Goal: Task Accomplishment & Management: Complete application form

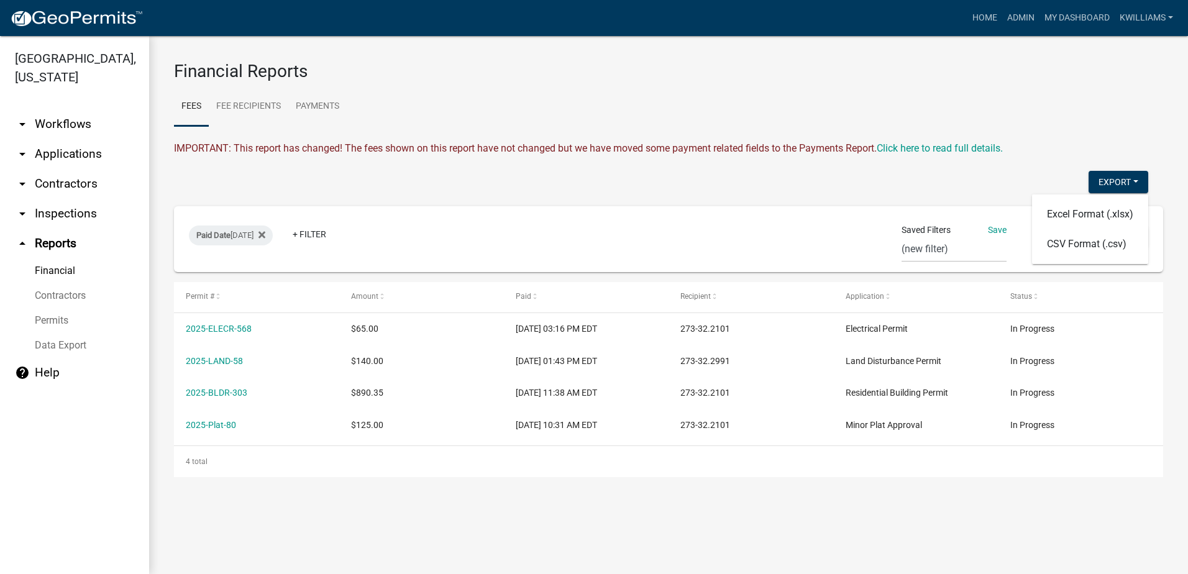
select select "0: null"
click at [57, 150] on link "arrow_drop_down Applications" at bounding box center [74, 154] width 149 height 30
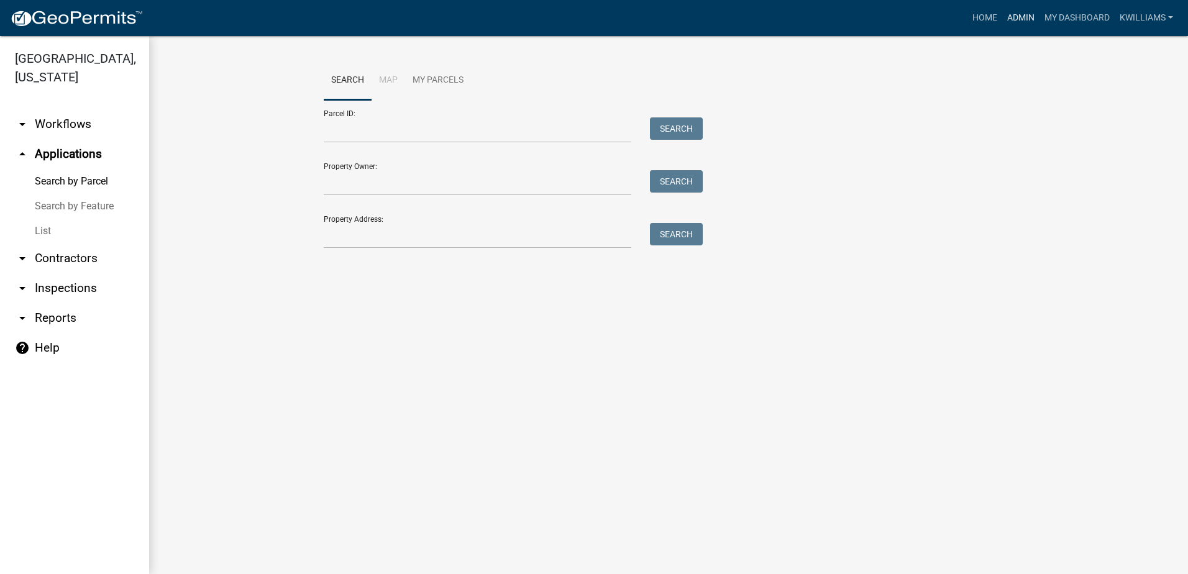
click at [1011, 17] on link "Admin" at bounding box center [1020, 18] width 37 height 24
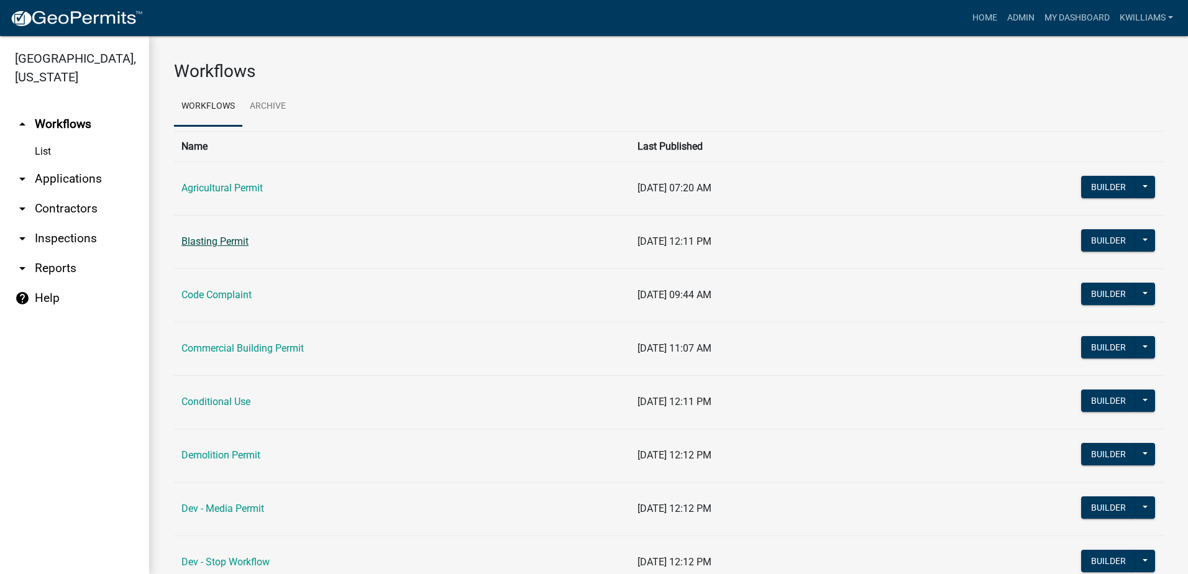
click at [237, 242] on link "Blasting Permit" at bounding box center [214, 241] width 67 height 12
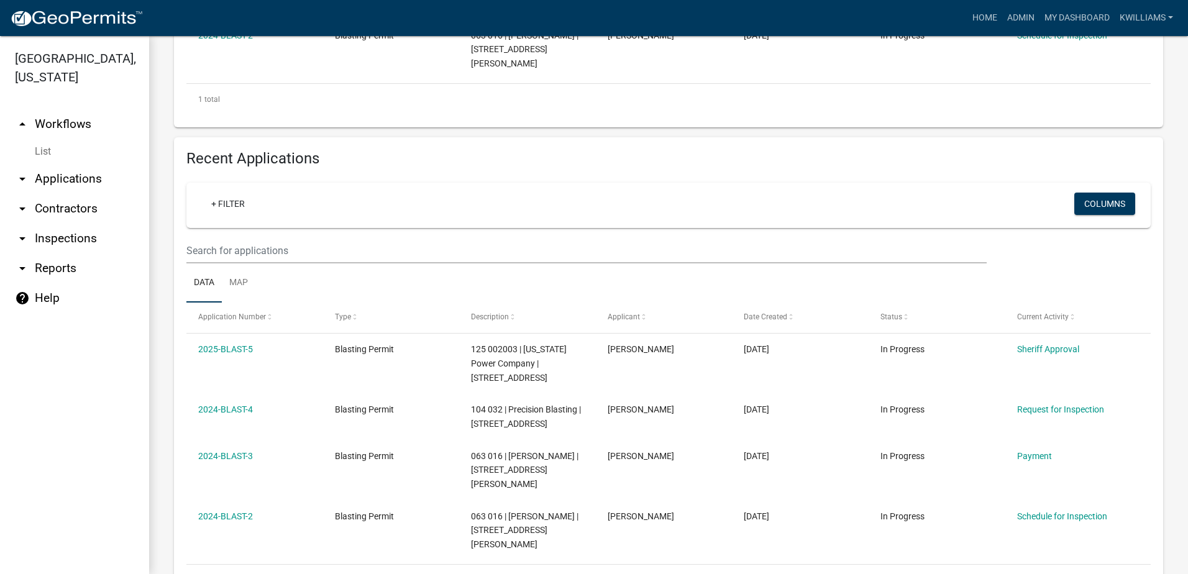
scroll to position [373, 0]
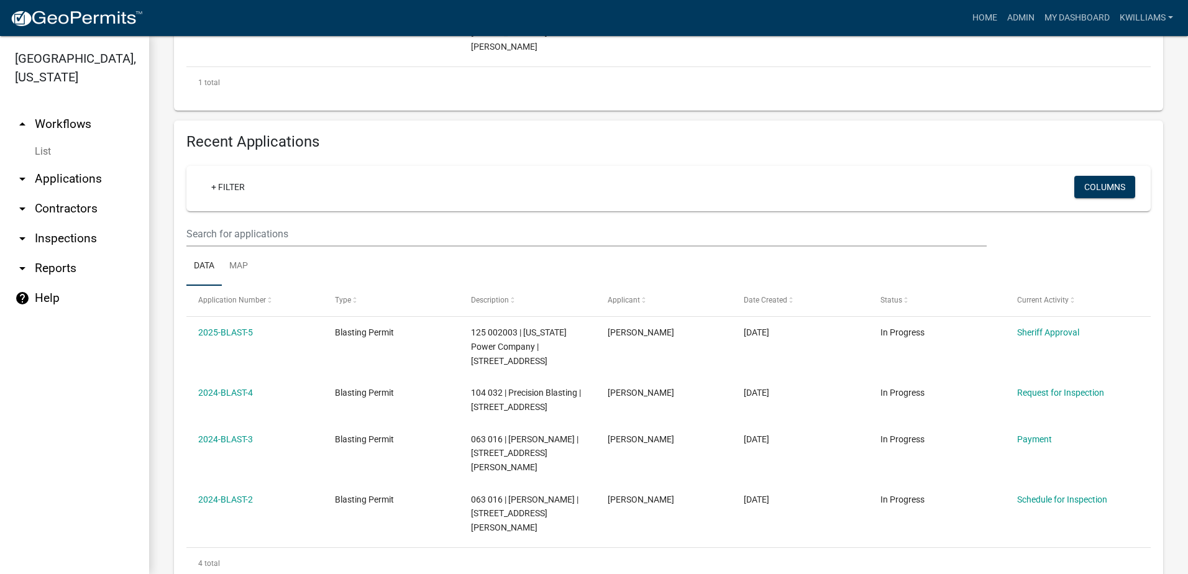
click at [63, 172] on link "arrow_drop_down Applications" at bounding box center [74, 179] width 149 height 30
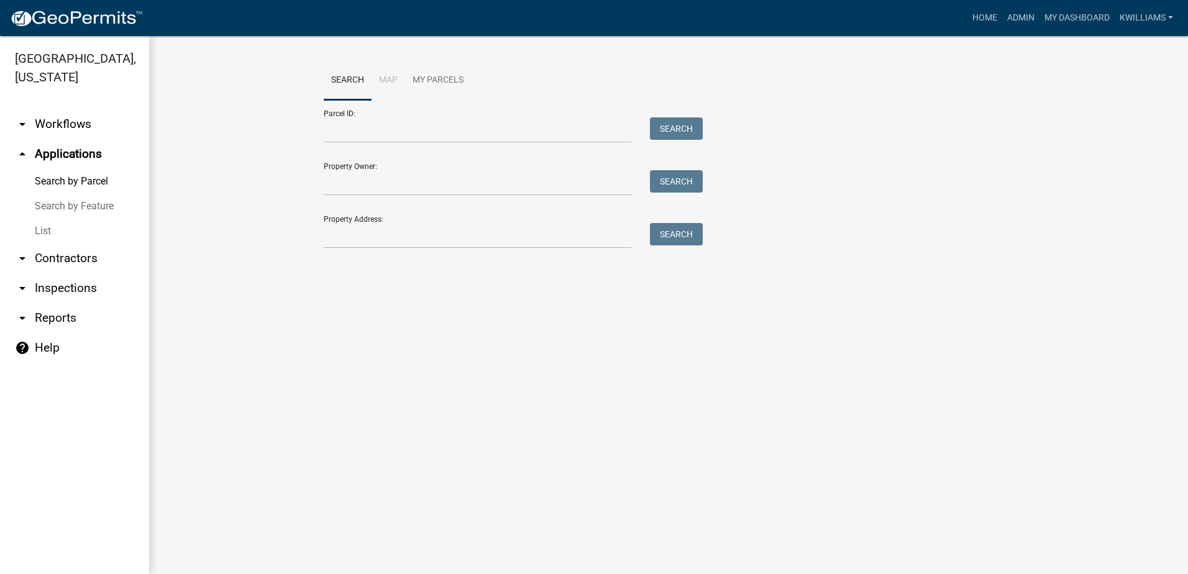
click at [43, 230] on link "List" at bounding box center [74, 231] width 149 height 25
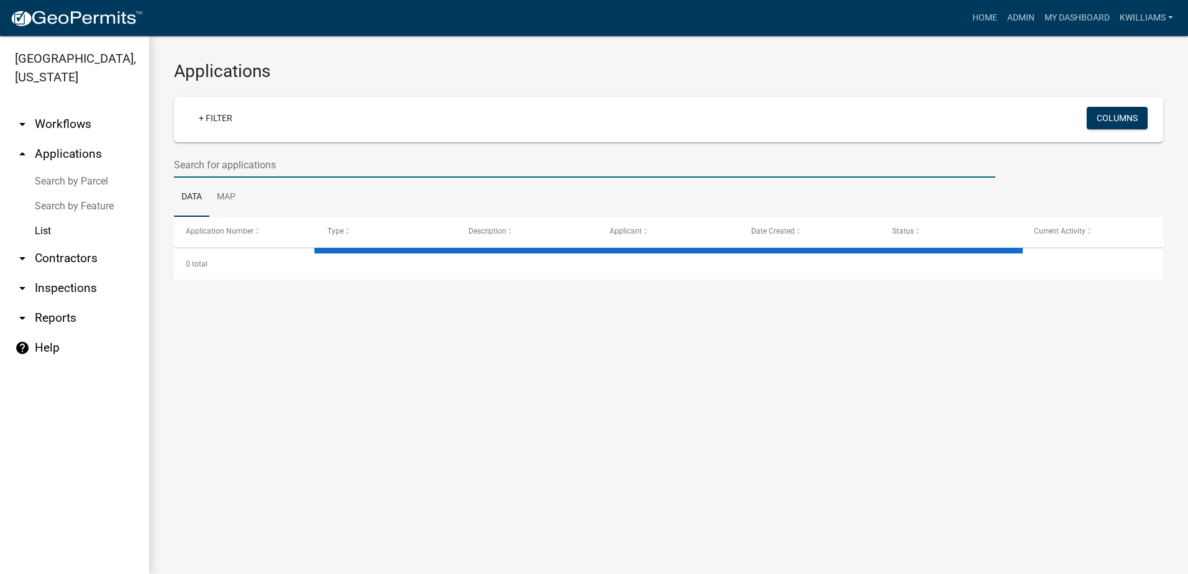
click at [190, 172] on input "text" at bounding box center [584, 164] width 821 height 25
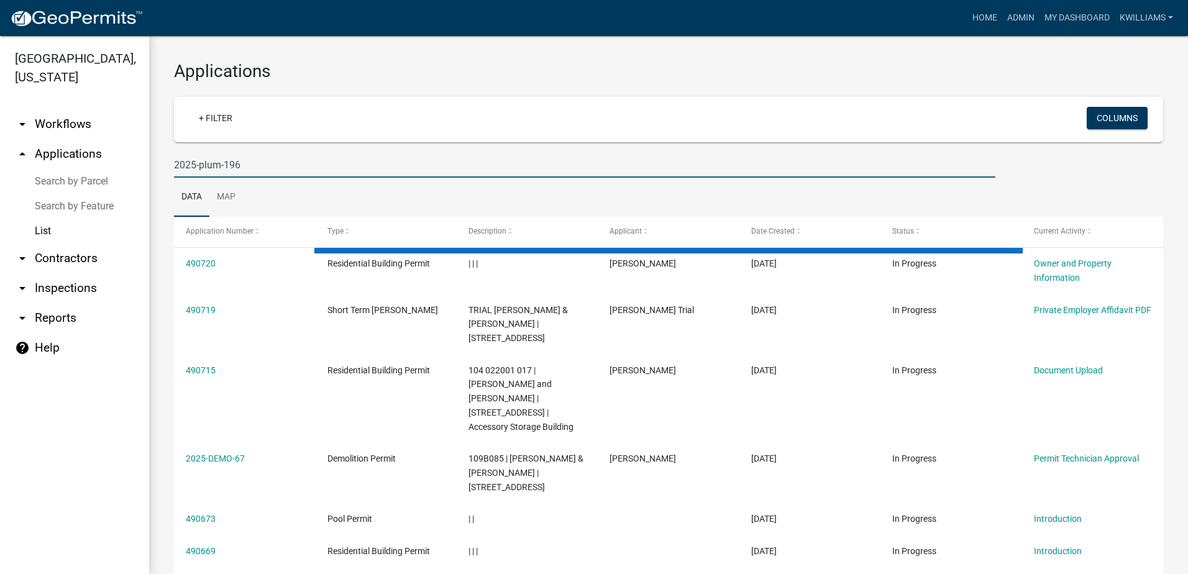
type input "2025-plum-196"
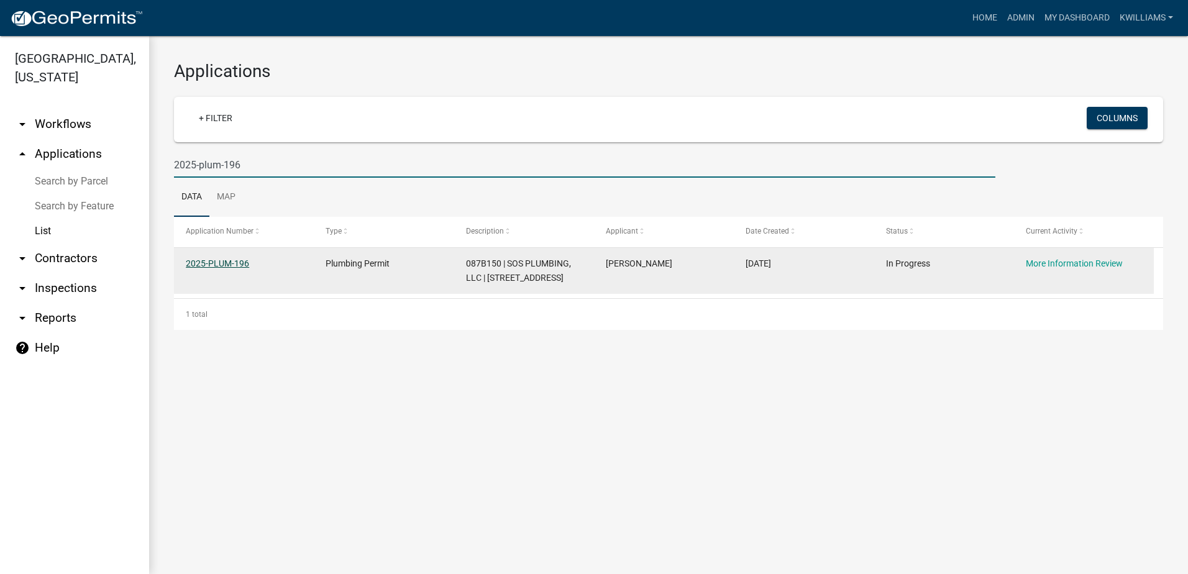
click at [221, 263] on link "2025-PLUM-196" at bounding box center [217, 263] width 63 height 10
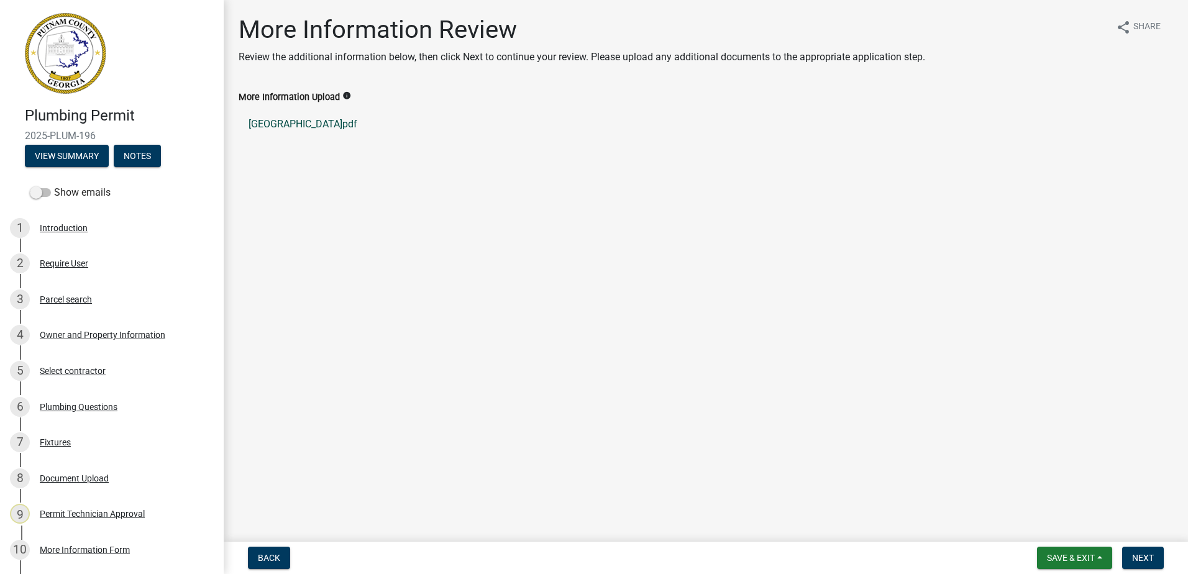
click at [319, 118] on link "Baldwin County.pdf" at bounding box center [706, 124] width 934 height 30
click at [90, 333] on div "Owner and Property Information" at bounding box center [102, 335] width 125 height 9
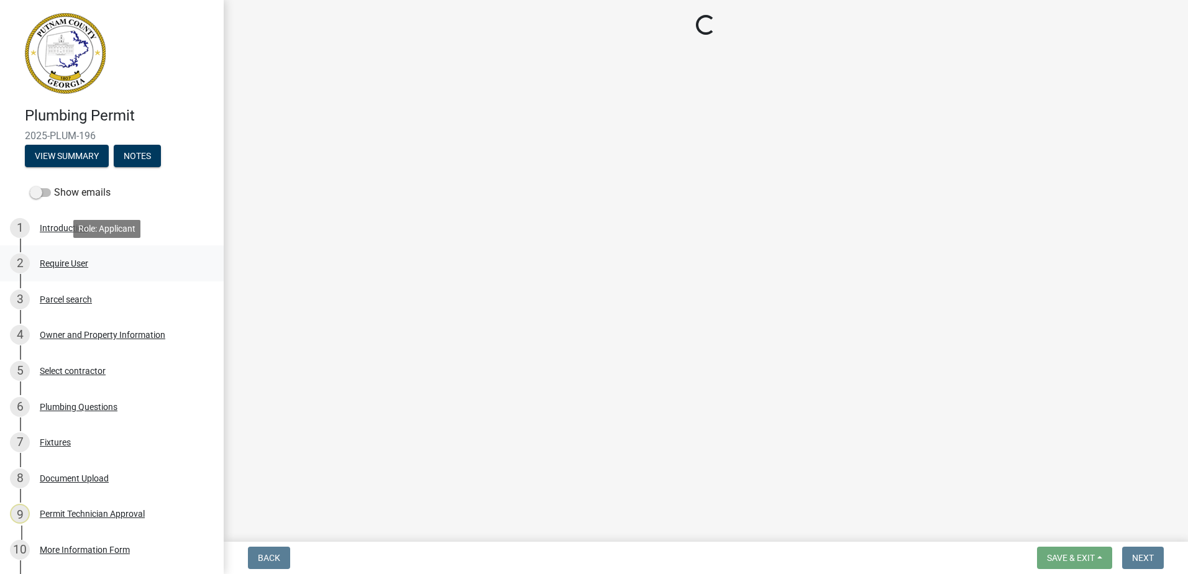
select select "34fe85c2-5f76-4343-b6bb-8ca387e0bed7"
select select "83394b22-4a11-496c-8e5c-75ade2e72faf"
select select "295c155f-de53-4b68-9fdd-08c8883e9b6f"
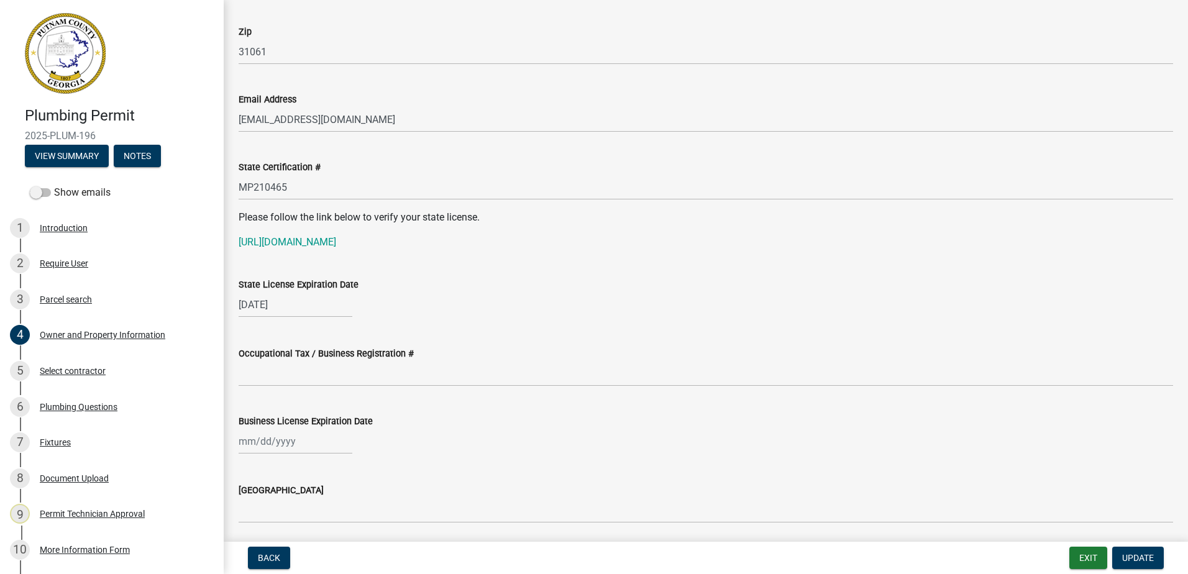
scroll to position [1553, 0]
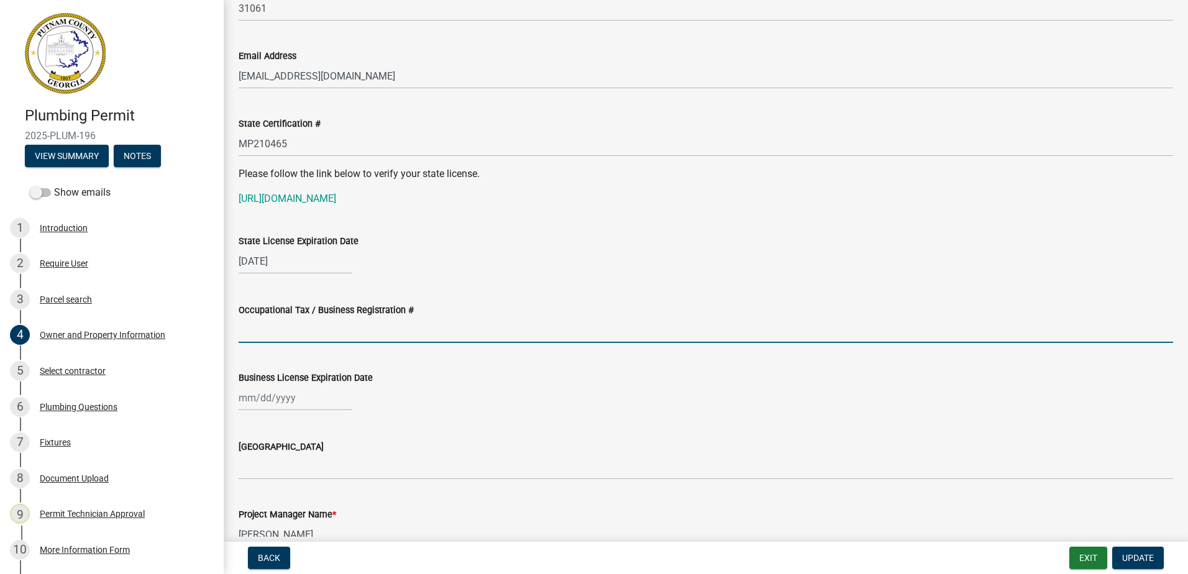
click at [252, 328] on input "Occupational Tax / Business Registration #" at bounding box center [706, 329] width 934 height 25
type input "25BC-CS-0159"
select select "10"
select select "2025"
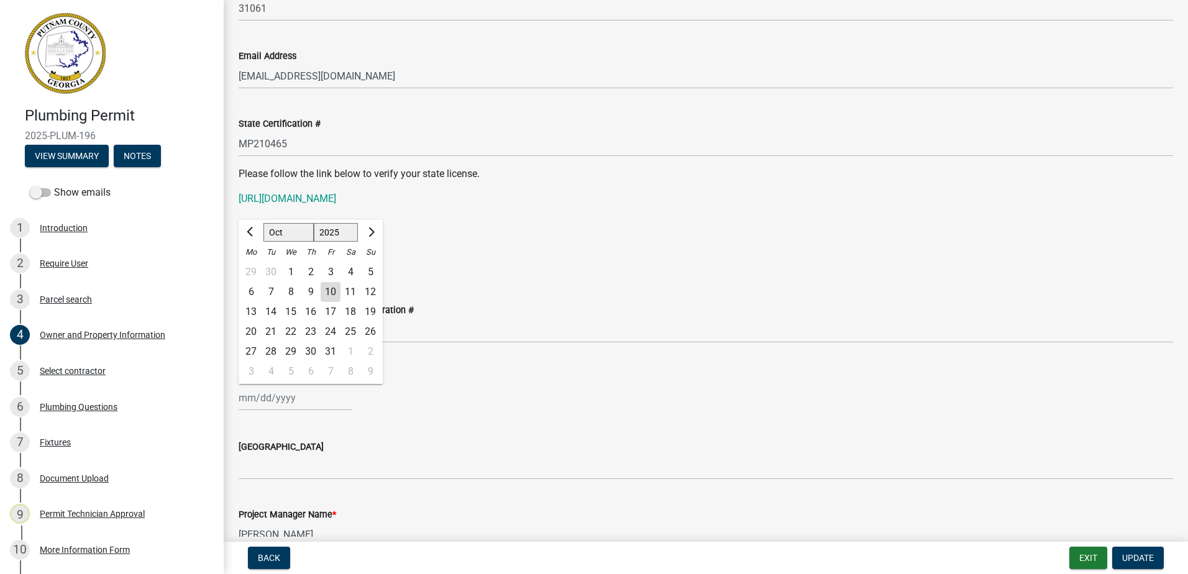
click at [260, 399] on input "Business License Expiration Date" at bounding box center [296, 397] width 114 height 25
type input "12/31/2025"
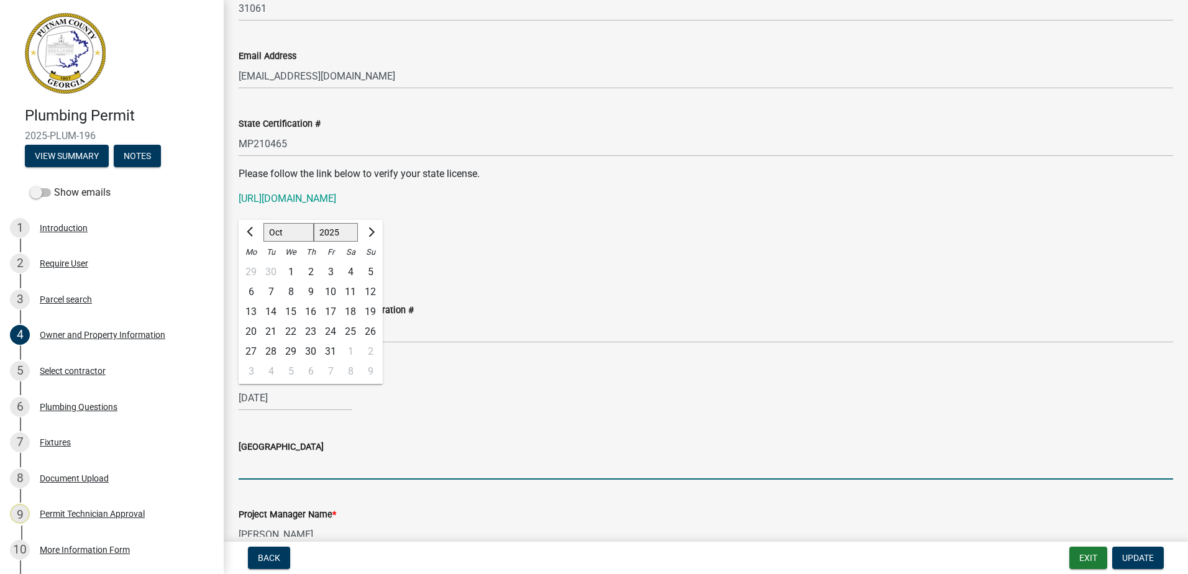
click at [254, 463] on input "Issuing County" at bounding box center [706, 466] width 934 height 25
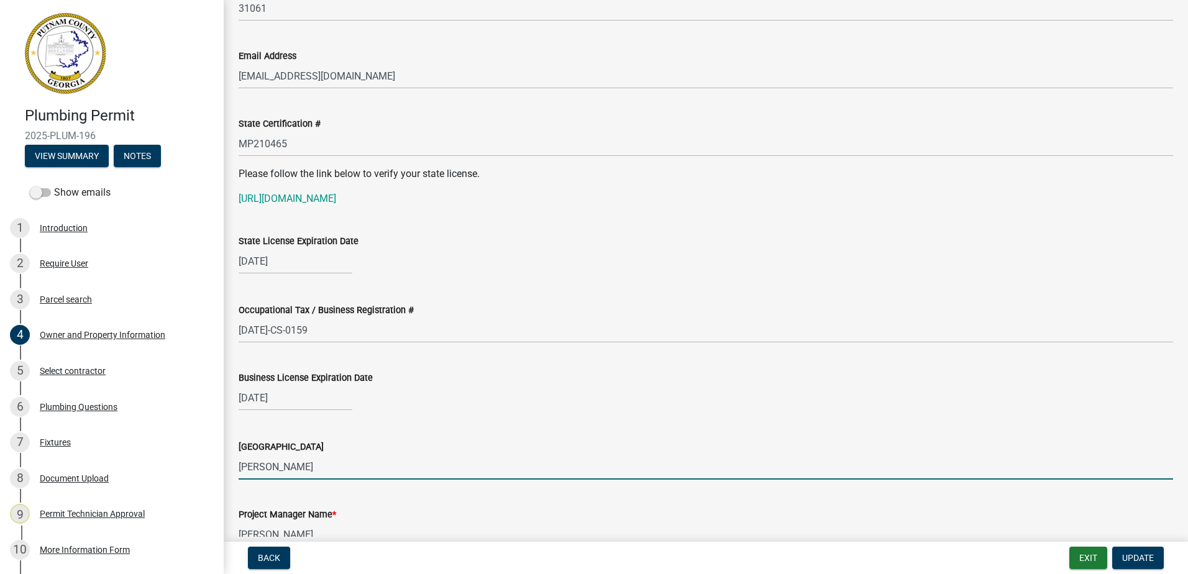
type input "Baldwin"
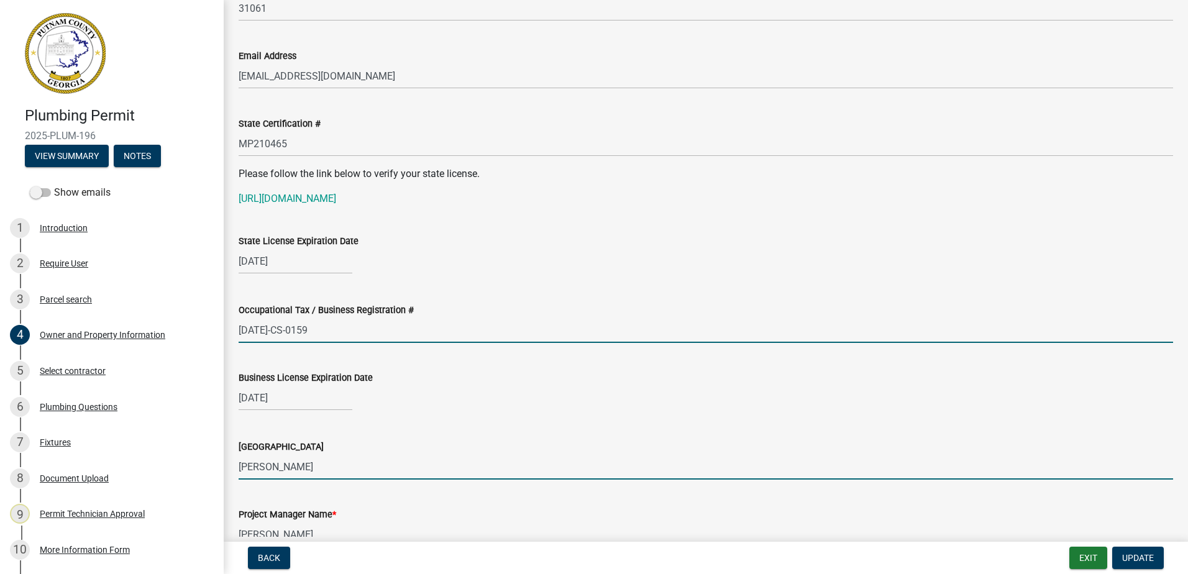
click at [652, 326] on input "25BC-CS-0159" at bounding box center [706, 329] width 934 height 25
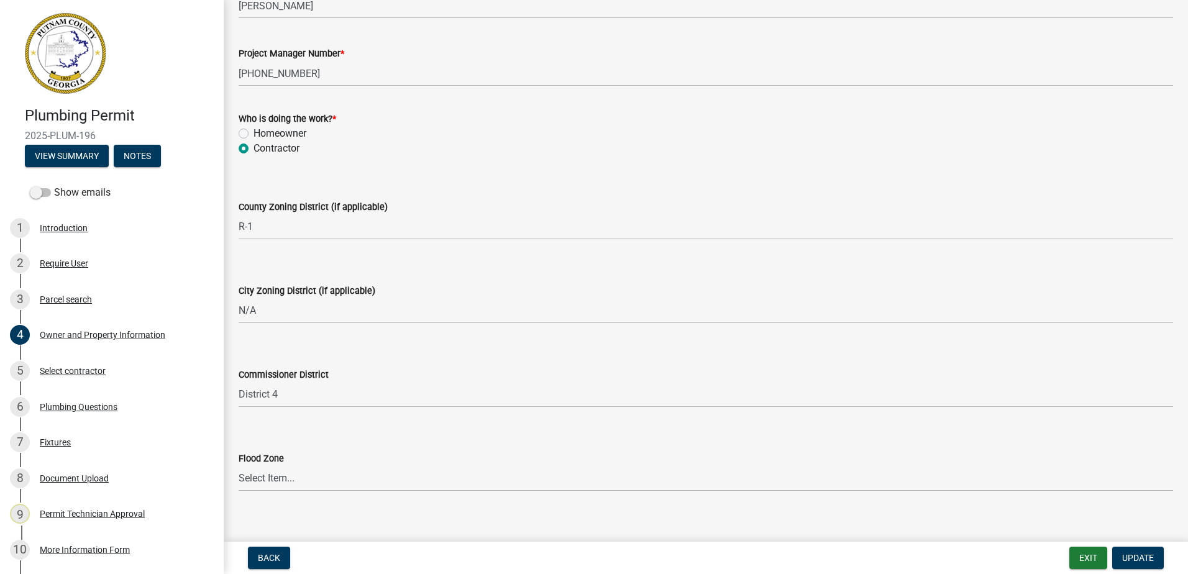
scroll to position [2096, 0]
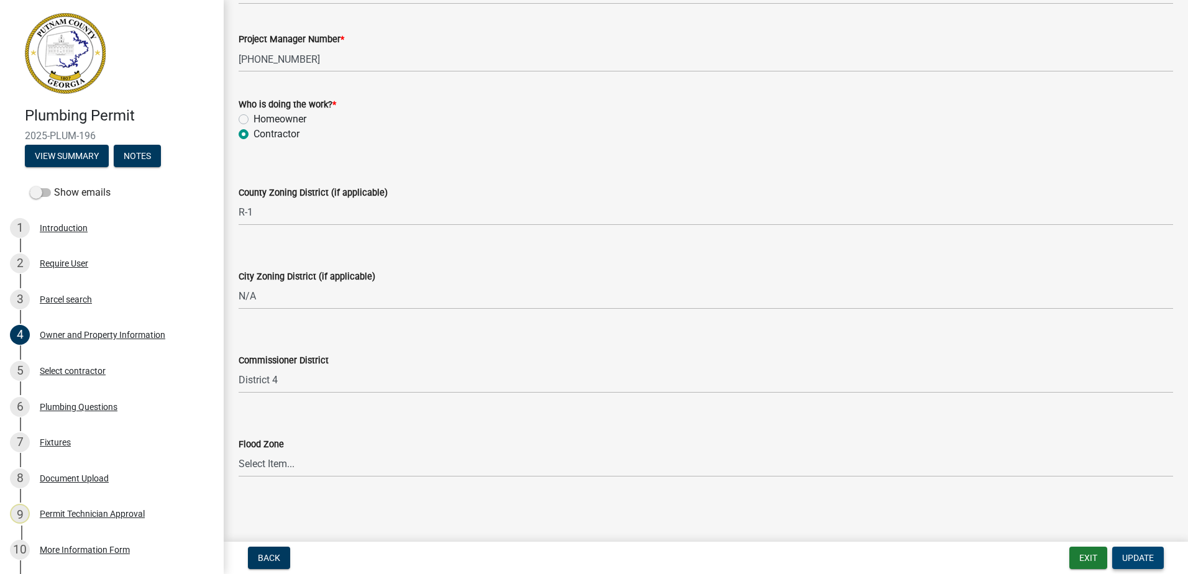
click at [1143, 565] on button "Update" at bounding box center [1138, 558] width 52 height 22
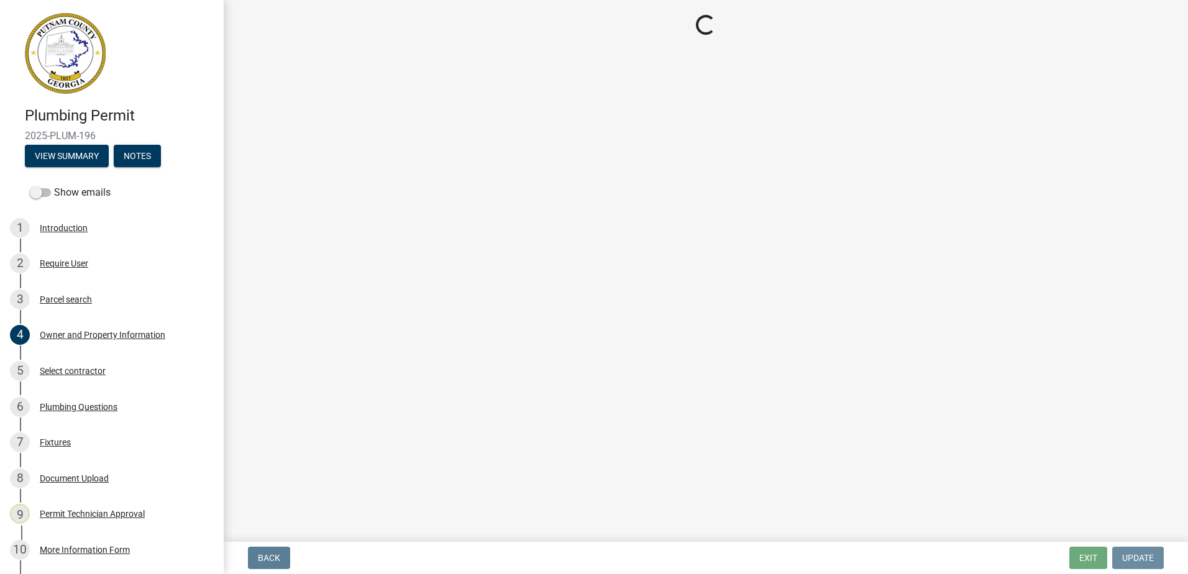
scroll to position [0, 0]
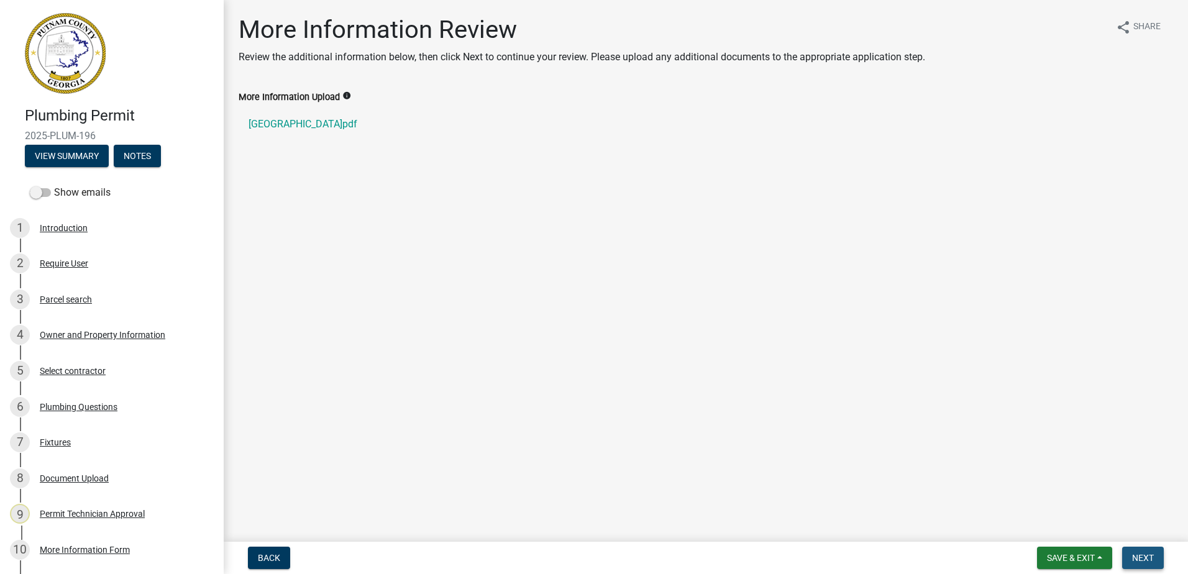
click at [1159, 553] on button "Next" at bounding box center [1143, 558] width 42 height 22
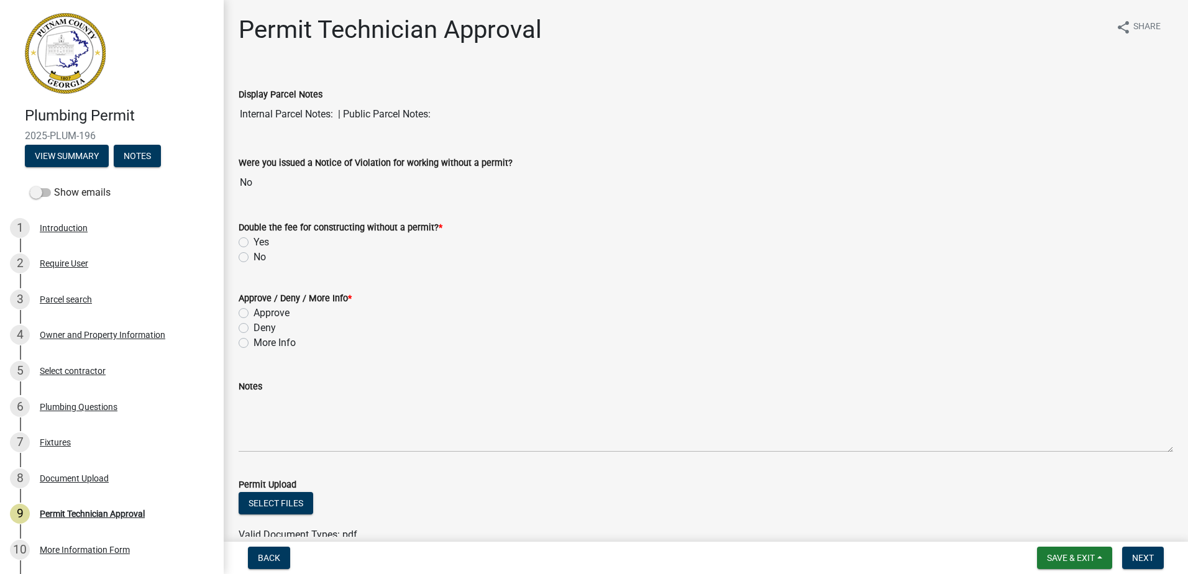
drag, startPoint x: 231, startPoint y: 257, endPoint x: 237, endPoint y: 254, distance: 6.9
click at [234, 256] on div "Double the fee for constructing without a permit? * Yes No" at bounding box center [705, 235] width 953 height 60
click at [253, 258] on label "No" at bounding box center [259, 257] width 12 height 15
click at [253, 258] on input "No" at bounding box center [257, 254] width 8 height 8
radio input "true"
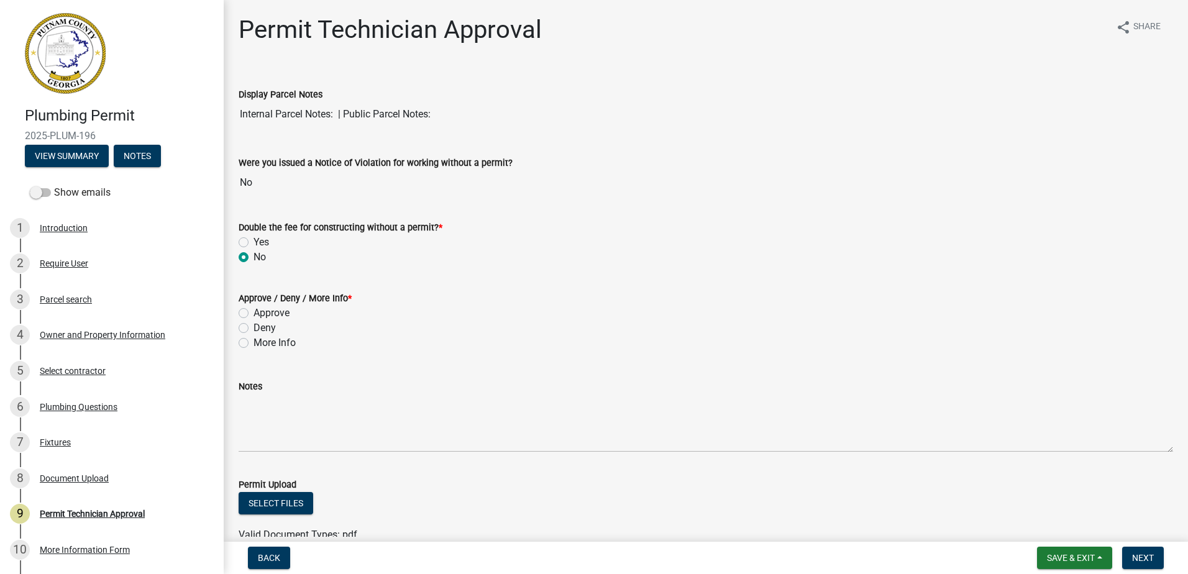
click at [240, 306] on div "Approve" at bounding box center [706, 313] width 934 height 15
click at [253, 312] on label "Approve" at bounding box center [271, 313] width 36 height 15
click at [253, 312] on input "Approve" at bounding box center [257, 310] width 8 height 8
radio input "true"
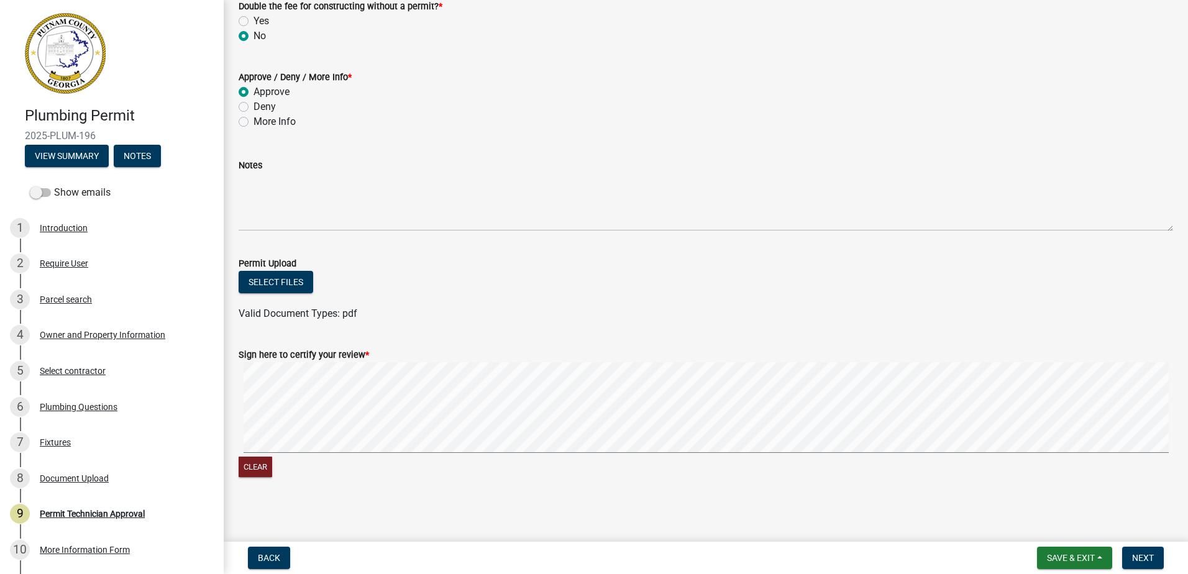
scroll to position [224, 0]
click at [583, 339] on form "Sign here to certify your review * Clear" at bounding box center [706, 403] width 934 height 148
drag, startPoint x: 1147, startPoint y: 558, endPoint x: 1146, endPoint y: 551, distance: 6.9
click at [1146, 557] on span "Next" at bounding box center [1143, 558] width 22 height 10
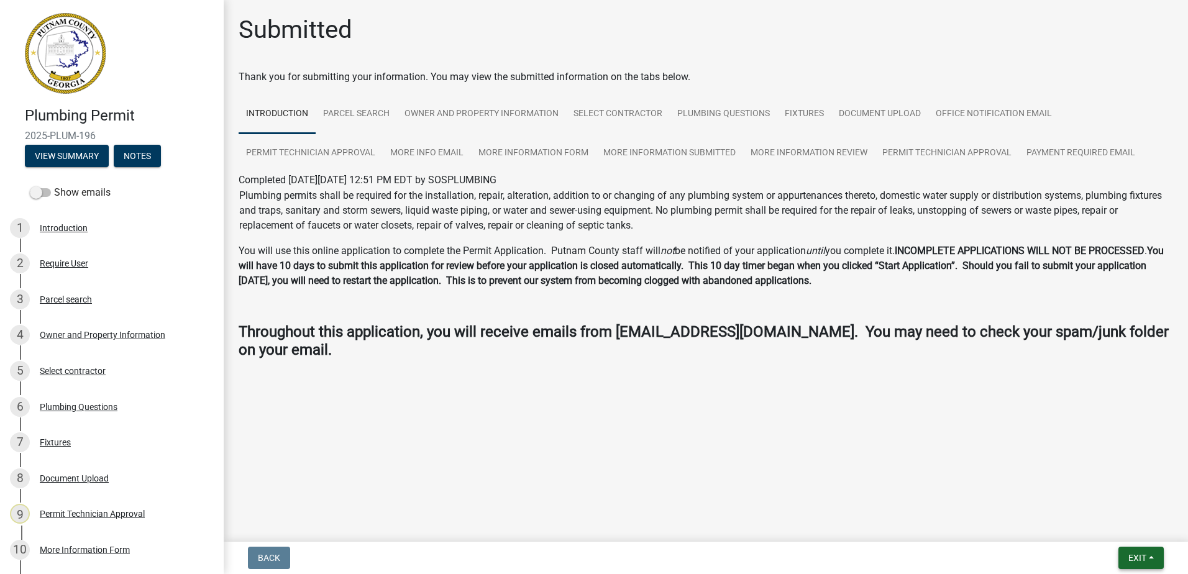
click at [1141, 558] on span "Exit" at bounding box center [1137, 558] width 18 height 10
click at [1109, 528] on button "Save & Exit" at bounding box center [1113, 526] width 99 height 30
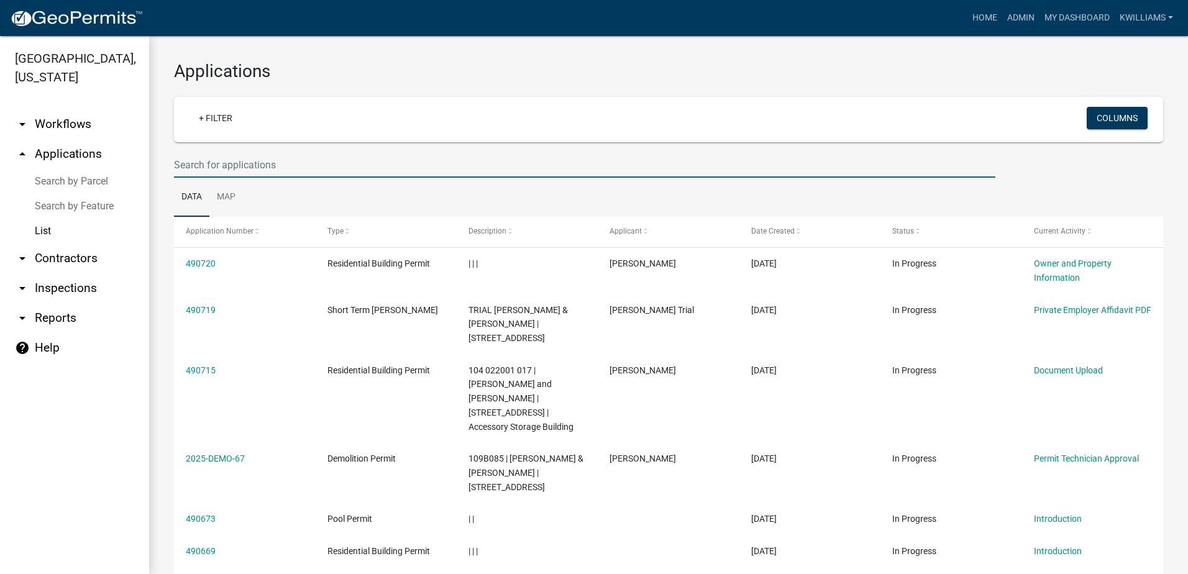
click at [232, 153] on input "text" at bounding box center [584, 164] width 821 height 25
click at [175, 149] on div "Applications + Filter Columns Data Map Application Number Type Description Appl…" at bounding box center [668, 479] width 1039 height 886
click at [192, 166] on input "text" at bounding box center [584, 164] width 821 height 25
click at [194, 161] on input "text" at bounding box center [584, 164] width 821 height 25
click at [183, 164] on input "text" at bounding box center [584, 164] width 821 height 25
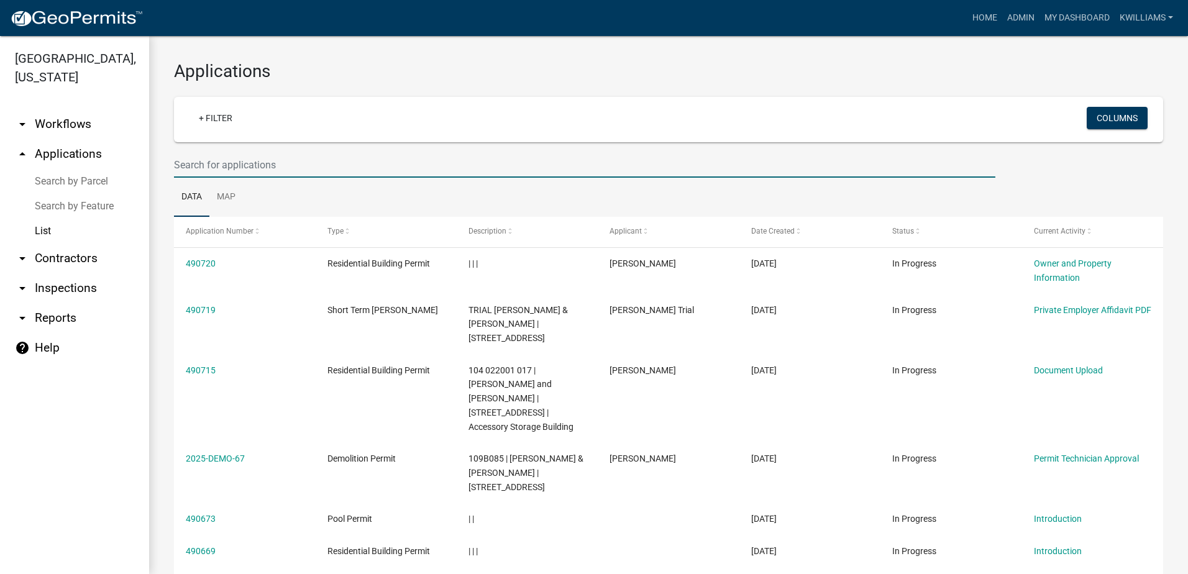
click at [196, 164] on input "text" at bounding box center [584, 164] width 821 height 25
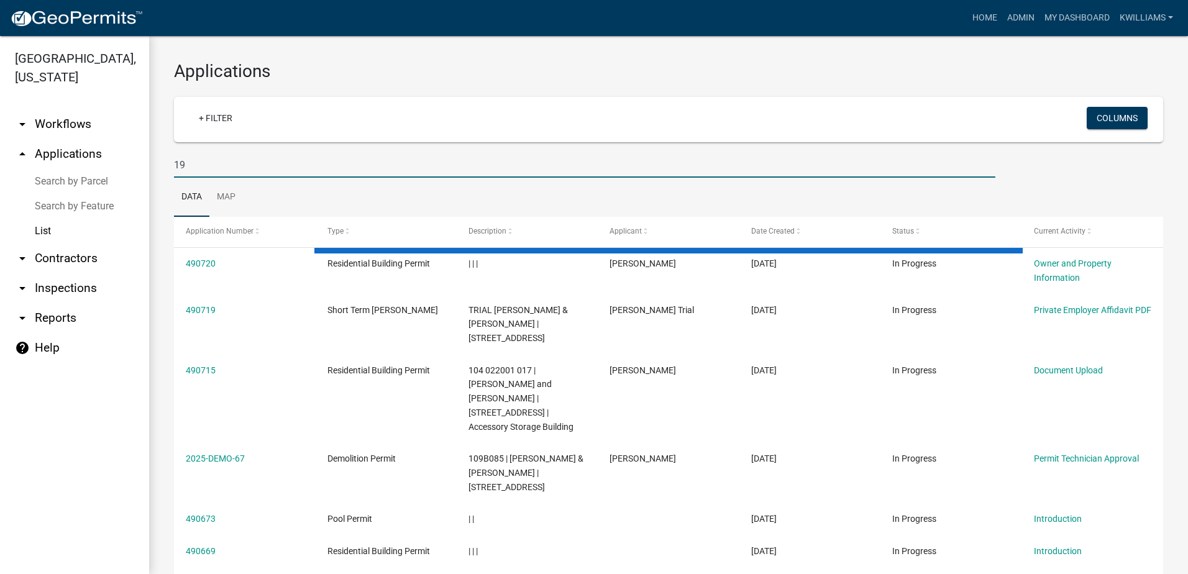
type input "1"
type input "366 firetower"
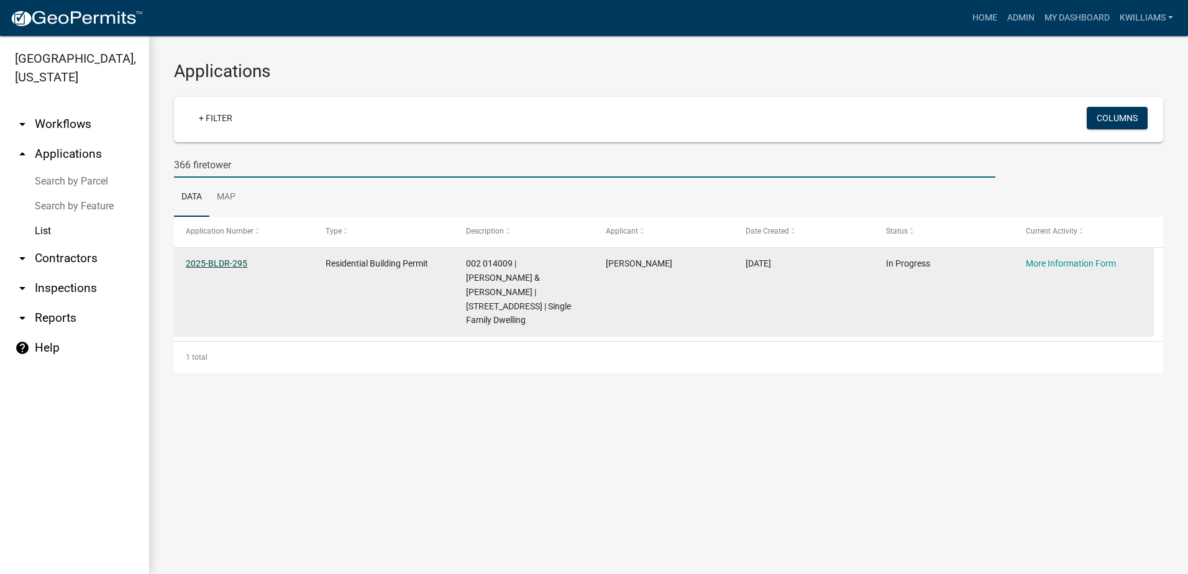
click at [230, 262] on link "2025-BLDR-295" at bounding box center [217, 263] width 62 height 10
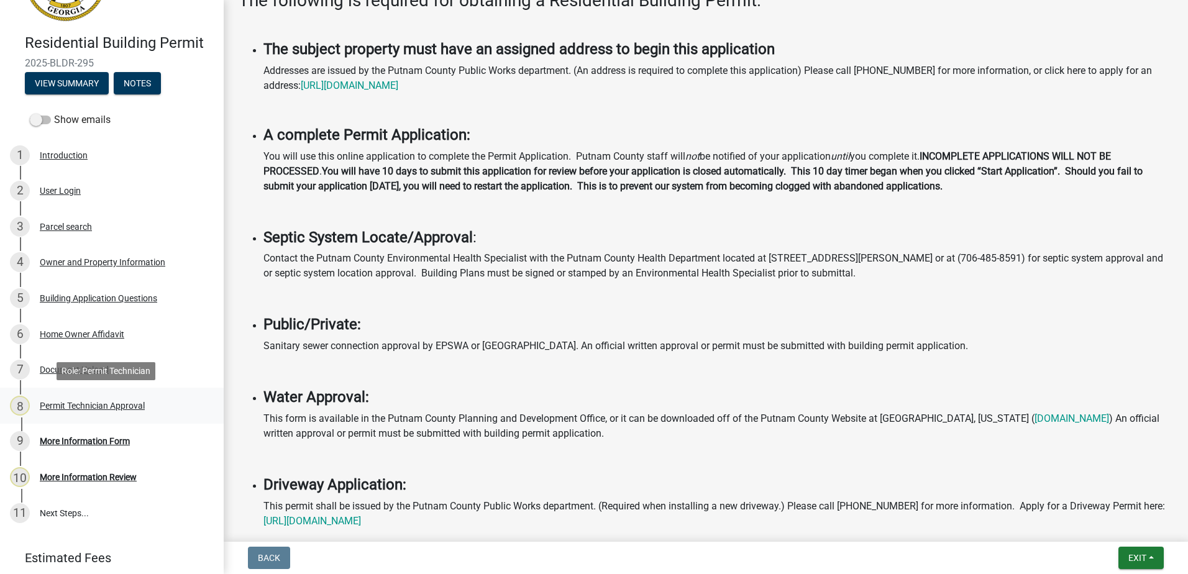
scroll to position [117, 0]
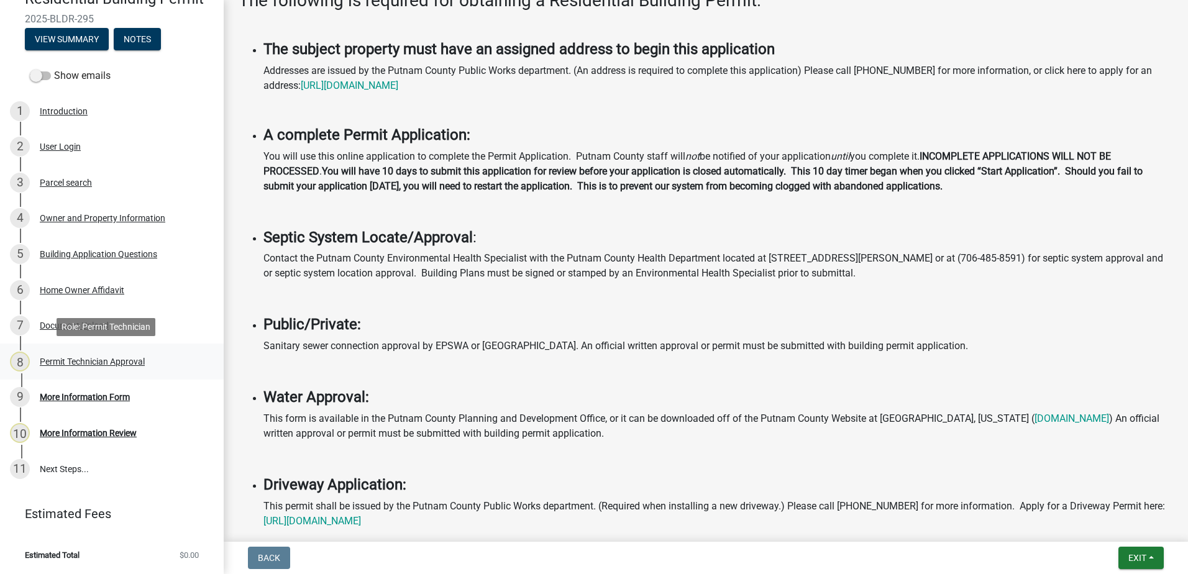
drag, startPoint x: 64, startPoint y: 343, endPoint x: 65, endPoint y: 352, distance: 8.8
click at [65, 350] on link "8 Permit Technician Approval" at bounding box center [112, 362] width 224 height 36
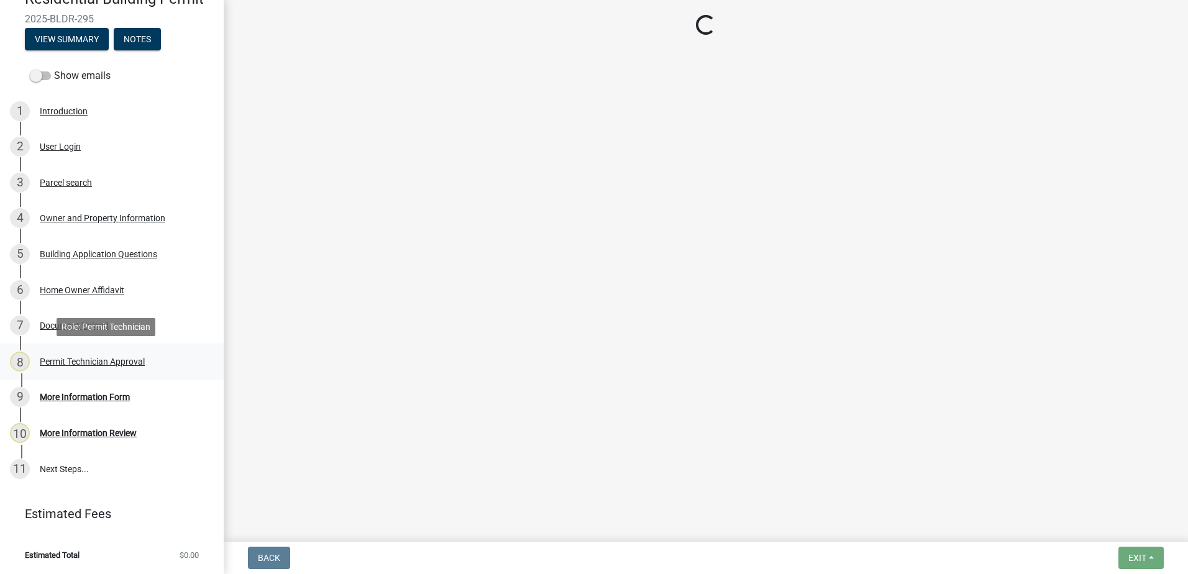
scroll to position [0, 0]
select select "a4366e26-0f82-401b-a682-956e4112ff86"
select select "83394b22-4a11-496c-8e5c-75ade2e72faf"
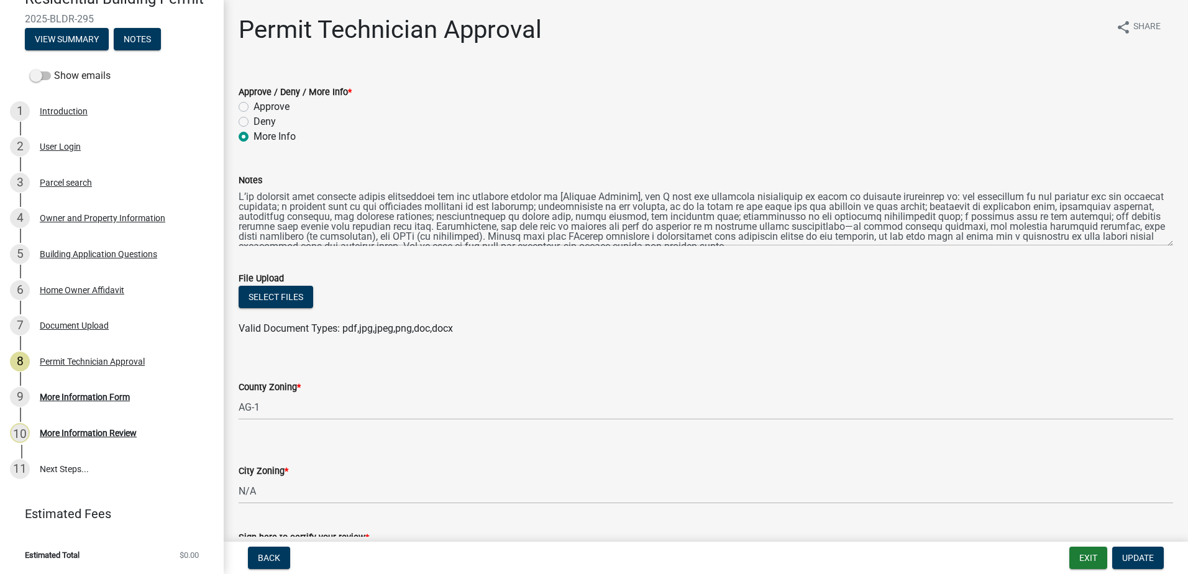
scroll to position [10, 0]
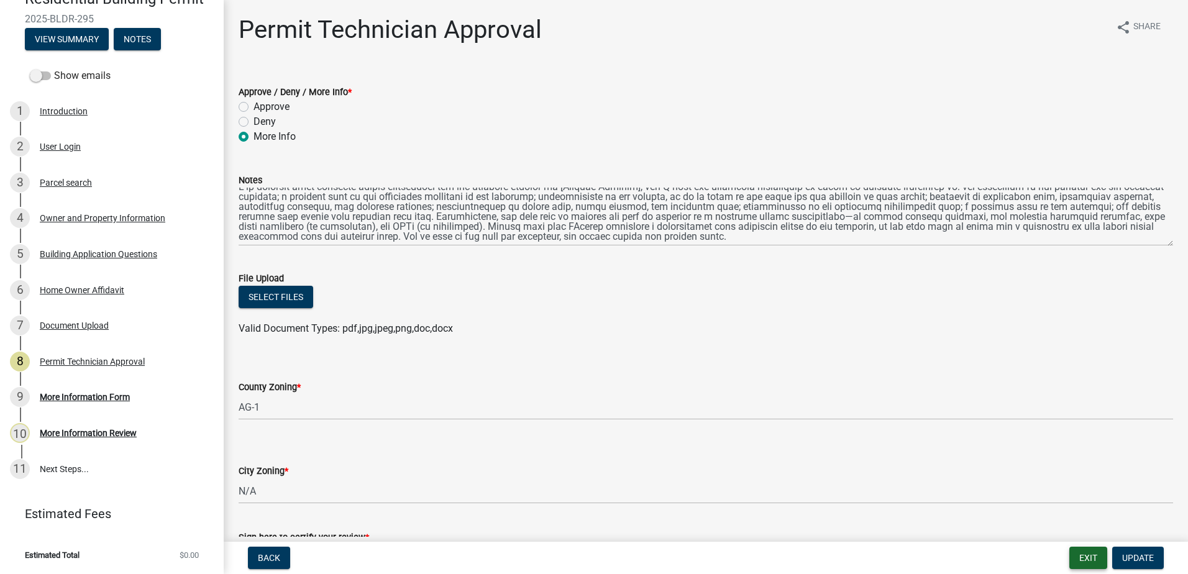
click at [1072, 560] on button "Exit" at bounding box center [1088, 558] width 38 height 22
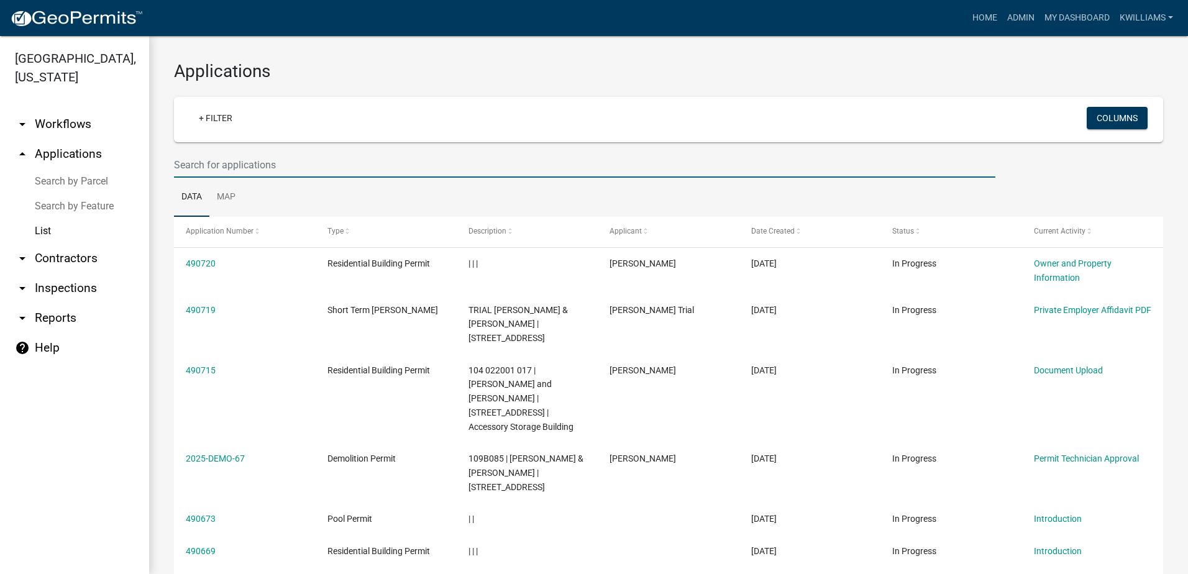
drag, startPoint x: 316, startPoint y: 166, endPoint x: 319, endPoint y: 156, distance: 10.4
click at [317, 160] on input "text" at bounding box center [584, 164] width 821 height 25
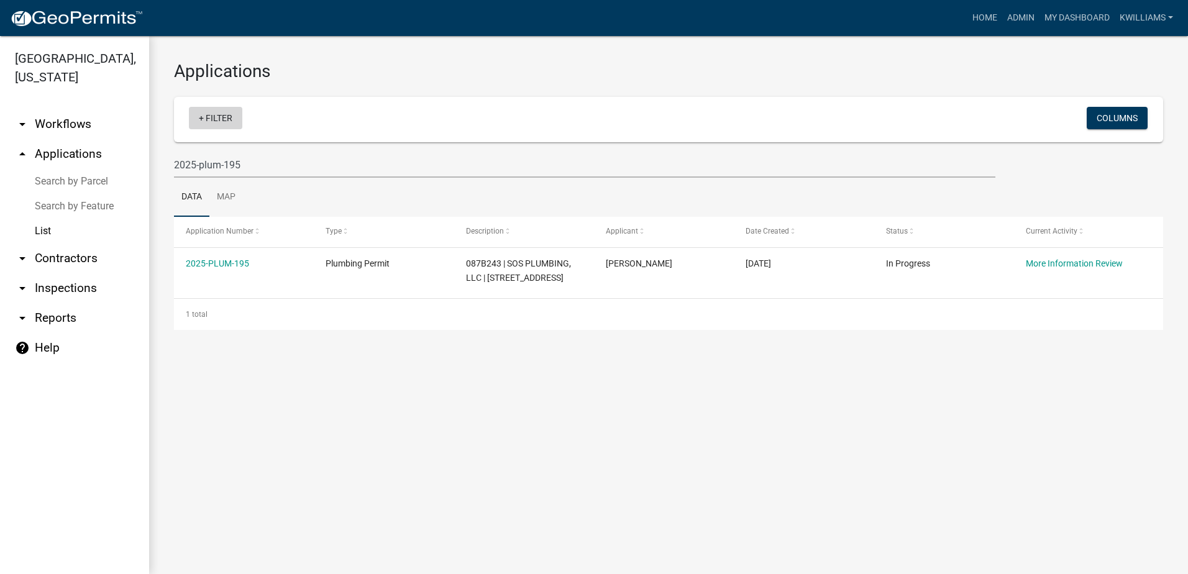
drag, startPoint x: 212, startPoint y: 128, endPoint x: 197, endPoint y: 129, distance: 14.9
drag, startPoint x: 197, startPoint y: 129, endPoint x: 611, endPoint y: 466, distance: 533.8
click at [616, 481] on main "Applications + Filter Columns 2025-plum-195 Data Map Application Number Type De…" at bounding box center [668, 305] width 1039 height 538
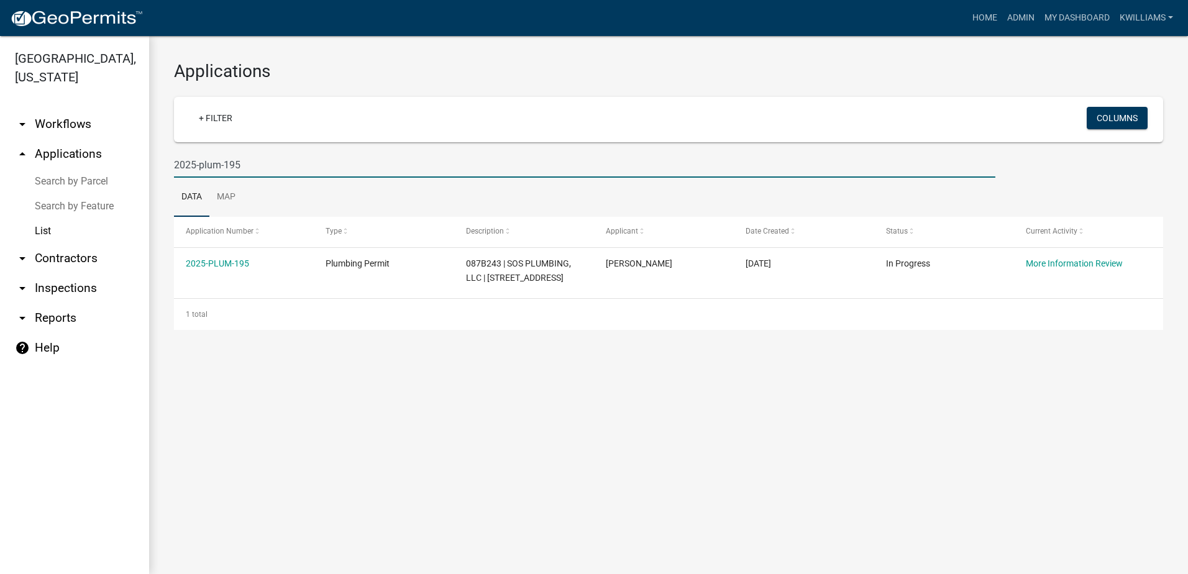
drag, startPoint x: 320, startPoint y: 172, endPoint x: 61, endPoint y: 199, distance: 260.5
click at [61, 199] on div "Putnam County, Georgia arrow_drop_down Workflows List arrow_drop_up Application…" at bounding box center [594, 305] width 1188 height 538
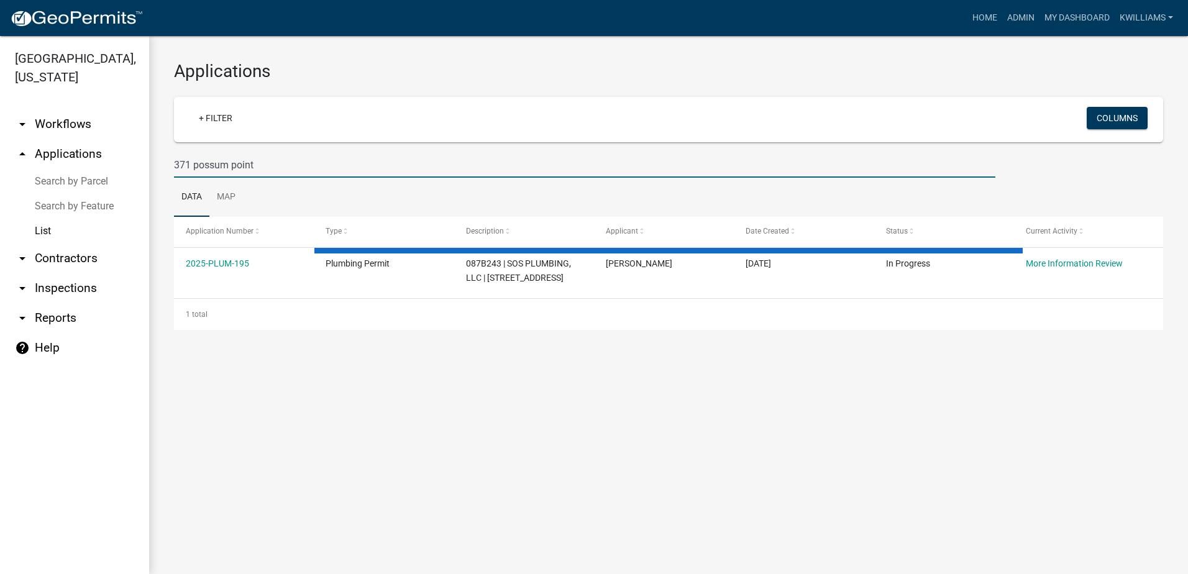
type input "371 possum point"
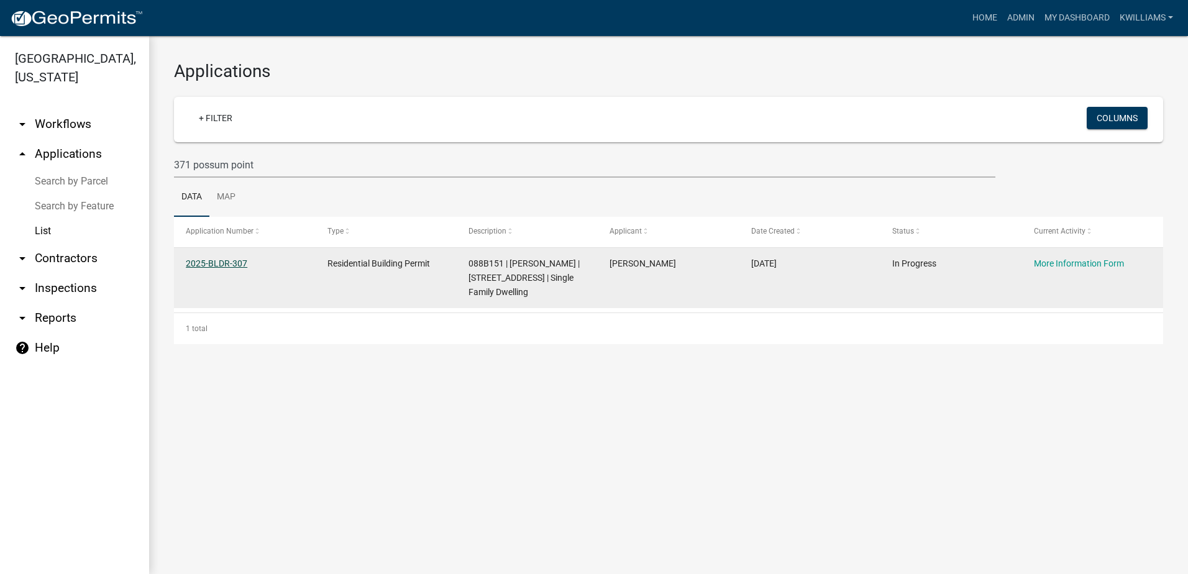
click at [220, 262] on link "2025-BLDR-307" at bounding box center [217, 263] width 62 height 10
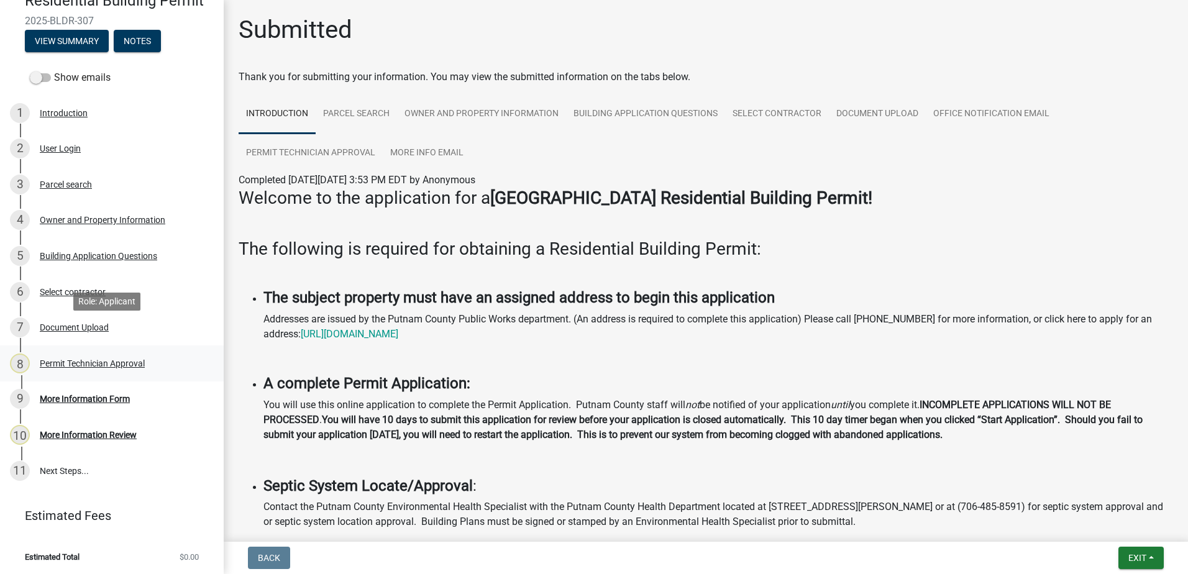
scroll to position [117, 0]
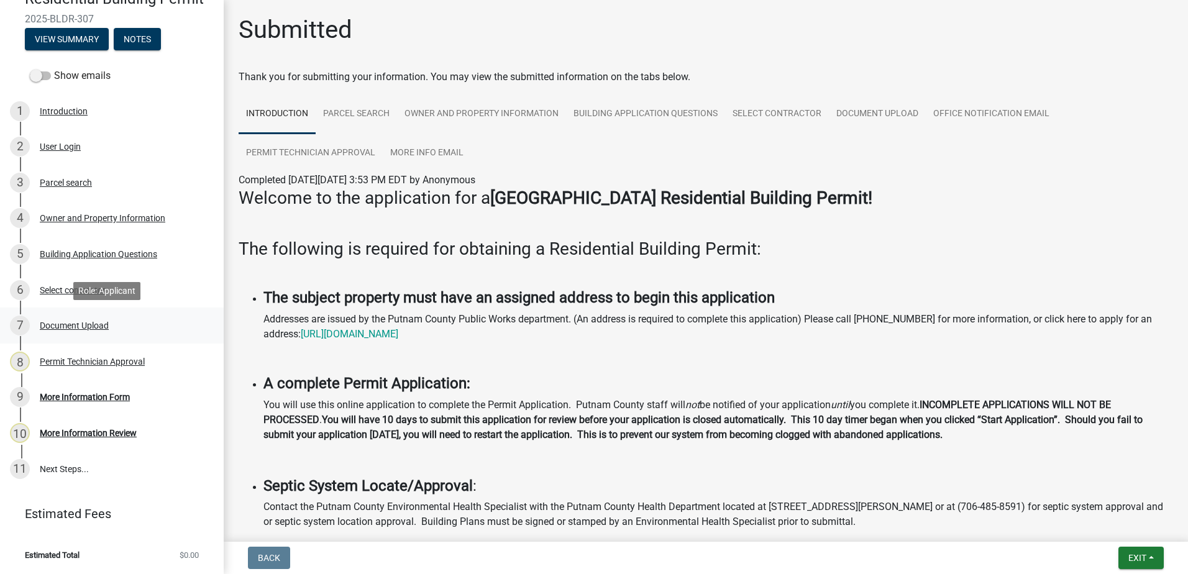
click at [60, 329] on div "Document Upload" at bounding box center [74, 325] width 69 height 9
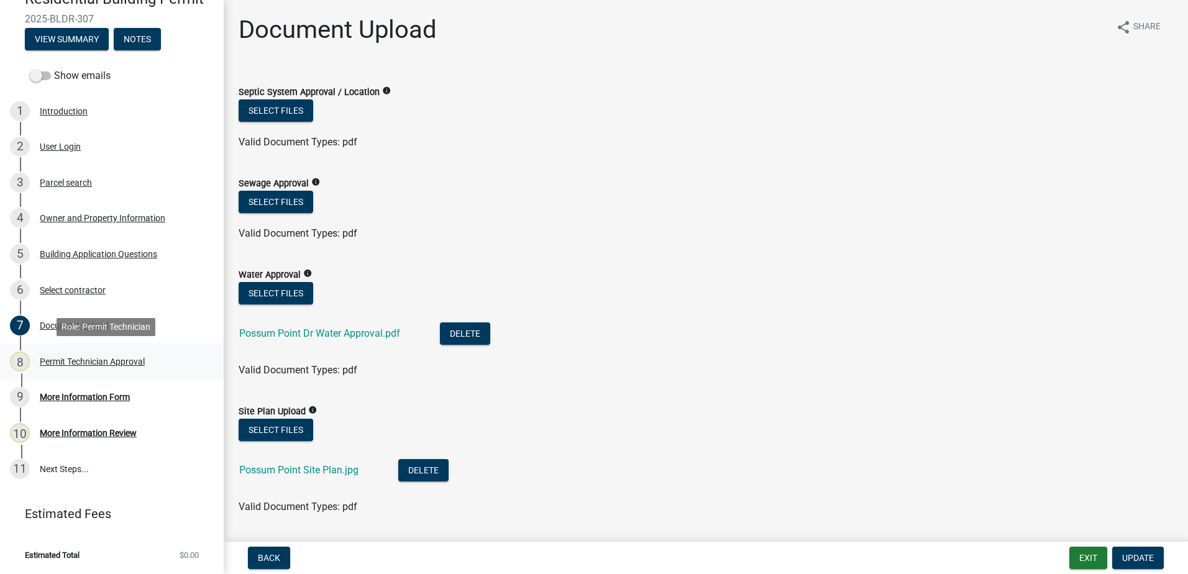
click at [76, 364] on div "Permit Technician Approval" at bounding box center [92, 361] width 105 height 9
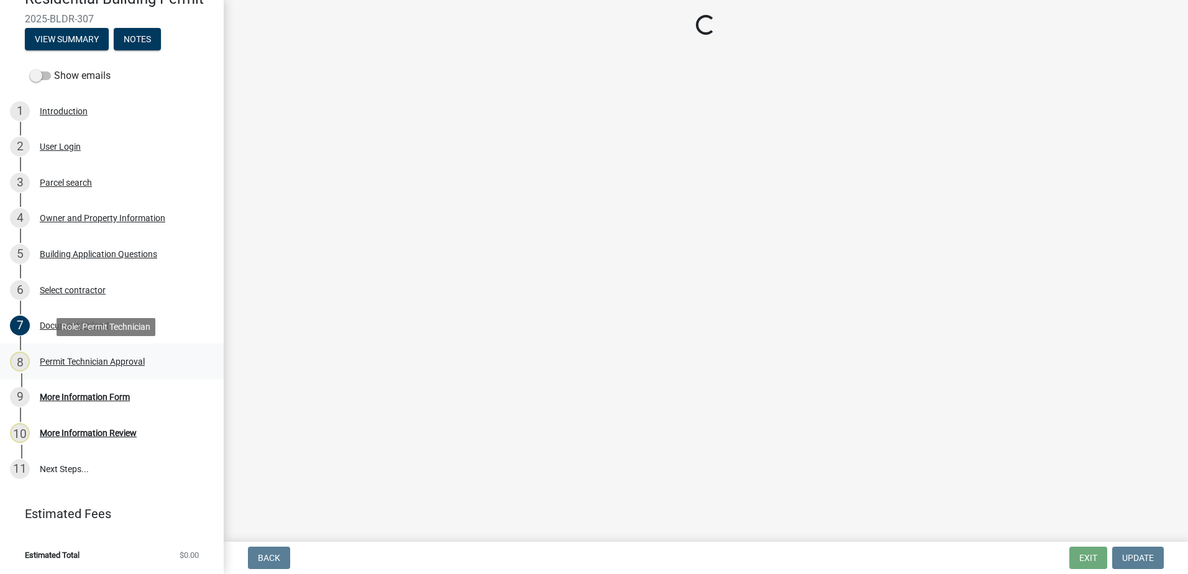
select select "78bfdc44-73ff-456e-a557-d4c99b9c08be"
select select "83394b22-4a11-496c-8e5c-75ade2e72faf"
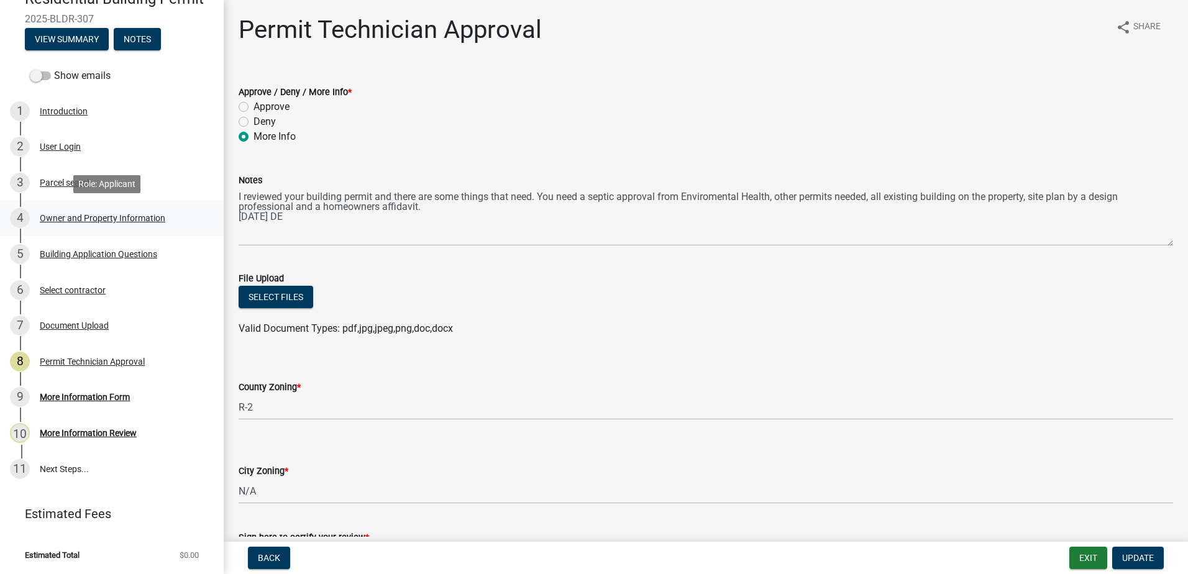
click at [47, 219] on div "Owner and Property Information" at bounding box center [102, 218] width 125 height 9
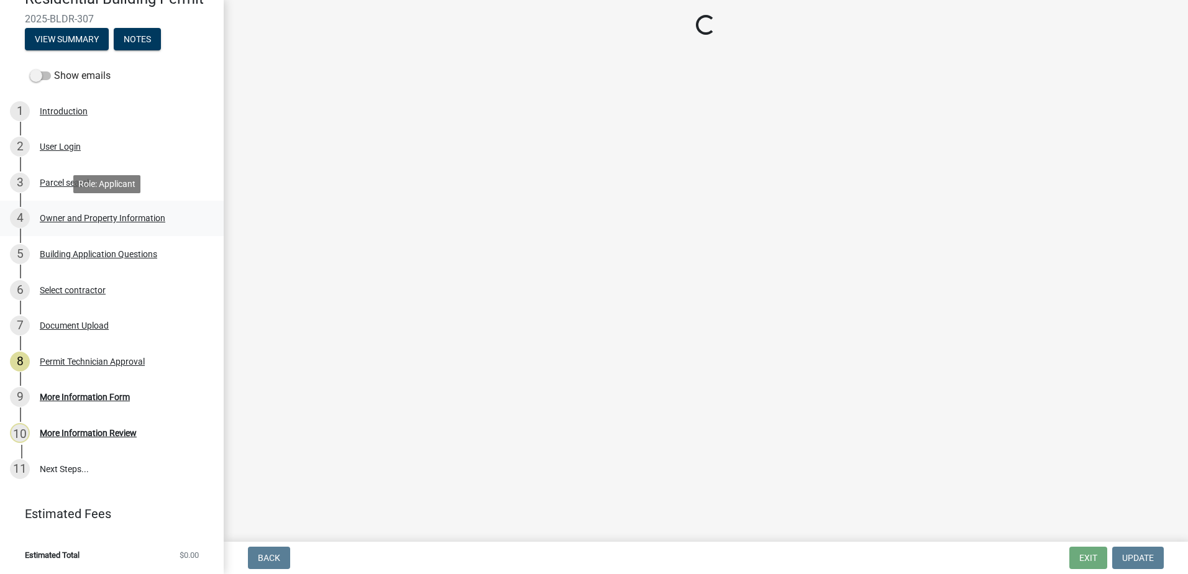
select select "78bfdc44-73ff-456e-a557-d4c99b9c08be"
select select "83394b22-4a11-496c-8e5c-75ade2e72faf"
select select "295c155f-de53-4b68-9fdd-08c8883e9b6f"
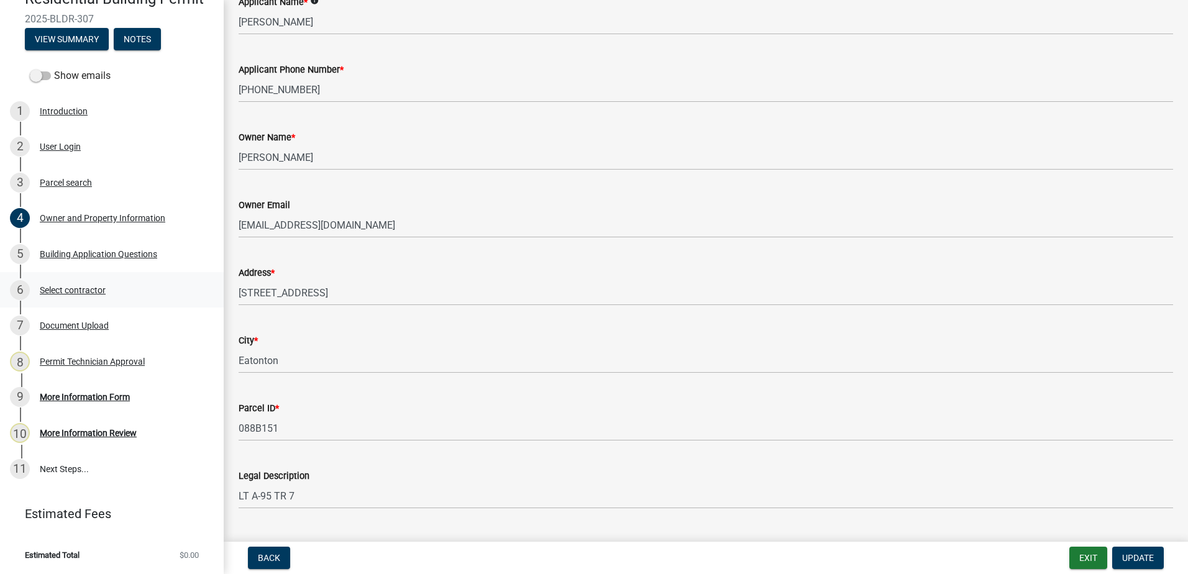
scroll to position [124, 0]
click at [70, 252] on div "Building Application Questions" at bounding box center [98, 254] width 117 height 9
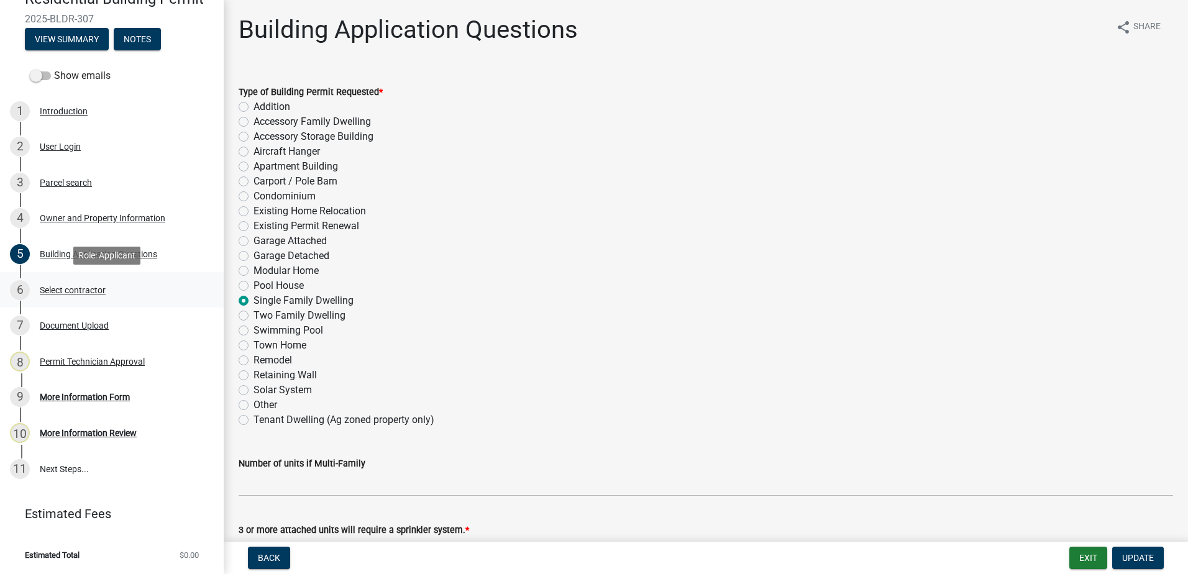
click at [58, 299] on div "6 Select contractor" at bounding box center [107, 290] width 194 height 20
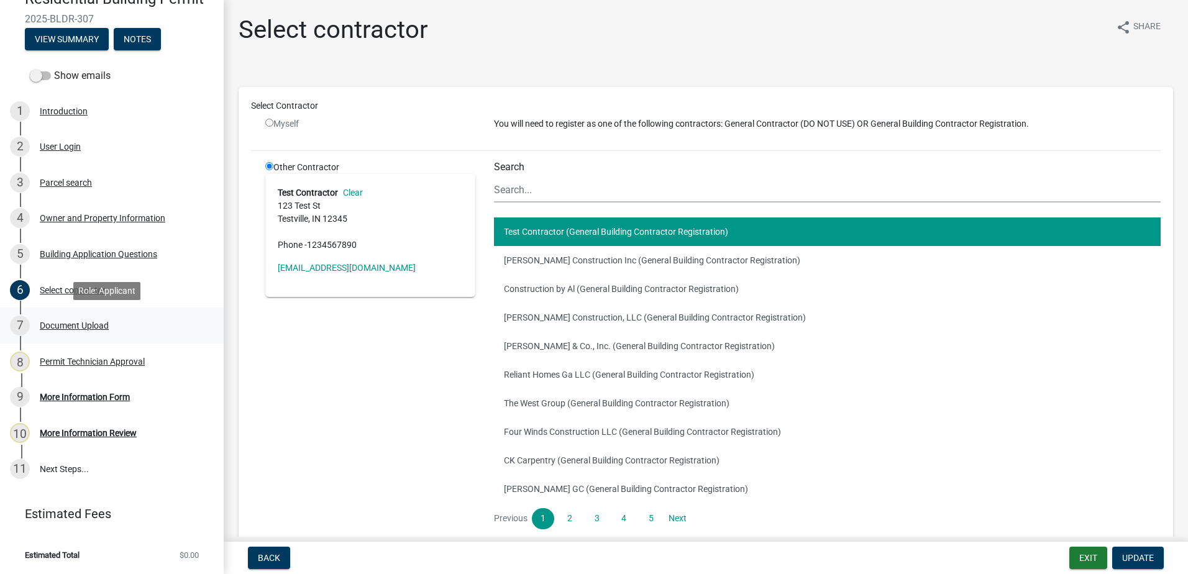
click at [66, 322] on div "Document Upload" at bounding box center [74, 325] width 69 height 9
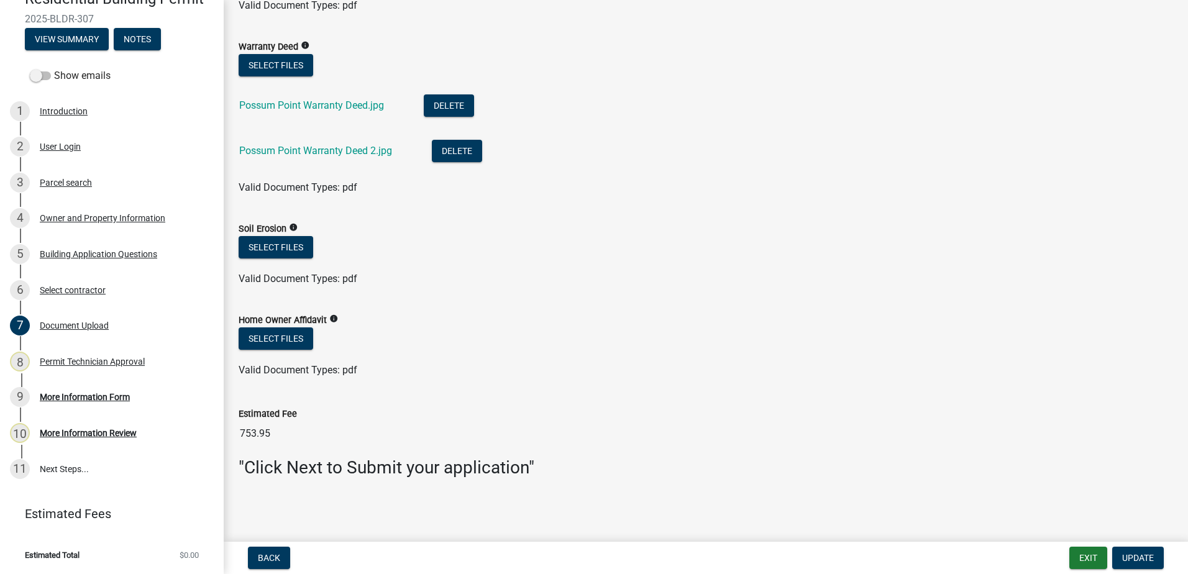
scroll to position [618, 0]
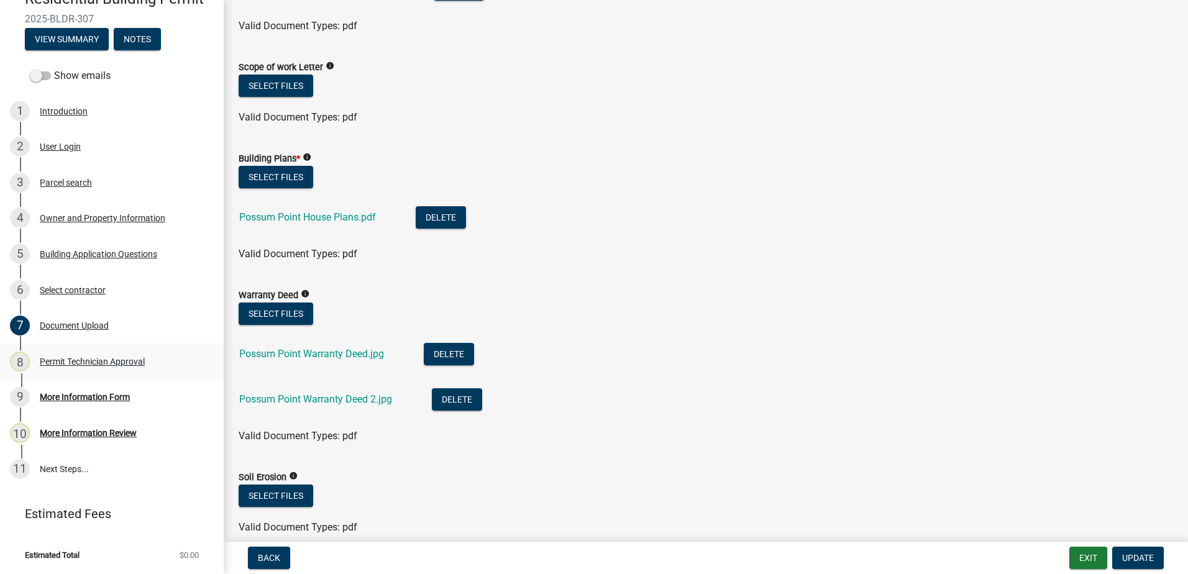
click at [68, 360] on div "Permit Technician Approval" at bounding box center [92, 361] width 105 height 9
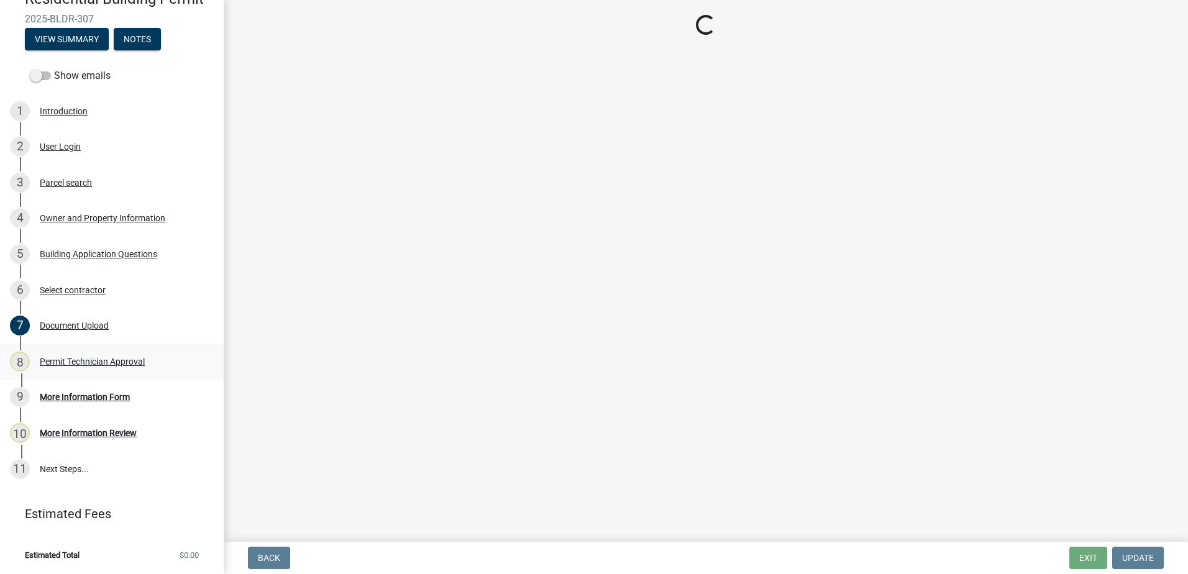
scroll to position [0, 0]
select select "78bfdc44-73ff-456e-a557-d4c99b9c08be"
select select "83394b22-4a11-496c-8e5c-75ade2e72faf"
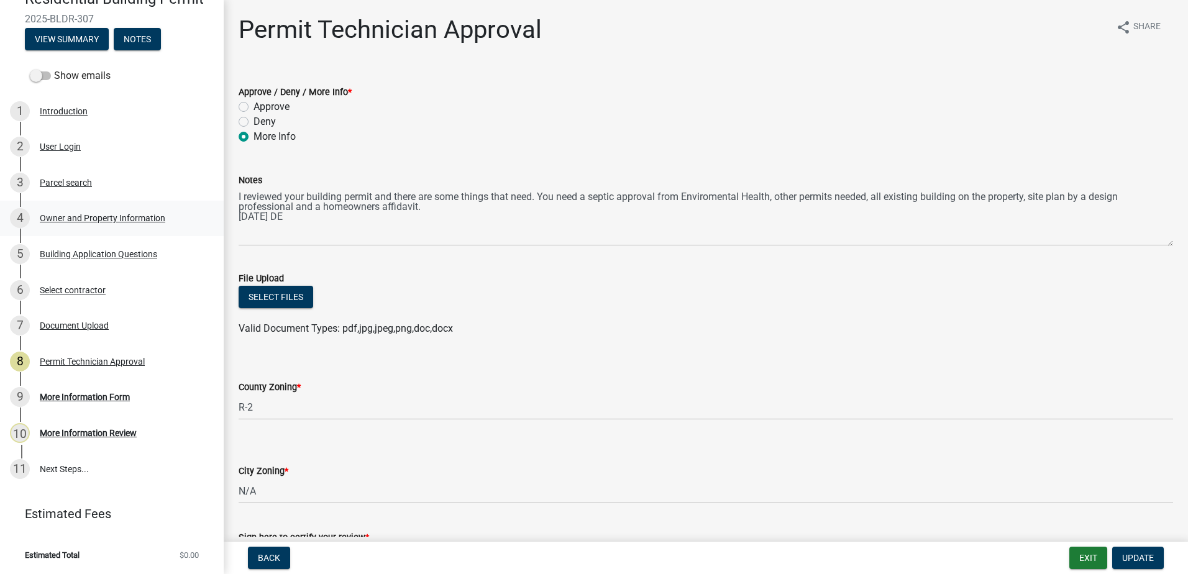
click at [80, 219] on div "Owner and Property Information" at bounding box center [102, 218] width 125 height 9
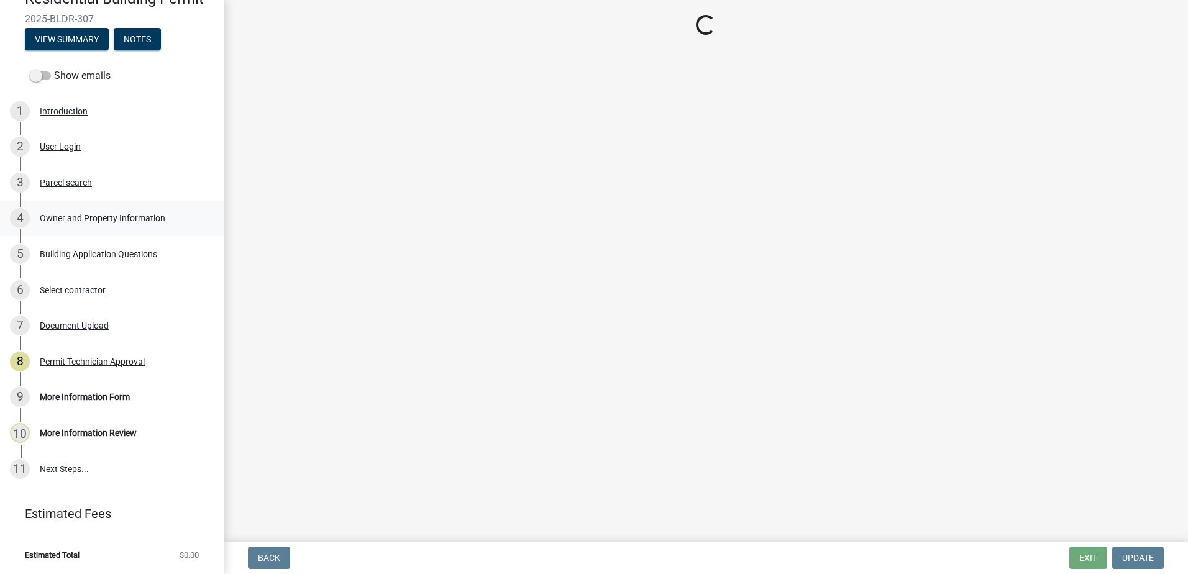
select select "78bfdc44-73ff-456e-a557-d4c99b9c08be"
select select "83394b22-4a11-496c-8e5c-75ade2e72faf"
select select "295c155f-de53-4b68-9fdd-08c8883e9b6f"
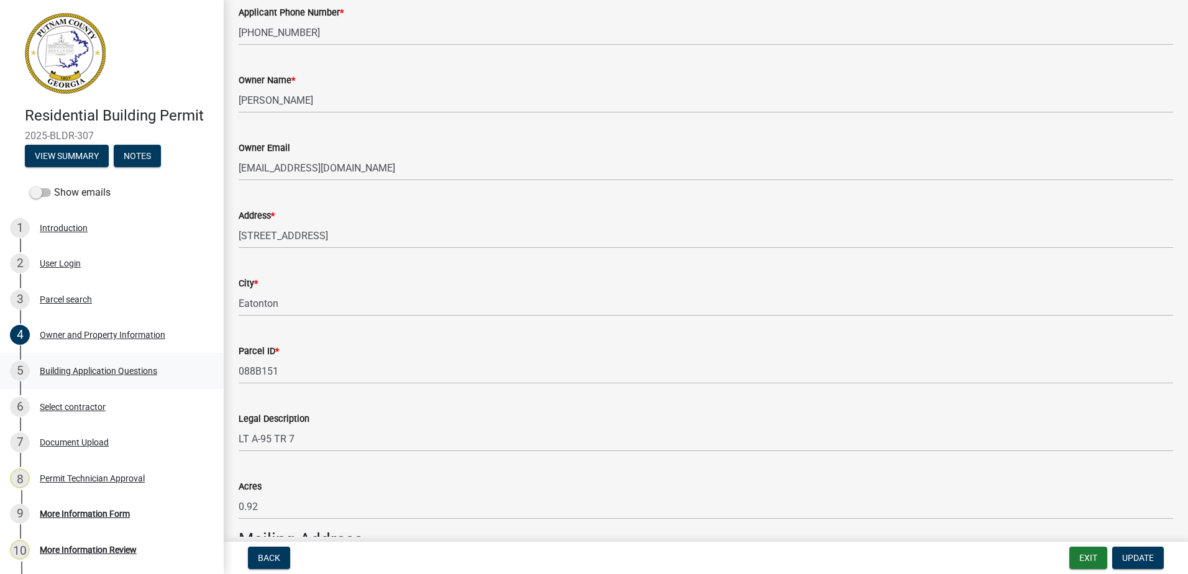
scroll to position [186, 0]
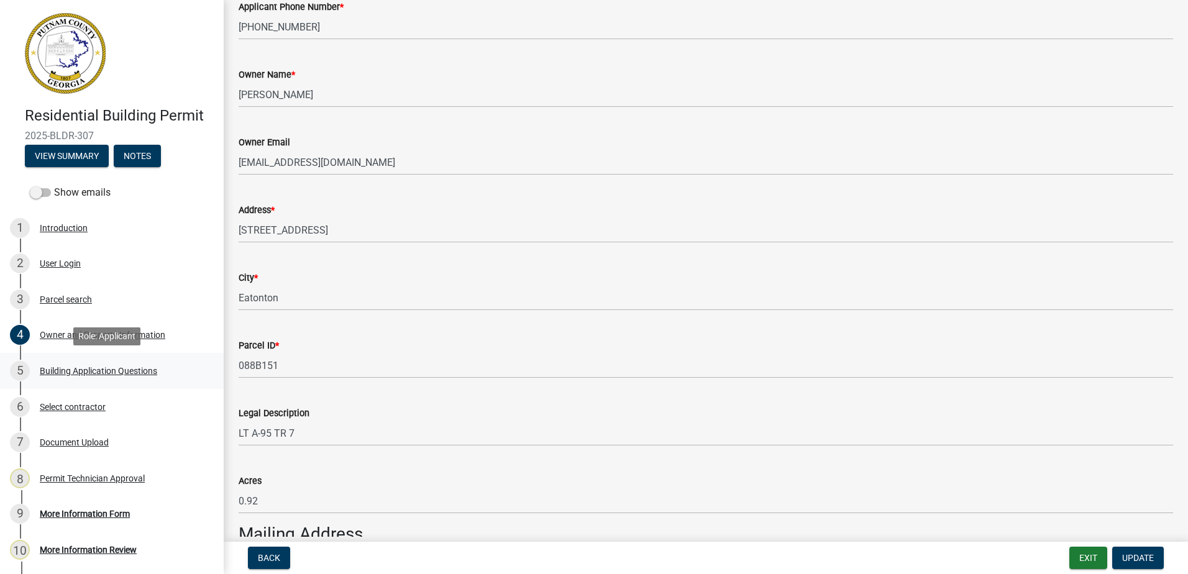
click at [116, 367] on div "Building Application Questions" at bounding box center [98, 371] width 117 height 9
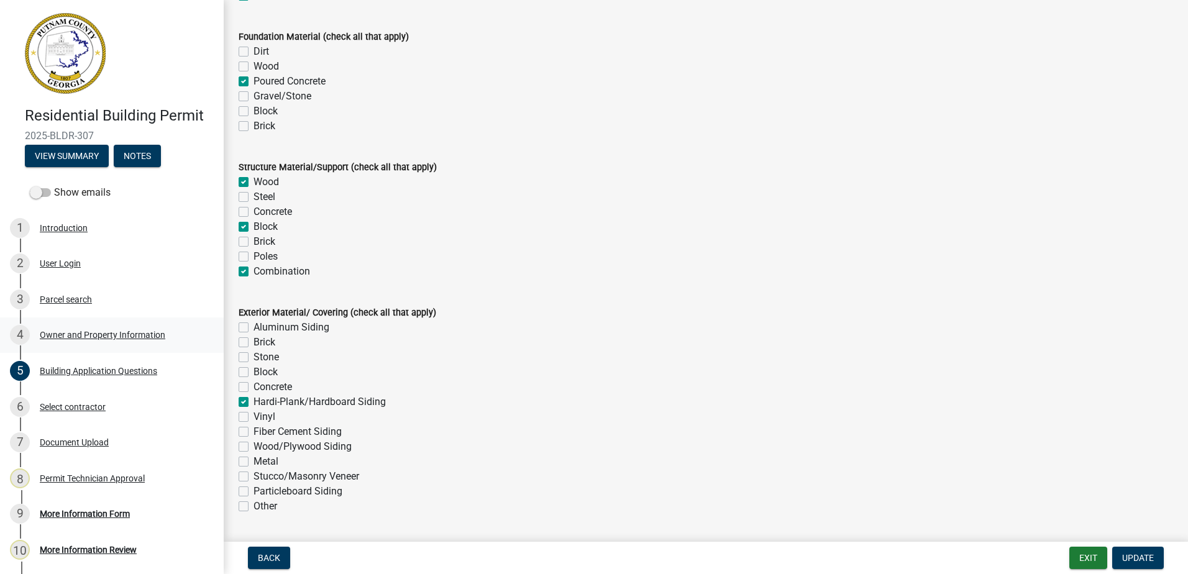
scroll to position [2609, 0]
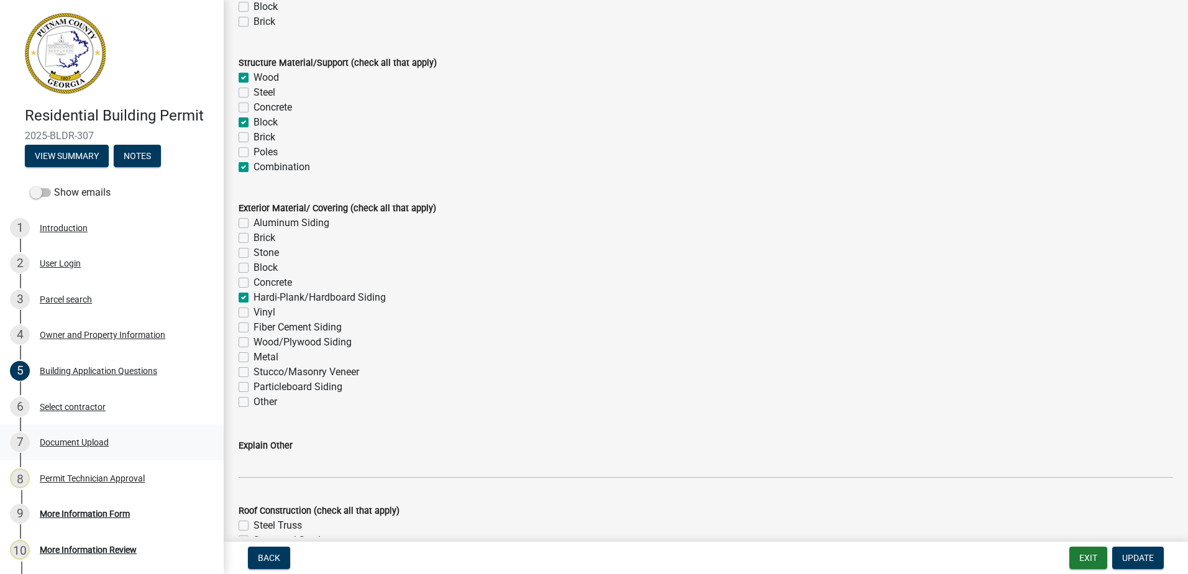
click at [60, 434] on div "7 Document Upload" at bounding box center [107, 442] width 194 height 20
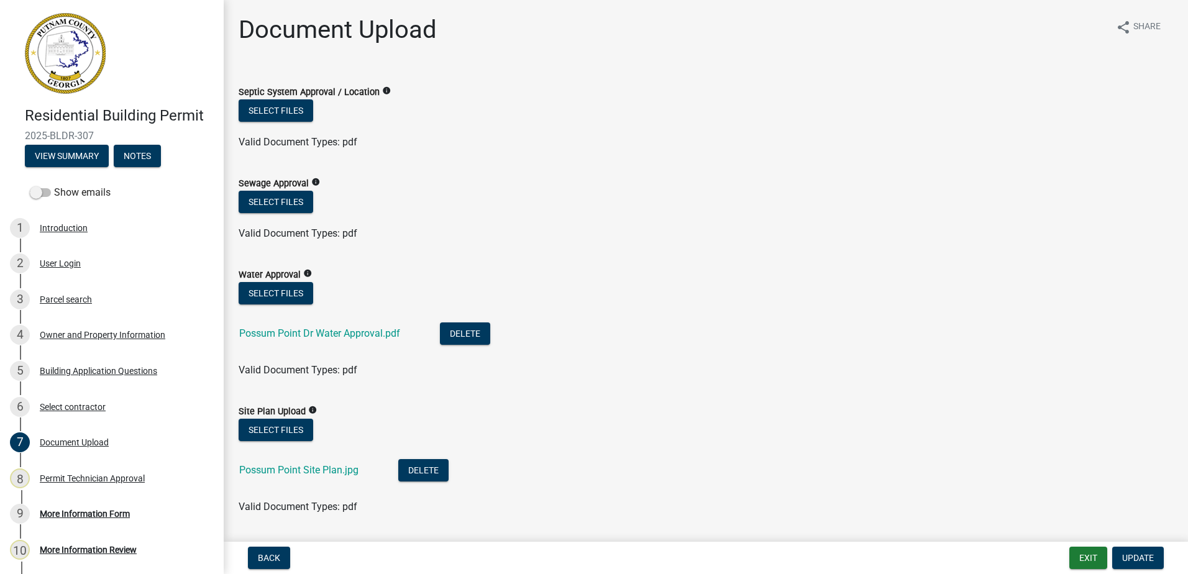
scroll to position [248, 0]
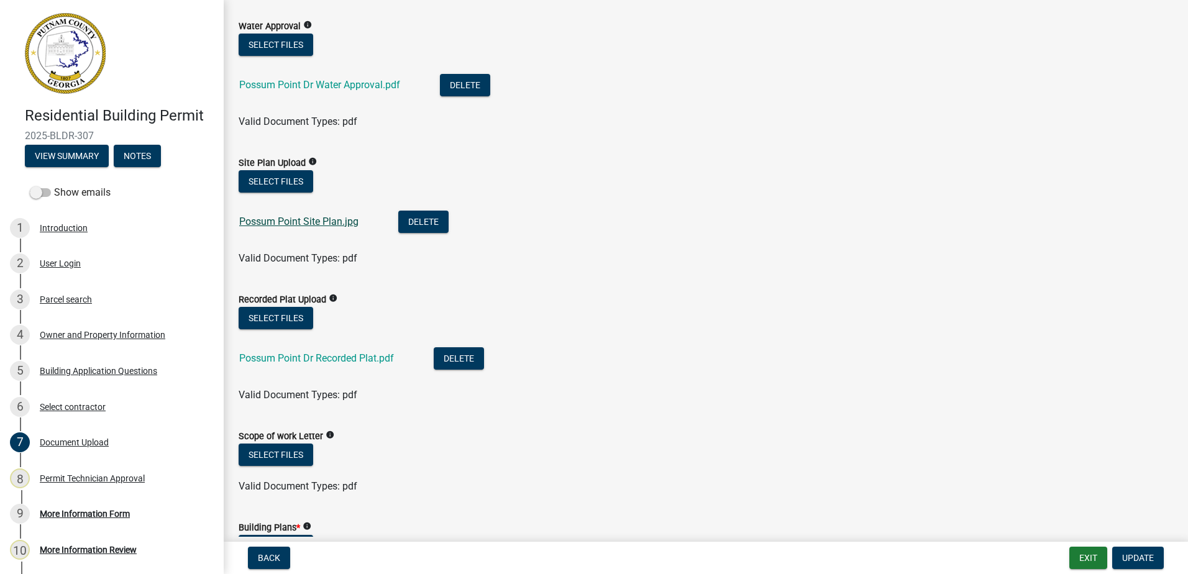
click at [276, 222] on link "Possum Point Site Plan.jpg" at bounding box center [298, 222] width 119 height 12
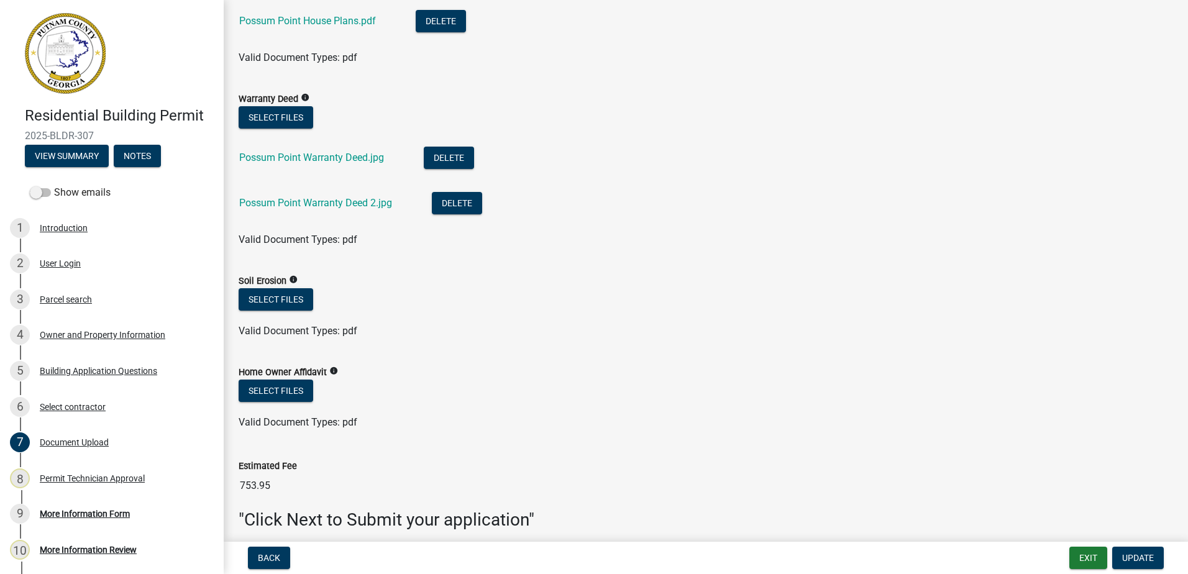
scroll to position [866, 0]
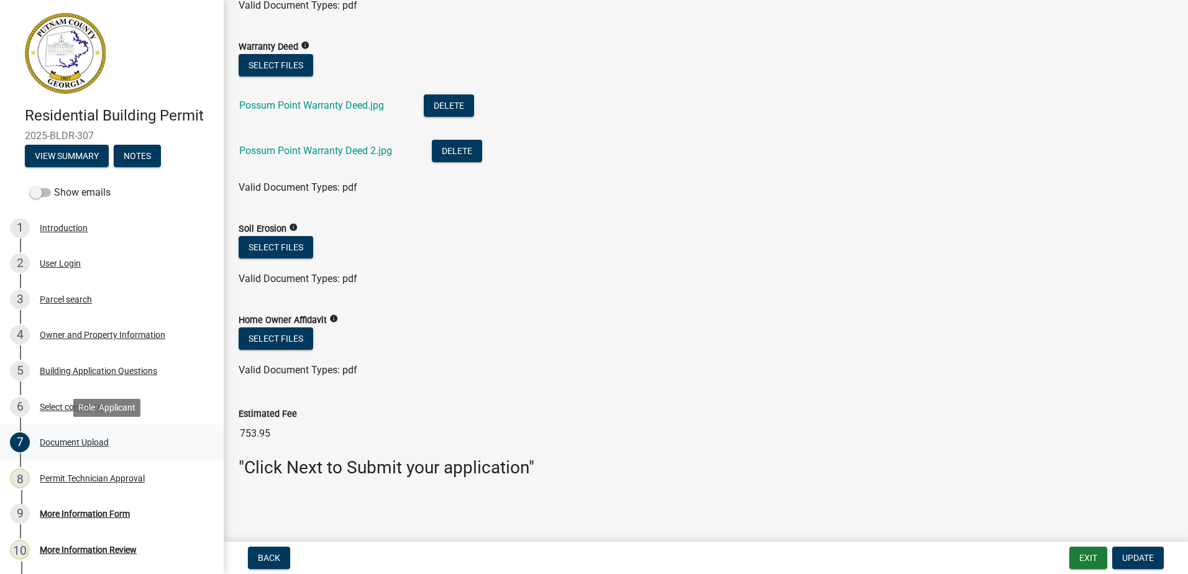
click at [52, 434] on div "7 Document Upload" at bounding box center [107, 442] width 194 height 20
click at [60, 470] on div "8 Permit Technician Approval" at bounding box center [107, 478] width 194 height 20
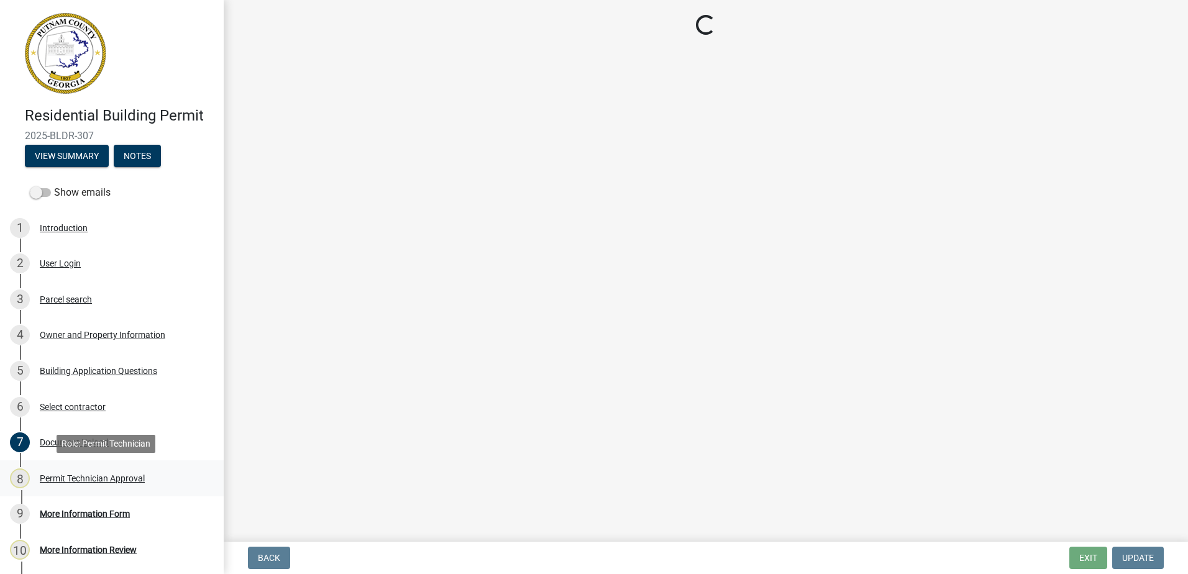
scroll to position [0, 0]
select select "78bfdc44-73ff-456e-a557-d4c99b9c08be"
select select "83394b22-4a11-496c-8e5c-75ade2e72faf"
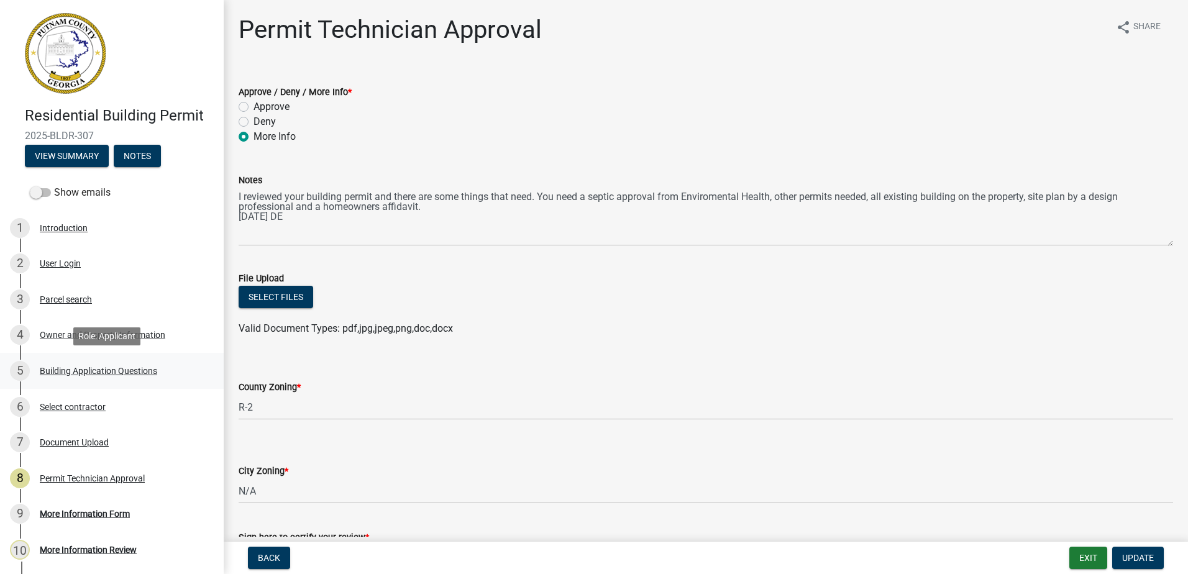
click at [65, 367] on div "Building Application Questions" at bounding box center [98, 371] width 117 height 9
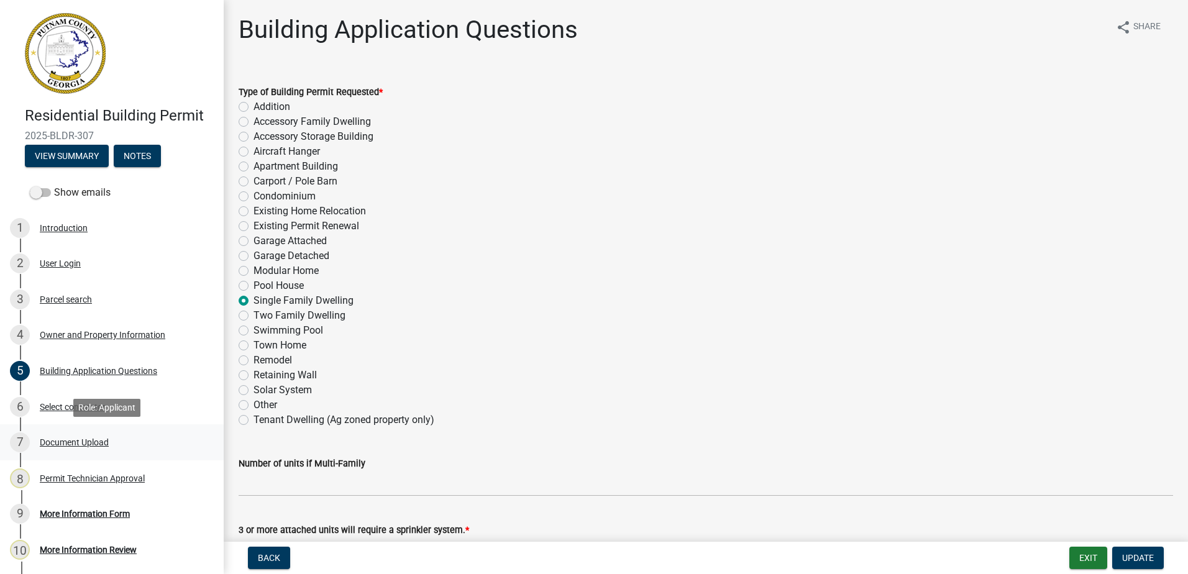
click at [75, 442] on div "Document Upload" at bounding box center [74, 442] width 69 height 9
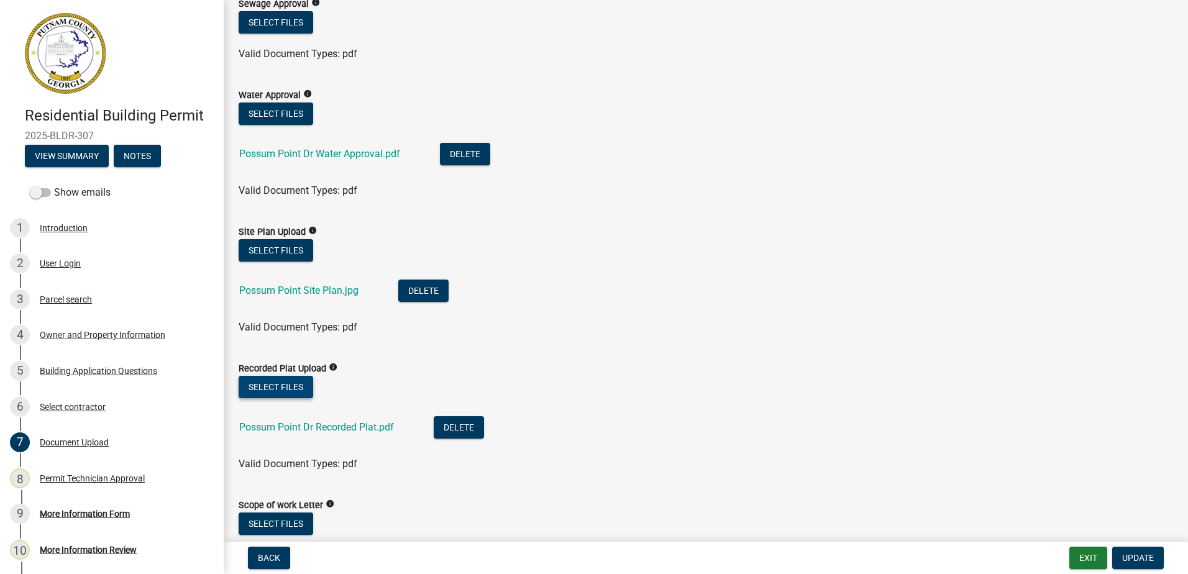
scroll to position [186, 0]
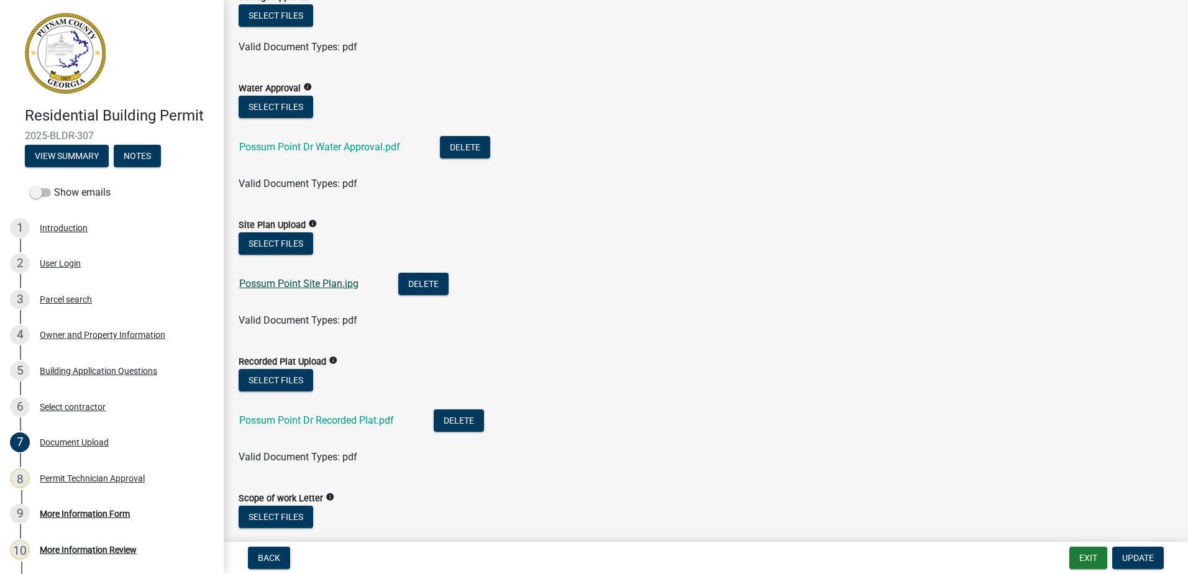
click at [267, 285] on link "Possum Point Site Plan.jpg" at bounding box center [298, 284] width 119 height 12
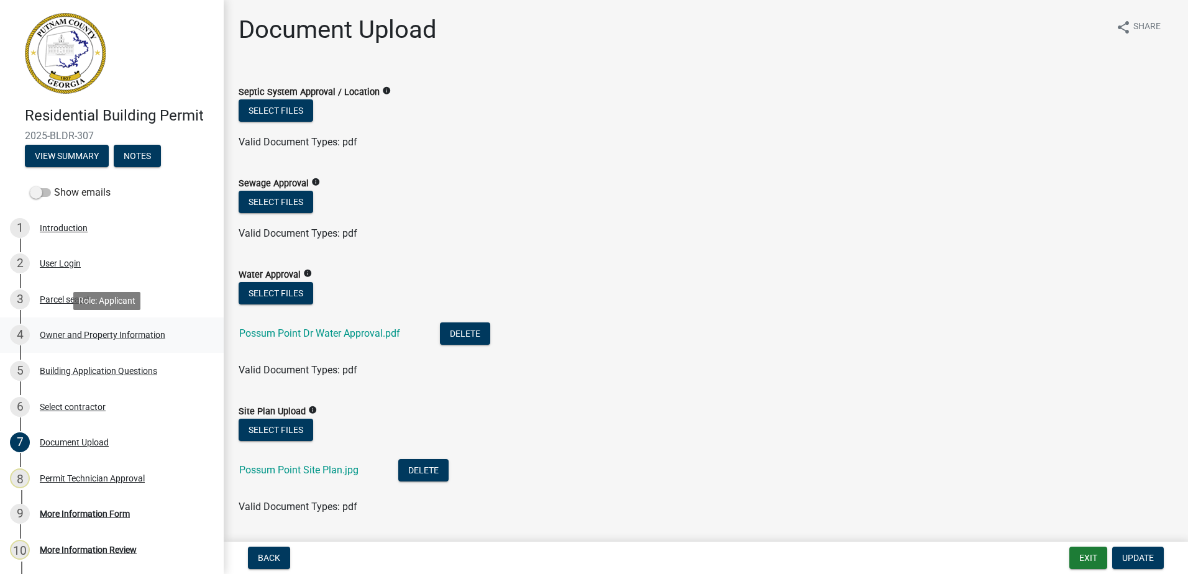
click at [99, 339] on div "Owner and Property Information" at bounding box center [102, 335] width 125 height 9
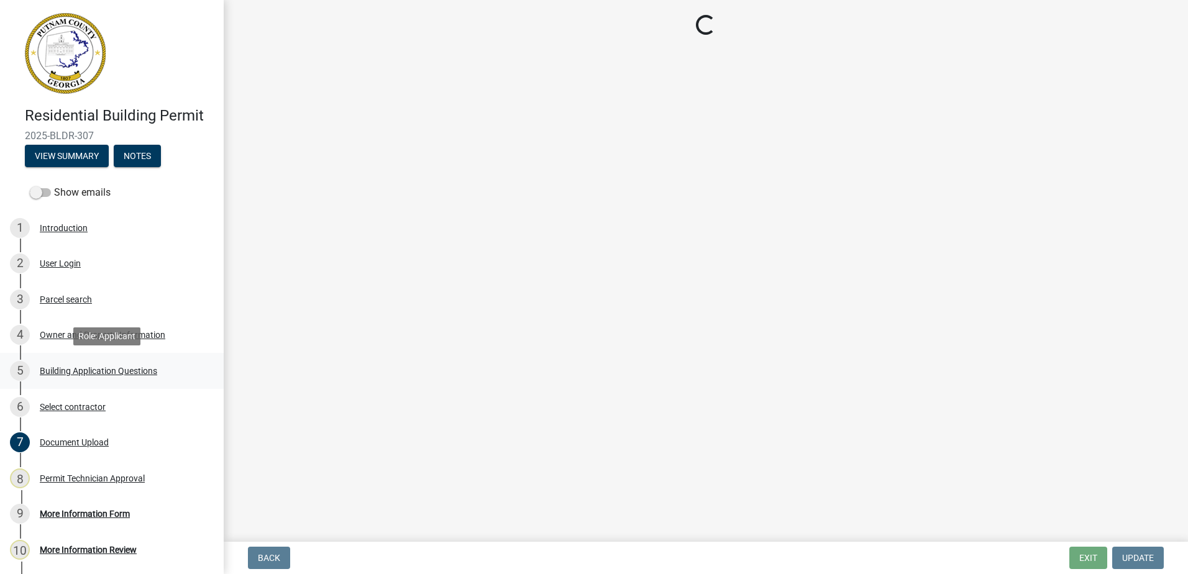
select select "78bfdc44-73ff-456e-a557-d4c99b9c08be"
select select "83394b22-4a11-496c-8e5c-75ade2e72faf"
select select "295c155f-de53-4b68-9fdd-08c8883e9b6f"
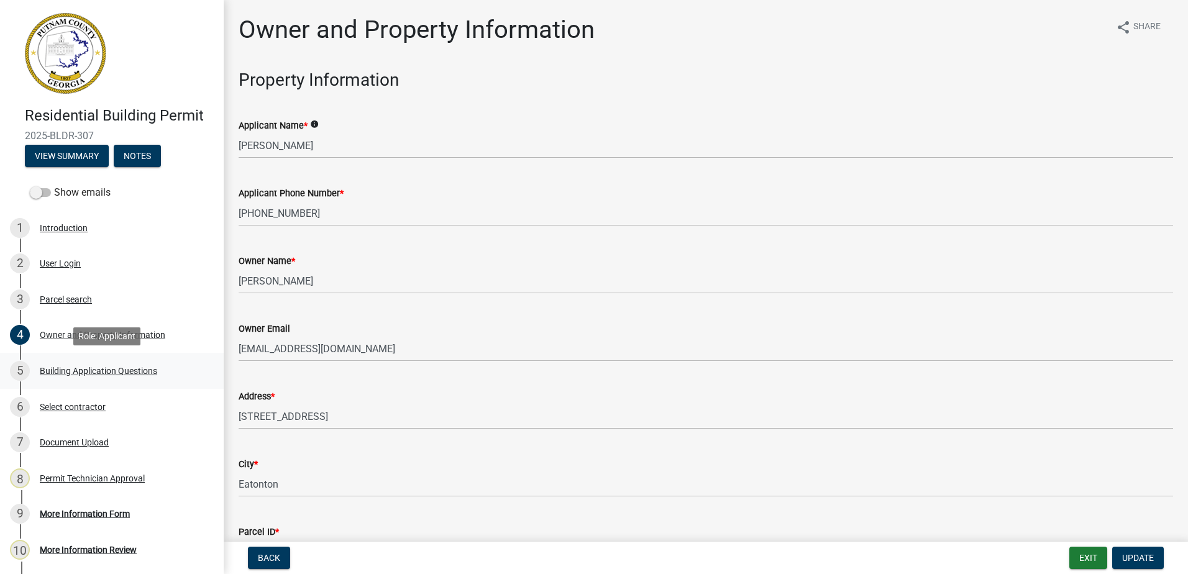
click at [97, 368] on div "Building Application Questions" at bounding box center [98, 371] width 117 height 9
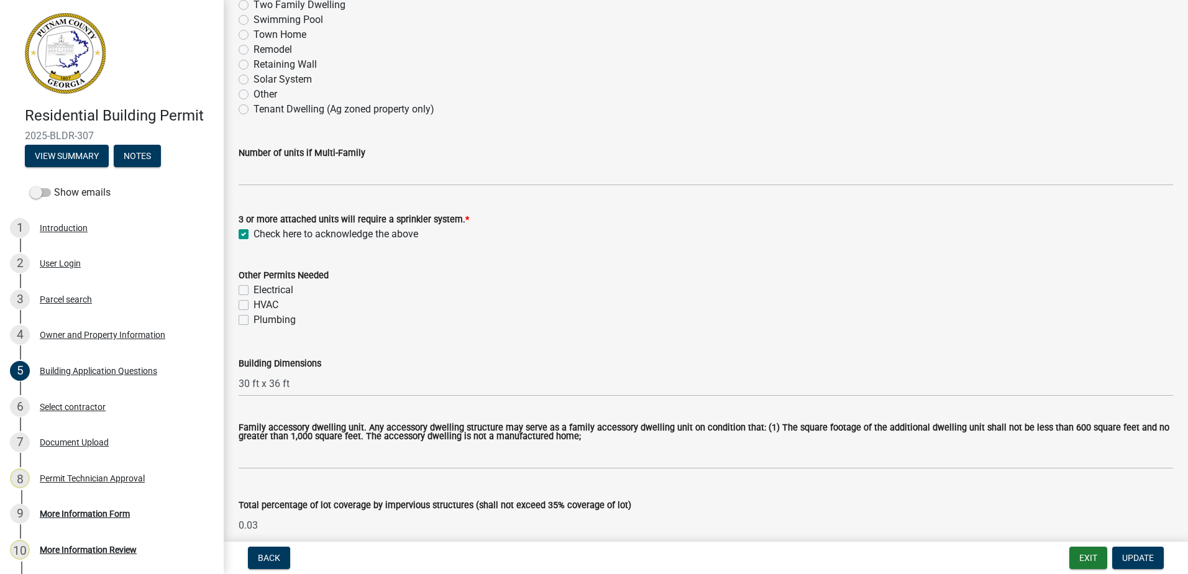
scroll to position [186, 0]
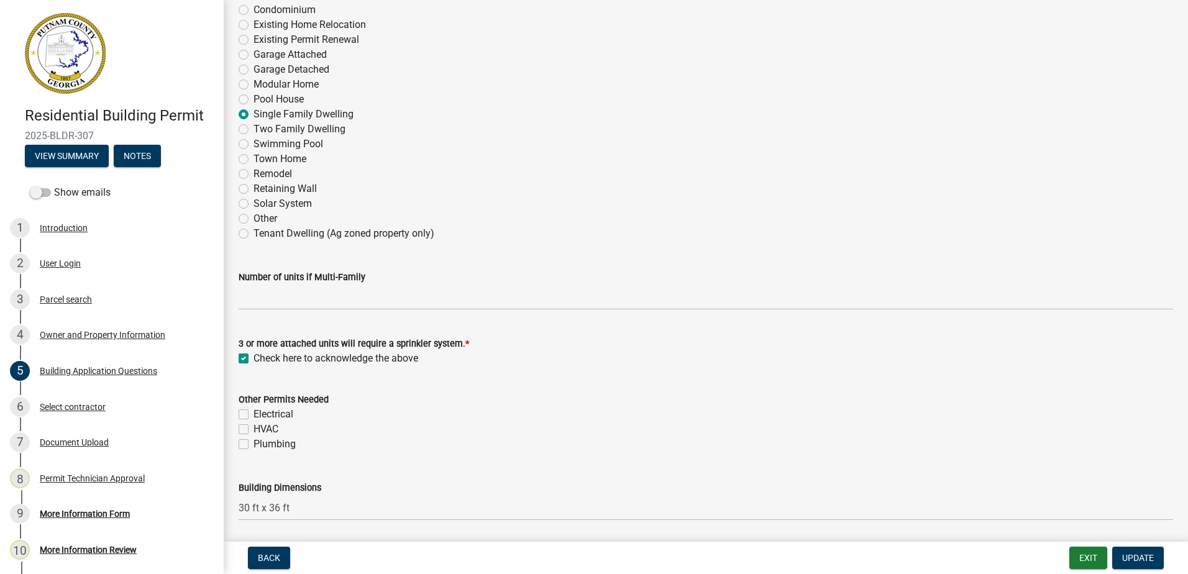
click at [253, 418] on label "Electrical" at bounding box center [273, 414] width 40 height 15
click at [253, 415] on input "Electrical" at bounding box center [257, 411] width 8 height 8
checkbox input "true"
checkbox input "false"
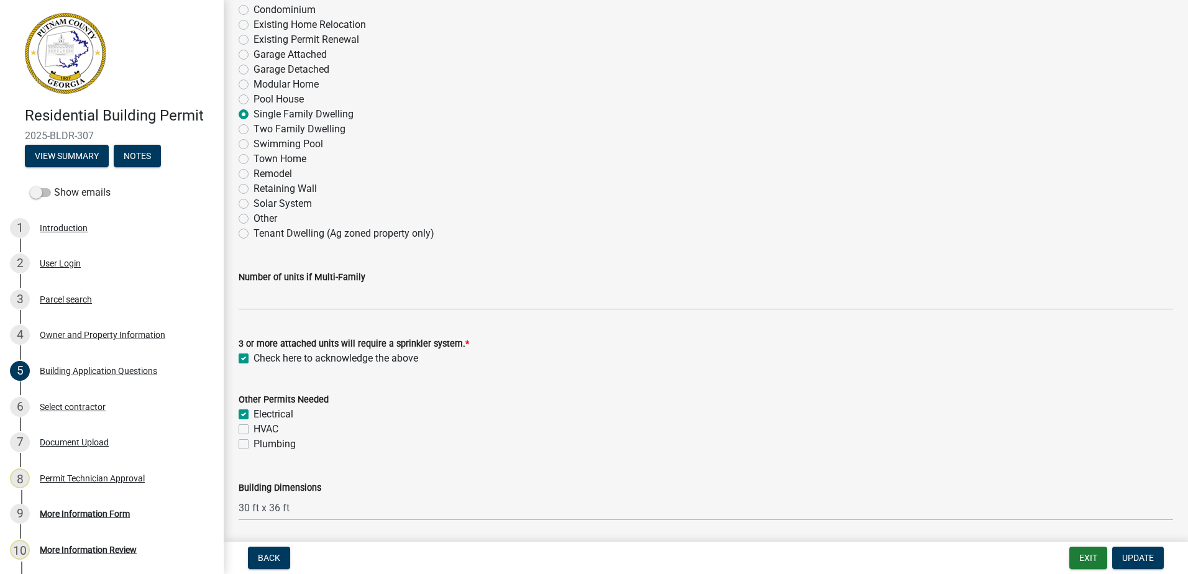
click at [253, 431] on label "HVAC" at bounding box center [265, 429] width 25 height 15
click at [253, 430] on input "HVAC" at bounding box center [257, 426] width 8 height 8
checkbox input "true"
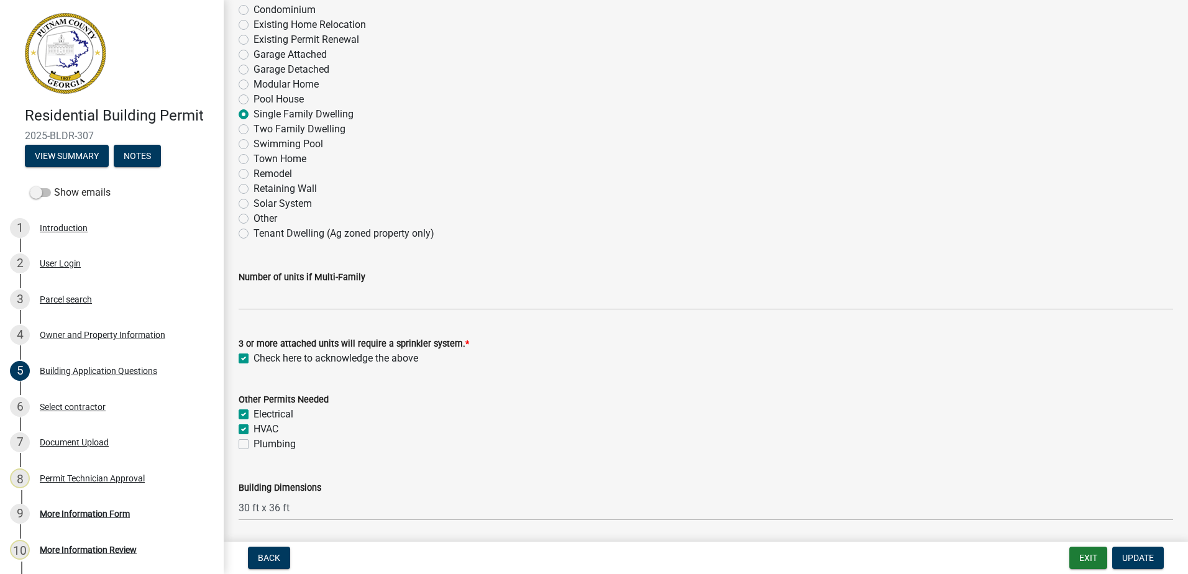
click at [253, 446] on label "Plumbing" at bounding box center [274, 444] width 42 height 15
click at [253, 445] on input "Plumbing" at bounding box center [257, 441] width 8 height 8
checkbox input "true"
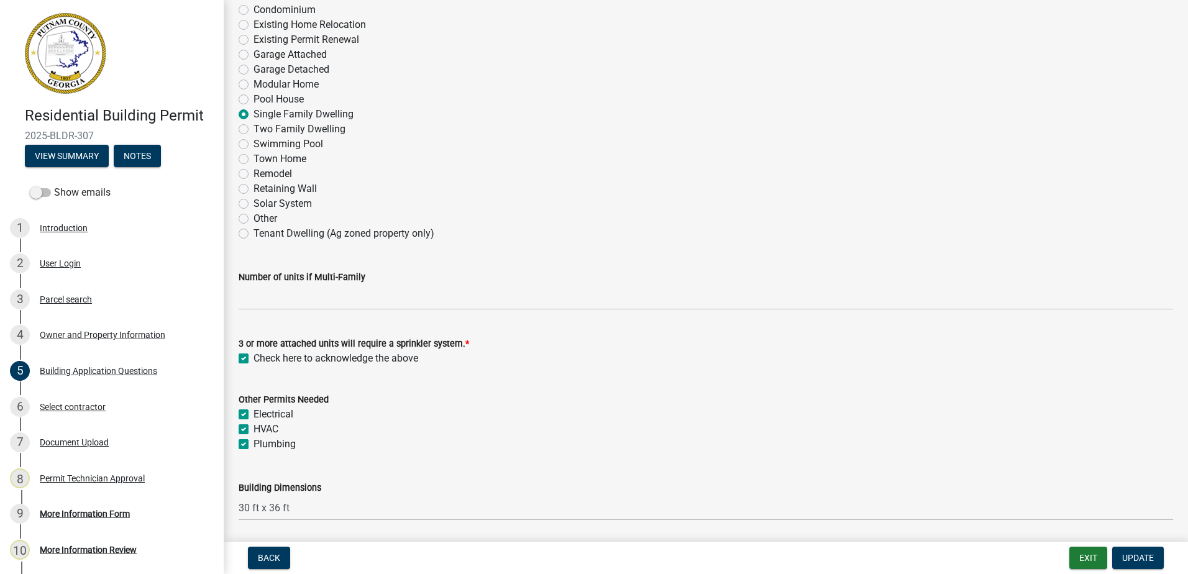
checkbox input "true"
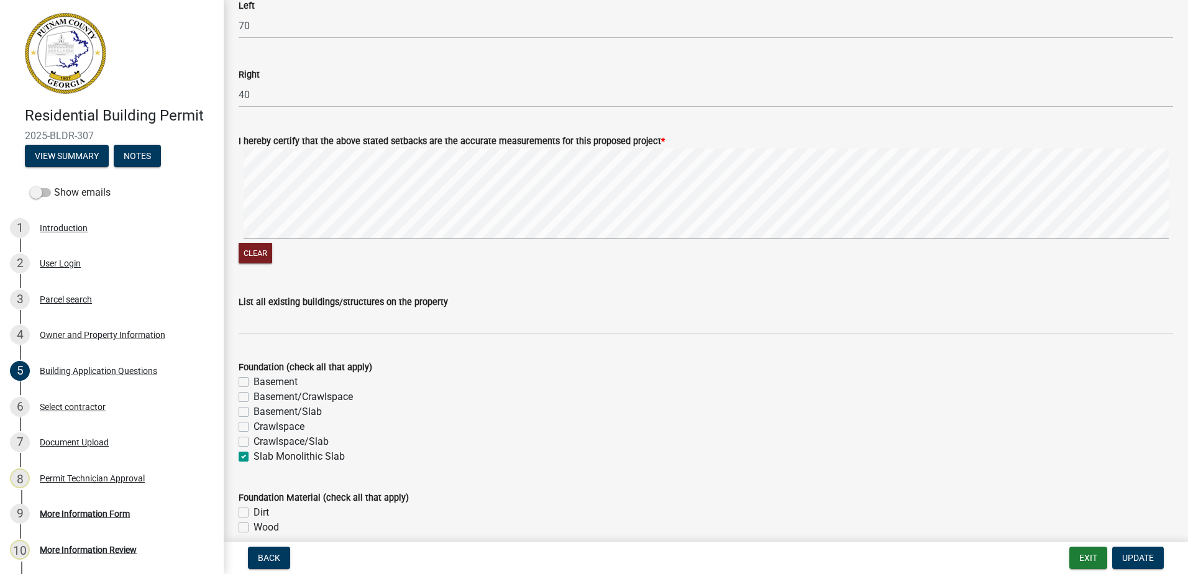
scroll to position [2050, 0]
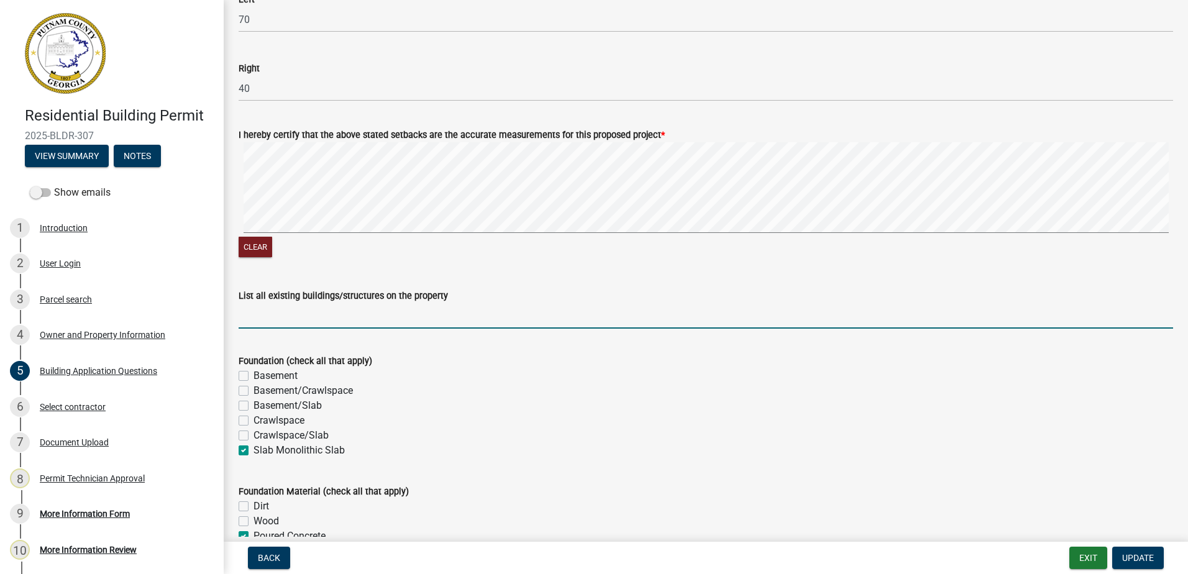
click at [267, 319] on input "List all existing buildings/structures on the property" at bounding box center [706, 315] width 934 height 25
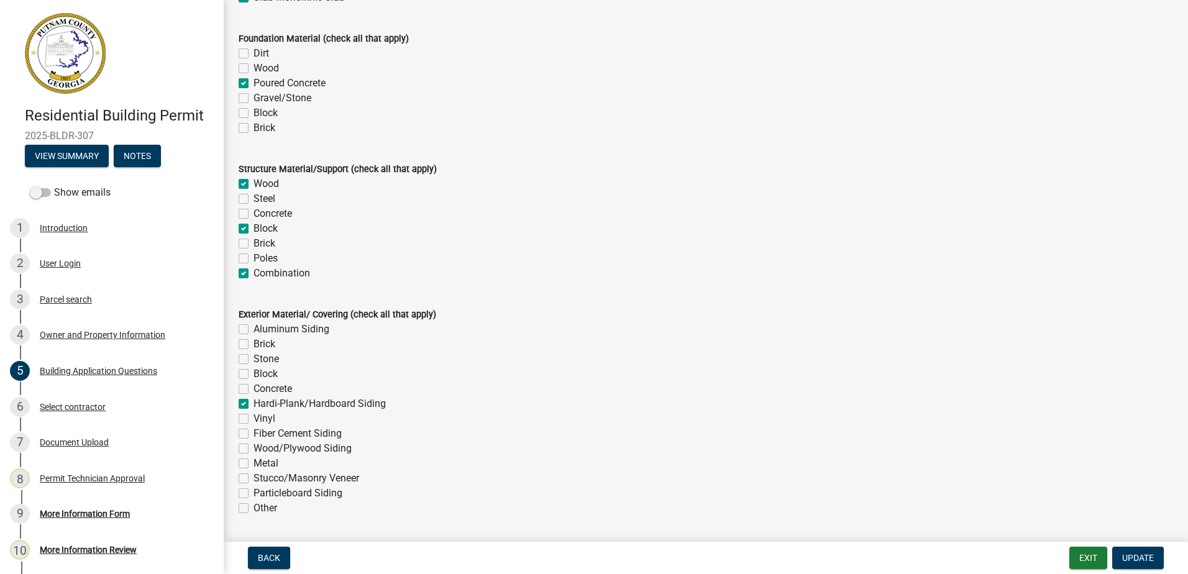
scroll to position [2609, 0]
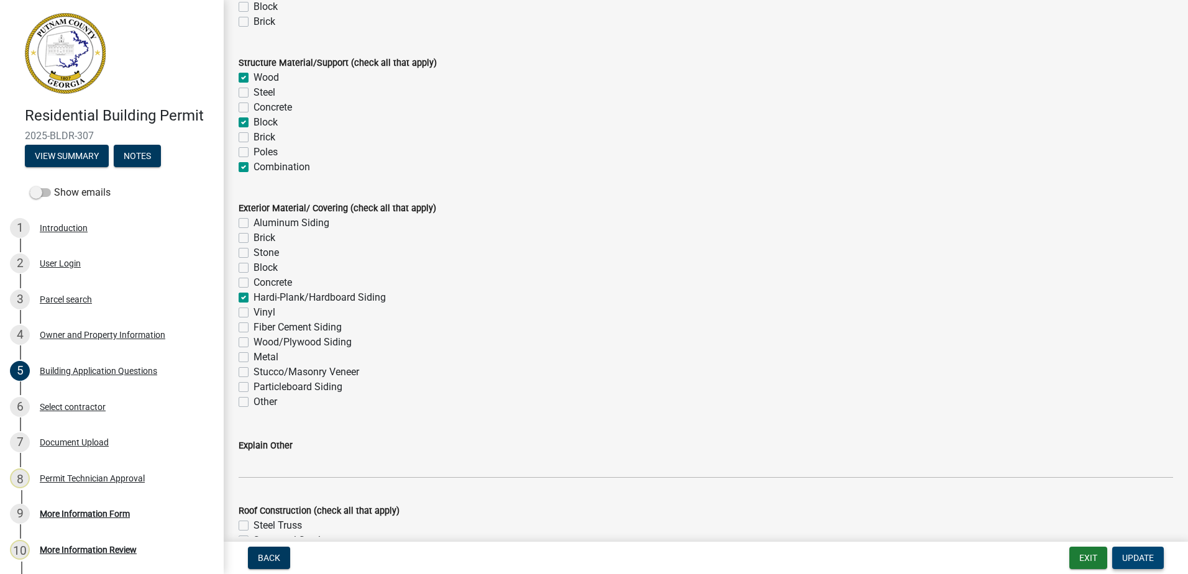
type input "None"
click at [1142, 559] on span "Update" at bounding box center [1138, 558] width 32 height 10
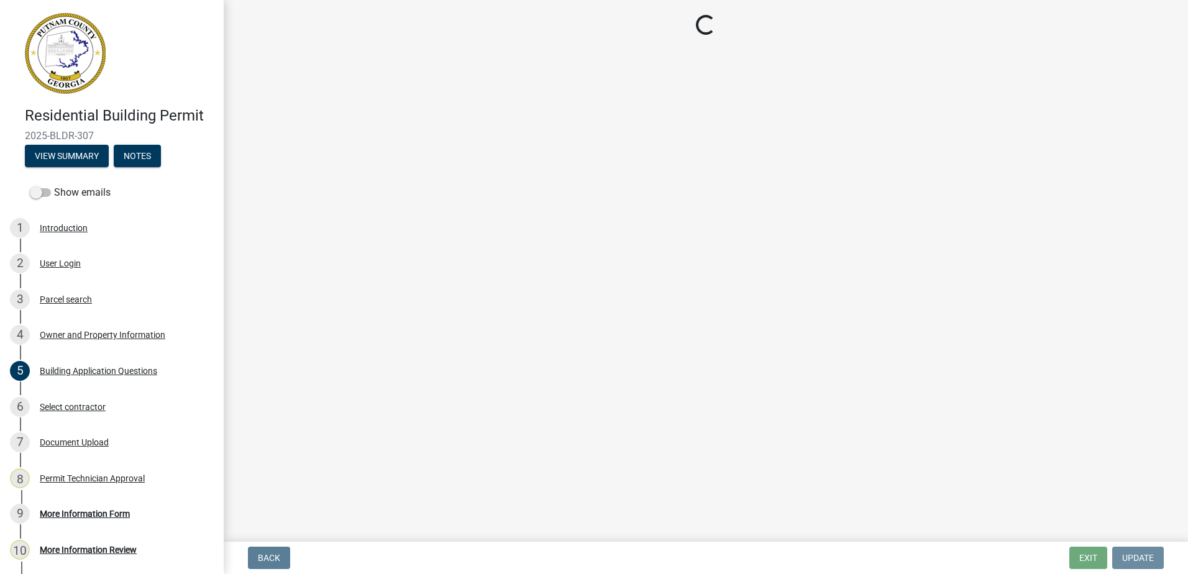
scroll to position [0, 0]
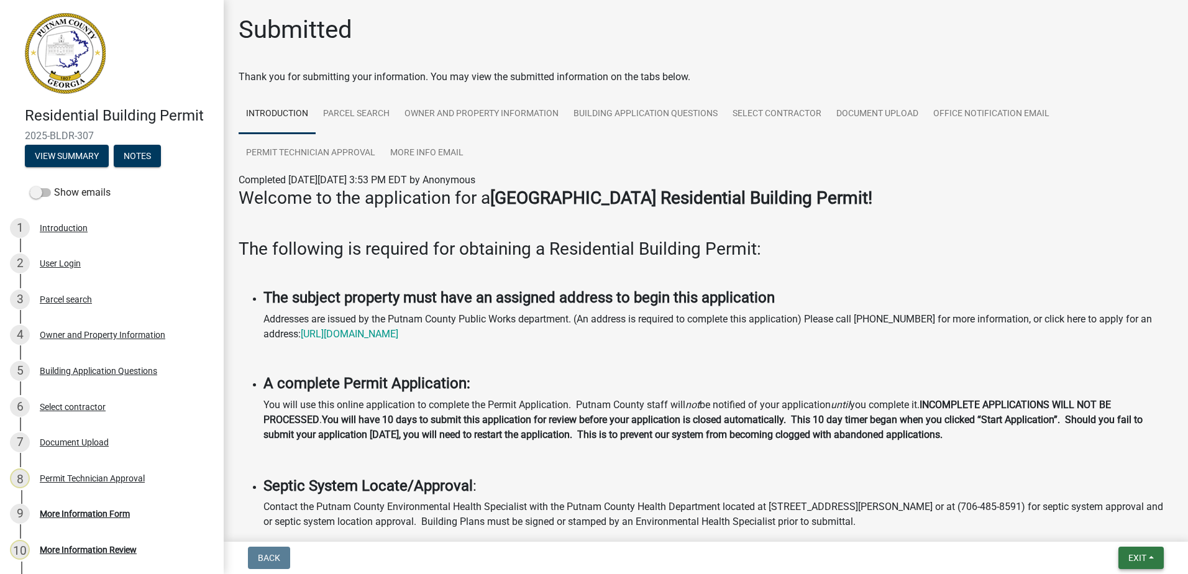
click at [1149, 560] on button "Exit" at bounding box center [1140, 558] width 45 height 22
click at [1136, 541] on div "Save Save & Exit" at bounding box center [1113, 511] width 99 height 70
click at [1127, 529] on button "Save & Exit" at bounding box center [1113, 526] width 99 height 30
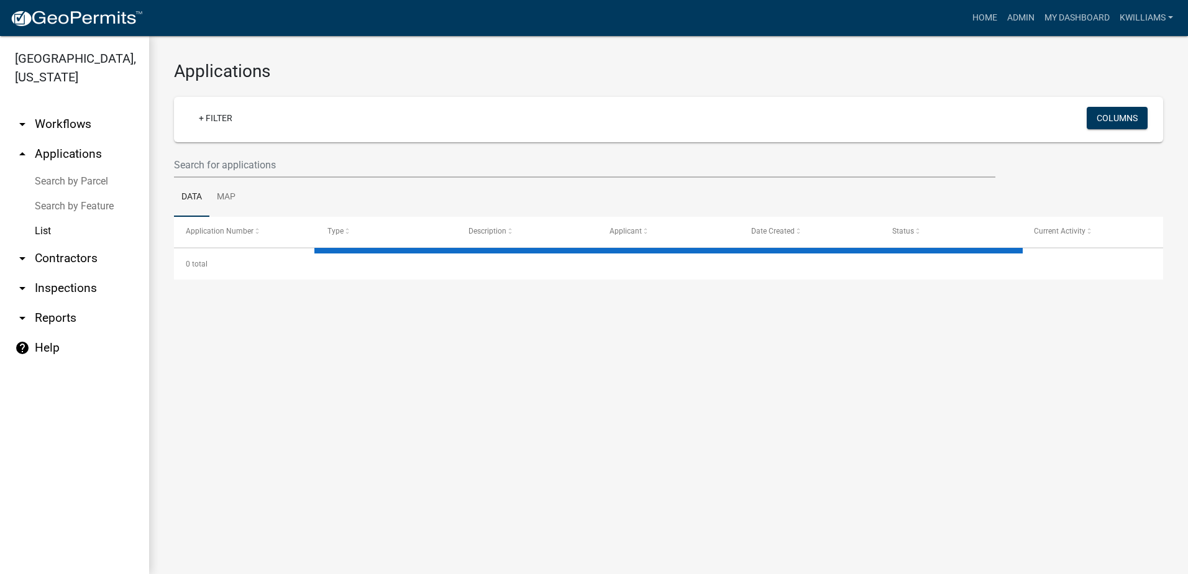
click at [52, 283] on link "arrow_drop_down Inspections" at bounding box center [74, 288] width 149 height 30
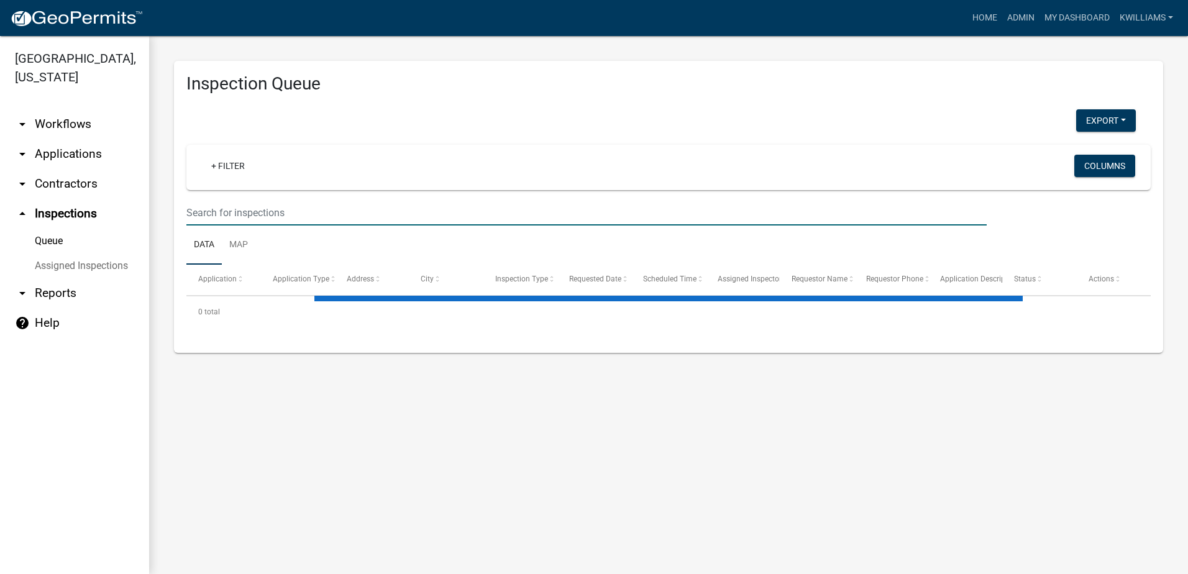
click at [262, 217] on input "text" at bounding box center [586, 212] width 800 height 25
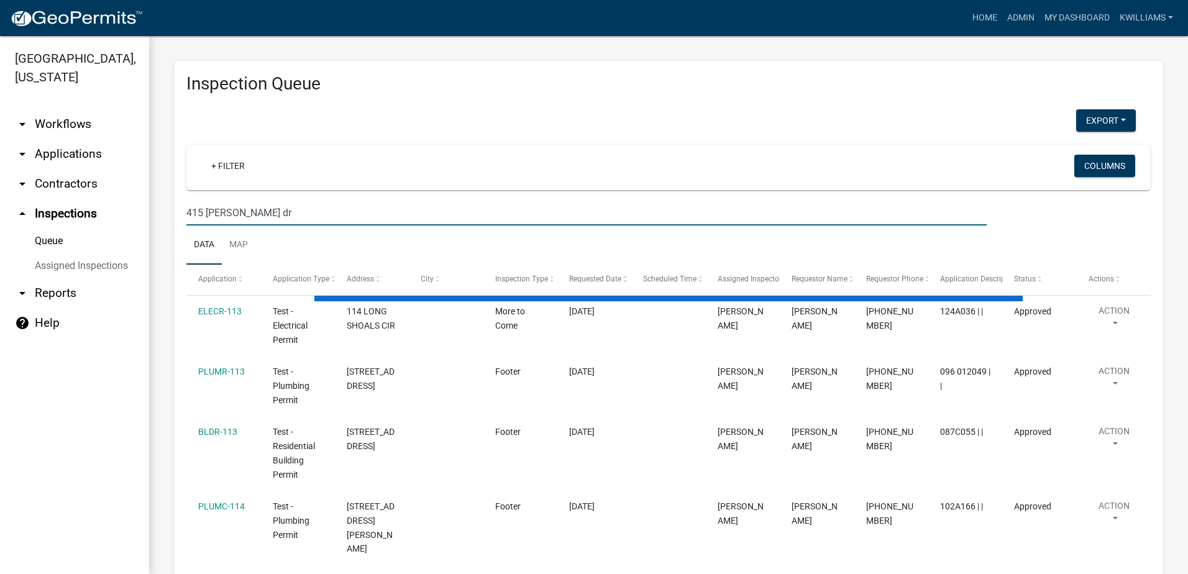
type input "415 thomas dr"
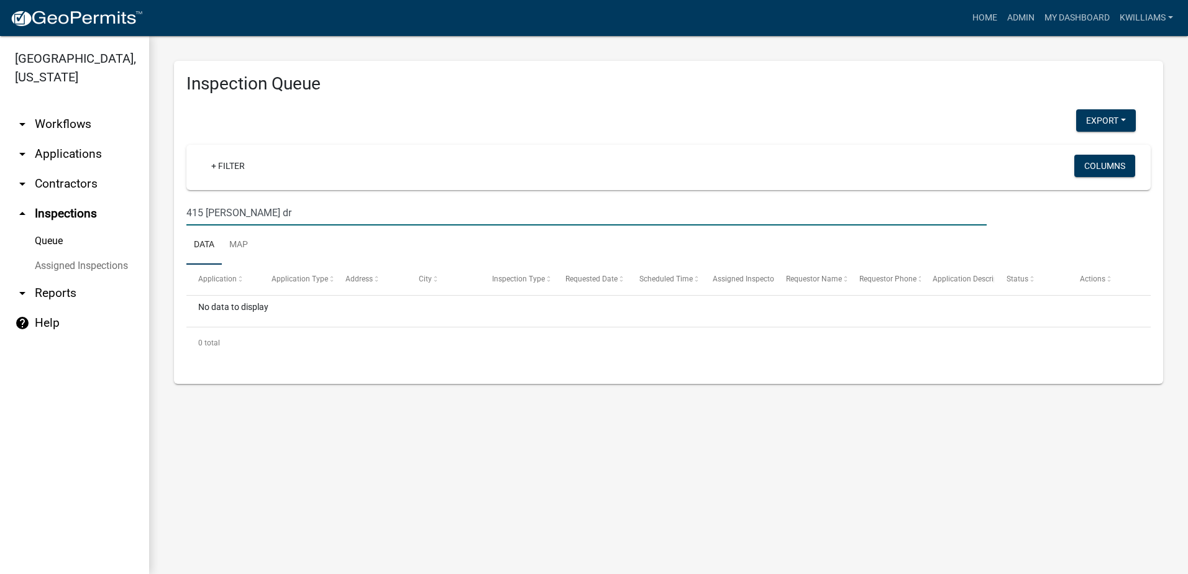
click at [280, 207] on input "415 thomas dr" at bounding box center [586, 212] width 800 height 25
drag, startPoint x: 254, startPoint y: 210, endPoint x: 118, endPoint y: 217, distance: 136.2
click at [120, 216] on div "Putnam County, Georgia arrow_drop_down Workflows List arrow_drop_down Applicati…" at bounding box center [594, 305] width 1188 height 538
type input "415 thomas"
click at [66, 158] on link "arrow_drop_down Applications" at bounding box center [74, 154] width 149 height 30
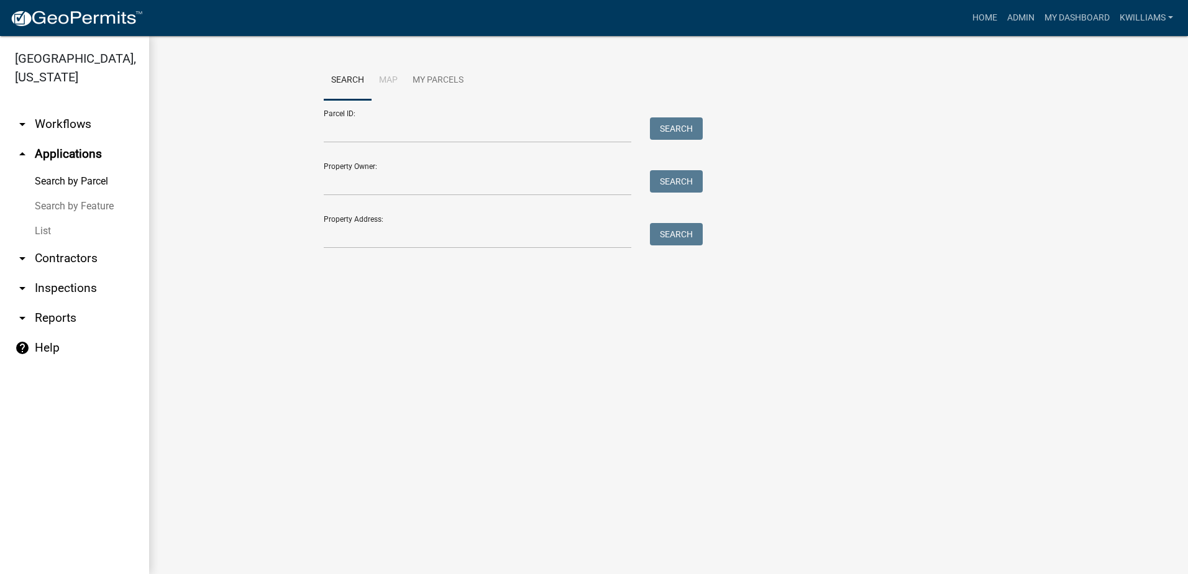
click at [49, 240] on link "List" at bounding box center [74, 231] width 149 height 25
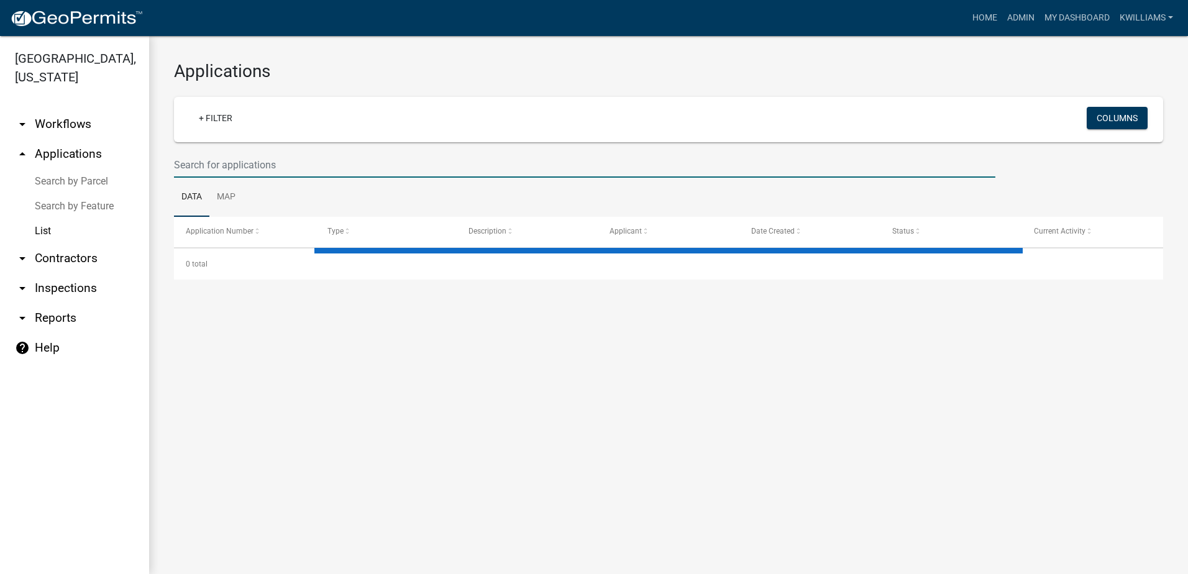
click at [215, 165] on input "text" at bounding box center [584, 164] width 821 height 25
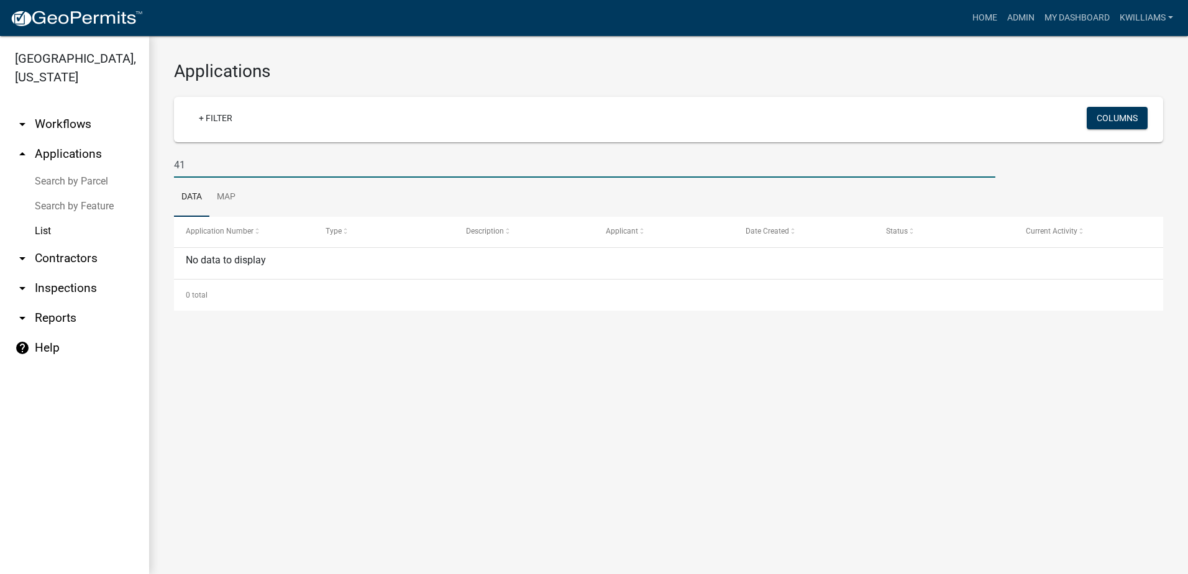
type input "4"
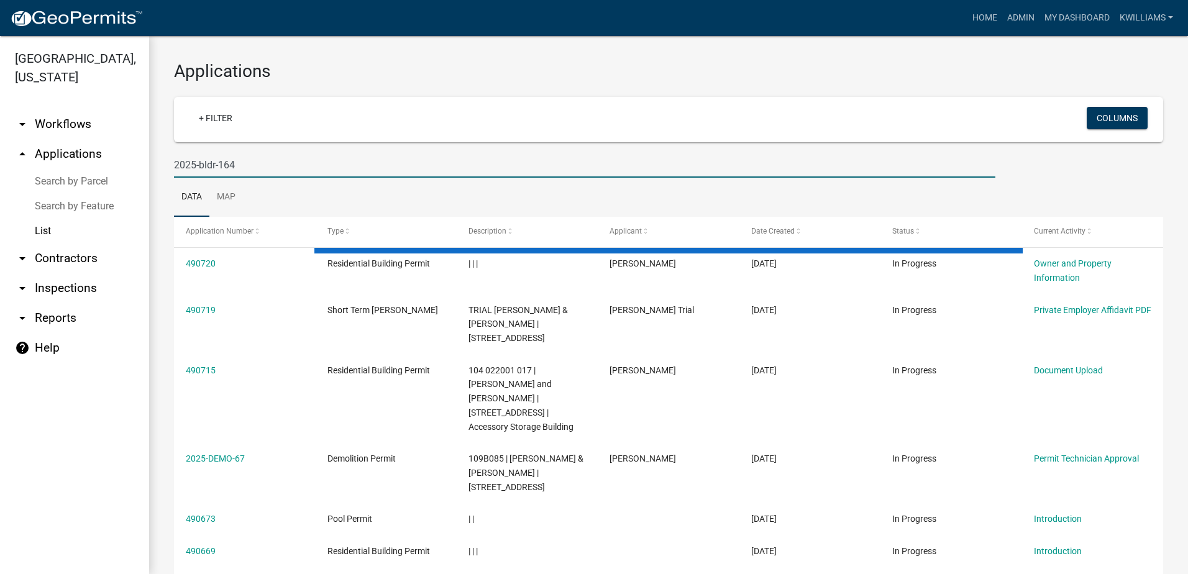
type input "2025-bldr-164"
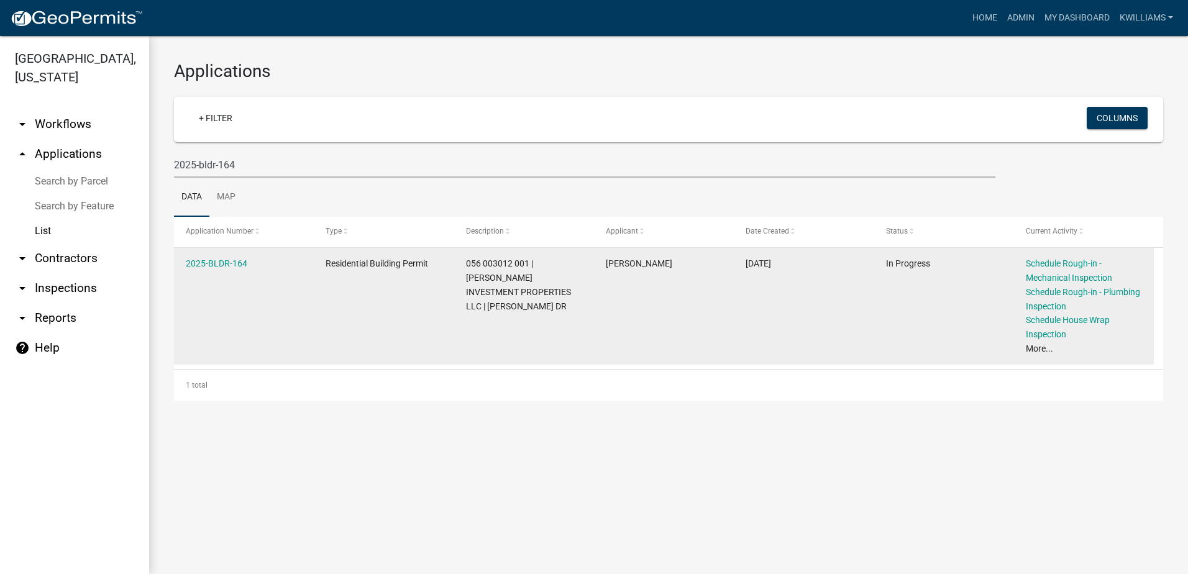
click at [225, 270] on div "2025-BLDR-164" at bounding box center [244, 264] width 116 height 14
click at [228, 260] on link "2025-BLDR-164" at bounding box center [217, 263] width 62 height 10
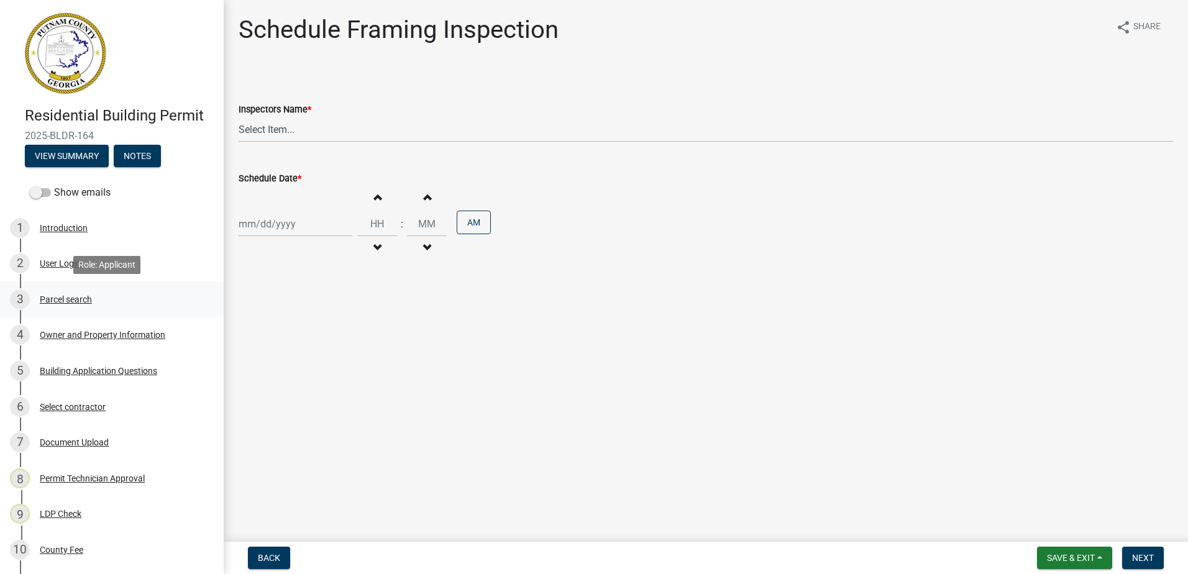
click at [49, 299] on div "Parcel search" at bounding box center [66, 299] width 52 height 9
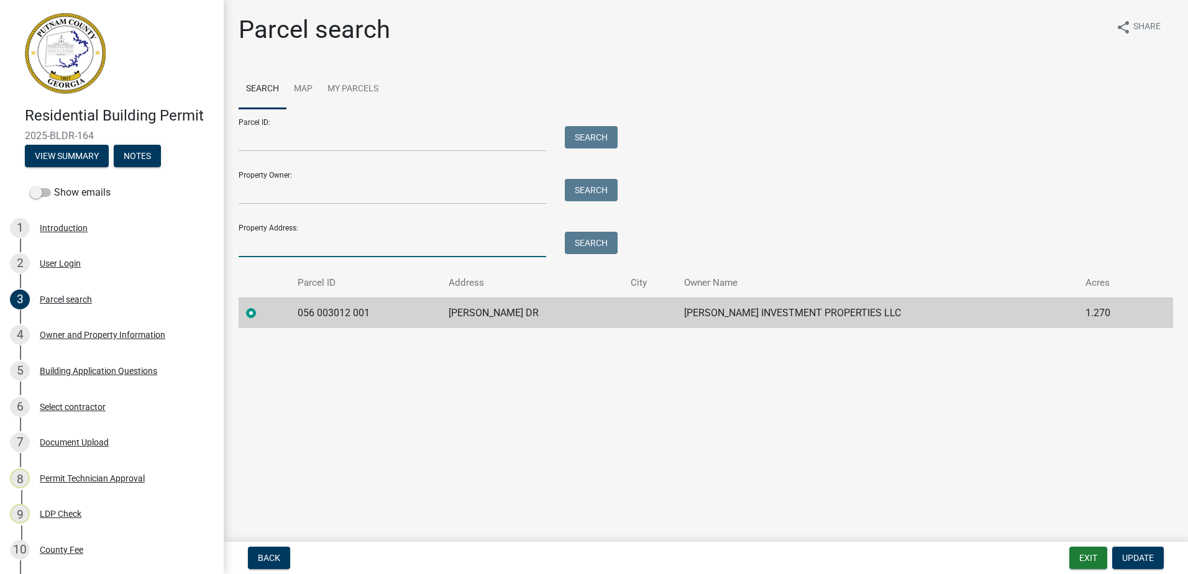
click at [298, 247] on input "Property Address:" at bounding box center [393, 244] width 308 height 25
click at [293, 212] on form "Parcel ID: Search Property Owner: Search Property Address: Search" at bounding box center [425, 183] width 373 height 148
click at [272, 232] on input "Property Address:" at bounding box center [393, 244] width 308 height 25
click at [262, 134] on input "Parcel ID:" at bounding box center [393, 138] width 308 height 25
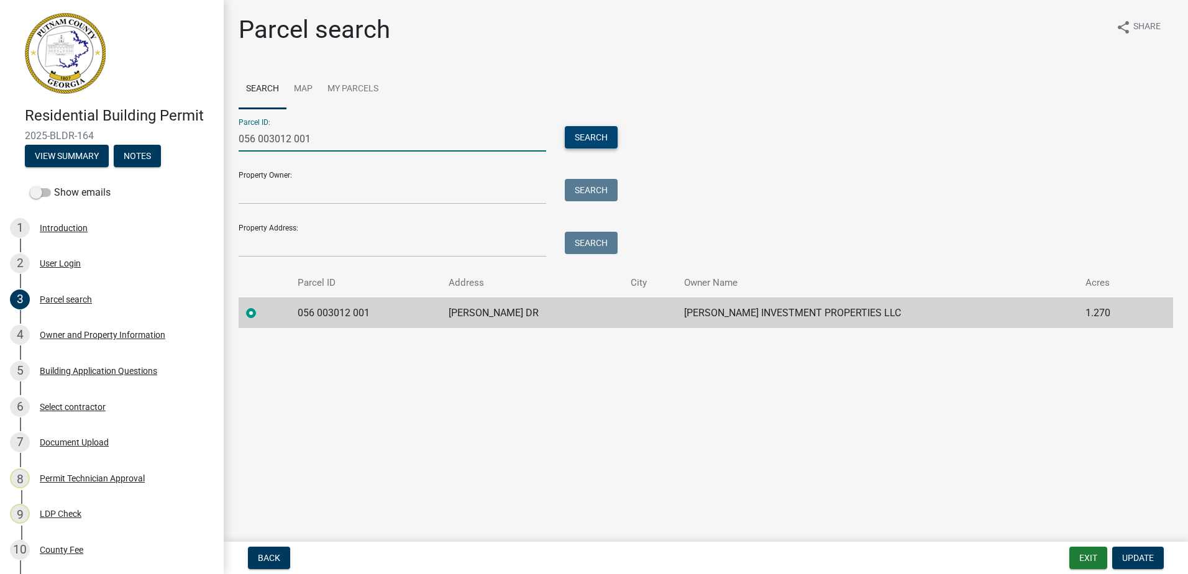
type input "056 003012 001"
click at [606, 133] on button "Search" at bounding box center [591, 137] width 53 height 22
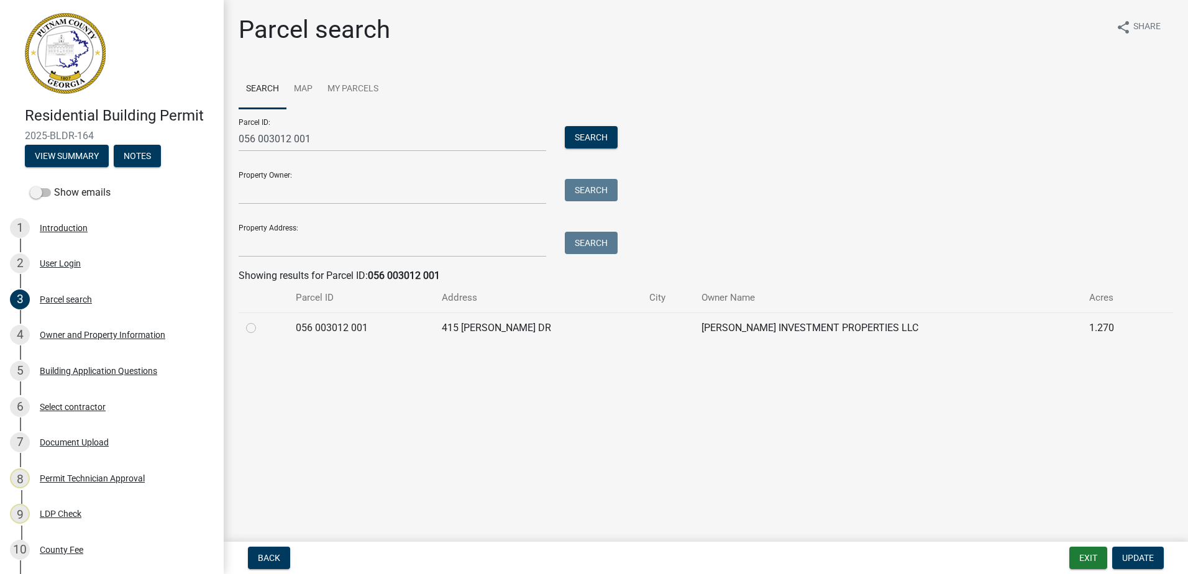
click at [261, 321] on label at bounding box center [261, 321] width 0 height 0
click at [261, 329] on 001 "radio" at bounding box center [265, 325] width 8 height 8
radio 001 "true"
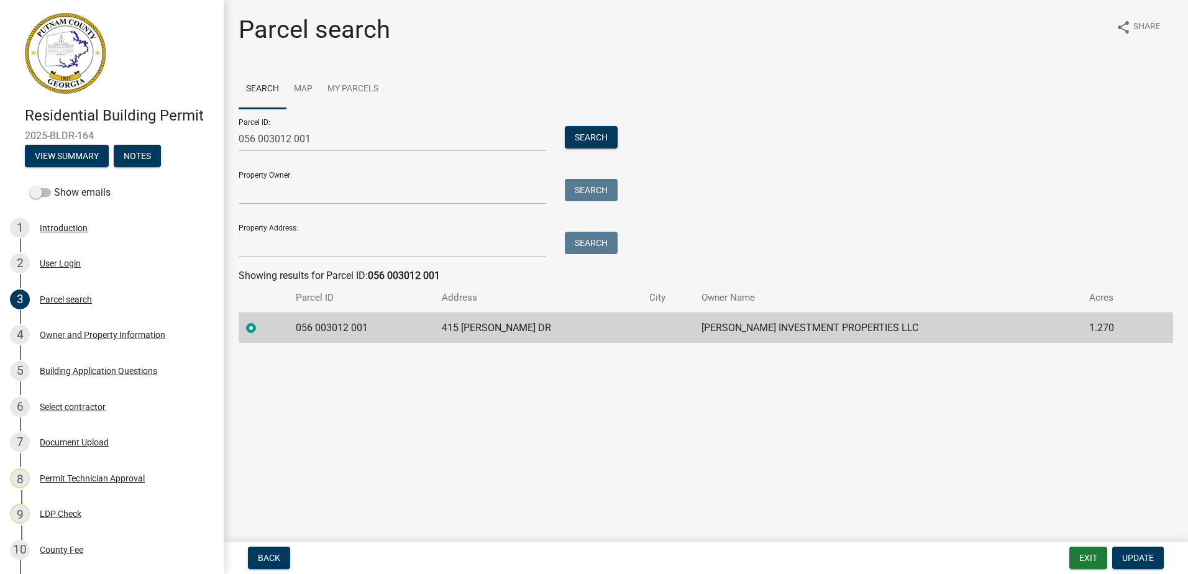
click at [1133, 544] on nav "Back Exit Update" at bounding box center [706, 558] width 964 height 32
click at [1135, 555] on span "Update" at bounding box center [1138, 558] width 32 height 10
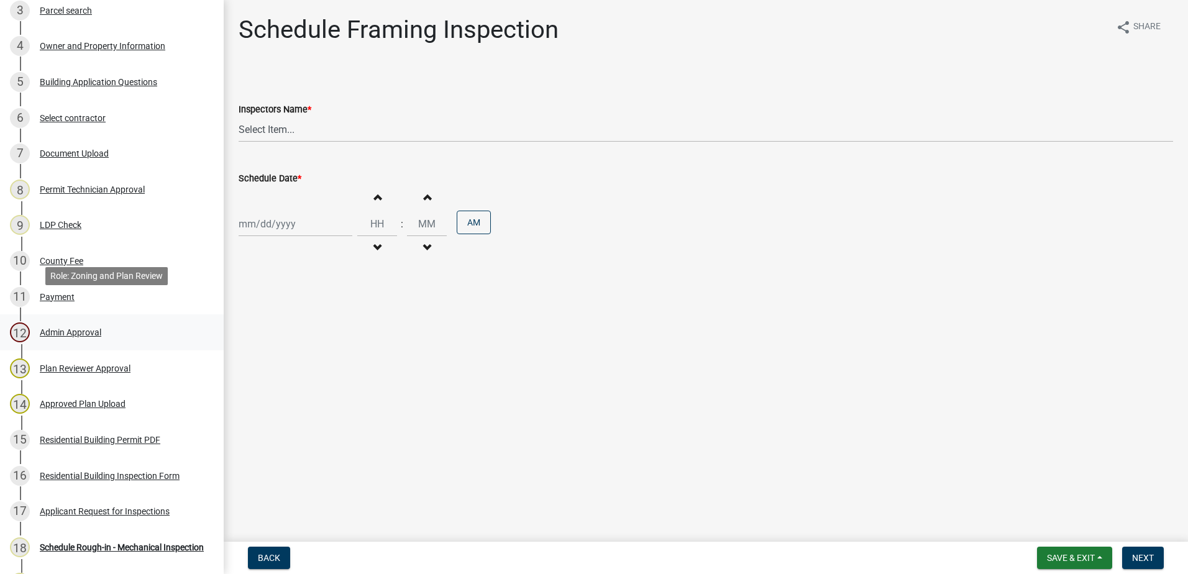
scroll to position [311, 0]
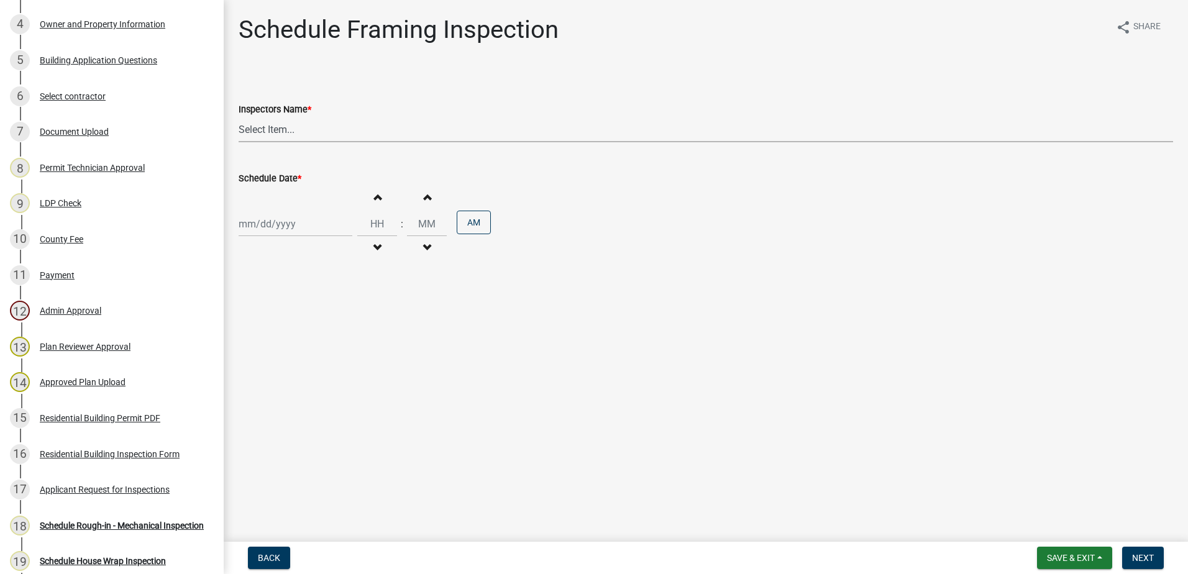
click at [298, 137] on select "Select Item... mrivera (Michele Rivera) StephanieM (Stephanie Morris ) QGrissom…" at bounding box center [706, 129] width 934 height 25
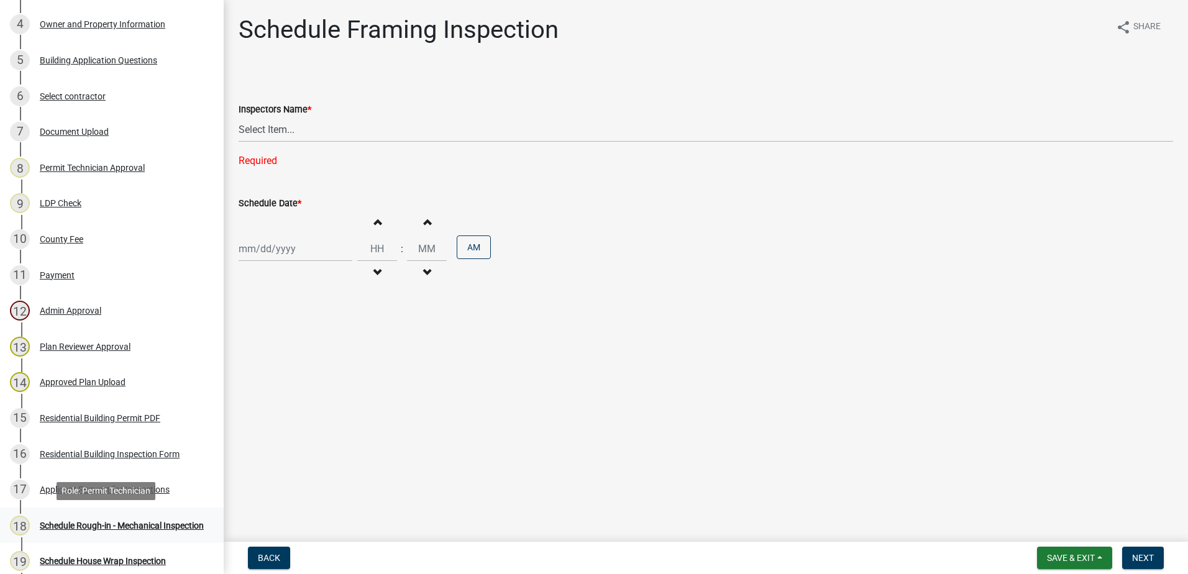
click at [93, 521] on div "Schedule Rough-in - Mechanical Inspection" at bounding box center [122, 525] width 164 height 9
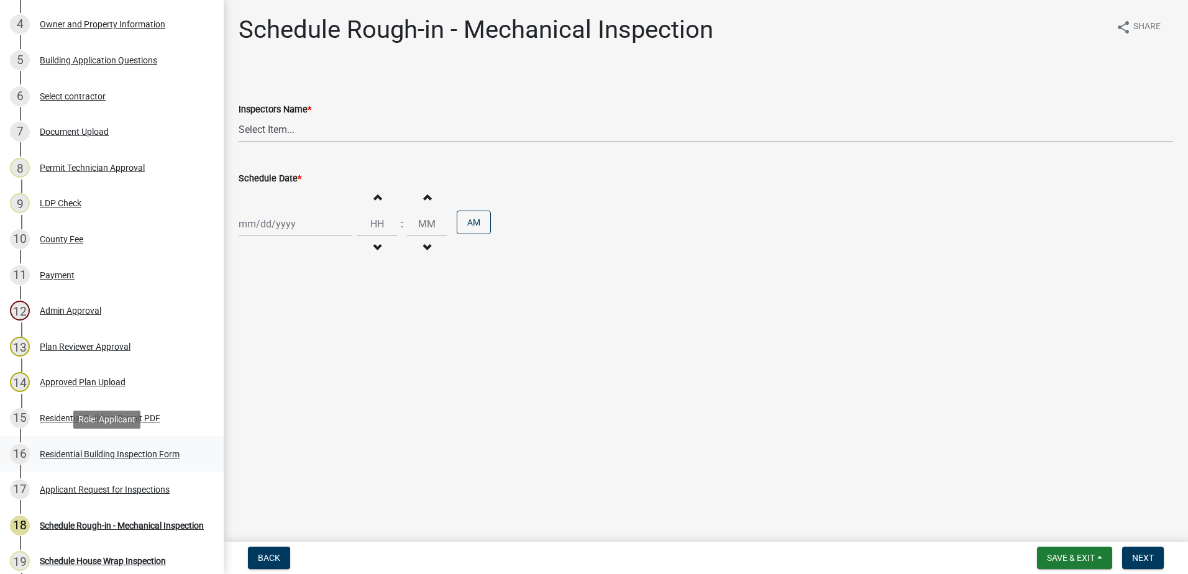
click at [92, 447] on div "16 Residential Building Inspection Form" at bounding box center [107, 454] width 194 height 20
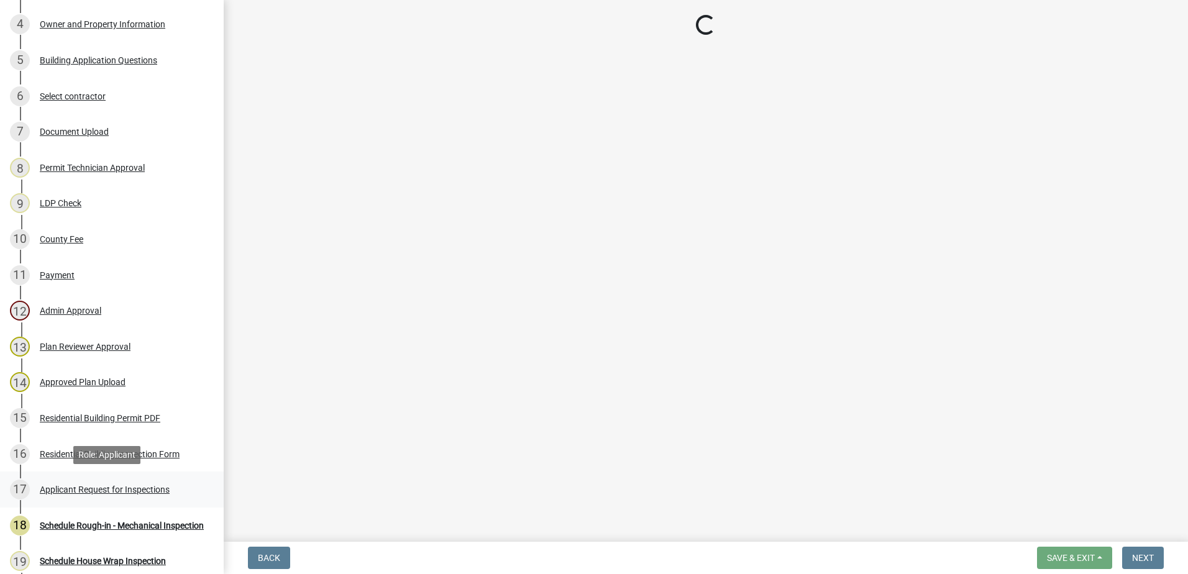
click at [93, 482] on div "17 Applicant Request for Inspections" at bounding box center [107, 490] width 194 height 20
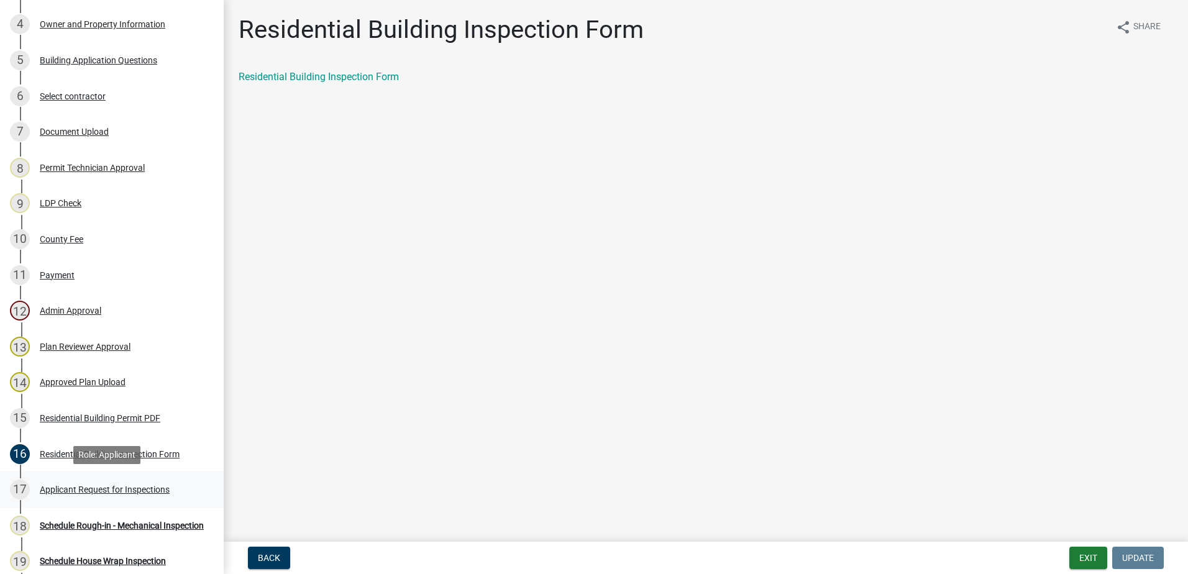
click at [108, 483] on div "17 Applicant Request for Inspections" at bounding box center [107, 490] width 194 height 20
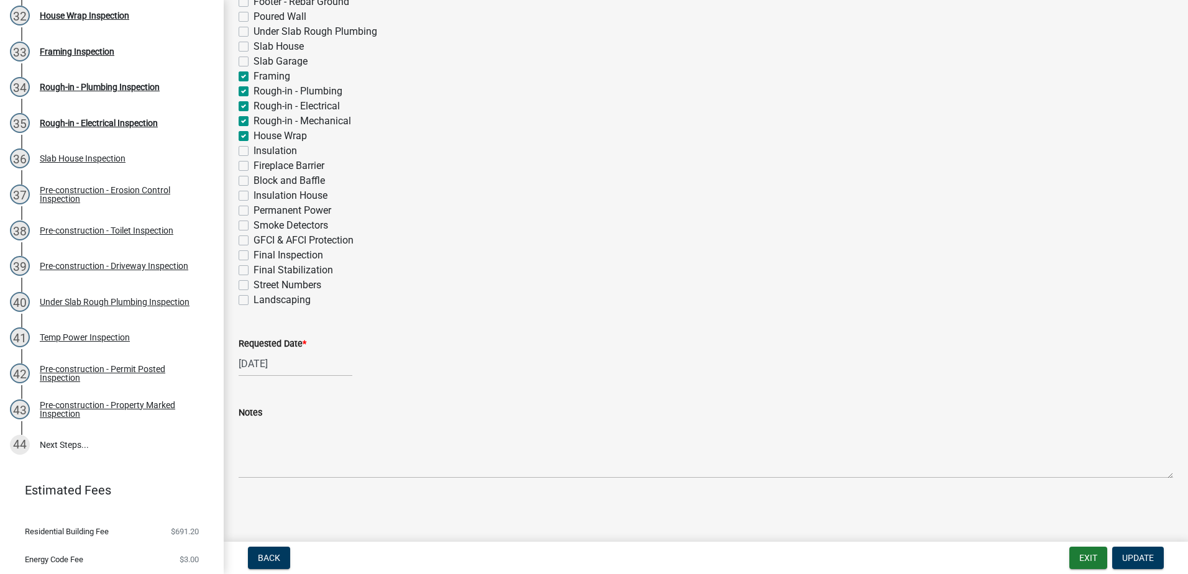
scroll to position [1292, 0]
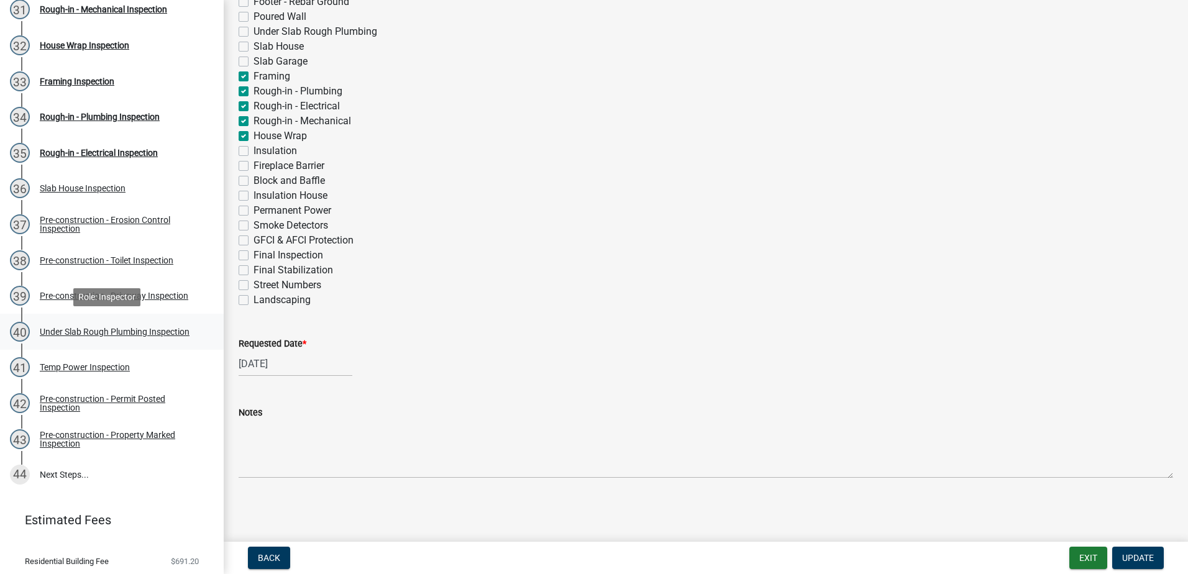
click at [103, 327] on div "Under Slab Rough Plumbing Inspection" at bounding box center [115, 331] width 150 height 9
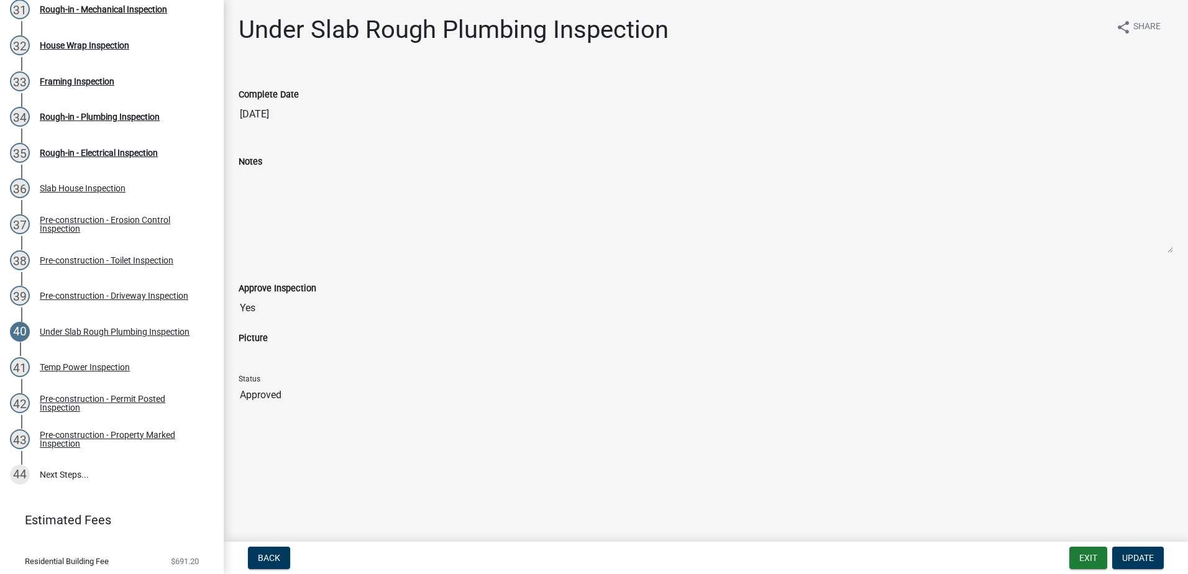
drag, startPoint x: 105, startPoint y: 326, endPoint x: 440, endPoint y: 278, distance: 338.3
click at [440, 278] on div "Approve Inspection Yes" at bounding box center [706, 291] width 934 height 57
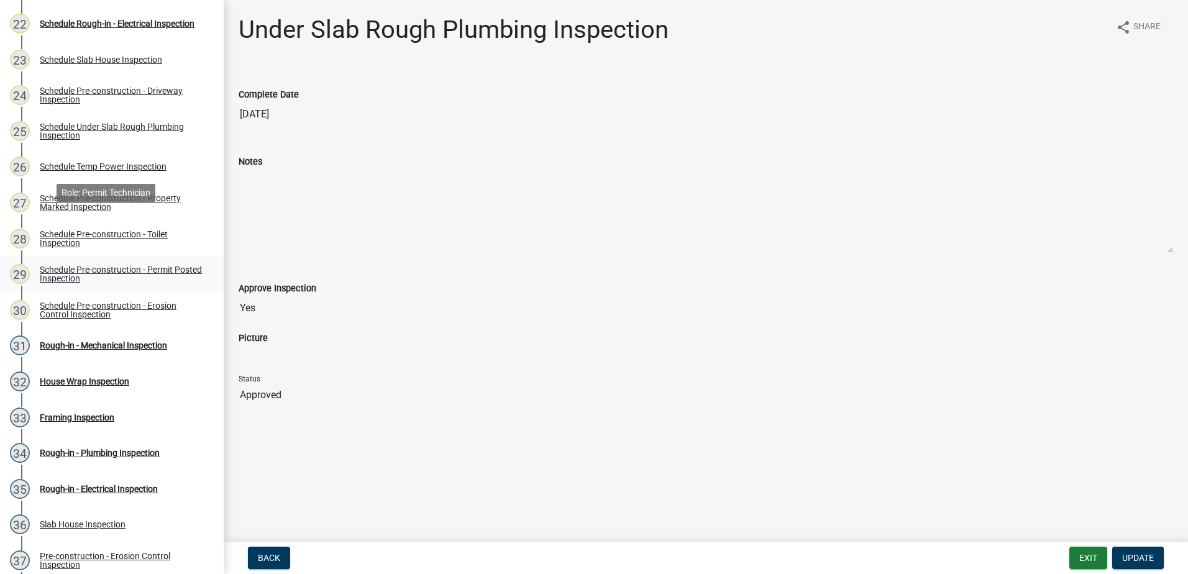
scroll to position [857, 0]
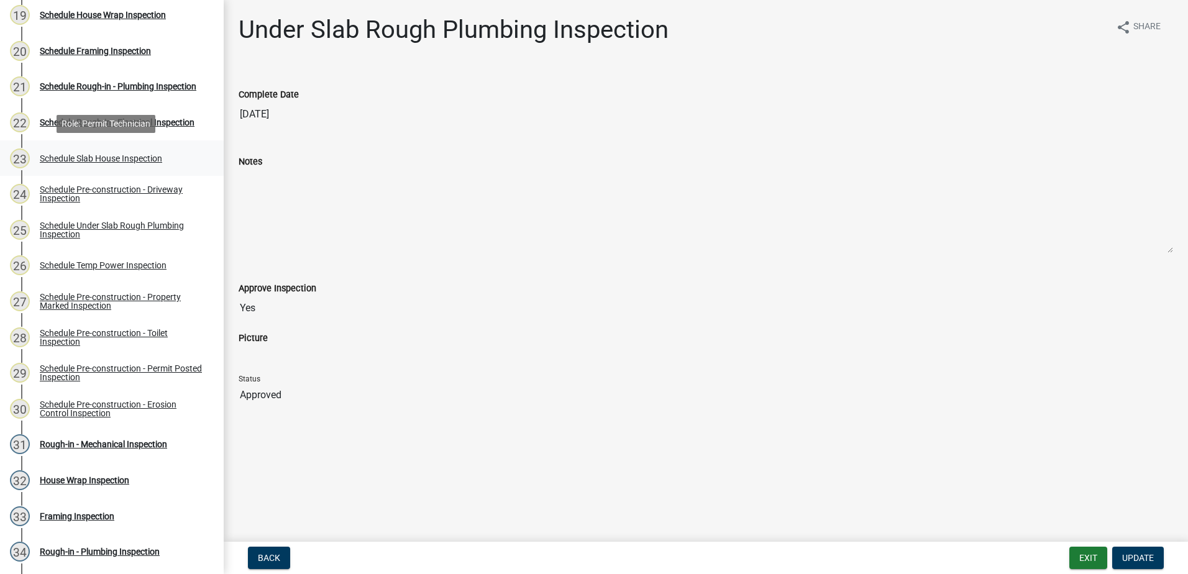
click at [84, 155] on div "Schedule Slab House Inspection" at bounding box center [101, 158] width 122 height 9
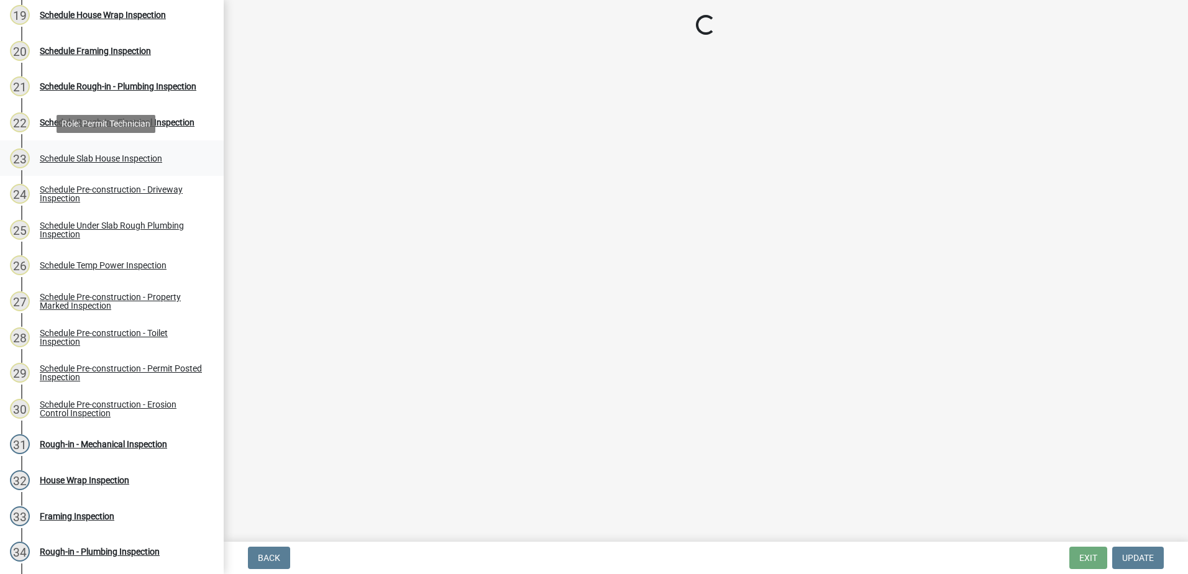
select select "07642ab0-564c-47bb-824b-0ccf2da83593"
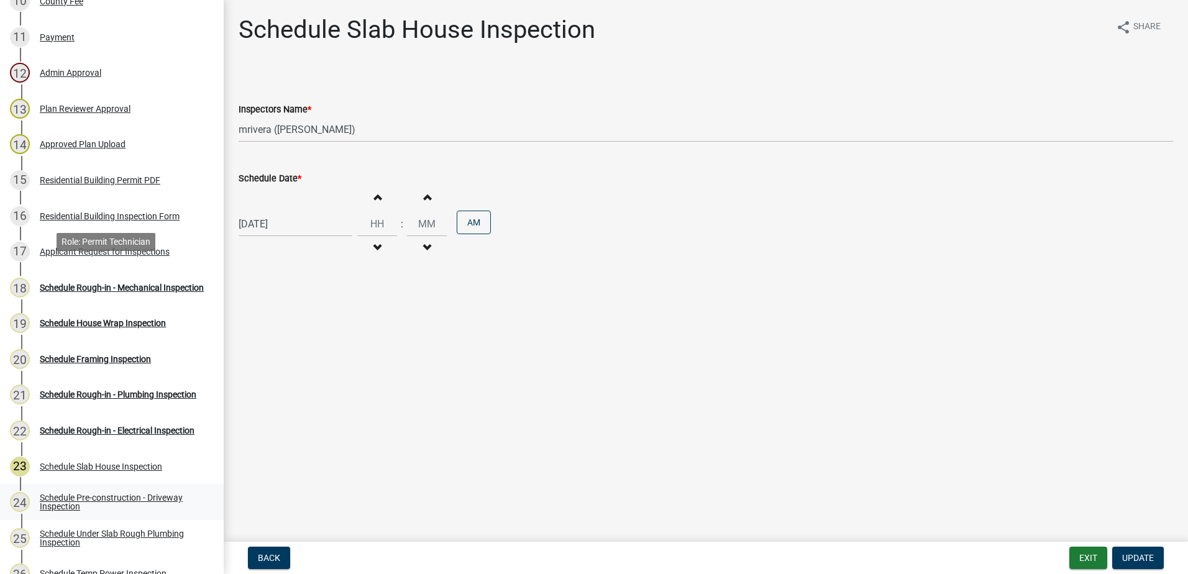
scroll to position [546, 0]
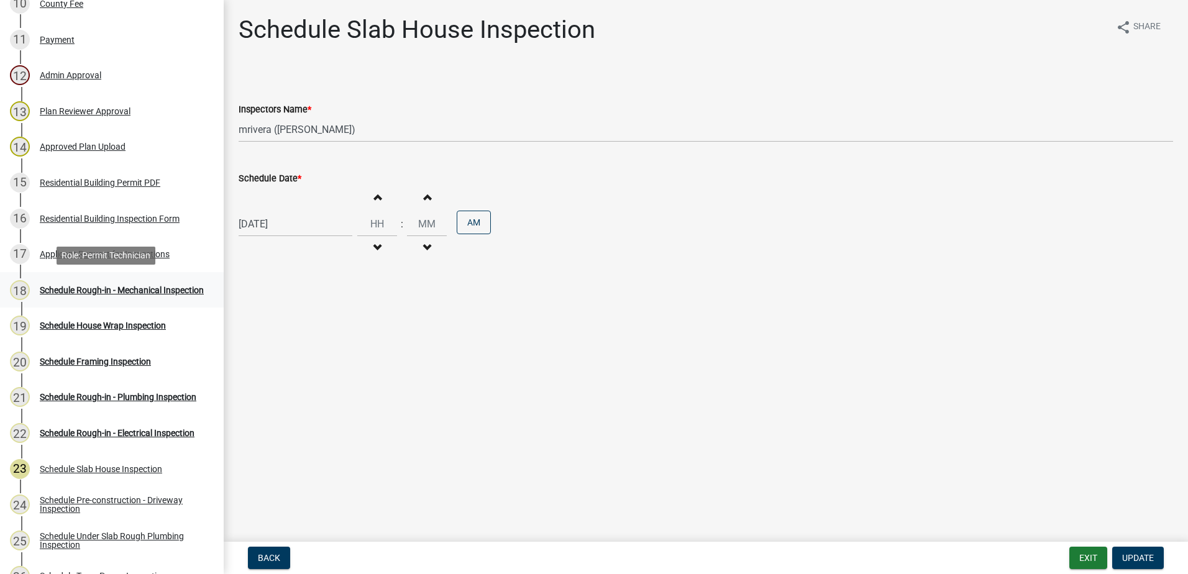
click at [88, 286] on div "Schedule Rough-in - Mechanical Inspection" at bounding box center [122, 290] width 164 height 9
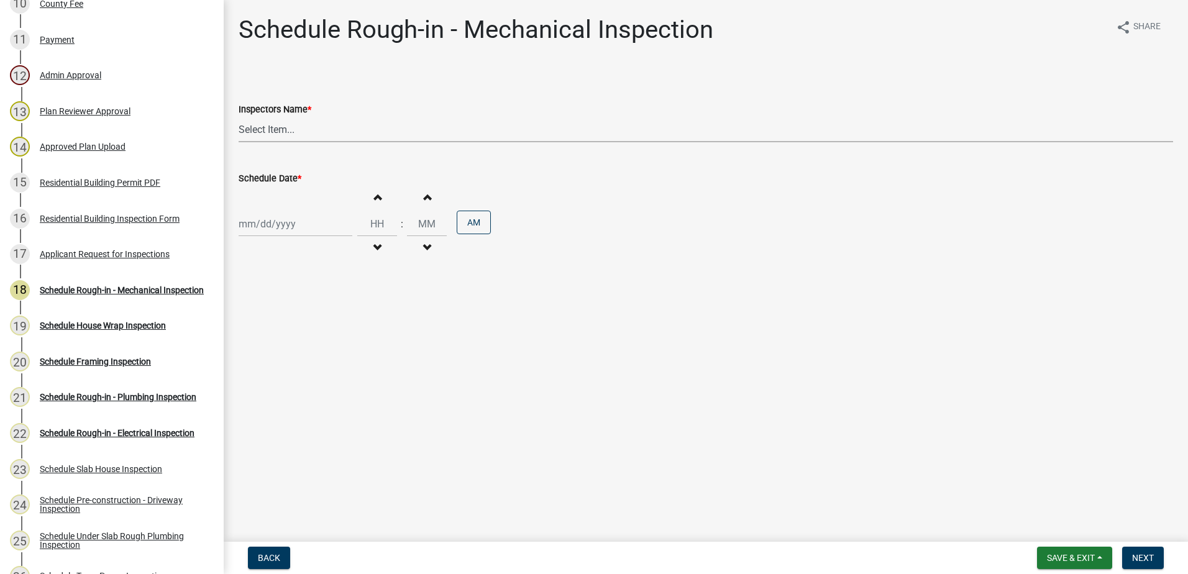
click at [306, 129] on select "Select Item... mrivera (Michele Rivera) StephanieM (Stephanie Morris ) QGrissom…" at bounding box center [706, 129] width 934 height 25
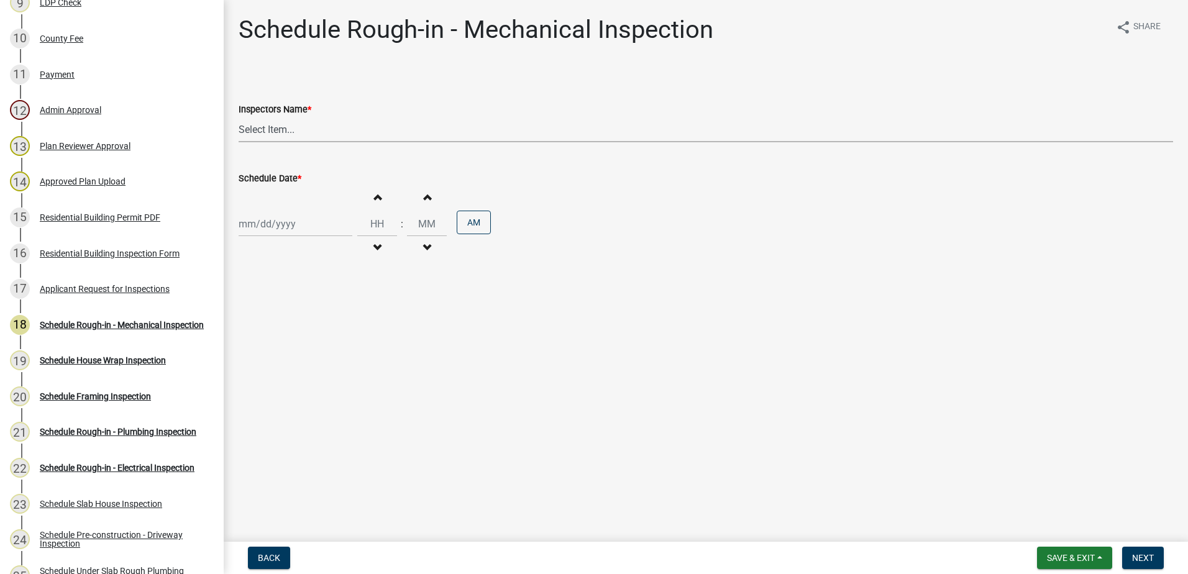
scroll to position [484, 0]
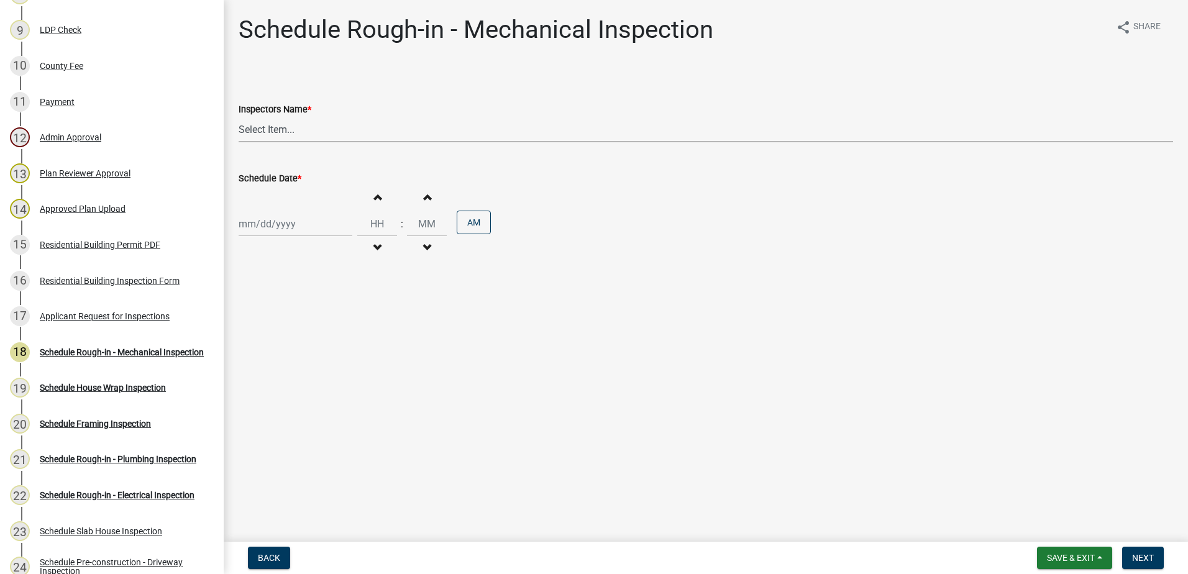
click at [286, 126] on select "Select Item... mrivera (Michele Rivera) StephanieM (Stephanie Morris ) QGrissom…" at bounding box center [706, 129] width 934 height 25
select select "07642ab0-564c-47bb-824b-0ccf2da83593"
click at [239, 117] on select "Select Item... mrivera (Michele Rivera) StephanieM (Stephanie Morris ) QGrissom…" at bounding box center [706, 129] width 934 height 25
click at [276, 219] on div at bounding box center [296, 223] width 114 height 25
select select "10"
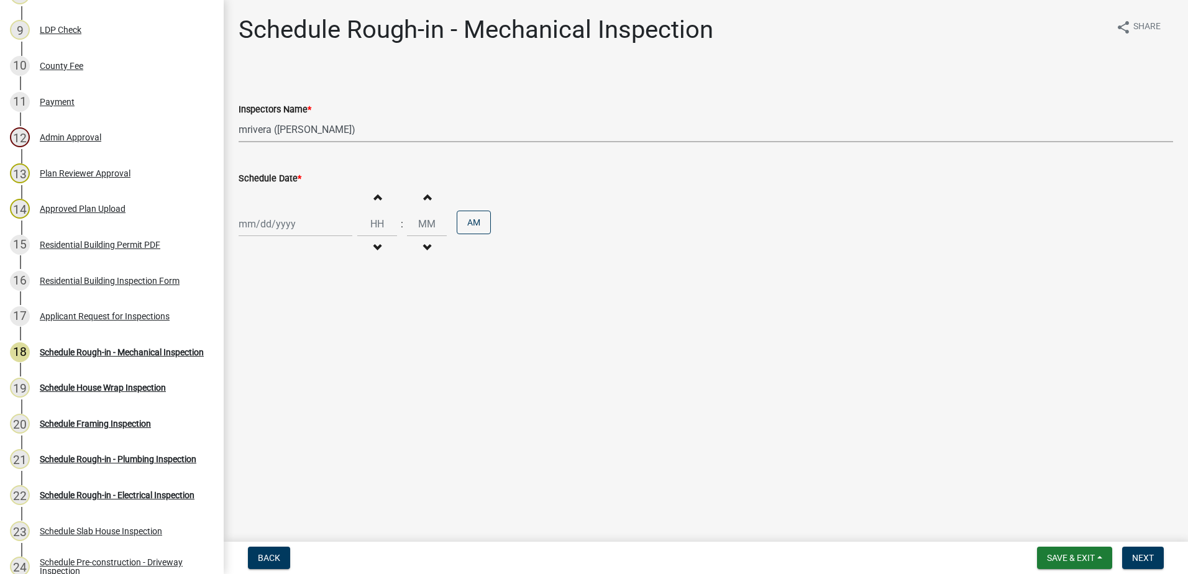
select select "2025"
click at [334, 309] on div "10" at bounding box center [331, 310] width 20 height 20
type input "[DATE]"
click at [1145, 552] on button "Next" at bounding box center [1143, 558] width 42 height 22
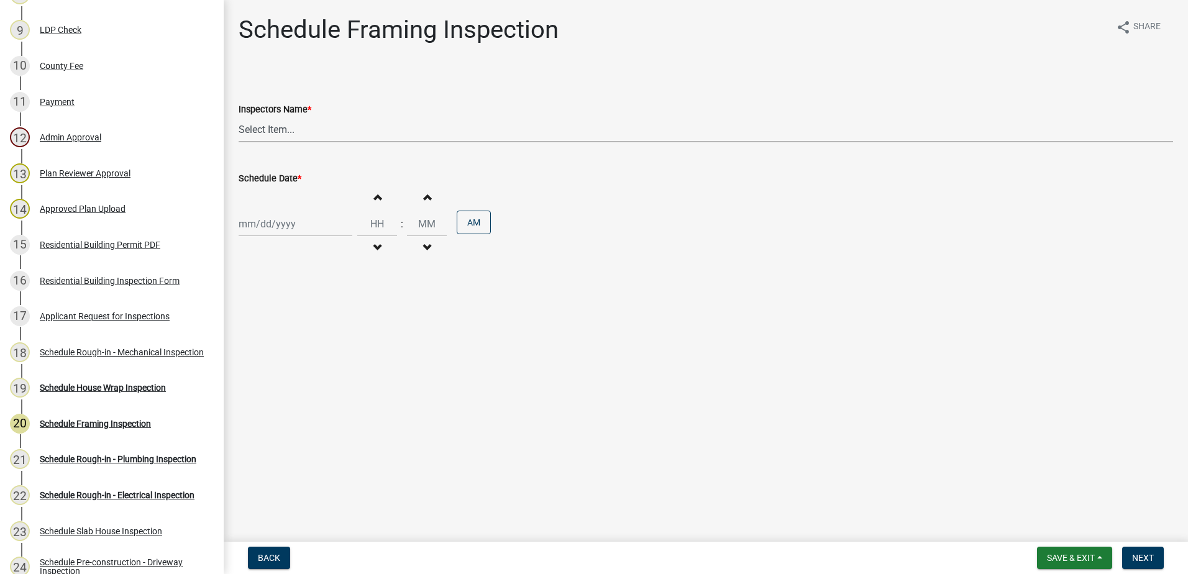
click at [267, 132] on select "Select Item... mrivera (Michele Rivera) StephanieM (Stephanie Morris ) QGrissom…" at bounding box center [706, 129] width 934 height 25
select select "07642ab0-564c-47bb-824b-0ccf2da83593"
click at [239, 117] on select "Select Item... mrivera (Michele Rivera) StephanieM (Stephanie Morris ) QGrissom…" at bounding box center [706, 129] width 934 height 25
click at [275, 235] on div at bounding box center [296, 223] width 114 height 25
select select "10"
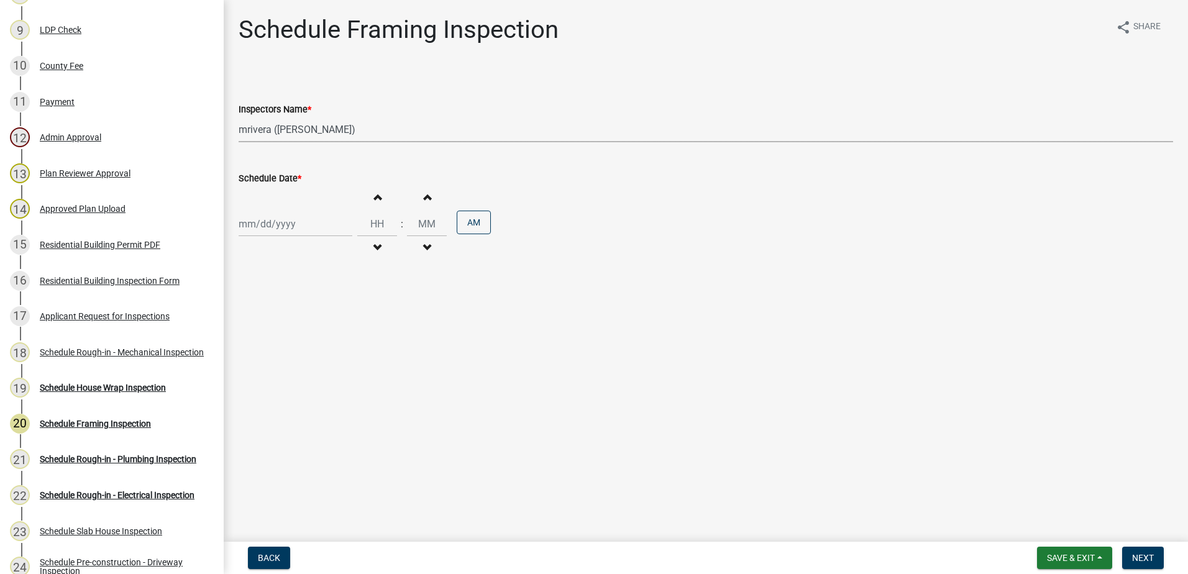
select select "2025"
click at [331, 309] on div "10" at bounding box center [331, 310] width 20 height 20
type input "[DATE]"
click at [1152, 553] on span "Next" at bounding box center [1143, 558] width 22 height 10
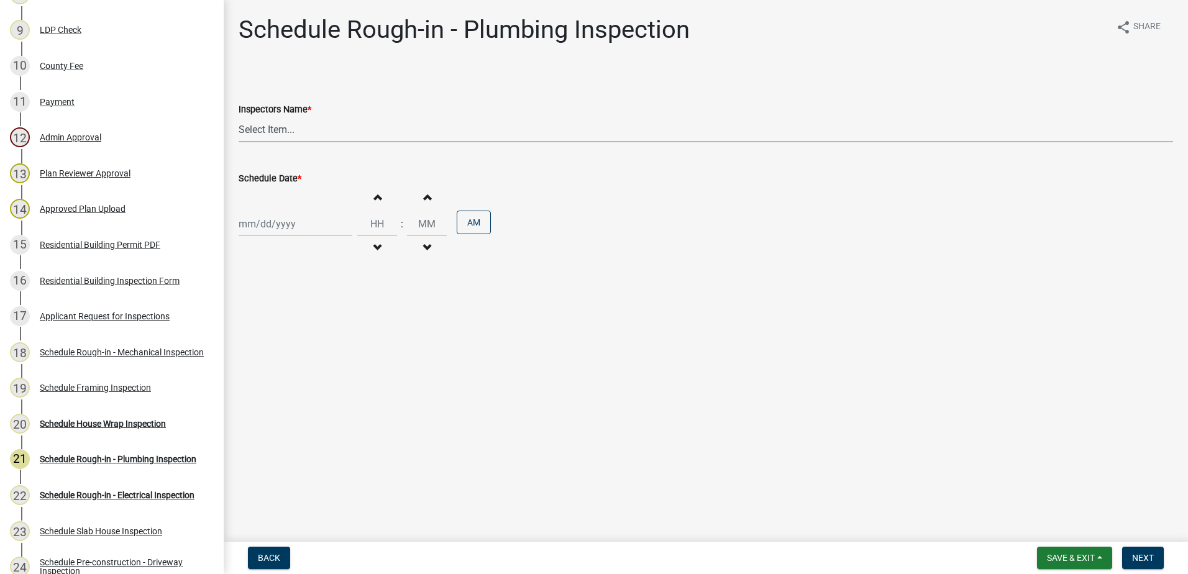
click at [278, 121] on select "Select Item... mrivera (Michele Rivera) StephanieM (Stephanie Morris ) QGrissom…" at bounding box center [706, 129] width 934 height 25
select select "07642ab0-564c-47bb-824b-0ccf2da83593"
click at [239, 117] on select "Select Item... mrivera (Michele Rivera) StephanieM (Stephanie Morris ) QGrissom…" at bounding box center [706, 129] width 934 height 25
click at [296, 204] on div "Increment hours Decrement hours : Increment minutes Decrement minutes AM" at bounding box center [706, 224] width 934 height 76
click at [295, 233] on div at bounding box center [296, 223] width 114 height 25
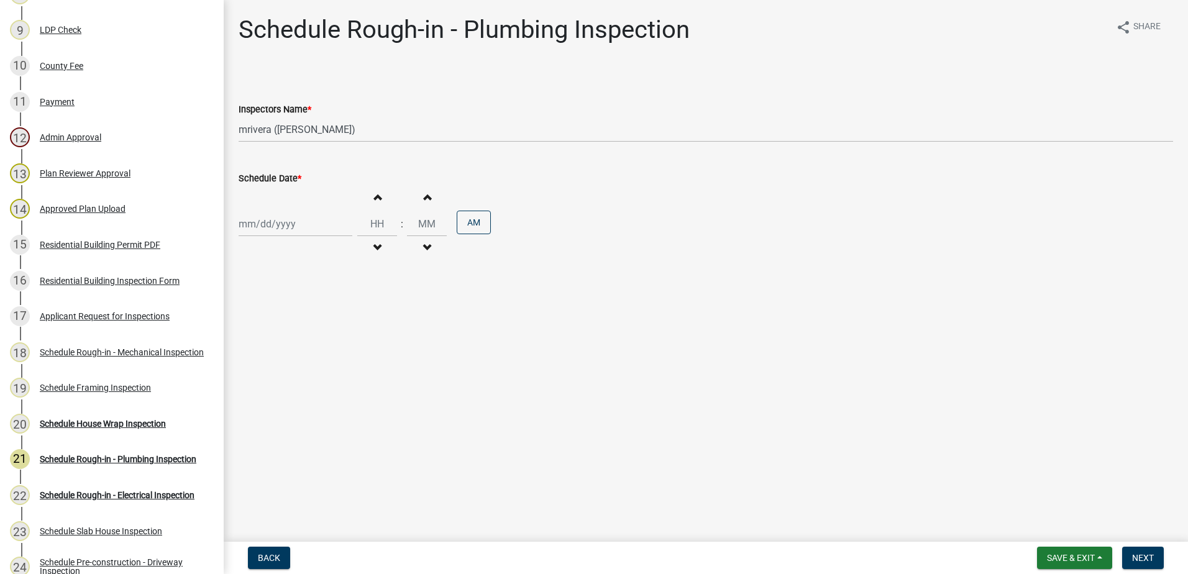
select select "10"
select select "2025"
drag, startPoint x: 335, startPoint y: 309, endPoint x: 390, endPoint y: 322, distance: 56.4
click at [335, 309] on div "10" at bounding box center [331, 310] width 20 height 20
type input "[DATE]"
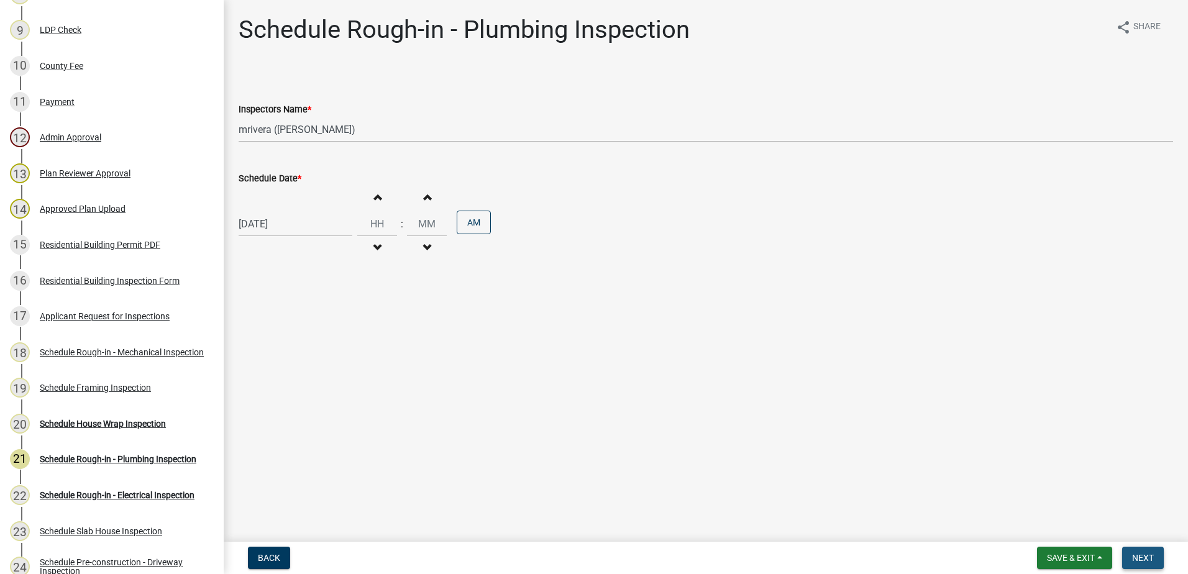
drag, startPoint x: 1154, startPoint y: 558, endPoint x: 1153, endPoint y: 548, distance: 10.0
click at [1153, 557] on span "Next" at bounding box center [1143, 558] width 22 height 10
drag, startPoint x: 584, startPoint y: 166, endPoint x: 313, endPoint y: 133, distance: 272.9
click at [313, 133] on select "Select Item... mrivera (Michele Rivera) StephanieM (Stephanie Morris ) QGrissom…" at bounding box center [706, 129] width 934 height 25
select select "07642ab0-564c-47bb-824b-0ccf2da83593"
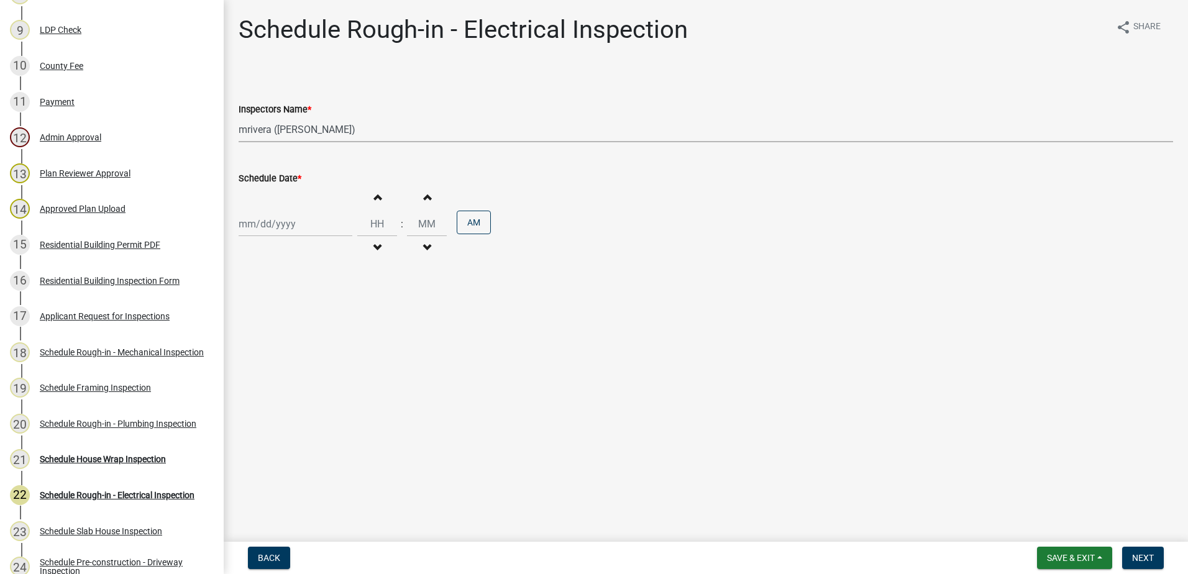
click at [239, 117] on select "Select Item... mrivera (Michele Rivera) StephanieM (Stephanie Morris ) QGrissom…" at bounding box center [706, 129] width 934 height 25
click at [268, 234] on div at bounding box center [296, 223] width 114 height 25
select select "10"
select select "2025"
click at [329, 308] on div "10" at bounding box center [331, 310] width 20 height 20
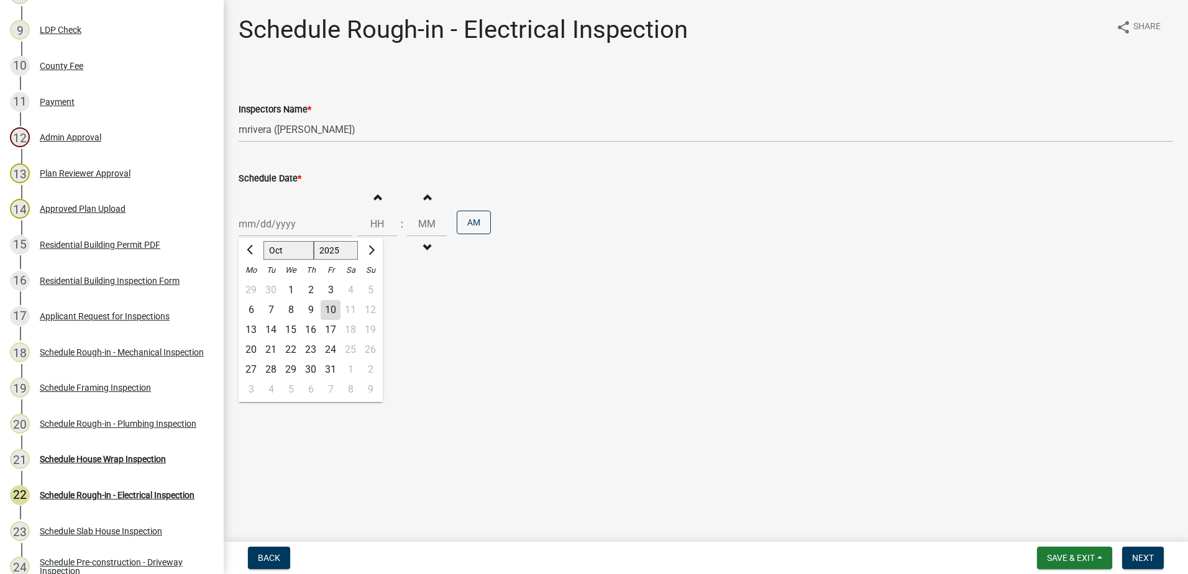
type input "[DATE]"
click at [1142, 564] on button "Next" at bounding box center [1143, 558] width 42 height 22
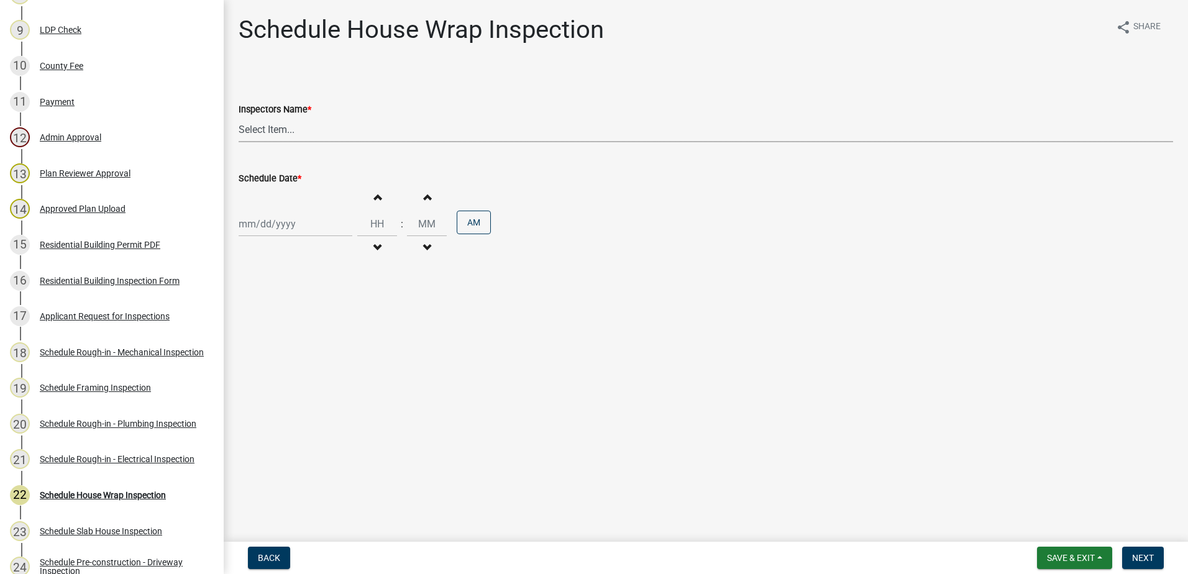
click at [265, 131] on select "Select Item... mrivera (Michele Rivera) StephanieM (Stephanie Morris ) QGrissom…" at bounding box center [706, 129] width 934 height 25
select select "07642ab0-564c-47bb-824b-0ccf2da83593"
click at [239, 117] on select "Select Item... mrivera (Michele Rivera) StephanieM (Stephanie Morris ) QGrissom…" at bounding box center [706, 129] width 934 height 25
select select "10"
select select "2025"
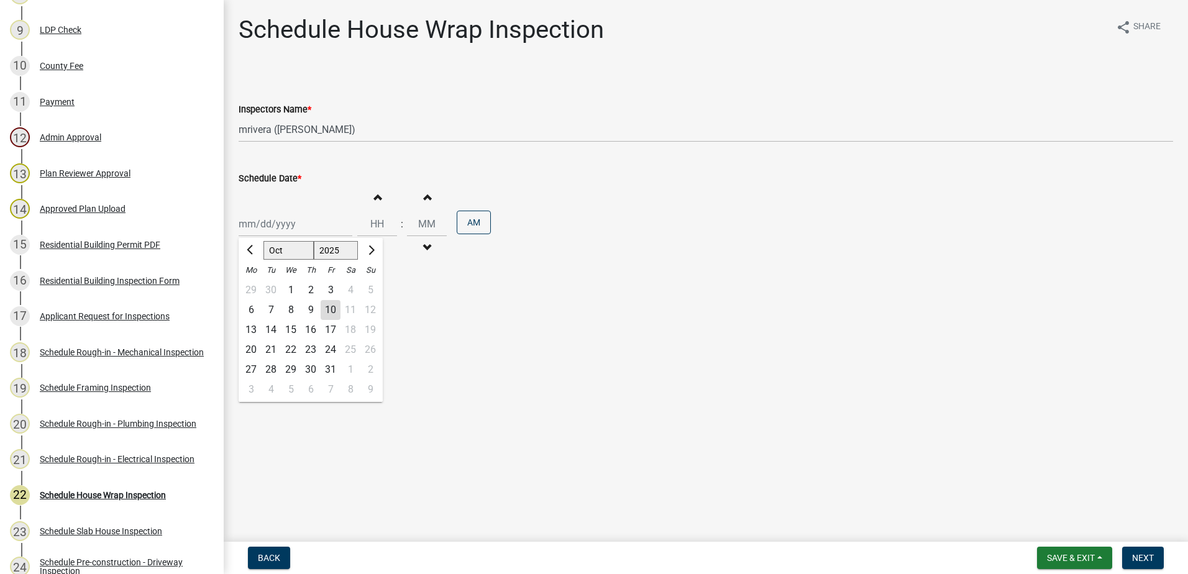
click at [285, 232] on div "Jan Feb Mar Apr May Jun Jul Aug Sep Oct Nov Dec 1525 1526 1527 1528 1529 1530 1…" at bounding box center [296, 223] width 114 height 25
drag, startPoint x: 317, startPoint y: 313, endPoint x: 330, endPoint y: 309, distance: 13.8
click at [328, 309] on div "6 7 8 9 10 11 12" at bounding box center [311, 310] width 144 height 20
click at [334, 308] on div "10" at bounding box center [331, 310] width 20 height 20
type input "[DATE]"
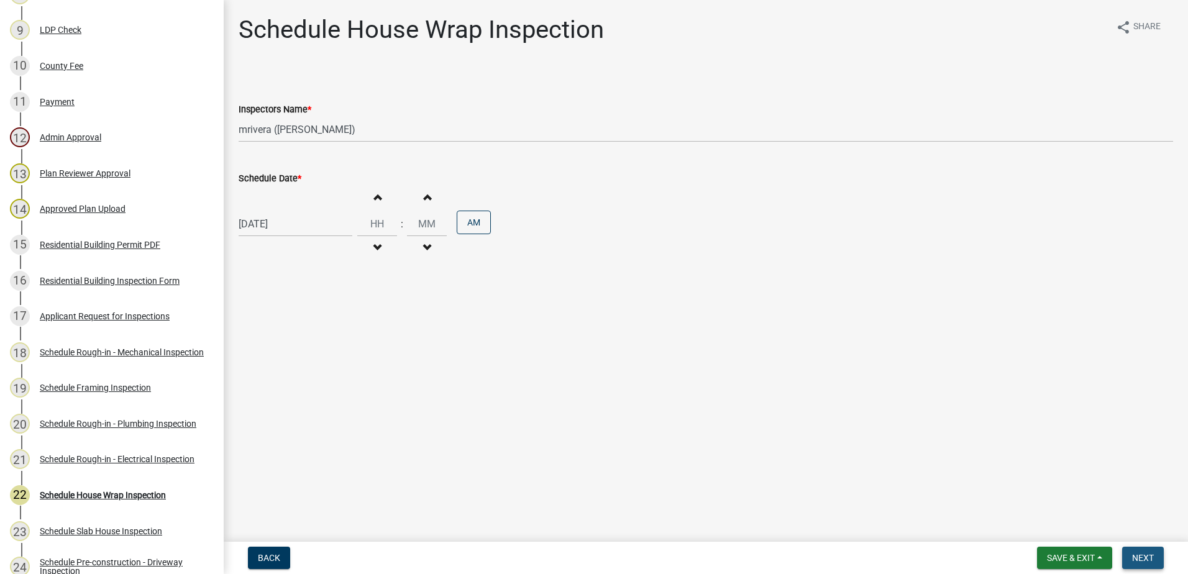
click at [1154, 557] on button "Next" at bounding box center [1143, 558] width 42 height 22
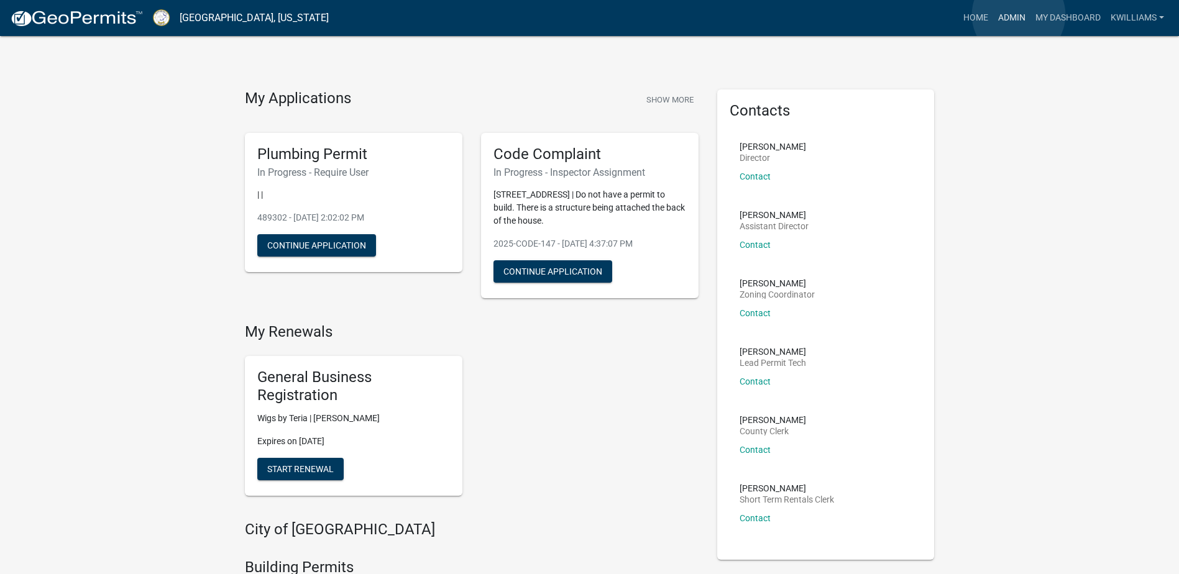
click at [1018, 15] on link "Admin" at bounding box center [1011, 18] width 37 height 24
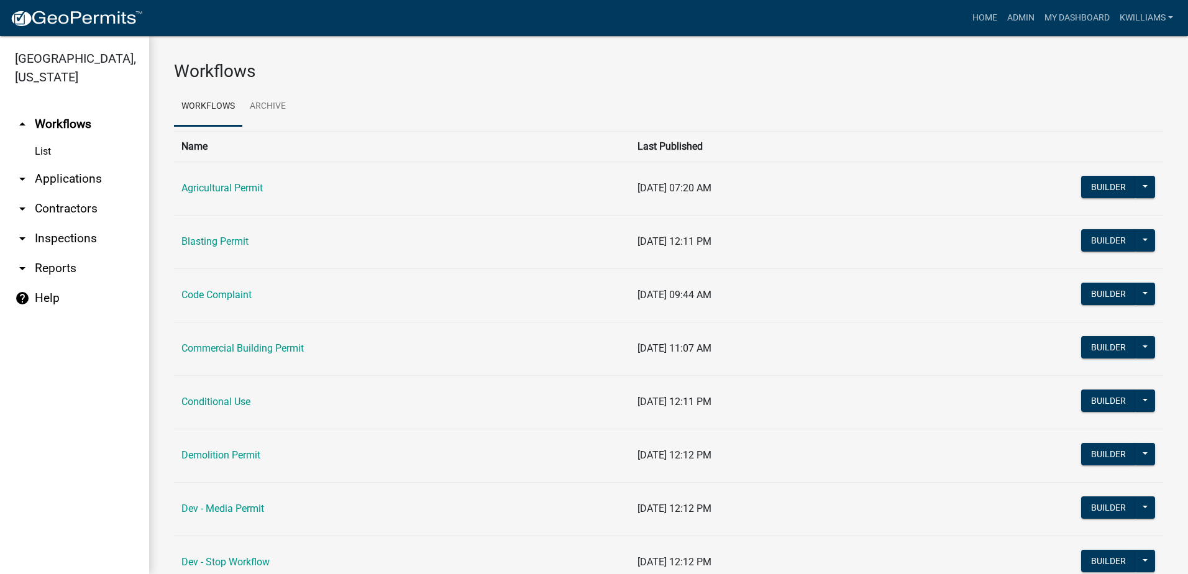
click at [70, 174] on link "arrow_drop_down Applications" at bounding box center [74, 179] width 149 height 30
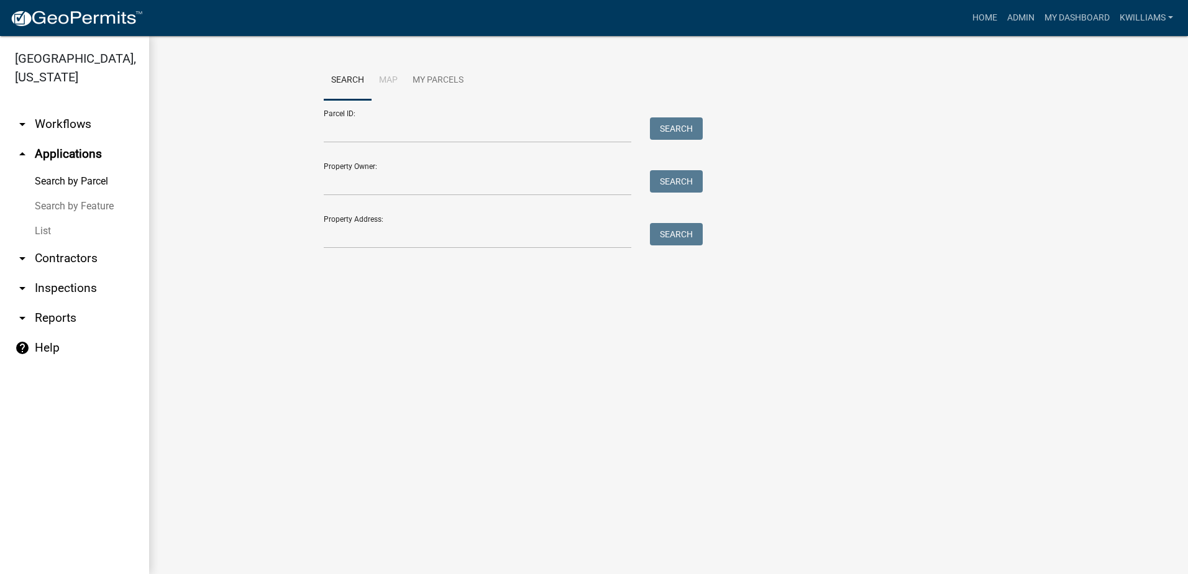
click at [33, 239] on link "List" at bounding box center [74, 231] width 149 height 25
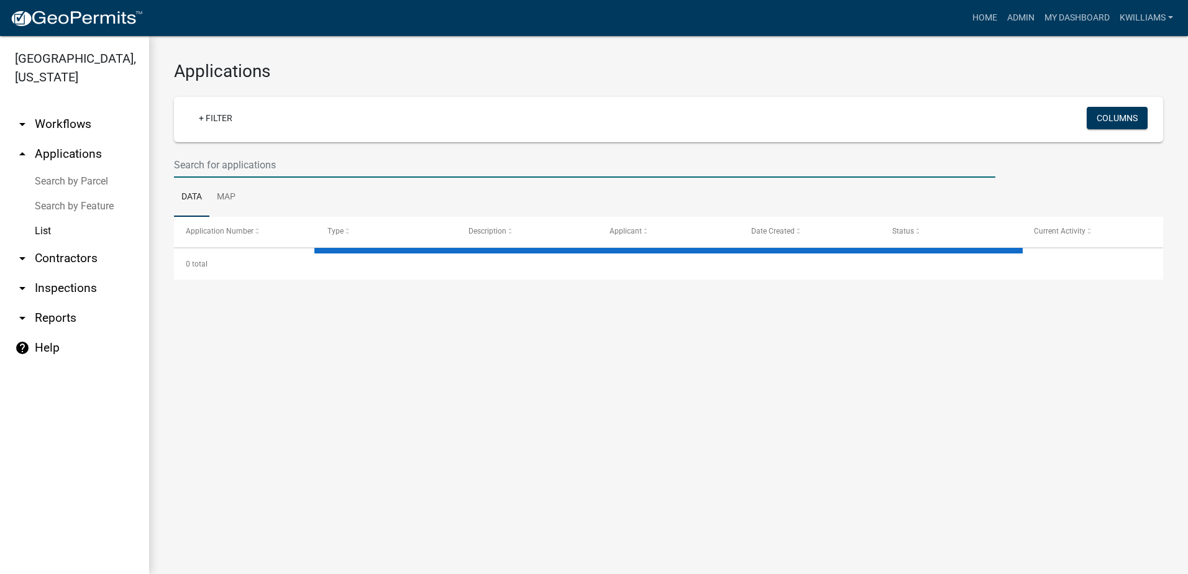
click at [193, 160] on input "text" at bounding box center [584, 164] width 821 height 25
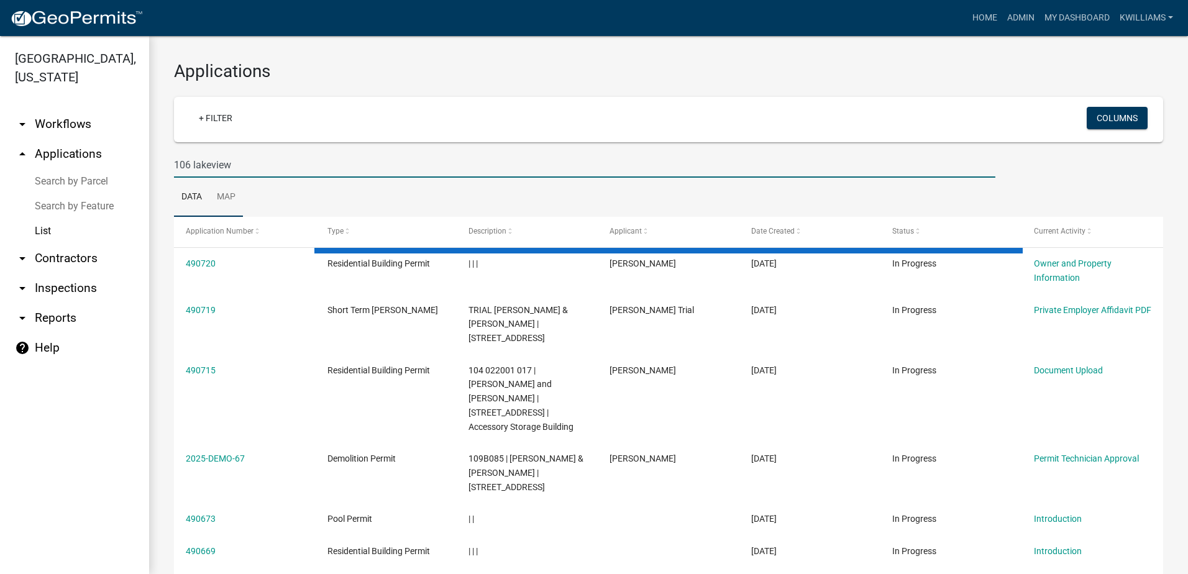
type input "106 lakeview"
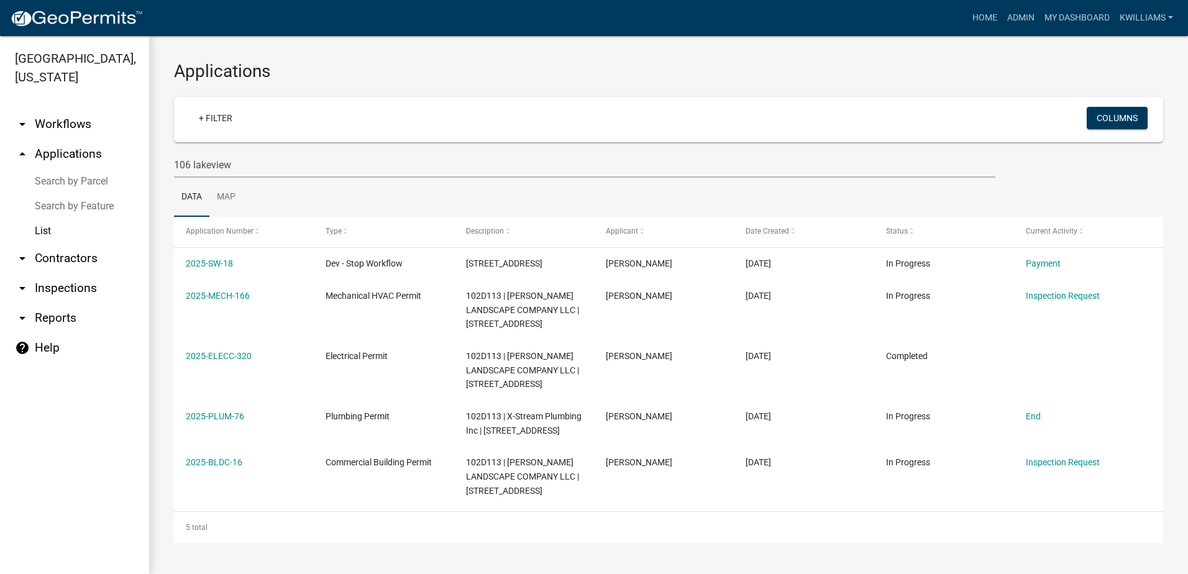
click at [56, 289] on link "arrow_drop_down Inspections" at bounding box center [74, 288] width 149 height 30
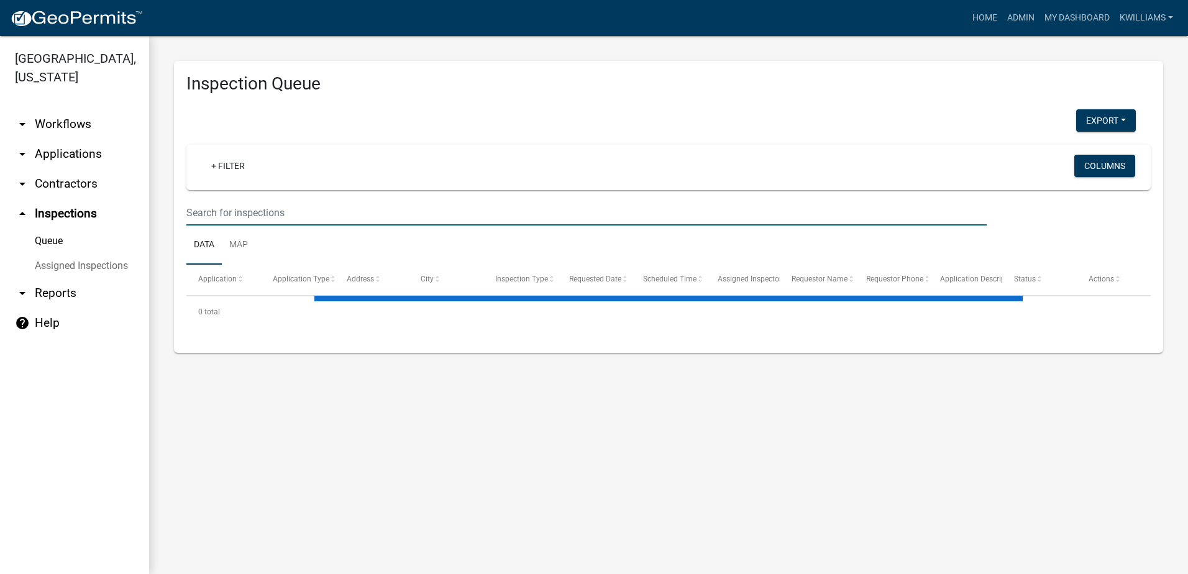
click at [221, 204] on input "text" at bounding box center [586, 212] width 800 height 25
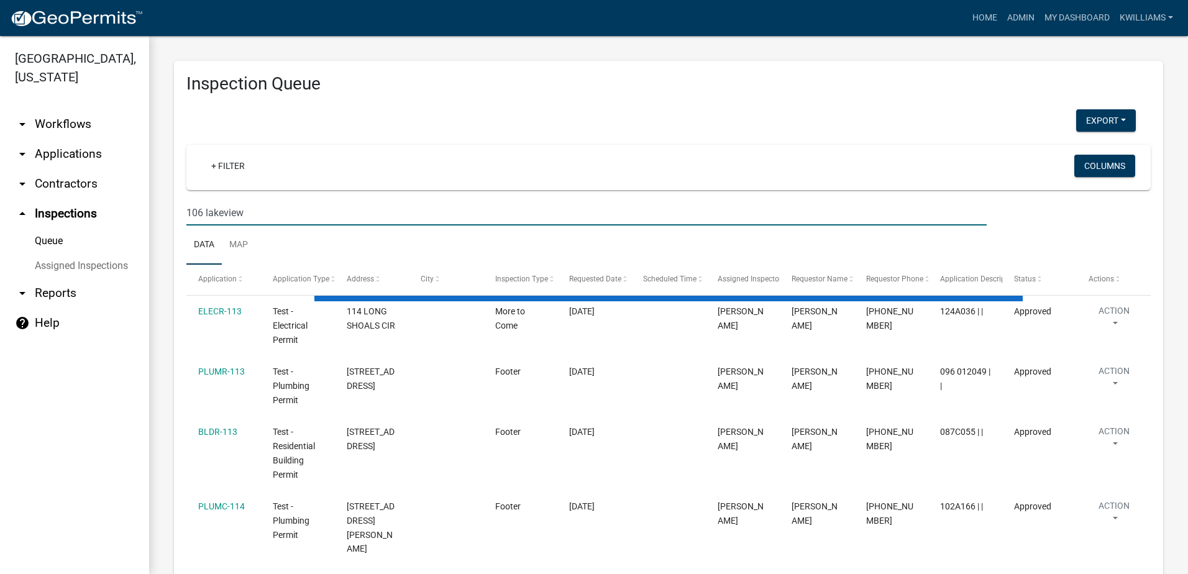
type input "106 lakeview"
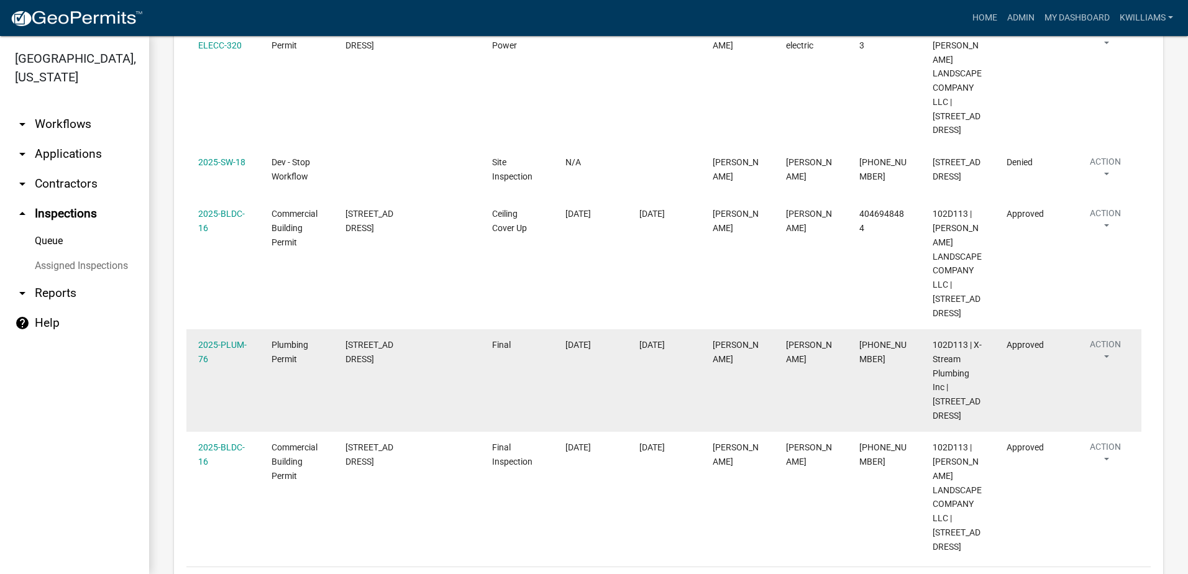
scroll to position [657, 0]
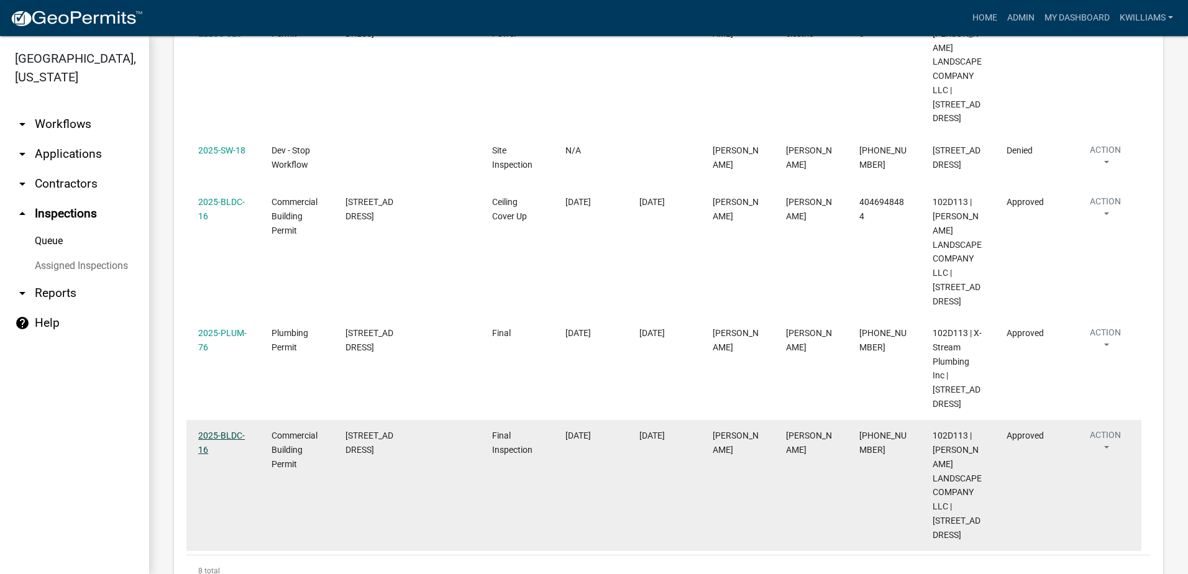
click at [206, 431] on link "2025-BLDC-16" at bounding box center [221, 443] width 47 height 24
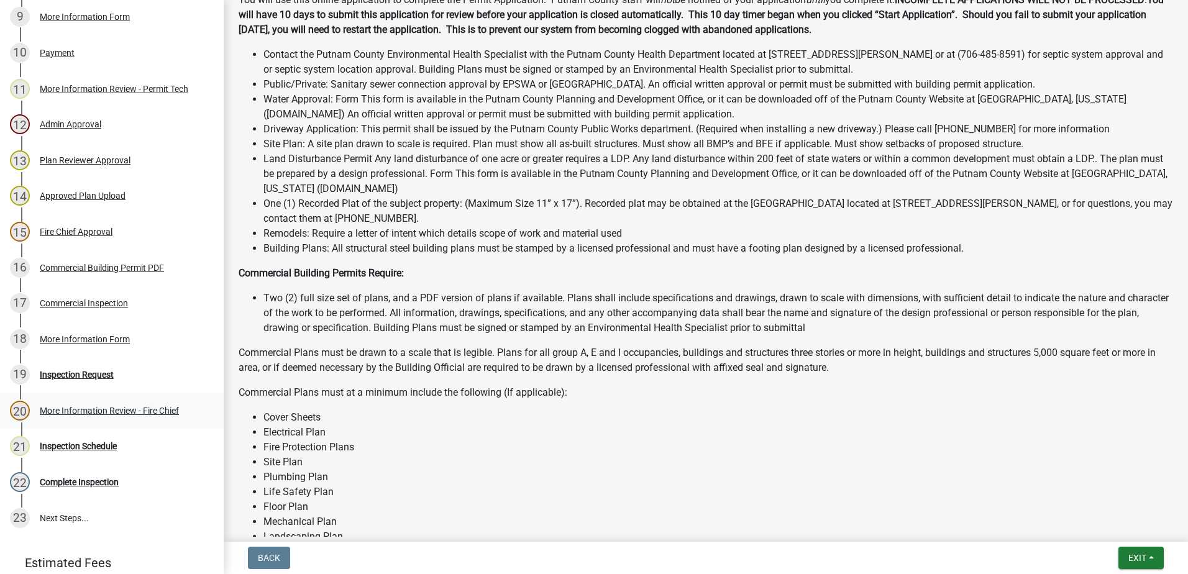
scroll to position [559, 0]
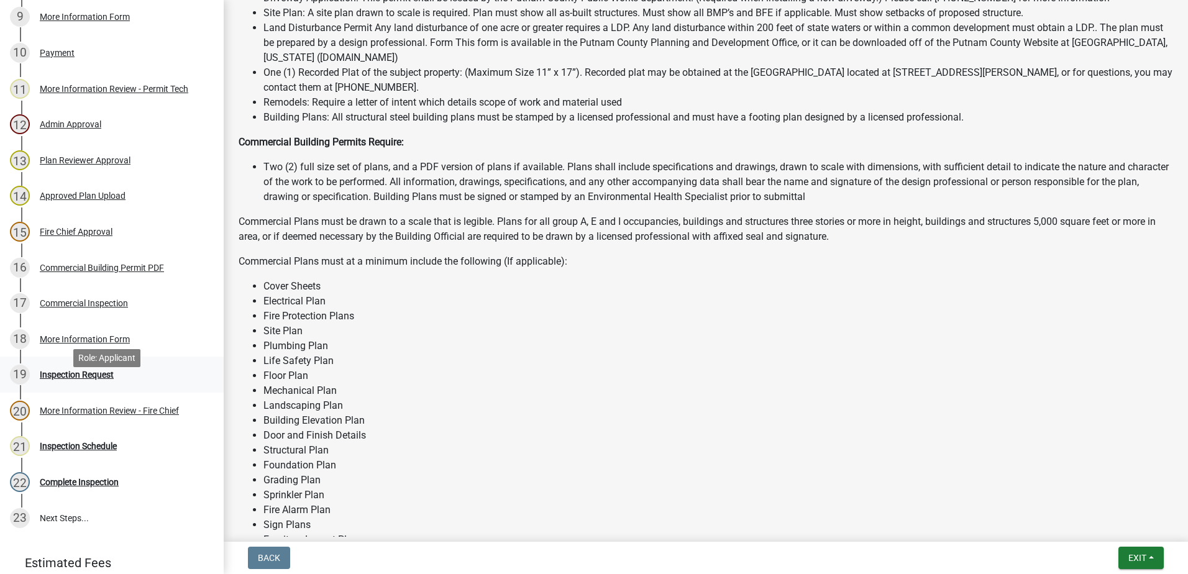
click at [53, 379] on div "Inspection Request" at bounding box center [77, 374] width 74 height 9
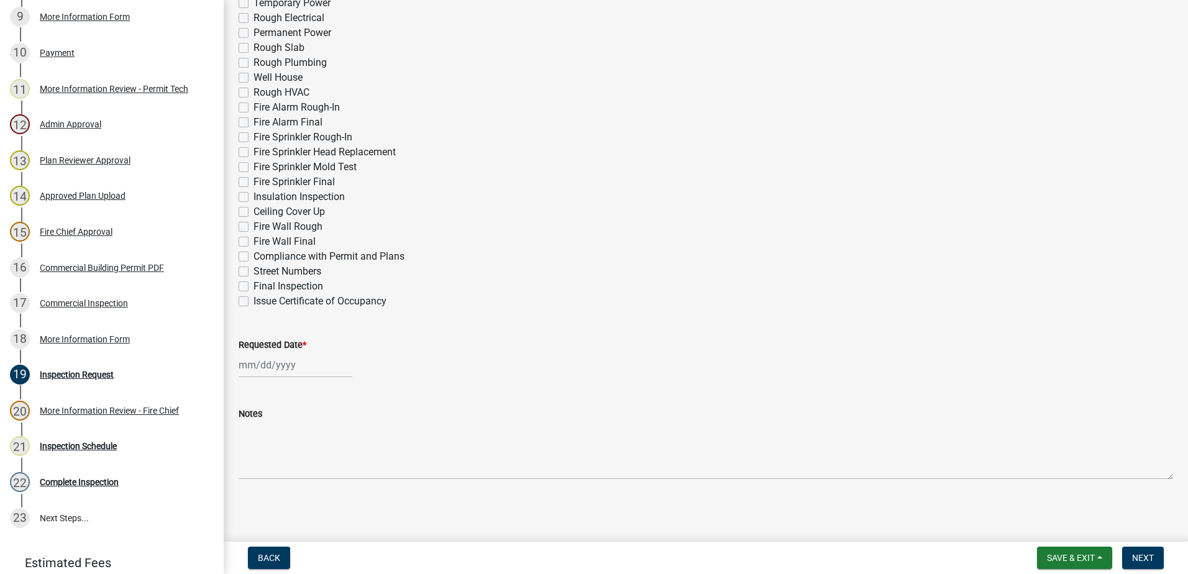
scroll to position [472, 0]
click at [79, 450] on div "Inspection Schedule" at bounding box center [78, 446] width 77 height 9
click at [80, 488] on link "22 Complete Inspection" at bounding box center [112, 482] width 224 height 36
click at [83, 486] on div "Complete Inspection" at bounding box center [79, 482] width 79 height 9
click at [96, 393] on link "19 Inspection Request" at bounding box center [112, 375] width 224 height 36
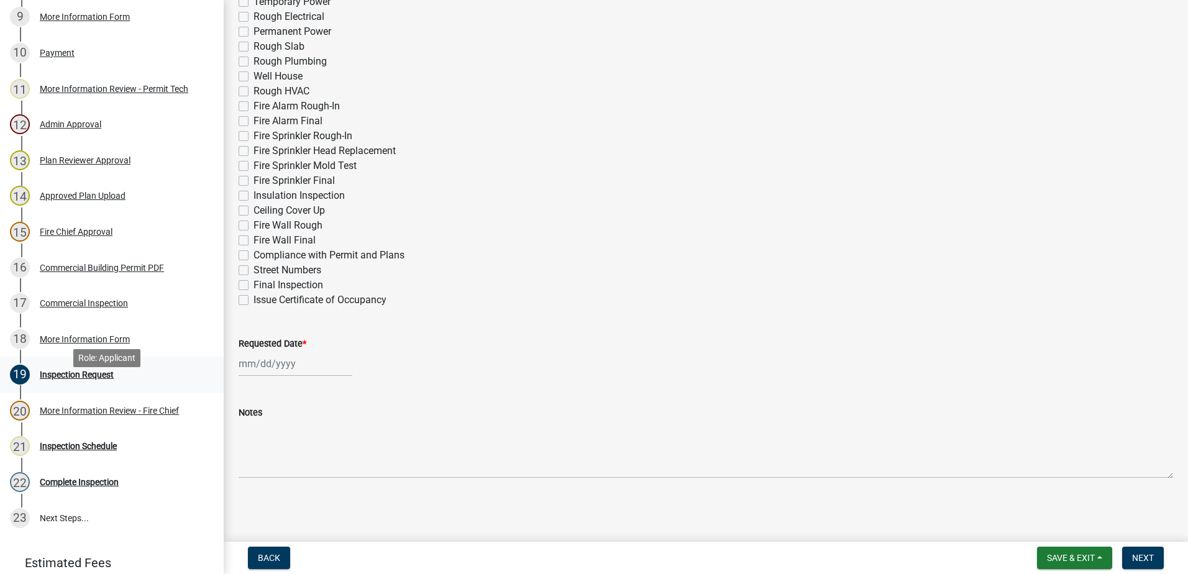
click at [96, 379] on div "Inspection Request" at bounding box center [77, 374] width 74 height 9
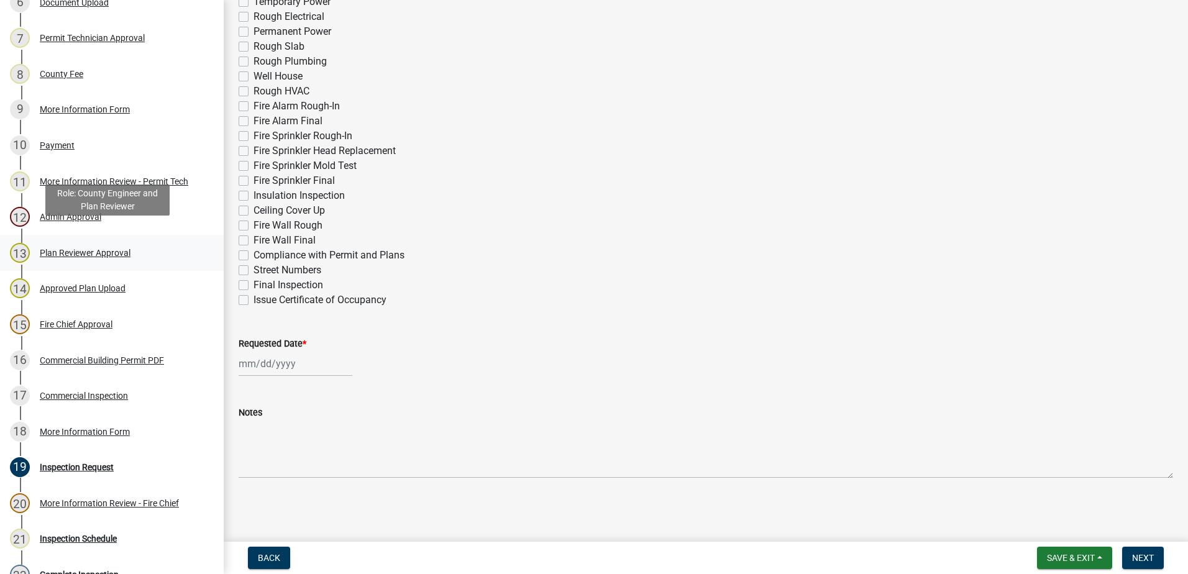
scroll to position [435, 0]
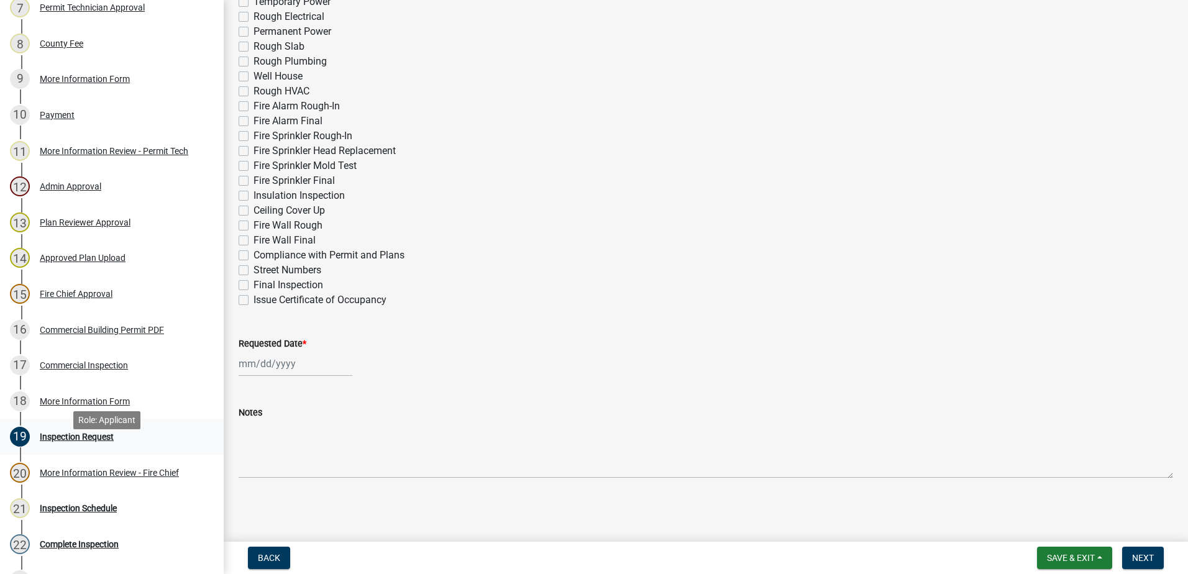
click at [67, 441] on div "Inspection Request" at bounding box center [77, 436] width 74 height 9
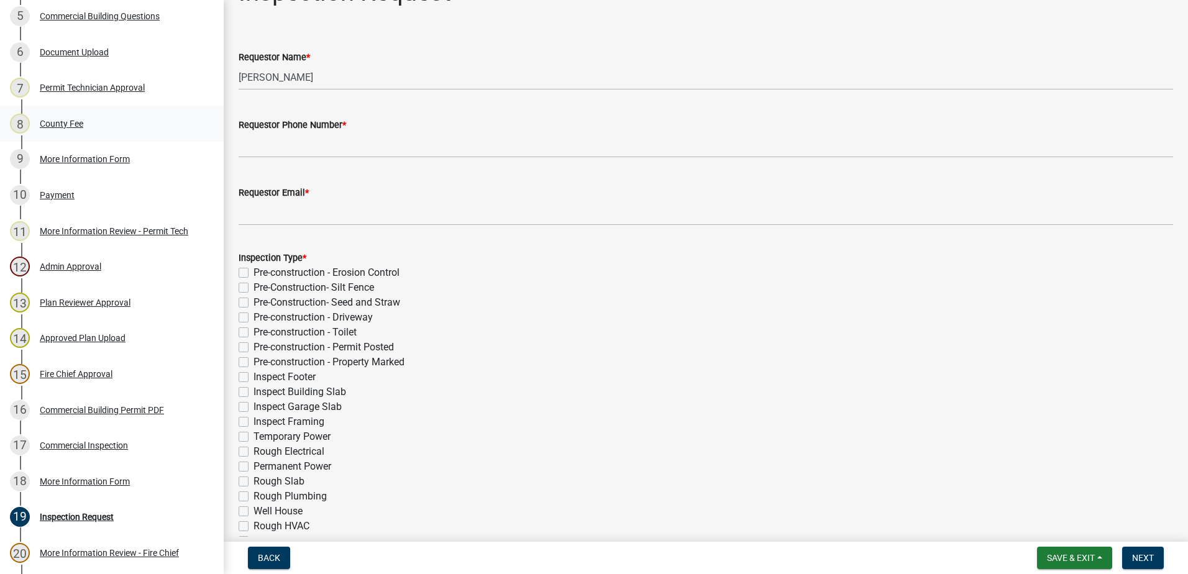
scroll to position [186, 0]
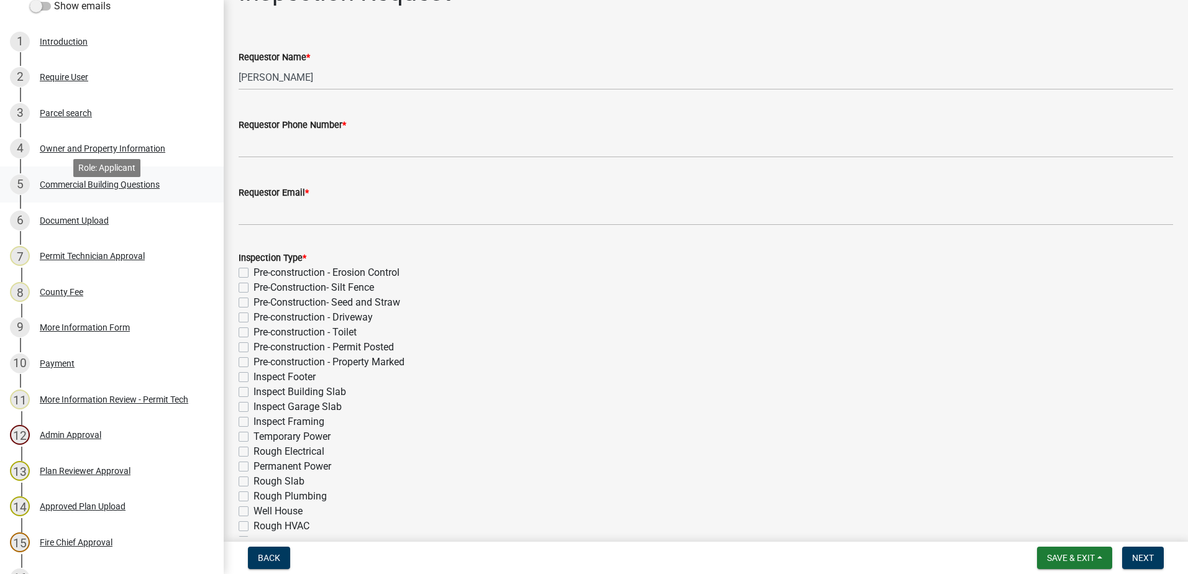
click at [73, 189] on div "Commercial Building Questions" at bounding box center [100, 184] width 120 height 9
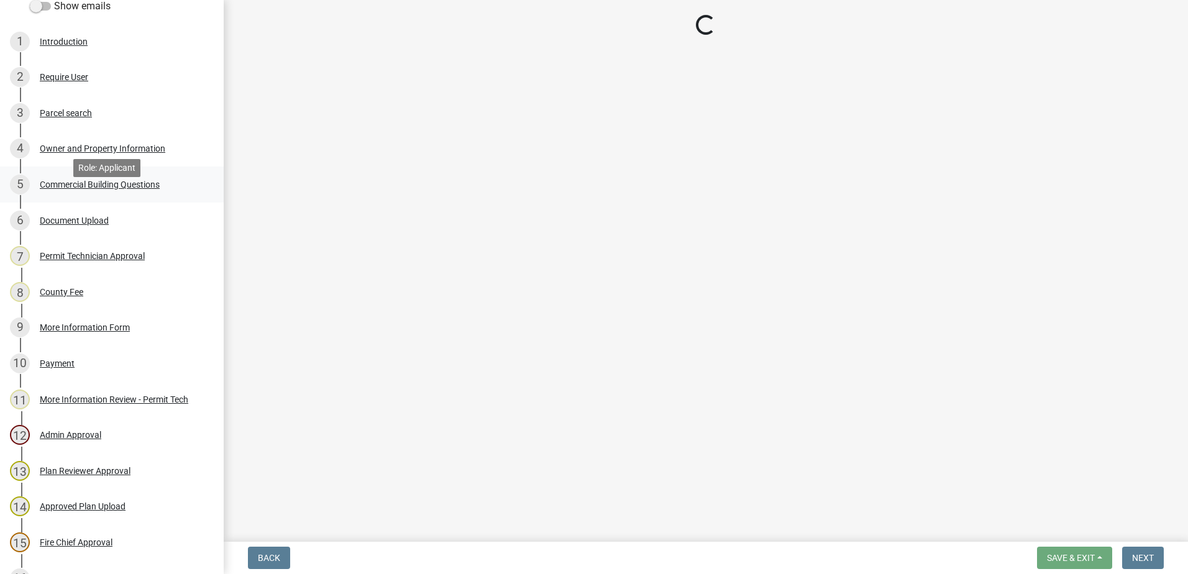
scroll to position [0, 0]
select select "57fcfe13-a5be-446e-a688-93f9a060571f"
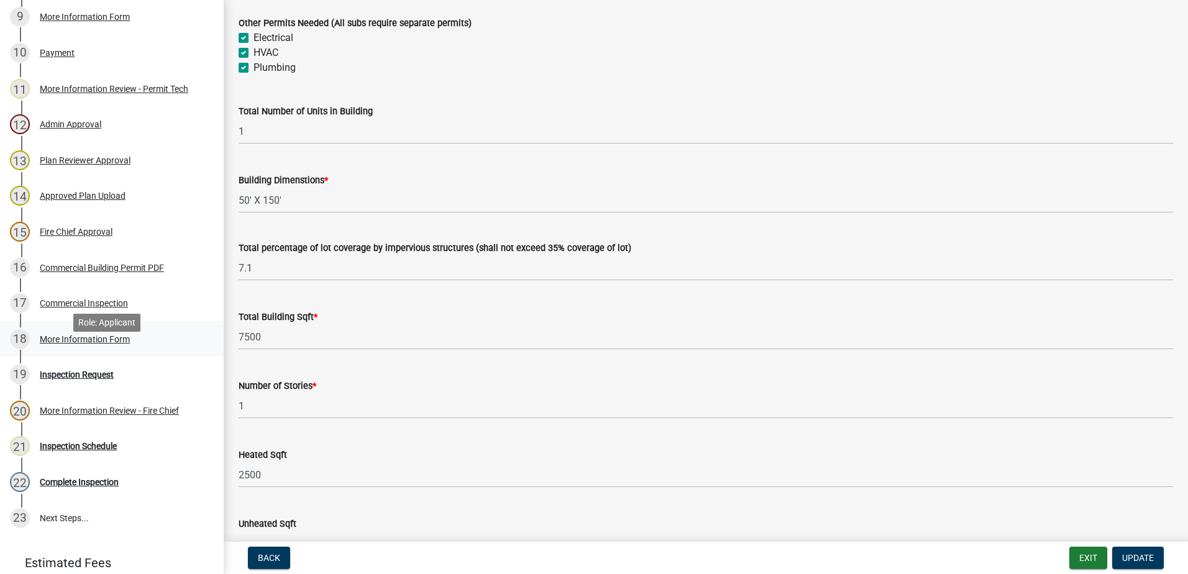
scroll to position [592, 0]
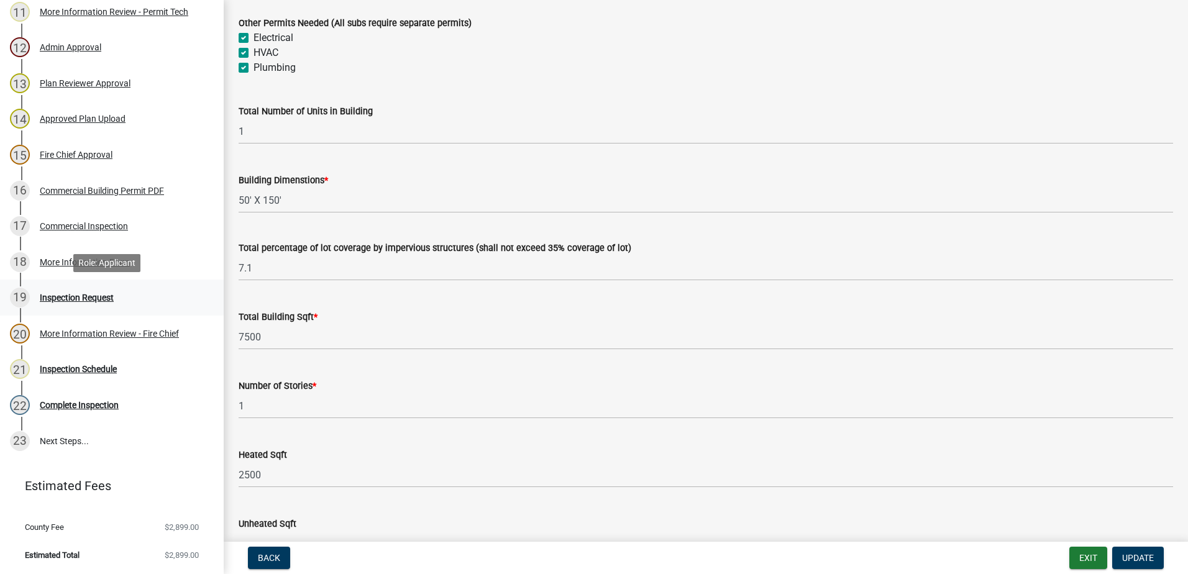
click at [67, 303] on div "19 Inspection Request" at bounding box center [107, 298] width 194 height 20
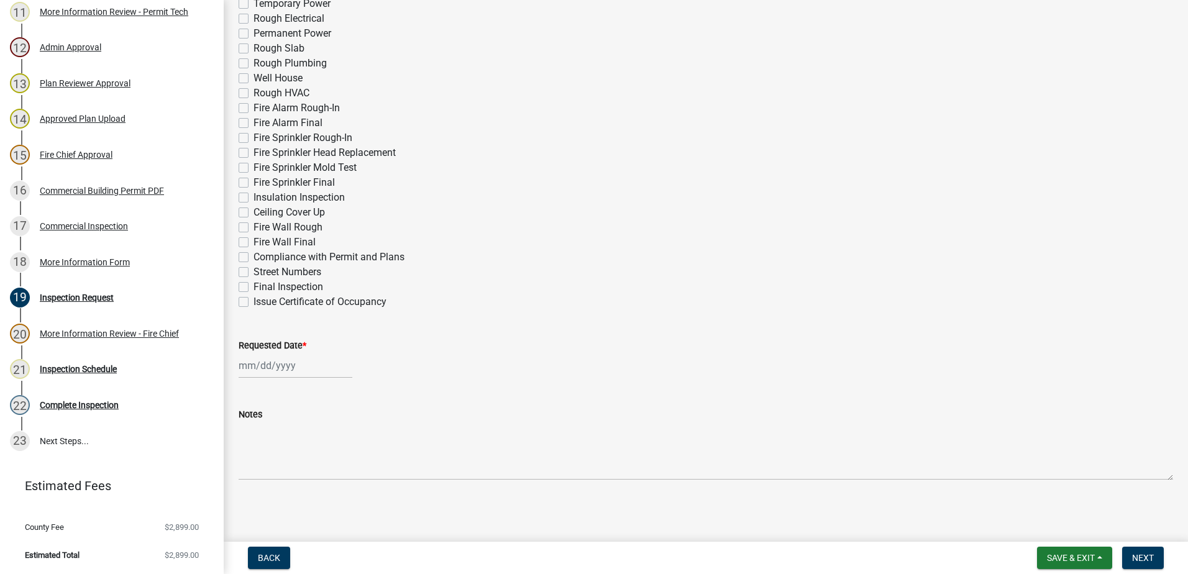
scroll to position [472, 0]
click at [253, 298] on label "Issue Certificate of Occupancy" at bounding box center [319, 300] width 133 height 15
click at [253, 298] on input "Issue Certificate of Occupancy" at bounding box center [257, 297] width 8 height 8
checkbox input "true"
checkbox input "false"
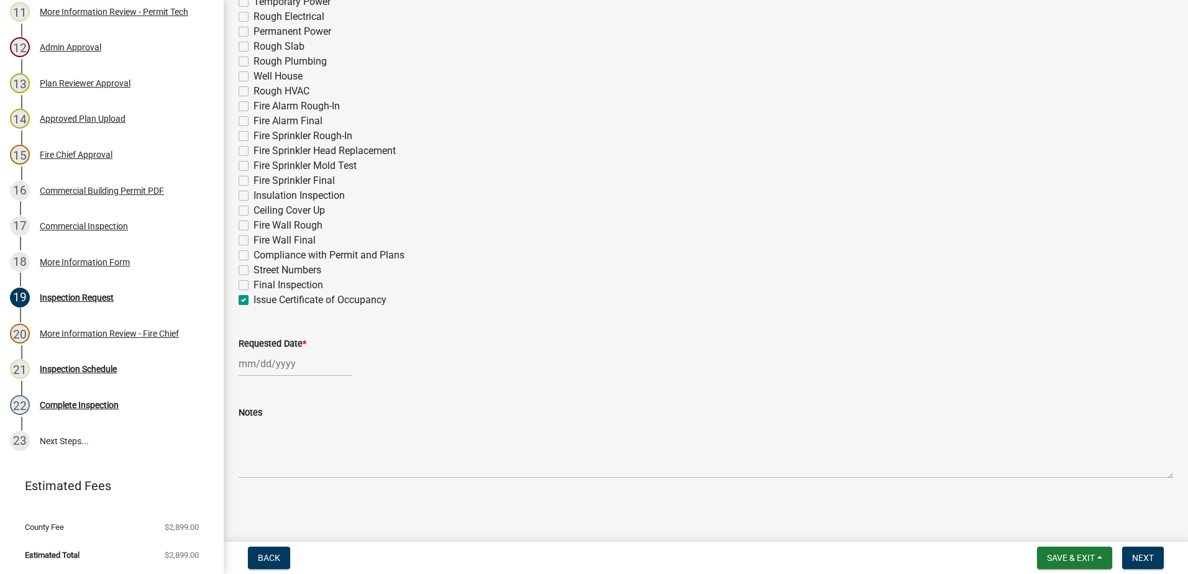
checkbox input "false"
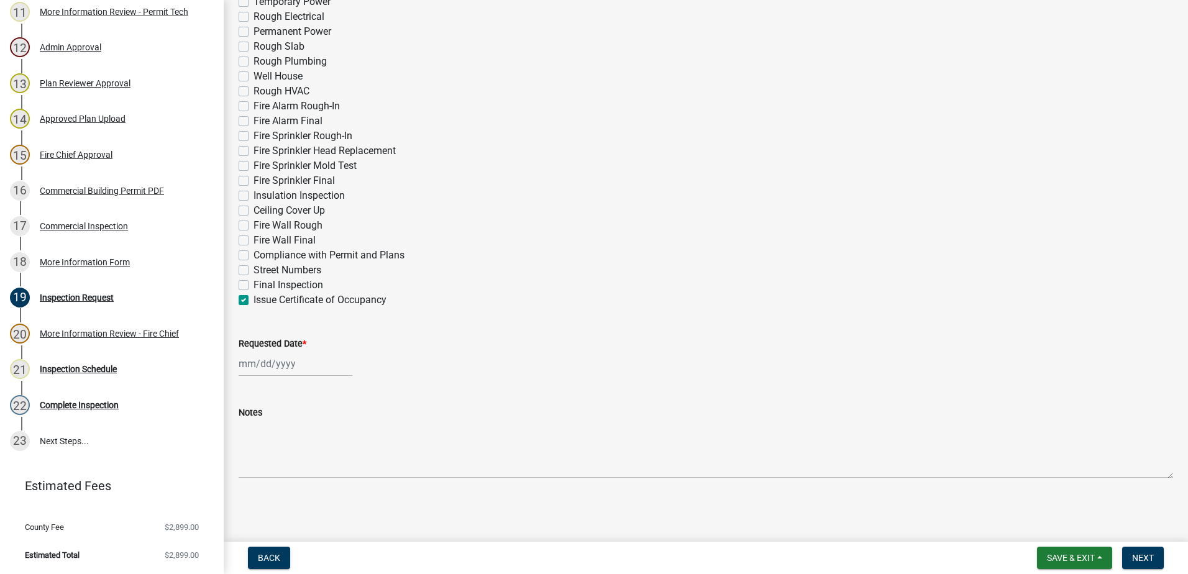
checkbox input "false"
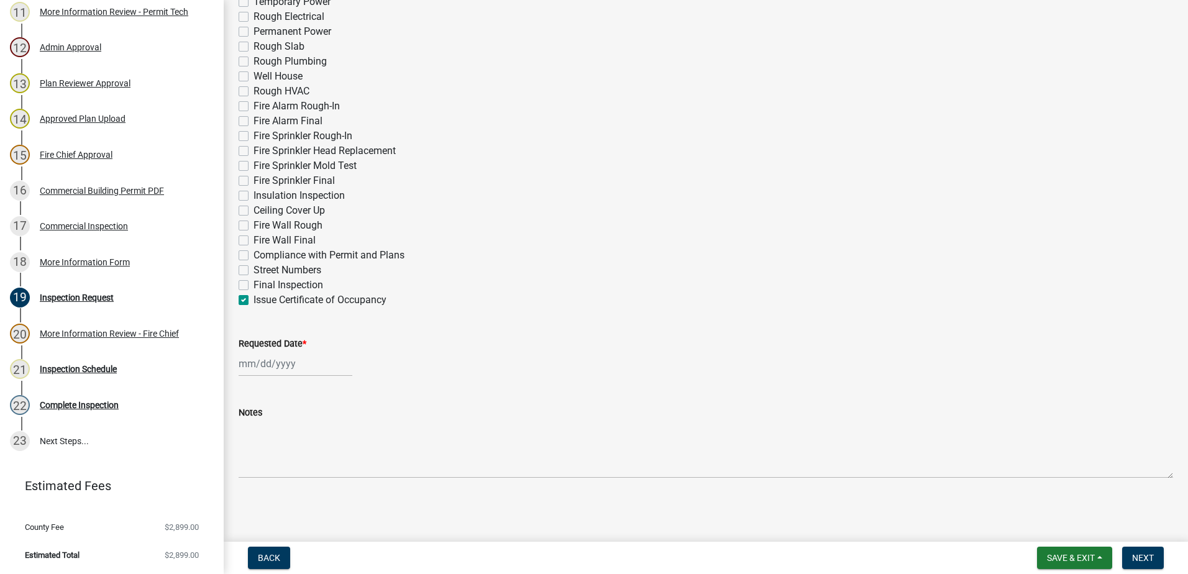
checkbox input "false"
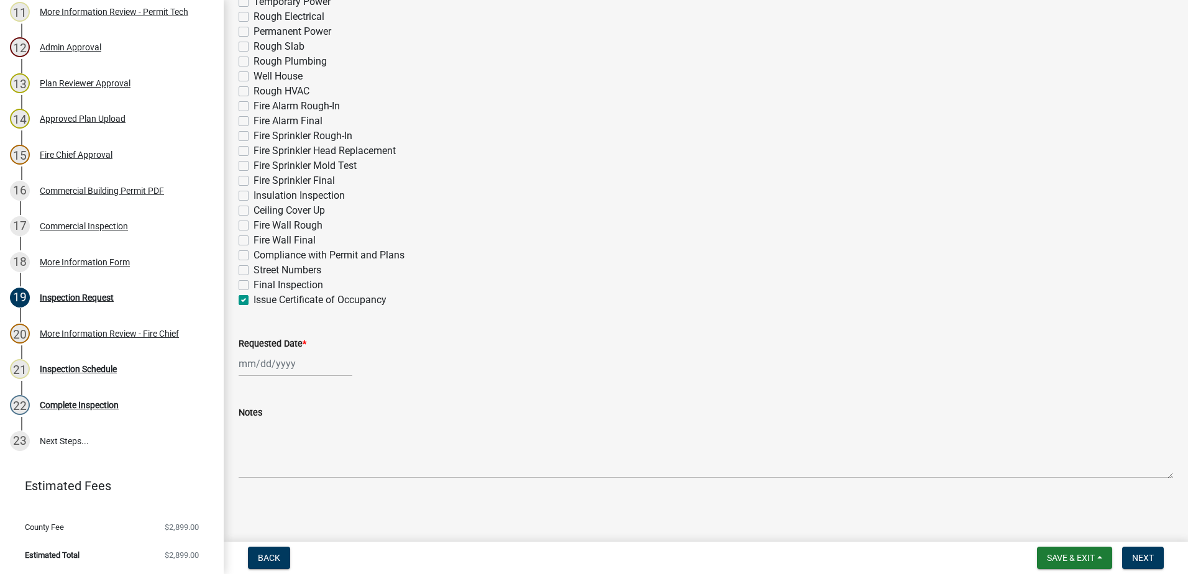
checkbox input "false"
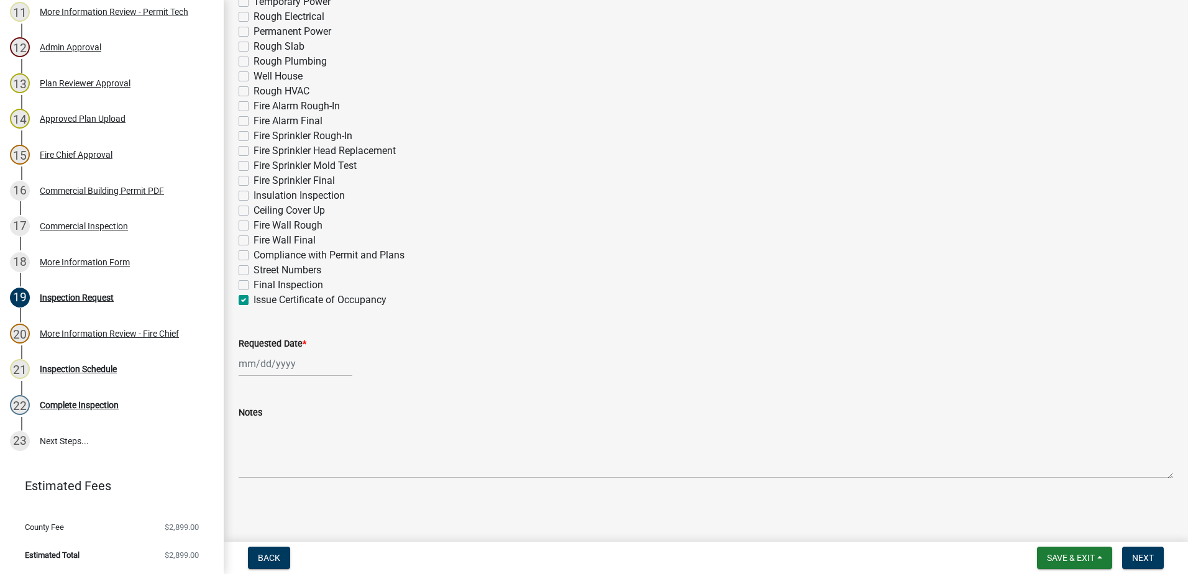
checkbox input "false"
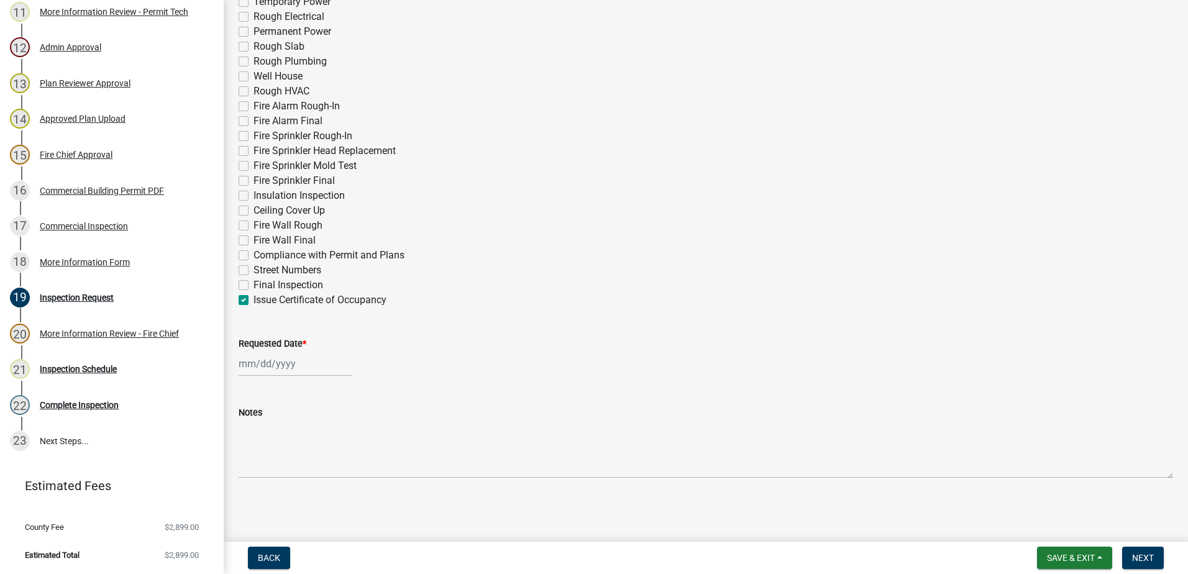
checkbox input "false"
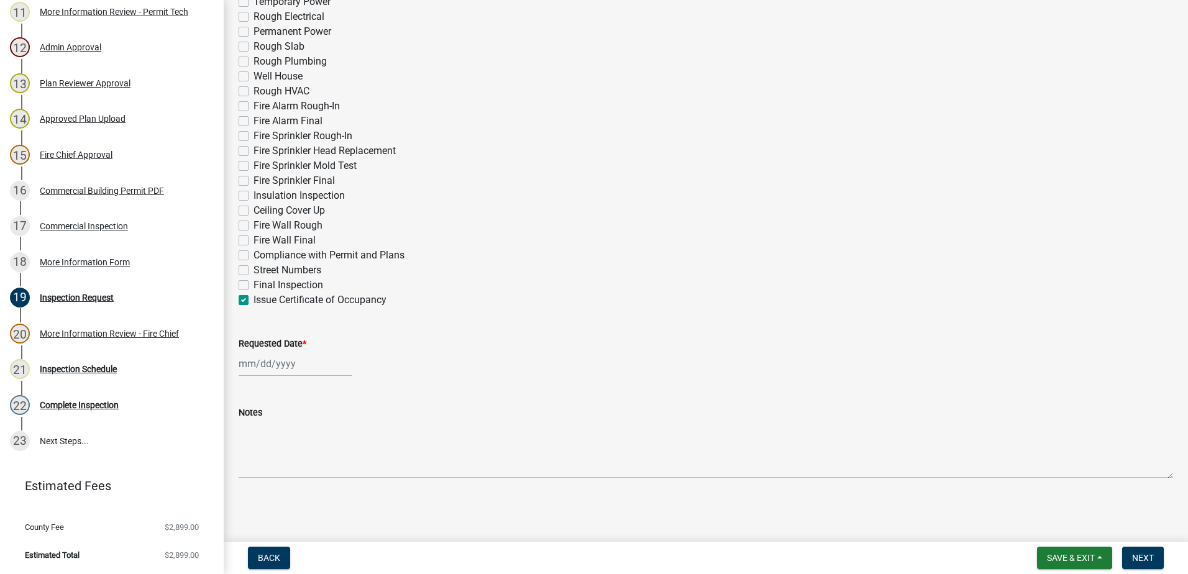
checkbox input "true"
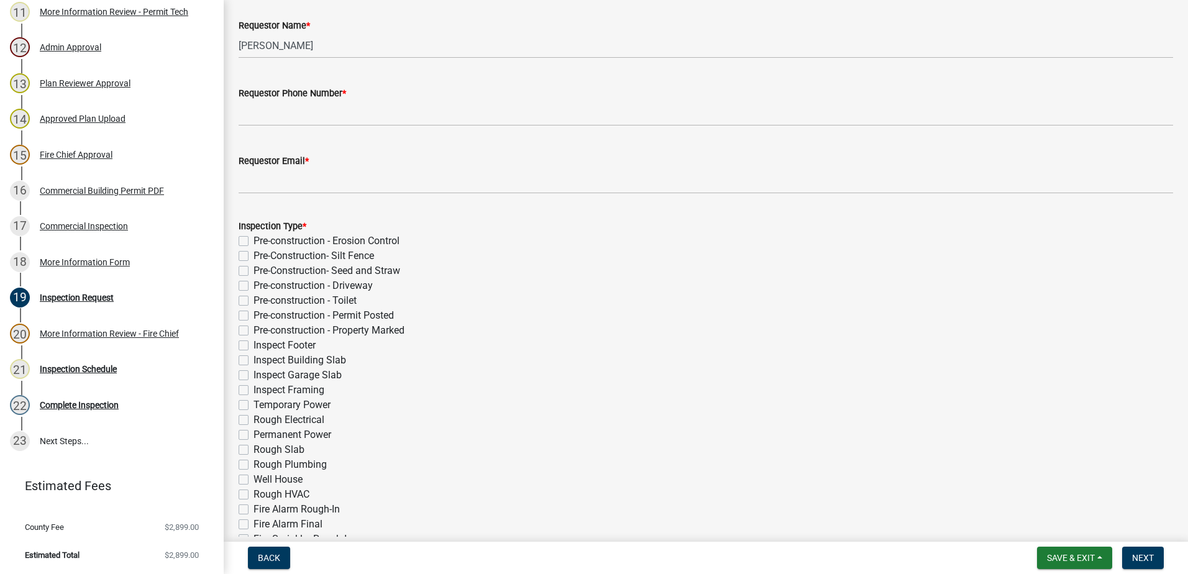
scroll to position [0, 0]
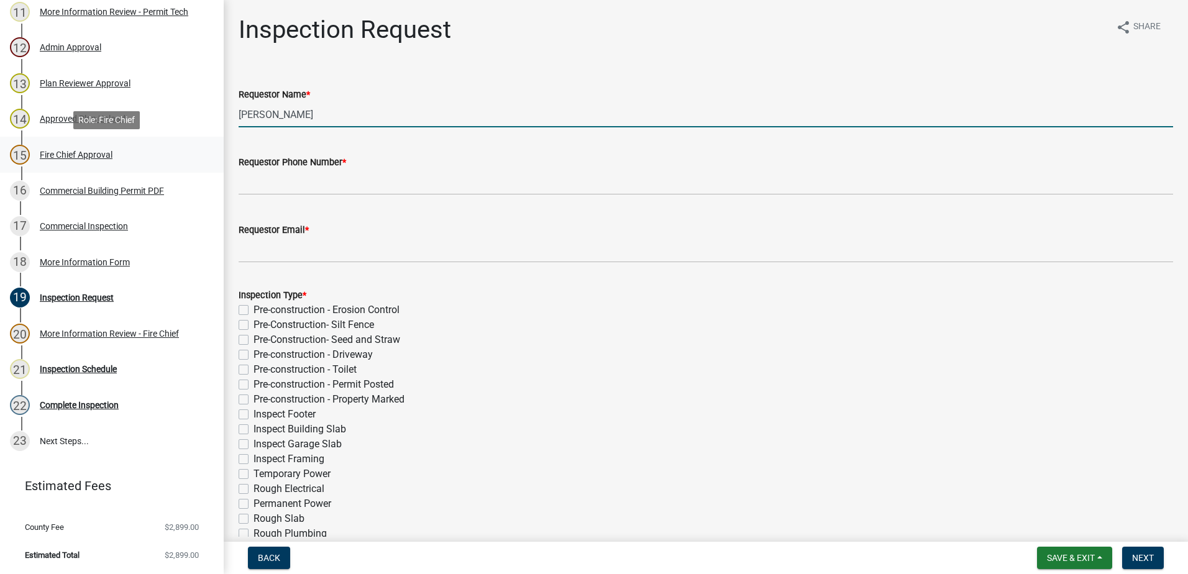
drag, startPoint x: 358, startPoint y: 106, endPoint x: 322, endPoint y: 128, distance: 41.6
click at [151, 149] on div "Commercial Building Permit 2025-BLDC-16 View Summary Notes Show emails 1 Introd…" at bounding box center [594, 287] width 1188 height 574
click at [298, 124] on input "[PERSON_NAME]" at bounding box center [706, 114] width 934 height 25
type input "Terrell"
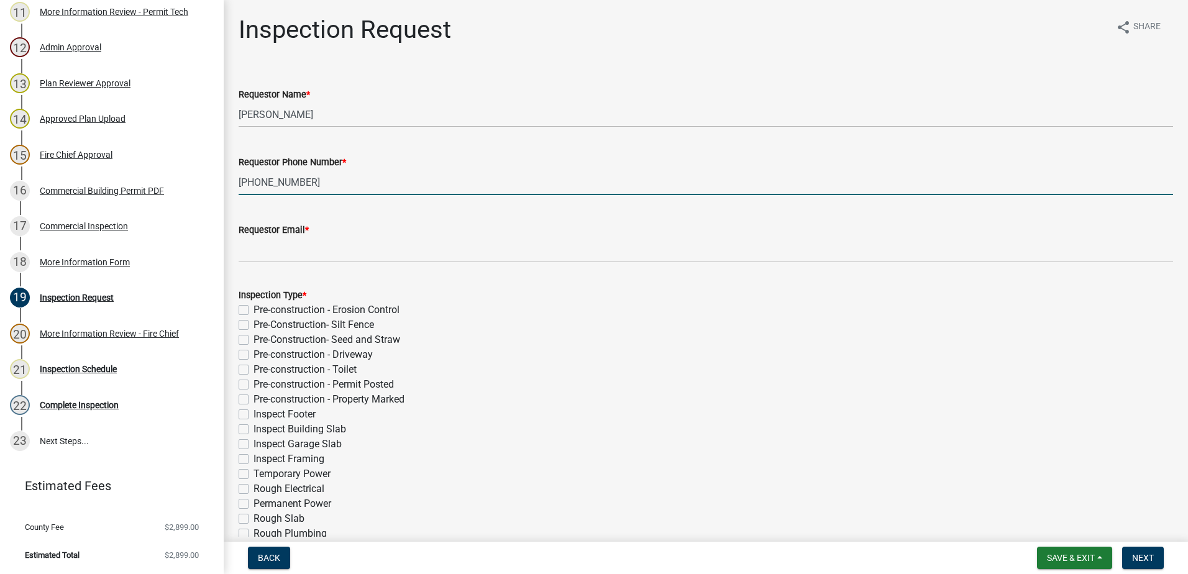
type input "706-207-7354"
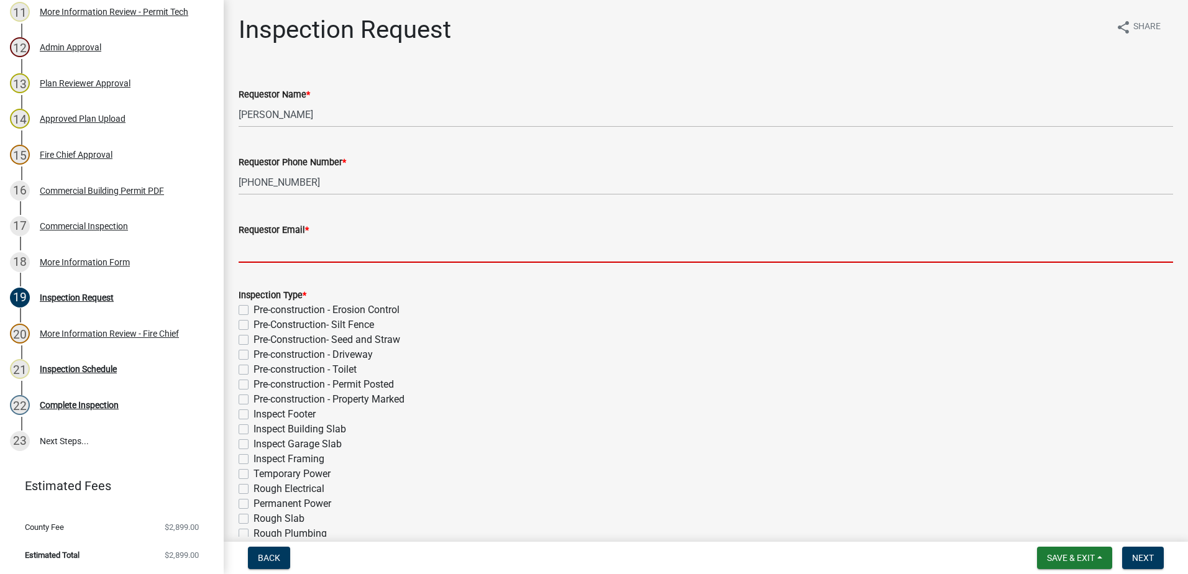
click at [263, 253] on input "Requestor Email *" at bounding box center [706, 249] width 934 height 25
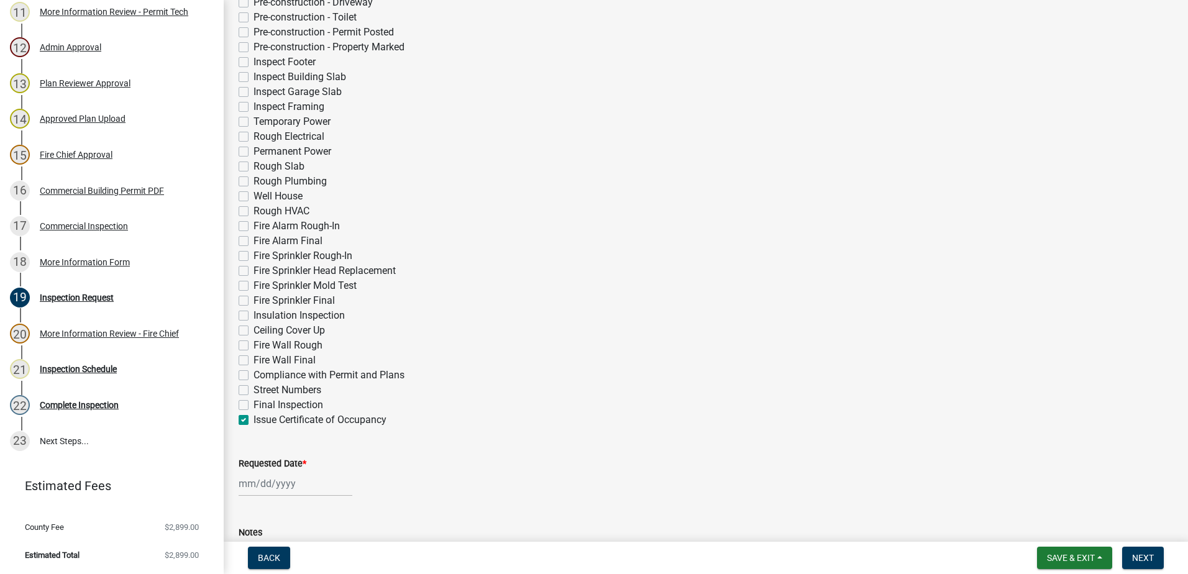
scroll to position [472, 0]
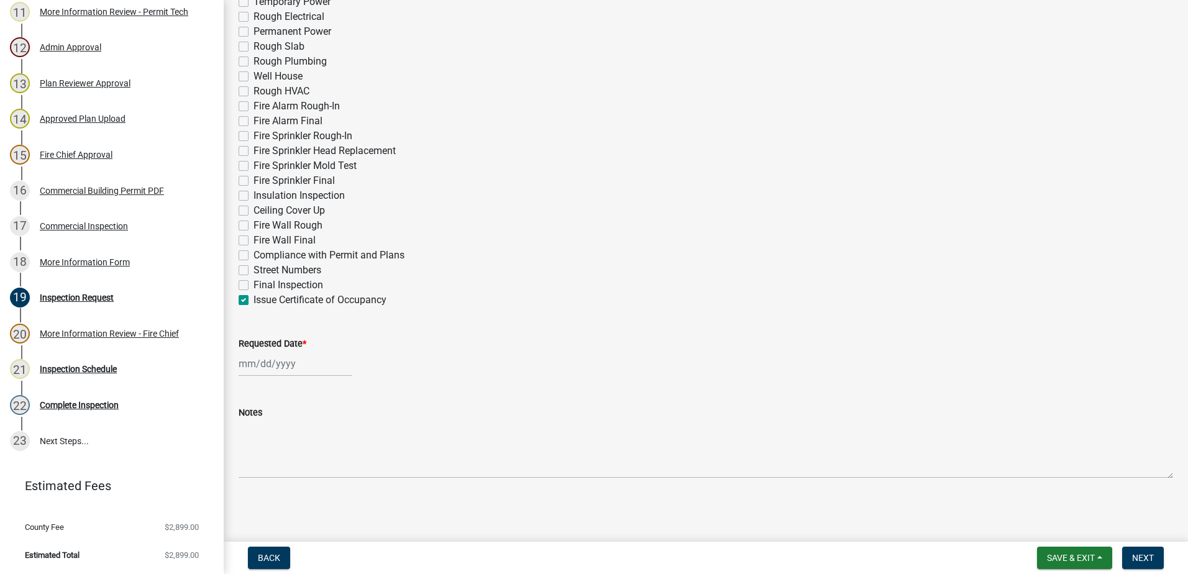
type input "twebb@landmark-cd.com"
click at [276, 378] on wm-data-entity-input "Requested Date *" at bounding box center [706, 353] width 934 height 69
select select "10"
select select "2025"
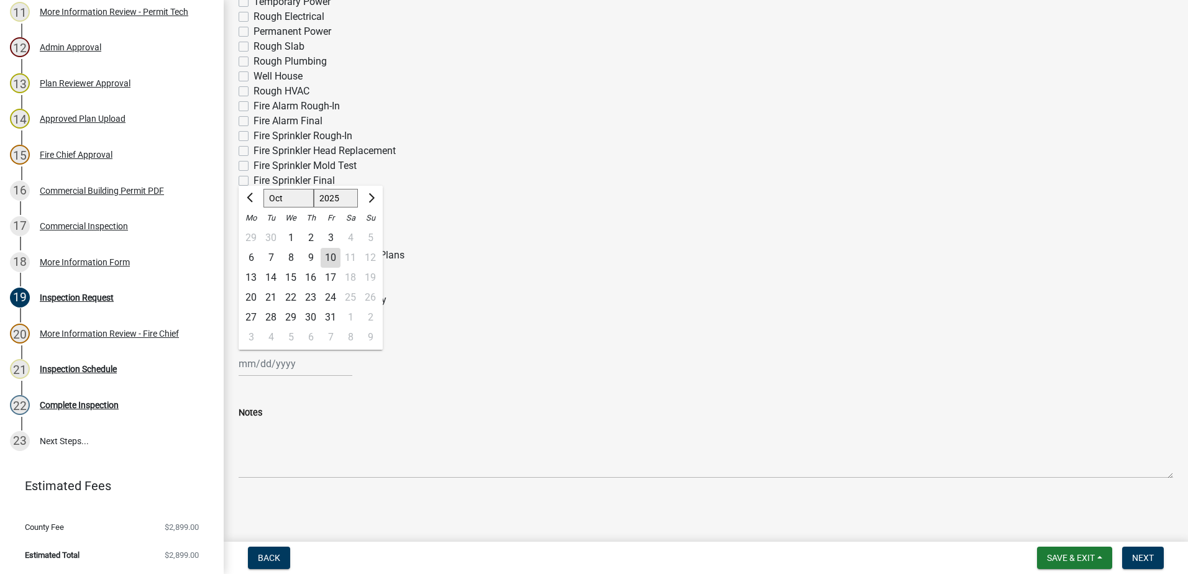
click at [280, 360] on div "[PERSON_NAME] Feb Mar Apr [PERSON_NAME][DATE] Oct Nov [DATE] 1526 1527 1528 152…" at bounding box center [296, 363] width 114 height 25
click at [333, 256] on div "10" at bounding box center [331, 258] width 20 height 20
type input "[DATE]"
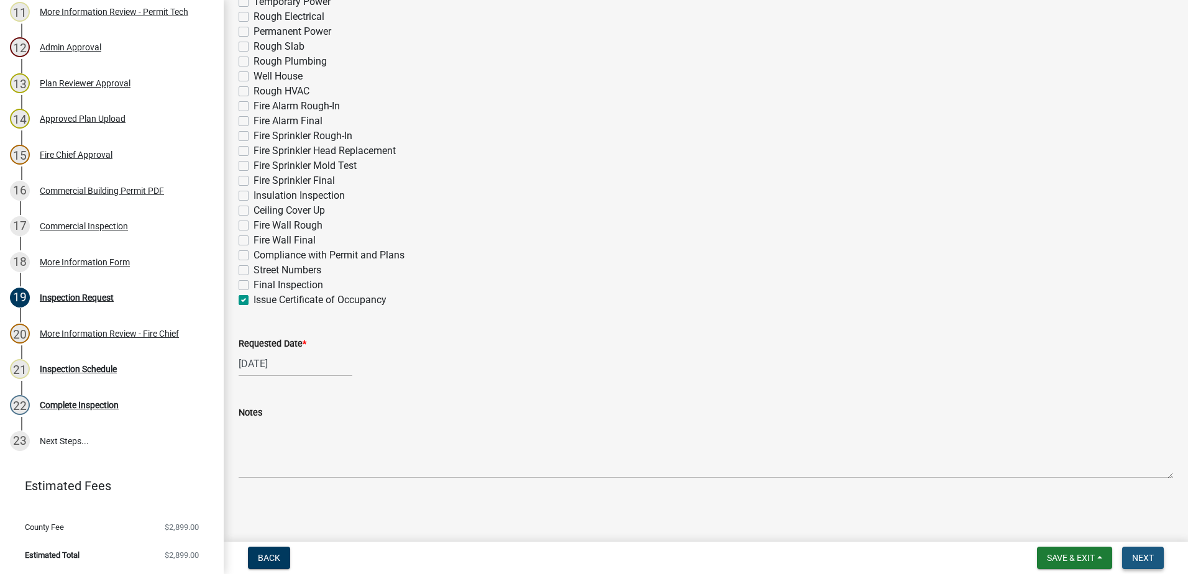
click at [1154, 554] on button "Next" at bounding box center [1143, 558] width 42 height 22
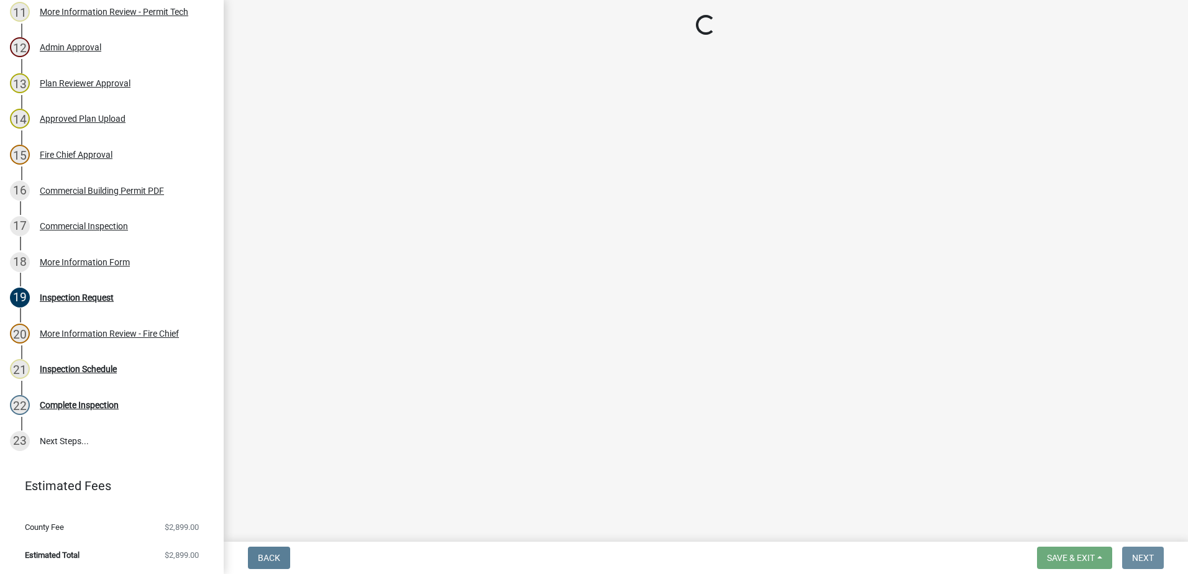
scroll to position [0, 0]
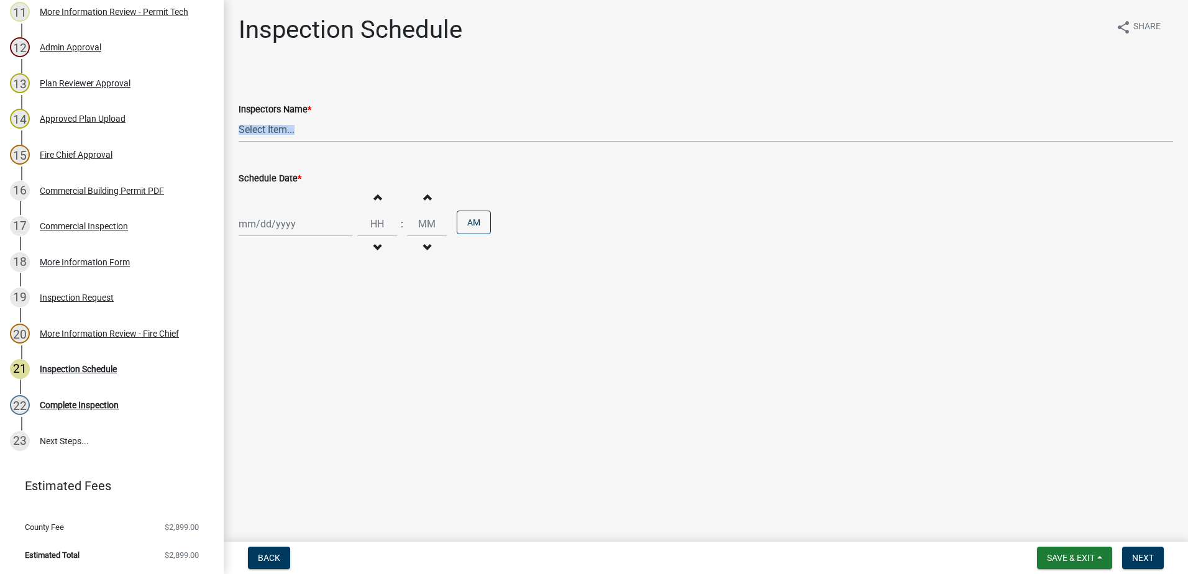
click at [257, 142] on wm-data-entity-input-list "Inspectors Name * Select Item... mrivera (Michele Rivera) StephanieM (Stephanie…" at bounding box center [706, 172] width 934 height 204
click at [260, 138] on select "Select Item... mrivera (Michele Rivera) StephanieM (Stephanie Morris ) QGrissom…" at bounding box center [706, 129] width 934 height 25
select select "07642ab0-564c-47bb-824b-0ccf2da83593"
click at [239, 117] on select "Select Item... mrivera (Michele Rivera) StephanieM (Stephanie Morris ) QGrissom…" at bounding box center [706, 129] width 934 height 25
select select "10"
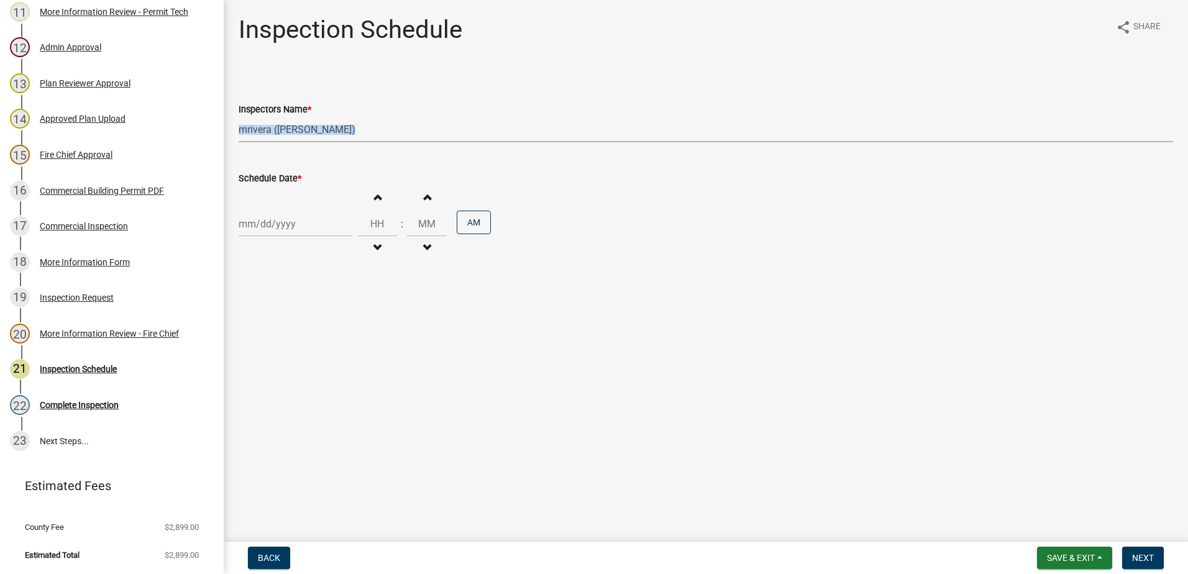
select select "2025"
click at [258, 227] on div "[PERSON_NAME] Feb Mar Apr [PERSON_NAME][DATE] Oct Nov [DATE] 1526 1527 1528 152…" at bounding box center [296, 223] width 114 height 25
click at [252, 328] on div "13" at bounding box center [251, 330] width 20 height 20
type input "10/13/2025"
click at [1132, 562] on span "Next" at bounding box center [1143, 558] width 22 height 10
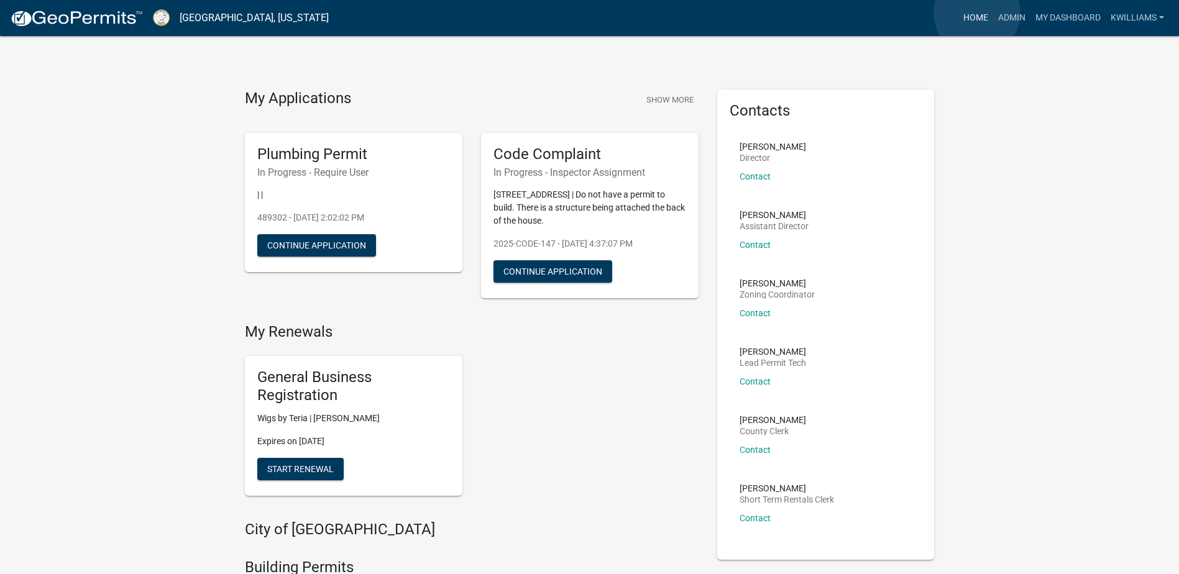
click at [977, 13] on link "Home" at bounding box center [975, 18] width 35 height 24
click at [1005, 17] on link "Admin" at bounding box center [1011, 18] width 37 height 24
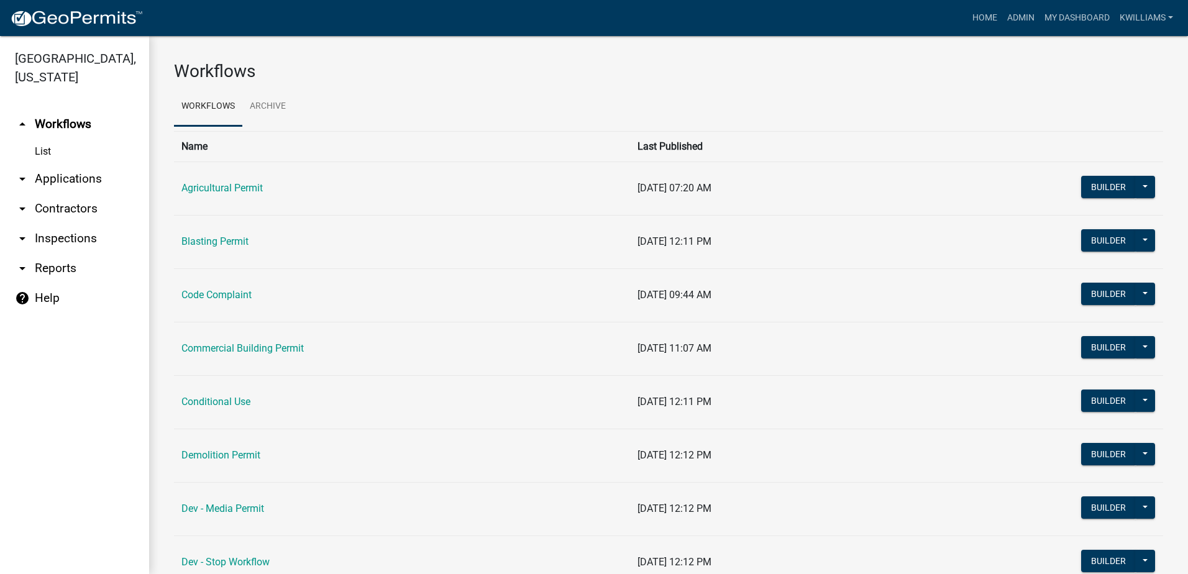
click at [91, 171] on link "arrow_drop_down Applications" at bounding box center [74, 179] width 149 height 30
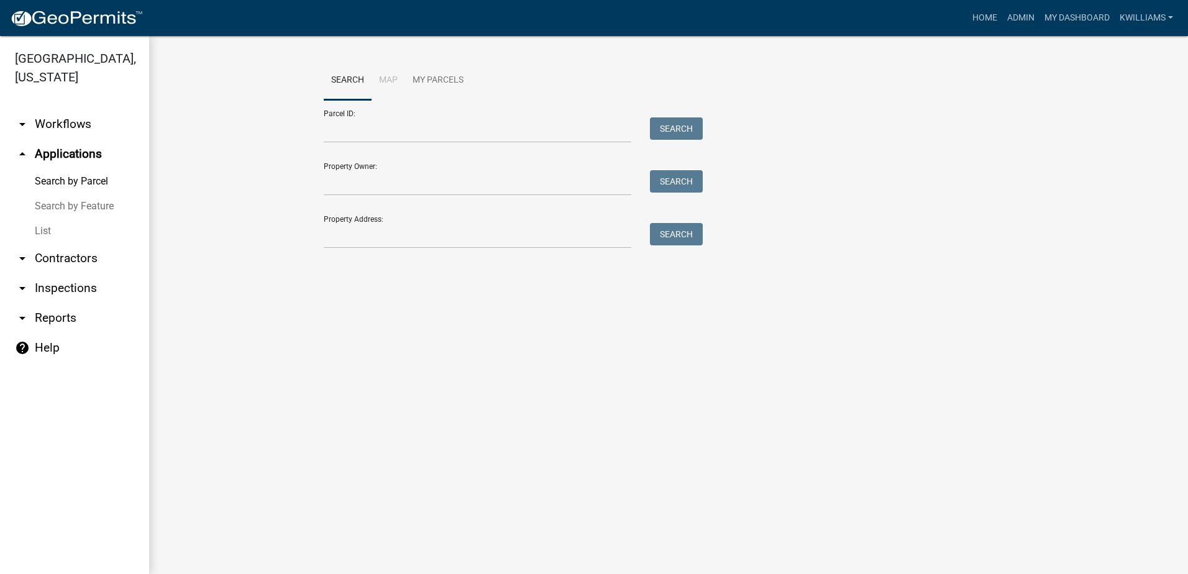
click at [39, 229] on link "List" at bounding box center [74, 231] width 149 height 25
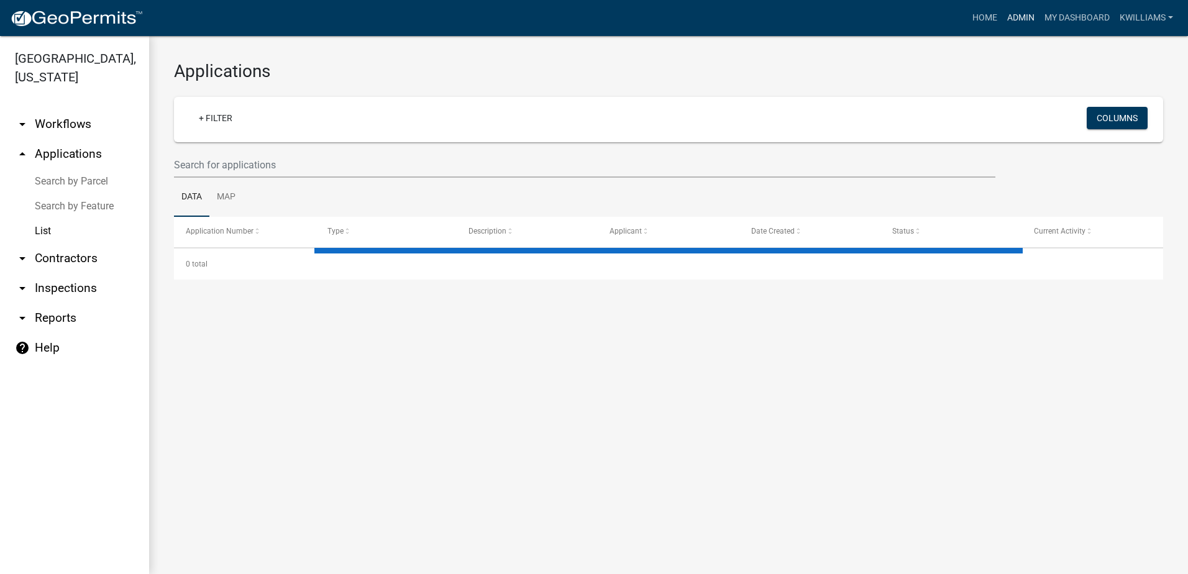
click at [1014, 15] on link "Admin" at bounding box center [1020, 18] width 37 height 24
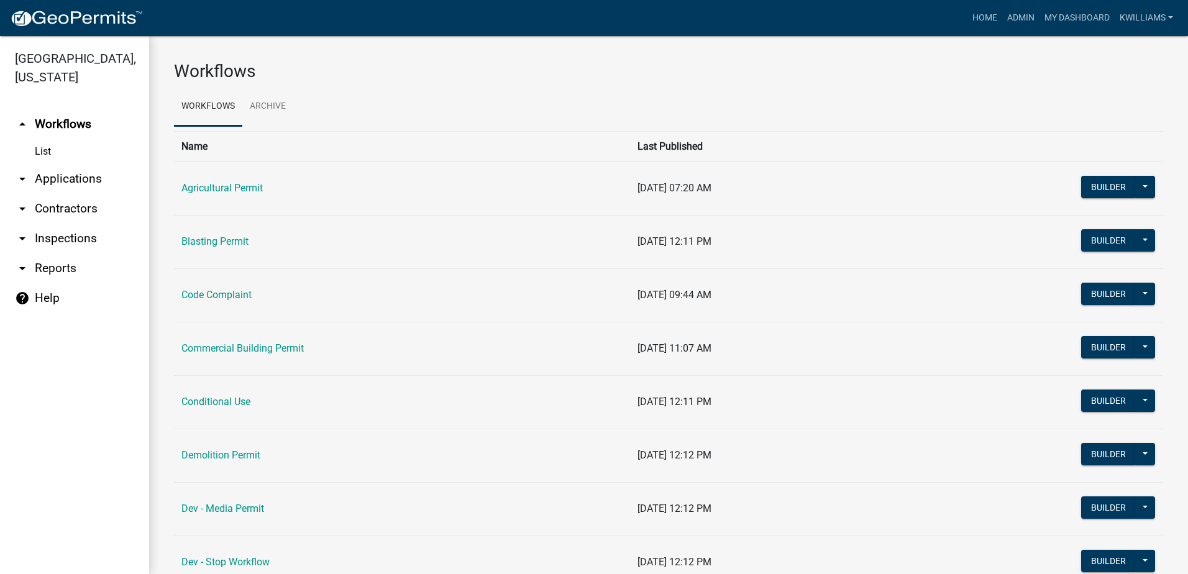
click at [75, 175] on link "arrow_drop_down Applications" at bounding box center [74, 179] width 149 height 30
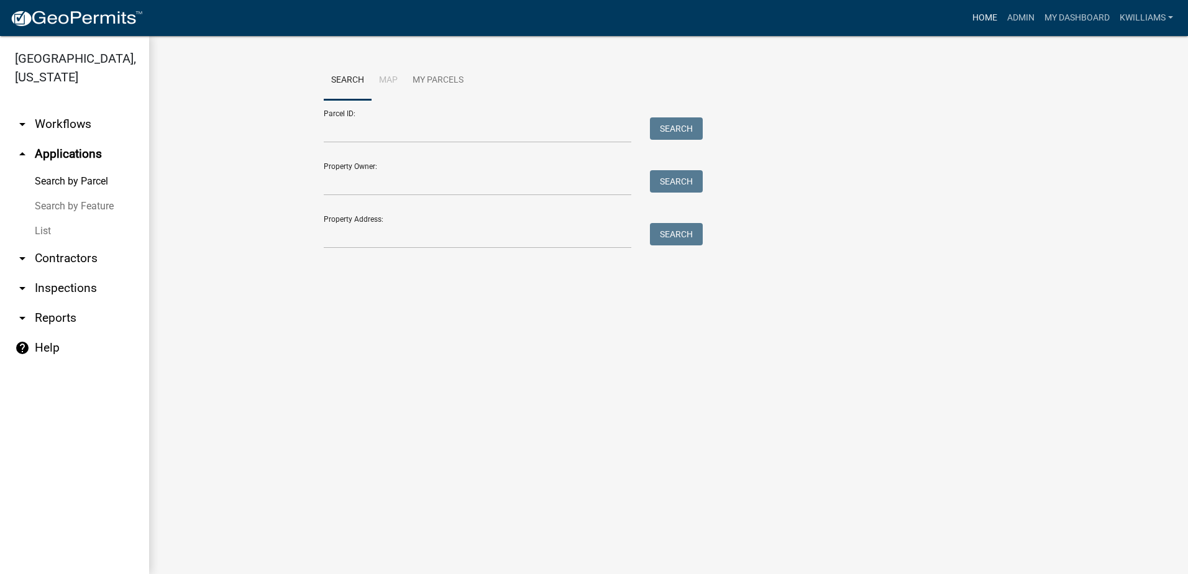
click at [985, 18] on link "Home" at bounding box center [984, 18] width 35 height 24
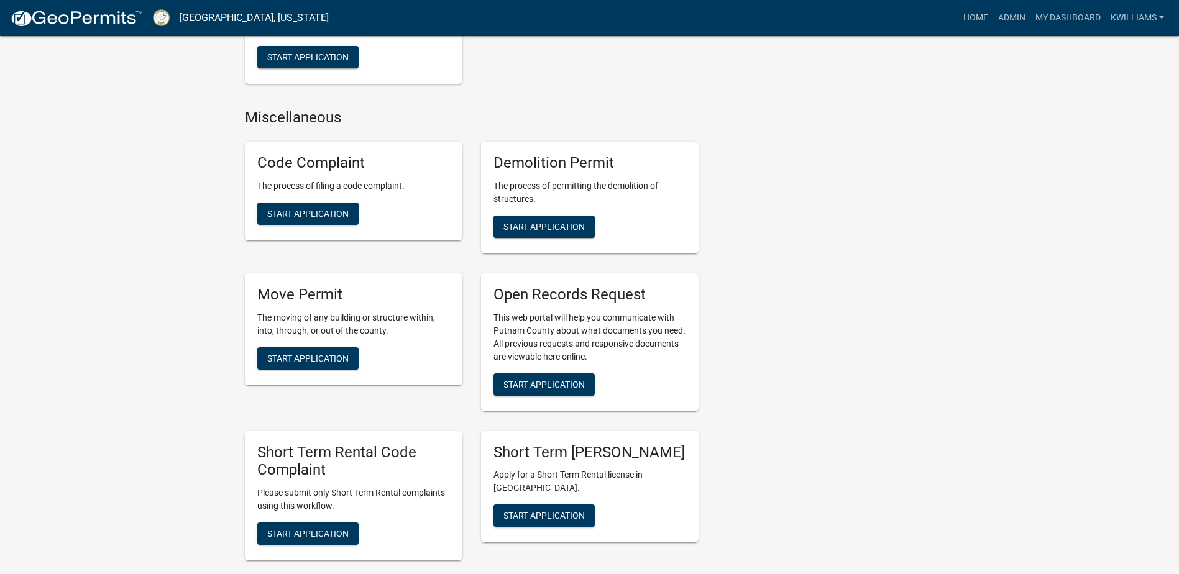
scroll to position [1305, 0]
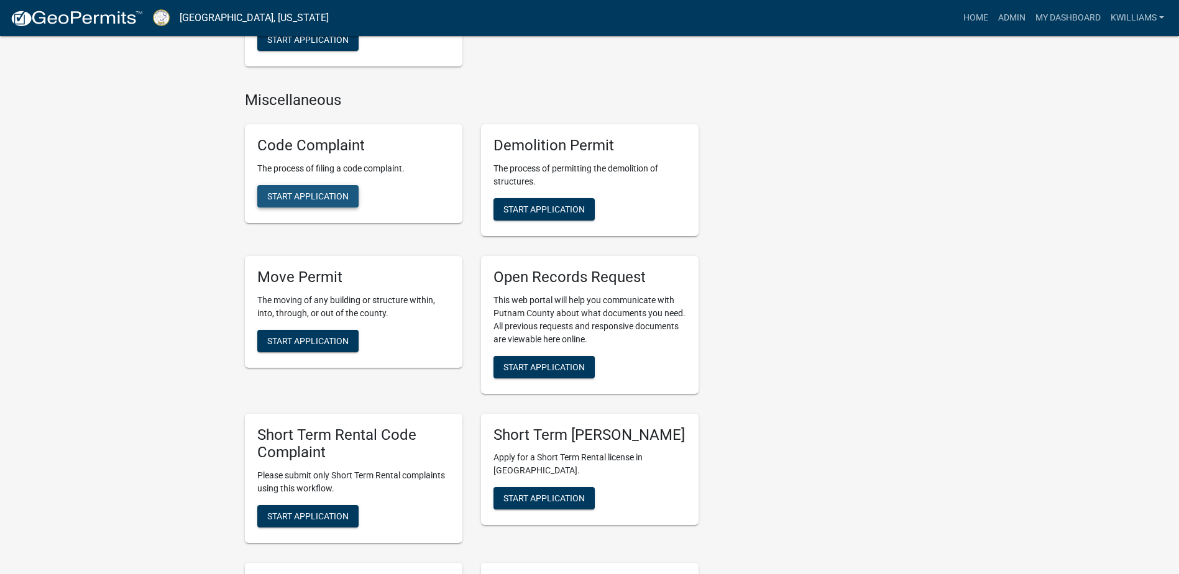
click at [347, 202] on button "Start Application" at bounding box center [307, 196] width 101 height 22
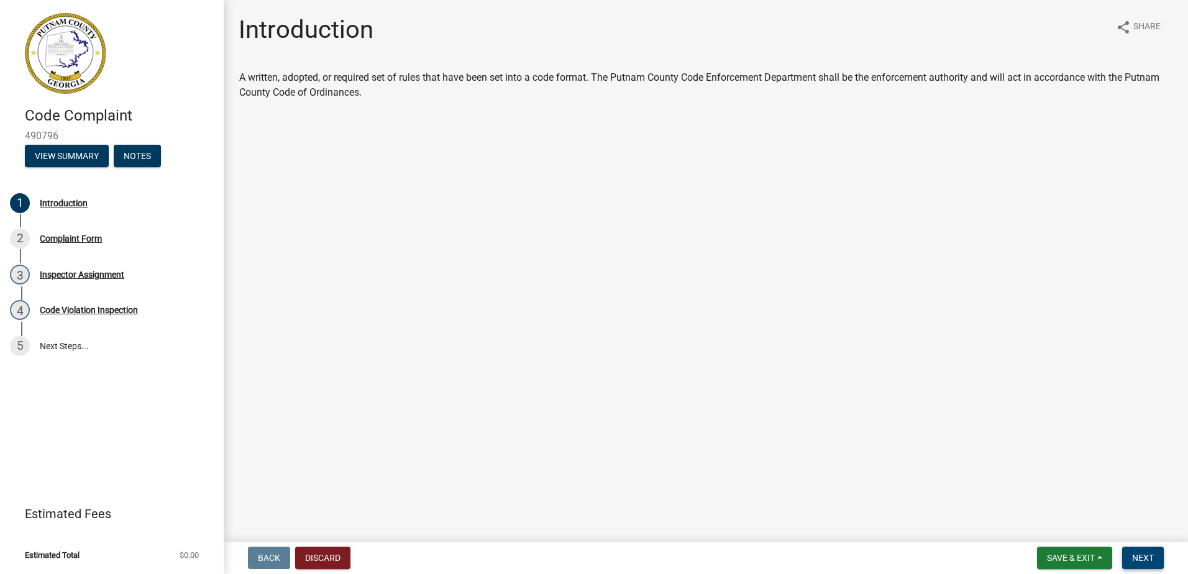
click at [1148, 555] on span "Next" at bounding box center [1143, 558] width 22 height 10
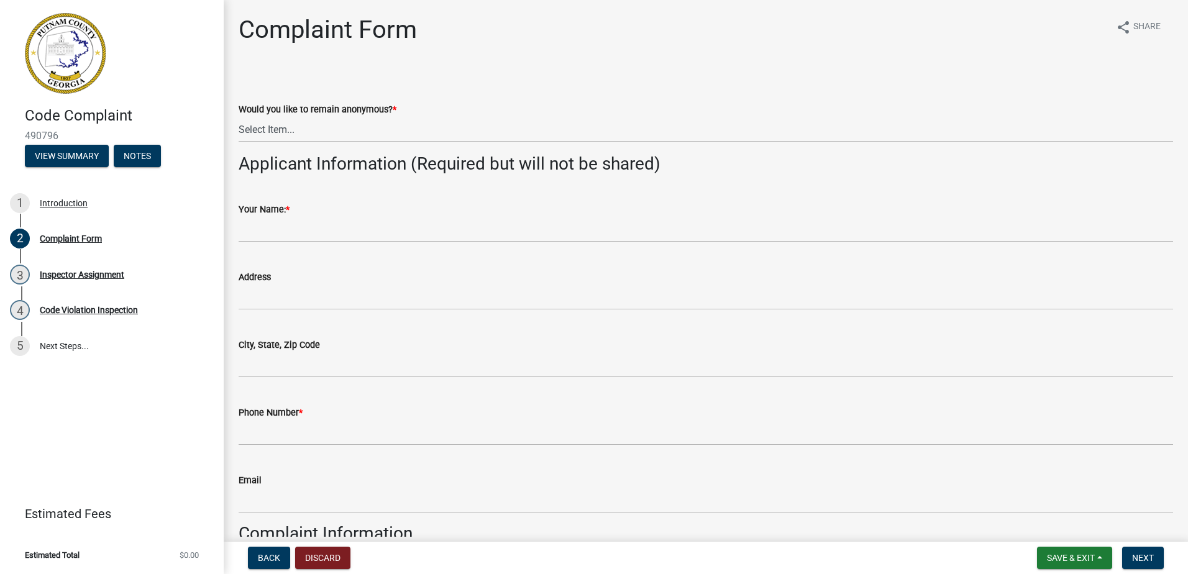
click at [301, 144] on wm-data-entity-input "Would you like to remain anonymous? * Select Item... Yes No" at bounding box center [706, 112] width 934 height 84
click at [298, 135] on select "Select Item... Yes No" at bounding box center [706, 129] width 934 height 25
click at [239, 117] on select "Select Item... Yes No" at bounding box center [706, 129] width 934 height 25
click at [291, 134] on select "Select Item... Yes No" at bounding box center [706, 129] width 934 height 25
click at [239, 117] on select "Select Item... Yes No" at bounding box center [706, 129] width 934 height 25
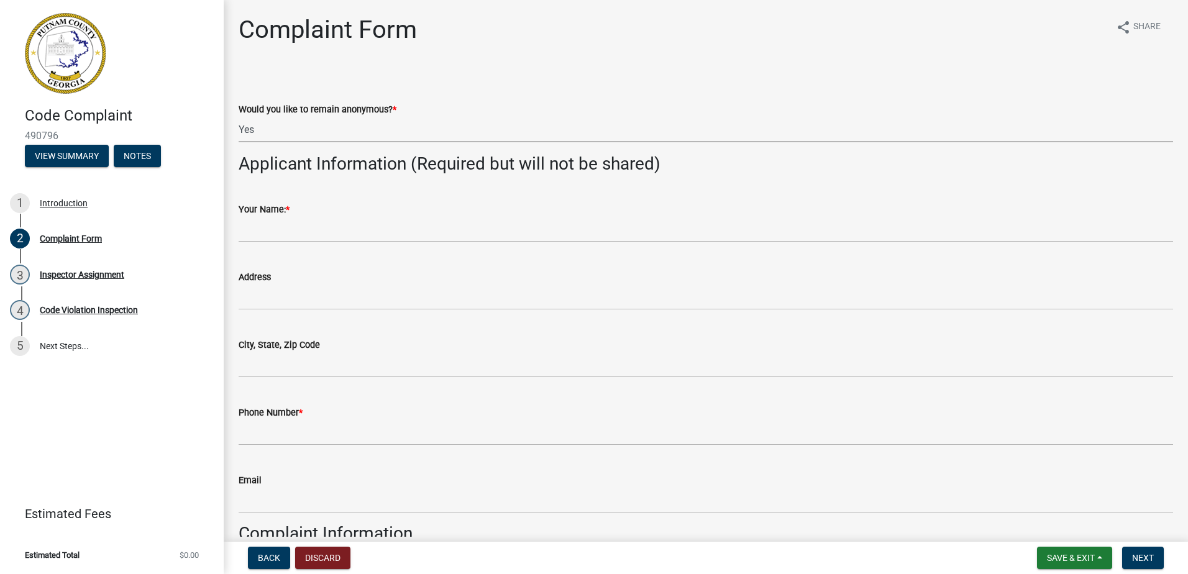
select select "76170ab1-b25a-468b-8231-d5eb0e85b261"
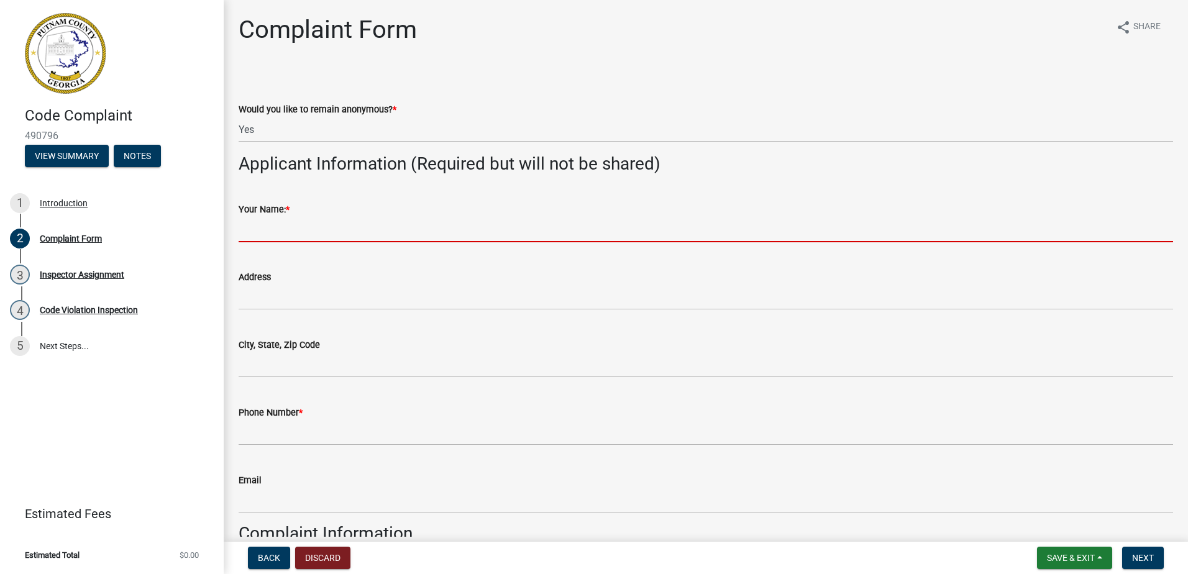
click at [256, 232] on input "Your Name: *" at bounding box center [706, 229] width 934 height 25
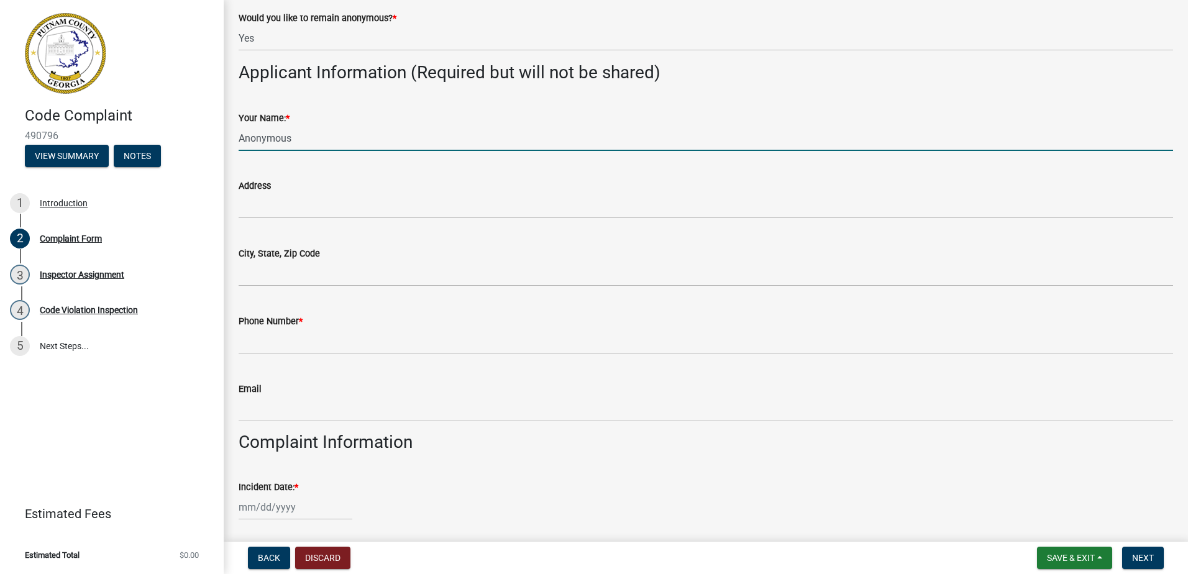
scroll to position [186, 0]
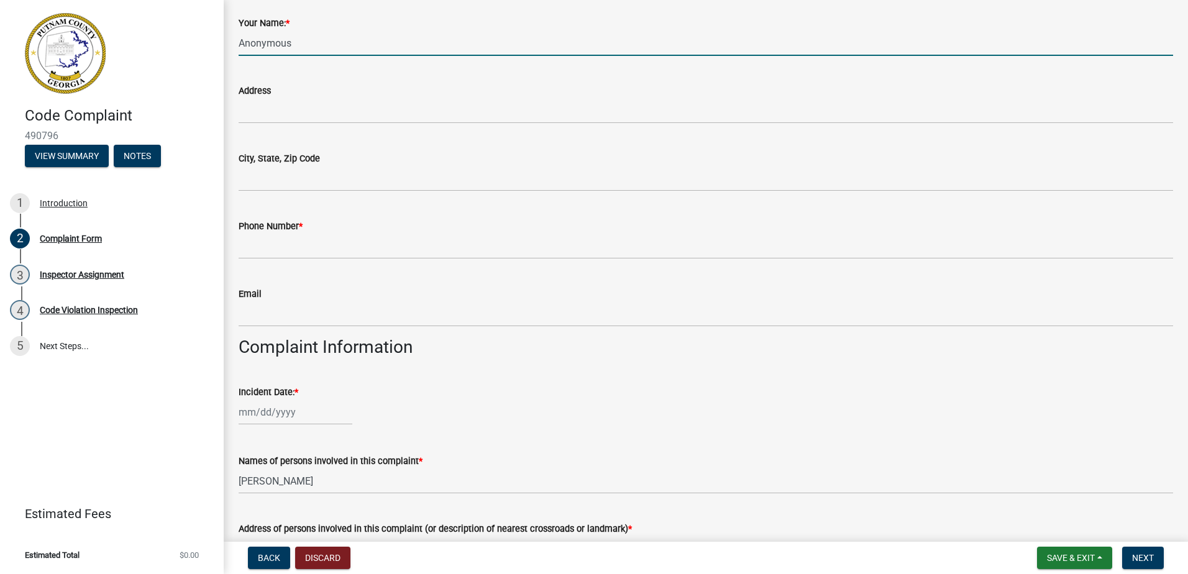
type input "Anonymous"
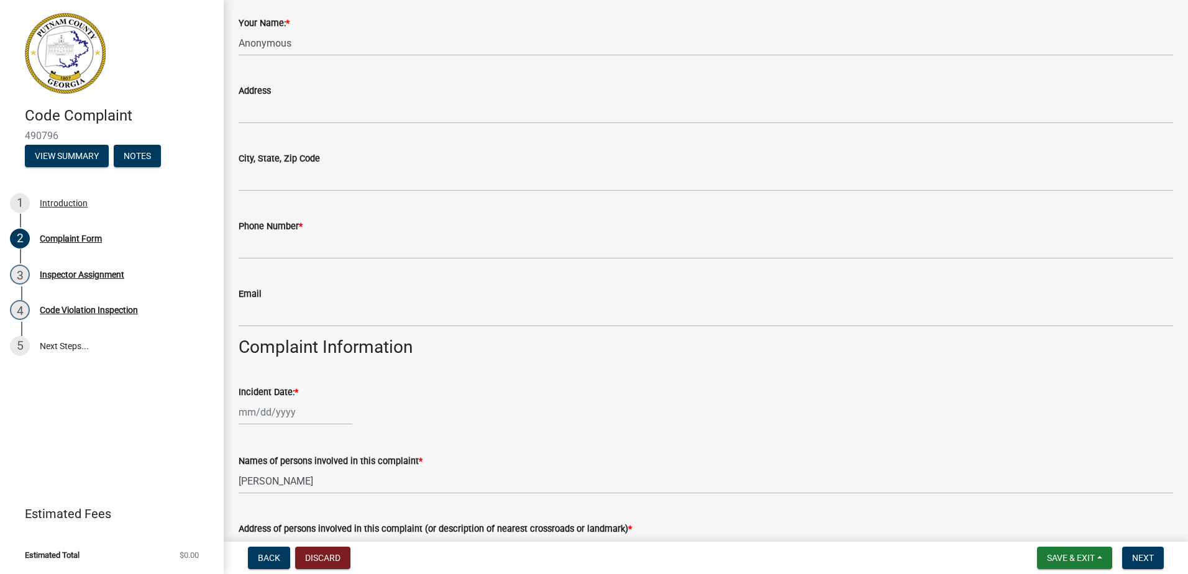
click at [293, 229] on label "Phone Number *" at bounding box center [271, 226] width 64 height 9
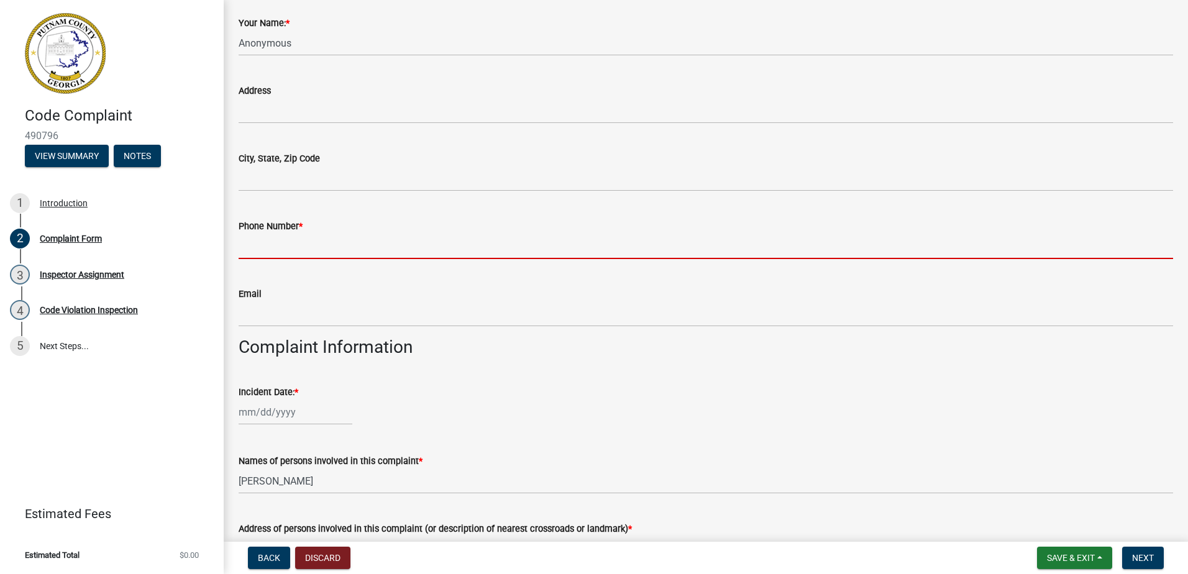
click at [293, 234] on input "Phone Number *" at bounding box center [706, 246] width 934 height 25
click at [283, 255] on input "Phone Number *" at bounding box center [706, 246] width 934 height 25
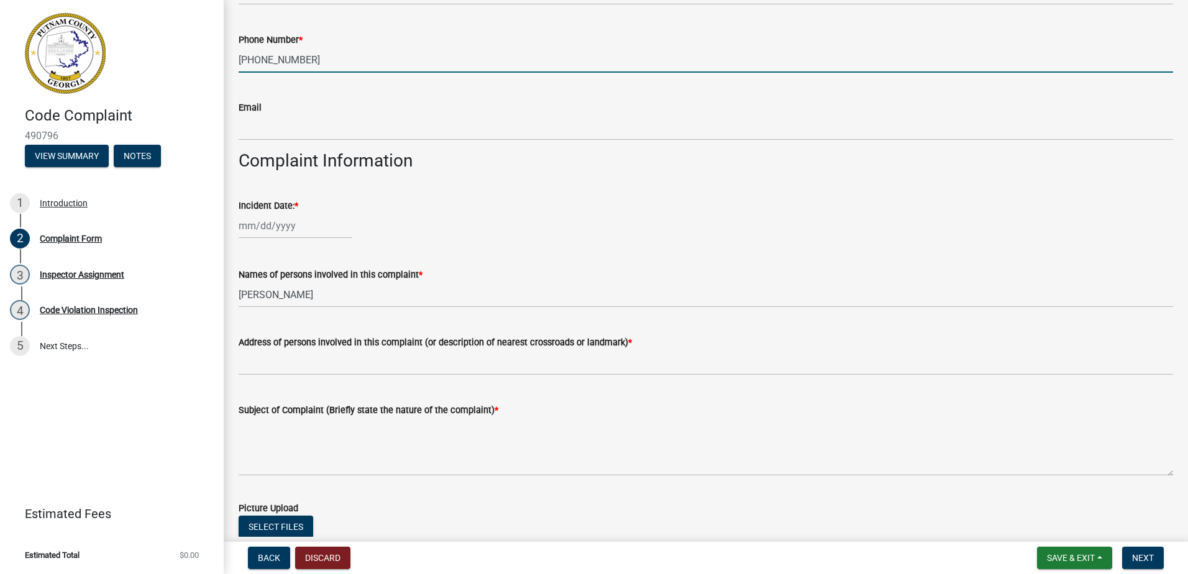
scroll to position [435, 0]
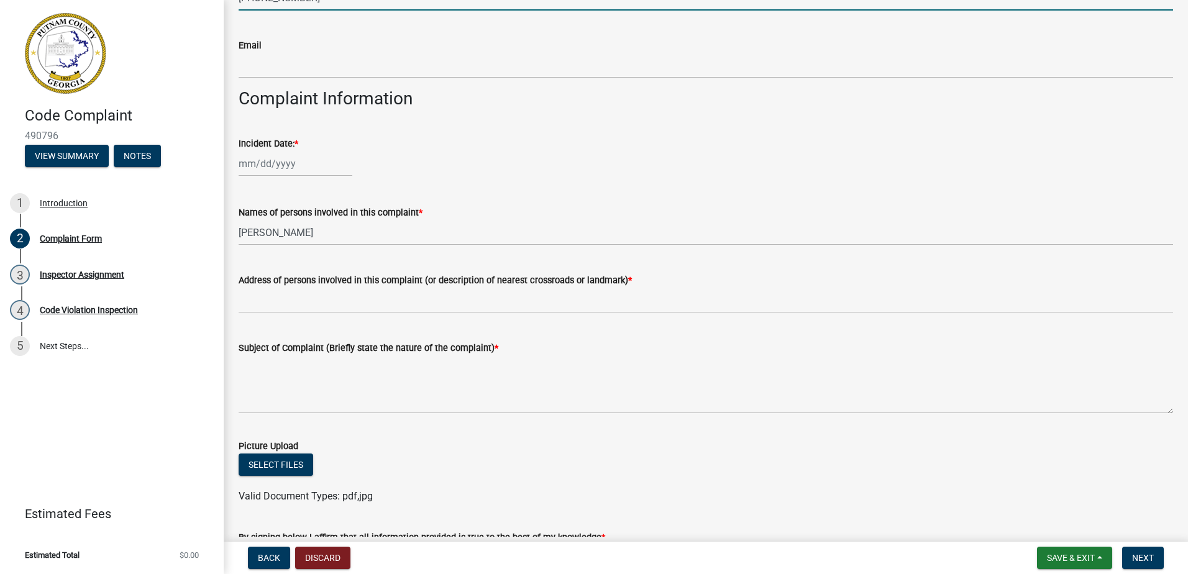
type input "[PHONE_NUMBER]"
select select "10"
select select "2025"
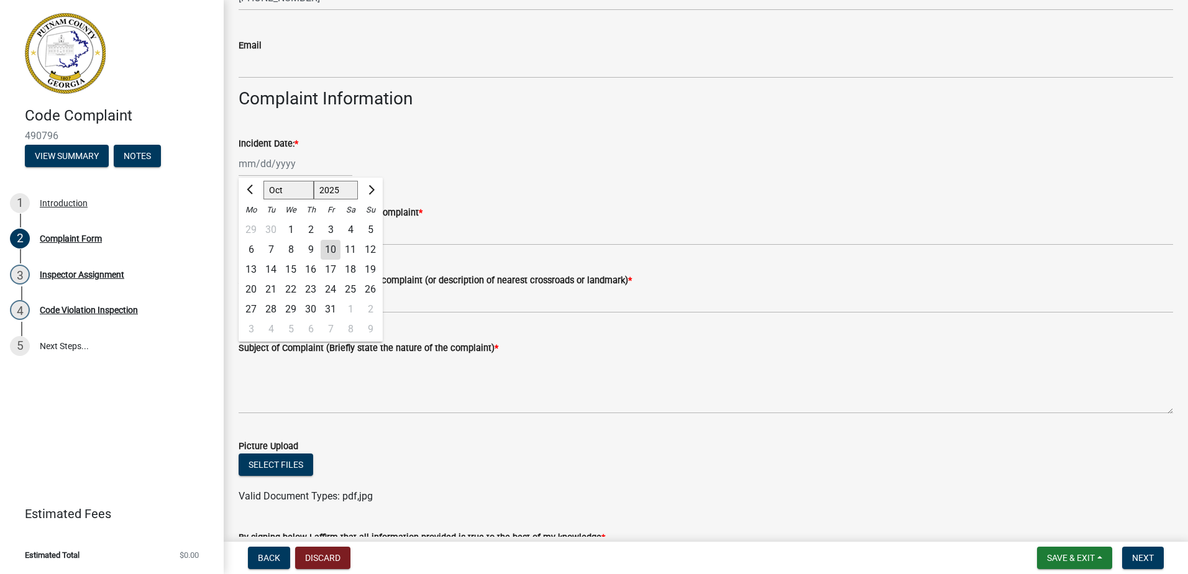
click at [270, 172] on div "[PERSON_NAME] Feb Mar Apr [PERSON_NAME][DATE] Oct Nov [DATE] 1526 1527 1528 152…" at bounding box center [296, 163] width 114 height 25
click at [332, 250] on div "10" at bounding box center [331, 250] width 20 height 20
type input "[DATE]"
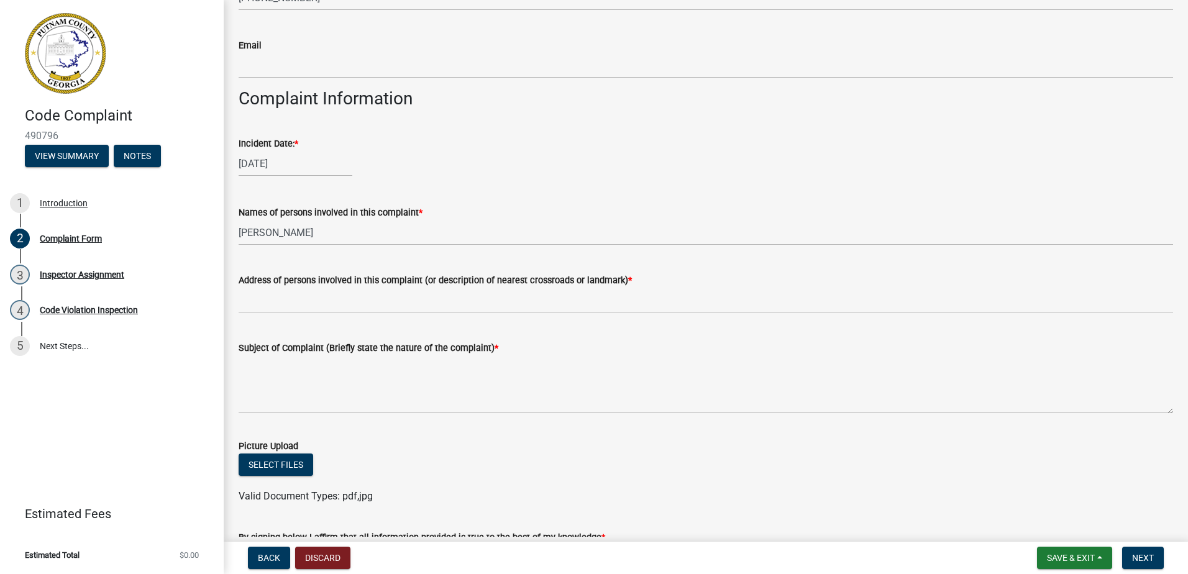
click at [252, 280] on label "Address of persons involved in this complaint (or description of nearest crossr…" at bounding box center [435, 280] width 393 height 9
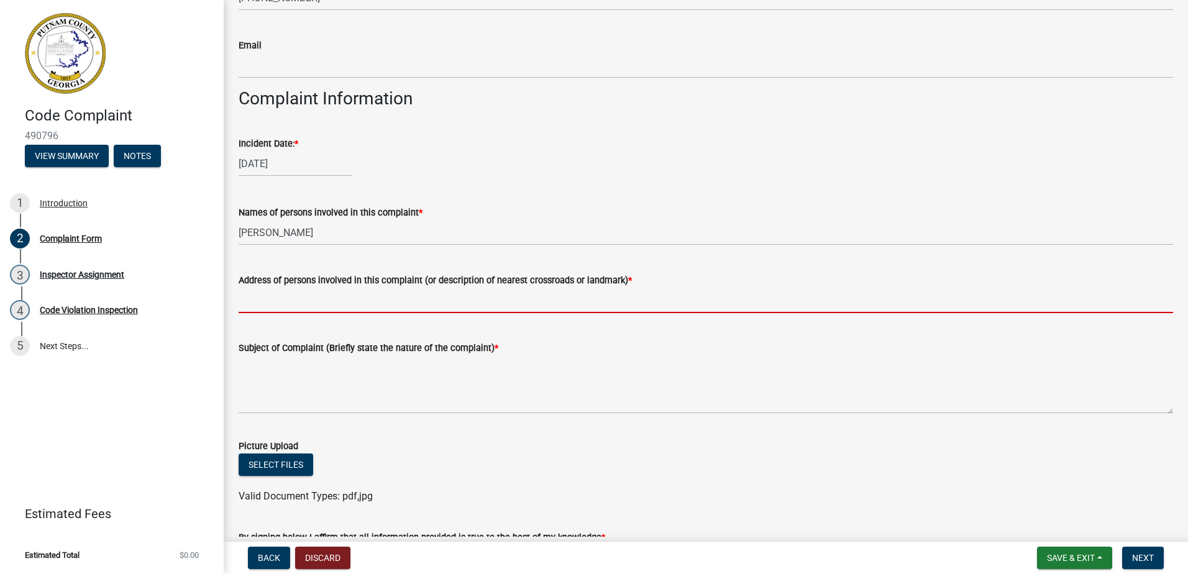
click at [252, 288] on input "Address of persons involved in this complaint (or description of nearest crossr…" at bounding box center [706, 300] width 934 height 25
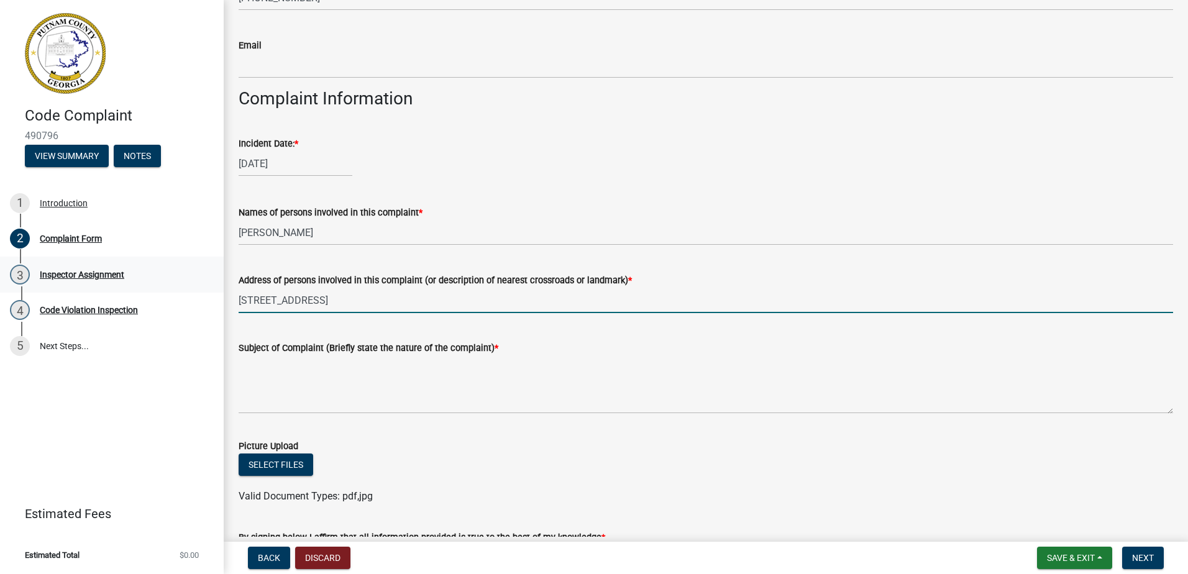
type input "298 W Riverbend Dr."
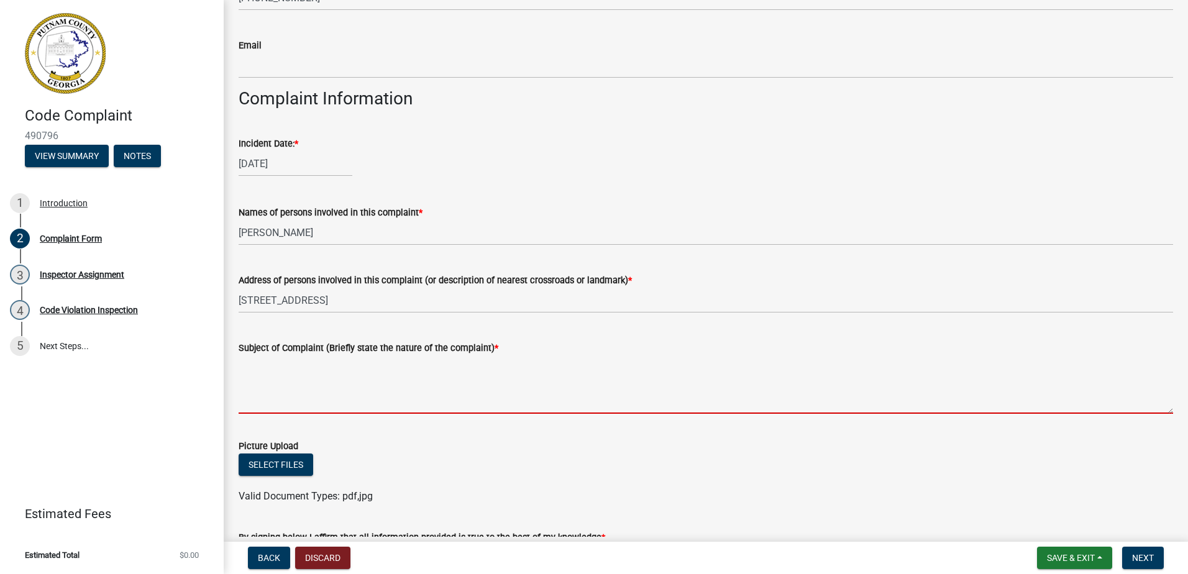
drag, startPoint x: 335, startPoint y: 372, endPoint x: 331, endPoint y: 365, distance: 9.0
click at [332, 370] on textarea "Subject of Complaint (Briefly state the nature of the complaint) *" at bounding box center [706, 384] width 934 height 58
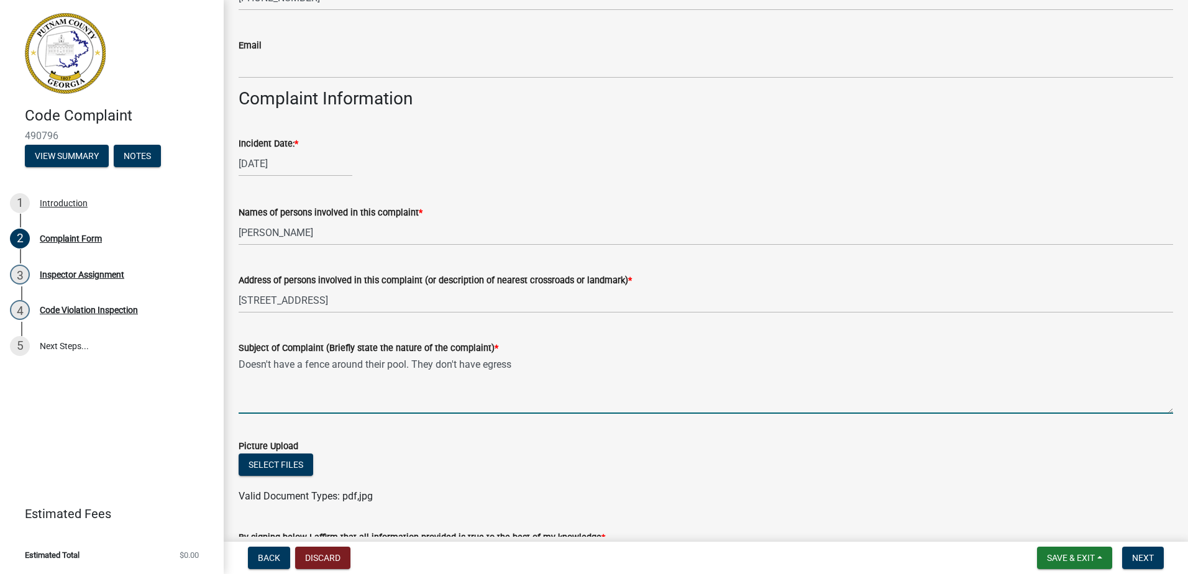
click at [524, 368] on textarea "Doesn't have a fence around their pool. They don't have egress" at bounding box center [706, 384] width 934 height 58
click at [477, 367] on textarea "Doesn't have a fence around their pool. They don't have egress" at bounding box center [706, 384] width 934 height 58
click at [482, 363] on textarea "Doesn't have a fence around their pool. They don't have egress" at bounding box center [706, 384] width 934 height 58
click at [578, 368] on textarea "Doesn't have a fence around their pool. They don't have a means of egress" at bounding box center [706, 384] width 934 height 58
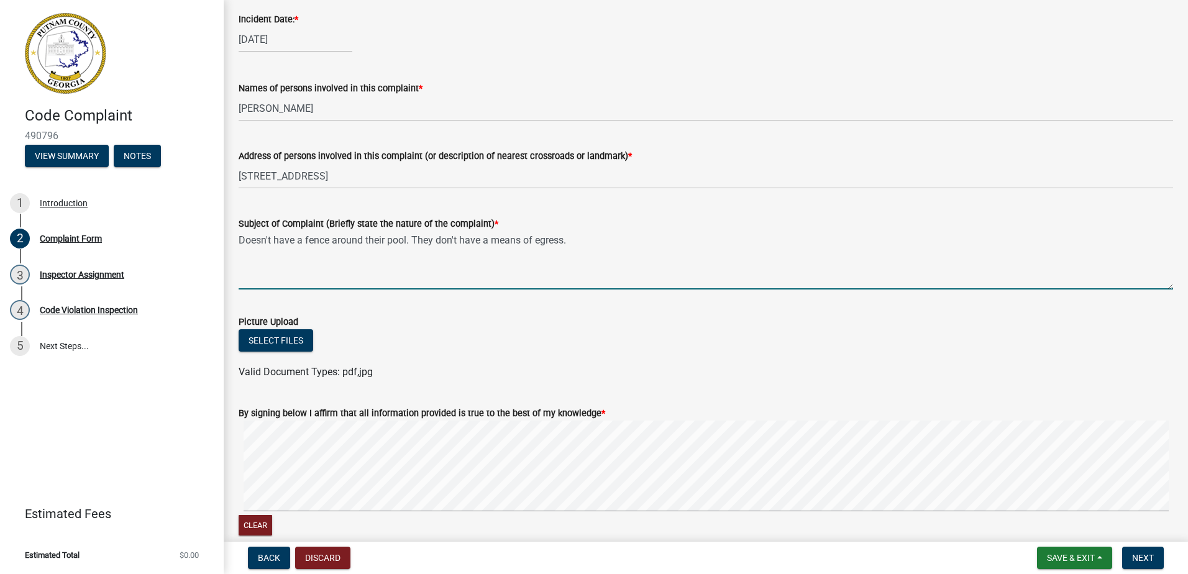
scroll to position [621, 0]
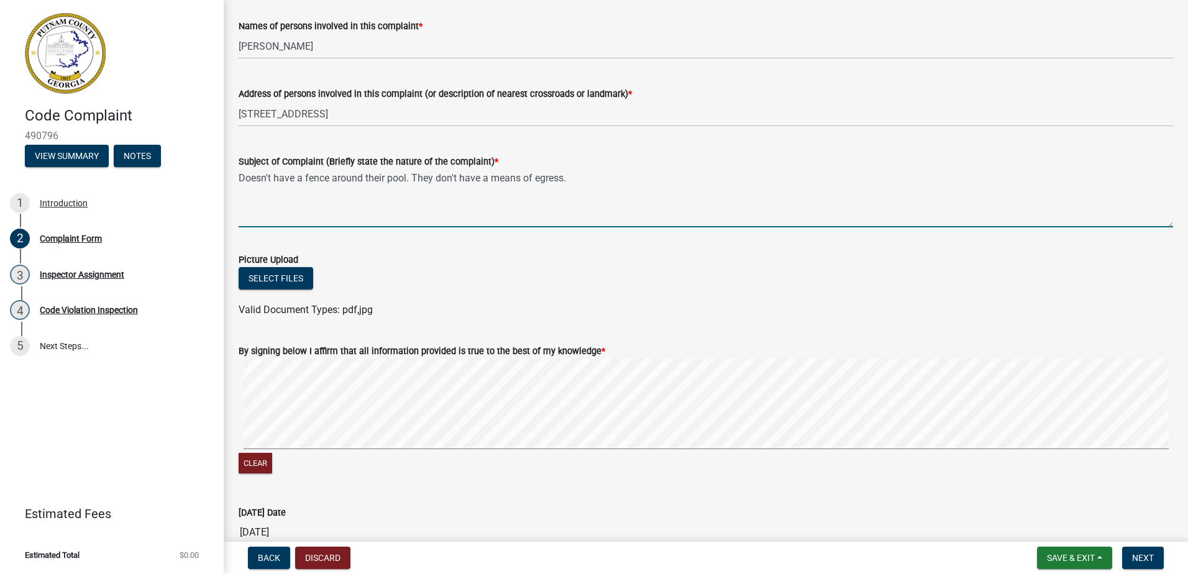
type textarea "Doesn't have a fence around their pool. They don't have a means of egress."
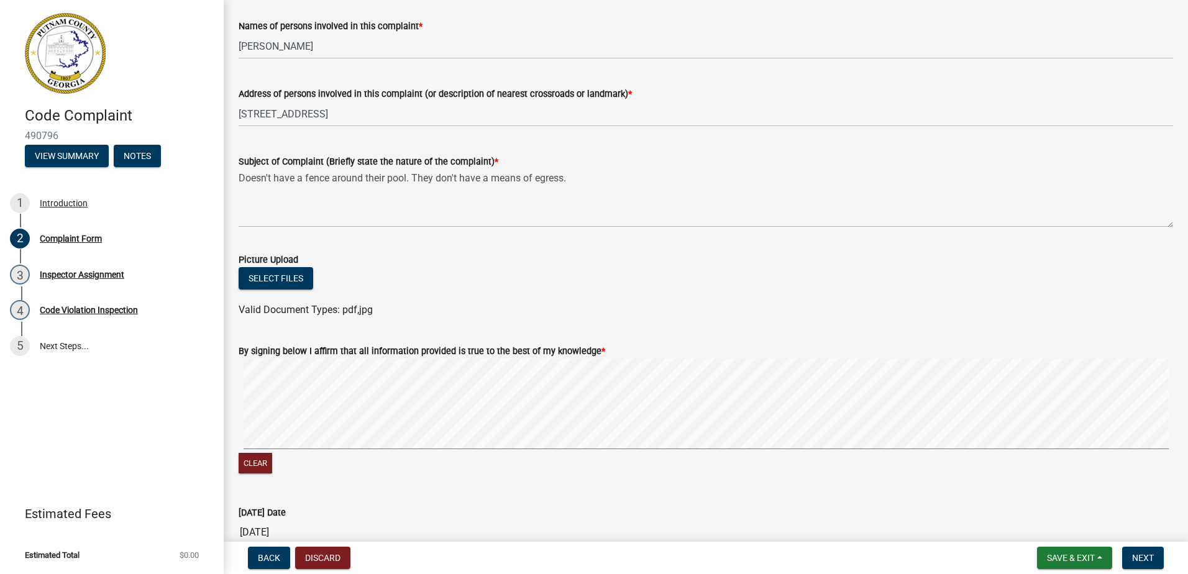
click at [329, 403] on div "By signing below I affirm that all information provided is true to the best of …" at bounding box center [705, 403] width 953 height 148
click at [389, 393] on form "By signing below I affirm that all information provided is true to the best of …" at bounding box center [706, 403] width 934 height 148
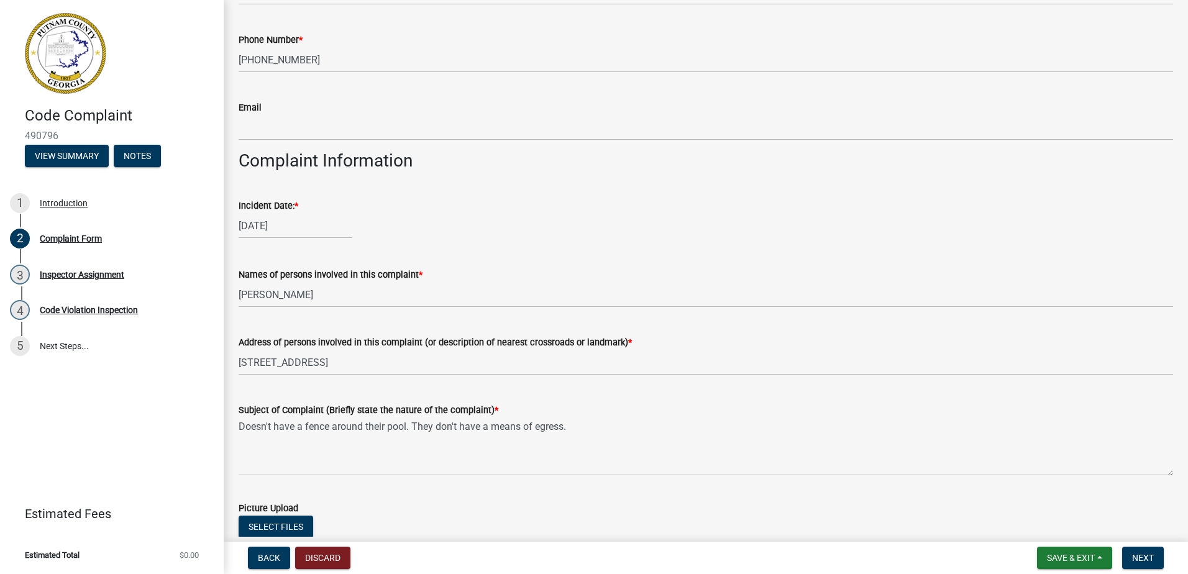
scroll to position [248, 0]
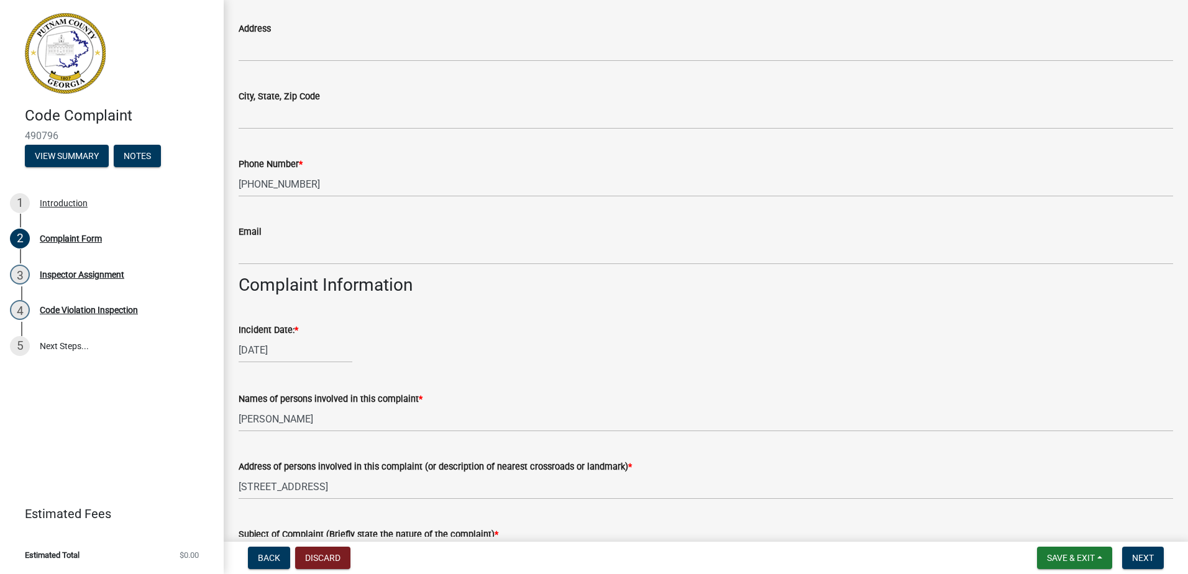
drag, startPoint x: 320, startPoint y: 396, endPoint x: 322, endPoint y: 406, distance: 10.1
click at [322, 406] on div "Names of persons involved in this complaint *" at bounding box center [706, 398] width 934 height 15
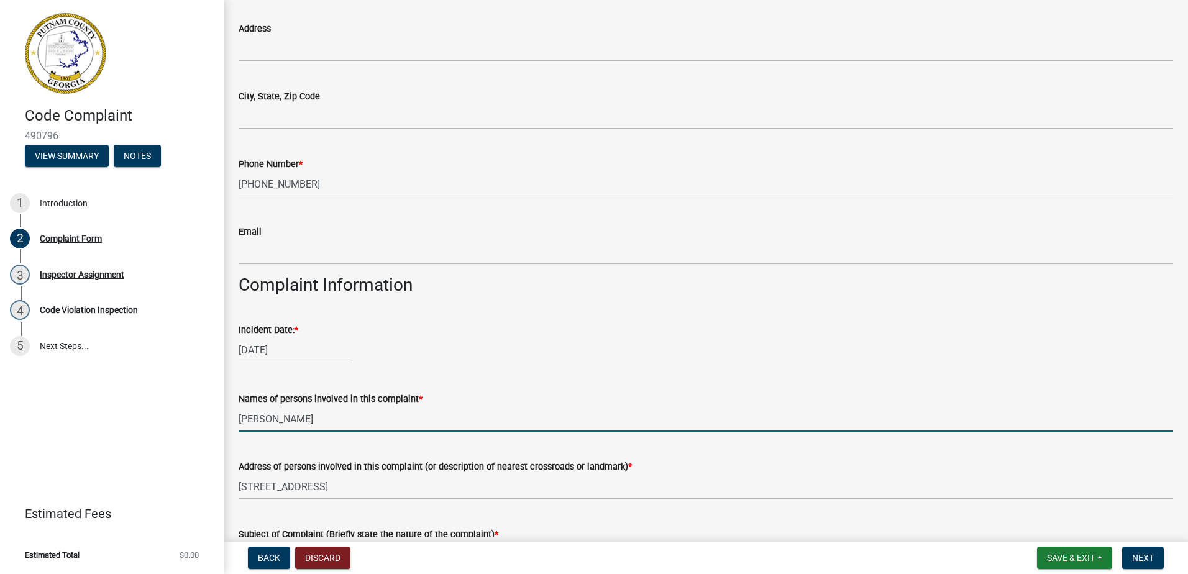
drag, startPoint x: 322, startPoint y: 406, endPoint x: -3, endPoint y: 485, distance: 334.5
click at [0, 485] on html "Internet Explorer does NOT work with GeoPermits. Get a new browser for more sec…" at bounding box center [594, 287] width 1188 height 574
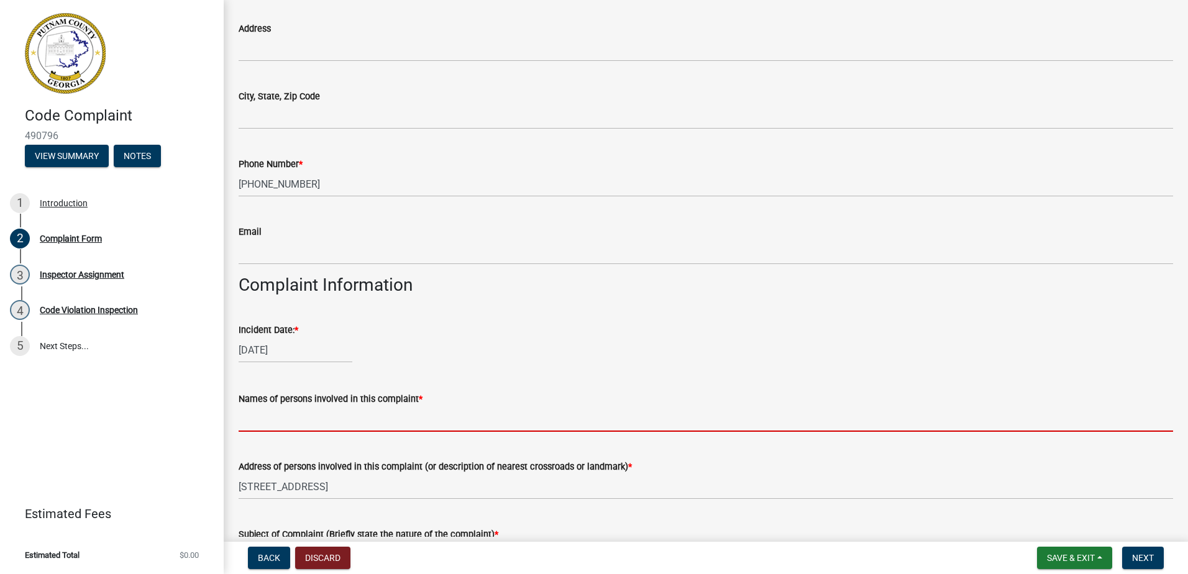
type input "s"
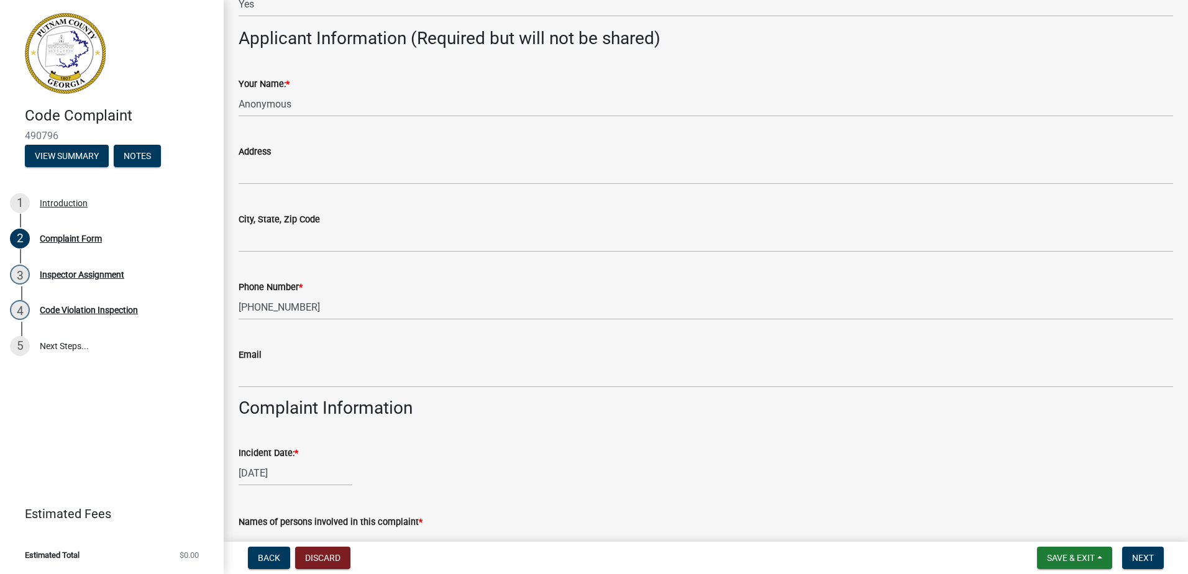
scroll to position [0, 0]
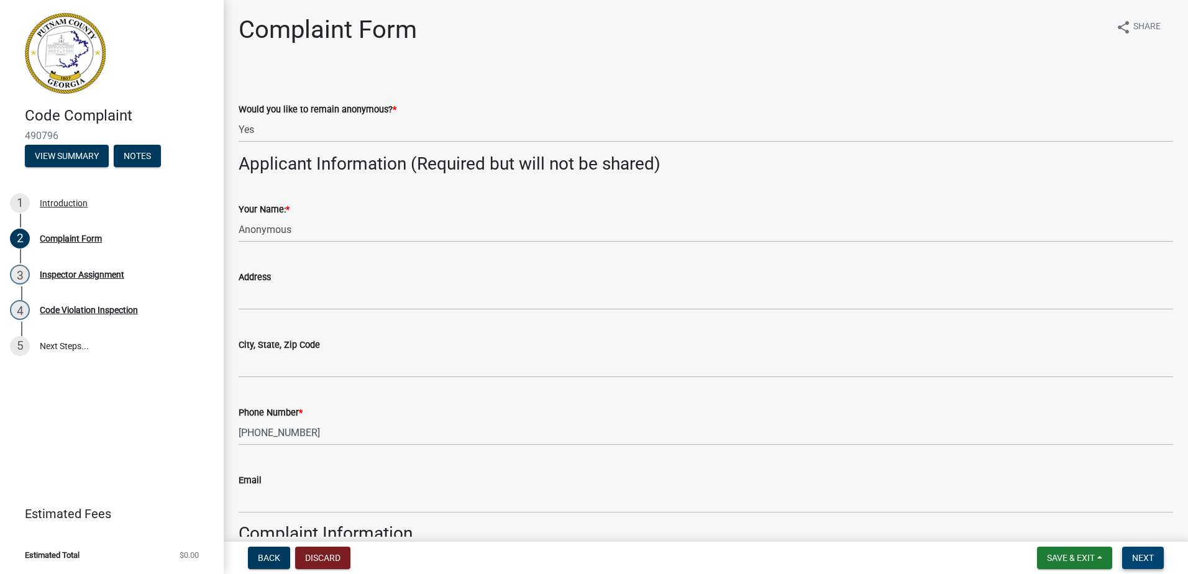
type input "S&S Oconee LLC"
click at [1141, 550] on button "Next" at bounding box center [1143, 558] width 42 height 22
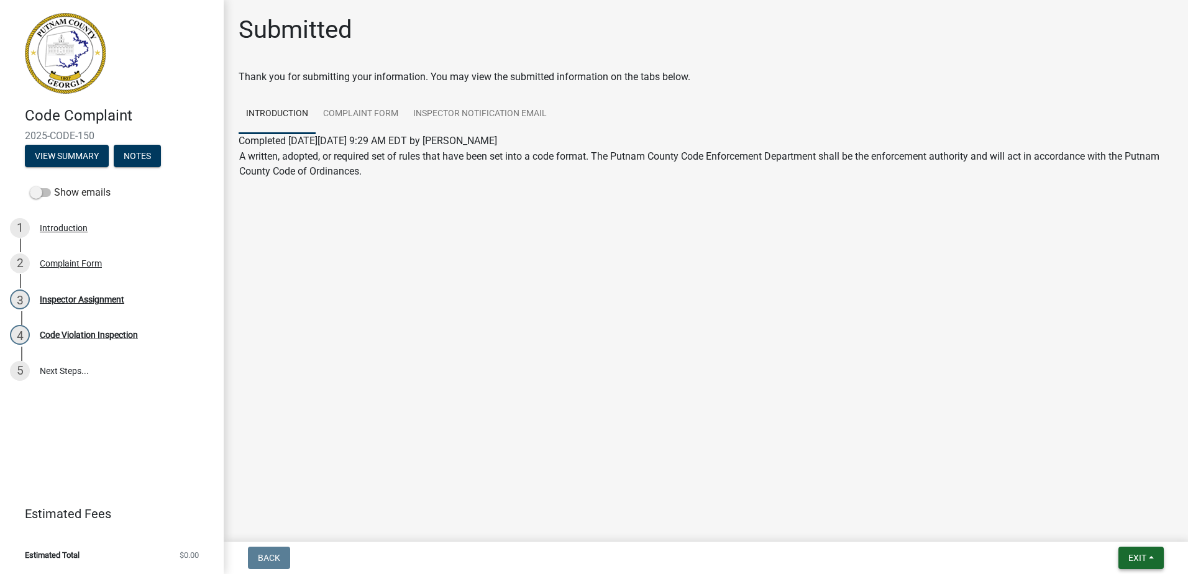
click at [1144, 560] on span "Exit" at bounding box center [1137, 558] width 18 height 10
click at [1101, 527] on button "Save & Exit" at bounding box center [1113, 526] width 99 height 30
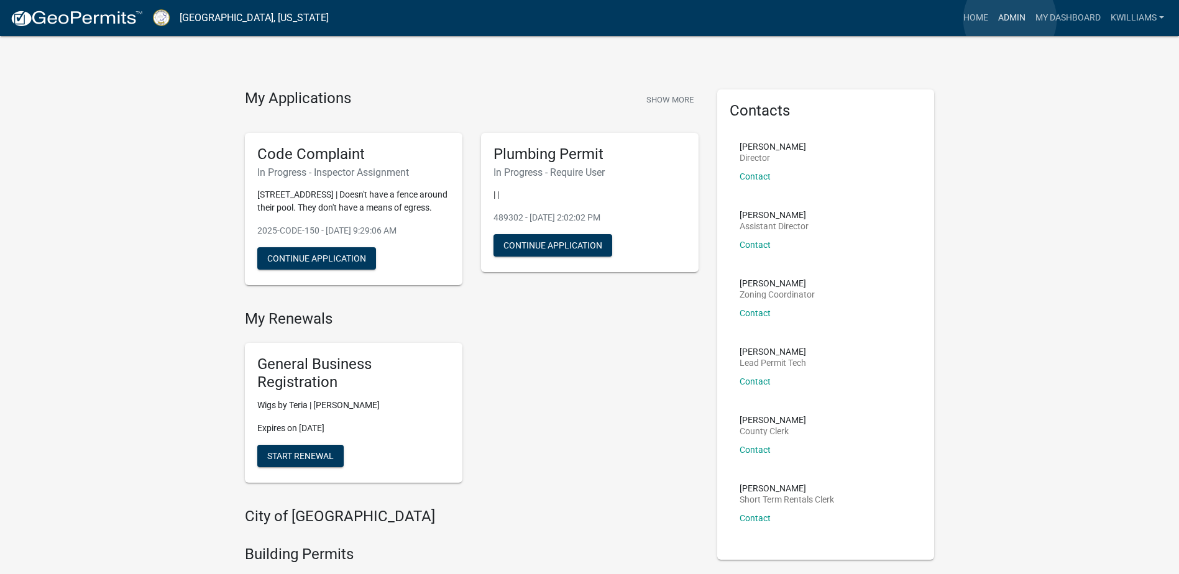
click at [1010, 20] on link "Admin" at bounding box center [1011, 18] width 37 height 24
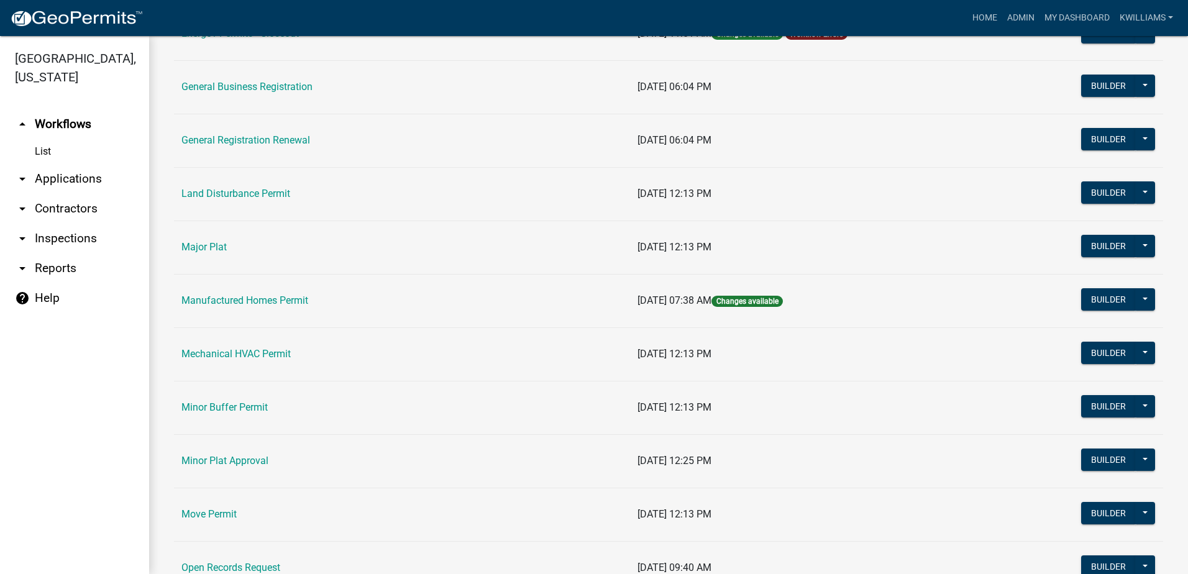
scroll to position [870, 0]
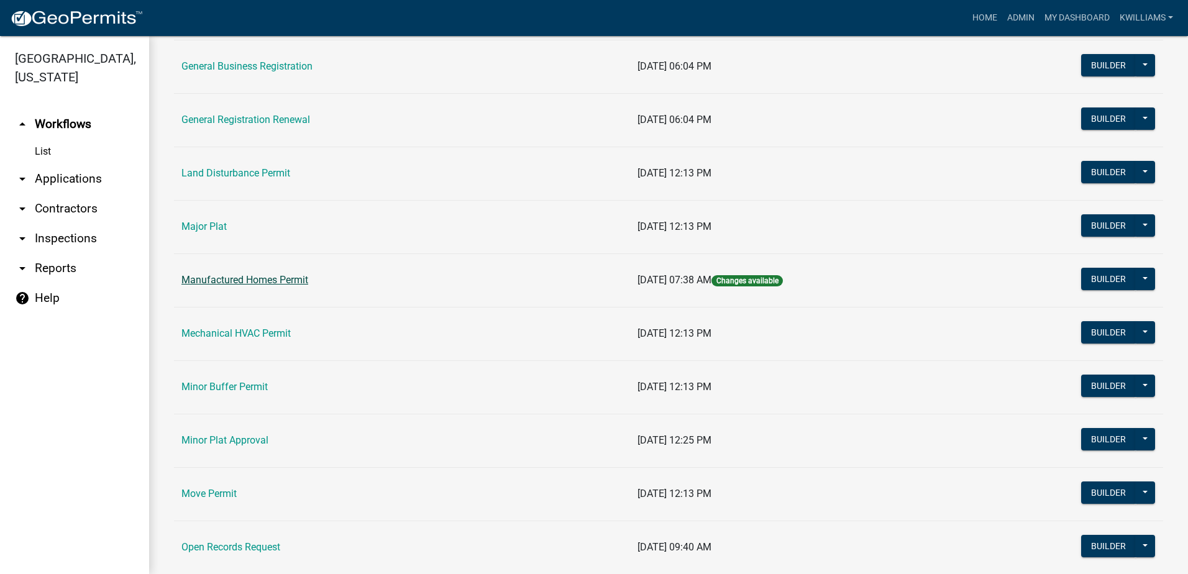
click at [271, 281] on link "Manufactured Homes Permit" at bounding box center [244, 280] width 127 height 12
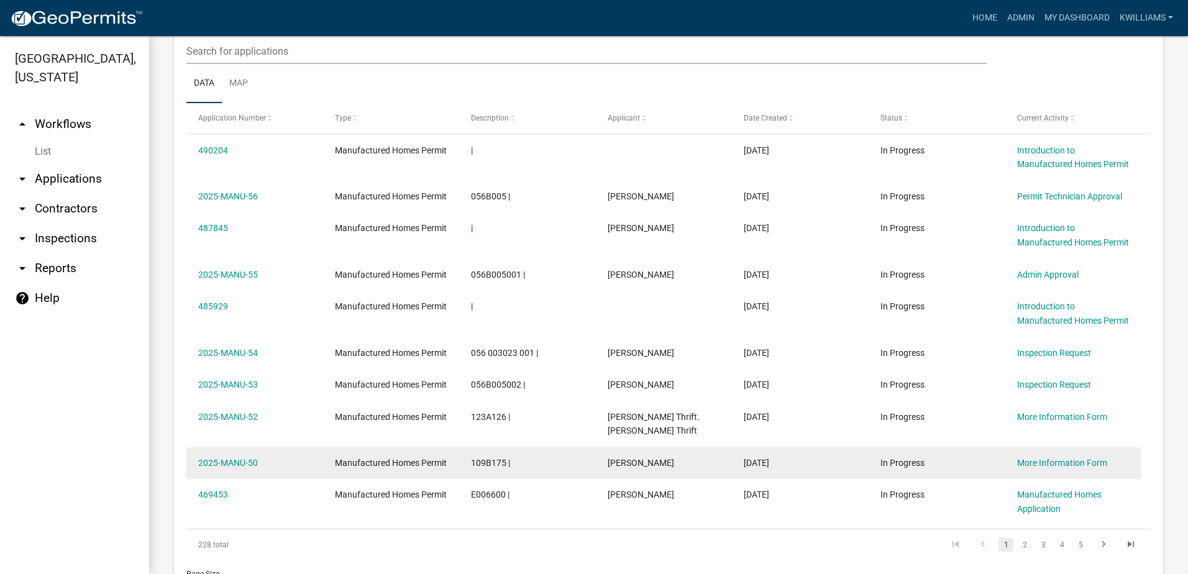
scroll to position [1016, 0]
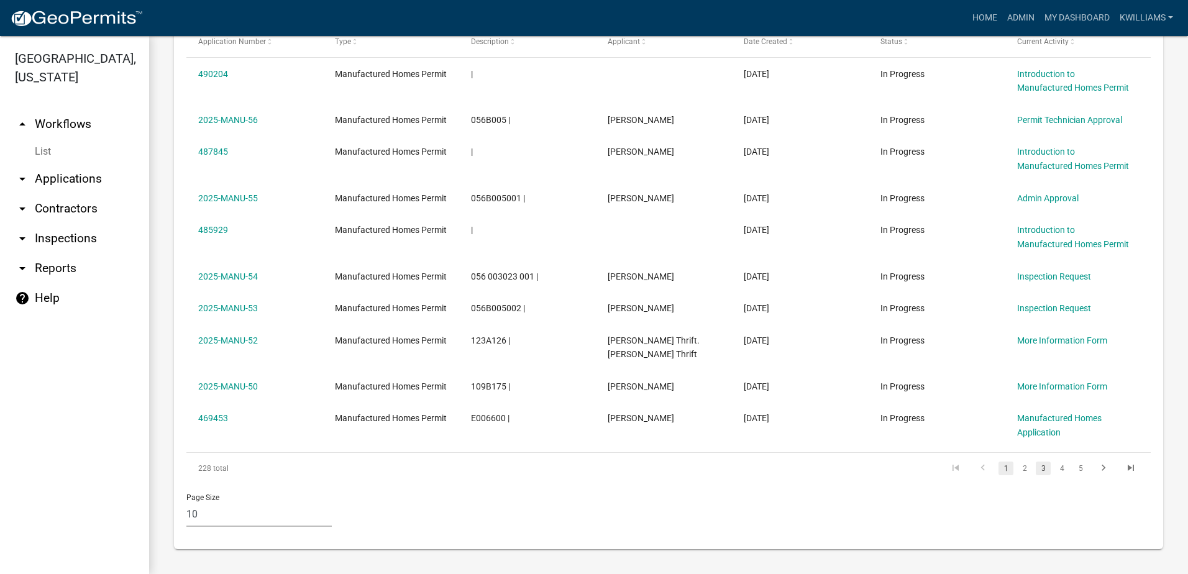
click at [1036, 468] on link "3" at bounding box center [1043, 469] width 15 height 14
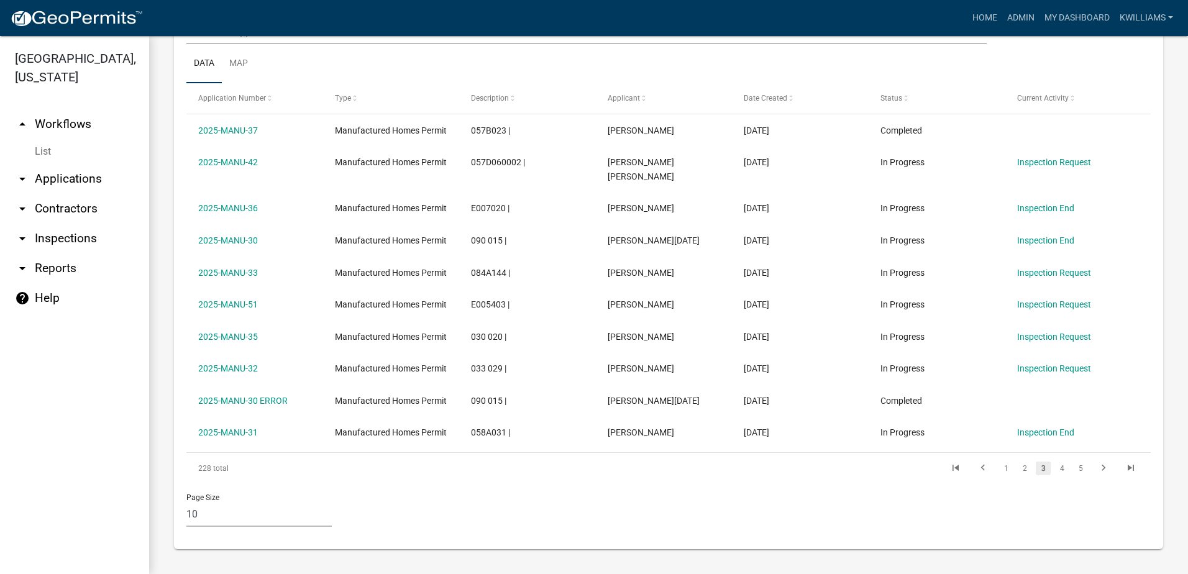
scroll to position [946, 0]
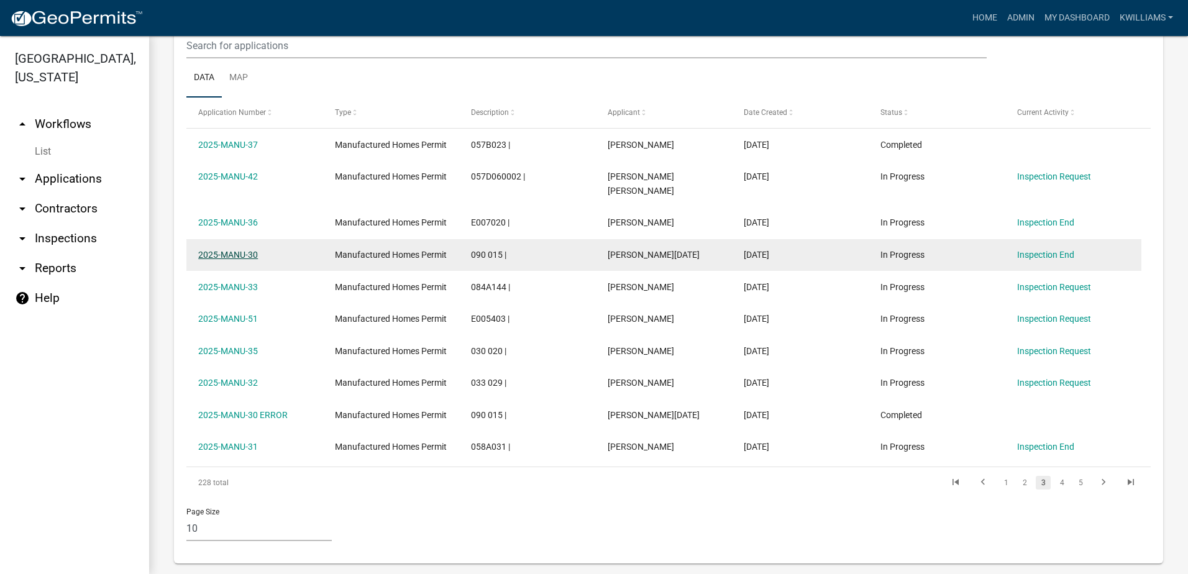
click at [218, 250] on link "2025-MANU-30" at bounding box center [228, 255] width 60 height 10
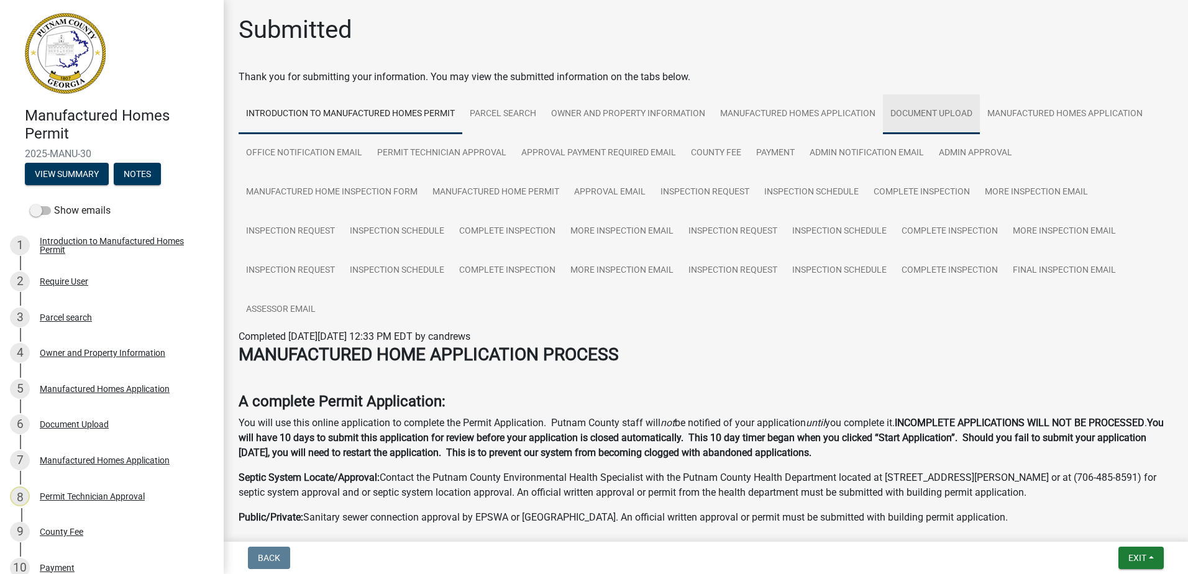
click at [914, 116] on link "Document Upload" at bounding box center [931, 114] width 97 height 40
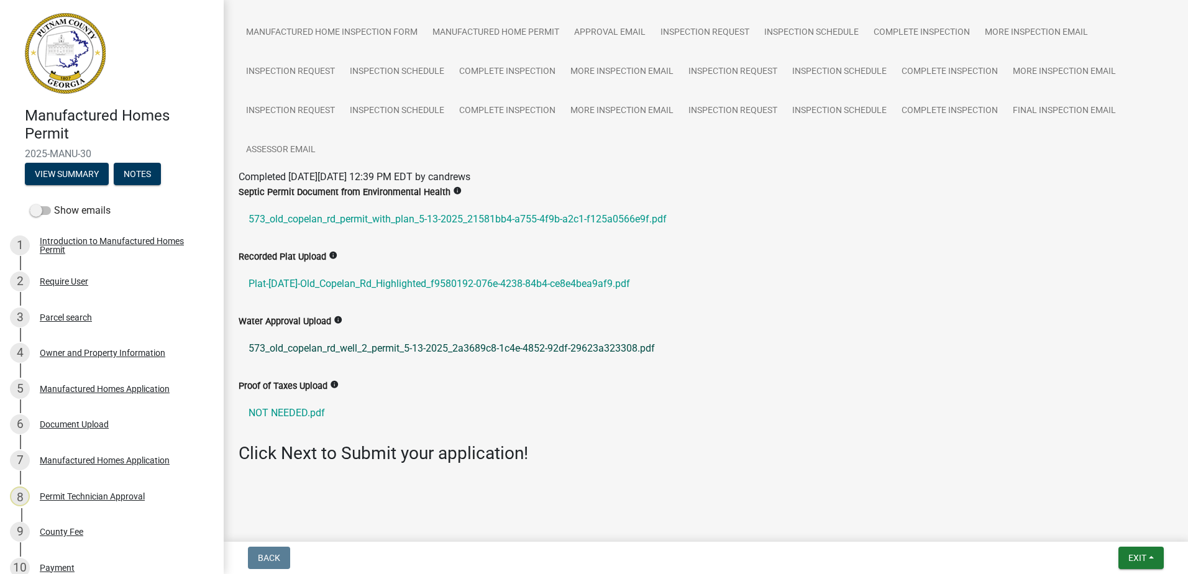
scroll to position [160, 0]
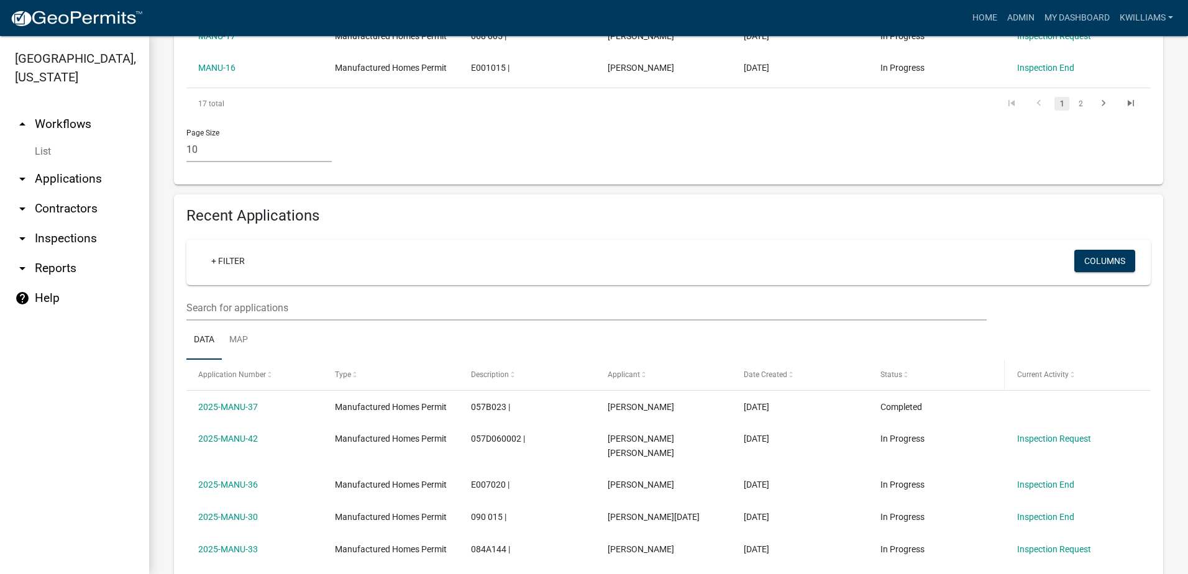
scroll to position [946, 0]
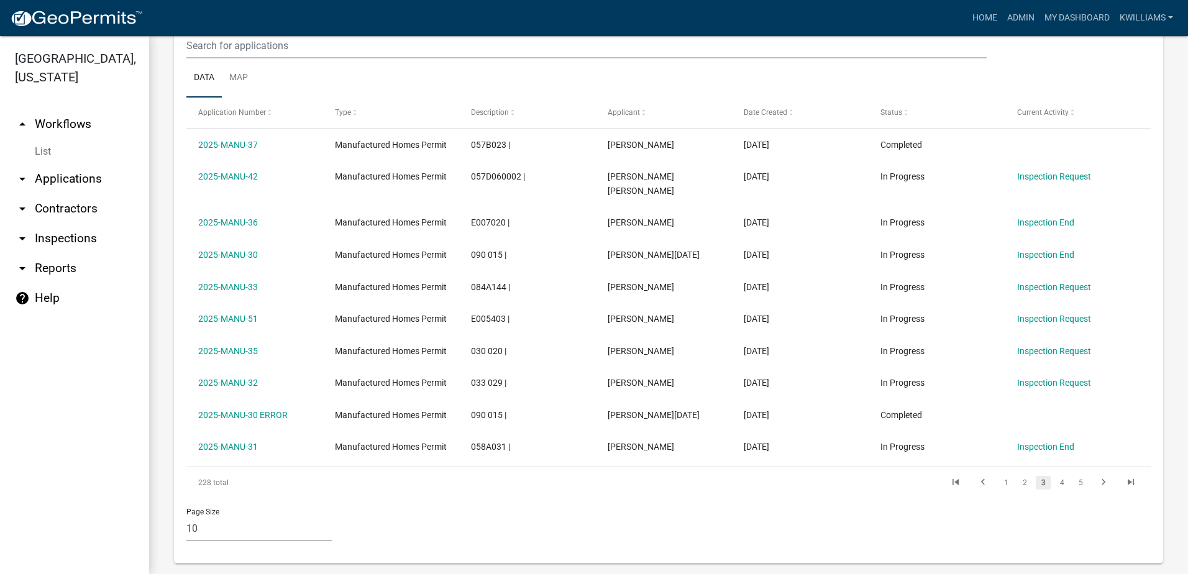
drag, startPoint x: 1016, startPoint y: 467, endPoint x: 1005, endPoint y: 457, distance: 15.4
click at [1017, 476] on link "2" at bounding box center [1024, 483] width 15 height 14
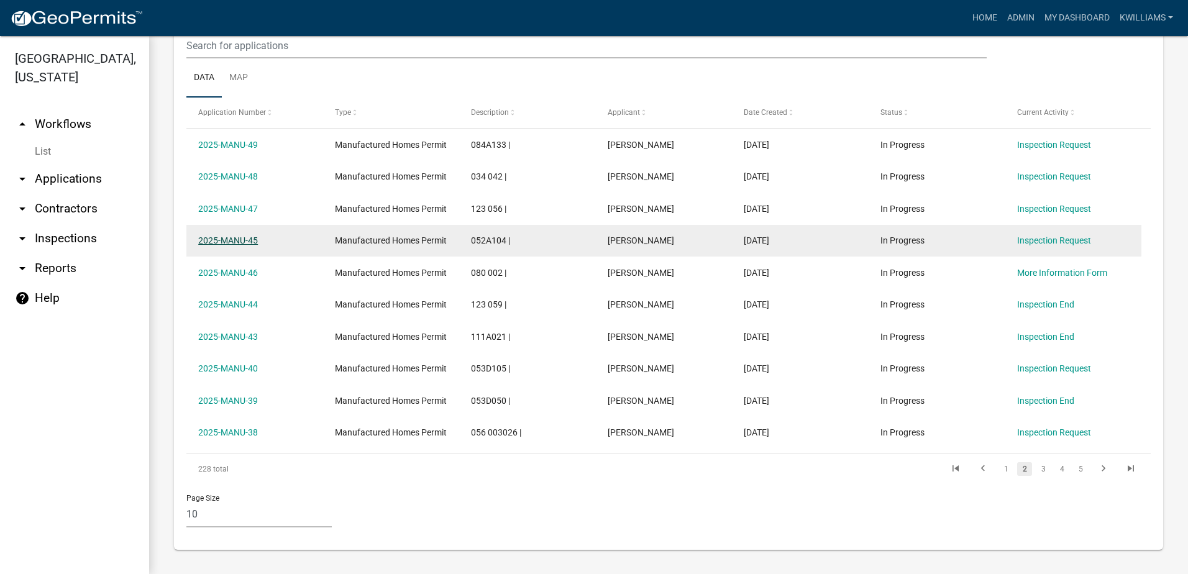
click at [225, 243] on link "2025-MANU-45" at bounding box center [228, 240] width 60 height 10
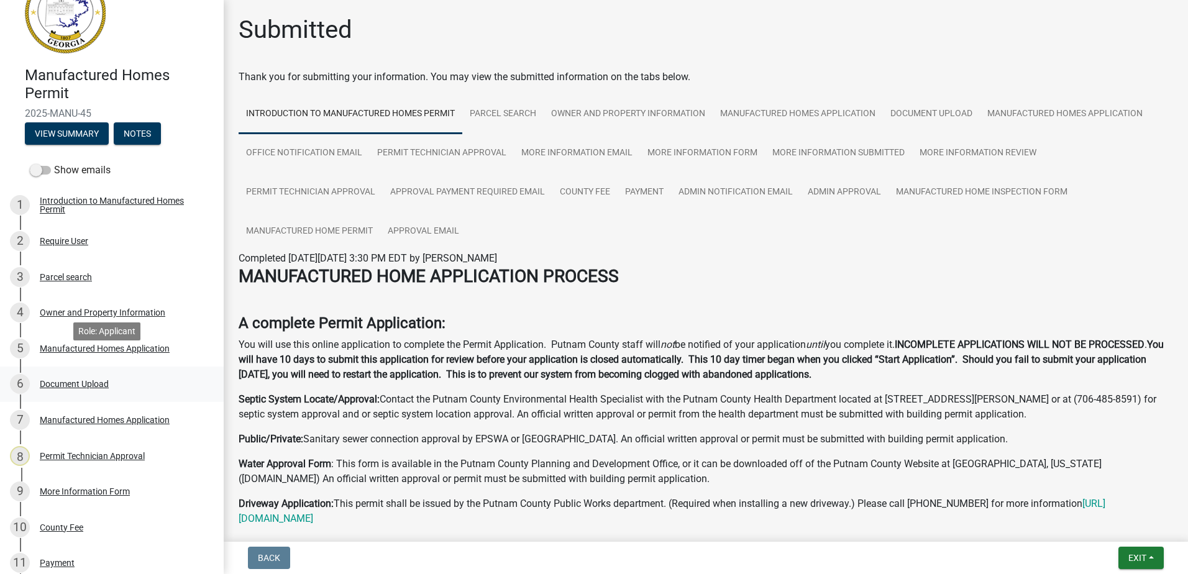
scroll to position [62, 0]
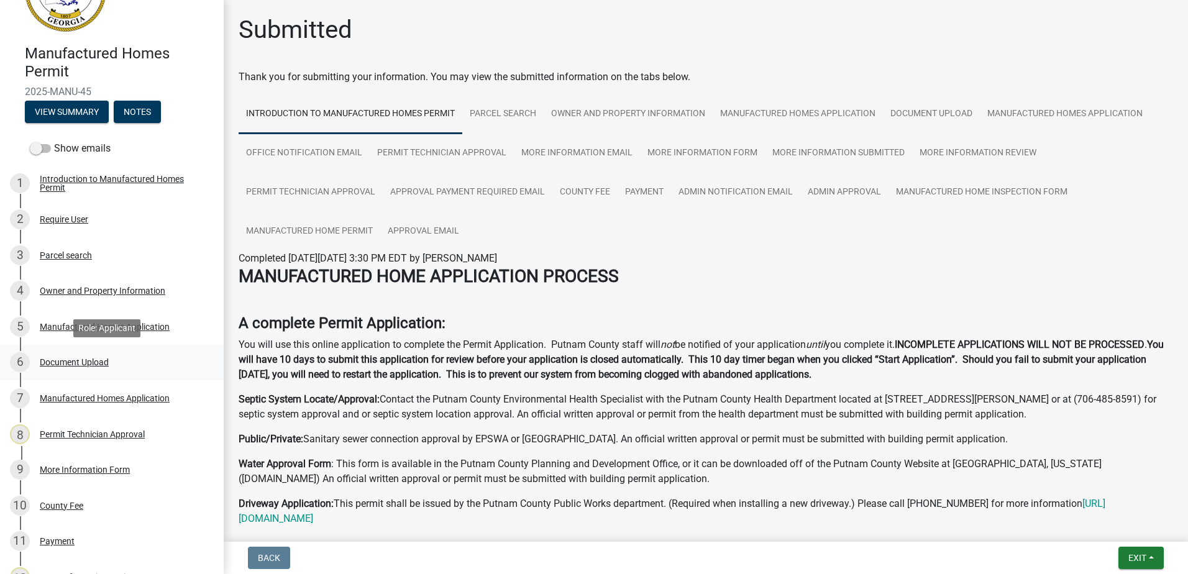
click at [88, 365] on div "Document Upload" at bounding box center [74, 362] width 69 height 9
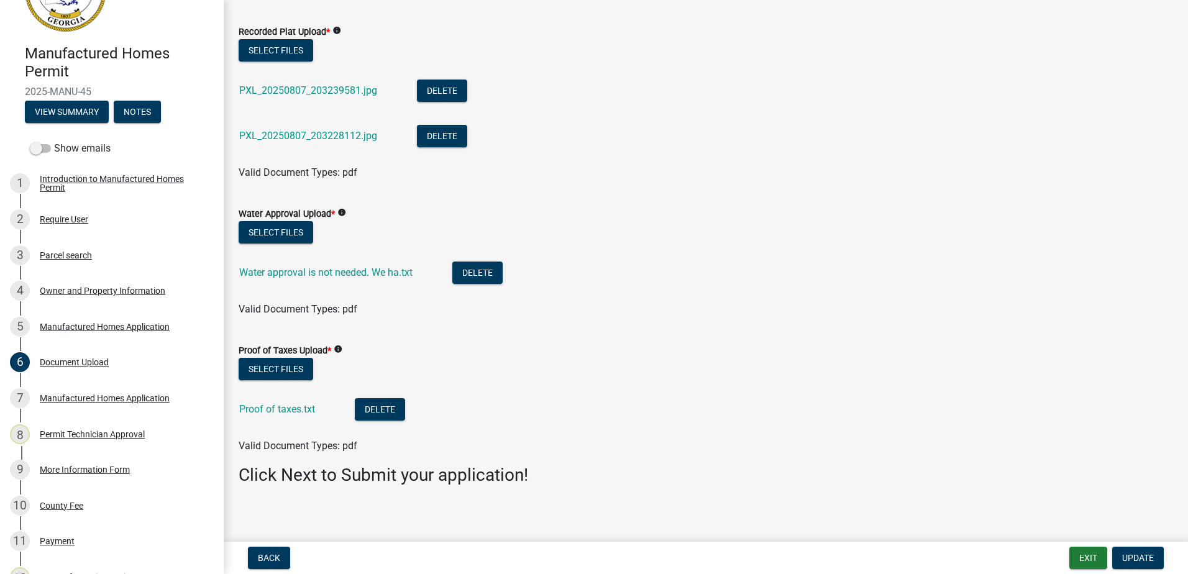
scroll to position [204, 0]
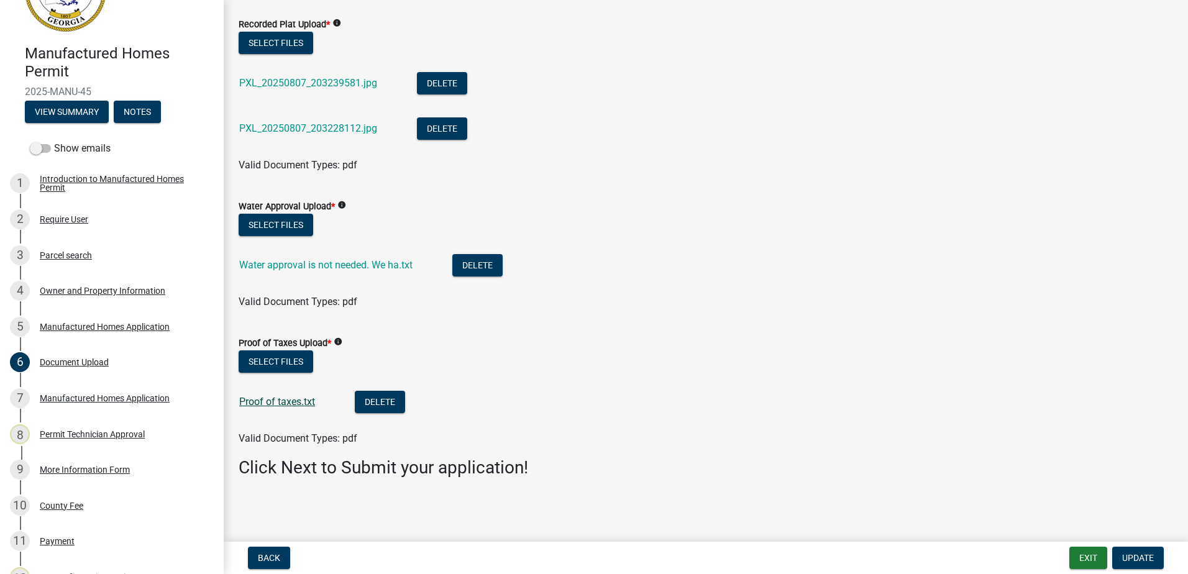
click at [291, 401] on link "Proof of taxes.txt" at bounding box center [277, 402] width 76 height 12
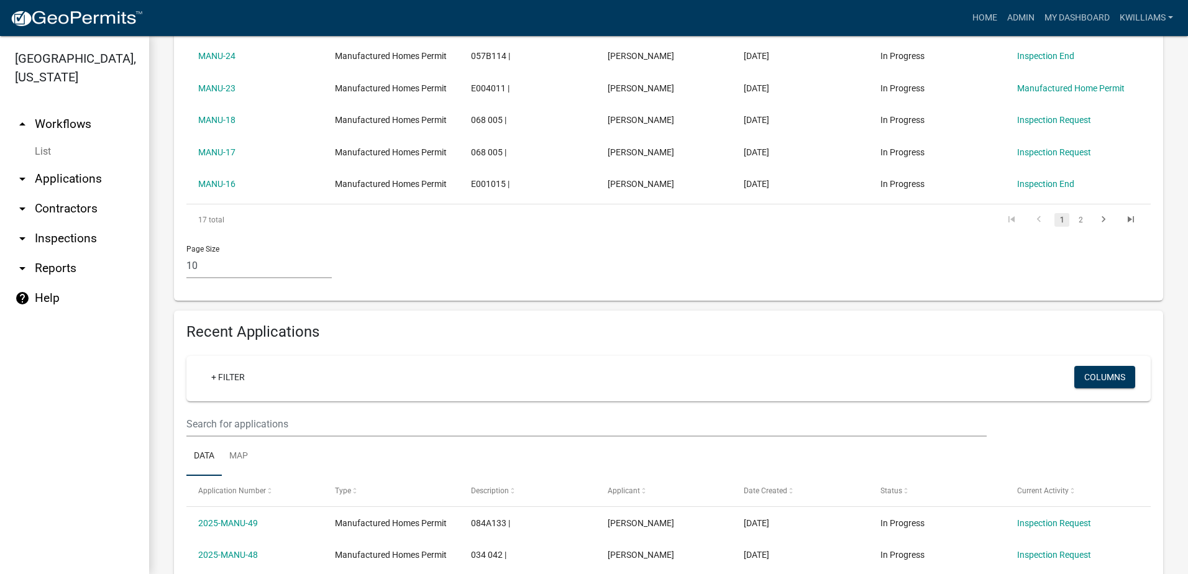
scroll to position [745, 0]
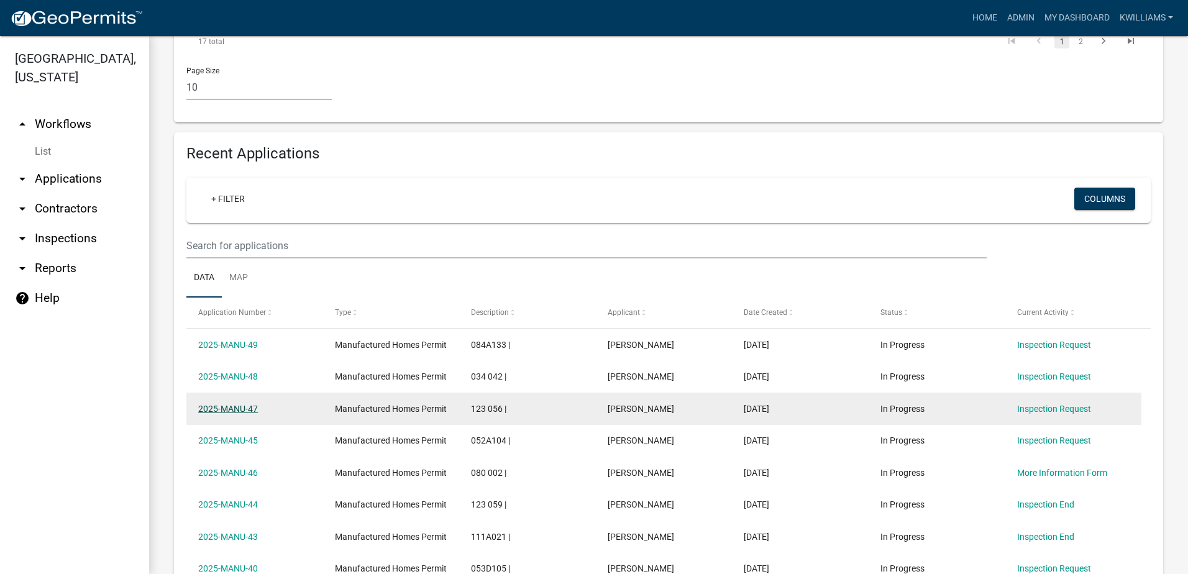
click at [227, 404] on link "2025-MANU-47" at bounding box center [228, 409] width 60 height 10
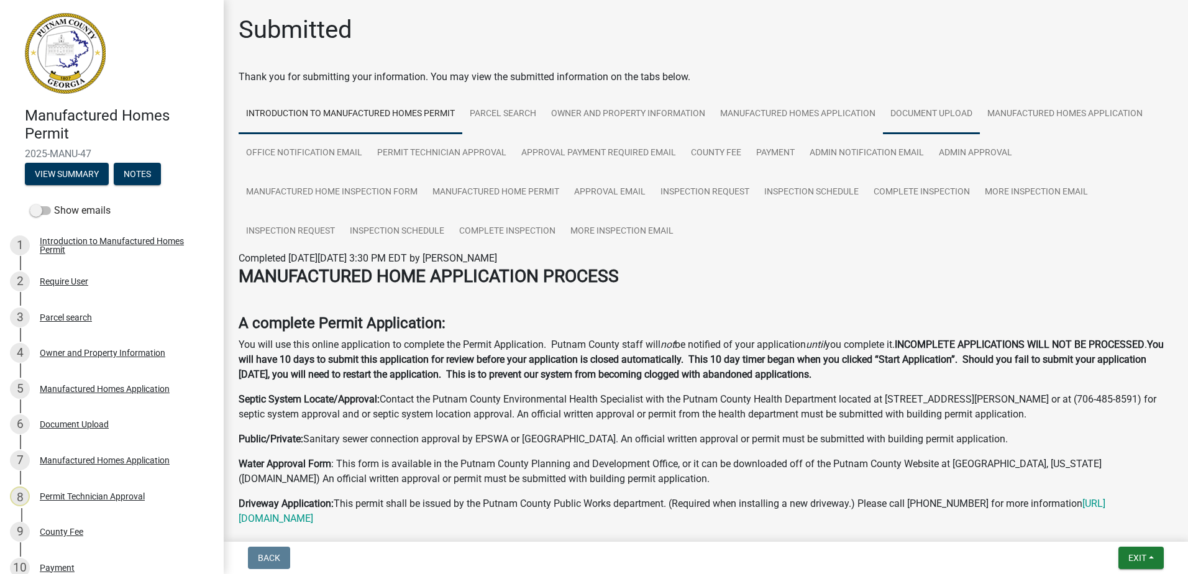
click at [934, 109] on link "Document Upload" at bounding box center [931, 114] width 97 height 40
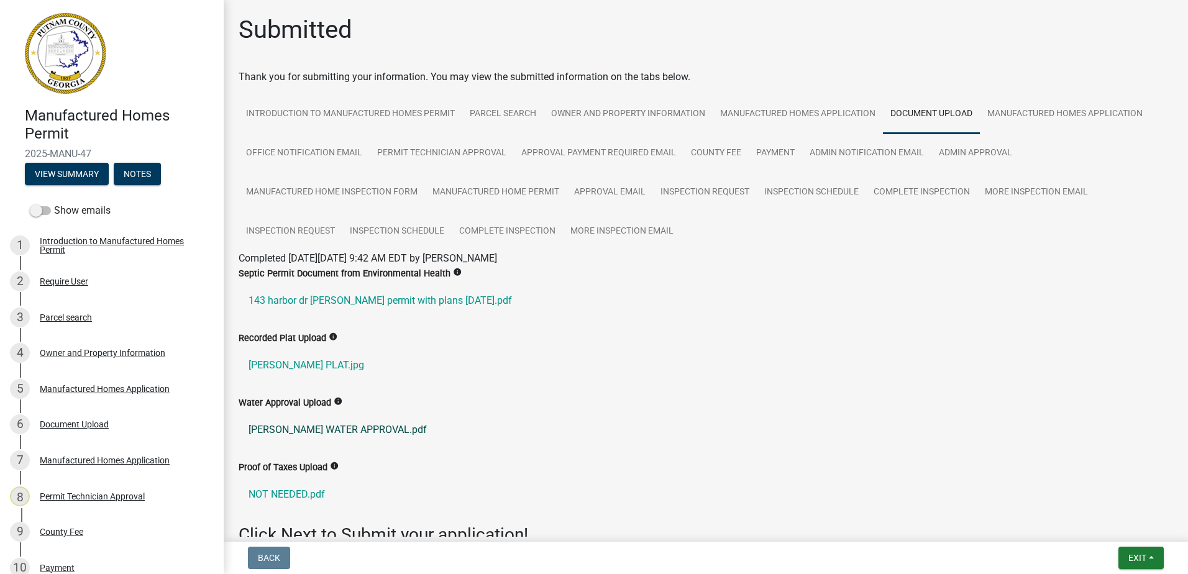
drag, startPoint x: 376, startPoint y: 13, endPoint x: 668, endPoint y: 422, distance: 502.4
click at [644, 461] on div "Proof of Taxes Upload info" at bounding box center [706, 467] width 934 height 15
click at [1136, 549] on button "Exit" at bounding box center [1140, 558] width 45 height 22
click at [1092, 522] on button "Save & Exit" at bounding box center [1113, 526] width 99 height 30
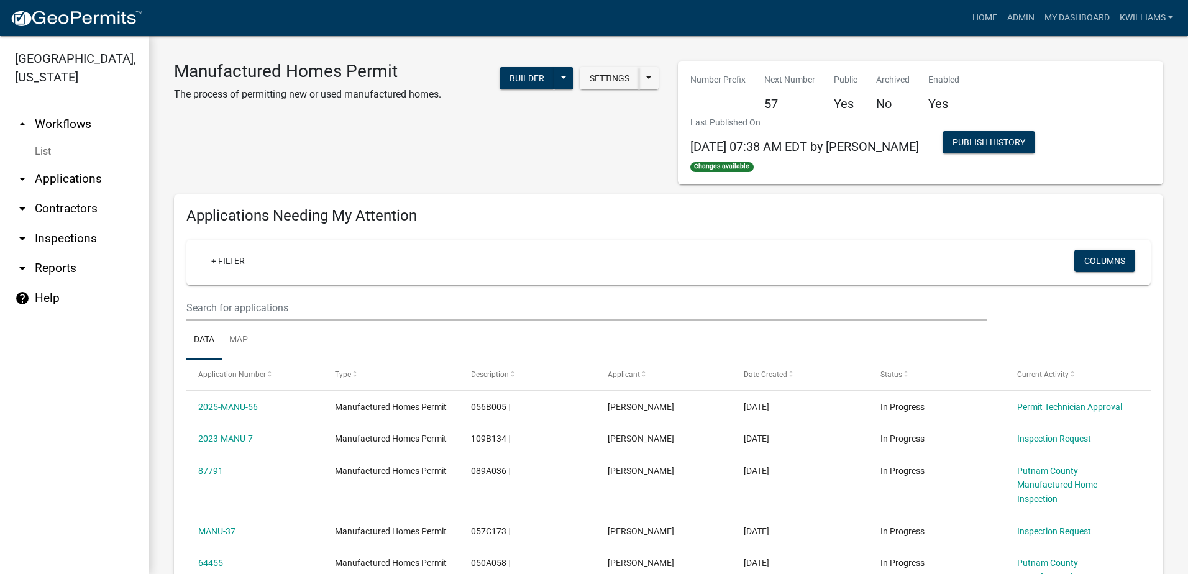
scroll to position [62, 0]
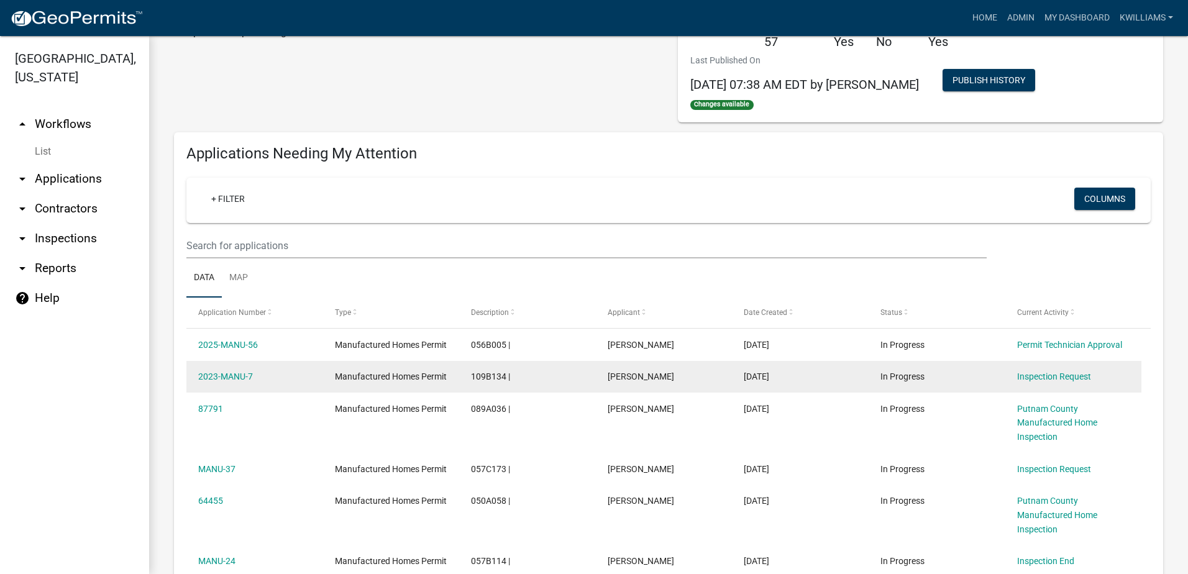
click at [242, 368] on datatable-body-cell "2023-MANU-7" at bounding box center [254, 377] width 137 height 32
click at [244, 372] on link "2023-MANU-7" at bounding box center [225, 377] width 55 height 10
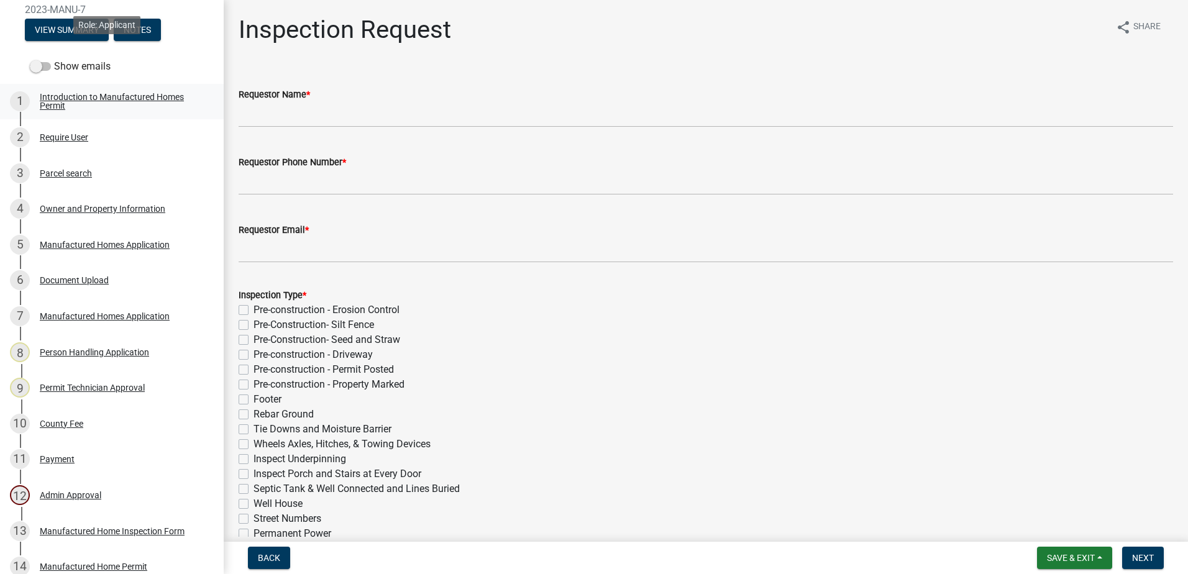
scroll to position [186, 0]
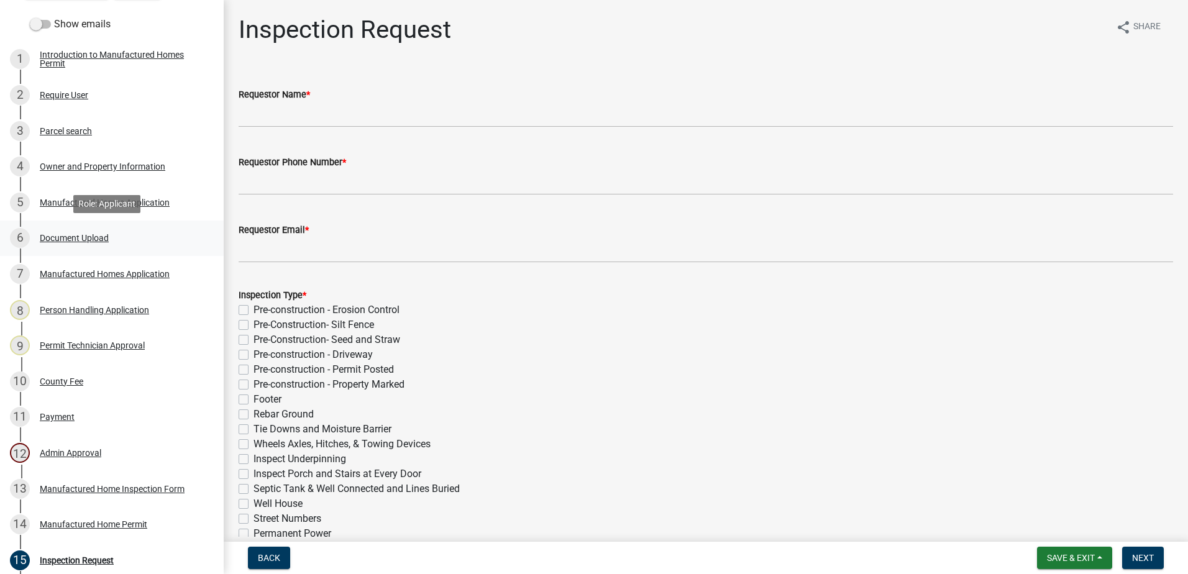
click at [94, 240] on div "Document Upload" at bounding box center [74, 238] width 69 height 9
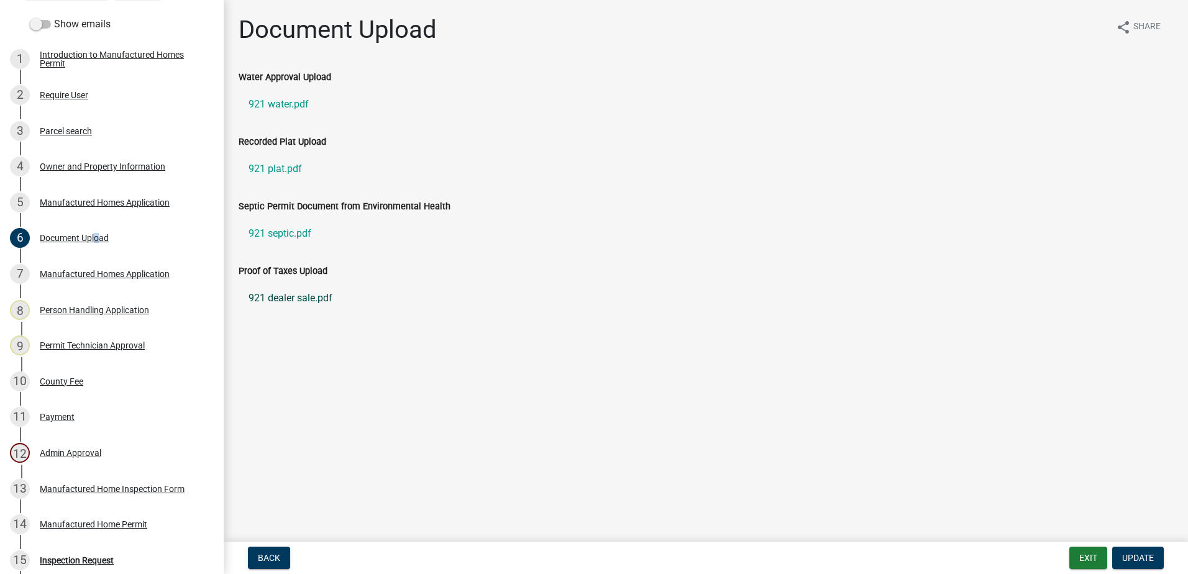
click at [298, 294] on link "921 dealer sale.pdf" at bounding box center [706, 298] width 934 height 30
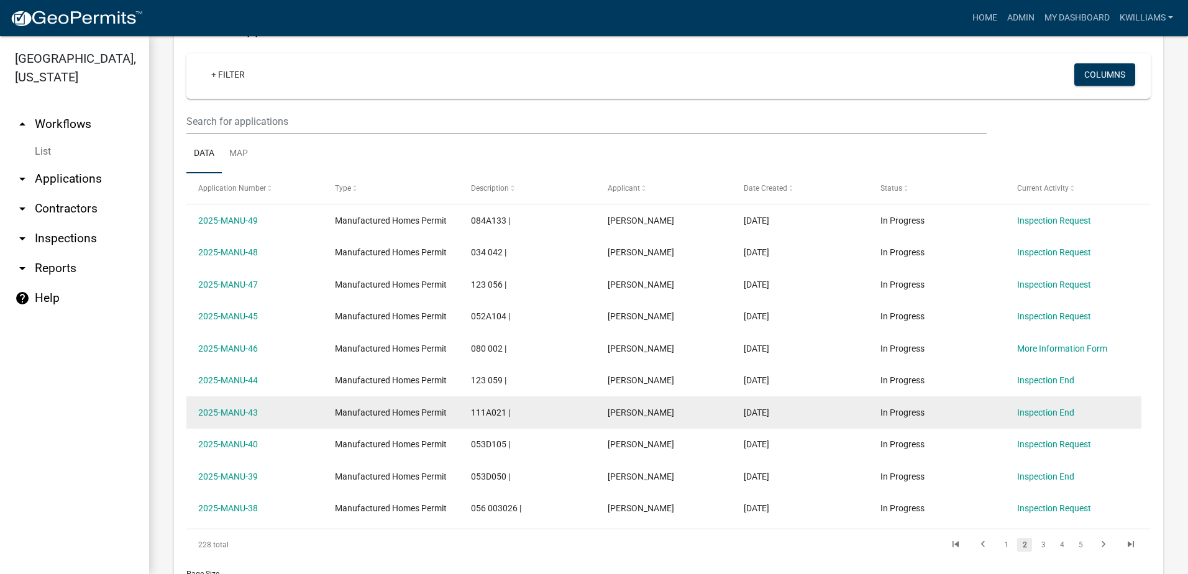
scroll to position [946, 0]
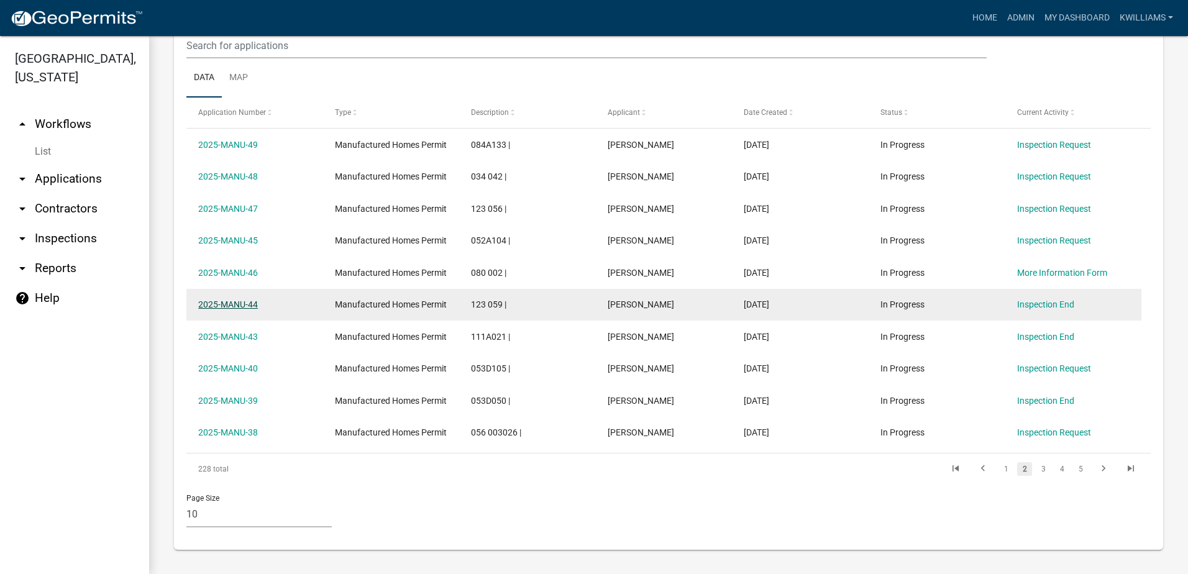
click at [227, 304] on link "2025-MANU-44" at bounding box center [228, 304] width 60 height 10
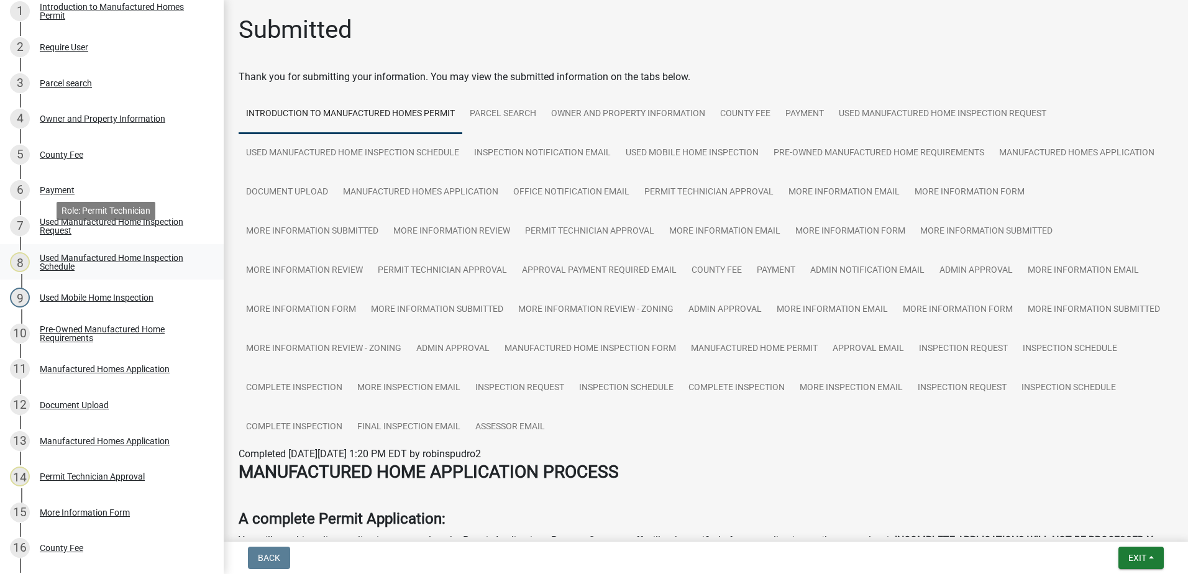
scroll to position [373, 0]
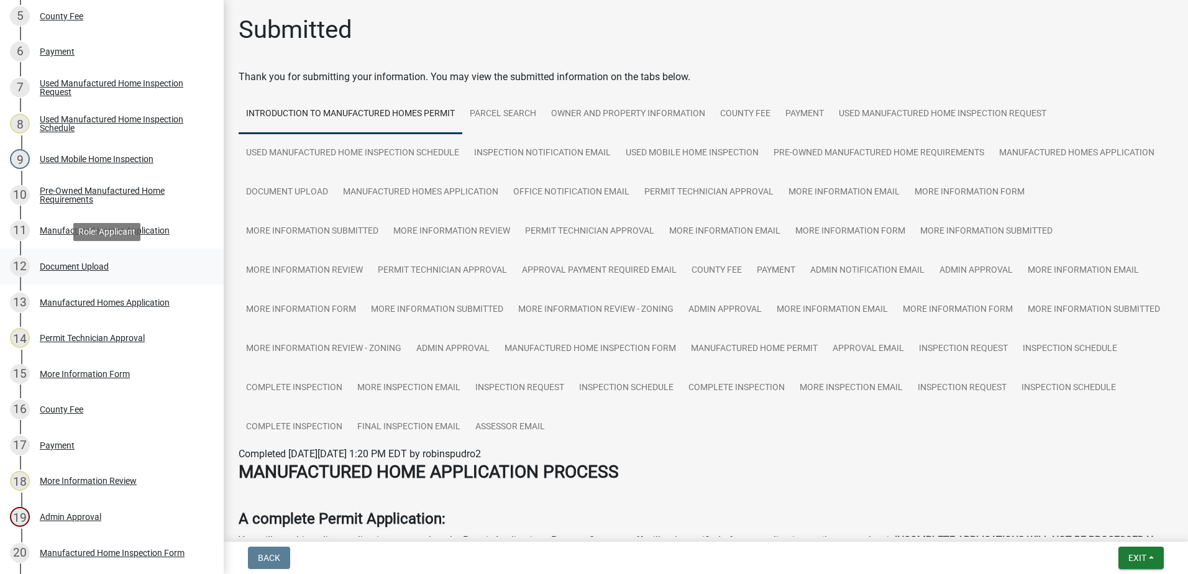
click at [90, 267] on div "Document Upload" at bounding box center [74, 266] width 69 height 9
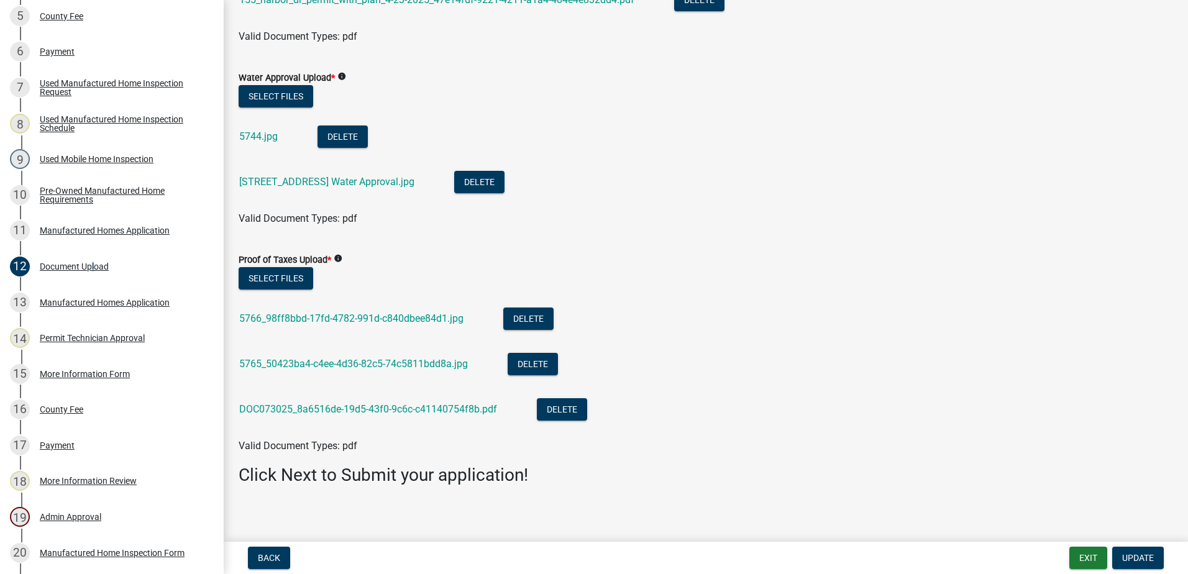
scroll to position [295, 0]
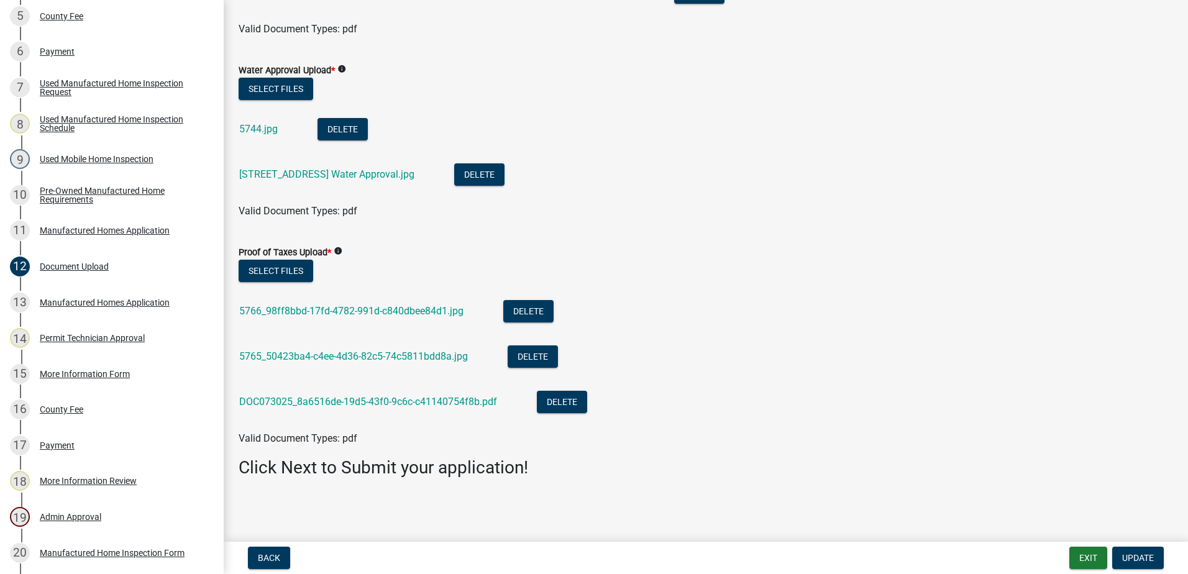
click at [334, 317] on div "5766_98ff8bbd-17fd-4782-991d-c840dbee84d1.jpg" at bounding box center [361, 312] width 244 height 25
click at [337, 309] on link "5766_98ff8bbd-17fd-4782-991d-c840dbee84d1.jpg" at bounding box center [351, 311] width 224 height 12
click at [372, 358] on link "5765_50423ba4-c4ee-4d36-82c5-74c5811bdd8a.jpg" at bounding box center [353, 356] width 229 height 12
click at [435, 401] on link "DOC073025_8a6516de-19d5-43f0-9c6c-c41140754f8b.pdf" at bounding box center [368, 402] width 258 height 12
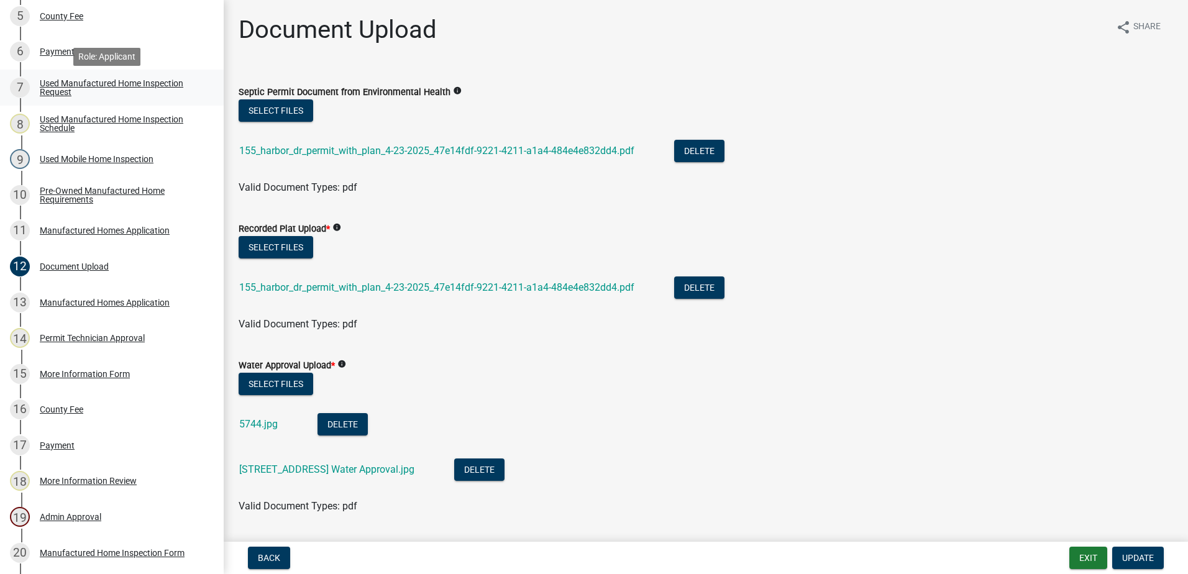
scroll to position [311, 0]
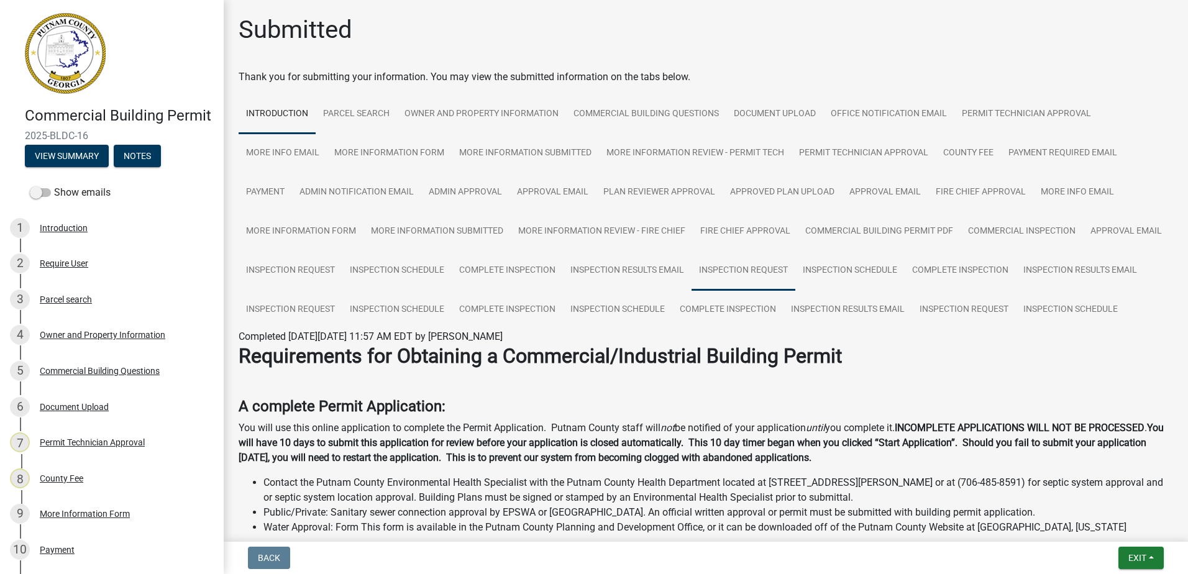
scroll to position [592, 0]
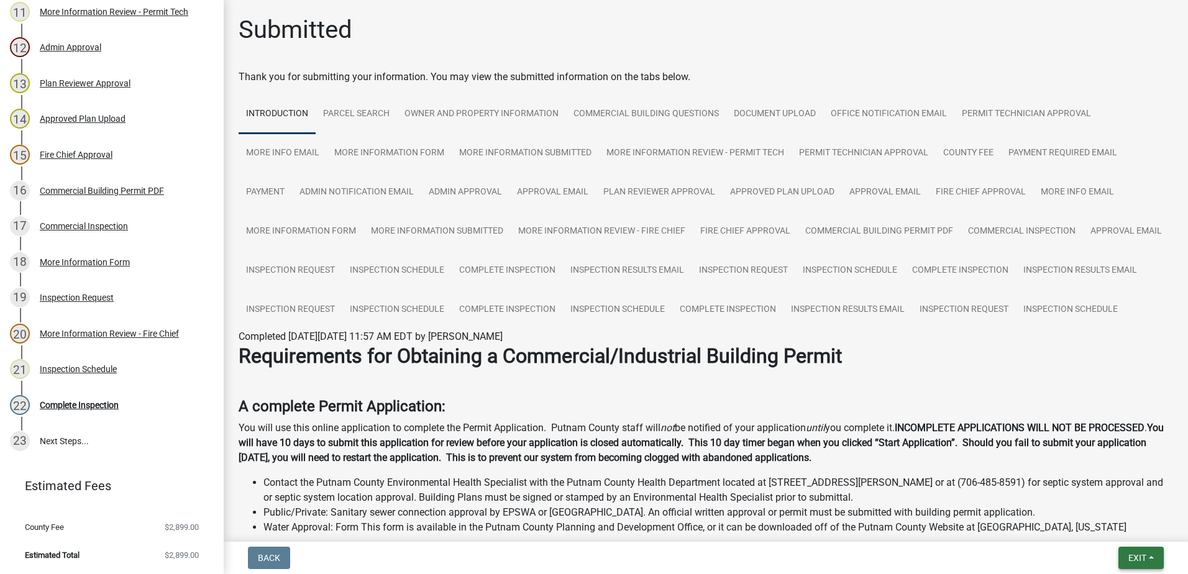
click at [1135, 561] on span "Exit" at bounding box center [1137, 558] width 18 height 10
click at [1093, 526] on button "Save & Exit" at bounding box center [1113, 526] width 99 height 30
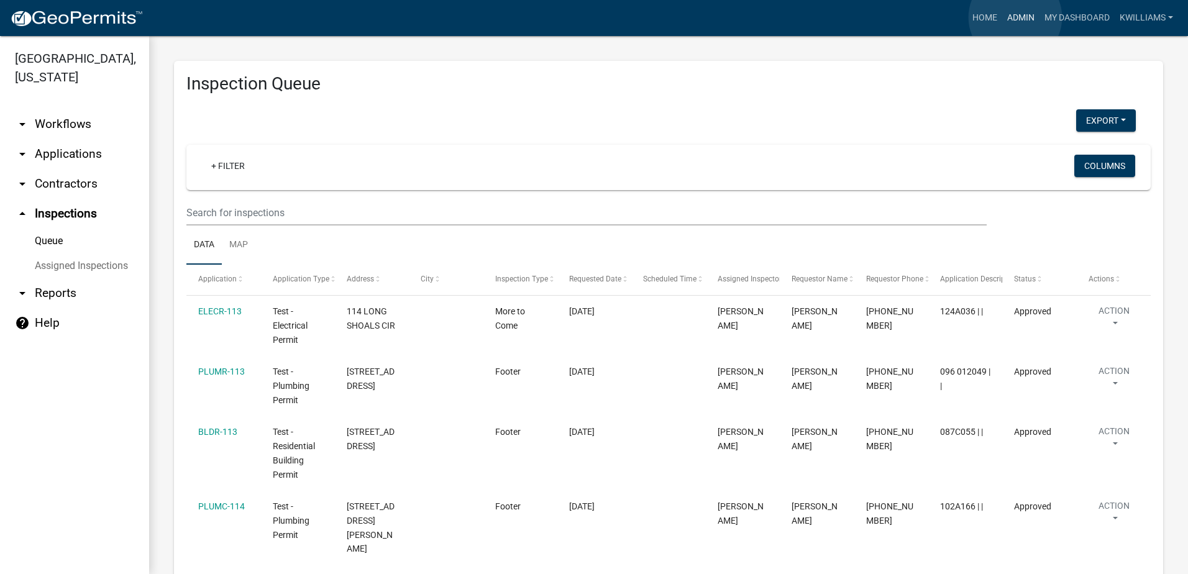
click at [1015, 17] on link "Admin" at bounding box center [1020, 18] width 37 height 24
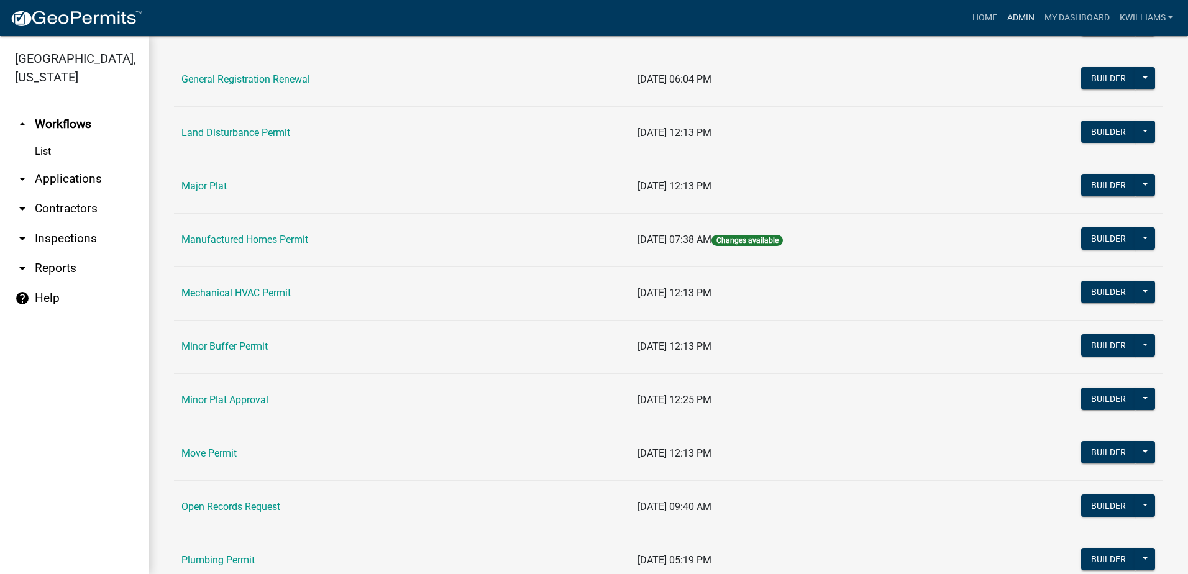
scroll to position [932, 0]
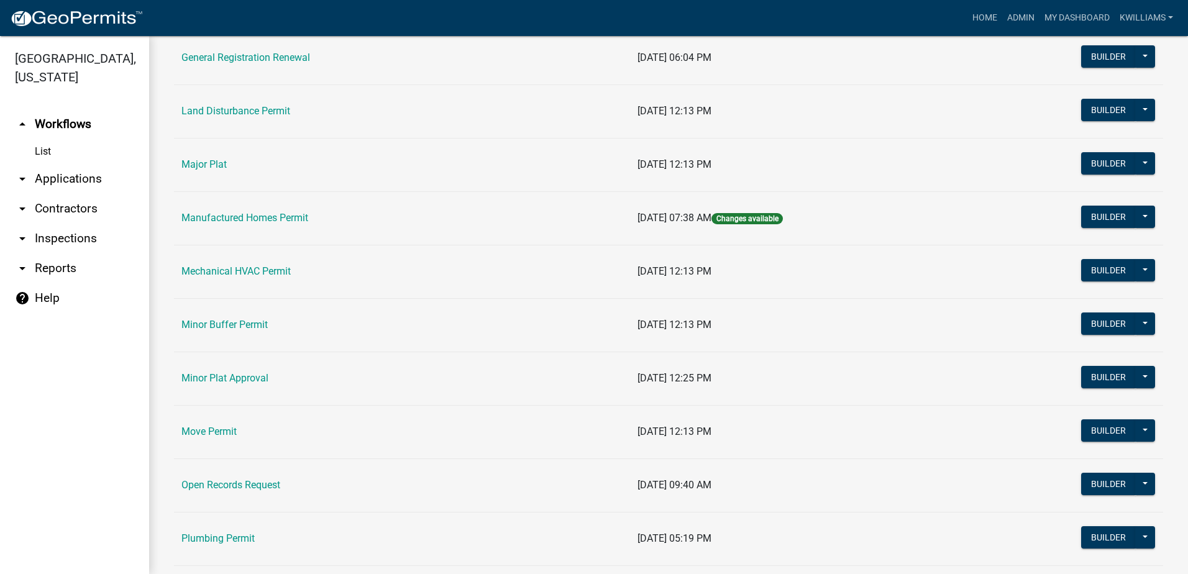
drag, startPoint x: 244, startPoint y: 216, endPoint x: 260, endPoint y: 215, distance: 15.6
click at [245, 216] on link "Manufactured Homes Permit" at bounding box center [244, 218] width 127 height 12
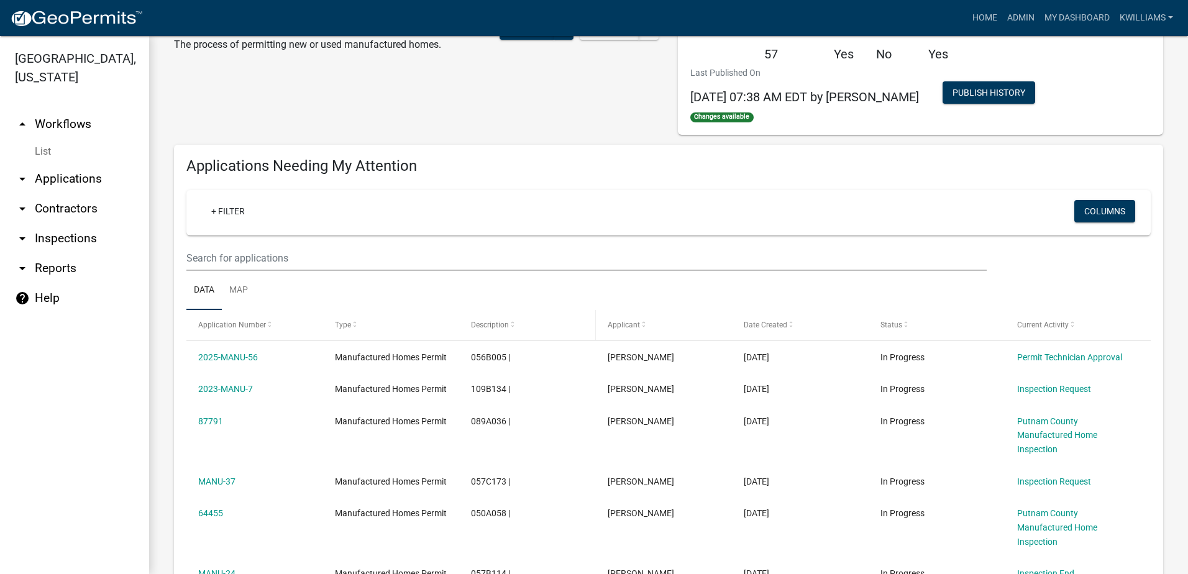
scroll to position [186, 0]
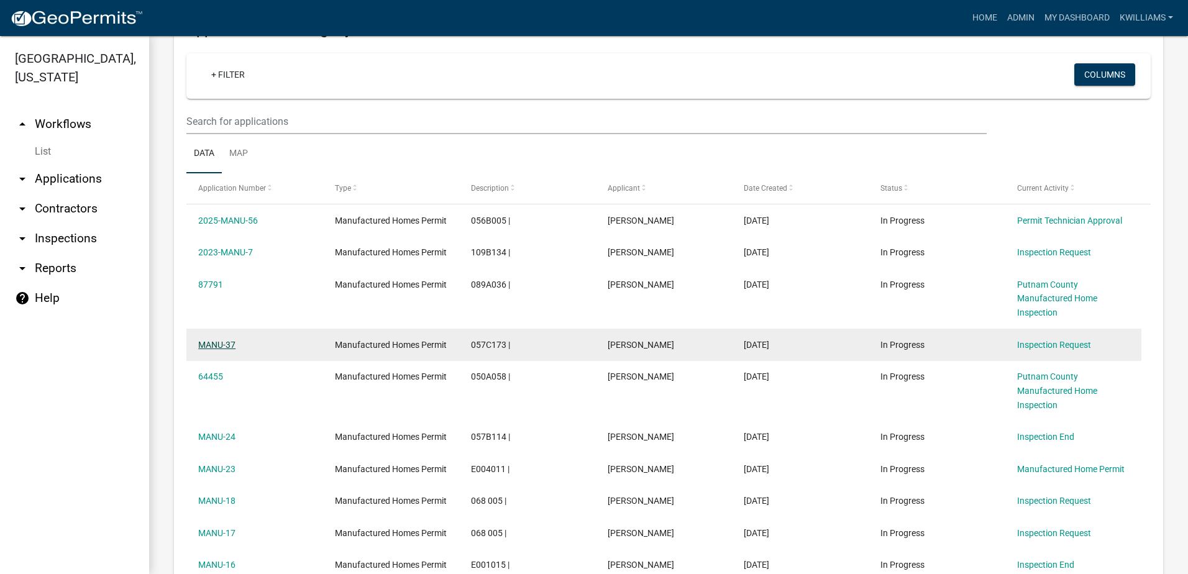
drag, startPoint x: 213, startPoint y: 346, endPoint x: 219, endPoint y: 344, distance: 6.7
click at [214, 346] on link "MANU-37" at bounding box center [216, 345] width 37 height 10
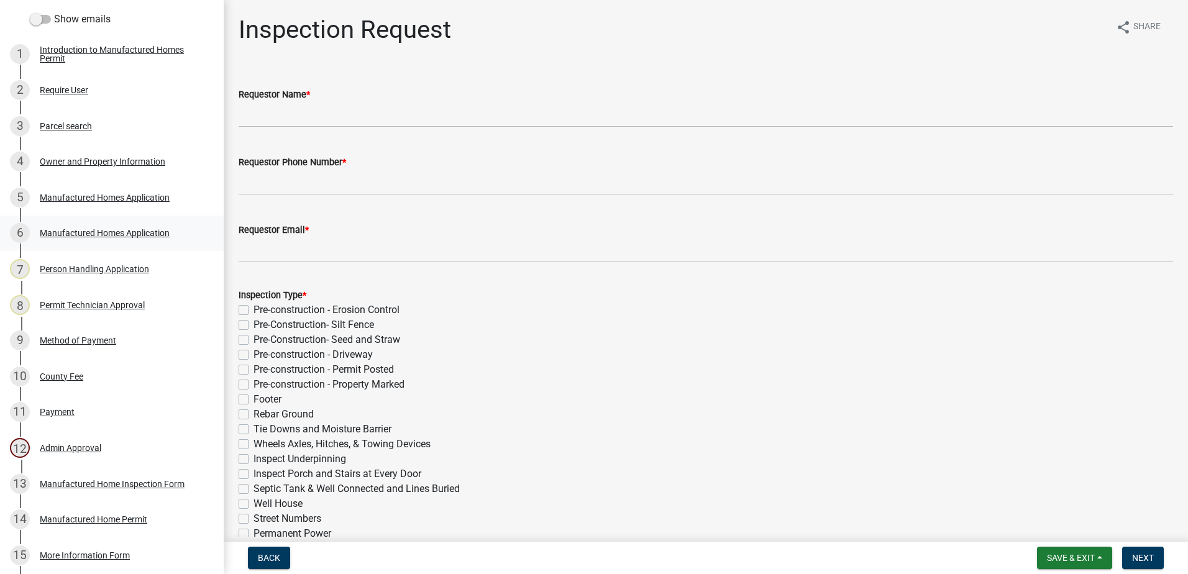
scroll to position [186, 0]
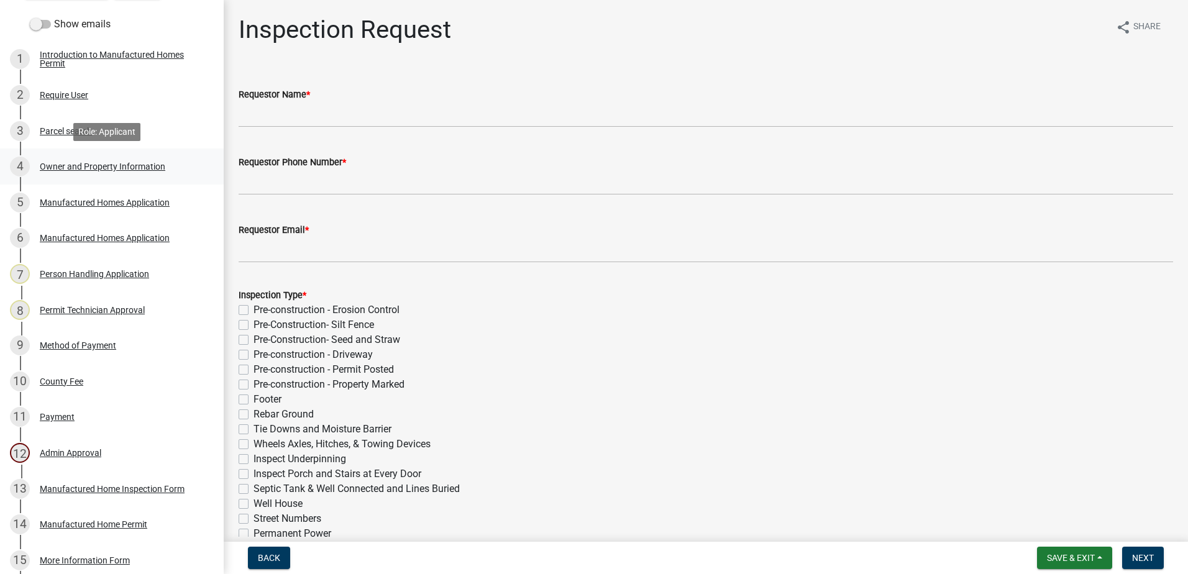
click at [69, 162] on div "Owner and Property Information" at bounding box center [102, 166] width 125 height 9
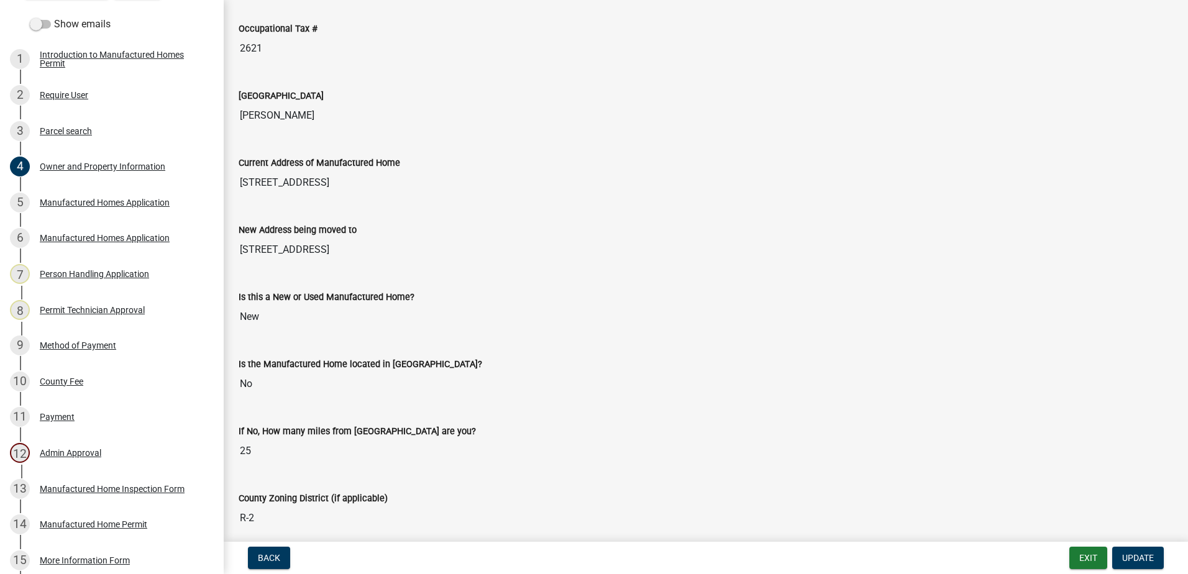
scroll to position [1169, 0]
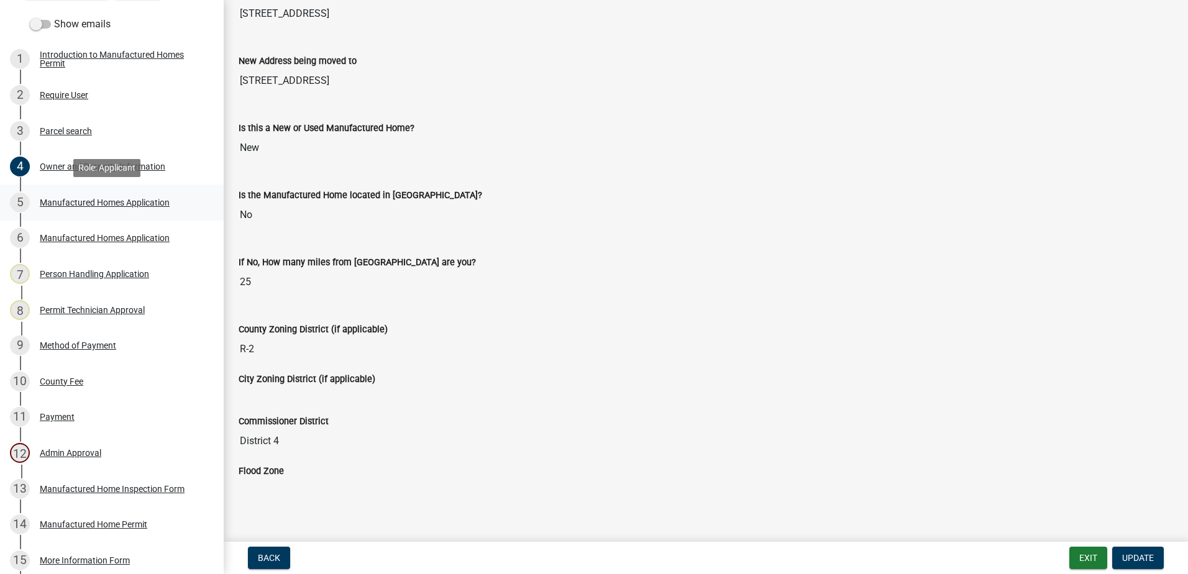
click at [83, 203] on div "Manufactured Homes Application" at bounding box center [105, 202] width 130 height 9
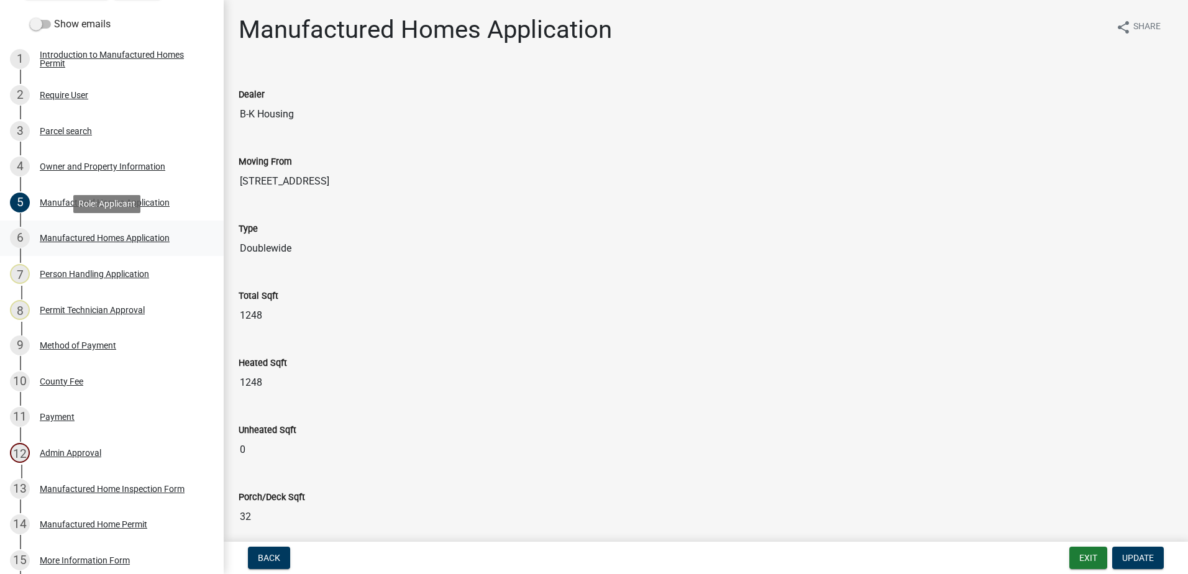
click at [127, 238] on div "Manufactured Homes Application" at bounding box center [105, 238] width 130 height 9
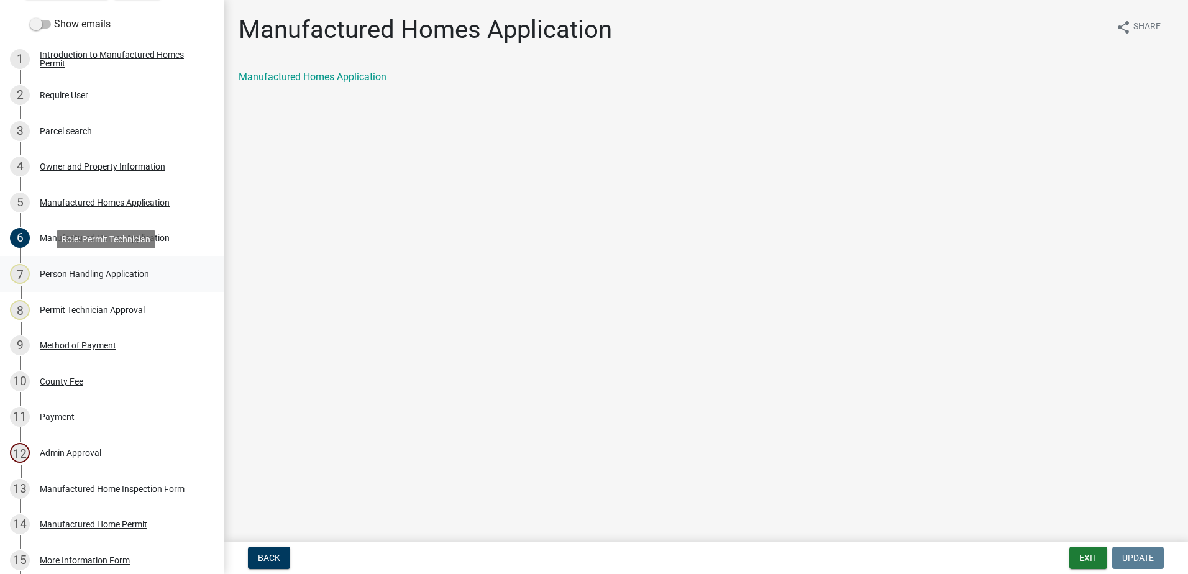
click at [100, 273] on div "Person Handling Application" at bounding box center [94, 274] width 109 height 9
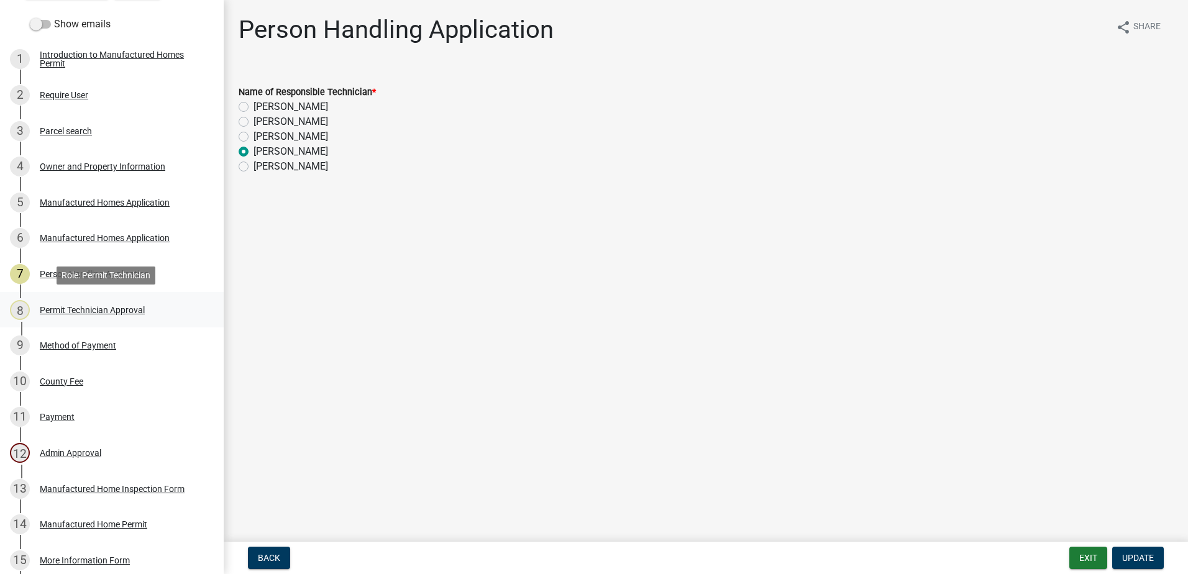
click at [86, 309] on div "Permit Technician Approval" at bounding box center [92, 310] width 105 height 9
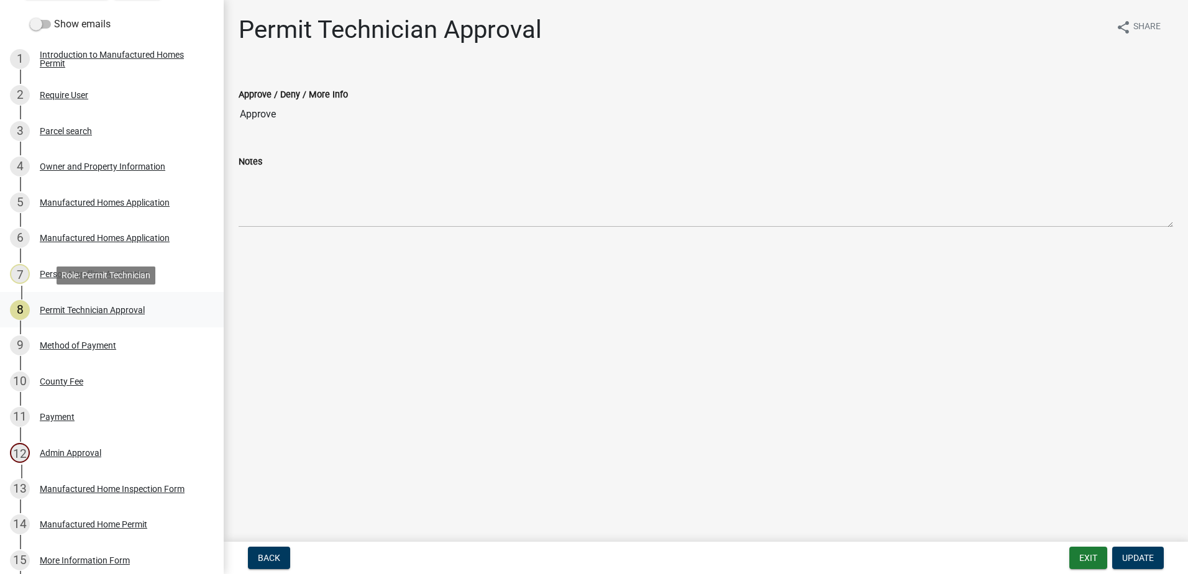
click at [49, 304] on div "8 Permit Technician Approval" at bounding box center [107, 310] width 194 height 20
click at [66, 343] on div "Method of Payment" at bounding box center [78, 345] width 76 height 9
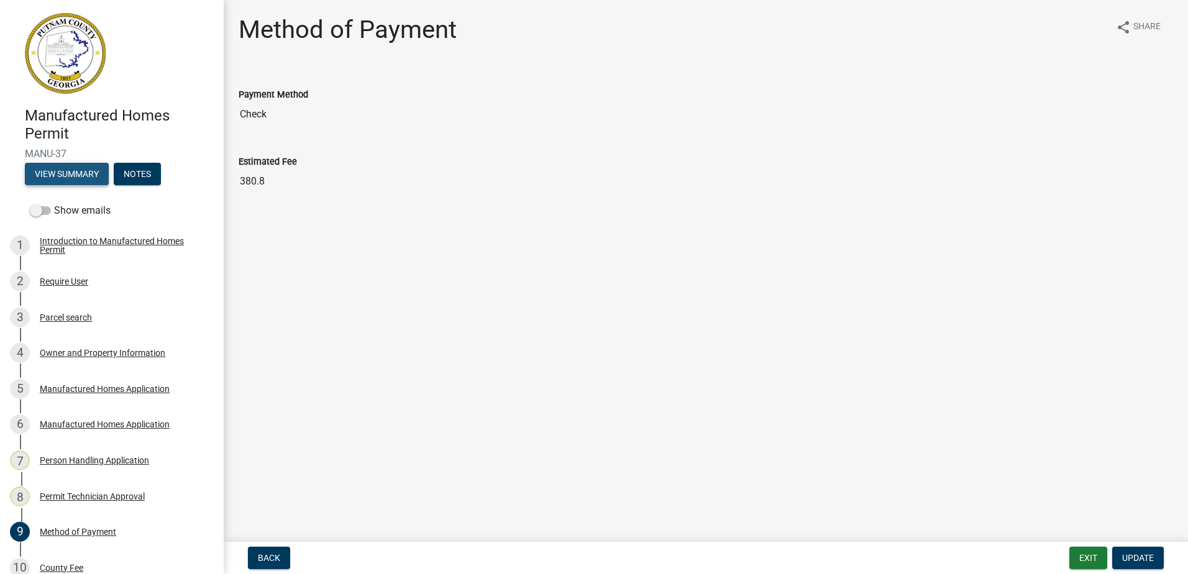
click at [55, 171] on button "View Summary" at bounding box center [67, 174] width 84 height 22
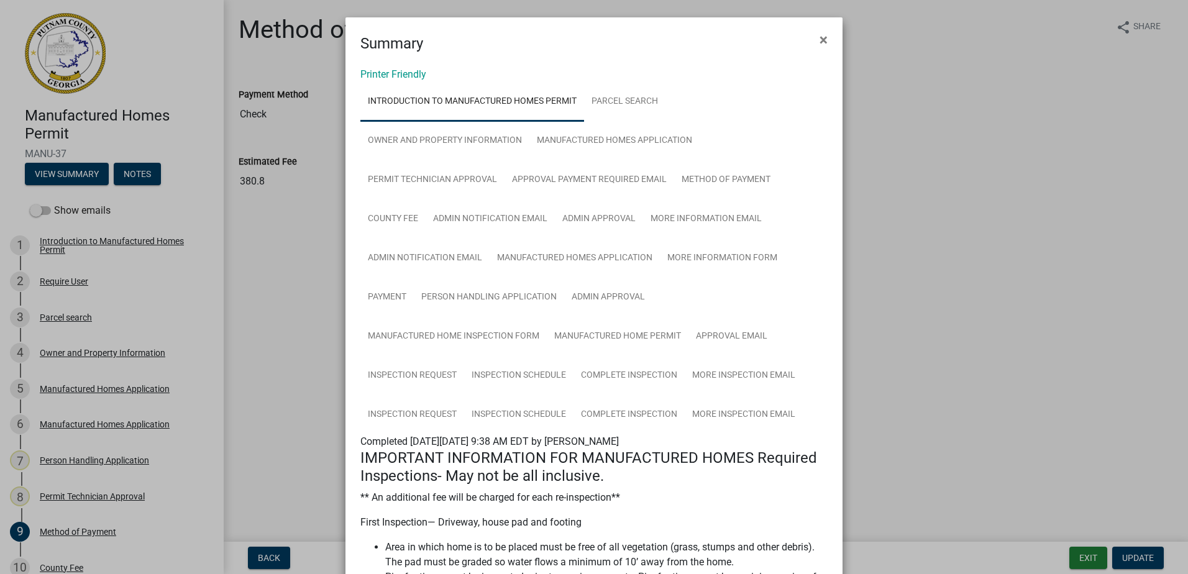
drag, startPoint x: 819, startPoint y: 38, endPoint x: 436, endPoint y: 69, distance: 383.9
click at [819, 38] on span "×" at bounding box center [823, 39] width 8 height 17
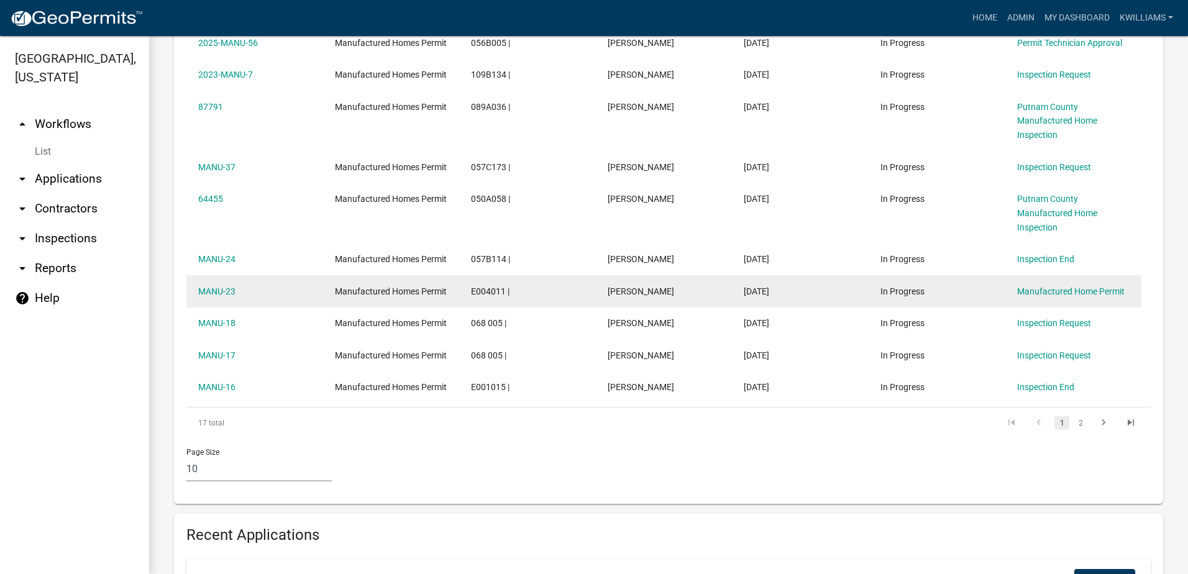
scroll to position [373, 0]
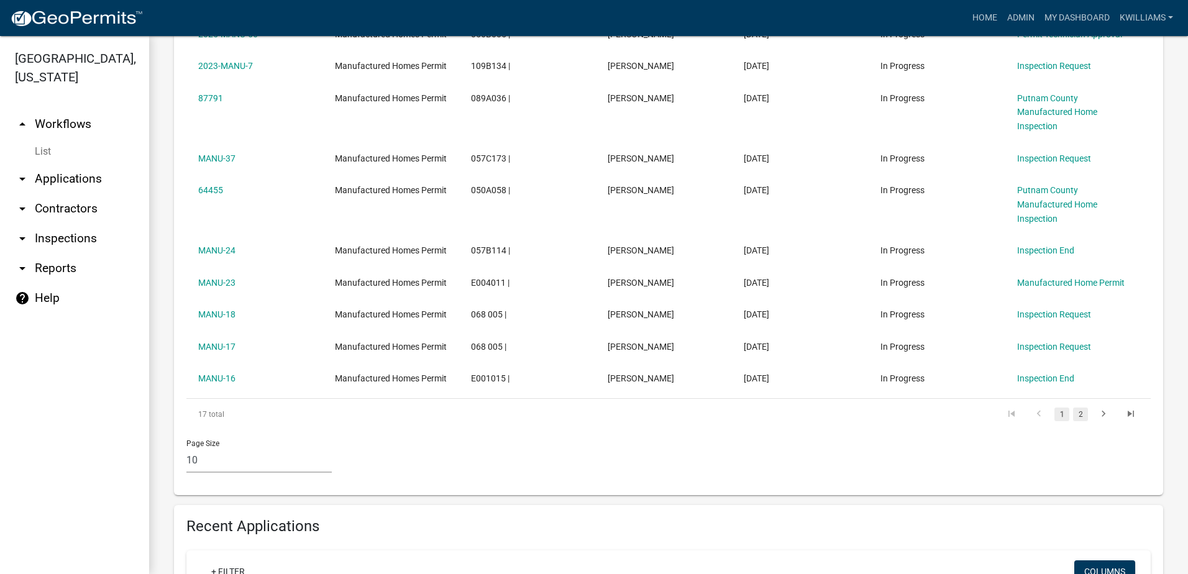
click at [1074, 417] on link "2" at bounding box center [1080, 415] width 15 height 14
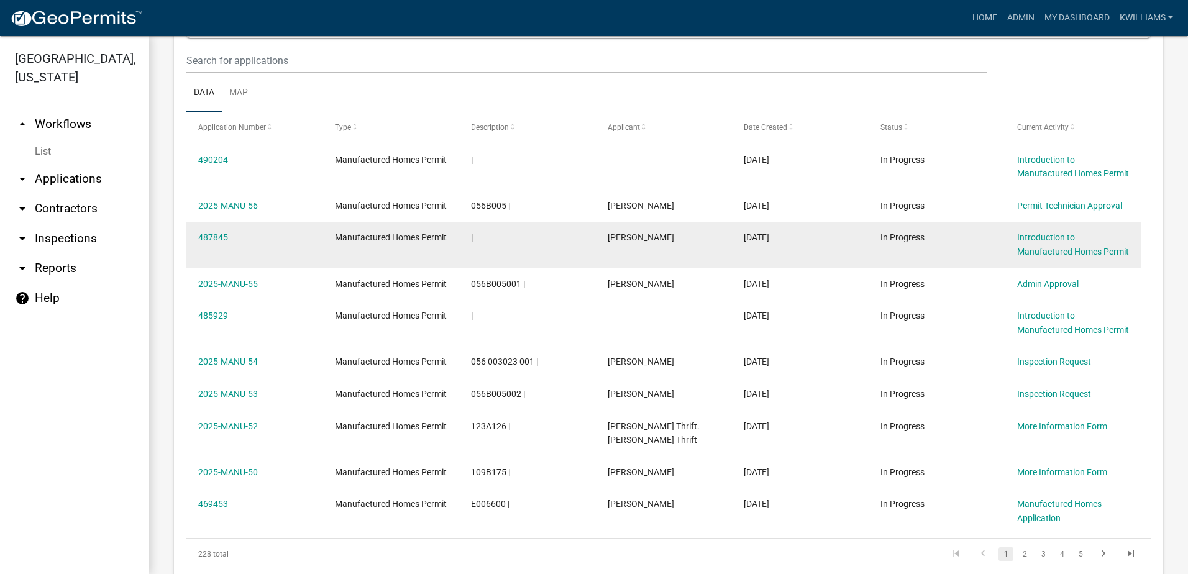
scroll to position [808, 0]
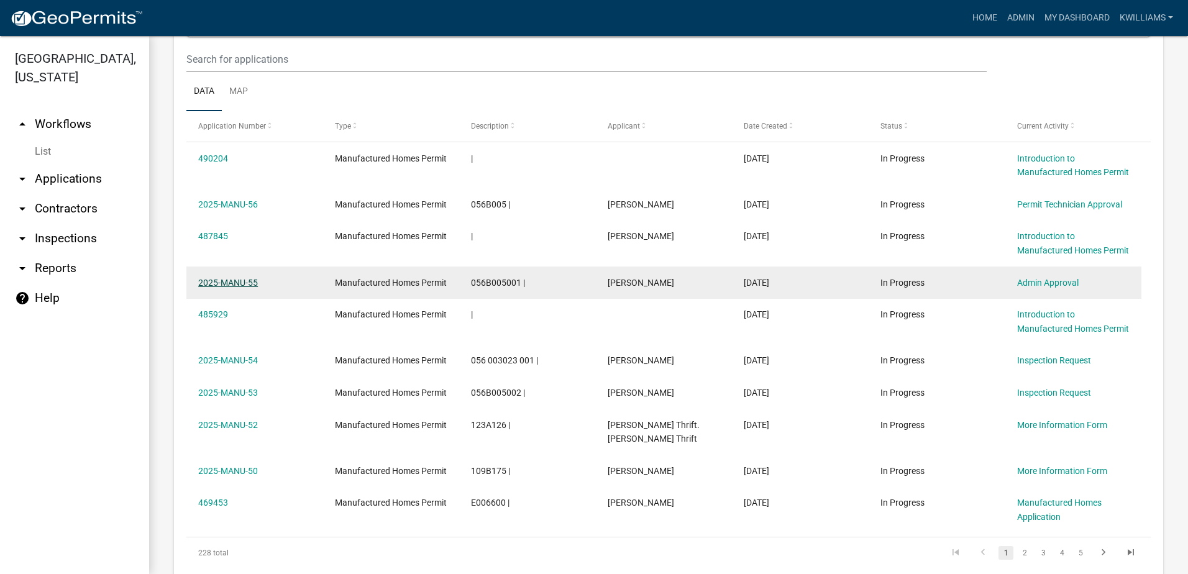
click at [242, 281] on link "2025-MANU-55" at bounding box center [228, 283] width 60 height 10
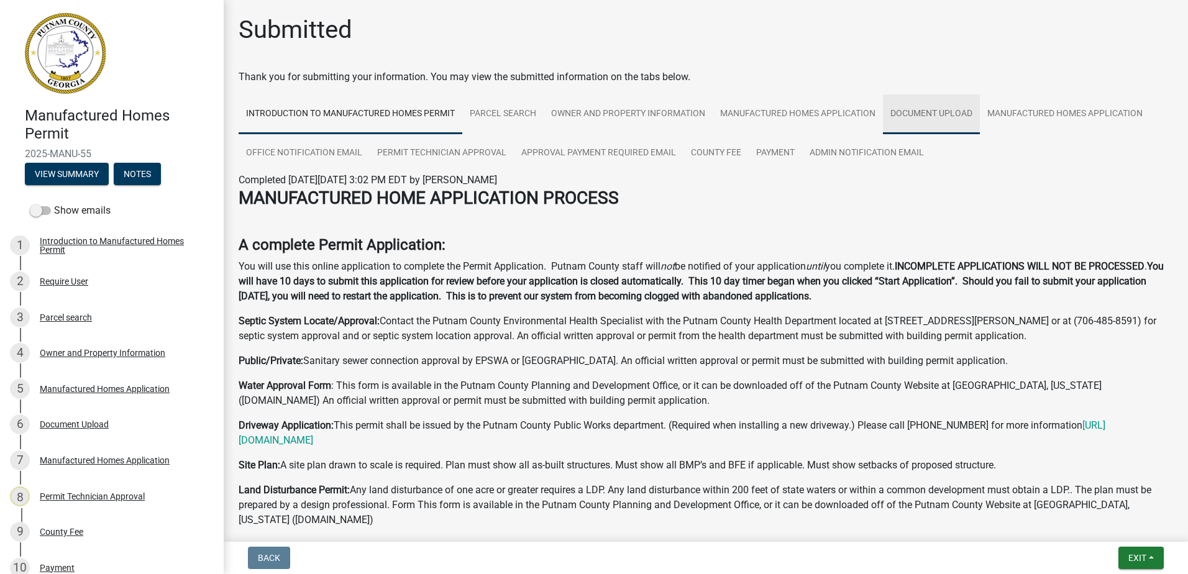
drag, startPoint x: 914, startPoint y: 111, endPoint x: 893, endPoint y: 124, distance: 24.8
click at [916, 111] on link "Document Upload" at bounding box center [931, 114] width 97 height 40
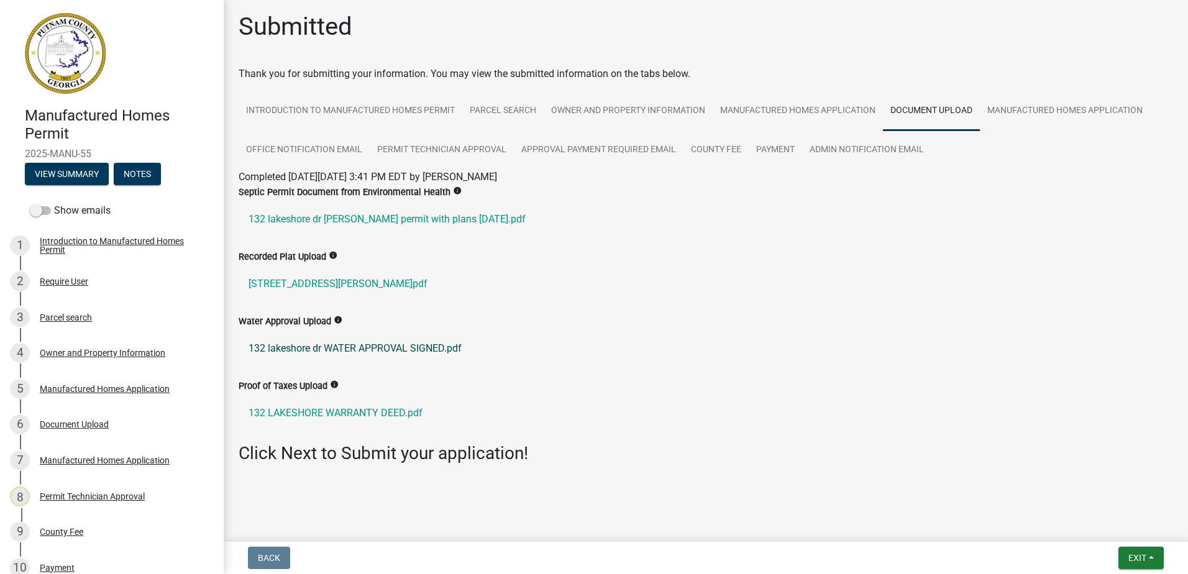
scroll to position [4, 0]
click at [296, 408] on link "132 LAKESHORE WARRANTY DEED.pdf" at bounding box center [706, 413] width 934 height 30
click at [335, 413] on link "132 LAKESHORE WARRANTY DEED.pdf" at bounding box center [706, 413] width 934 height 30
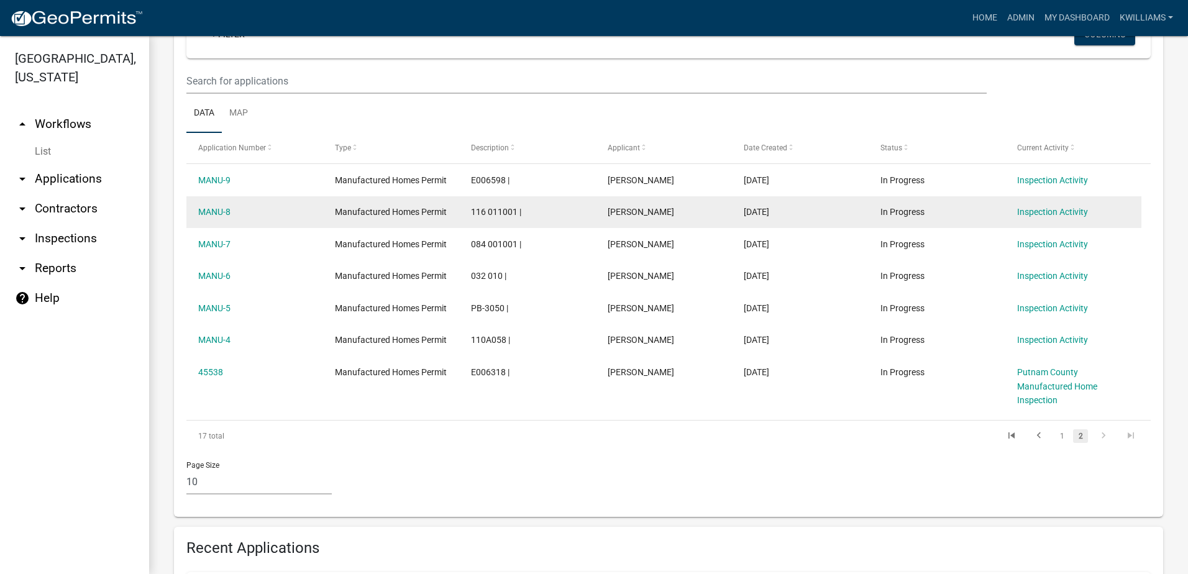
scroll to position [311, 0]
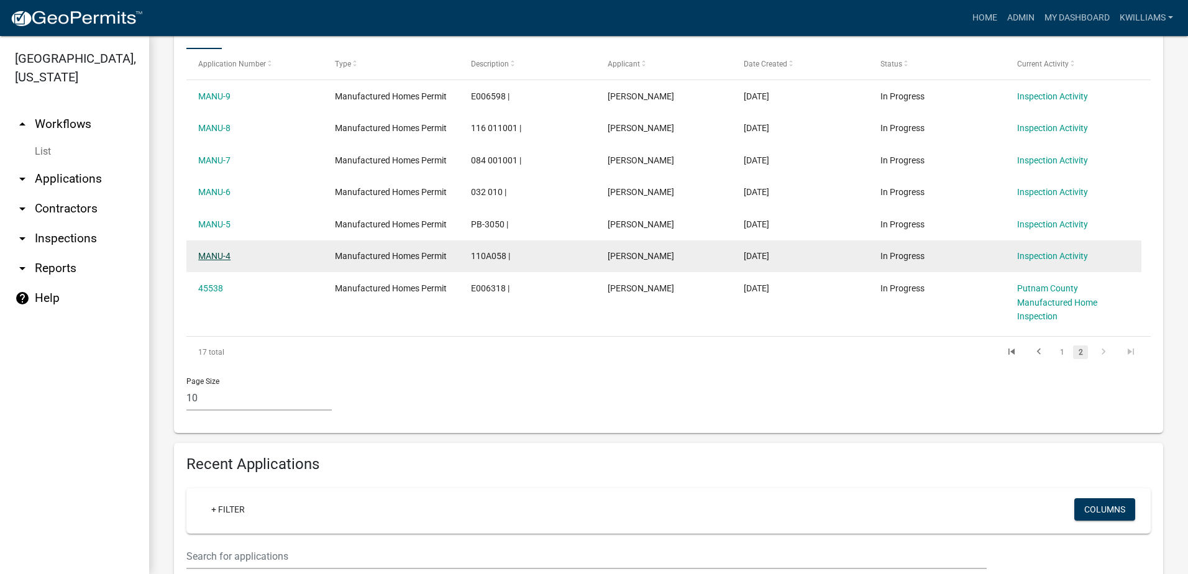
click at [214, 251] on link "MANU-4" at bounding box center [214, 256] width 32 height 10
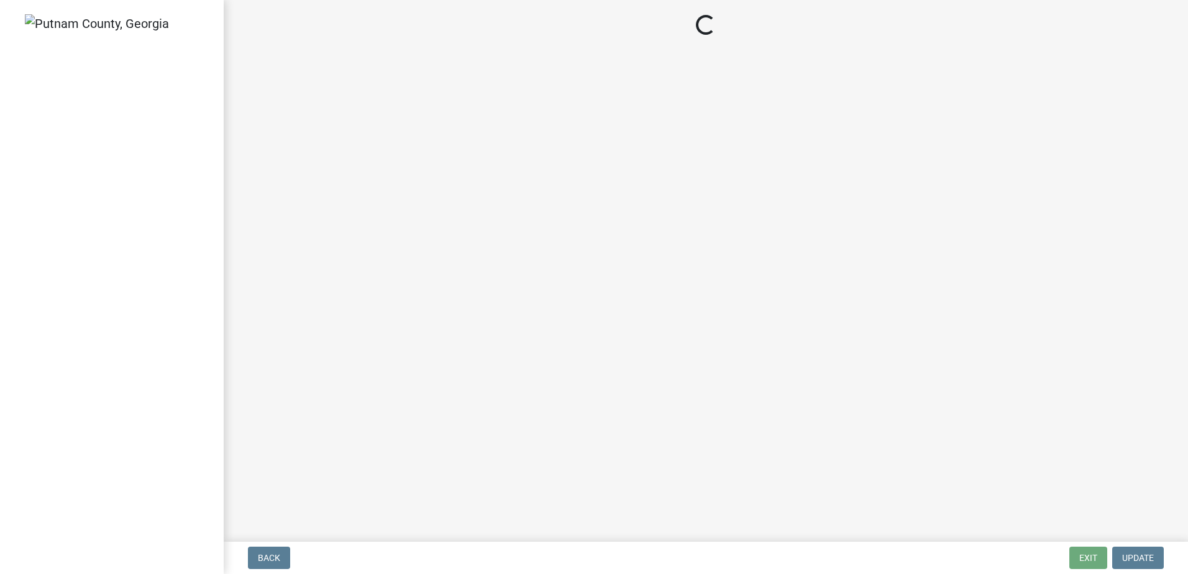
select select "9d94e93d-5874-405c-84f6-16249c0e6e09"
select select "70205867-f17f-4b2c-9f7f-c53c1f8dc0b3"
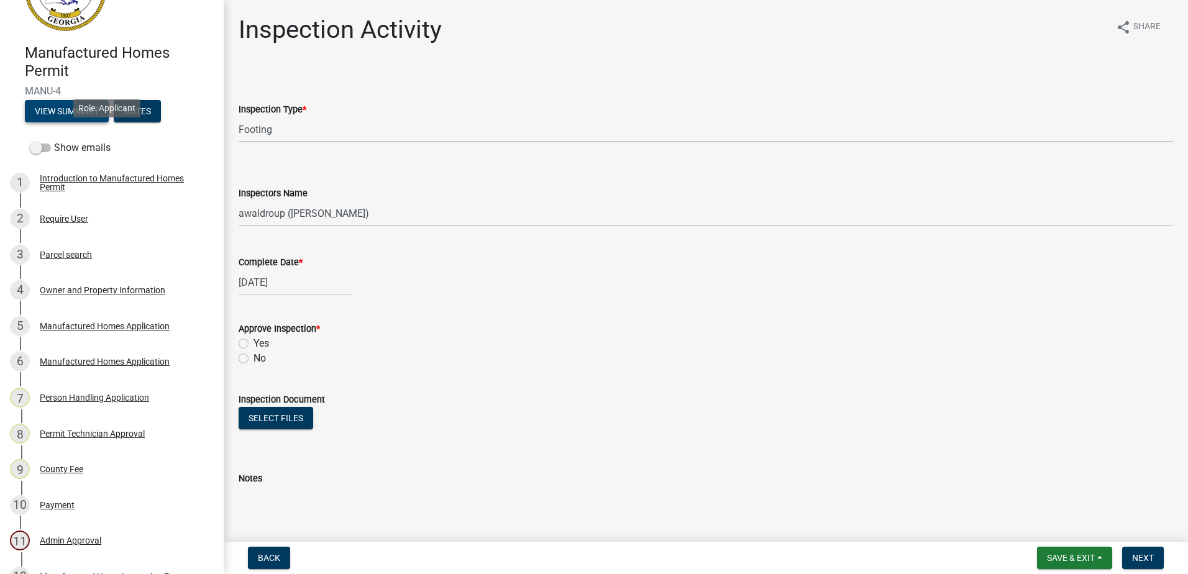
scroll to position [62, 0]
click at [73, 108] on button "View Summary" at bounding box center [67, 112] width 84 height 22
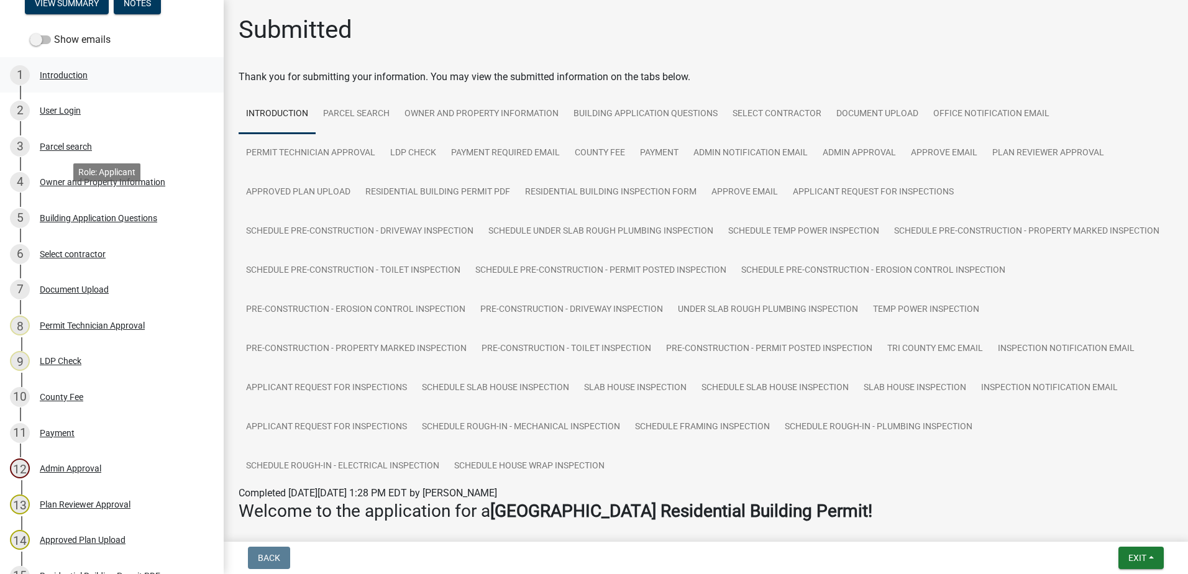
scroll to position [49, 0]
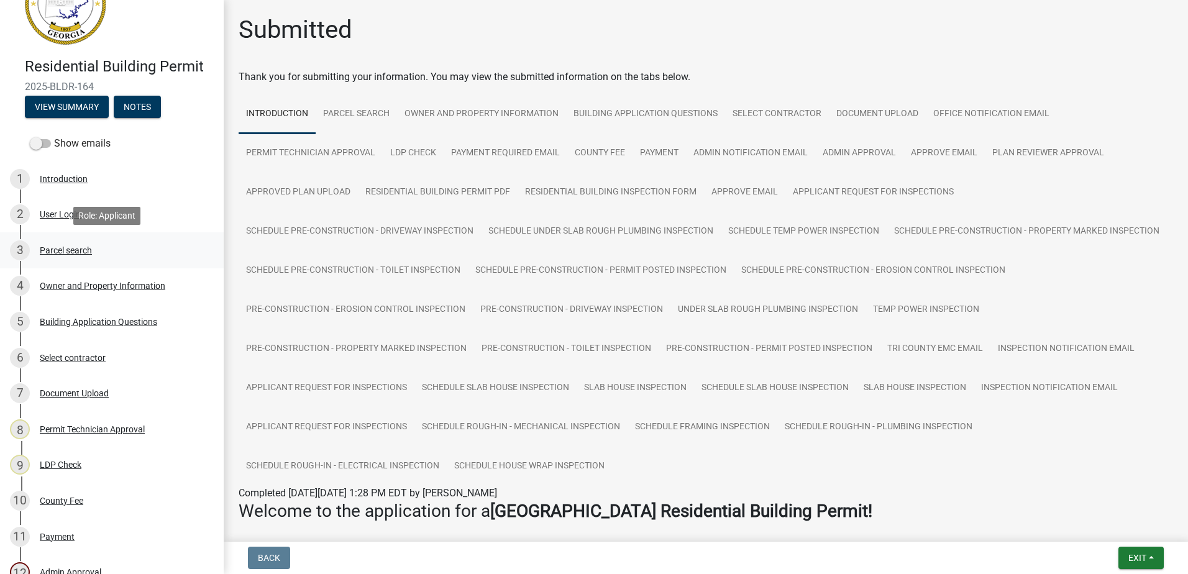
click at [66, 251] on div "Parcel search" at bounding box center [66, 250] width 52 height 9
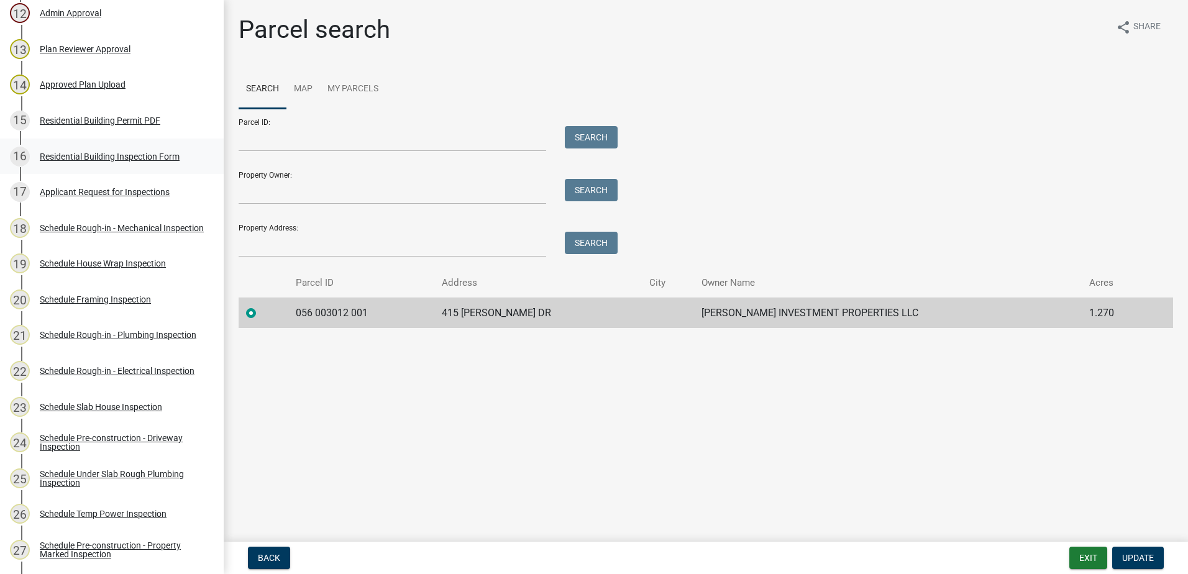
scroll to position [546, 0]
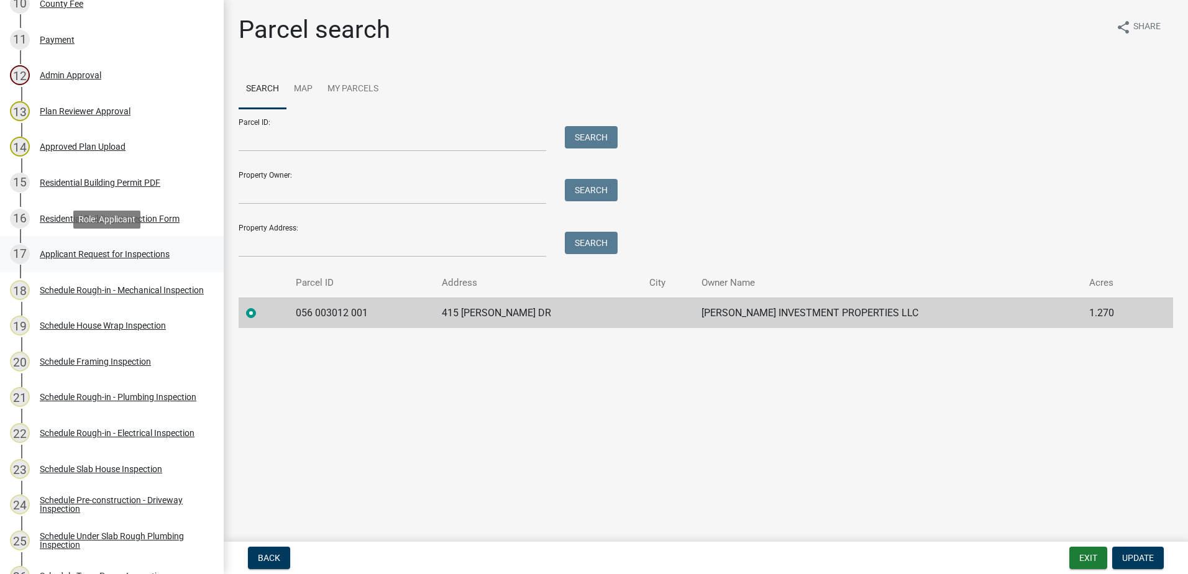
click at [73, 252] on div "Applicant Request for Inspections" at bounding box center [105, 254] width 130 height 9
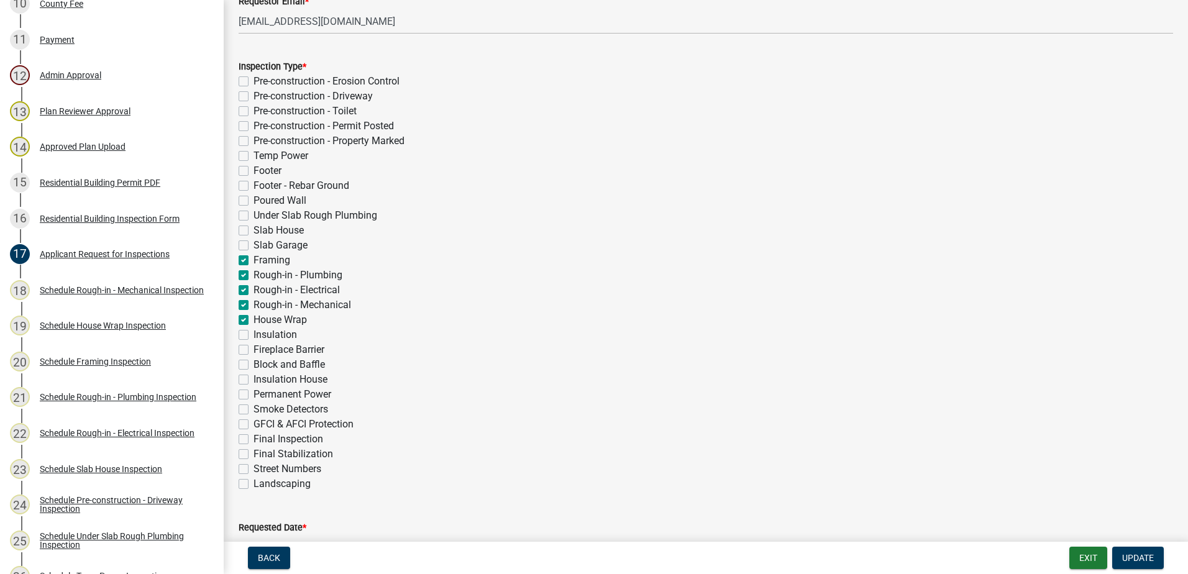
scroll to position [248, 0]
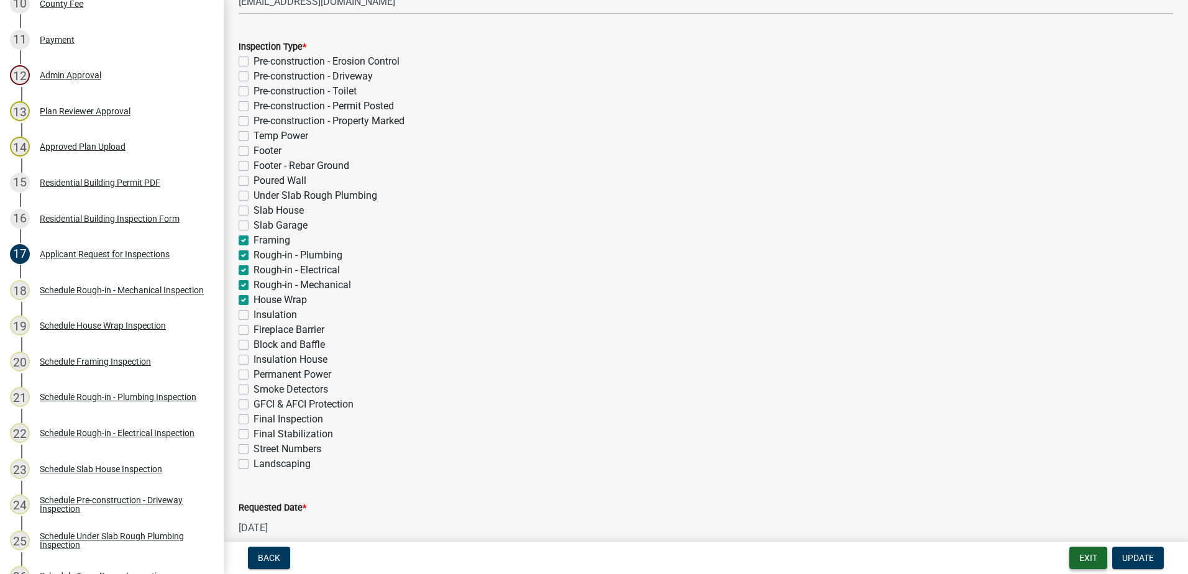
click at [1071, 558] on button "Exit" at bounding box center [1088, 558] width 38 height 22
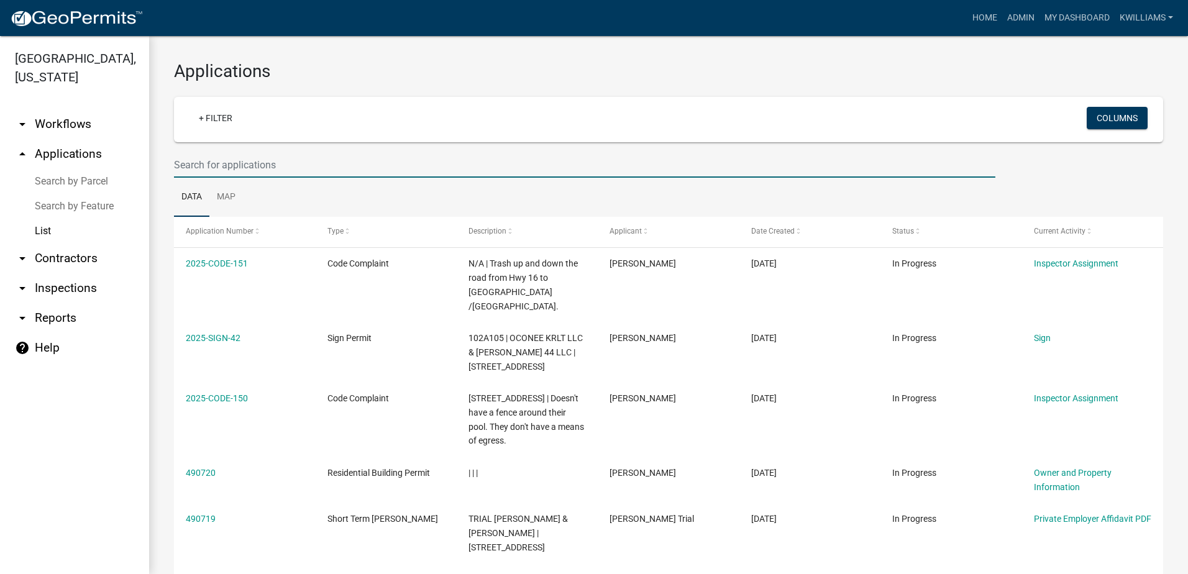
click at [221, 157] on input "text" at bounding box center [584, 164] width 821 height 25
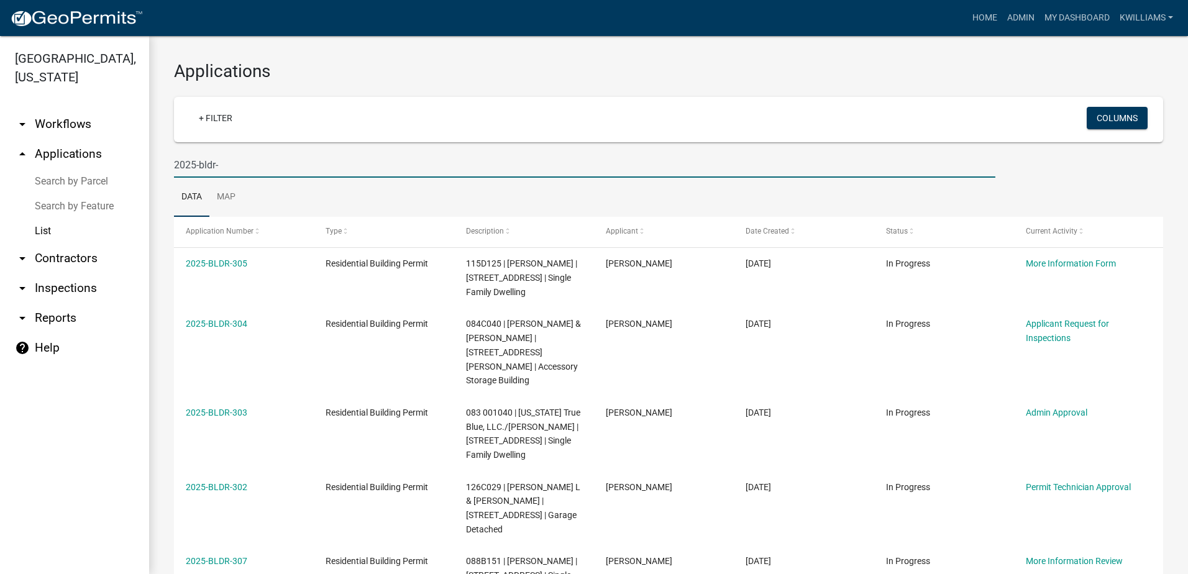
type input "2025-bldr-"
click at [83, 278] on link "arrow_drop_down Inspections" at bounding box center [74, 288] width 149 height 30
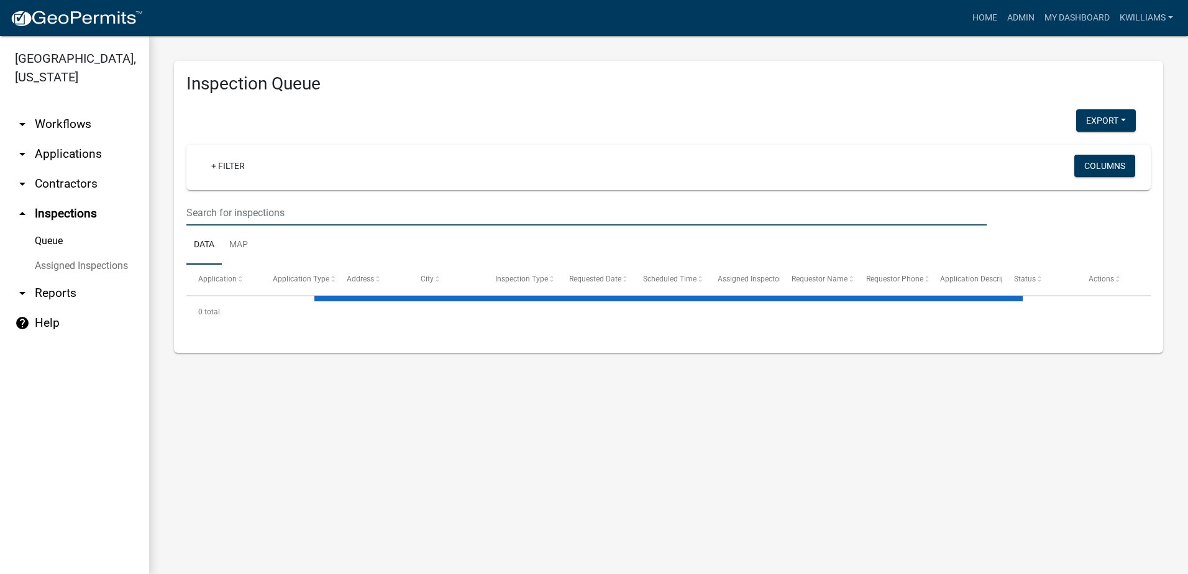
drag, startPoint x: 209, startPoint y: 214, endPoint x: 212, endPoint y: 207, distance: 6.9
click at [209, 214] on input "text" at bounding box center [586, 212] width 800 height 25
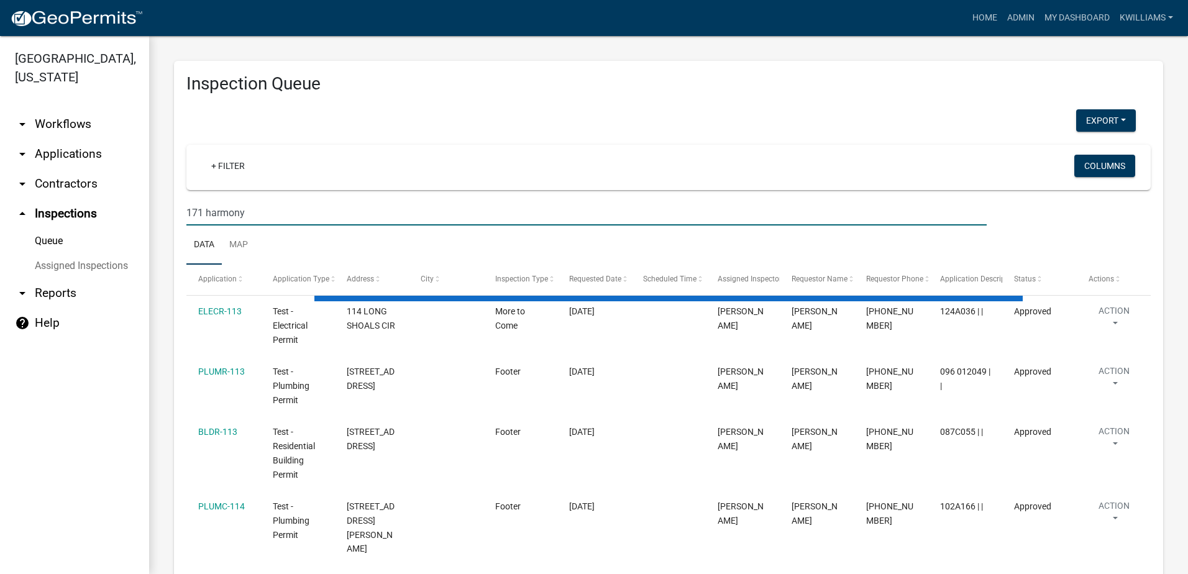
type input "171 harmony"
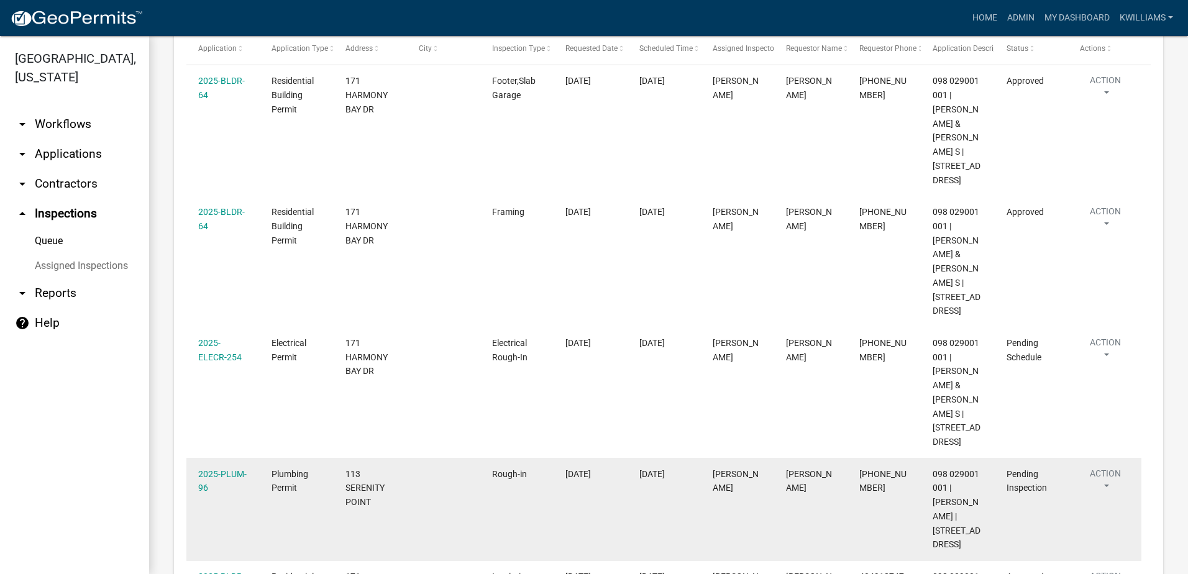
scroll to position [295, 0]
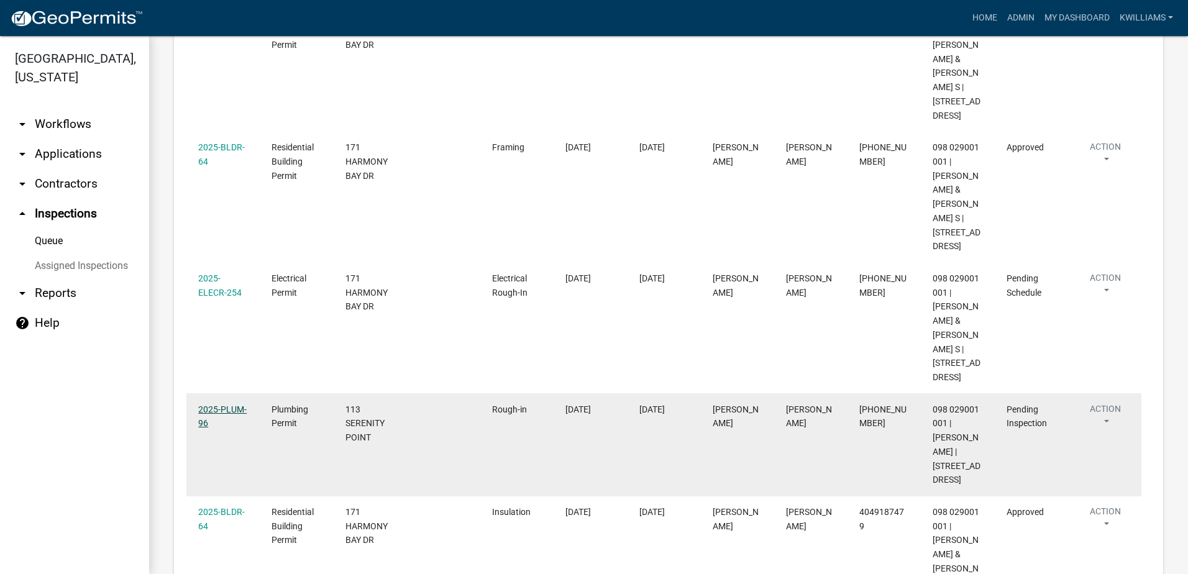
click at [229, 405] on link "2025-PLUM-96" at bounding box center [222, 416] width 48 height 24
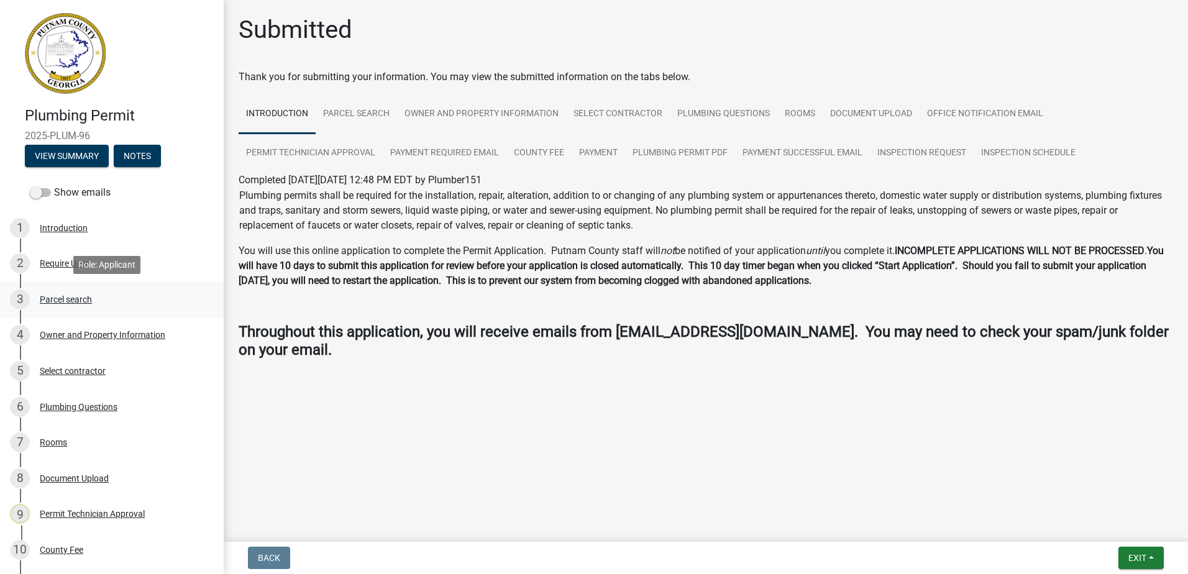
click at [63, 303] on div "Parcel search" at bounding box center [66, 299] width 52 height 9
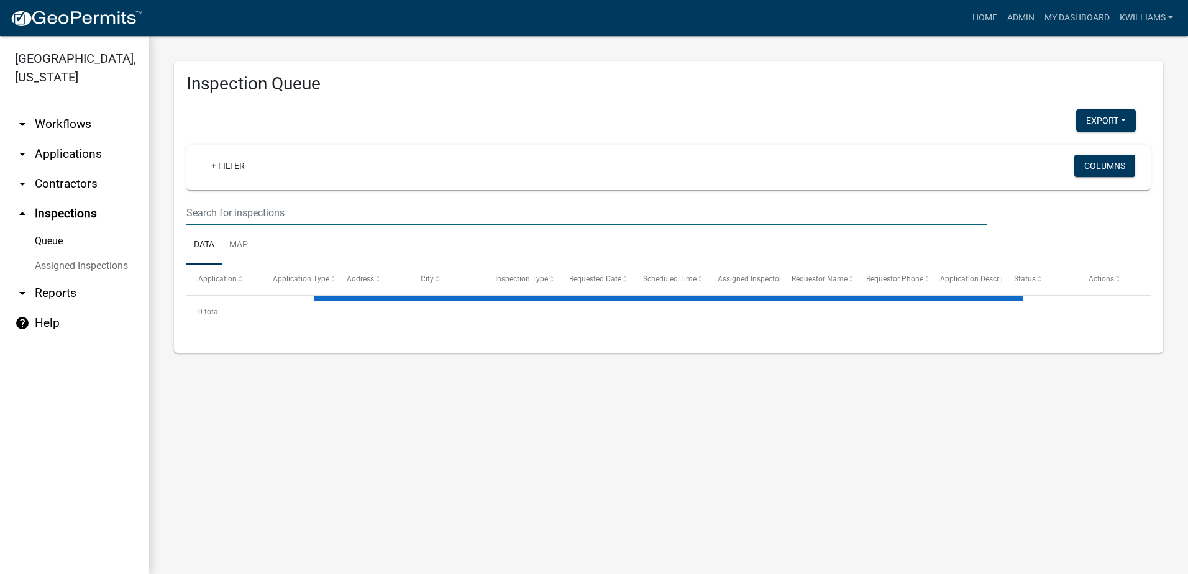
drag, startPoint x: 234, startPoint y: 211, endPoint x: 232, endPoint y: 204, distance: 6.3
click at [233, 207] on input "text" at bounding box center [586, 212] width 800 height 25
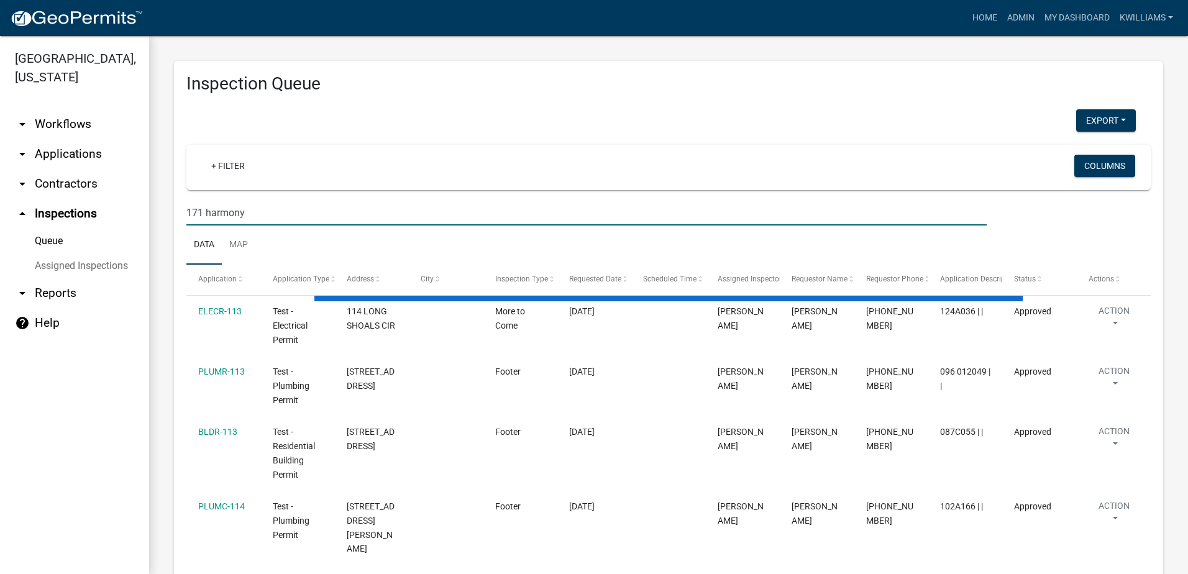
type input "171 harmony"
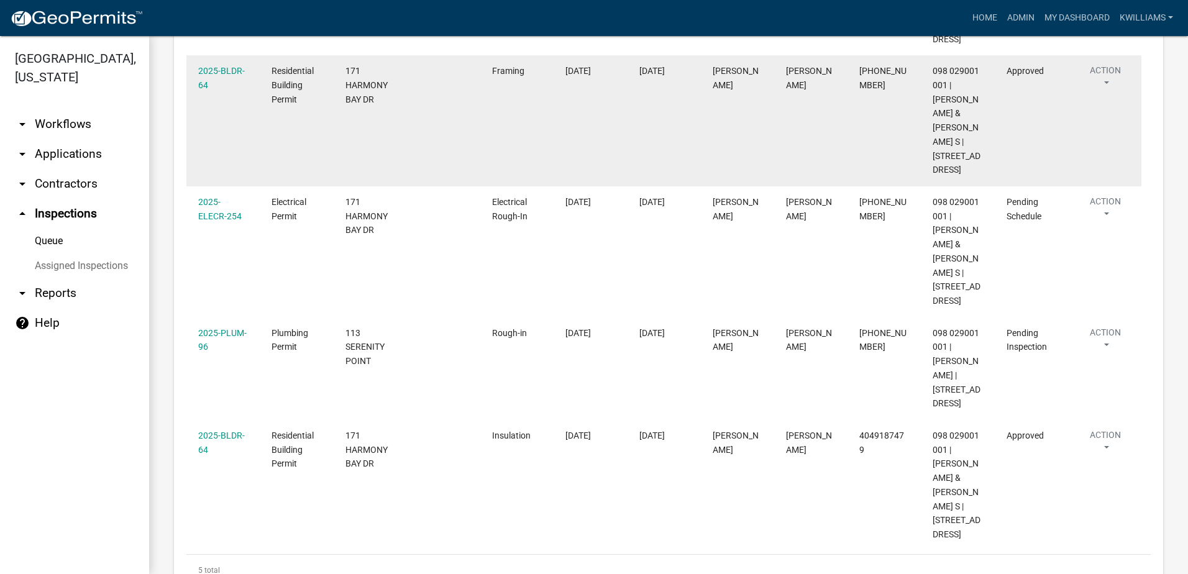
scroll to position [373, 0]
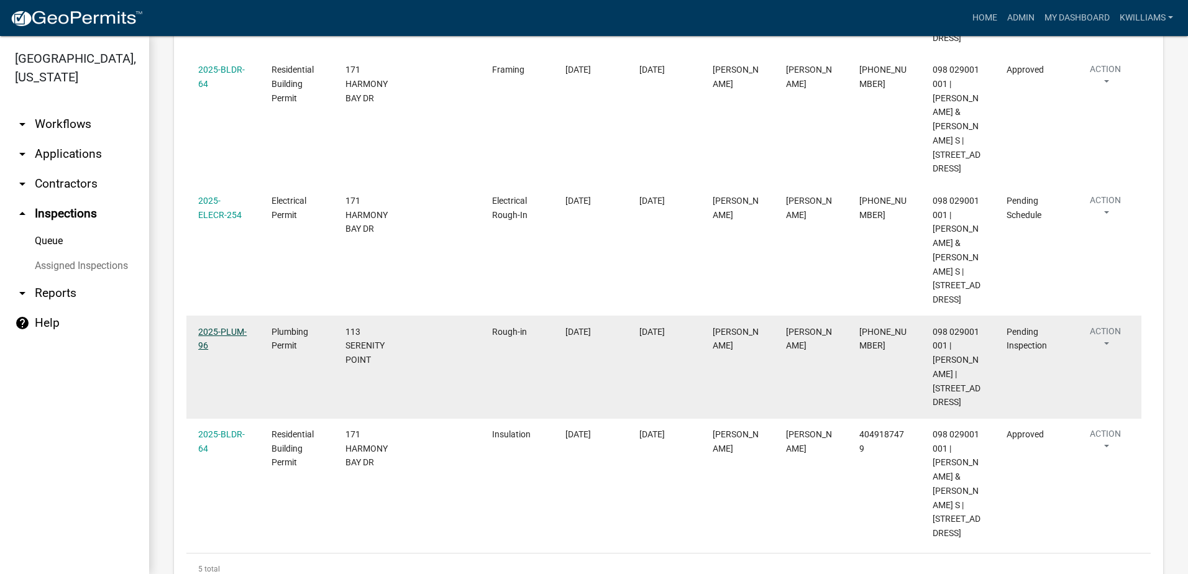
click at [228, 330] on link "2025-PLUM-96" at bounding box center [222, 339] width 48 height 24
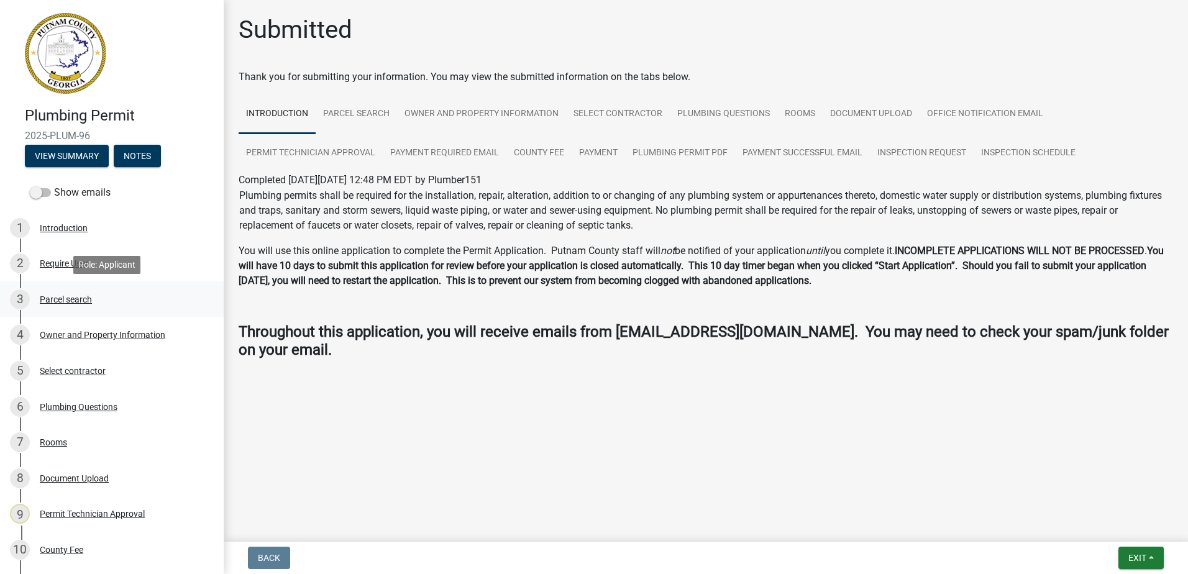
click at [69, 304] on div "3 Parcel search" at bounding box center [107, 300] width 194 height 20
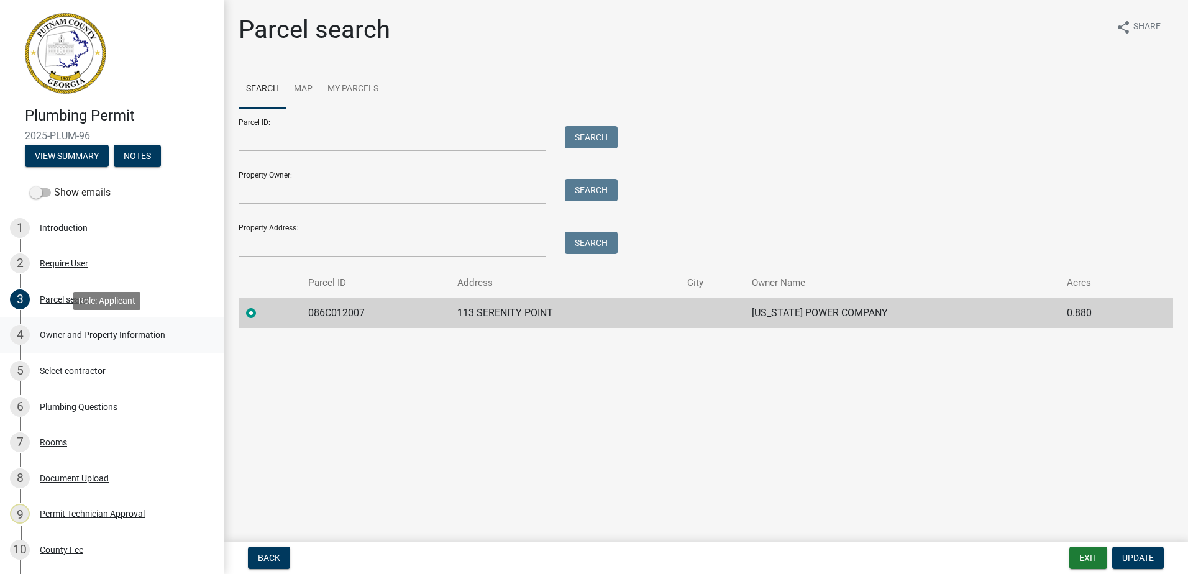
click at [57, 338] on div "Owner and Property Information" at bounding box center [102, 335] width 125 height 9
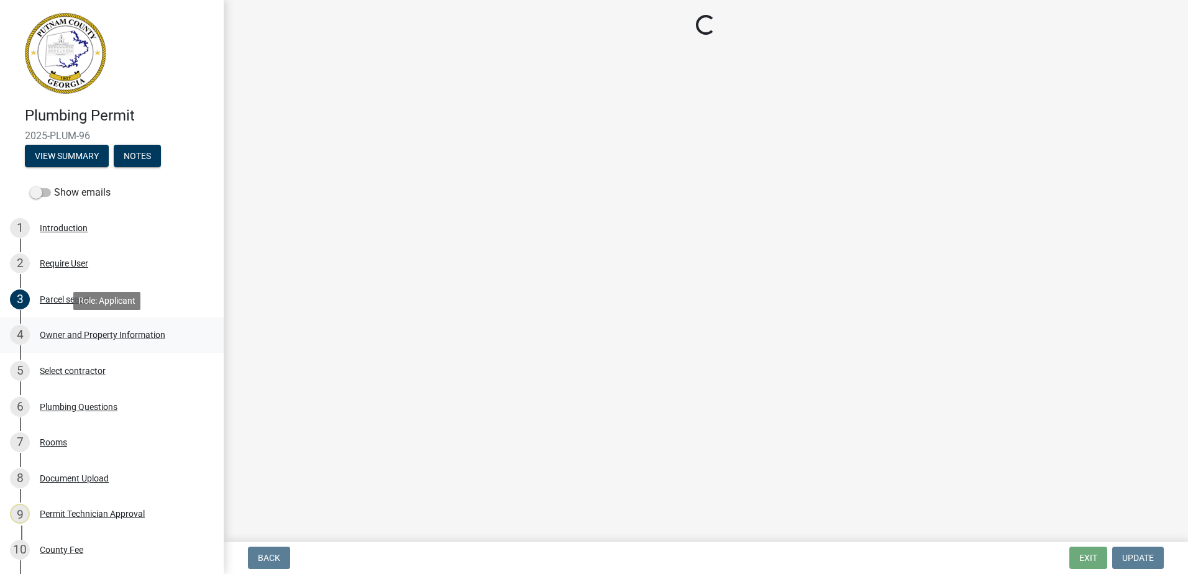
select select "a6b90f04-145f-43dc-a4e6-6d5ec8e28ec9"
select select "83394b22-4a11-496c-8e5c-75ade2e72faf"
select select "469c5908-2854-42d5-89ed-bee7fc26529e"
select select "6f1acead-4b1a-4680-ba5d-beeb03d30465"
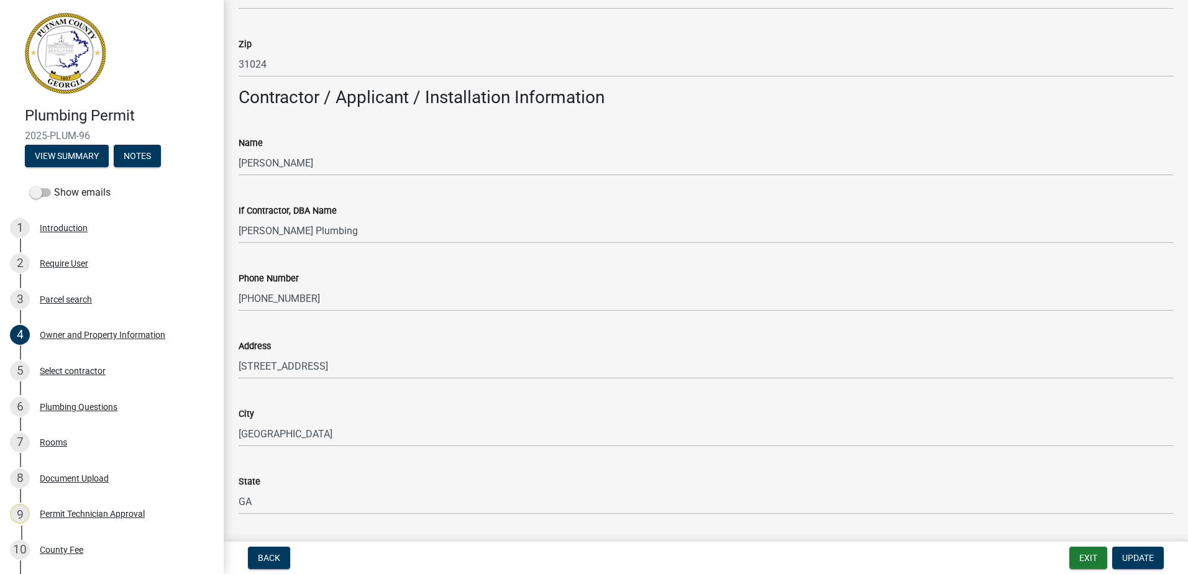
scroll to position [994, 0]
click at [76, 301] on div "Parcel search" at bounding box center [66, 299] width 52 height 9
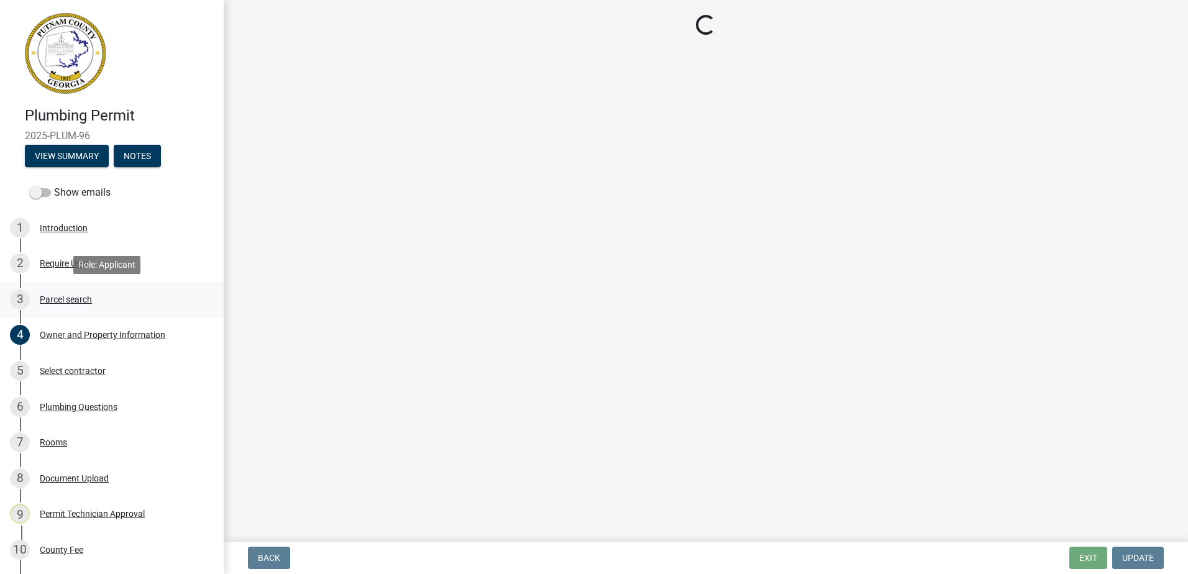
scroll to position [0, 0]
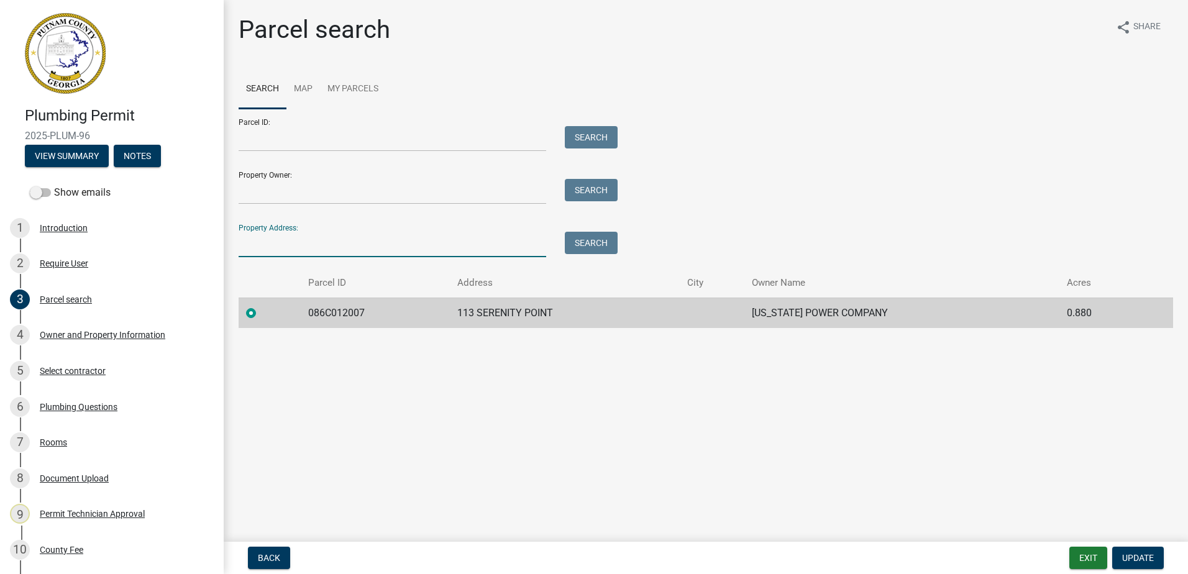
click at [253, 251] on input "Property Address:" at bounding box center [393, 244] width 308 height 25
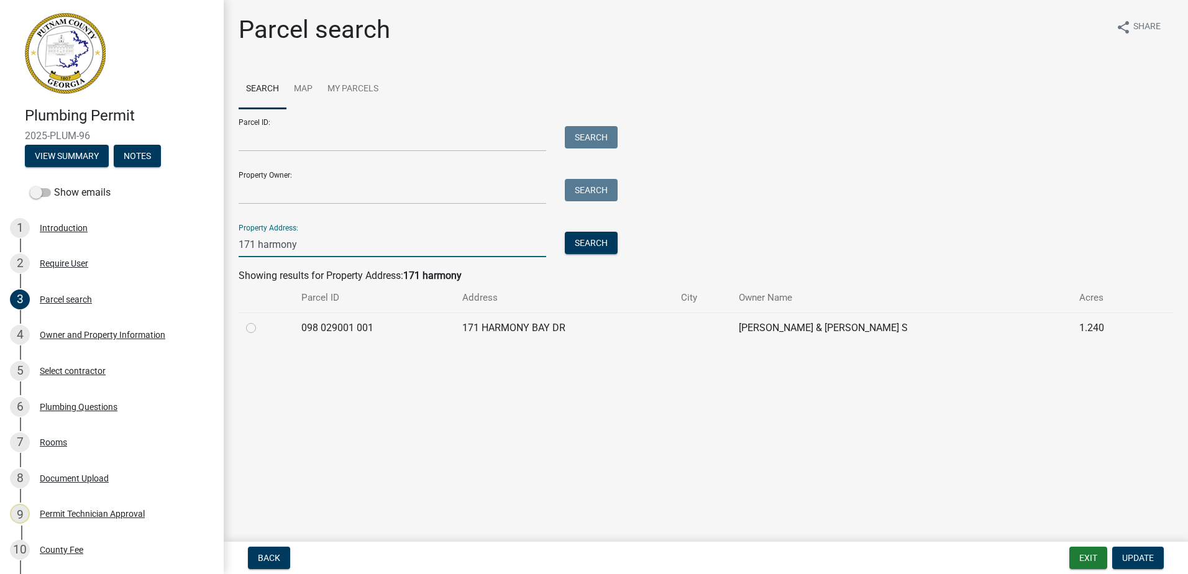
type input "171 harmony"
click at [261, 321] on label at bounding box center [261, 321] width 0 height 0
click at [261, 323] on 001 "radio" at bounding box center [265, 325] width 8 height 8
radio 001 "true"
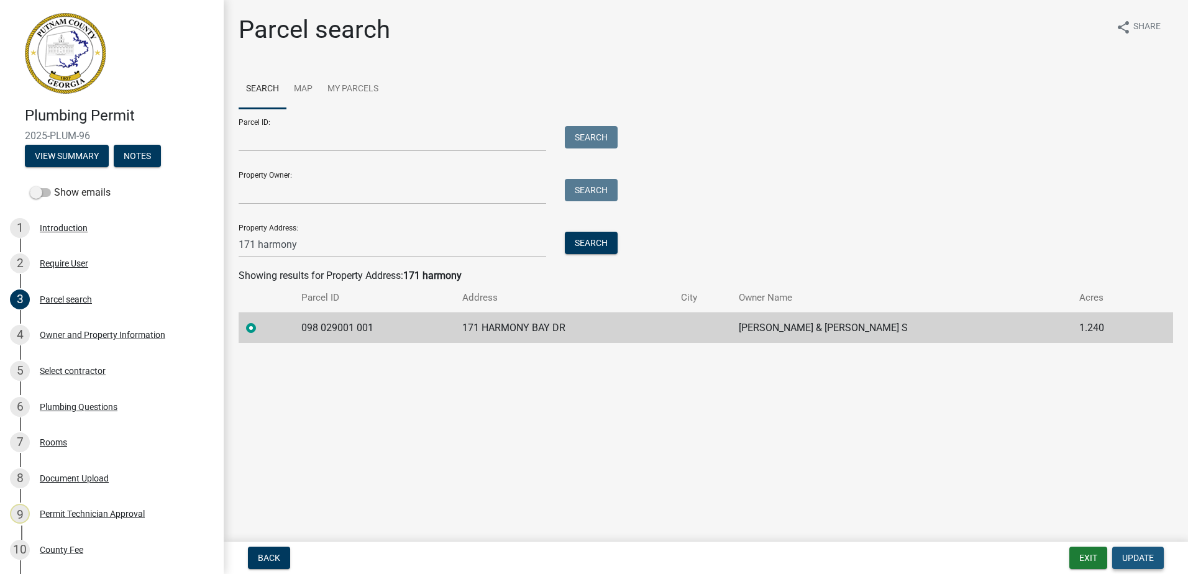
click at [1136, 560] on span "Update" at bounding box center [1138, 558] width 32 height 10
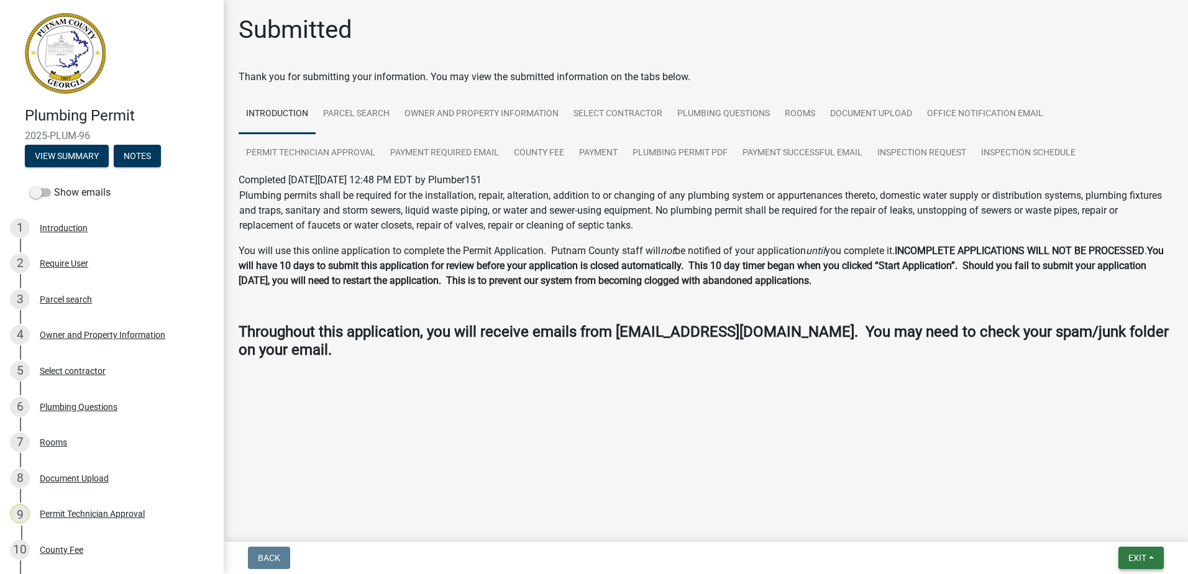
click at [1125, 555] on button "Exit" at bounding box center [1140, 558] width 45 height 22
click at [1115, 526] on button "Save & Exit" at bounding box center [1113, 526] width 99 height 30
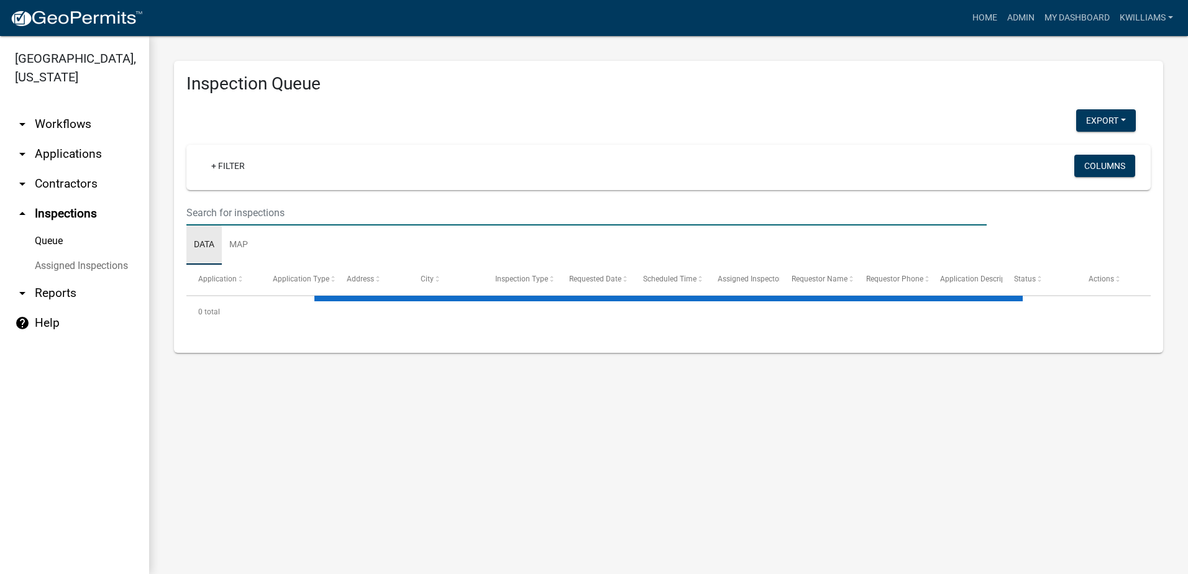
click at [221, 206] on input "text" at bounding box center [586, 212] width 800 height 25
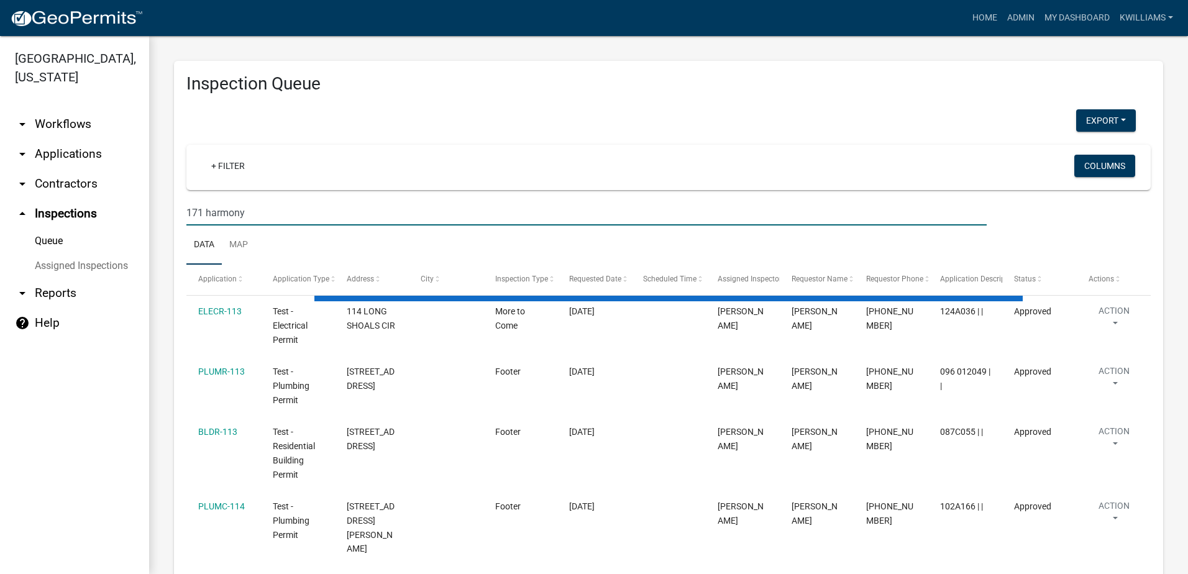
type input "171 harmony"
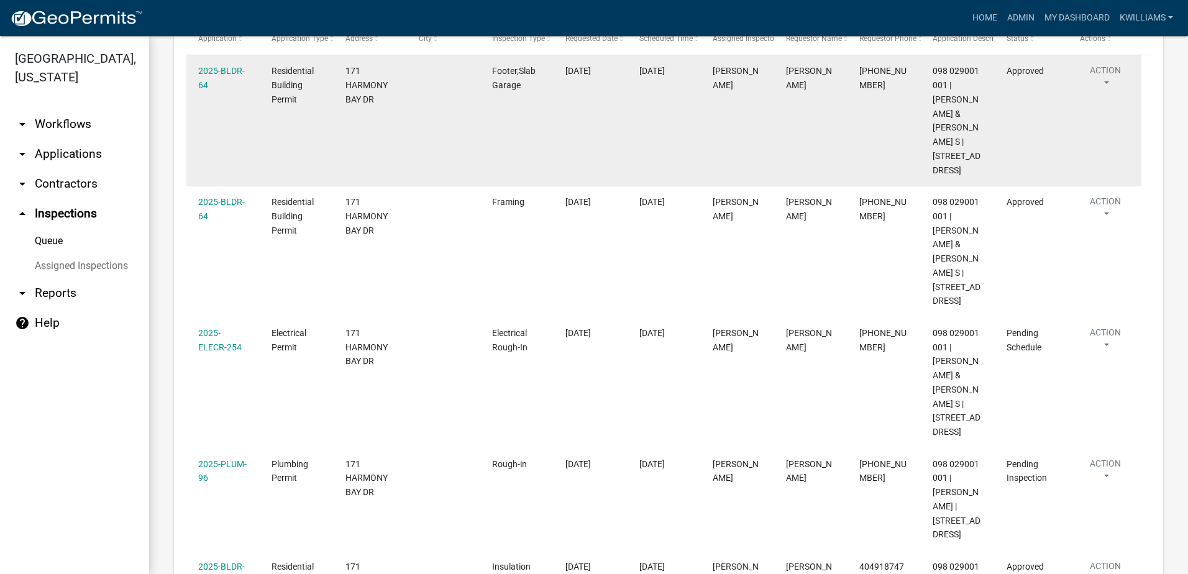
scroll to position [47, 0]
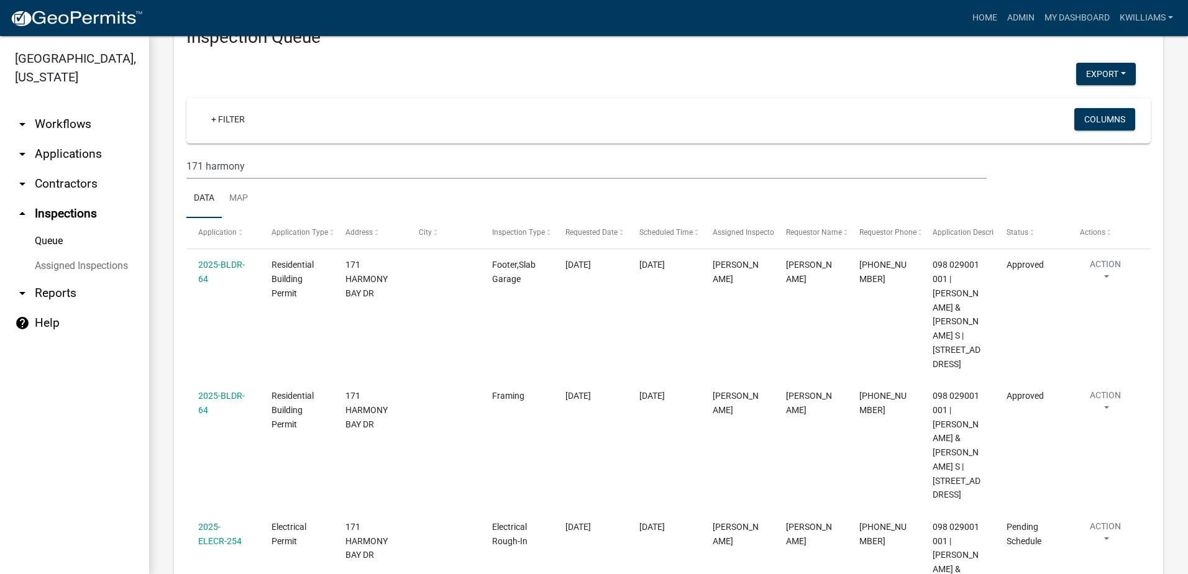
click at [45, 156] on link "arrow_drop_down Applications" at bounding box center [74, 154] width 149 height 30
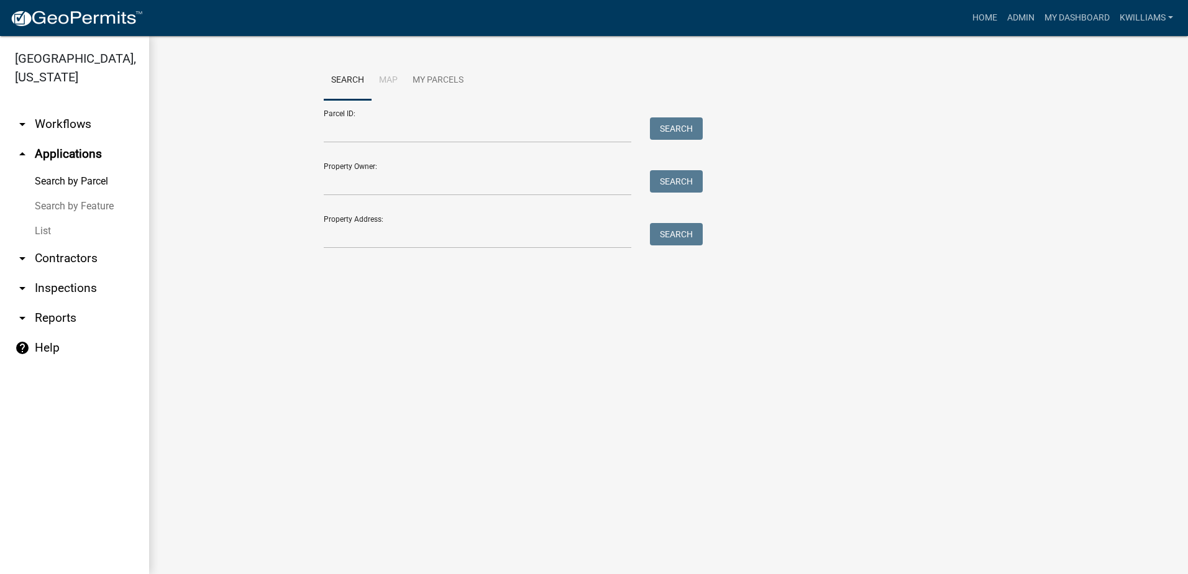
click at [61, 225] on link "List" at bounding box center [74, 231] width 149 height 25
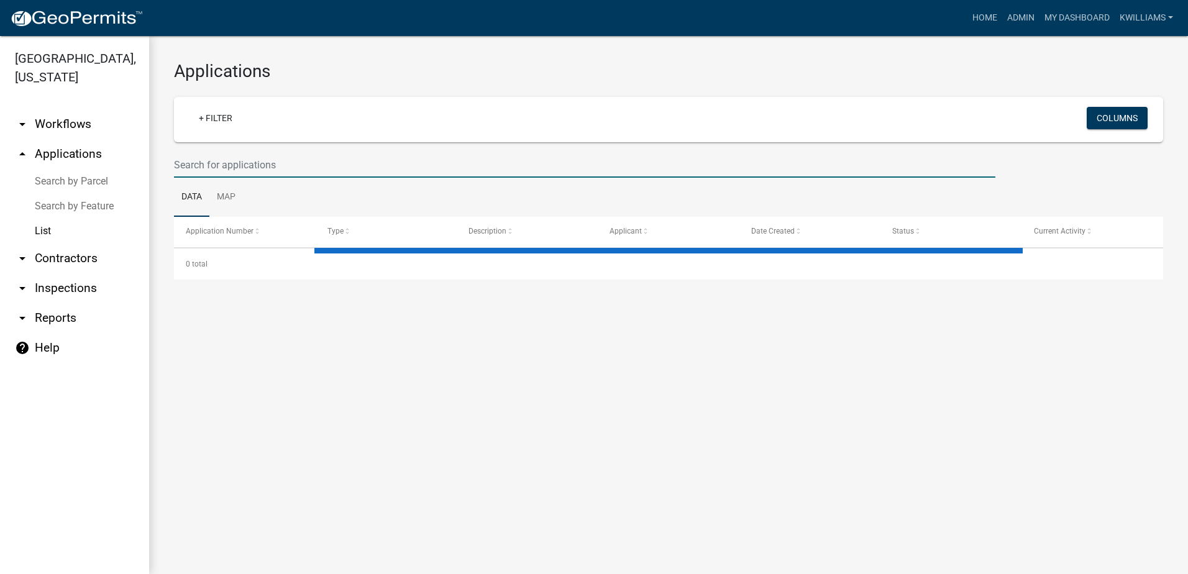
click at [225, 172] on input "text" at bounding box center [584, 164] width 821 height 25
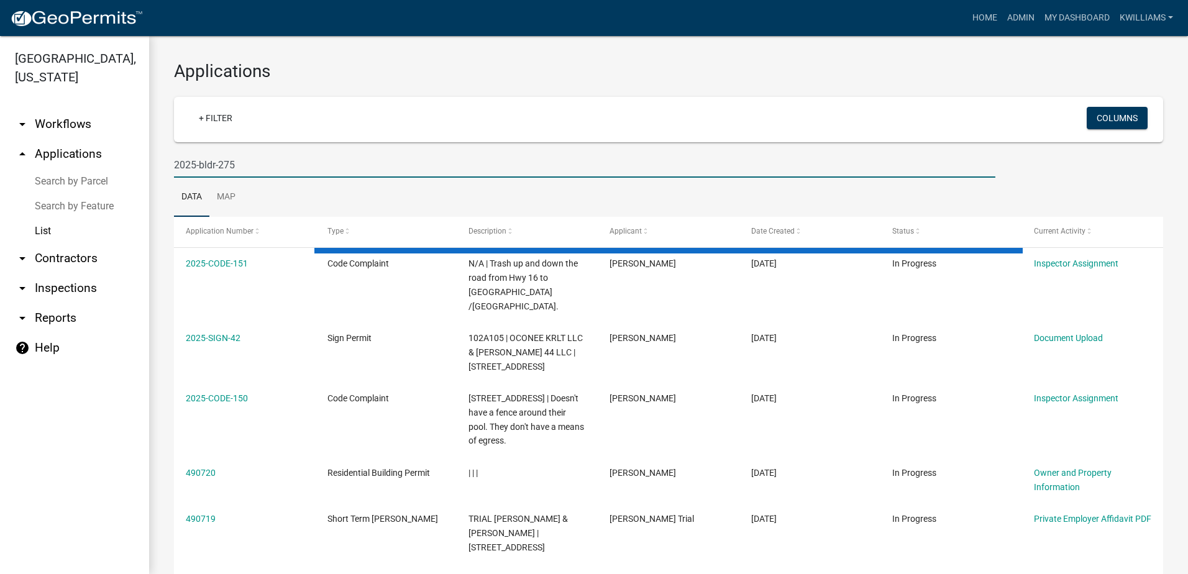
type input "2025-bldr-275"
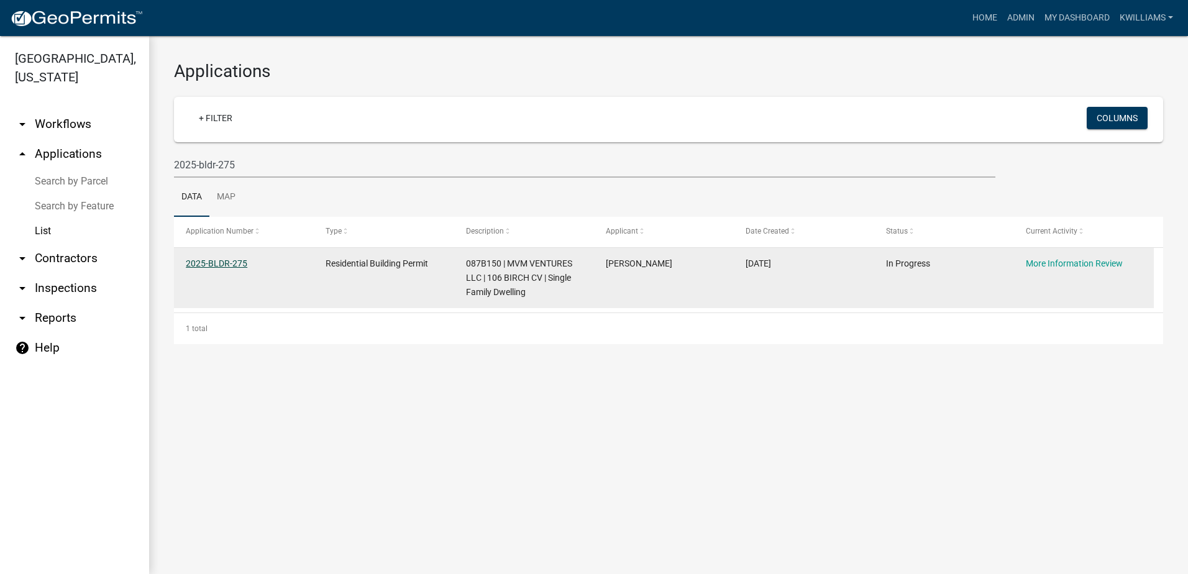
click at [224, 261] on link "2025-BLDR-275" at bounding box center [217, 263] width 62 height 10
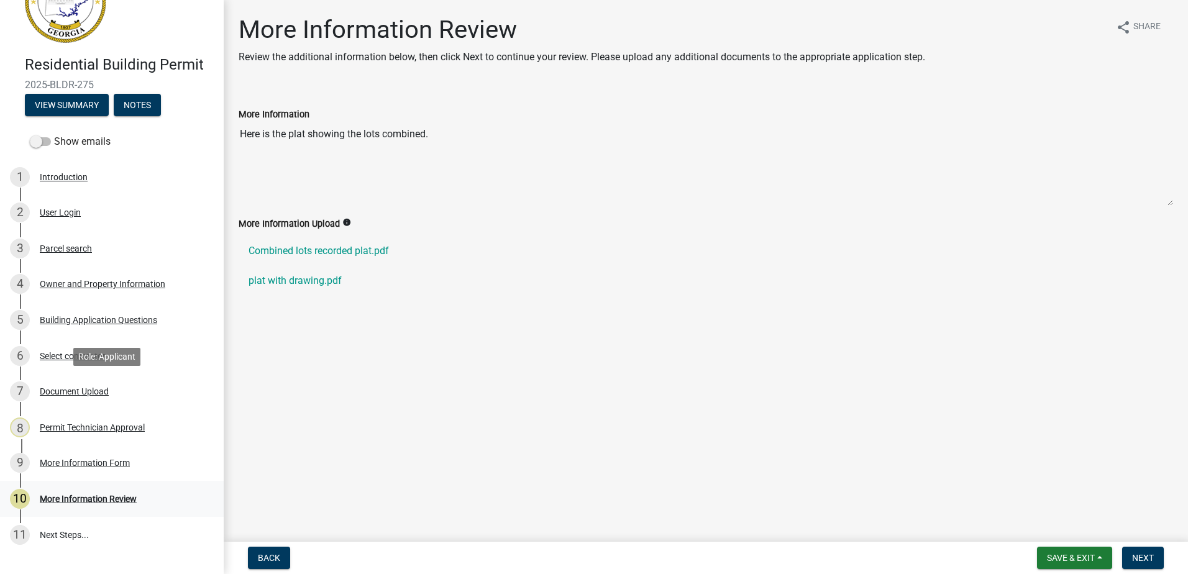
scroll to position [117, 0]
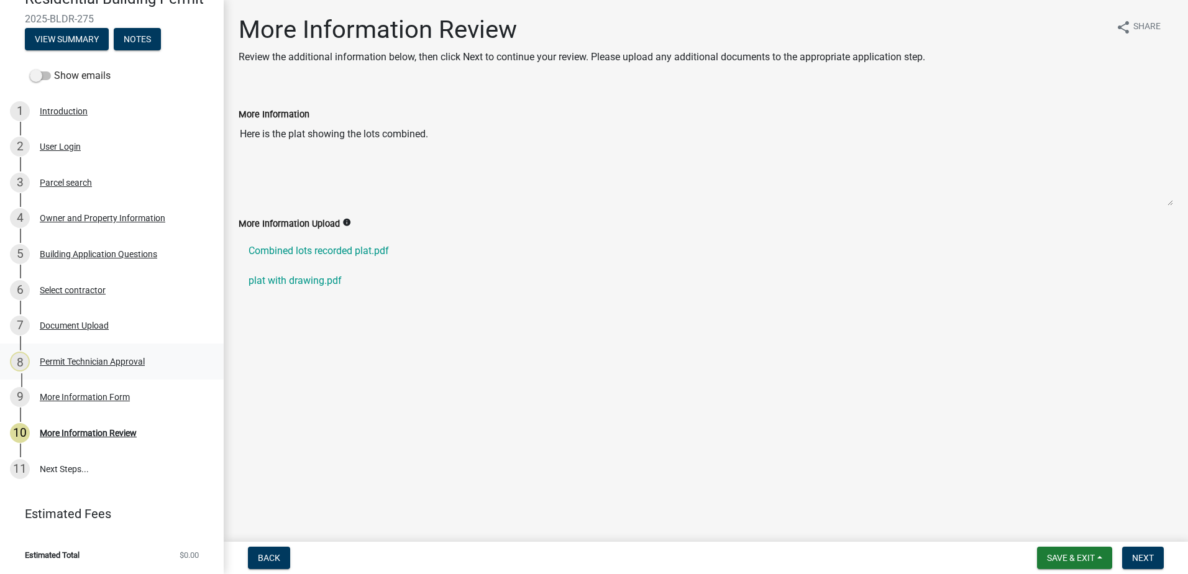
click at [94, 349] on link "8 Permit Technician Approval" at bounding box center [112, 362] width 224 height 36
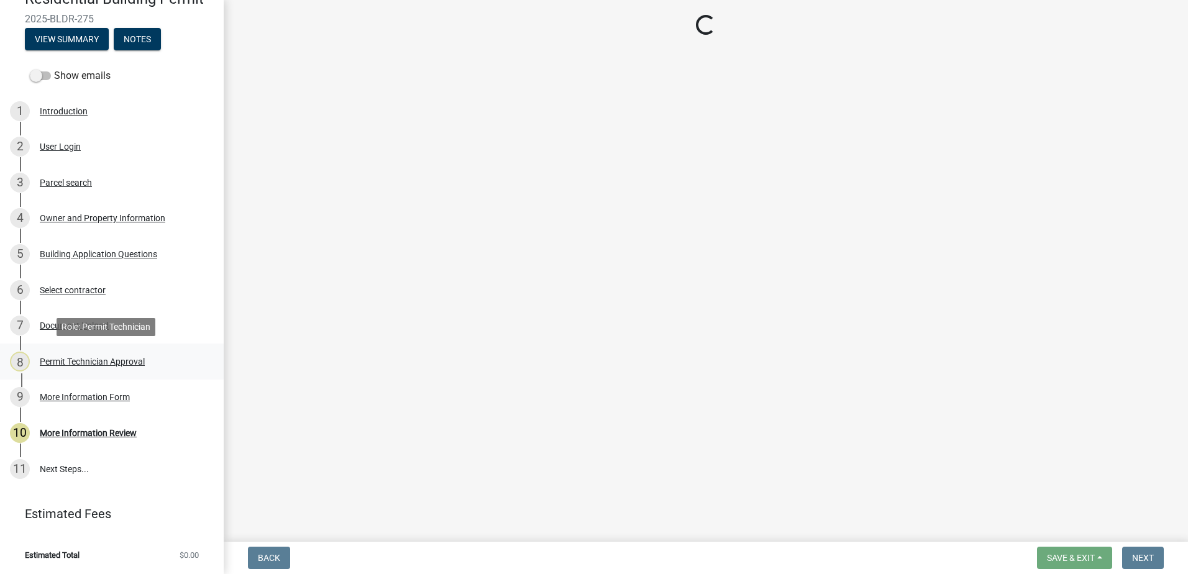
select select "34fe85c2-5f76-4343-b6bb-8ca387e0bed7"
select select "83394b22-4a11-496c-8e5c-75ade2e72faf"
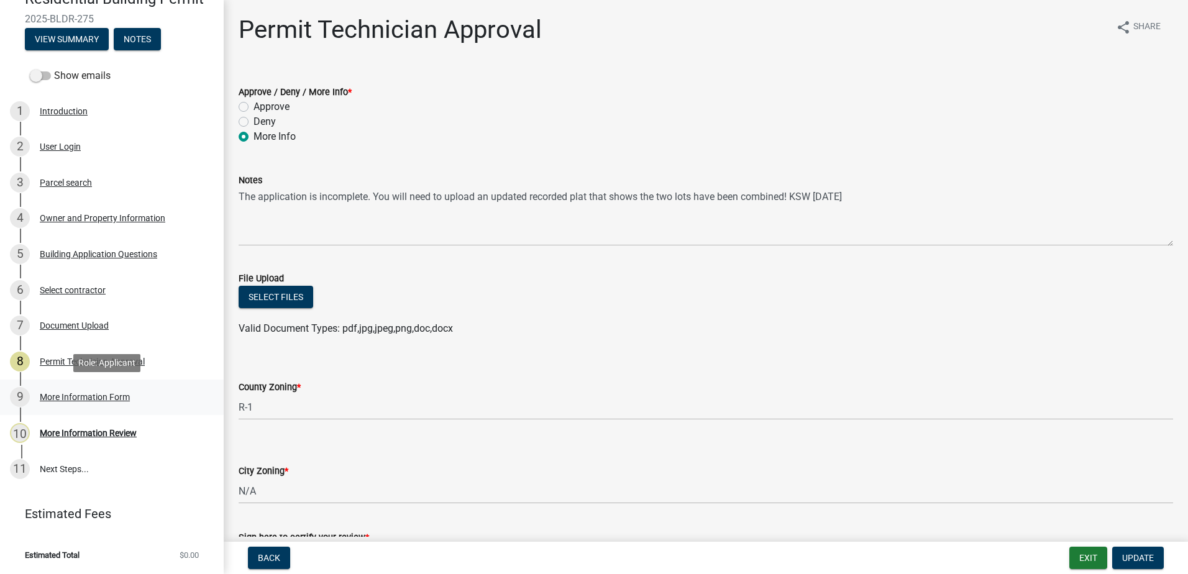
click at [59, 391] on div "9 More Information Form" at bounding box center [107, 397] width 194 height 20
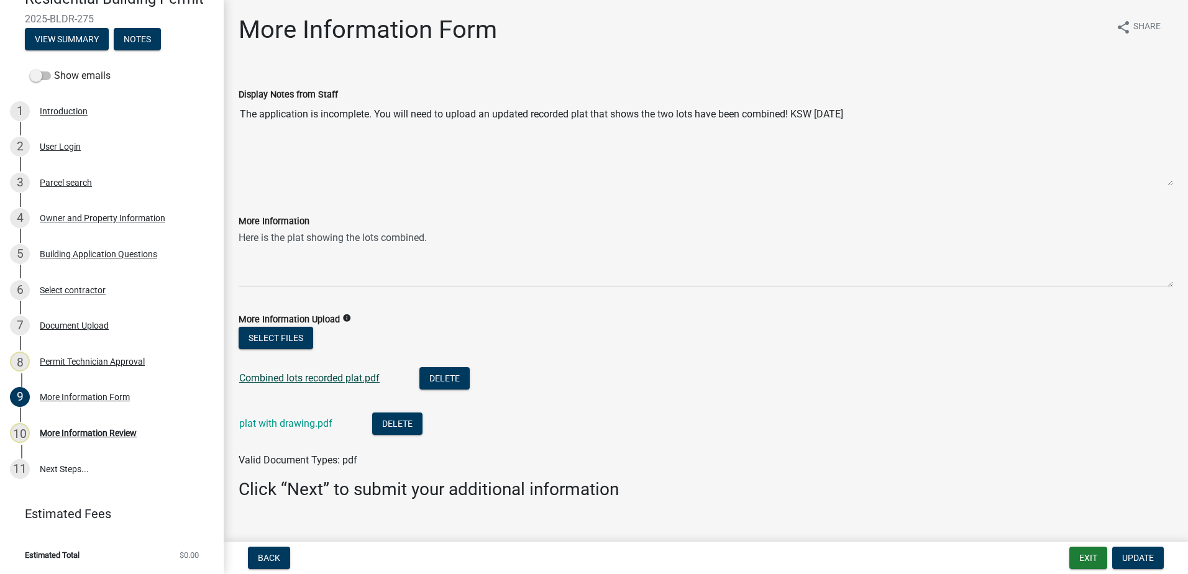
click at [326, 375] on link "Combined lots recorded plat.pdf" at bounding box center [309, 378] width 140 height 12
click at [70, 326] on div "Document Upload" at bounding box center [74, 325] width 69 height 9
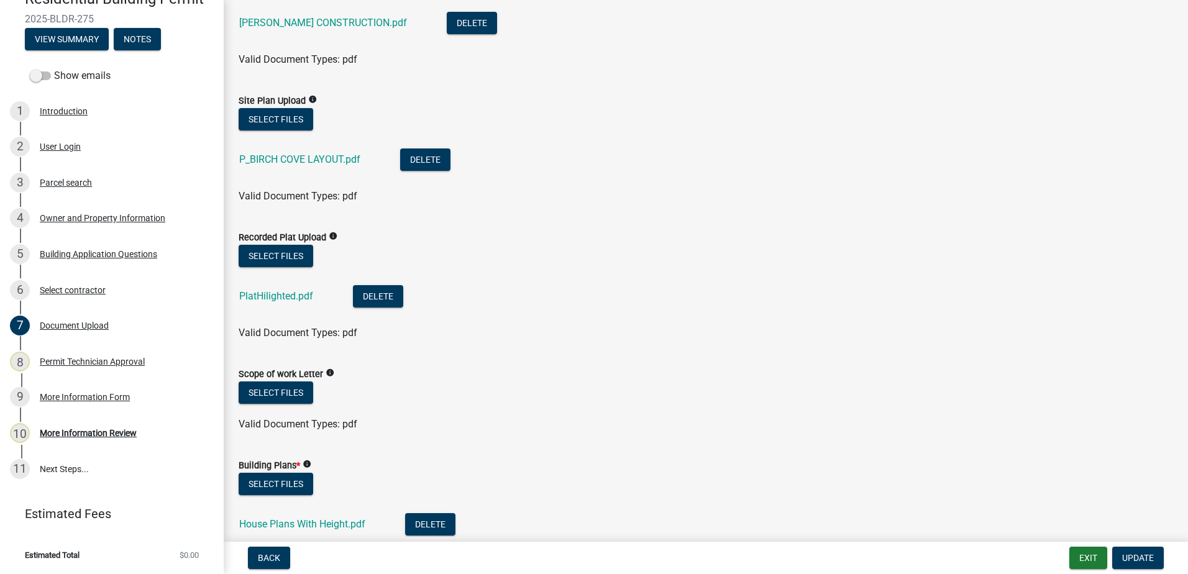
scroll to position [373, 0]
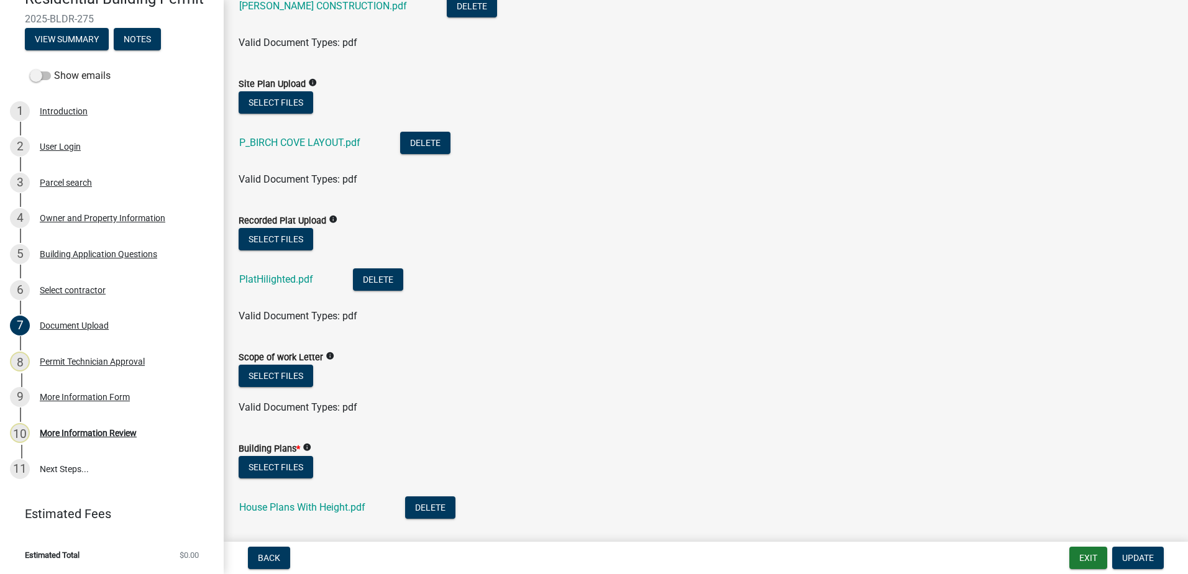
click at [280, 227] on div "Recorded Plat Upload info" at bounding box center [706, 220] width 934 height 15
click at [272, 240] on button "Select files" at bounding box center [276, 239] width 75 height 22
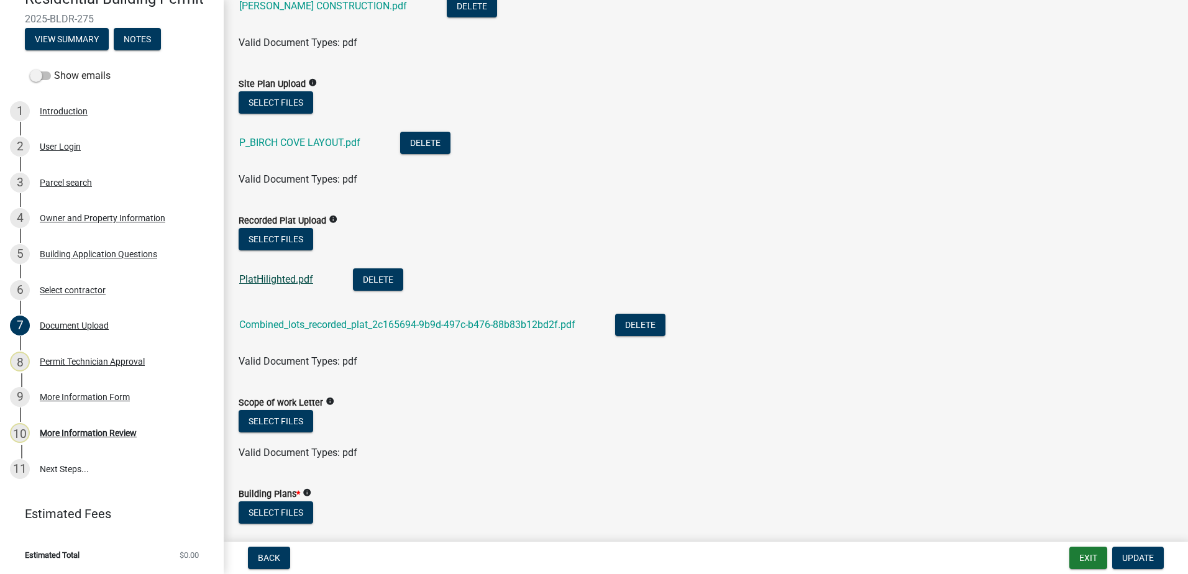
click at [270, 283] on link "PlatHilighted.pdf" at bounding box center [276, 279] width 74 height 12
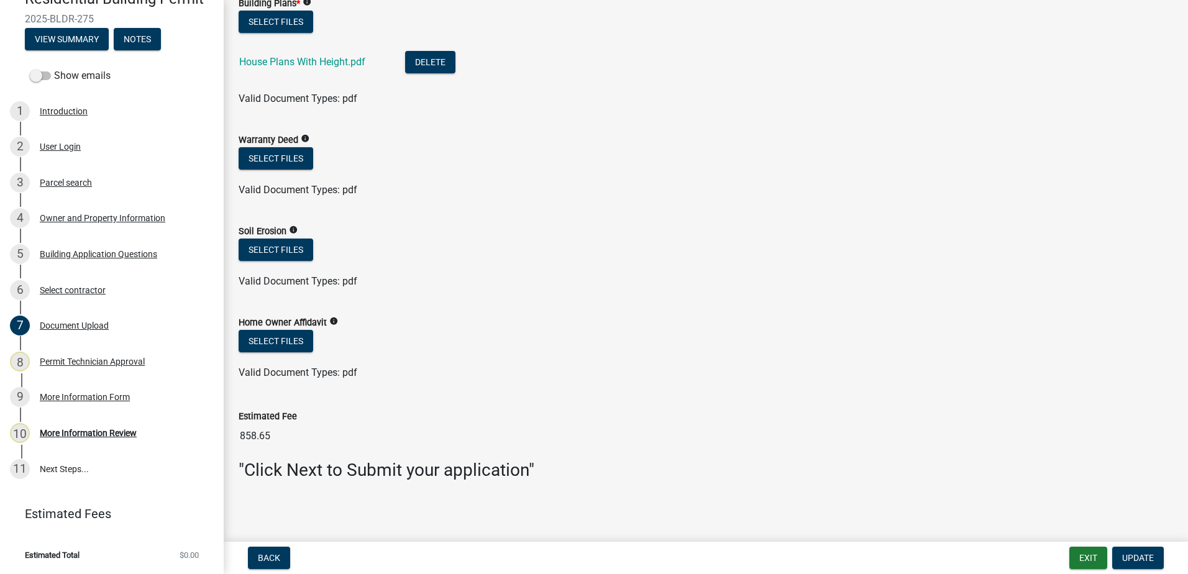
scroll to position [866, 0]
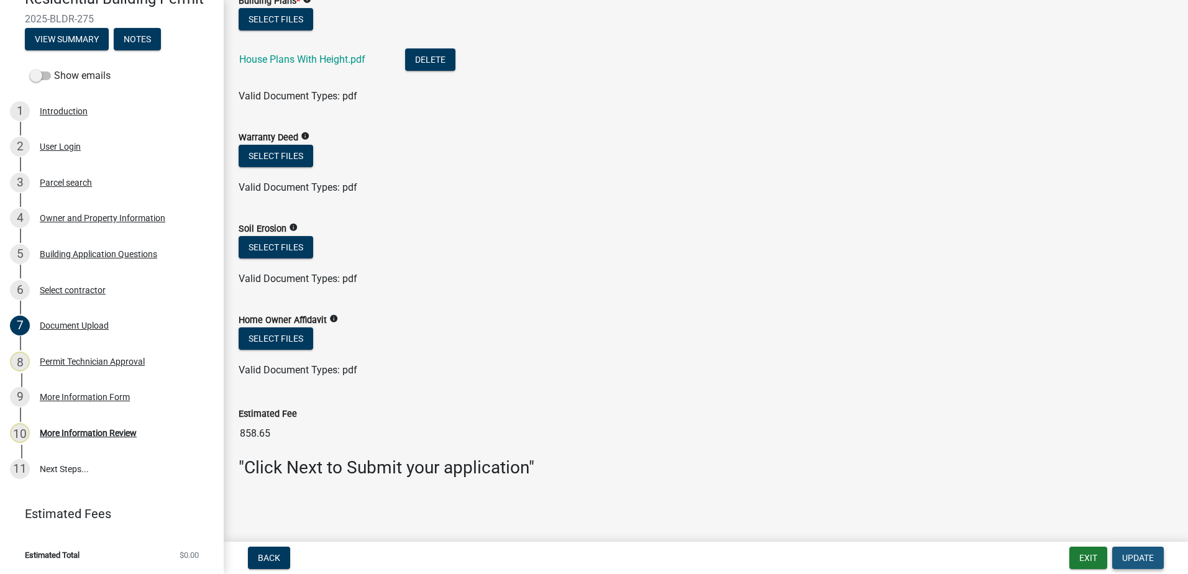
click at [1137, 559] on span "Update" at bounding box center [1138, 558] width 32 height 10
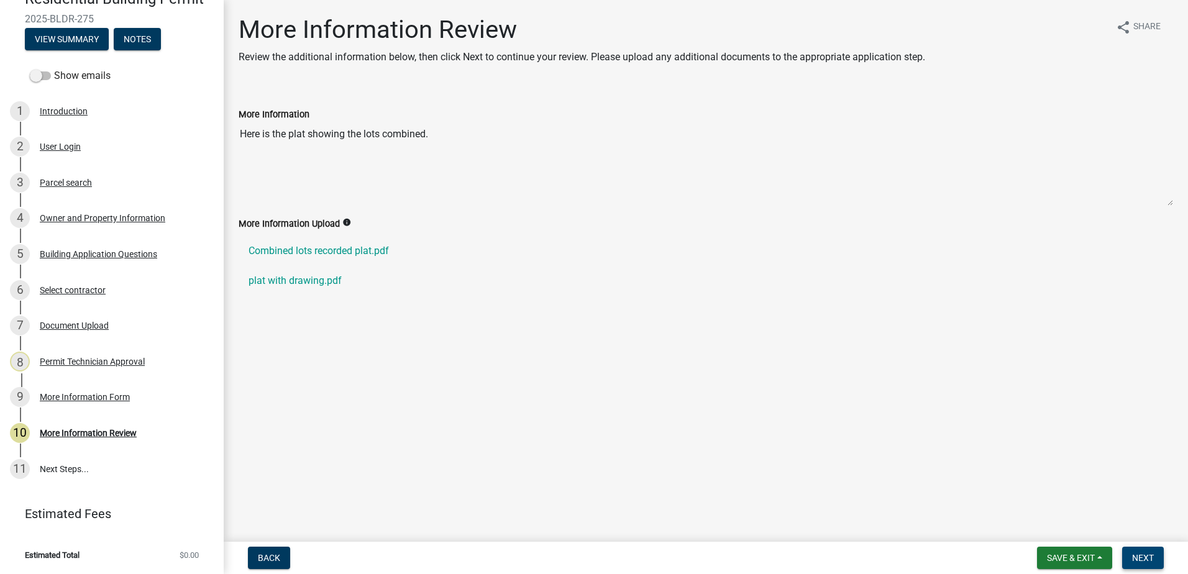
click at [1145, 562] on button "Next" at bounding box center [1143, 558] width 42 height 22
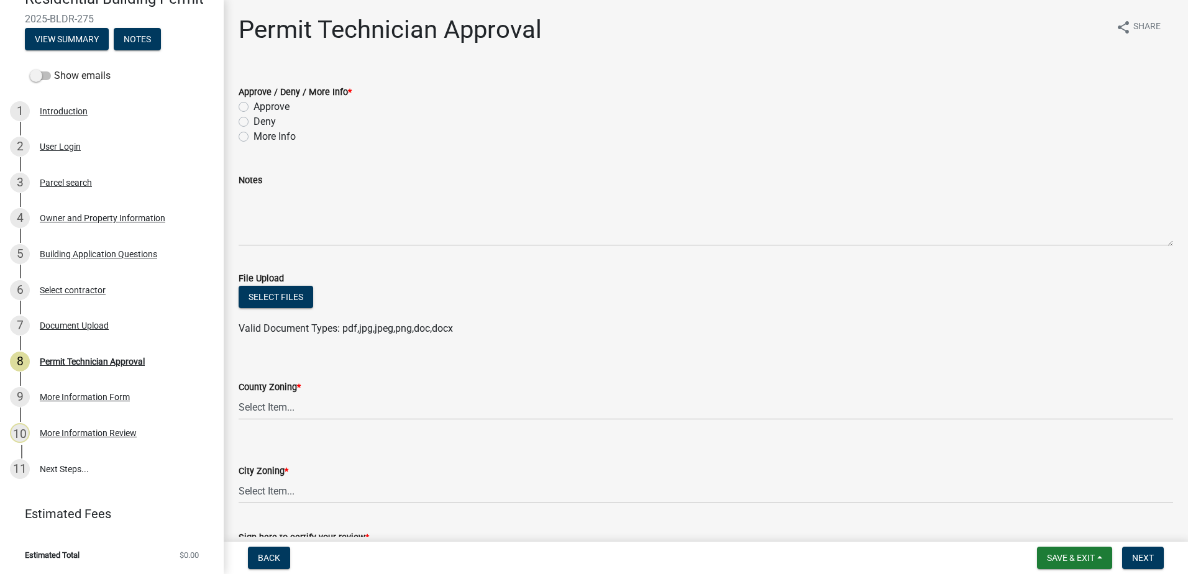
click at [237, 112] on div "Approve / Deny / More Info * Approve Deny More Info" at bounding box center [705, 107] width 953 height 75
click at [241, 116] on div "Deny" at bounding box center [706, 121] width 934 height 15
click at [253, 104] on label "Approve" at bounding box center [271, 106] width 36 height 15
click at [253, 104] on input "Approve" at bounding box center [257, 103] width 8 height 8
radio input "true"
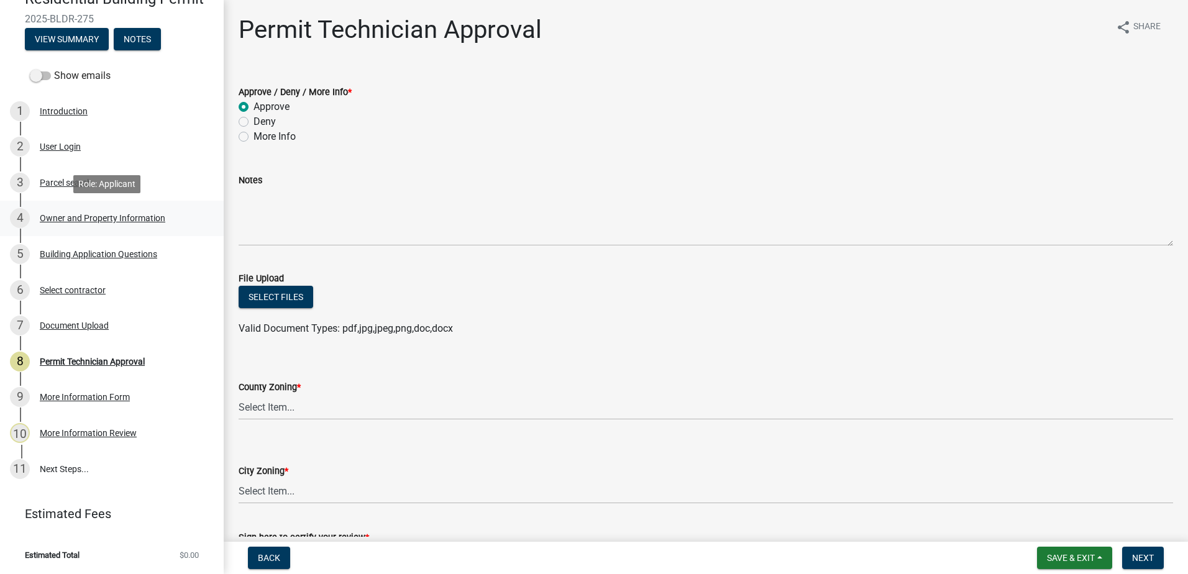
click at [57, 218] on div "Owner and Property Information" at bounding box center [102, 218] width 125 height 9
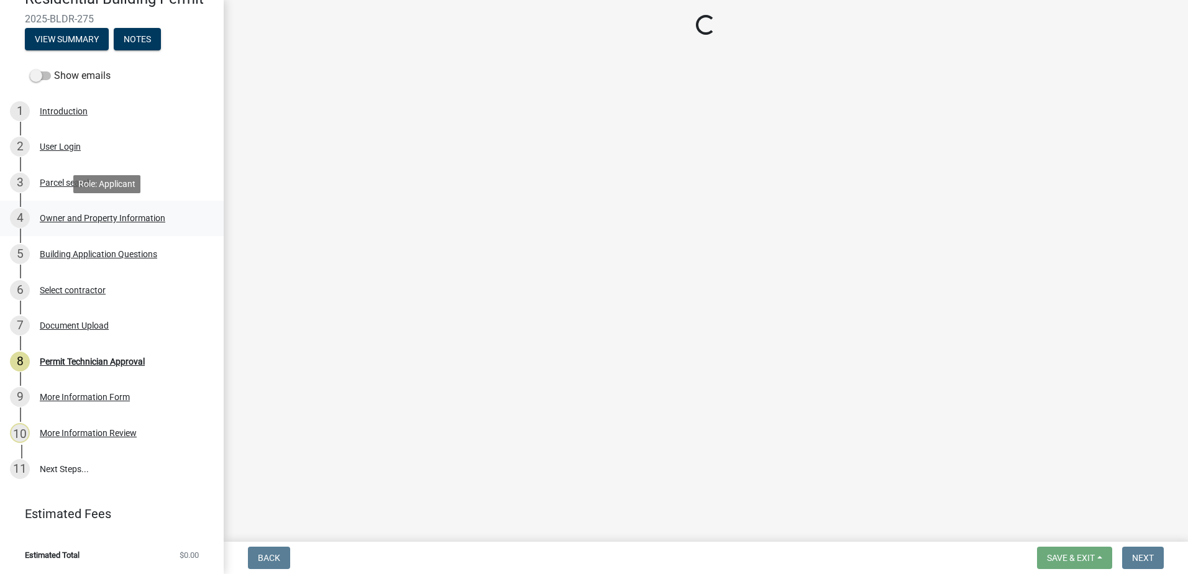
select select "34fe85c2-5f76-4343-b6bb-8ca387e0bed7"
select select "83394b22-4a11-496c-8e5c-75ade2e72faf"
select select "295c155f-de53-4b68-9fdd-08c8883e9b6f"
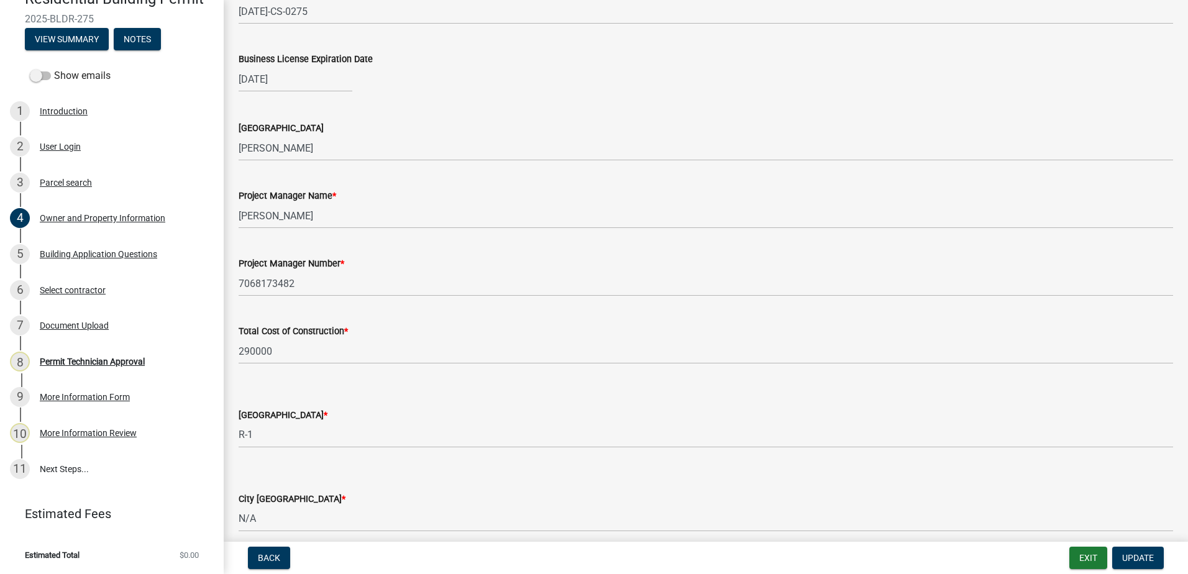
scroll to position [1840, 0]
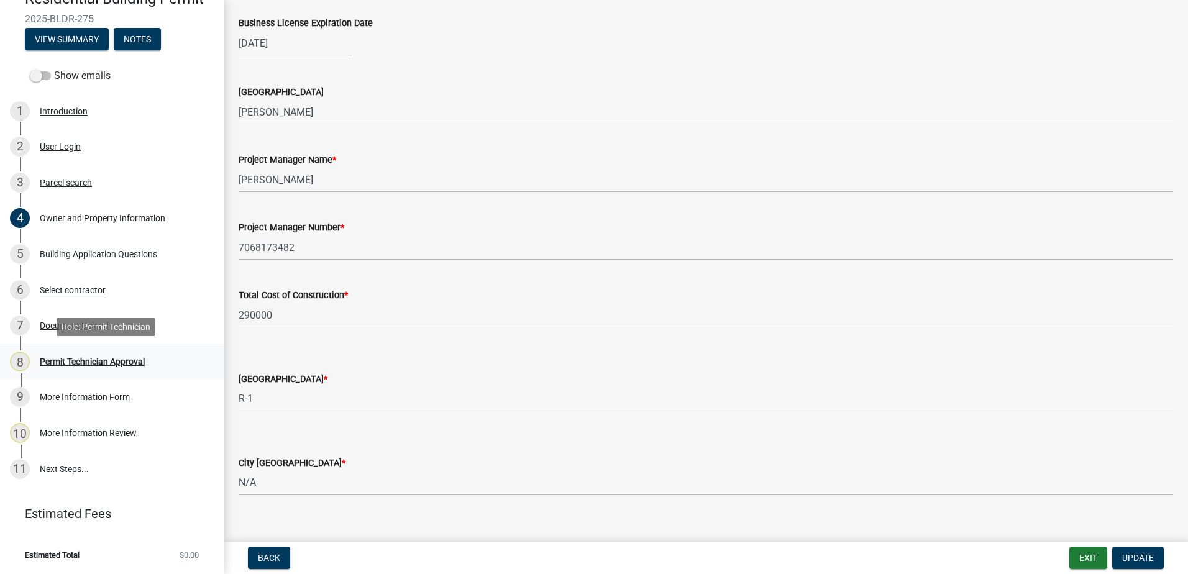
click at [82, 357] on div "Permit Technician Approval" at bounding box center [92, 361] width 105 height 9
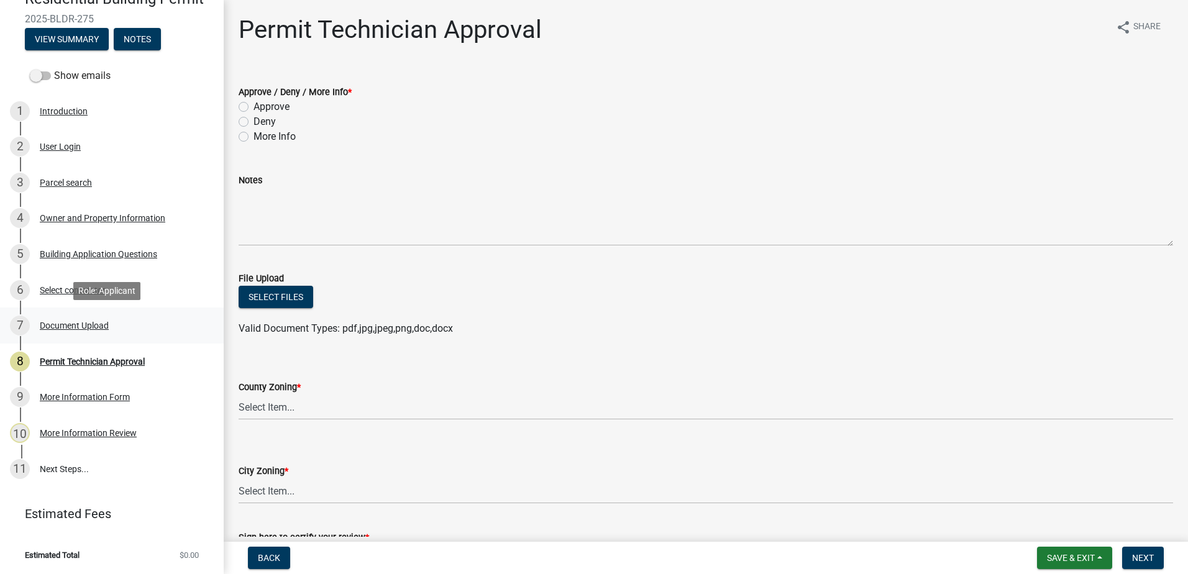
click at [50, 322] on div "Document Upload" at bounding box center [74, 325] width 69 height 9
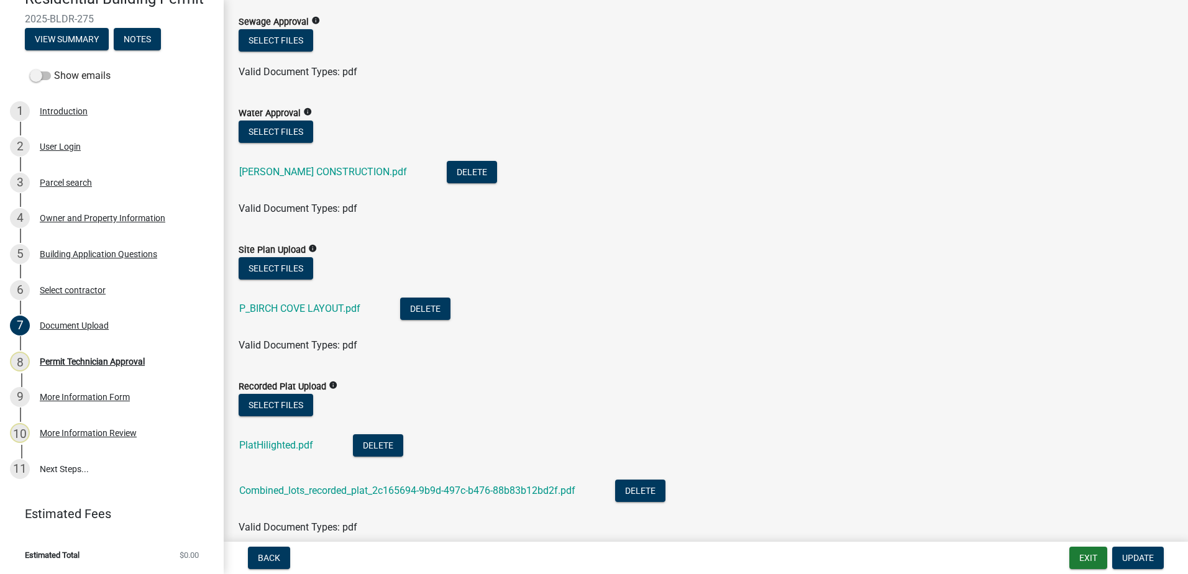
scroll to position [248, 0]
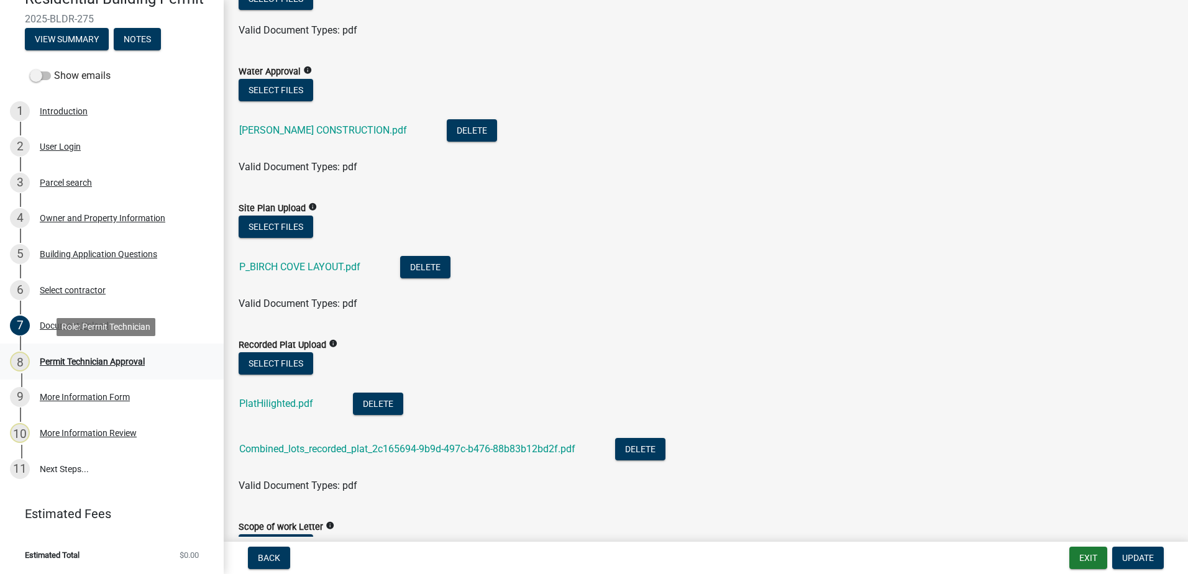
click at [90, 365] on div "Permit Technician Approval" at bounding box center [92, 361] width 105 height 9
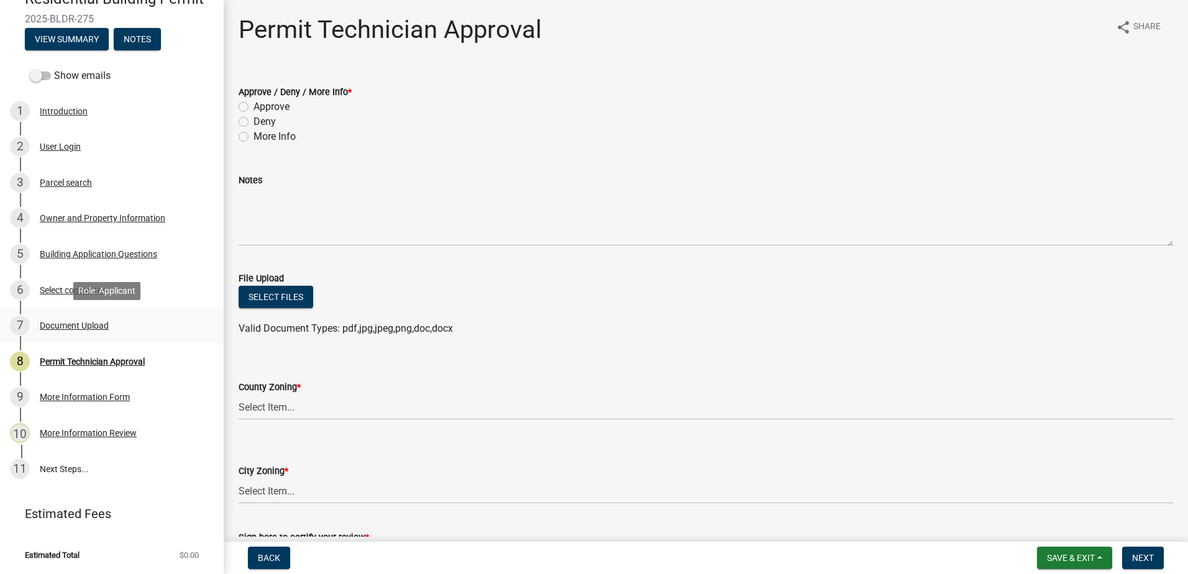
click at [91, 332] on div "7 Document Upload" at bounding box center [107, 326] width 194 height 20
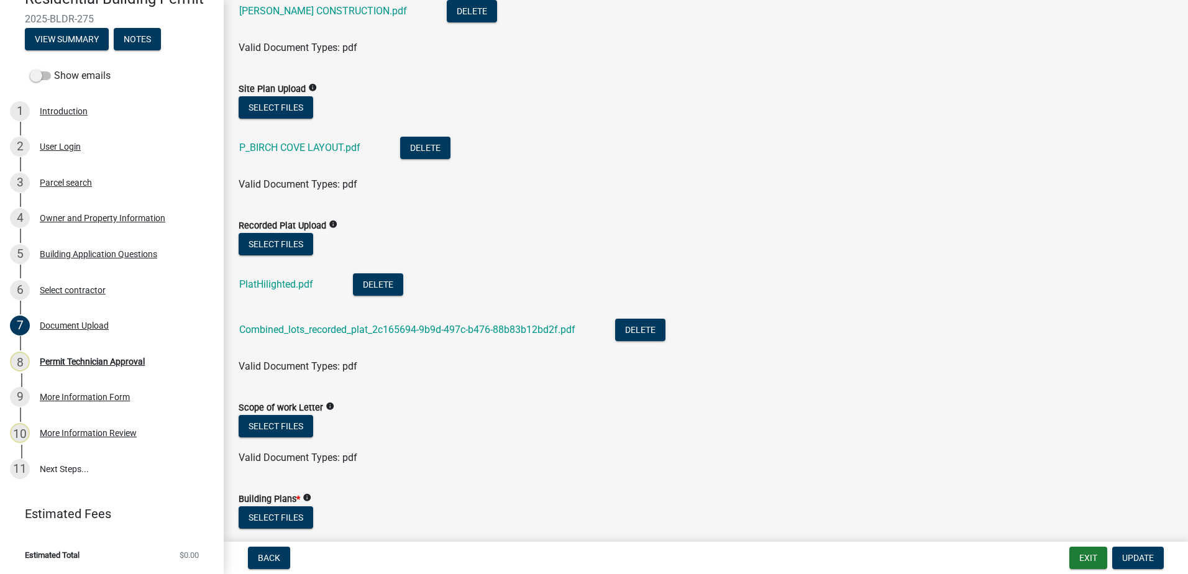
scroll to position [373, 0]
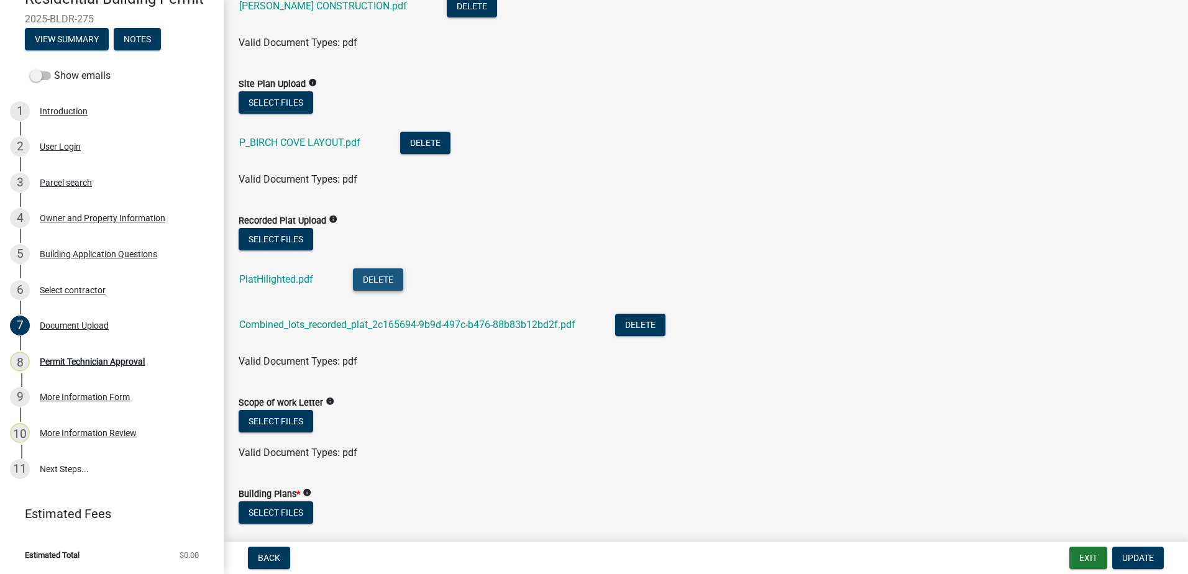
click at [376, 289] on button "Delete" at bounding box center [378, 279] width 50 height 22
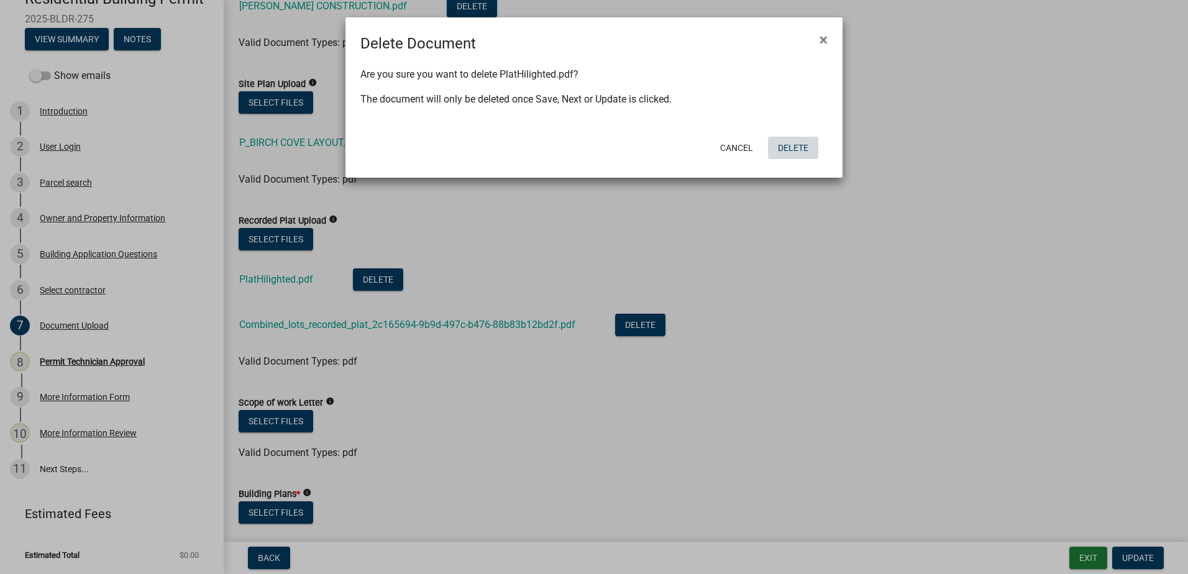
click at [802, 156] on button "Delete" at bounding box center [793, 148] width 50 height 22
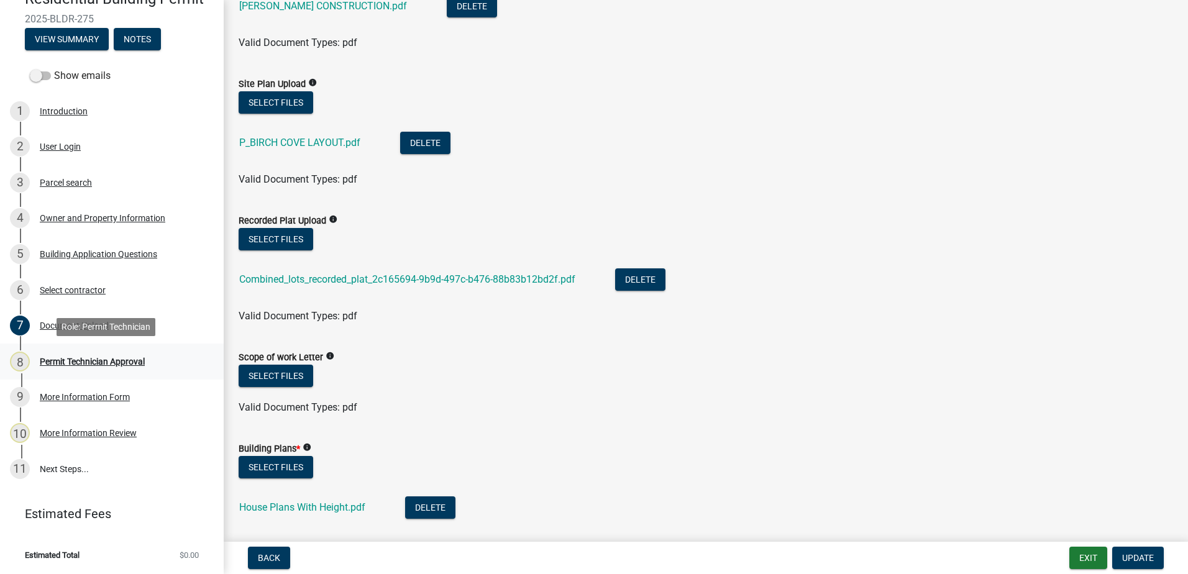
click at [130, 365] on div "Permit Technician Approval" at bounding box center [92, 361] width 105 height 9
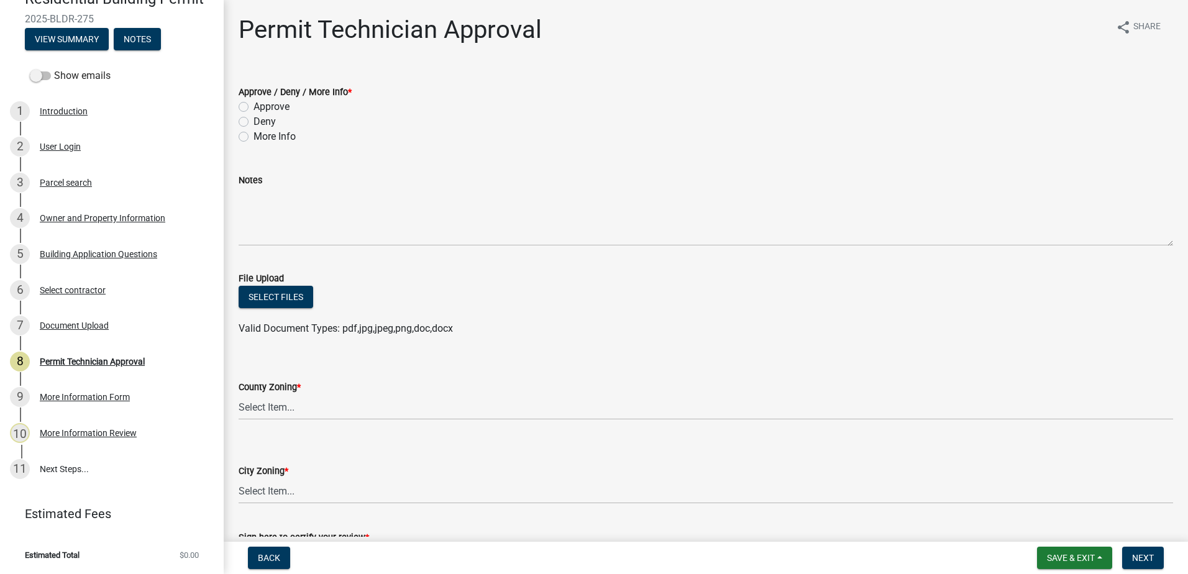
click at [253, 107] on label "Approve" at bounding box center [271, 106] width 36 height 15
click at [253, 107] on input "Approve" at bounding box center [257, 103] width 8 height 8
radio input "true"
click at [267, 408] on select "Select Item... AG-1 R-1R R-1 R-2 MHP RM-1 RM-3 C-1 C-2 I-M PUD N/A" at bounding box center [706, 406] width 934 height 25
click at [239, 394] on select "Select Item... AG-1 R-1R R-1 R-2 MHP RM-1 RM-3 C-1 C-2 I-M PUD N/A" at bounding box center [706, 406] width 934 height 25
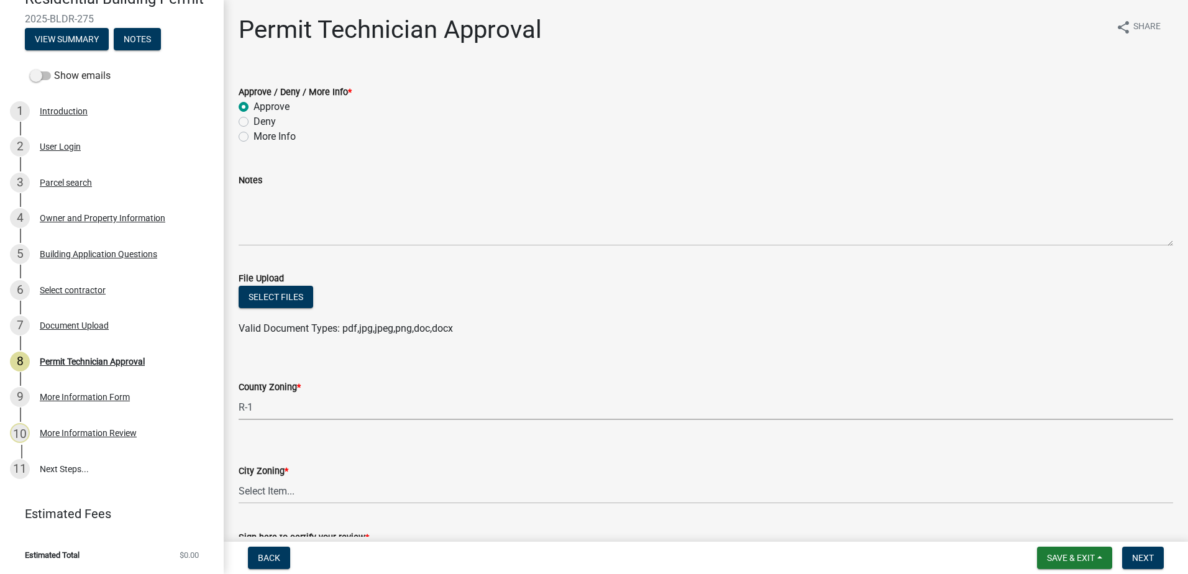
select select "34fe85c2-5f76-4343-b6bb-8ca387e0bed7"
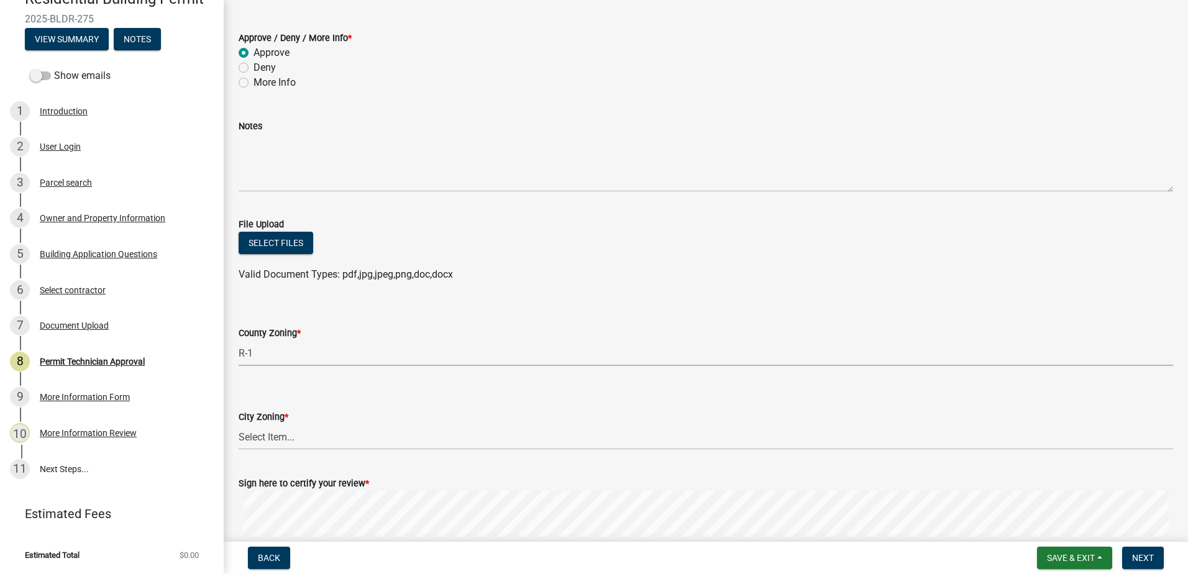
scroll to position [186, 0]
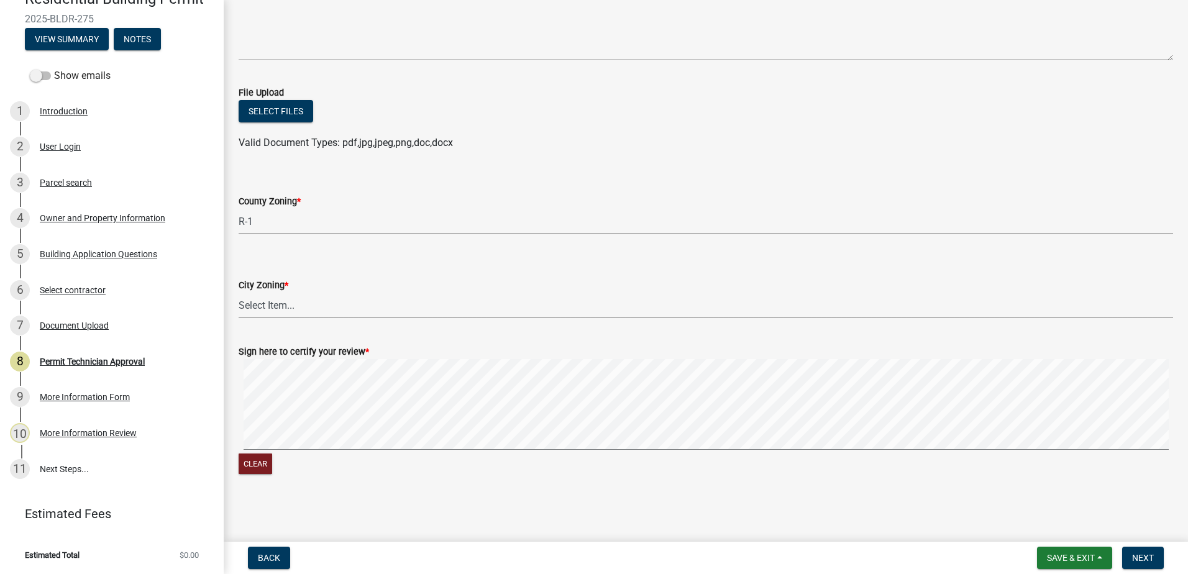
click at [254, 315] on select "Select Item... A-1 A-2 R-1 R-2 R-3 R-4 MHP C-1 C-2 I-1 I-2 DB FH H-P N/A" at bounding box center [706, 305] width 934 height 25
click at [239, 293] on select "Select Item... A-1 A-2 R-1 R-2 R-3 R-4 MHP C-1 C-2 I-1 I-2 DB FH H-P N/A" at bounding box center [706, 305] width 934 height 25
select select "83394b22-4a11-496c-8e5c-75ade2e72faf"
click at [531, 352] on form "Sign here to certify your review * Clear" at bounding box center [706, 403] width 934 height 148
click at [1143, 558] on span "Next" at bounding box center [1143, 558] width 22 height 10
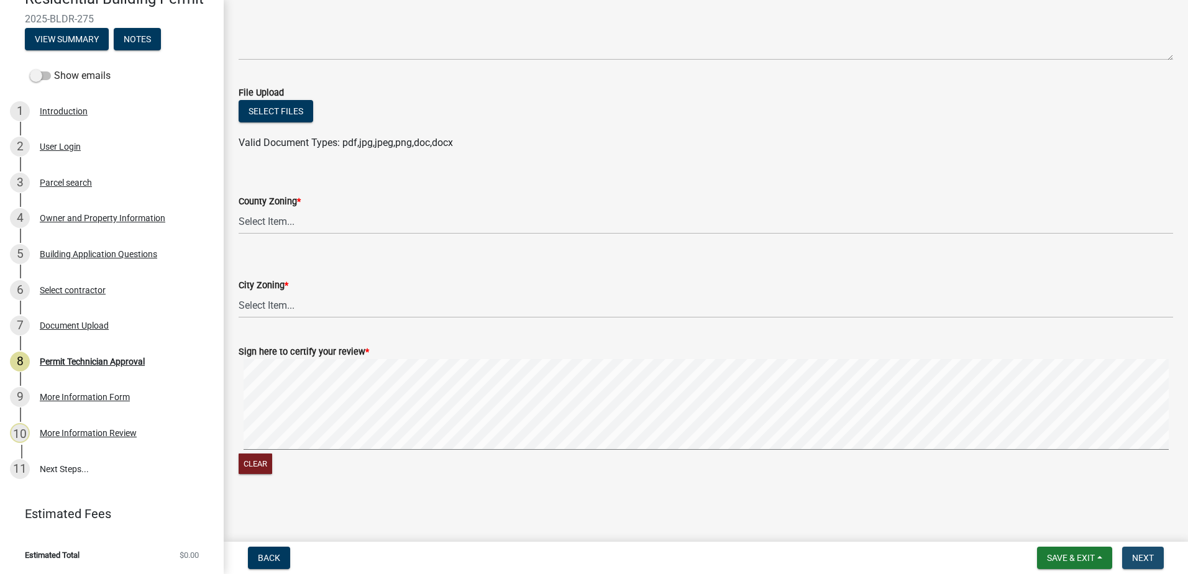
scroll to position [0, 0]
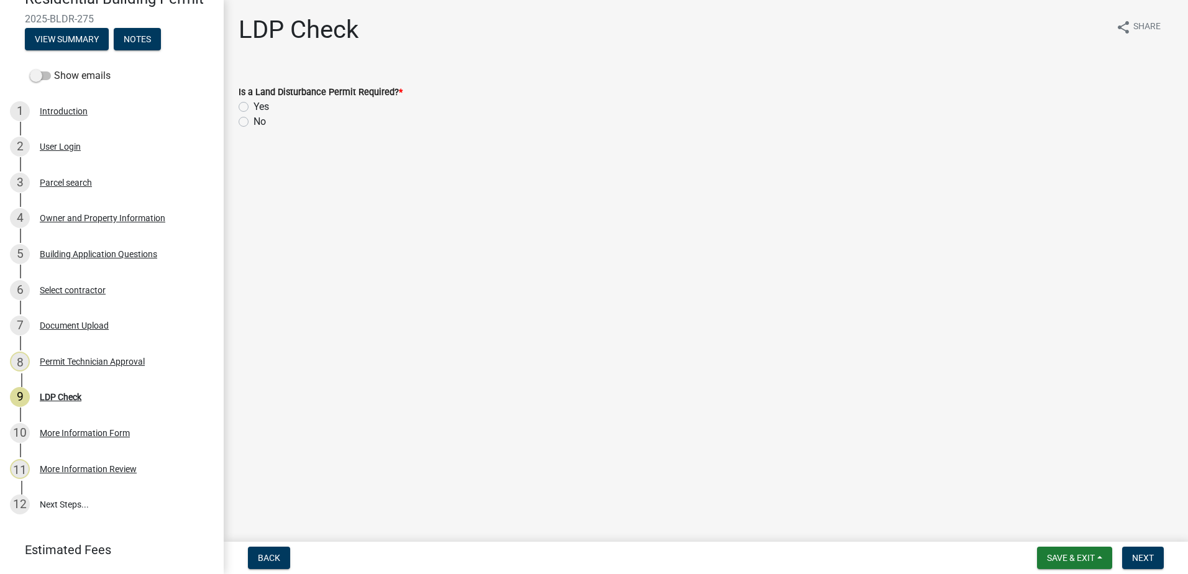
click at [253, 117] on label "No" at bounding box center [259, 121] width 12 height 15
click at [253, 117] on input "No" at bounding box center [257, 118] width 8 height 8
radio input "true"
click at [54, 250] on div "Building Application Questions" at bounding box center [98, 254] width 117 height 9
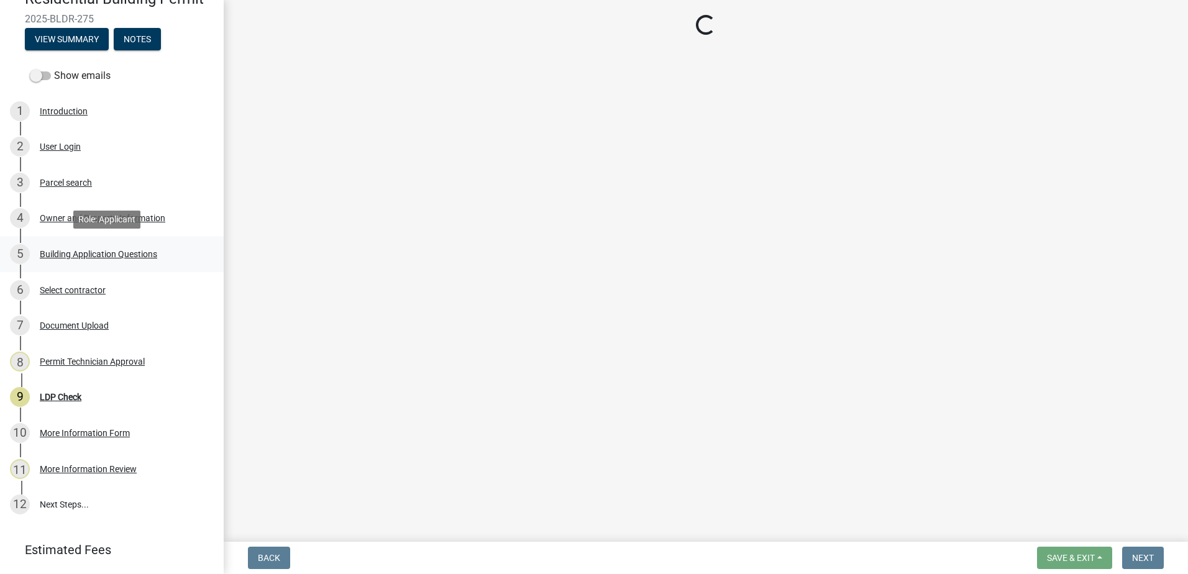
select select "004f4fbb-5e42-4e8e-b1b8-58fc8091e2ba"
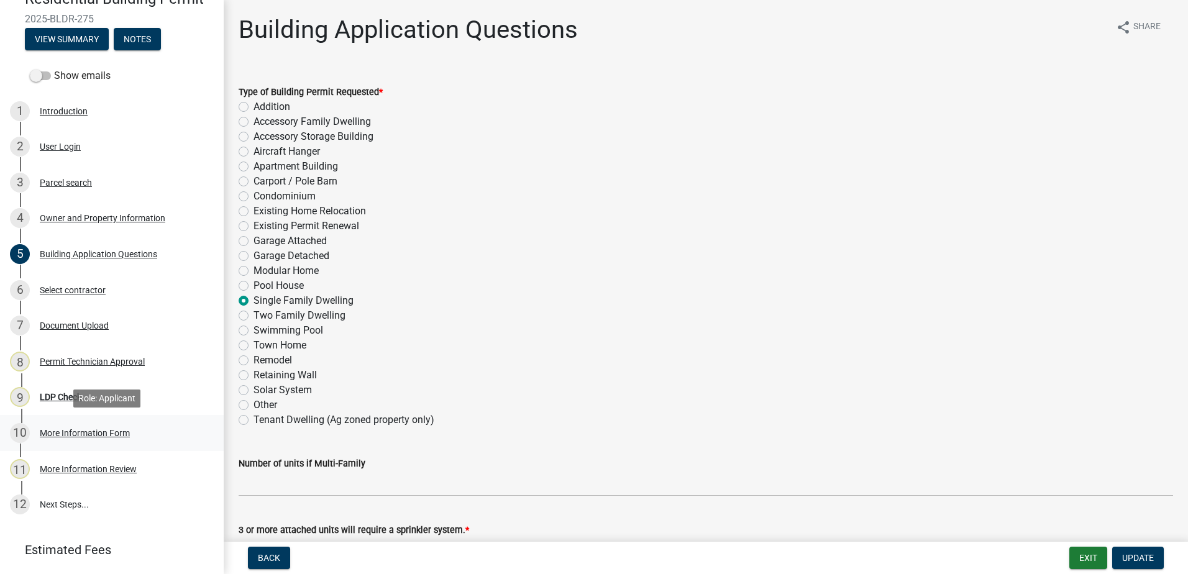
click at [78, 435] on div "More Information Form" at bounding box center [85, 433] width 90 height 9
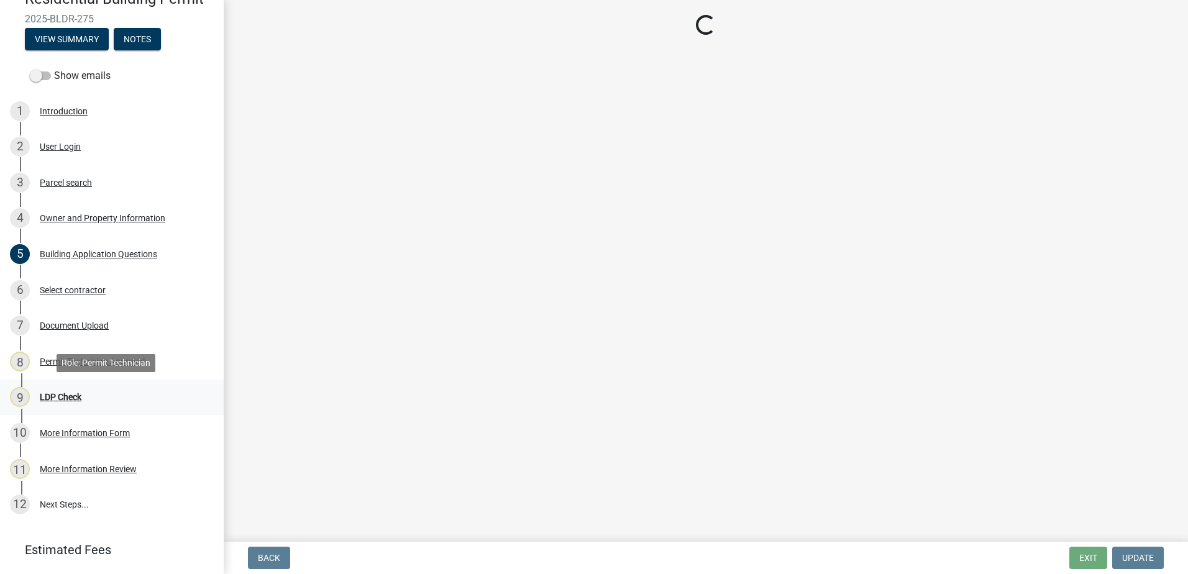
click at [63, 393] on div "LDP Check" at bounding box center [61, 397] width 42 height 9
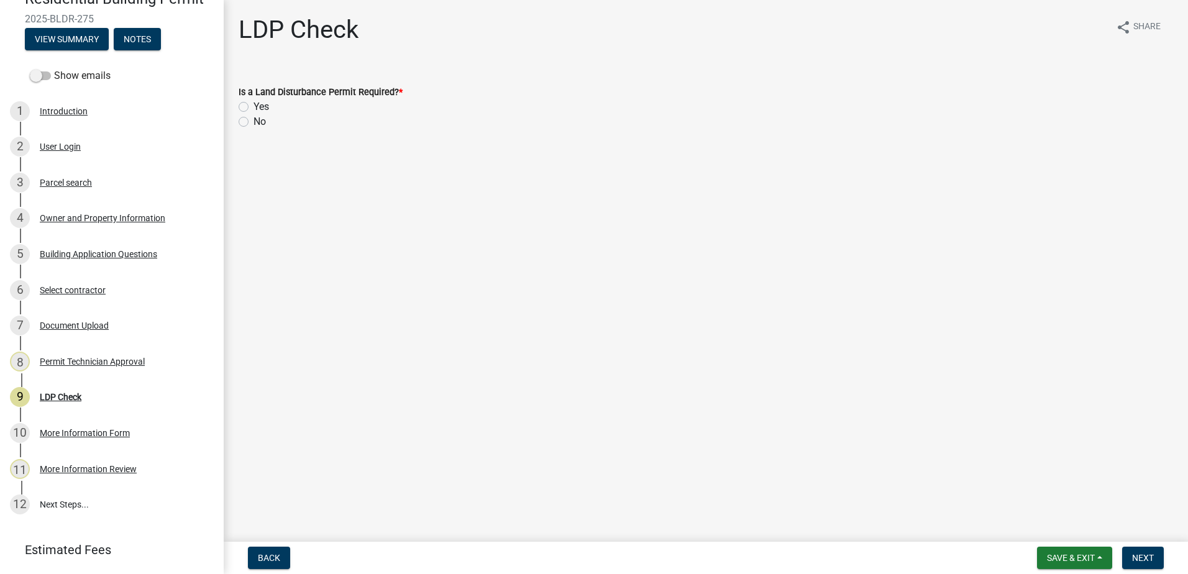
drag, startPoint x: 244, startPoint y: 107, endPoint x: 288, endPoint y: 127, distance: 48.1
click at [253, 107] on label "Yes" at bounding box center [261, 106] width 16 height 15
click at [253, 107] on input "Yes" at bounding box center [257, 103] width 8 height 8
radio input "true"
click at [1134, 552] on button "Next" at bounding box center [1143, 558] width 42 height 22
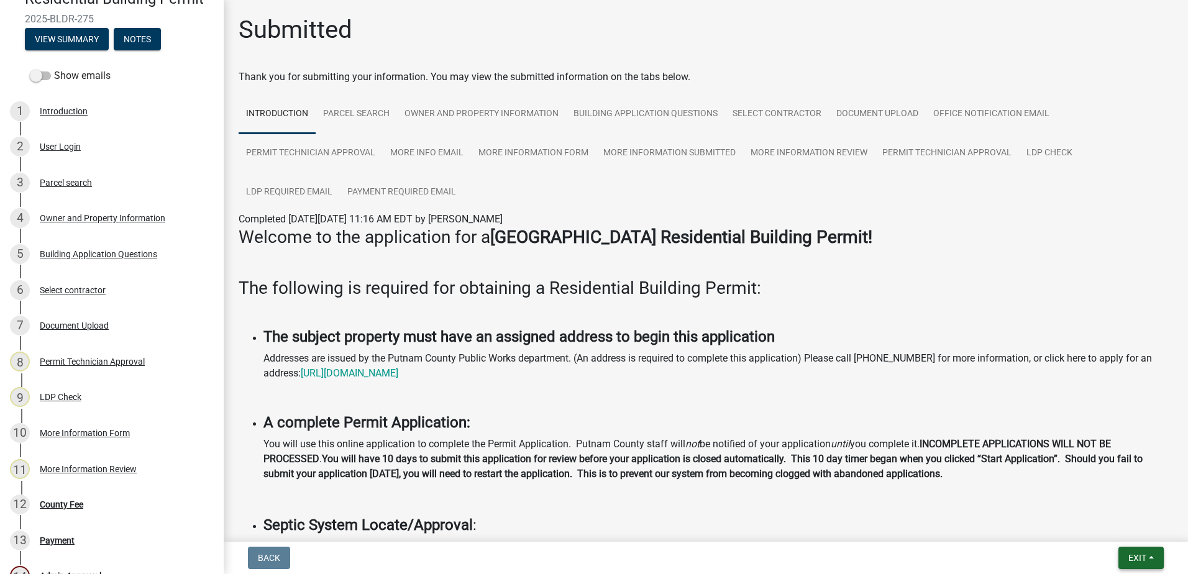
click at [1121, 552] on button "Exit" at bounding box center [1140, 558] width 45 height 22
click at [1103, 533] on button "Save & Exit" at bounding box center [1113, 526] width 99 height 30
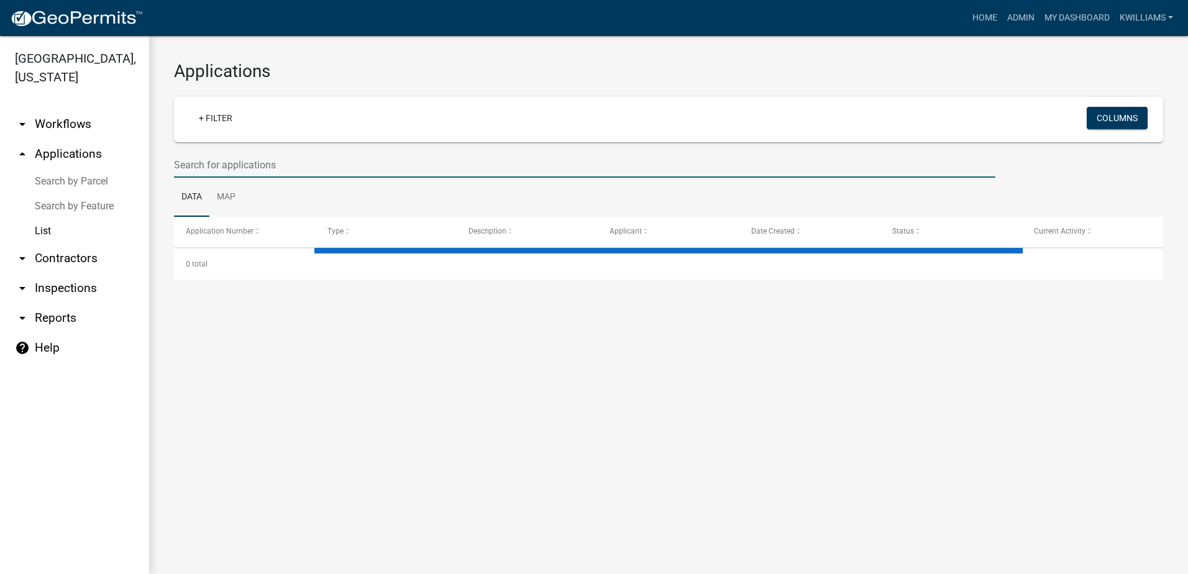
click at [258, 168] on input "text" at bounding box center [584, 164] width 821 height 25
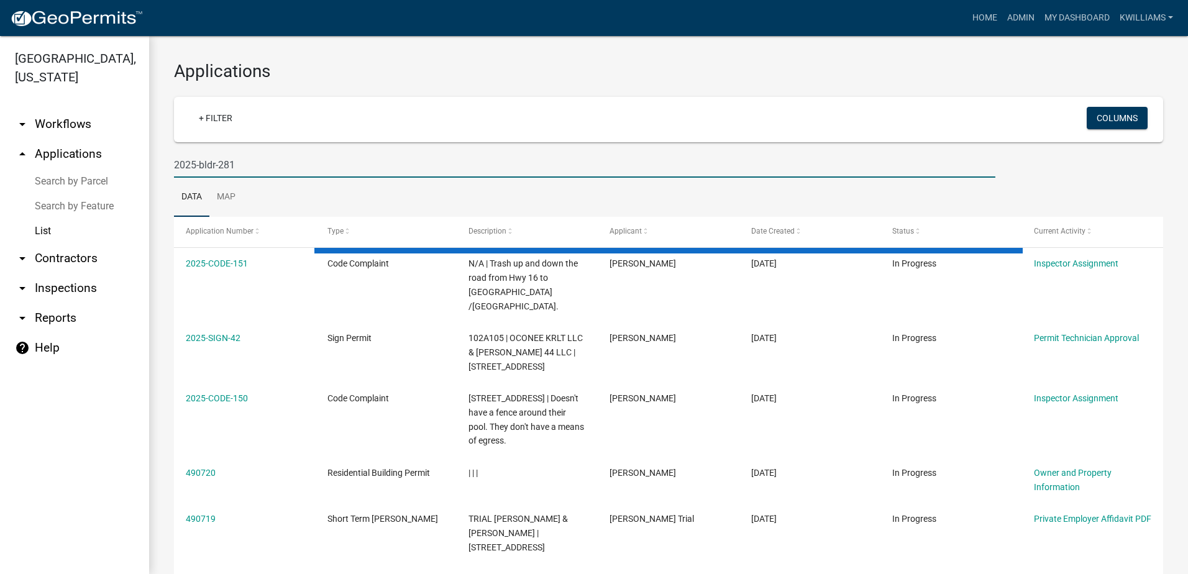
type input "2025-bldr-281"
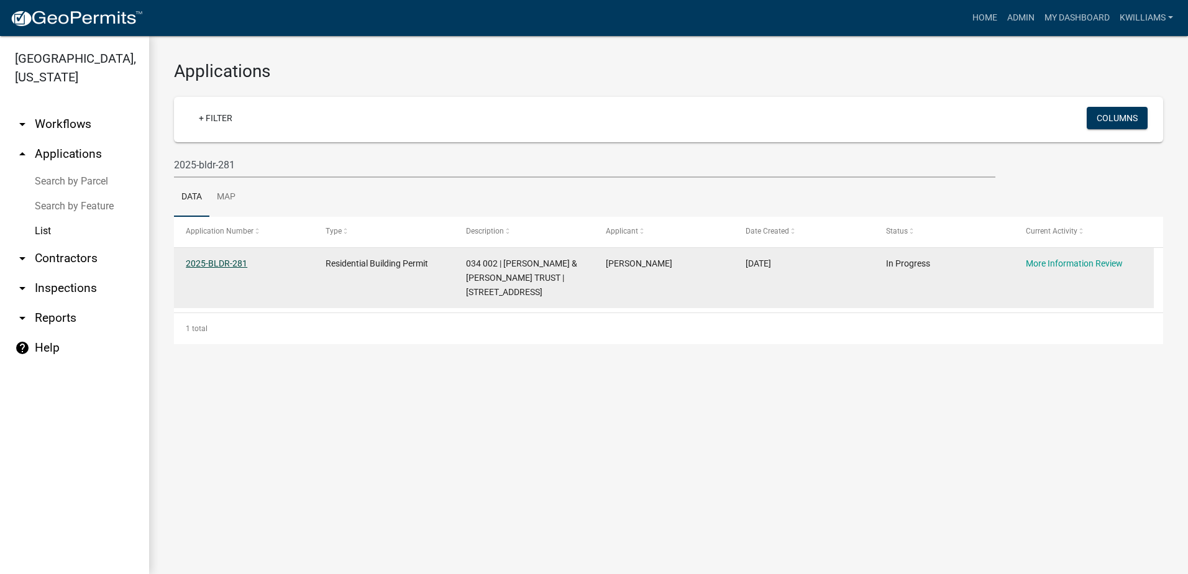
click at [237, 263] on link "2025-BLDR-281" at bounding box center [217, 263] width 62 height 10
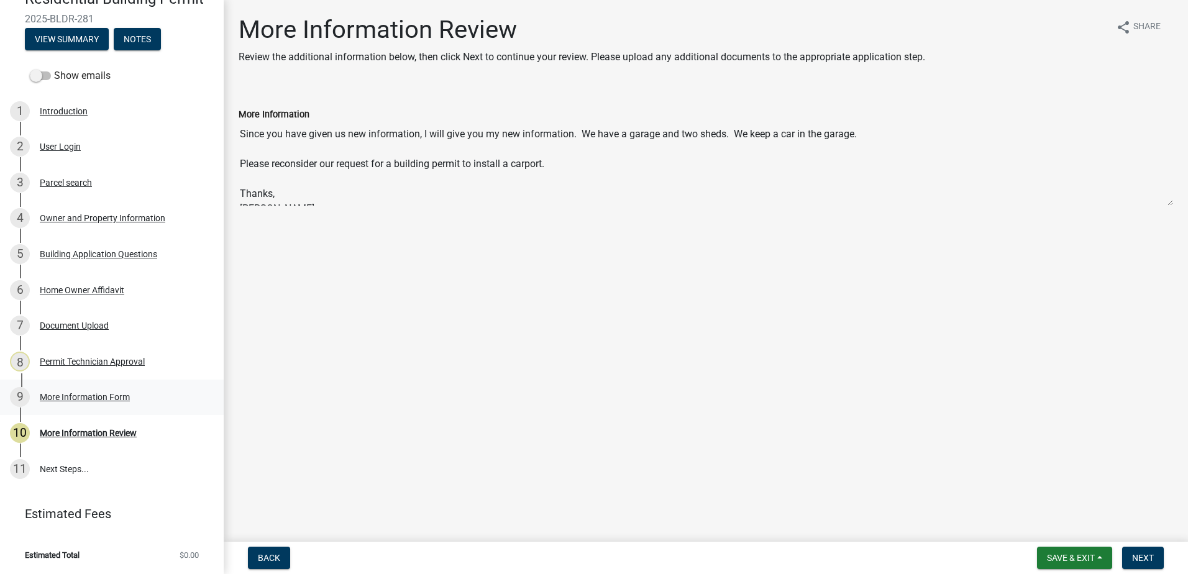
click at [88, 393] on div "More Information Form" at bounding box center [85, 397] width 90 height 9
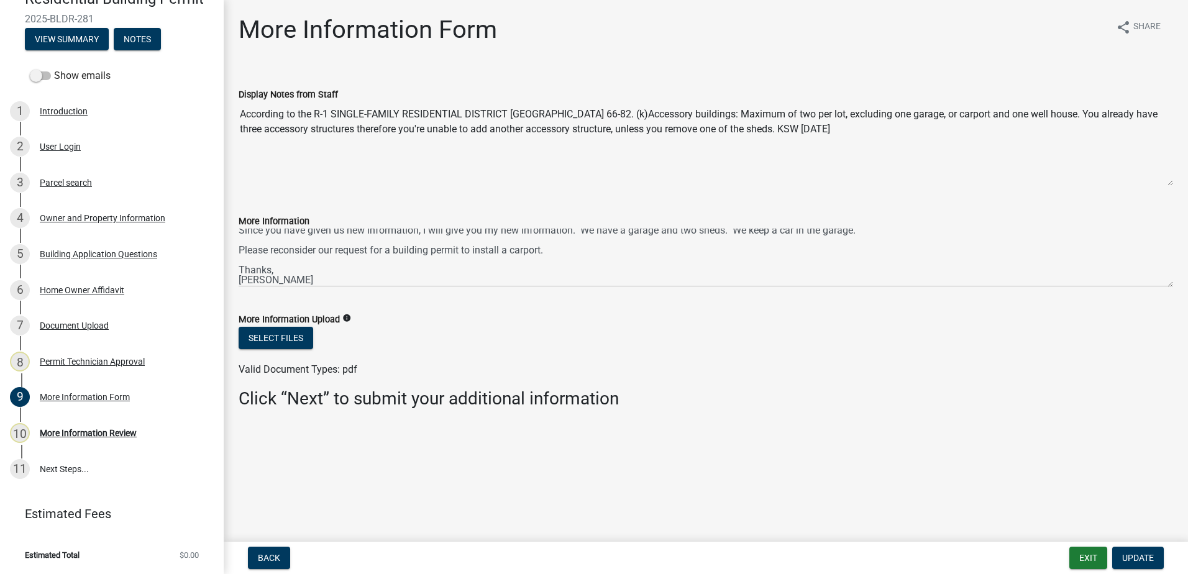
scroll to position [10, 0]
click at [1149, 560] on span "Update" at bounding box center [1138, 558] width 32 height 10
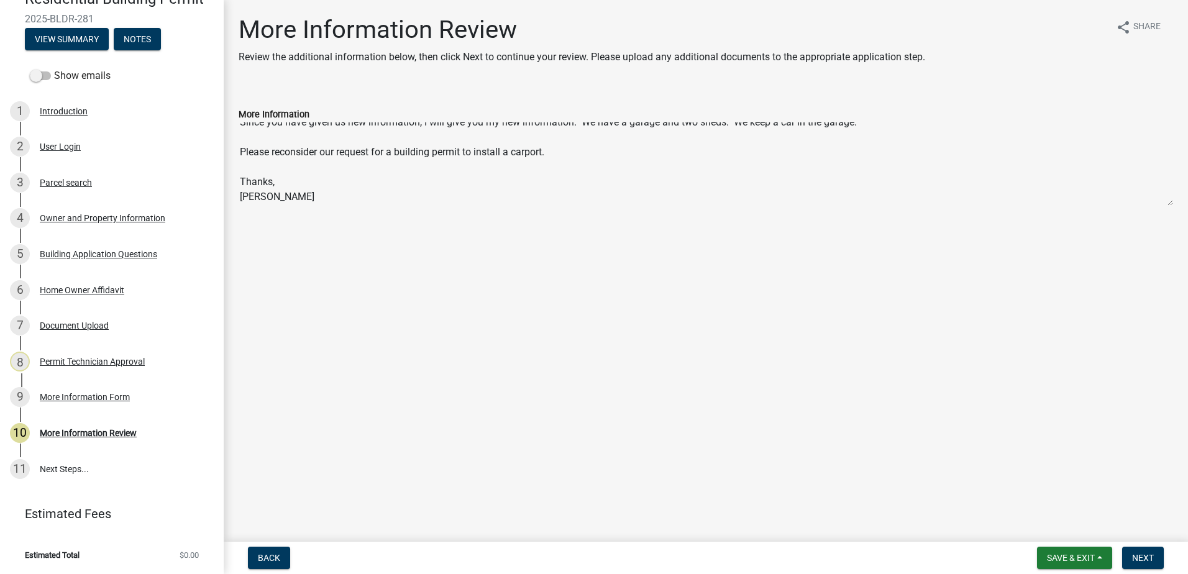
scroll to position [15, 0]
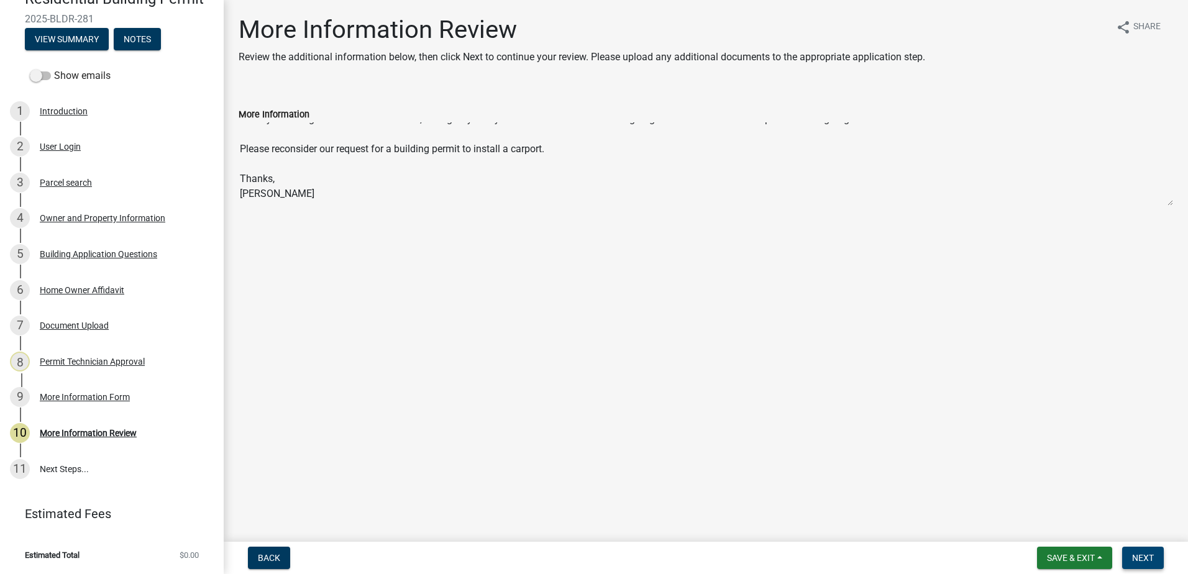
click at [1147, 562] on span "Next" at bounding box center [1143, 558] width 22 height 10
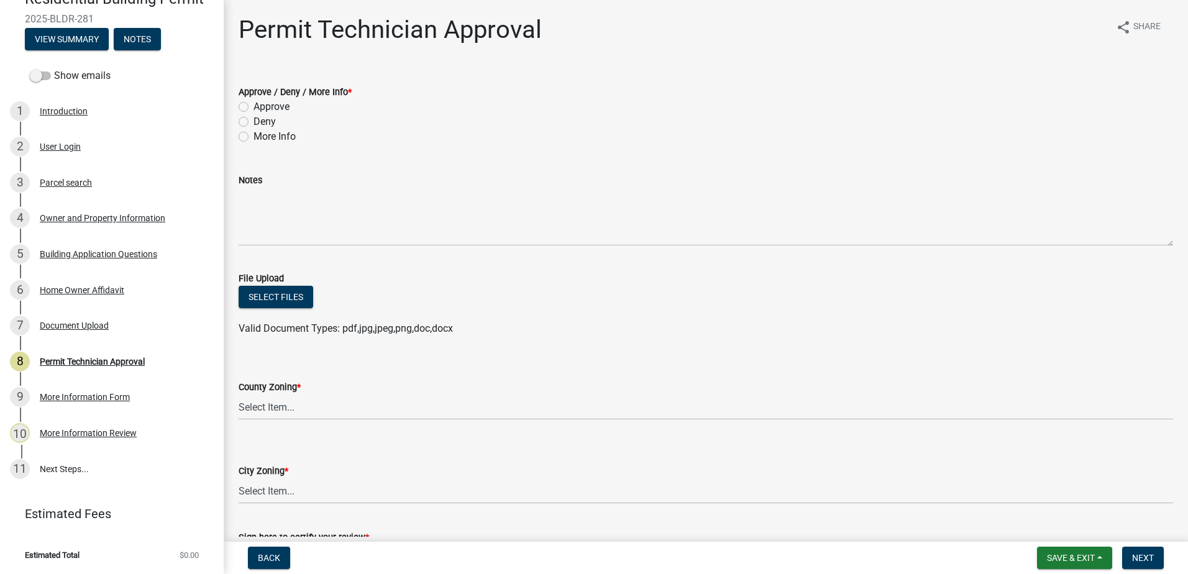
click at [240, 138] on div "Approve / Deny / More Info * Approve Deny More Info" at bounding box center [705, 107] width 953 height 75
click at [253, 140] on label "More Info" at bounding box center [274, 136] width 42 height 15
click at [253, 137] on input "More Info" at bounding box center [257, 133] width 8 height 8
radio input "true"
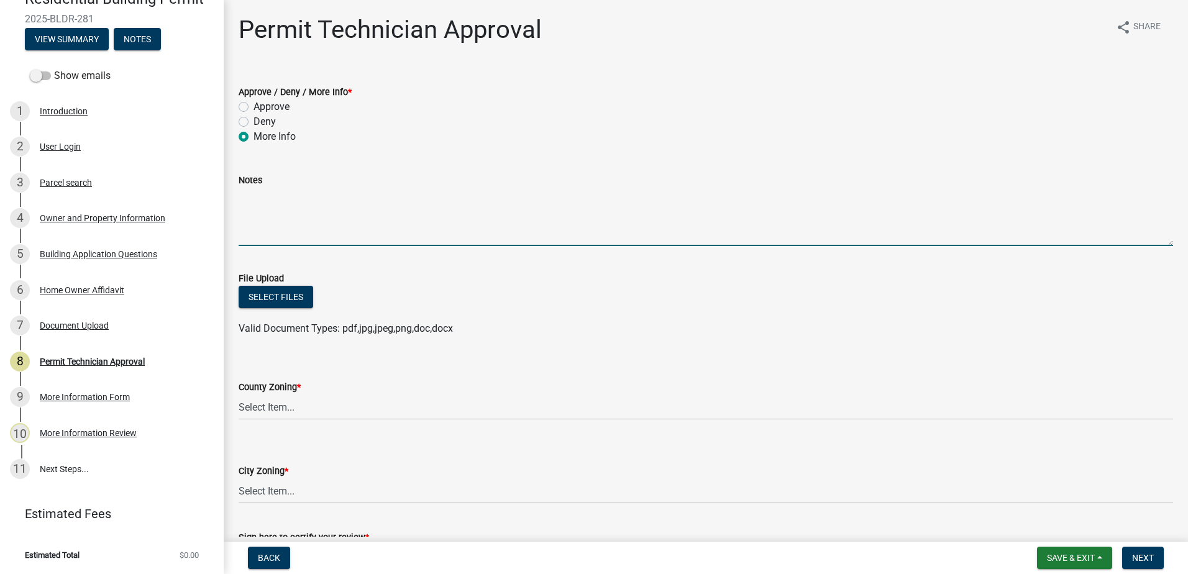
click at [255, 201] on textarea "Notes" at bounding box center [706, 217] width 934 height 58
type textarea "Y"
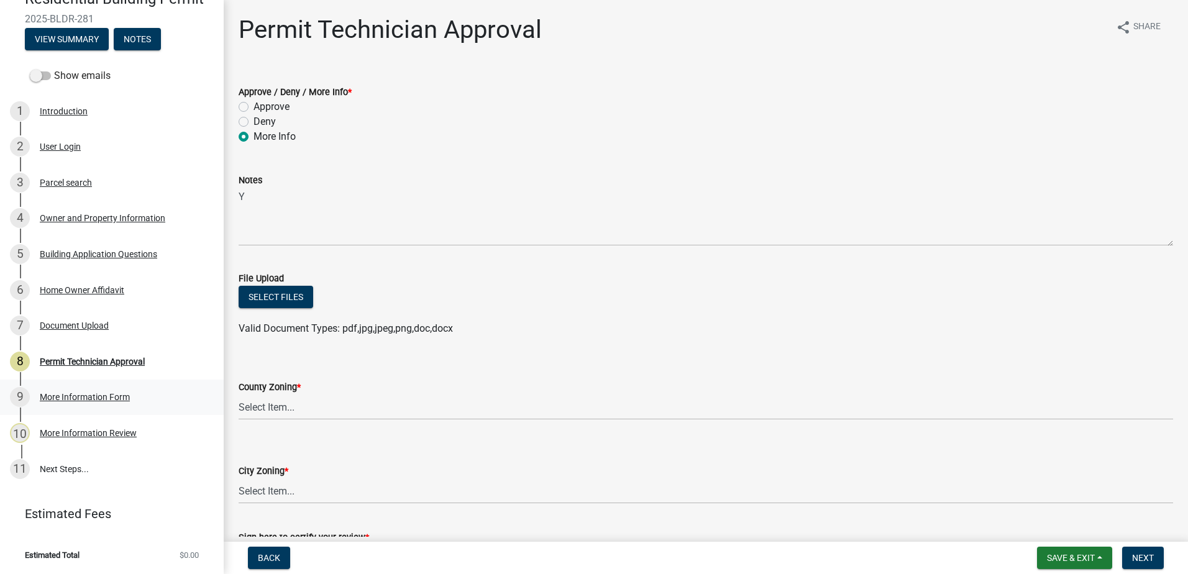
click at [87, 398] on div "More Information Form" at bounding box center [85, 397] width 90 height 9
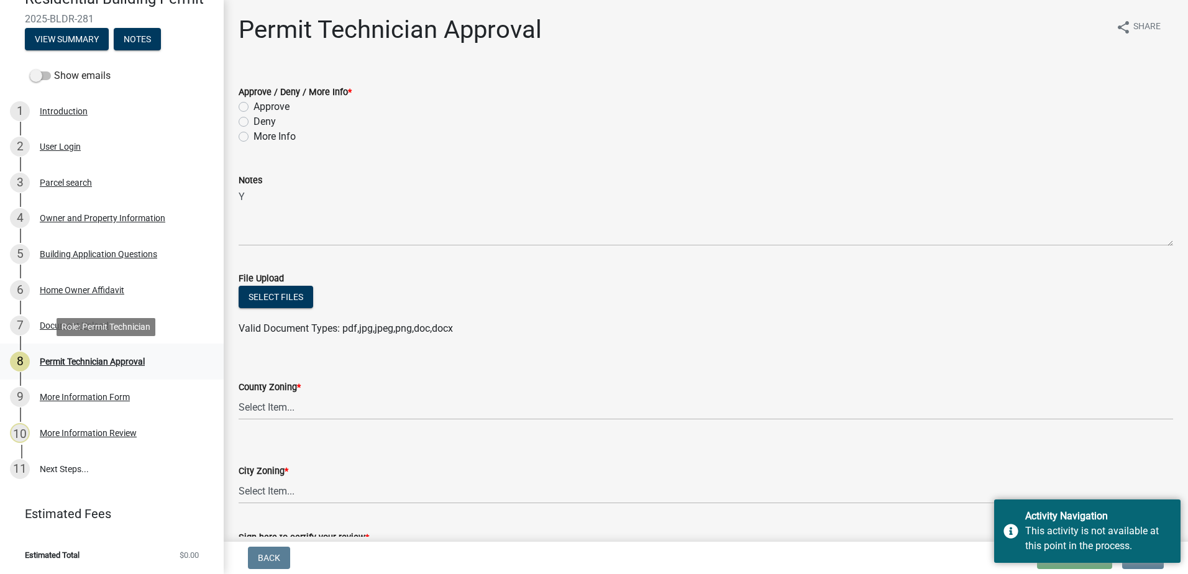
click at [65, 366] on div "Permit Technician Approval" at bounding box center [92, 361] width 105 height 9
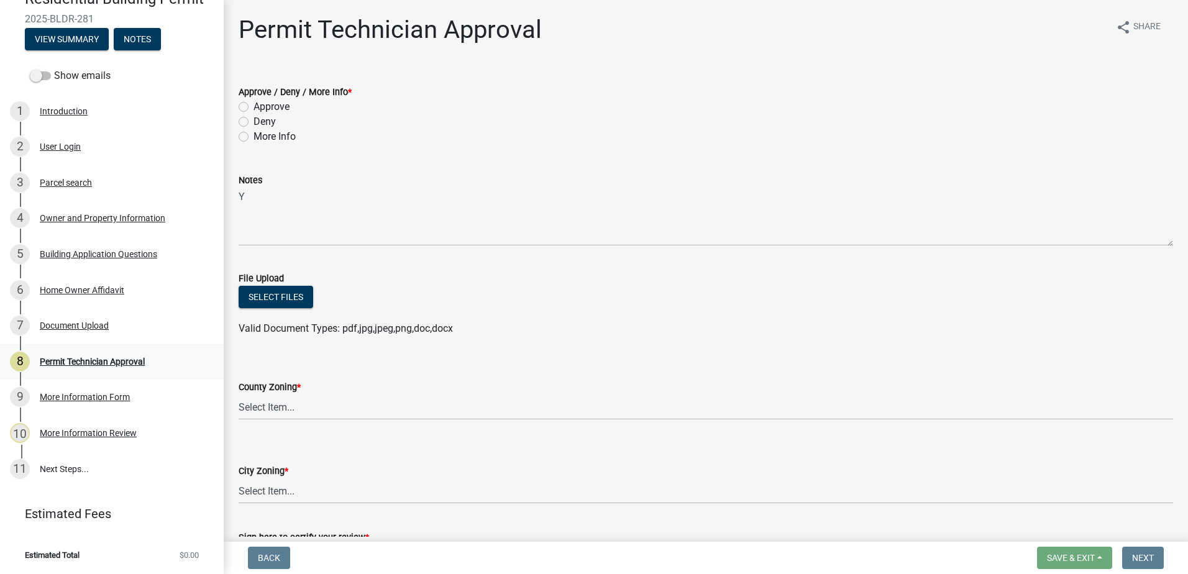
click at [109, 360] on div "Permit Technician Approval" at bounding box center [92, 361] width 105 height 9
click at [87, 397] on div "More Information Form" at bounding box center [85, 397] width 90 height 9
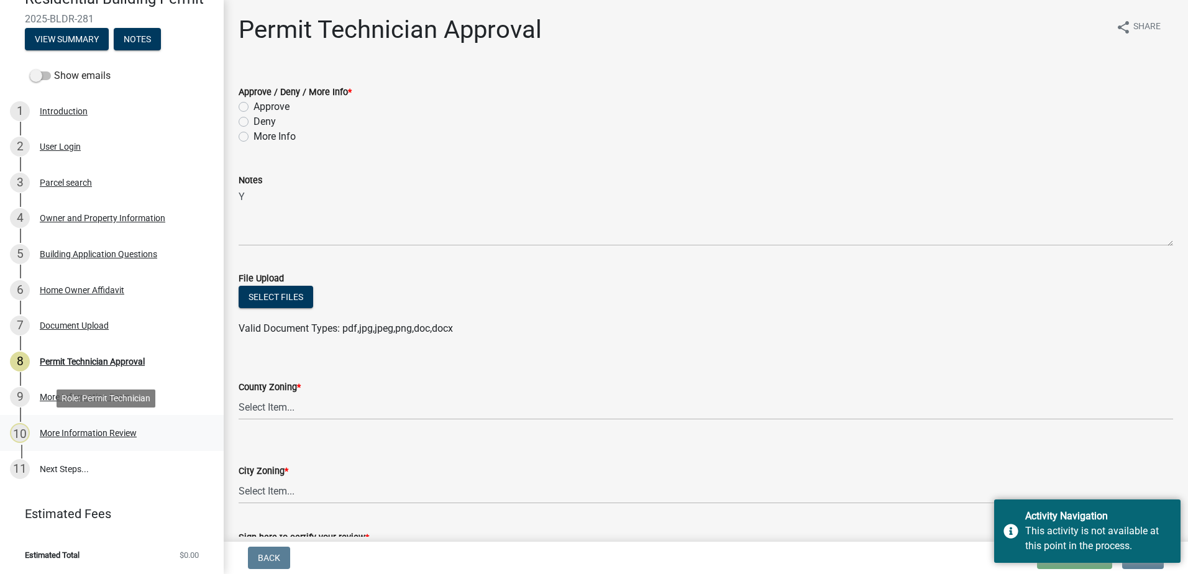
click at [75, 431] on div "More Information Review" at bounding box center [88, 433] width 97 height 9
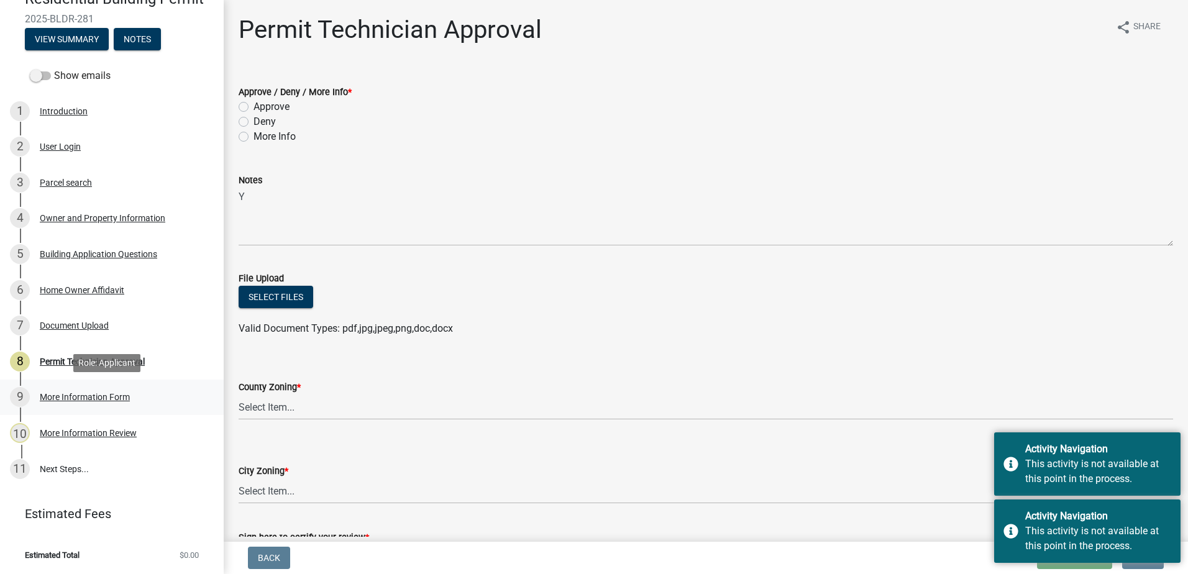
click at [88, 387] on div "9 More Information Form" at bounding box center [107, 397] width 194 height 20
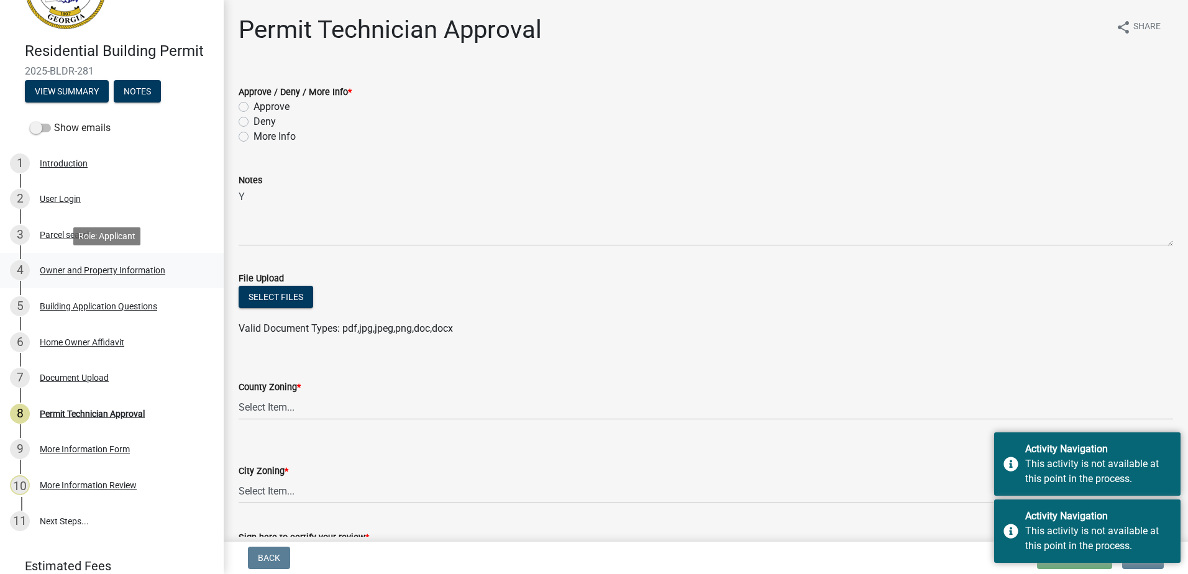
scroll to position [0, 0]
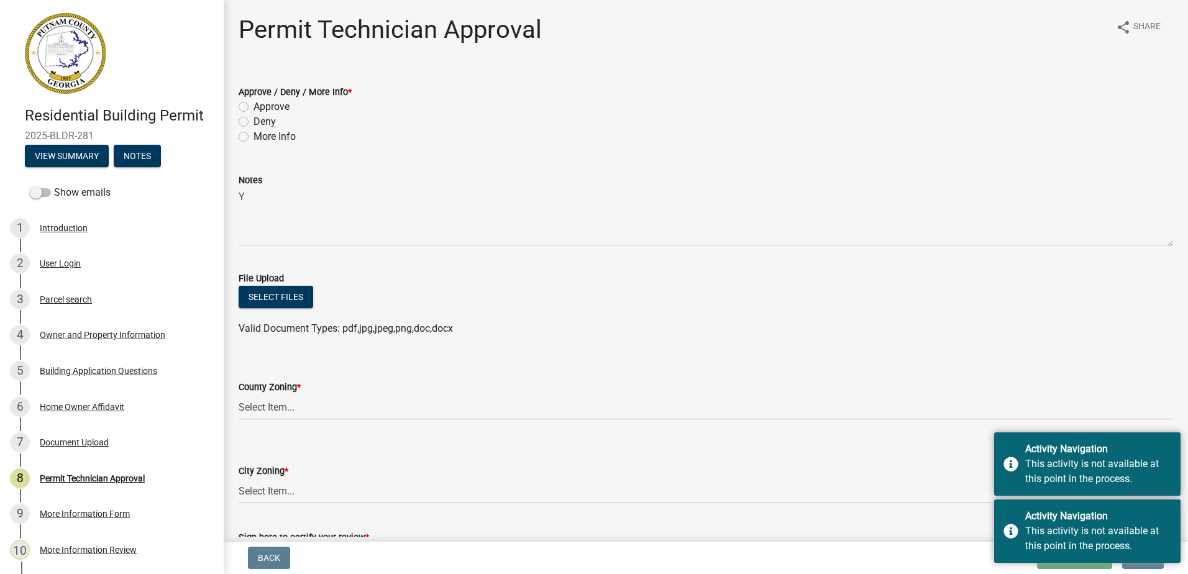
click at [58, 171] on header "Residential Building Permit 2025-BLDR-281 View Summary Notes" at bounding box center [112, 90] width 224 height 180
click at [60, 164] on button "View Summary" at bounding box center [67, 156] width 84 height 22
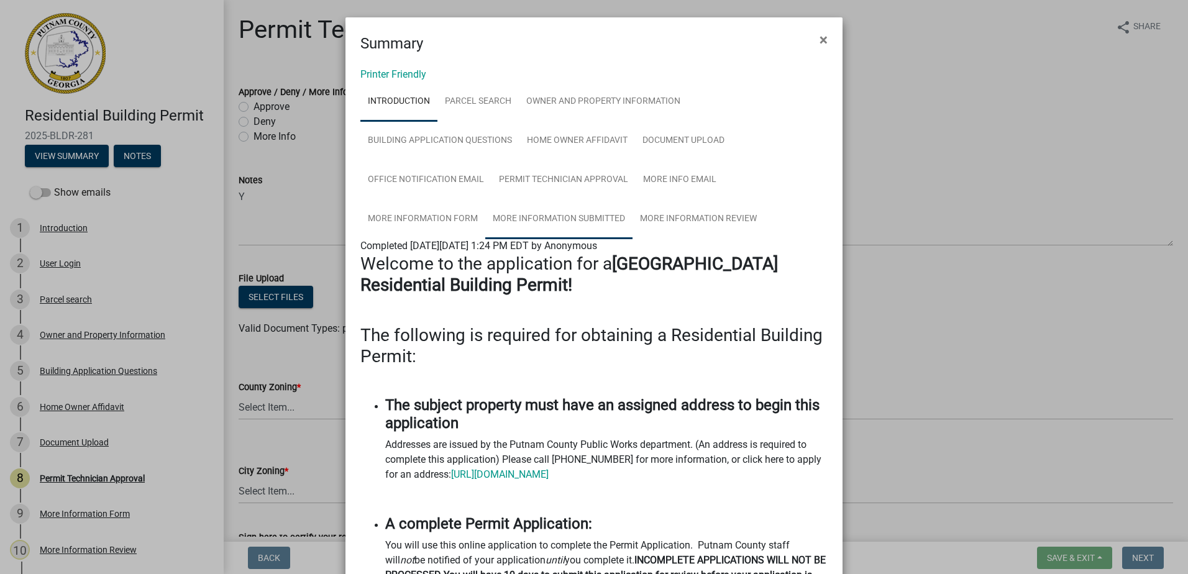
click at [541, 221] on link "More Information Submitted" at bounding box center [558, 219] width 147 height 40
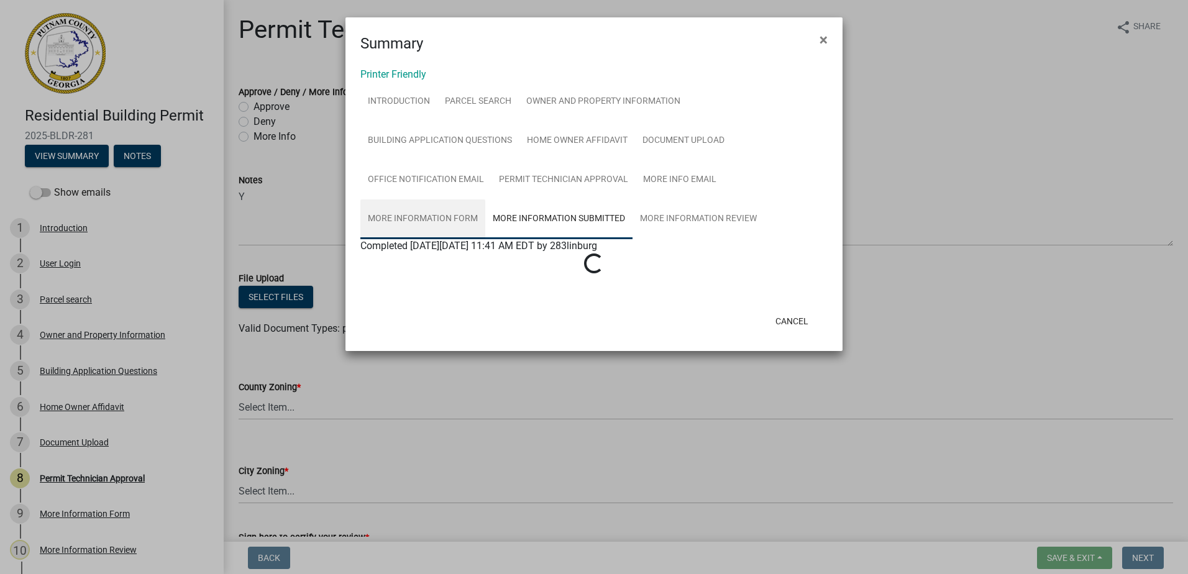
click at [428, 213] on link "More Information Form" at bounding box center [422, 219] width 125 height 40
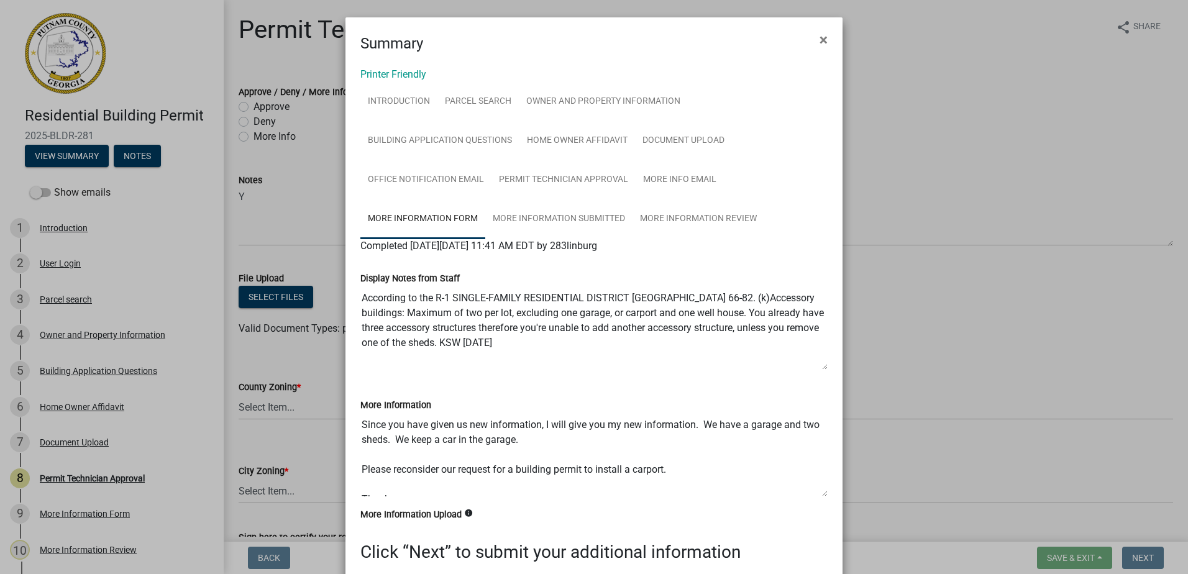
drag, startPoint x: 357, startPoint y: 298, endPoint x: 519, endPoint y: 349, distance: 170.0
click at [519, 349] on textarea "According to the R-1 SINGLE-FAMILY RESIDENTIAL DISTRICT Ordinance Sec. 66-82. (…" at bounding box center [593, 328] width 467 height 84
drag, startPoint x: 519, startPoint y: 349, endPoint x: 493, endPoint y: 311, distance: 45.9
click at [596, 223] on link "More Information Submitted" at bounding box center [558, 219] width 147 height 40
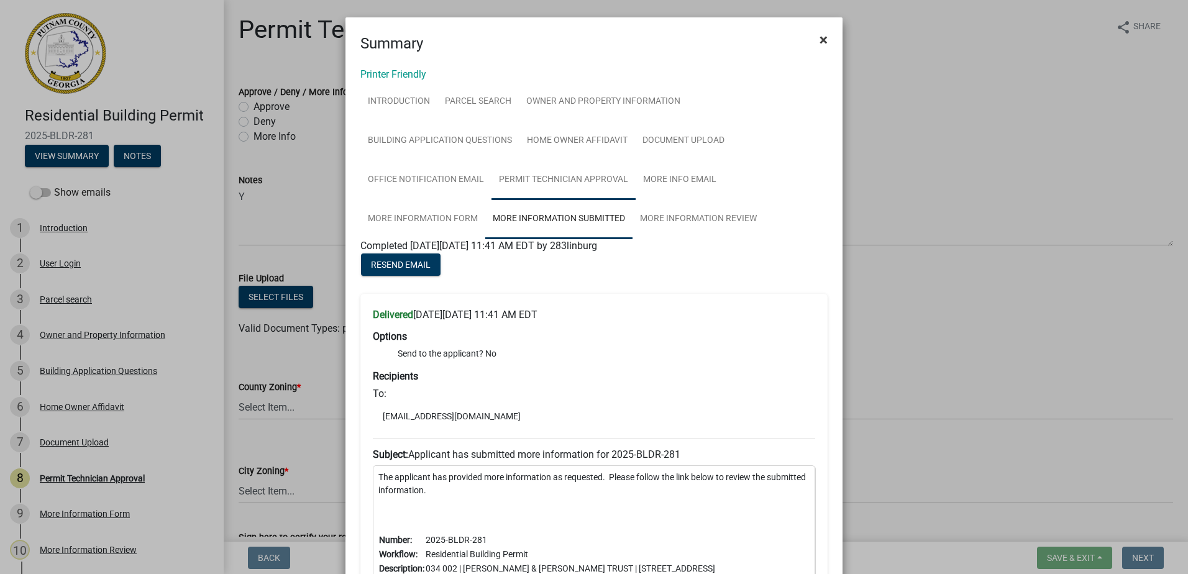
drag, startPoint x: 818, startPoint y: 40, endPoint x: 522, endPoint y: 175, distance: 325.0
click at [819, 40] on span "×" at bounding box center [823, 39] width 8 height 17
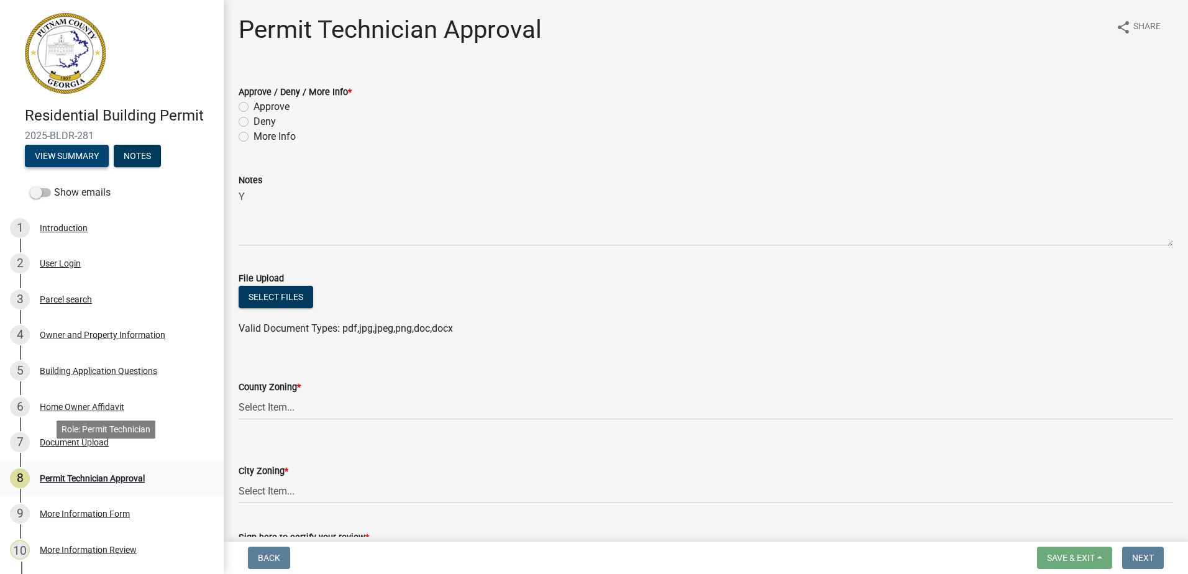
scroll to position [62, 0]
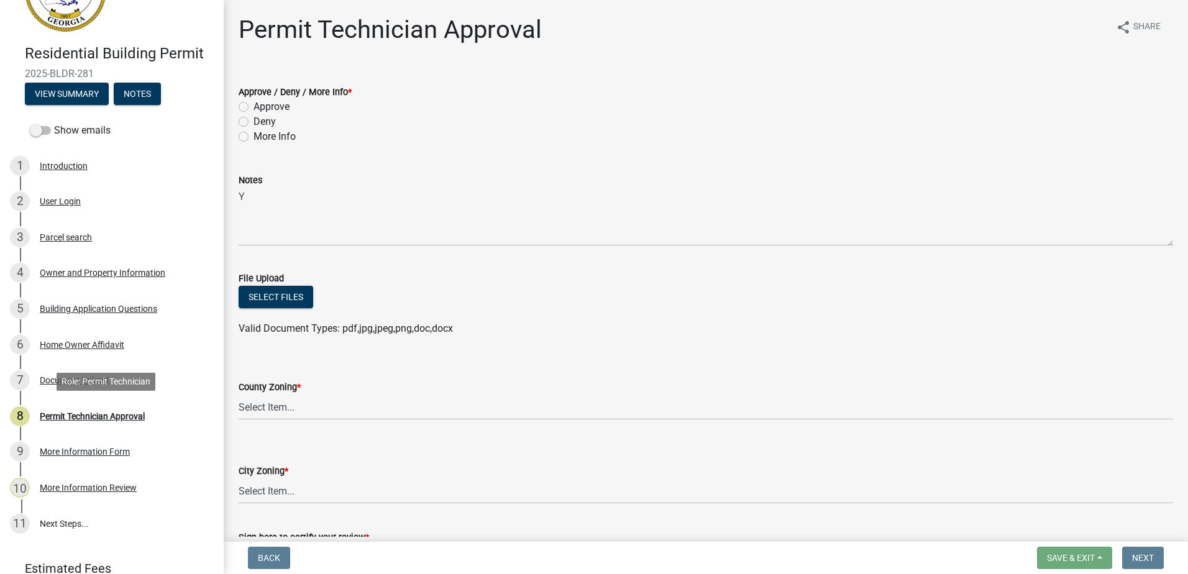
click at [89, 409] on div "8 Permit Technician Approval" at bounding box center [107, 416] width 194 height 20
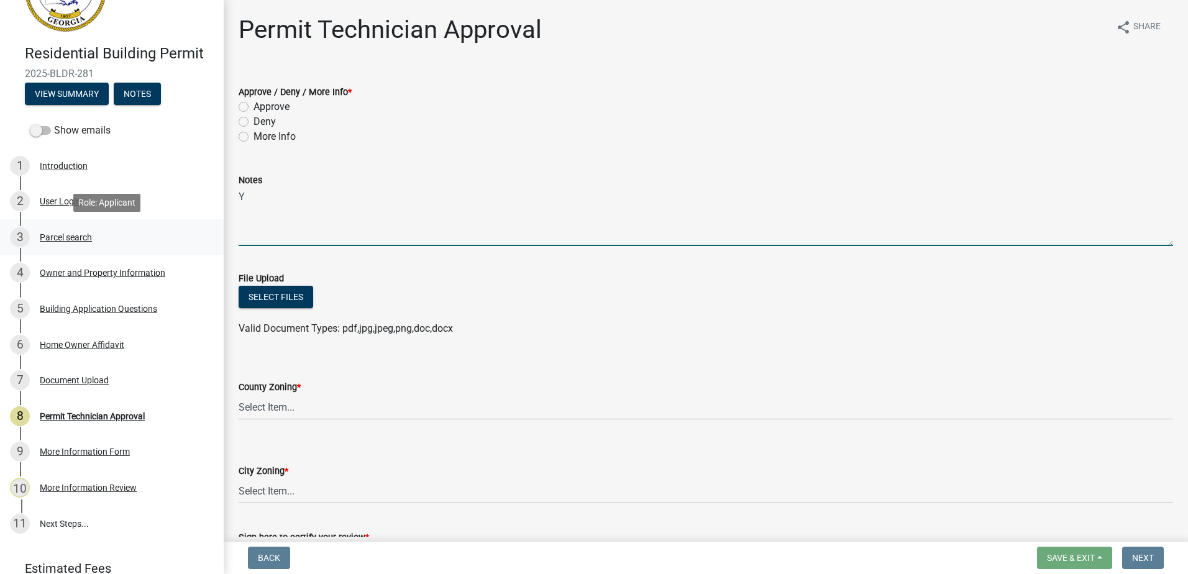
drag, startPoint x: 286, startPoint y: 189, endPoint x: 136, endPoint y: 225, distance: 154.0
click at [136, 224] on div "Residential Building Permit 2025-BLDR-281 View Summary Notes Show emails 1 Intr…" at bounding box center [594, 287] width 1188 height 574
paste textarea "According to the R-1 SINGLE-FAMILY RESIDENTIAL DISTRICT Ordinance Sec. 66-82. (…"
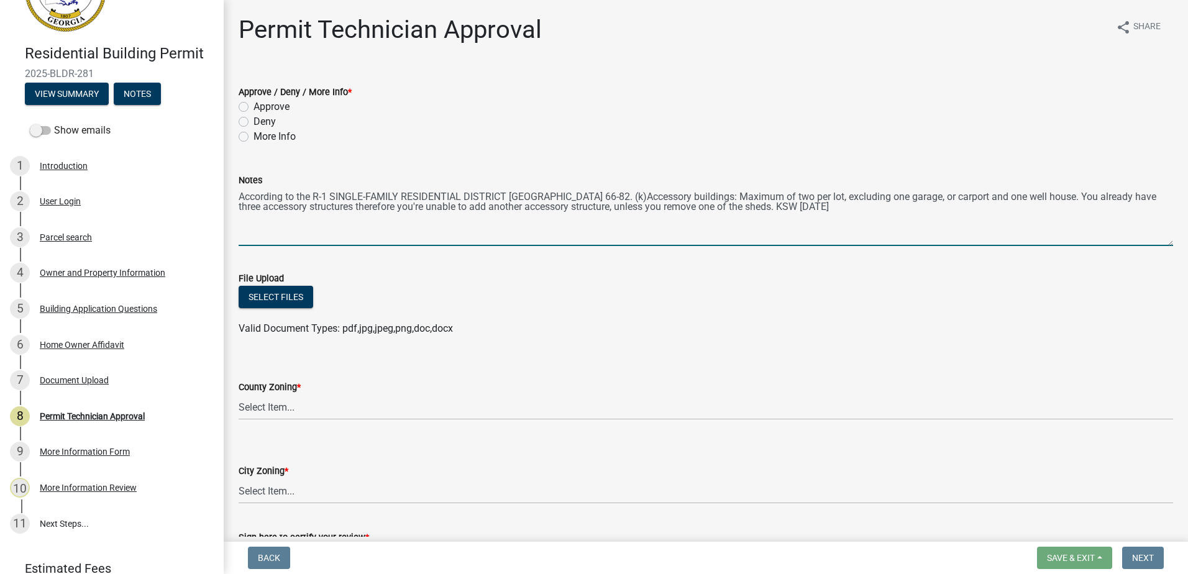
drag, startPoint x: 833, startPoint y: 209, endPoint x: 783, endPoint y: 217, distance: 50.4
click at [783, 217] on textarea "According to the R-1 SINGLE-FAMILY RESIDENTIAL DISTRICT Ordinance Sec. 66-82. (…" at bounding box center [706, 217] width 934 height 58
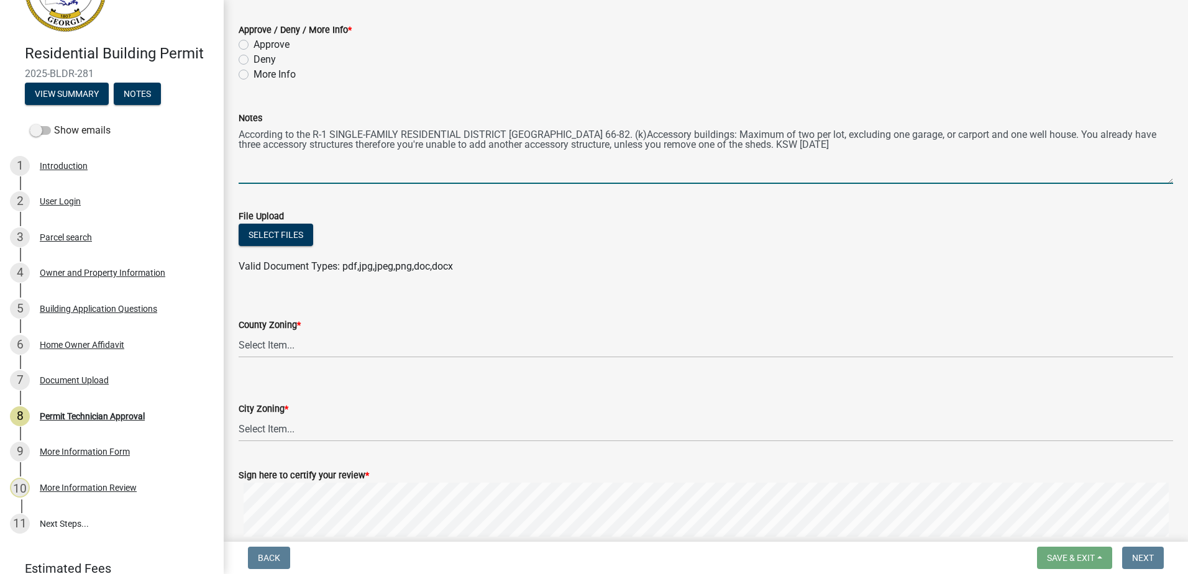
click at [757, 146] on textarea "According to the R-1 SINGLE-FAMILY RESIDENTIAL DISTRICT Ordinance Sec. 66-82. (…" at bounding box center [706, 154] width 934 height 58
type textarea "According to the R-1 SINGLE-FAMILY RESIDENTIAL DISTRICT Ordinance Sec. 66-82. (…"
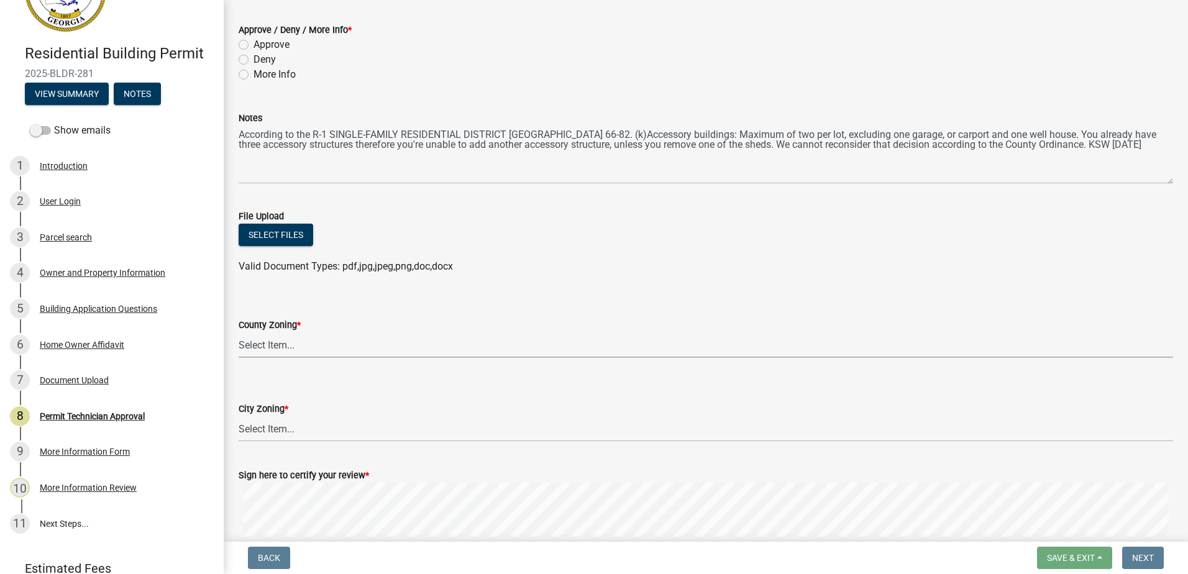
click at [260, 333] on select "Select Item... AG-1 R-1R R-1 R-2 MHP RM-1 RM-3 C-1 C-2 I-M PUD N/A" at bounding box center [706, 344] width 934 height 25
click at [465, 81] on div "More Info" at bounding box center [706, 74] width 934 height 15
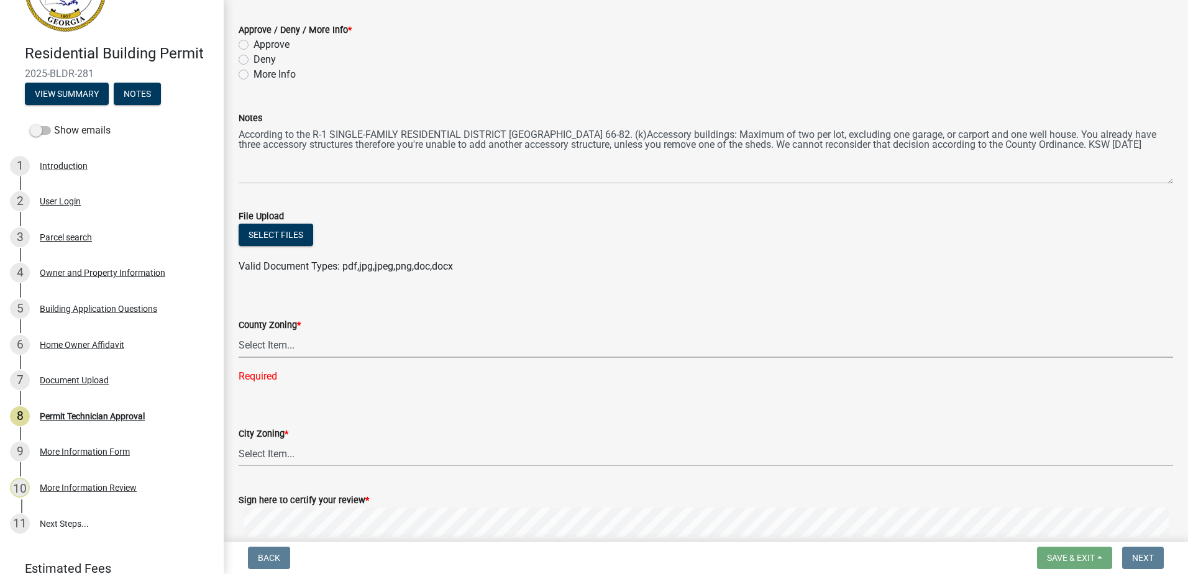
click at [276, 342] on select "Select Item... AG-1 R-1R R-1 R-2 MHP RM-1 RM-3 C-1 C-2 I-M PUD N/A" at bounding box center [706, 344] width 934 height 25
click at [239, 332] on select "Select Item... AG-1 R-1R R-1 R-2 MHP RM-1 RM-3 C-1 C-2 I-M PUD N/A" at bounding box center [706, 344] width 934 height 25
select select "78bfdc44-73ff-456e-a557-d4c99b9c08be"
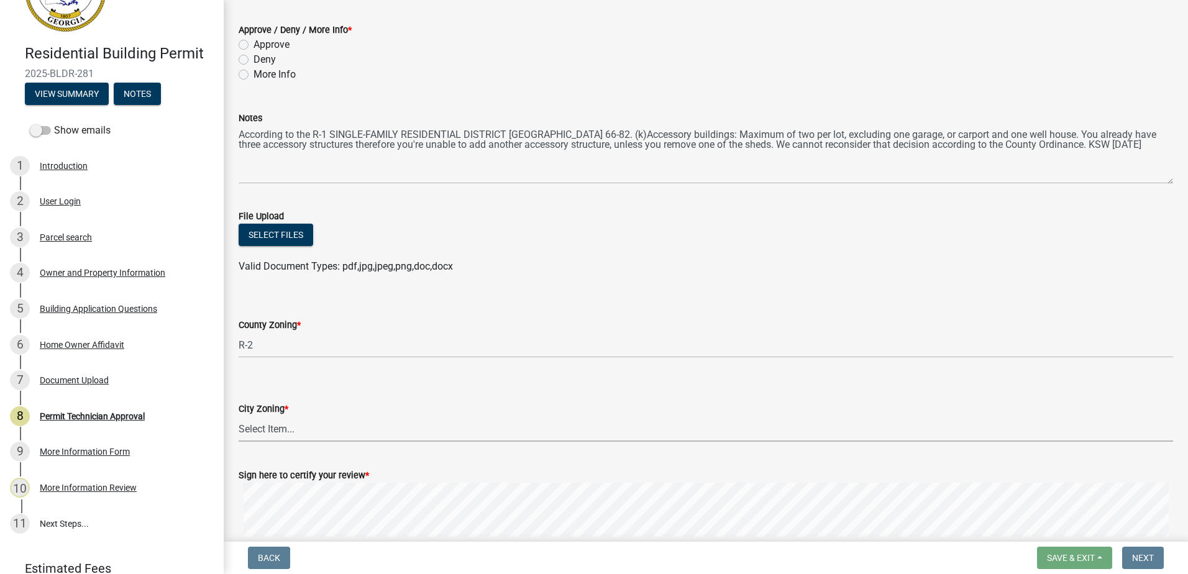
click at [257, 432] on select "Select Item... A-1 A-2 R-1 R-2 R-3 R-4 MHP C-1 C-2 I-1 I-2 DB FH H-P N/A" at bounding box center [706, 428] width 934 height 25
click at [239, 416] on select "Select Item... A-1 A-2 R-1 R-2 R-3 R-4 MHP C-1 C-2 I-1 I-2 DB FH H-P N/A" at bounding box center [706, 428] width 934 height 25
select select "83394b22-4a11-496c-8e5c-75ade2e72faf"
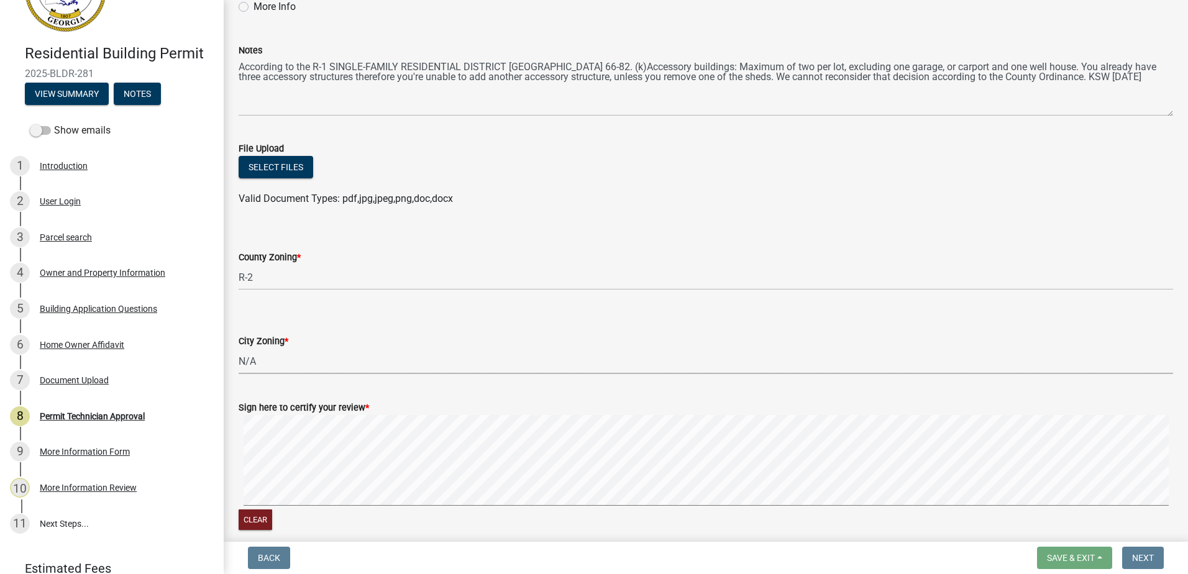
scroll to position [186, 0]
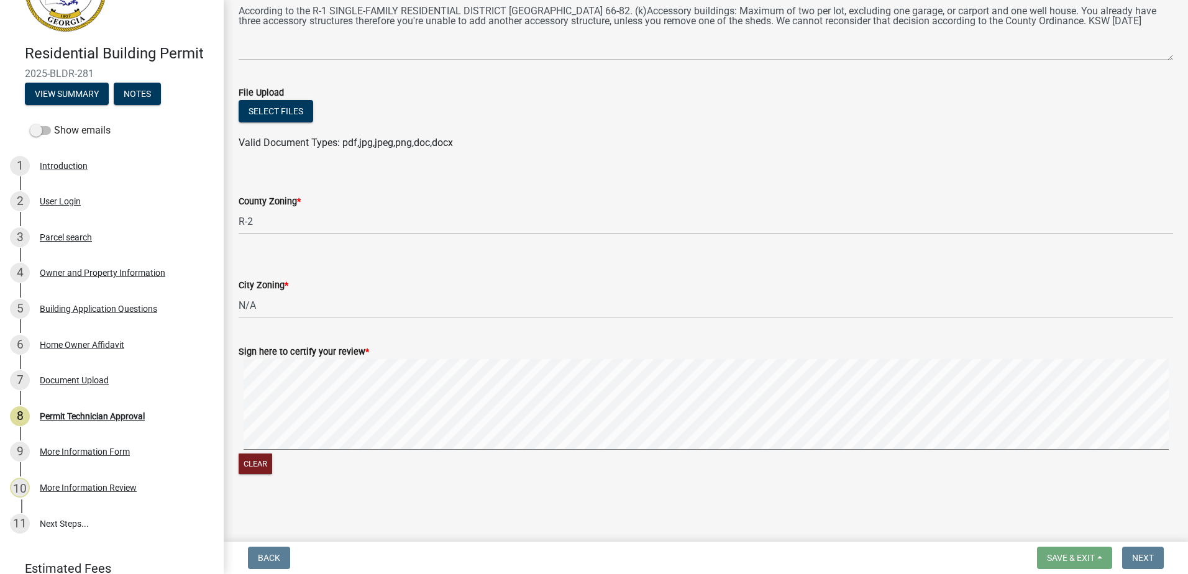
drag, startPoint x: 380, startPoint y: 454, endPoint x: 372, endPoint y: 461, distance: 10.6
click at [370, 465] on form "Sign here to certify your review * Clear" at bounding box center [706, 403] width 934 height 148
drag, startPoint x: 372, startPoint y: 461, endPoint x: 465, endPoint y: 357, distance: 139.5
click at [457, 358] on div "Sign here to certify your review *" at bounding box center [706, 351] width 934 height 15
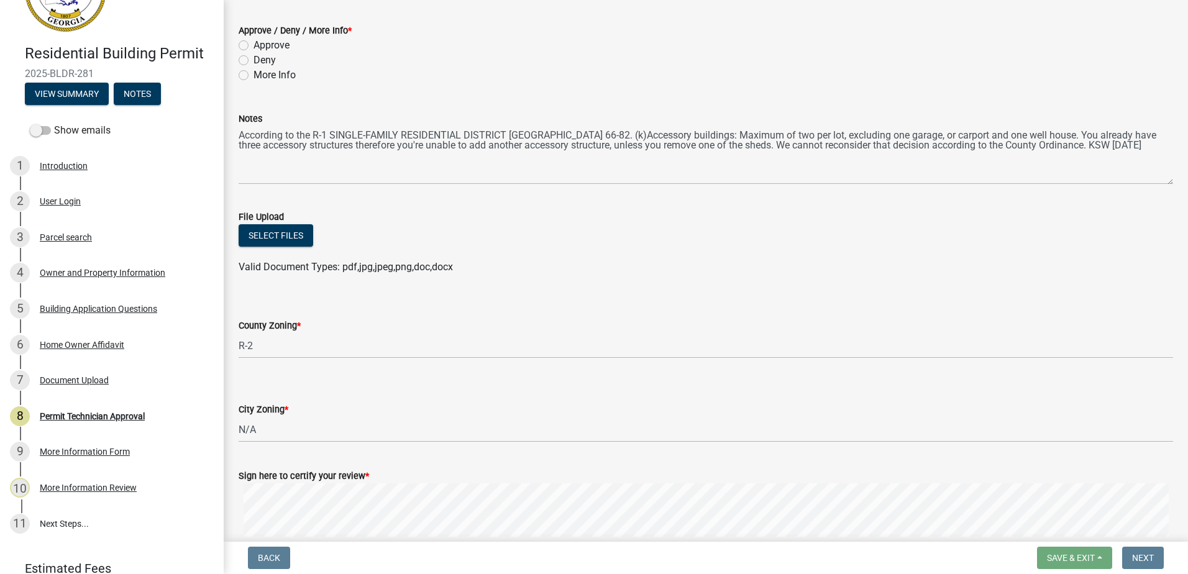
scroll to position [0, 0]
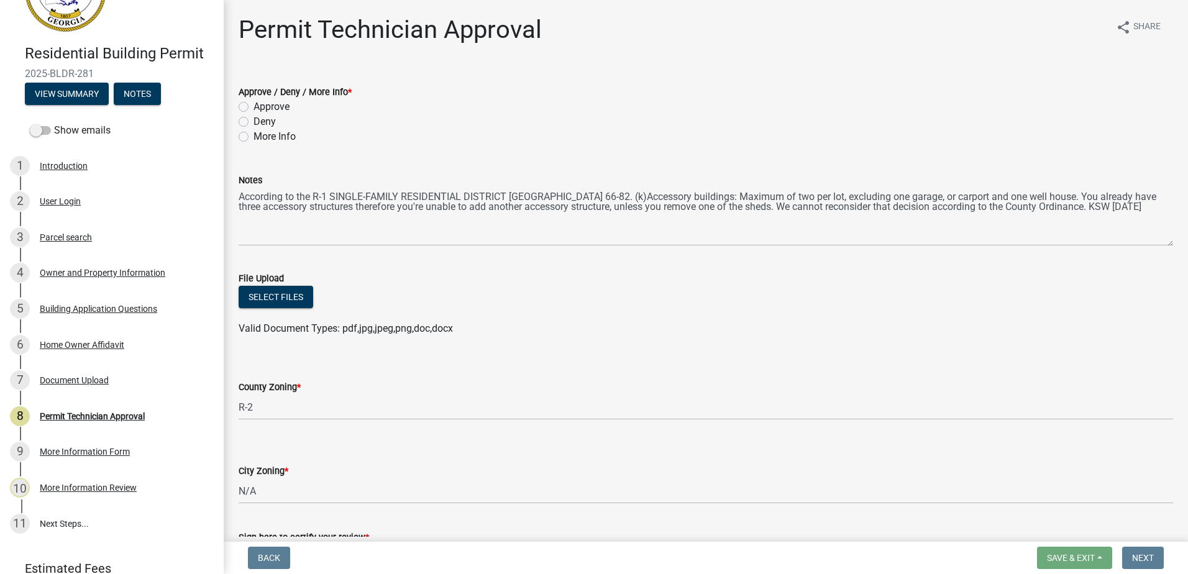
click at [253, 134] on label "More Info" at bounding box center [274, 136] width 42 height 15
click at [253, 134] on input "More Info" at bounding box center [257, 133] width 8 height 8
radio input "true"
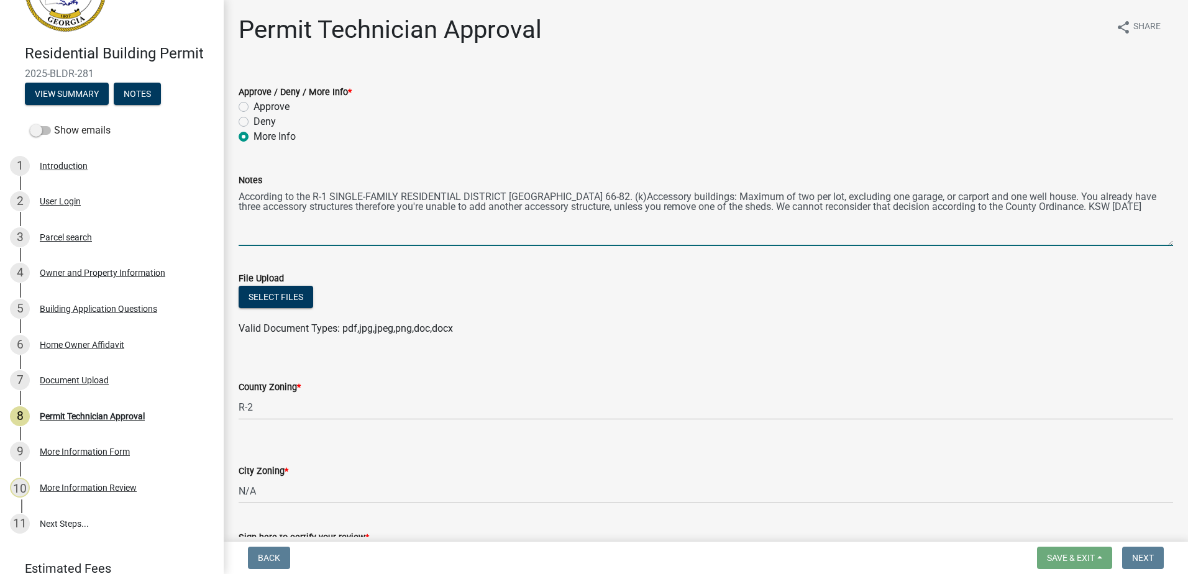
drag, startPoint x: 244, startPoint y: 198, endPoint x: 269, endPoint y: 199, distance: 25.5
click at [296, 193] on textarea "According to the R-1 SINGLE-FAMILY RESIDENTIAL DISTRICT Ordinance Sec. 66-82. (…" at bounding box center [706, 217] width 934 height 58
click at [242, 197] on textarea "According to the R-1 SINGLE-FAMILY RESIDENTIAL DISTRICT Ordinance Sec. 66-82. (…" at bounding box center [706, 217] width 934 height 58
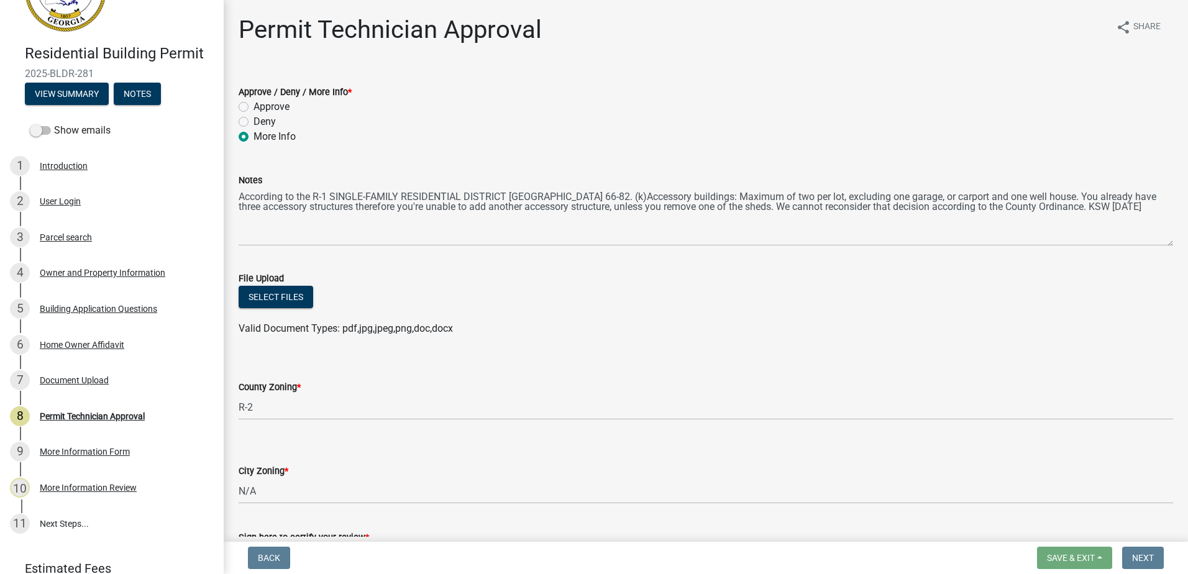
drag, startPoint x: 238, startPoint y: 193, endPoint x: 276, endPoint y: 198, distance: 38.9
click at [276, 198] on div "Notes According to the R-1 SINGLE-FAMILY RESIDENTIAL DISTRICT Ordinance Sec. 66…" at bounding box center [705, 200] width 953 height 91
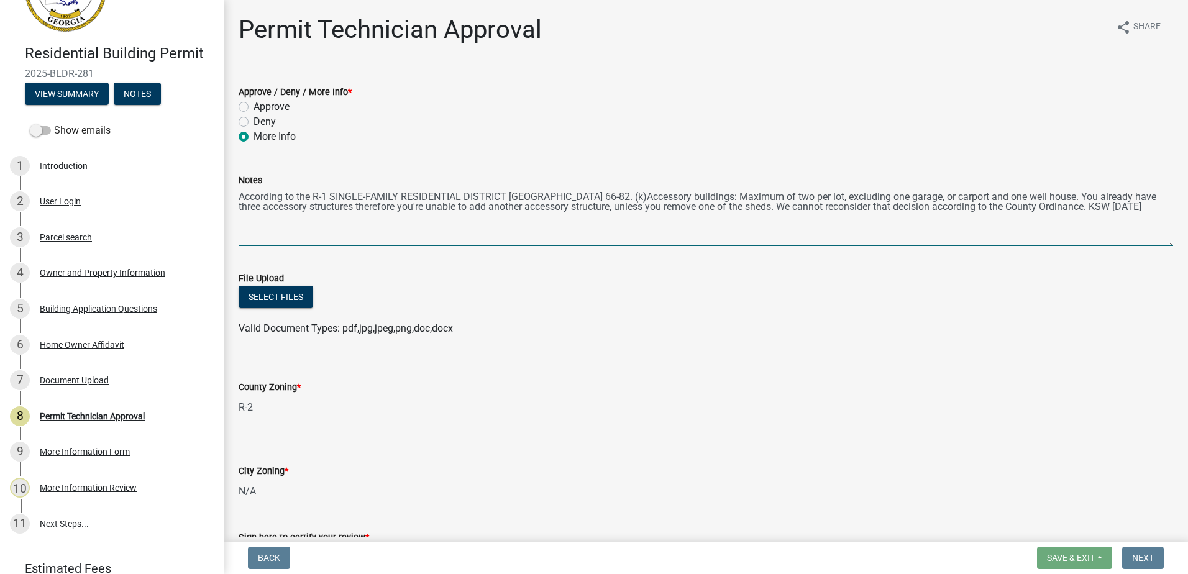
drag, startPoint x: 240, startPoint y: 192, endPoint x: 1130, endPoint y: 217, distance: 890.6
click at [1155, 219] on textarea "According to the R-1 SINGLE-FAMILY RESIDENTIAL DISTRICT Ordinance Sec. 66-82. (…" at bounding box center [706, 217] width 934 height 58
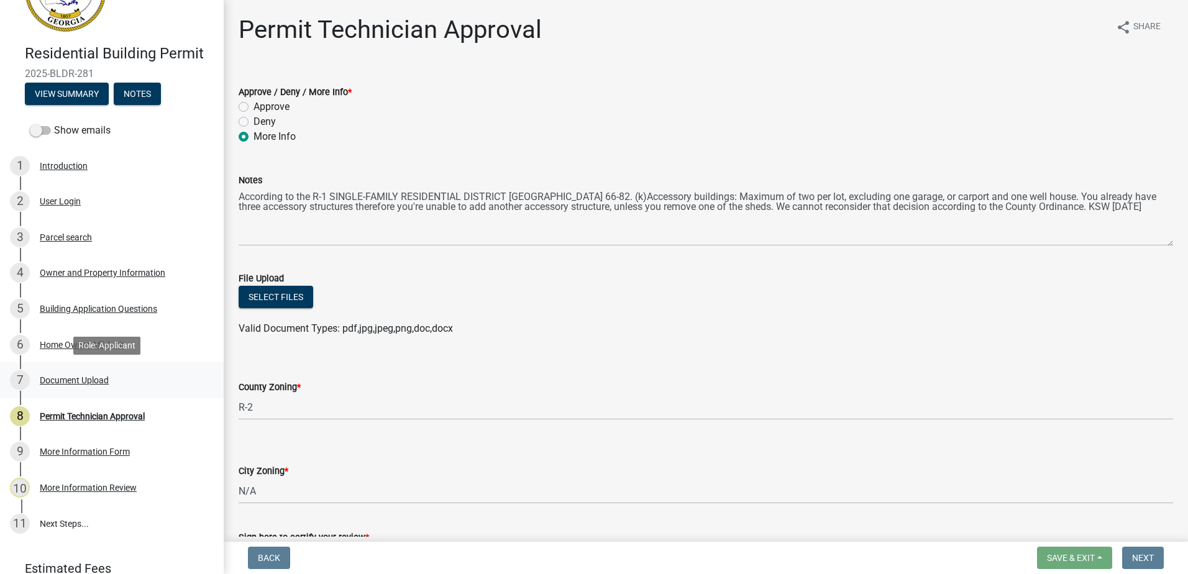
click at [76, 376] on div "Document Upload" at bounding box center [74, 380] width 69 height 9
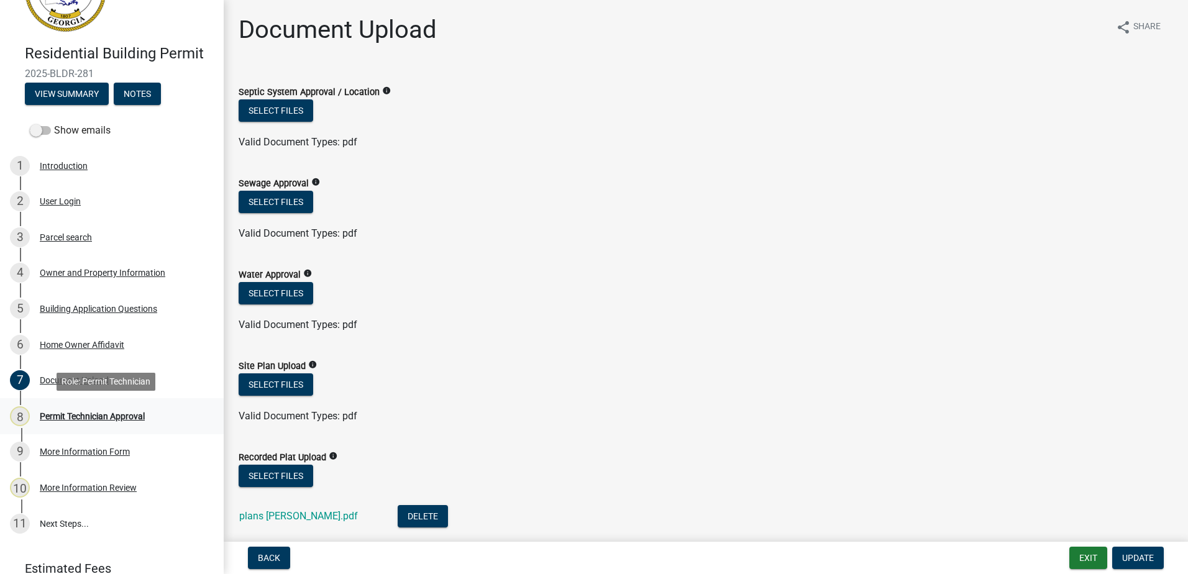
click at [99, 407] on div "8 Permit Technician Approval" at bounding box center [107, 416] width 194 height 20
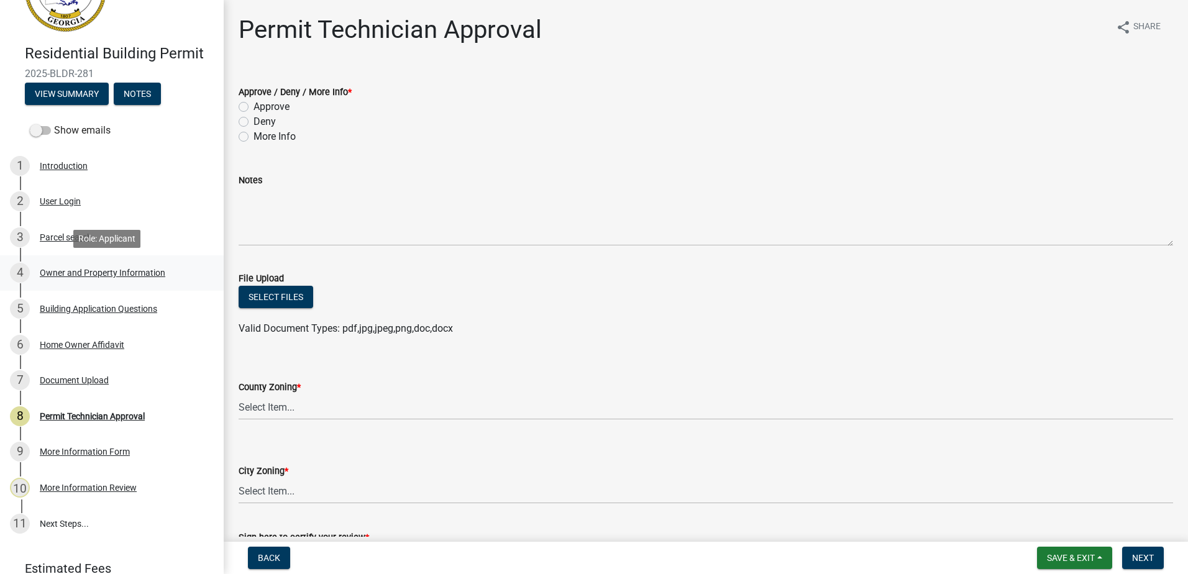
click at [104, 268] on div "Owner and Property Information" at bounding box center [102, 272] width 125 height 9
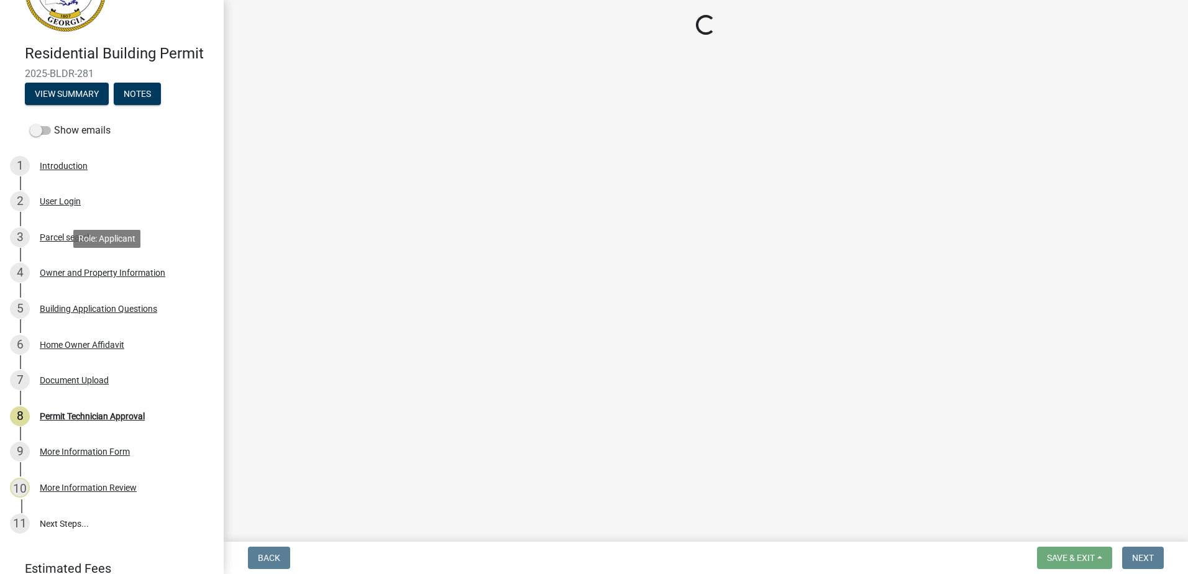
select select "34fe85c2-5f76-4343-b6bb-8ca387e0bed7"
select select "83394b22-4a11-496c-8e5c-75ade2e72faf"
select select "ece5c1a9-df30-4702-9587-5deee23533b7"
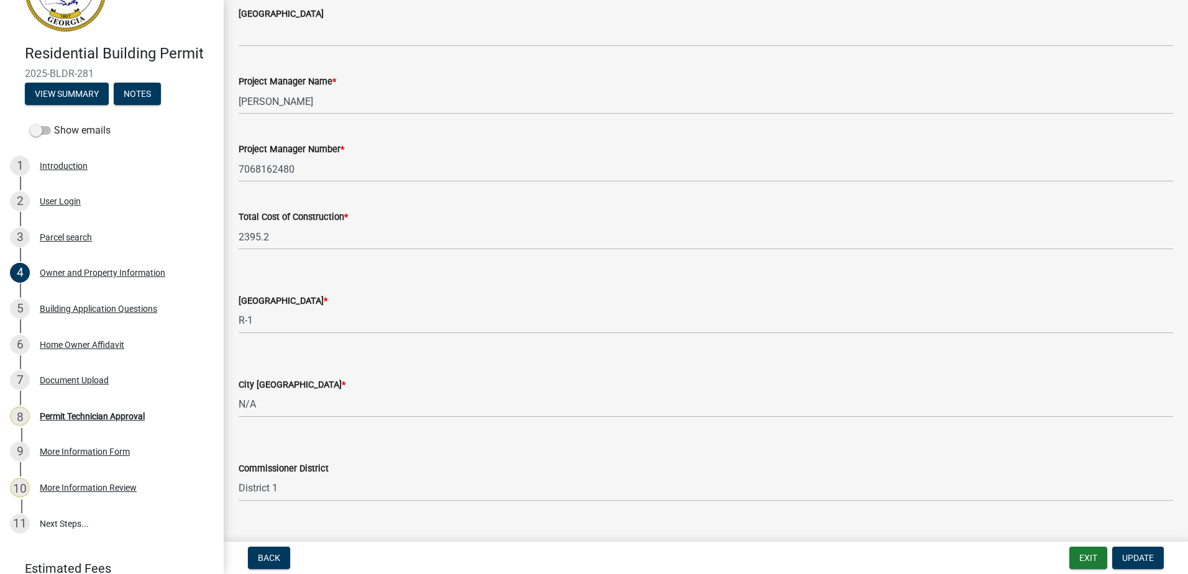
scroll to position [2027, 0]
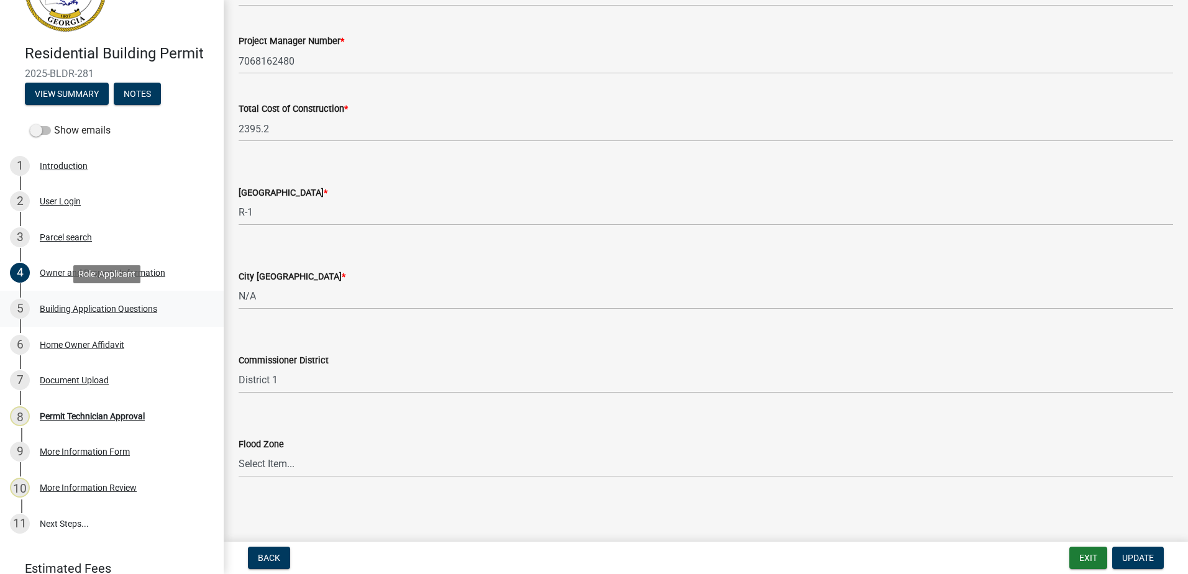
click at [116, 299] on div "5 Building Application Questions" at bounding box center [107, 309] width 194 height 20
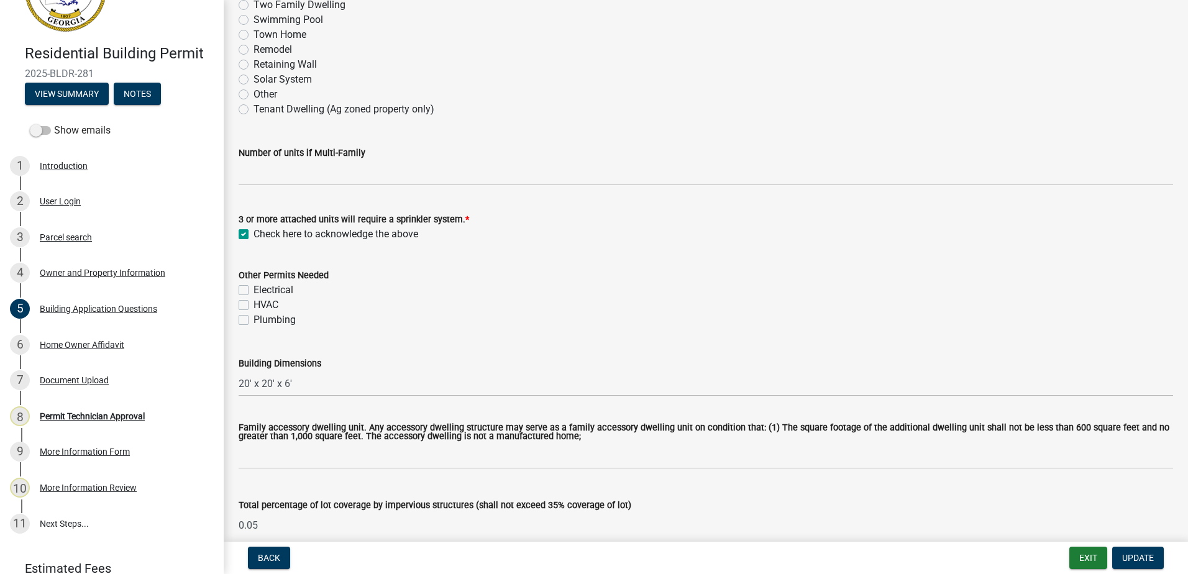
scroll to position [559, 0]
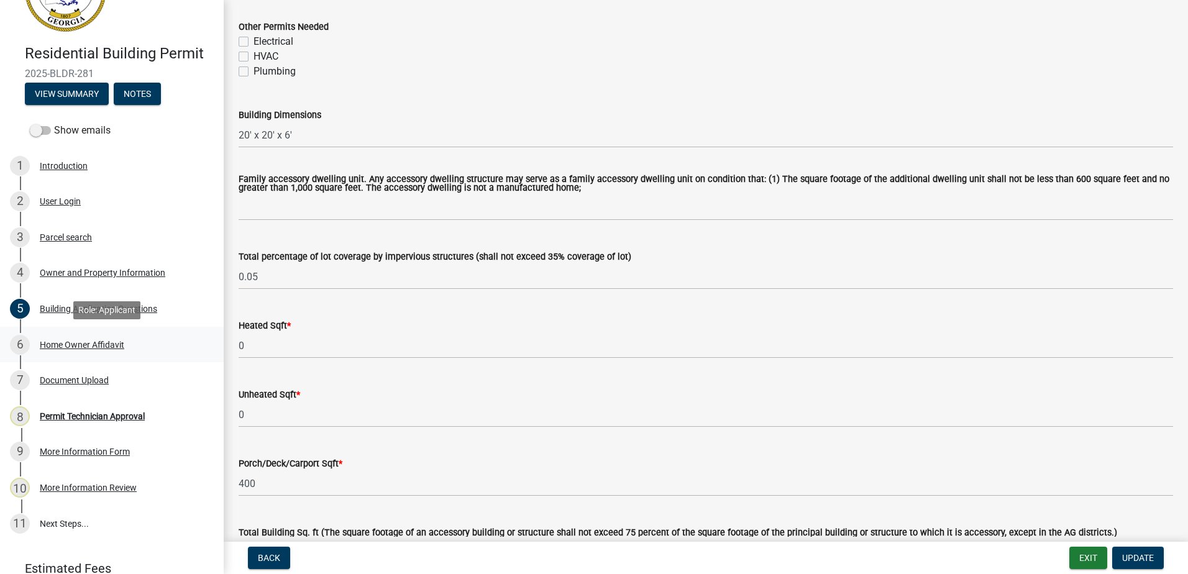
click at [59, 344] on div "Home Owner Affidavit" at bounding box center [82, 344] width 84 height 9
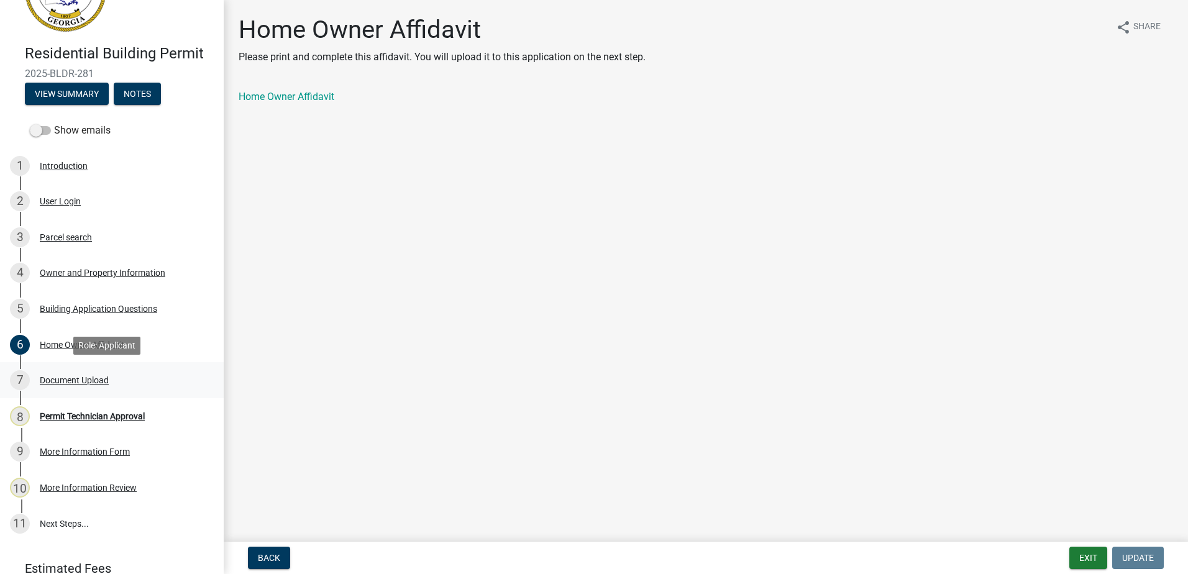
click at [61, 376] on div "Document Upload" at bounding box center [74, 380] width 69 height 9
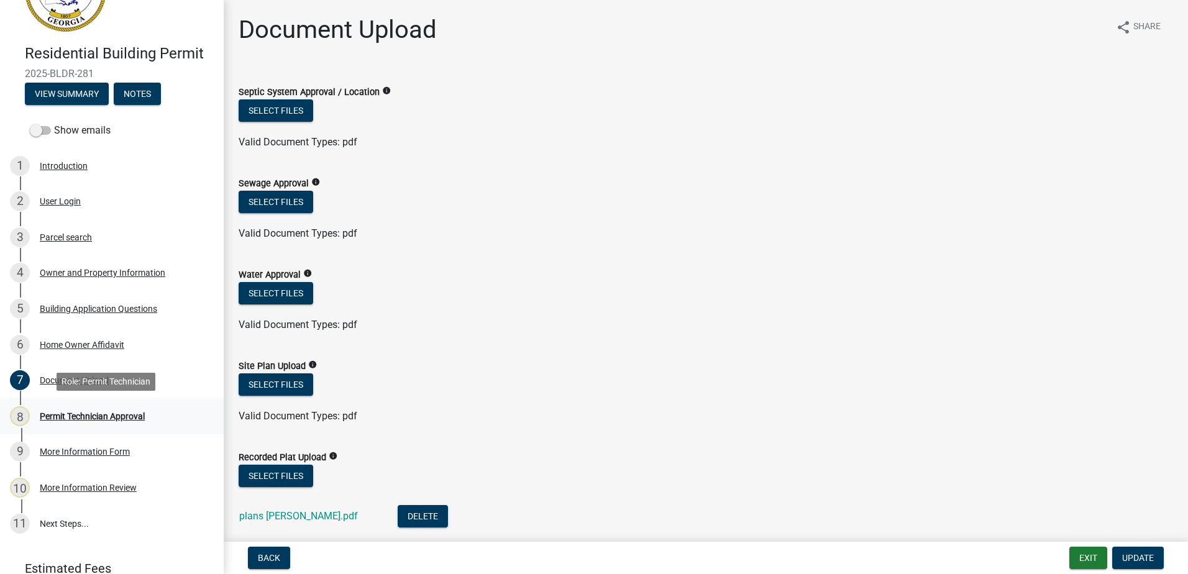
click at [75, 420] on div "Permit Technician Approval" at bounding box center [92, 416] width 105 height 9
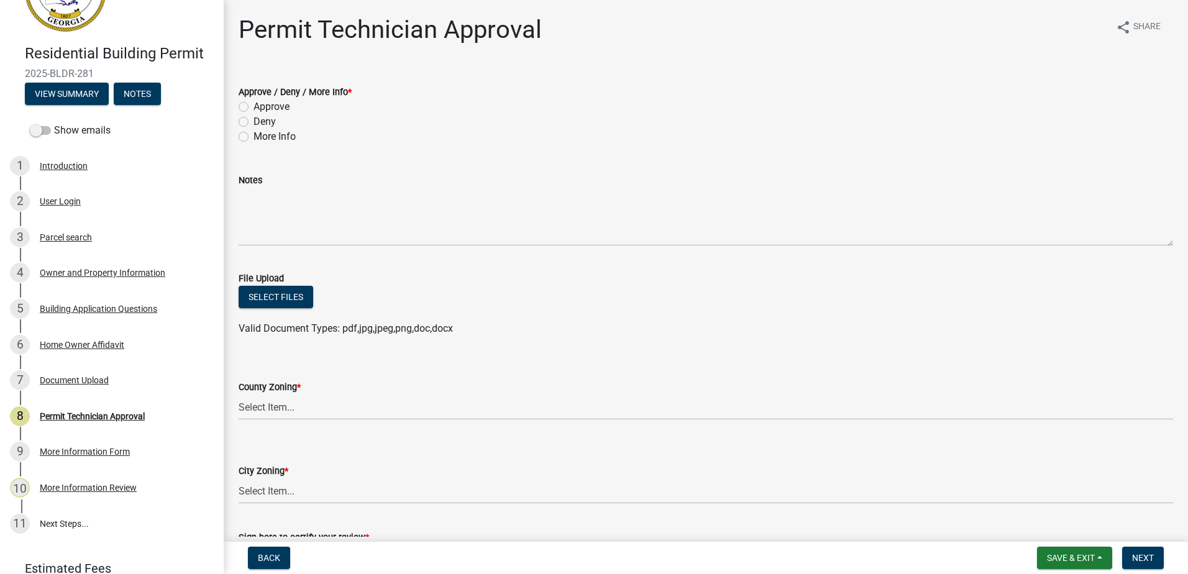
click at [253, 134] on label "More Info" at bounding box center [274, 136] width 42 height 15
click at [253, 134] on input "More Info" at bounding box center [257, 133] width 8 height 8
radio input "true"
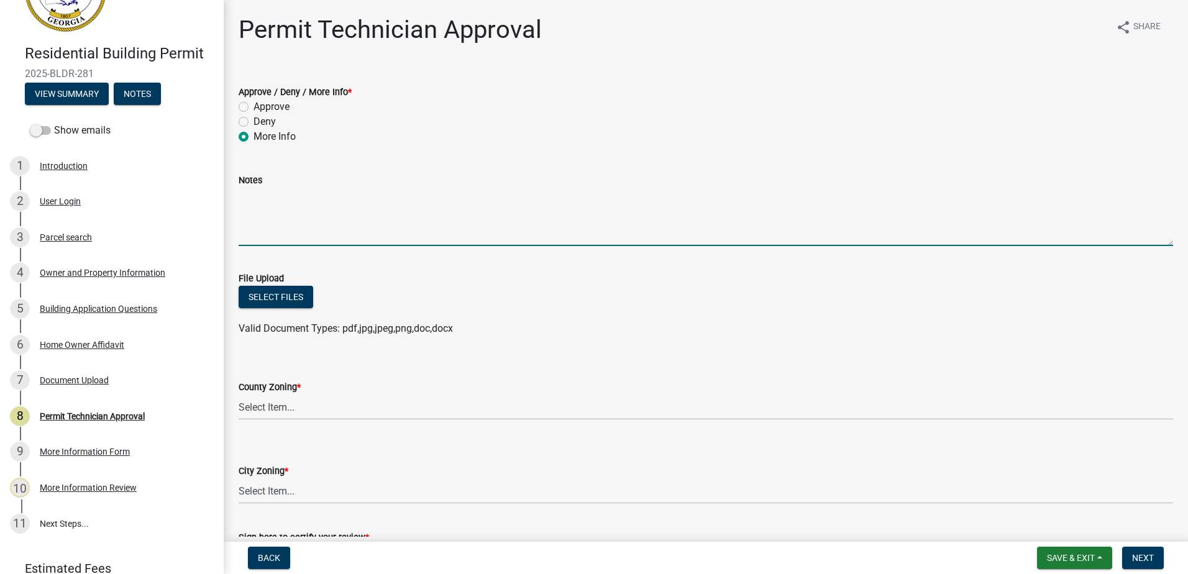
click at [262, 214] on textarea "Notes" at bounding box center [706, 217] width 934 height 58
paste textarea "According to the R-1 SINGLE-FAMILY RESIDENTIAL DISTRICT Ordinance Sec. 66-82. (…"
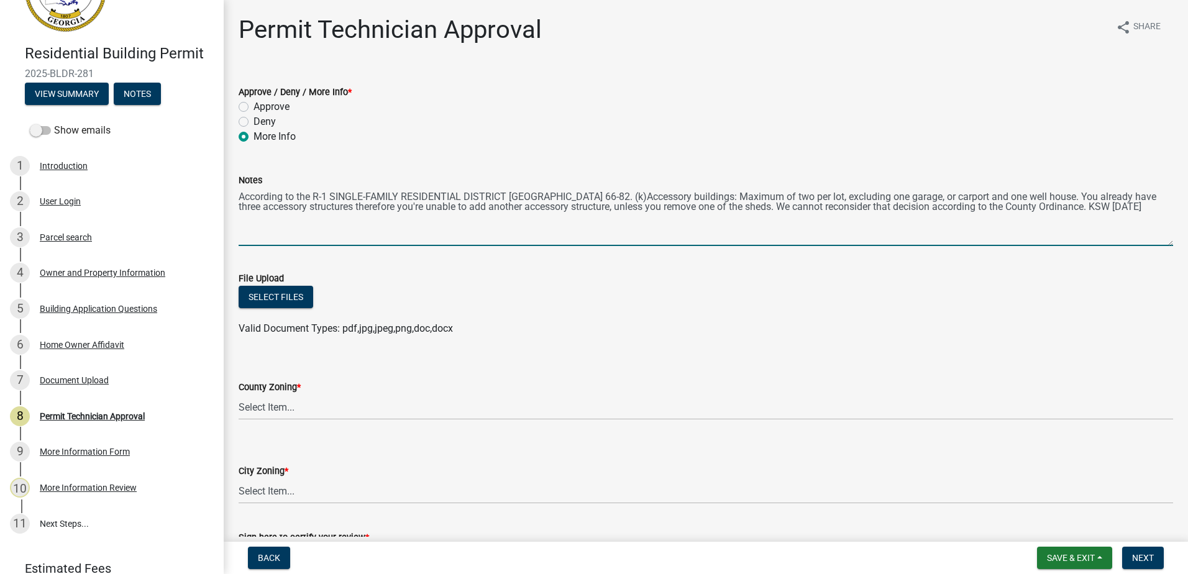
type textarea "According to the R-1 SINGLE-FAMILY RESIDENTIAL DISTRICT Ordinance Sec. 66-82. (…"
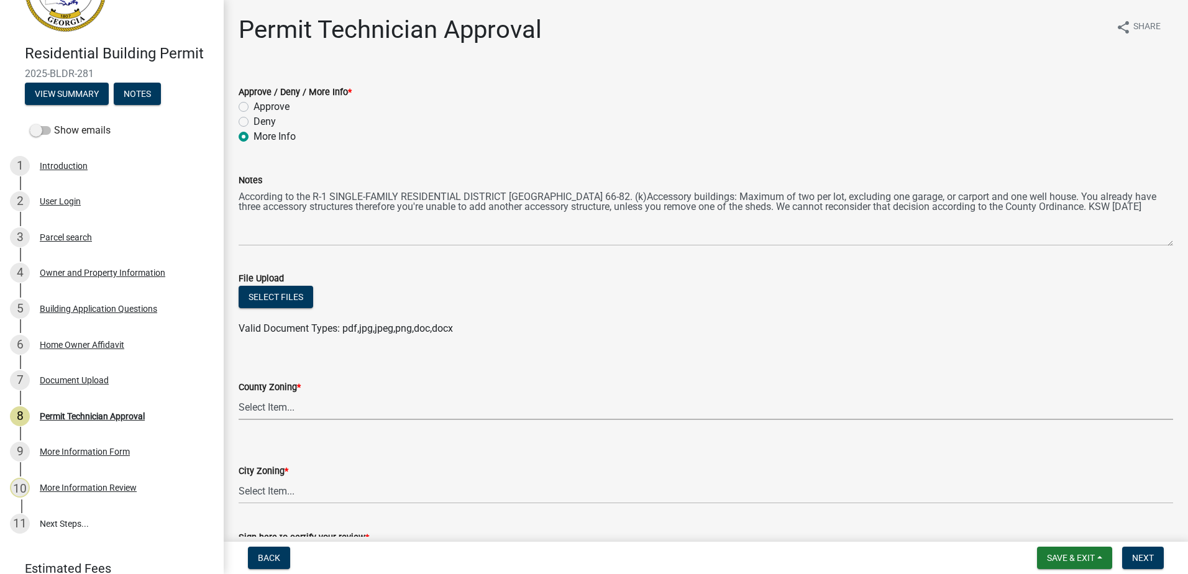
click at [257, 413] on select "Select Item... AG-1 R-1R R-1 R-2 MHP RM-1 RM-3 C-1 C-2 I-M PUD N/A" at bounding box center [706, 406] width 934 height 25
click at [239, 394] on select "Select Item... AG-1 R-1R R-1 R-2 MHP RM-1 RM-3 C-1 C-2 I-M PUD N/A" at bounding box center [706, 406] width 934 height 25
select select "34fe85c2-5f76-4343-b6bb-8ca387e0bed7"
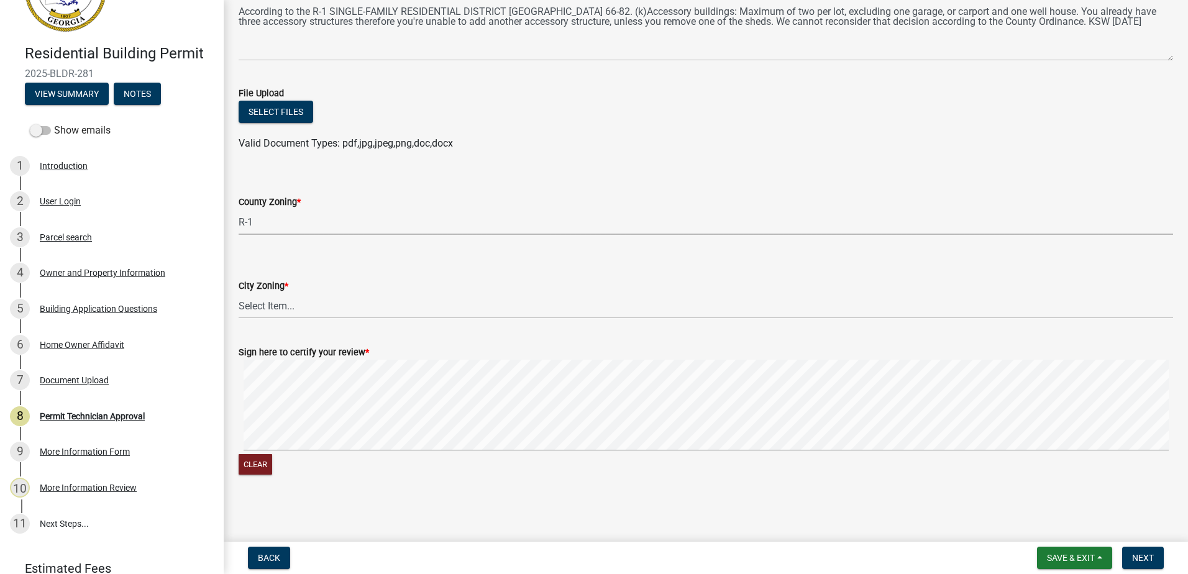
scroll to position [186, 0]
drag, startPoint x: 266, startPoint y: 304, endPoint x: 265, endPoint y: 318, distance: 14.3
click at [266, 304] on select "Select Item... A-1 A-2 R-1 R-2 R-3 R-4 MHP C-1 C-2 I-1 I-2 DB FH H-P N/A" at bounding box center [706, 305] width 934 height 25
click at [281, 303] on select "Select Item... A-1 A-2 R-1 R-2 R-3 R-4 MHP C-1 C-2 I-1 I-2 DB FH H-P N/A" at bounding box center [706, 305] width 934 height 25
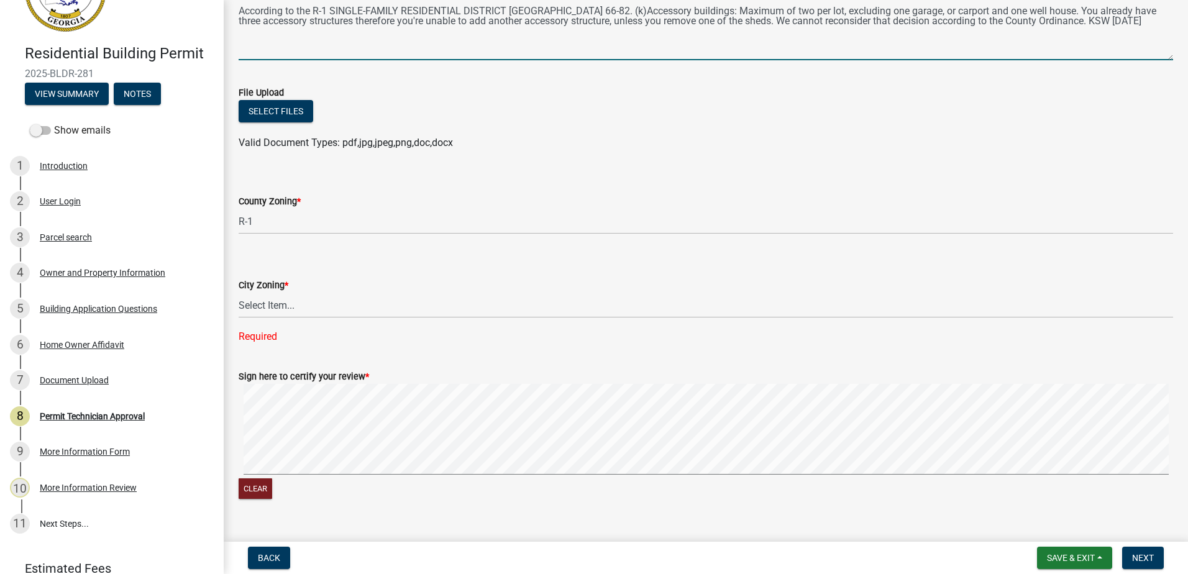
click at [765, 25] on textarea "According to the R-1 SINGLE-FAMILY RESIDENTIAL DISTRICT Ordinance Sec. 66-82. (…" at bounding box center [706, 31] width 934 height 58
drag, startPoint x: 763, startPoint y: 17, endPoint x: 777, endPoint y: 9, distance: 15.9
click at [763, 18] on textarea "According to the R-1 SINGLE-FAMILY RESIDENTIAL DISTRICT Ordinance Sec. 66-82. (…" at bounding box center [706, 31] width 934 height 58
drag, startPoint x: 782, startPoint y: 26, endPoint x: 746, endPoint y: 57, distance: 47.1
click at [744, 58] on textarea "According to the R-1 SINGLE-FAMILY RESIDENTIAL DISTRICT Ordinance Sec. 66-82. (…" at bounding box center [706, 31] width 934 height 58
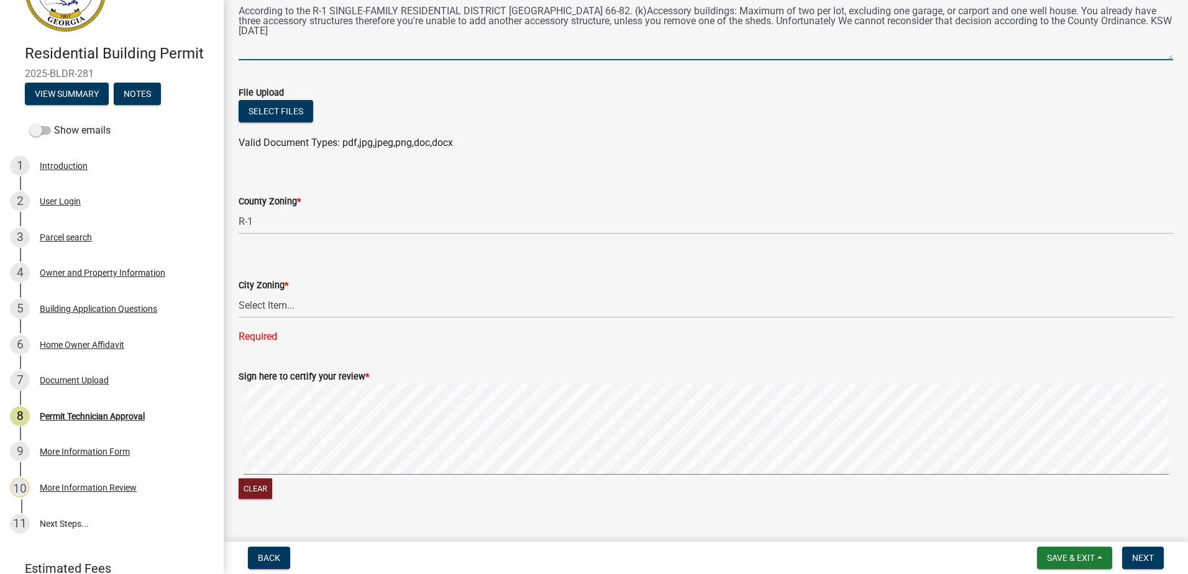
click at [820, 22] on textarea "According to the R-1 SINGLE-FAMILY RESIDENTIAL DISTRICT Ordinance Sec. 66-82. (…" at bounding box center [706, 31] width 934 height 58
click at [802, 41] on textarea "According to the R-1 SINGLE-FAMILY RESIDENTIAL DISTRICT Ordinance Sec. 66-82. (…" at bounding box center [706, 31] width 934 height 58
drag, startPoint x: 822, startPoint y: 66, endPoint x: 828, endPoint y: 41, distance: 25.6
click at [823, 63] on wm-data-entity-input "Notes According to the R-1 SINGLE-FAMILY RESIDENTIAL DISTRICT Ordinance Sec. 66…" at bounding box center [706, 20] width 934 height 101
click at [784, 40] on textarea "According to the R-1 SINGLE-FAMILY RESIDENTIAL DISTRICT Ordinance Sec. 66-82. (…" at bounding box center [706, 31] width 934 height 58
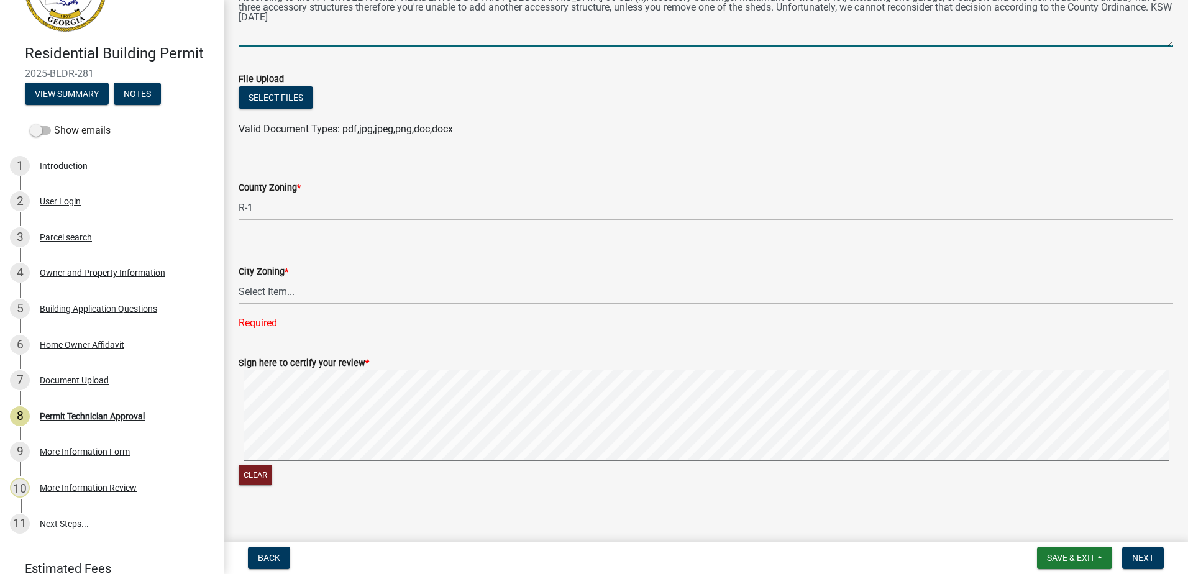
scroll to position [211, 0]
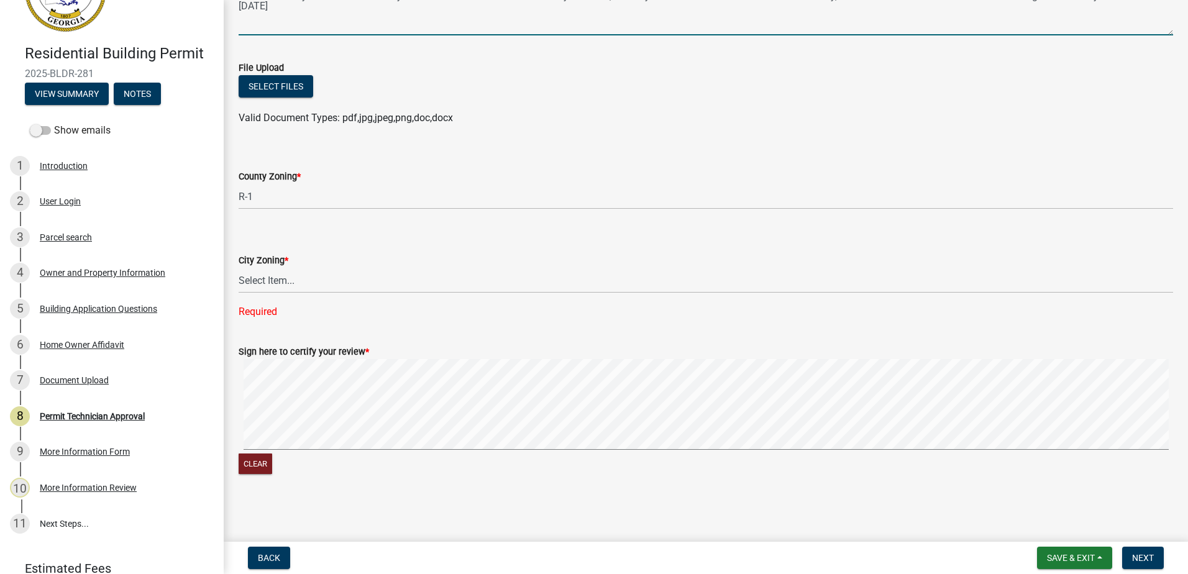
type textarea "According to the R-1 SINGLE-FAMILY RESIDENTIAL DISTRICT Ordinance Sec. 66-82. (…"
click at [258, 280] on select "Select Item... A-1 A-2 R-1 R-2 R-3 R-4 MHP C-1 C-2 I-1 I-2 DB FH H-P N/A" at bounding box center [706, 280] width 934 height 25
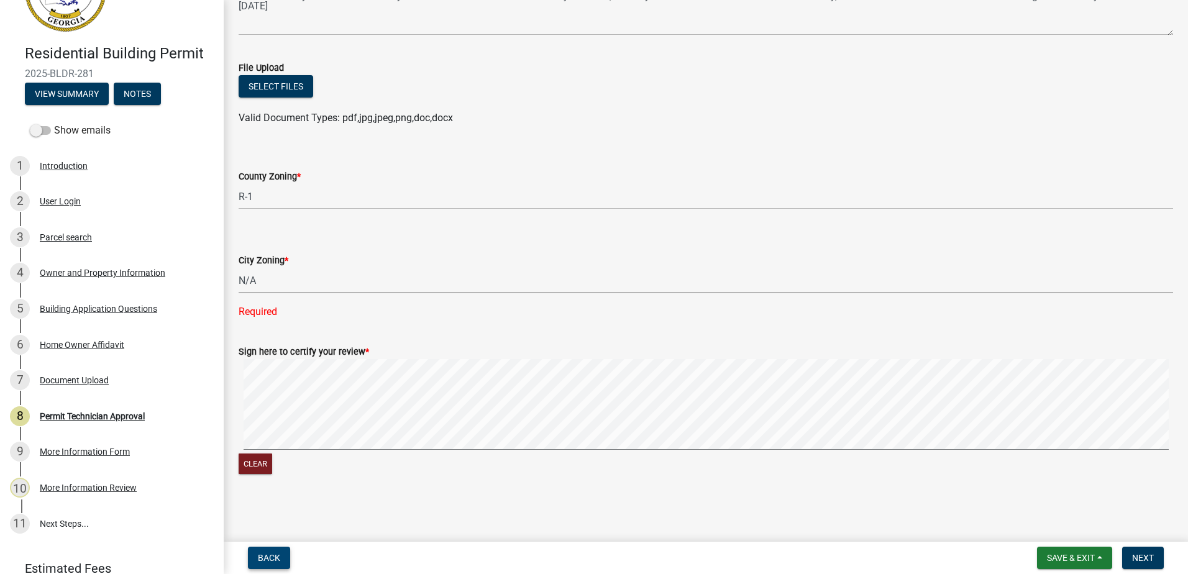
click at [239, 293] on select "Select Item... A-1 A-2 R-1 R-2 R-3 R-4 MHP C-1 C-2 I-1 I-2 DB FH H-P N/A" at bounding box center [706, 280] width 934 height 25
select select "83394b22-4a11-496c-8e5c-75ade2e72faf"
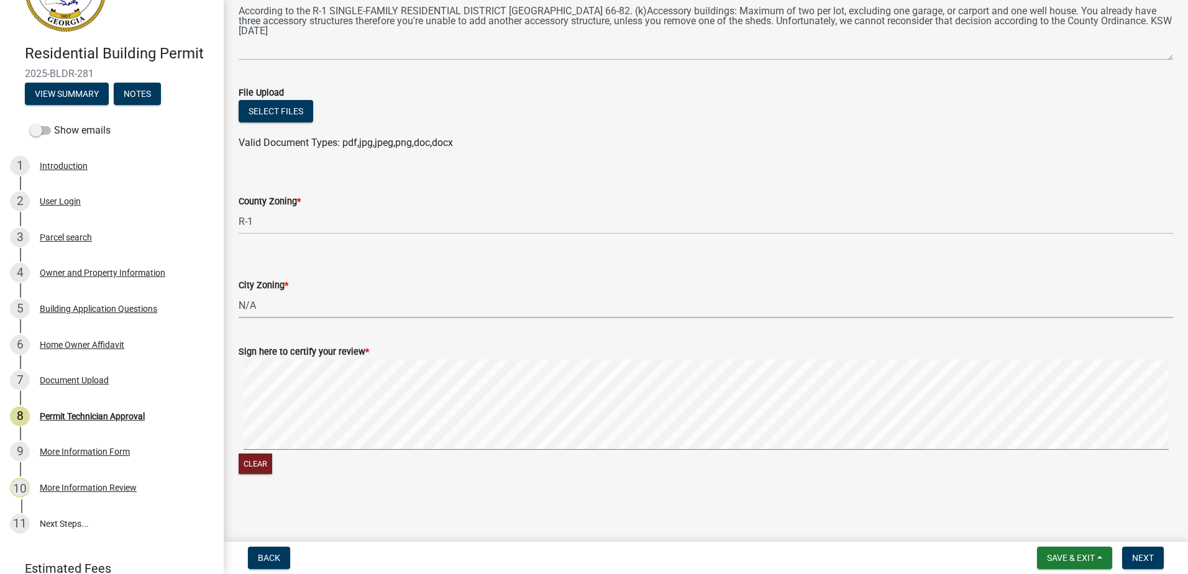
click at [305, 457] on div "Clear" at bounding box center [706, 418] width 934 height 118
click at [504, 352] on form "Sign here to certify your review * Clear" at bounding box center [706, 403] width 934 height 148
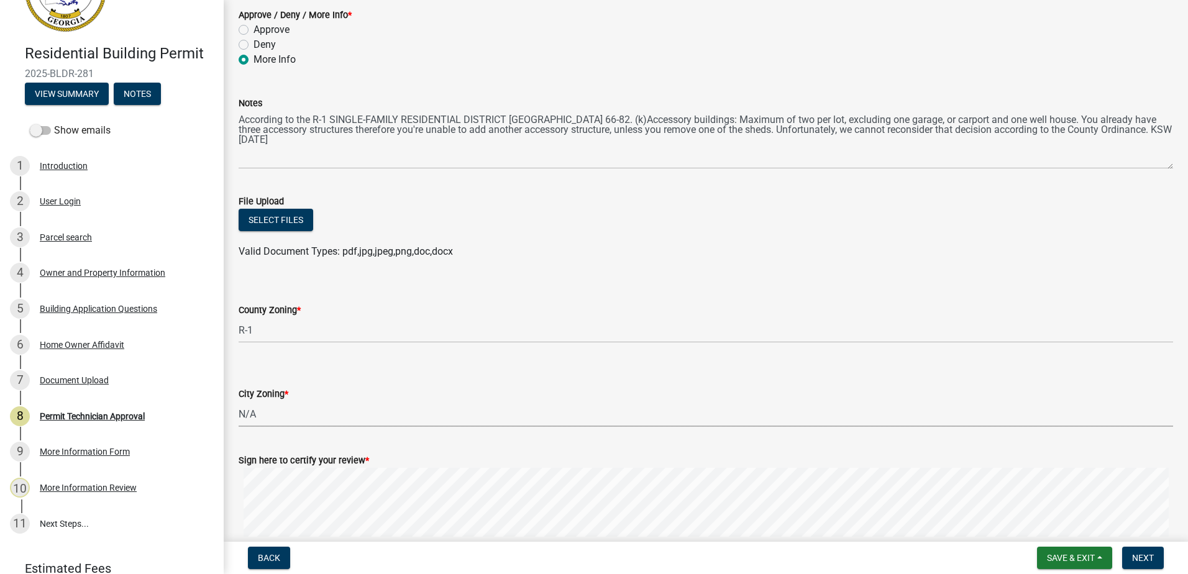
scroll to position [0, 0]
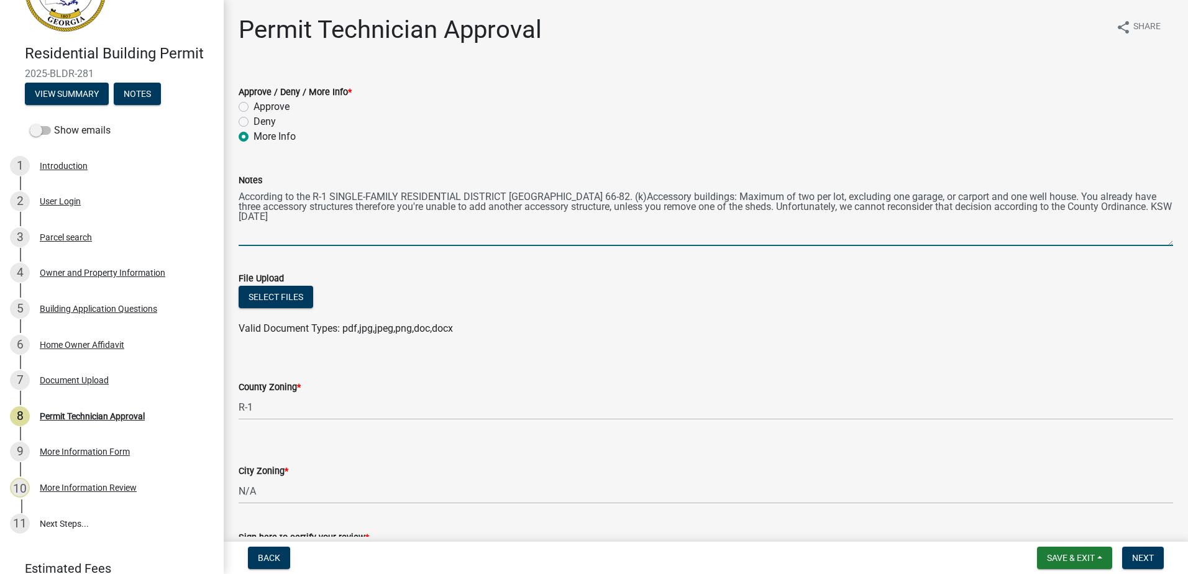
click at [935, 208] on textarea "According to the R-1 SINGLE-FAMILY RESIDENTIAL DISTRICT Ordinance Sec. 66-82. (…" at bounding box center [706, 217] width 934 height 58
drag, startPoint x: 937, startPoint y: 208, endPoint x: 930, endPoint y: 207, distance: 6.9
click at [930, 207] on textarea "According to the R-1 SINGLE-FAMILY RESIDENTIAL DISTRICT Ordinance Sec. 66-82. (…" at bounding box center [706, 217] width 934 height 58
drag, startPoint x: 979, startPoint y: 209, endPoint x: 1050, endPoint y: 210, distance: 70.8
click at [1050, 210] on textarea "According to the R-1 SINGLE-FAMILY RESIDENTIAL DISTRICT Ordinance Sec. 66-82. (…" at bounding box center [706, 217] width 934 height 58
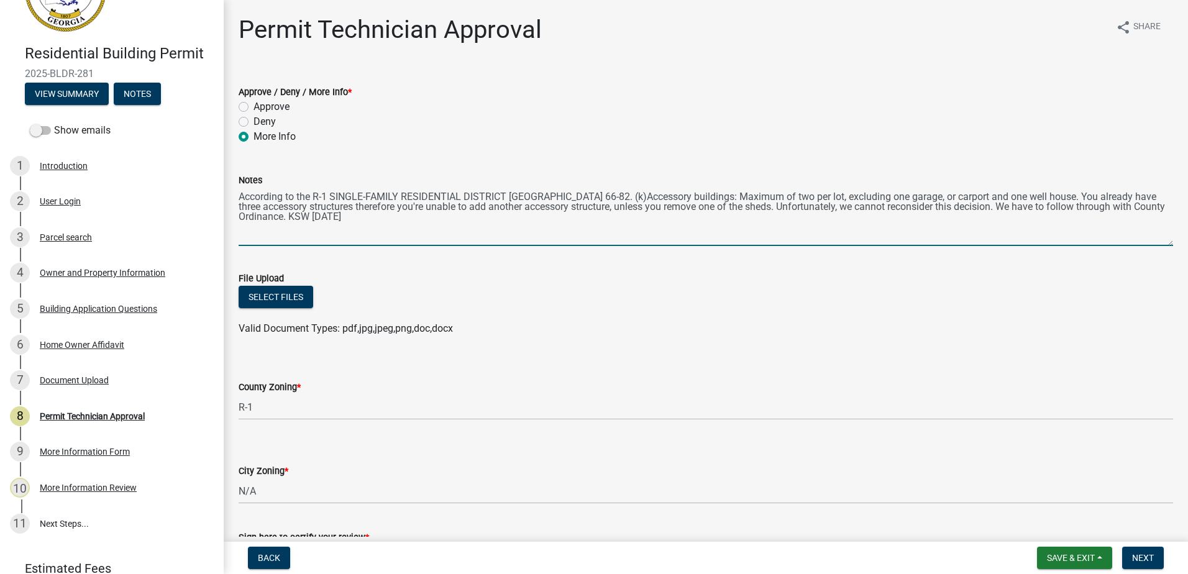
click at [1118, 206] on textarea "According to the R-1 SINGLE-FAMILY RESIDENTIAL DISTRICT Ordinance Sec. 66-82. (…" at bounding box center [706, 217] width 934 height 58
click at [306, 227] on textarea "According to the R-1 SINGLE-FAMILY RESIDENTIAL DISTRICT Ordinance Sec. 66-82. (…" at bounding box center [706, 217] width 934 height 58
click at [314, 216] on textarea "According to the R-1 SINGLE-FAMILY RESIDENTIAL DISTRICT Ordinance Sec. 66-82. (…" at bounding box center [706, 217] width 934 height 58
click at [317, 214] on textarea "According to the R-1 SINGLE-FAMILY RESIDENTIAL DISTRICT Ordinance Sec. 66-82. (…" at bounding box center [706, 217] width 934 height 58
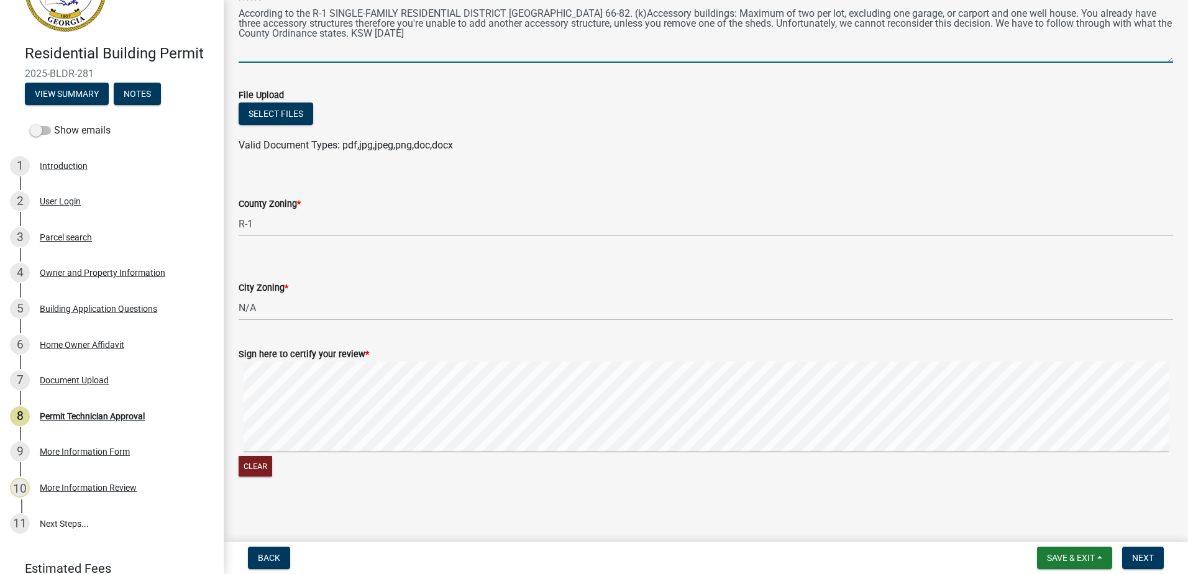
scroll to position [186, 0]
type textarea "According to the R-1 SINGLE-FAMILY RESIDENTIAL DISTRICT Ordinance Sec. 66-82. (…"
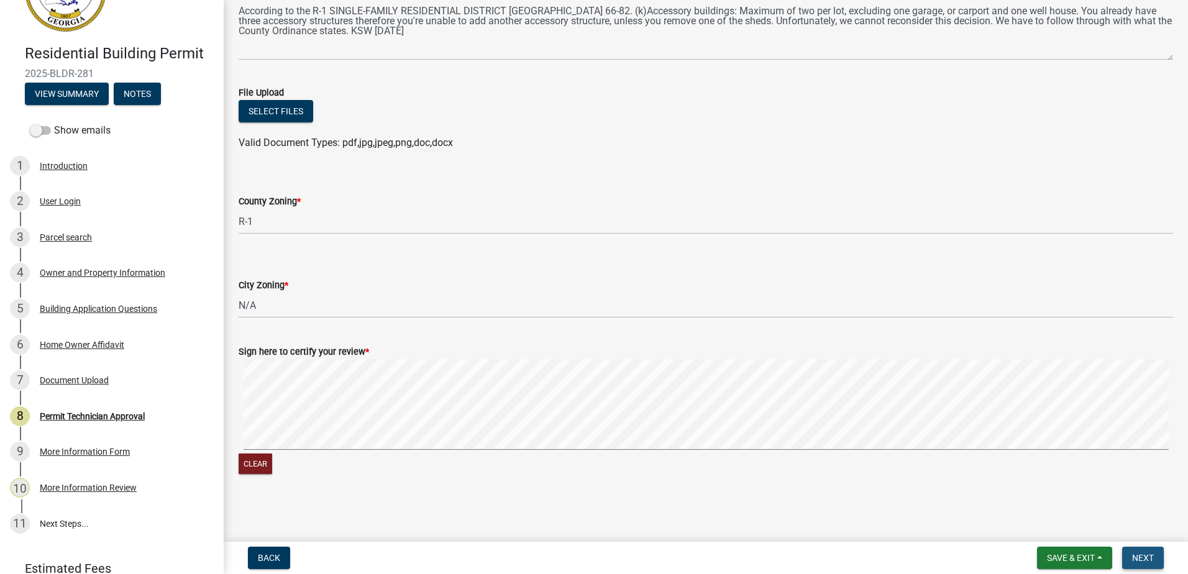
click at [1141, 555] on span "Next" at bounding box center [1143, 558] width 22 height 10
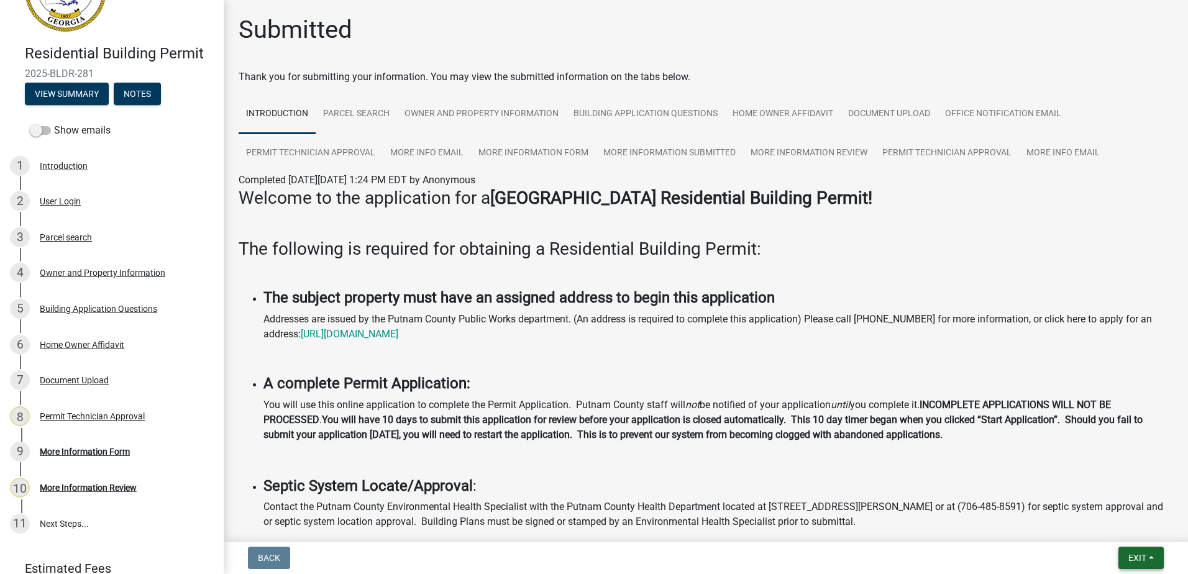
click at [1134, 563] on button "Exit" at bounding box center [1140, 558] width 45 height 22
click at [1120, 535] on button "Save & Exit" at bounding box center [1113, 526] width 99 height 30
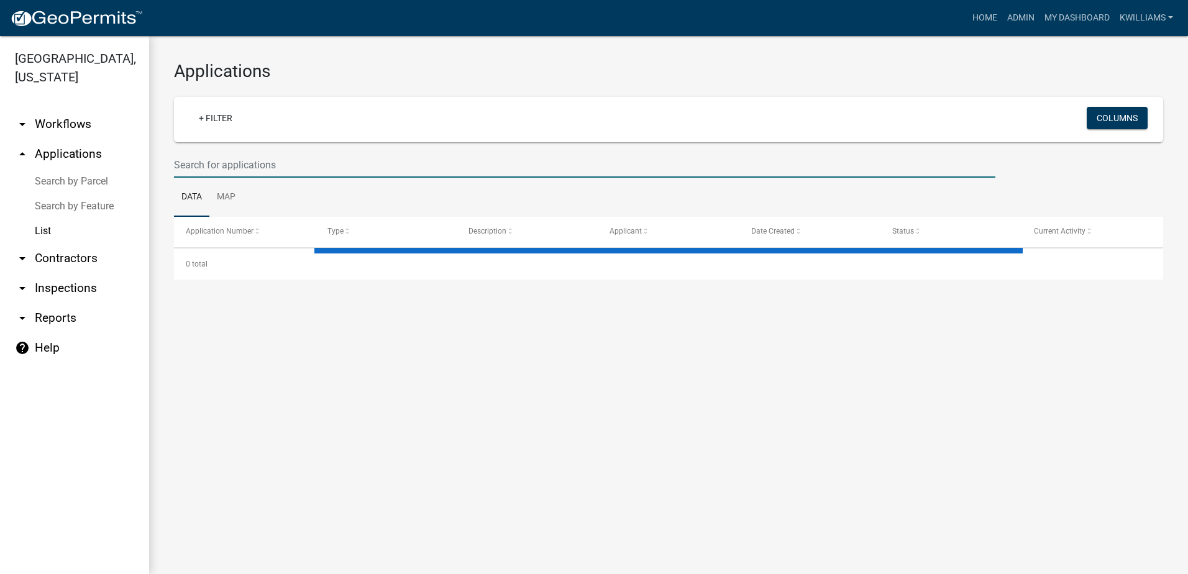
click at [281, 154] on input "text" at bounding box center [584, 164] width 821 height 25
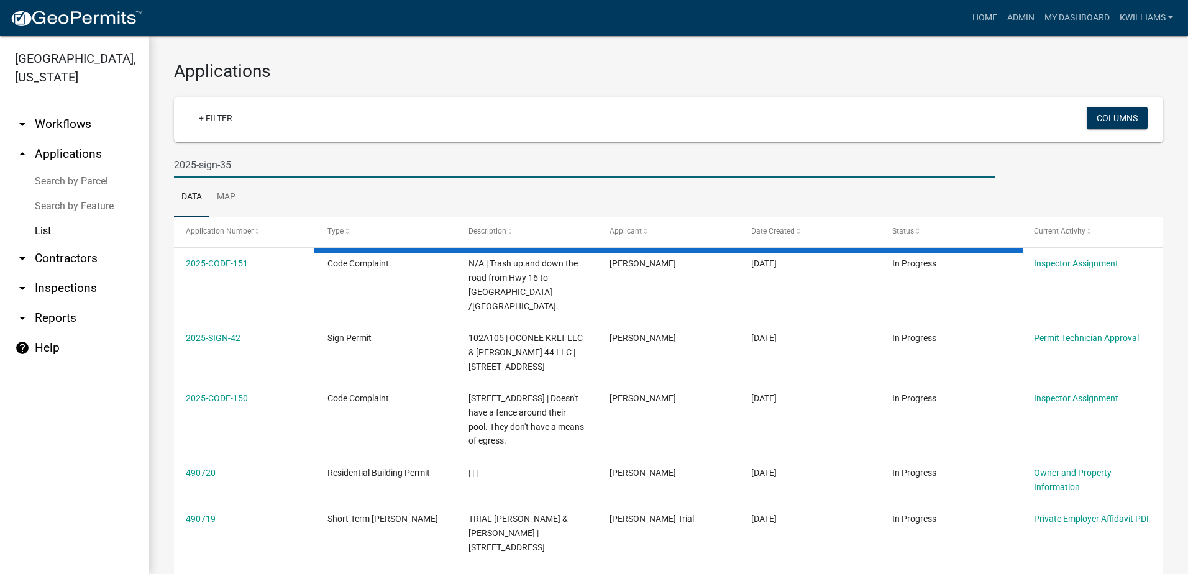
type input "2025-sign-35"
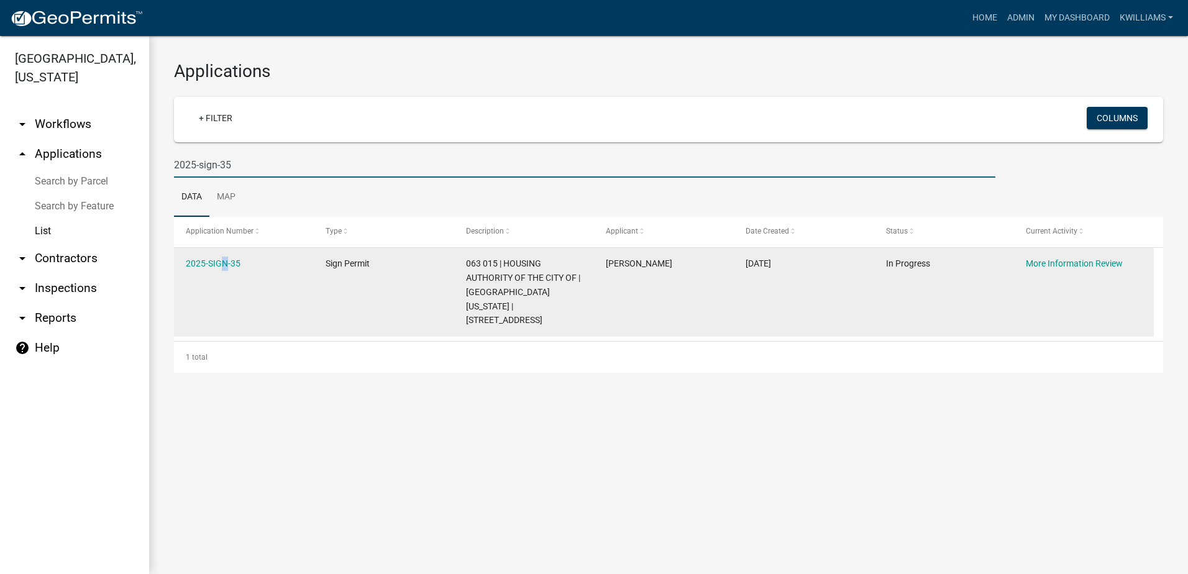
click at [218, 250] on datatable-body-cell "2025-SIGN-35" at bounding box center [244, 292] width 140 height 89
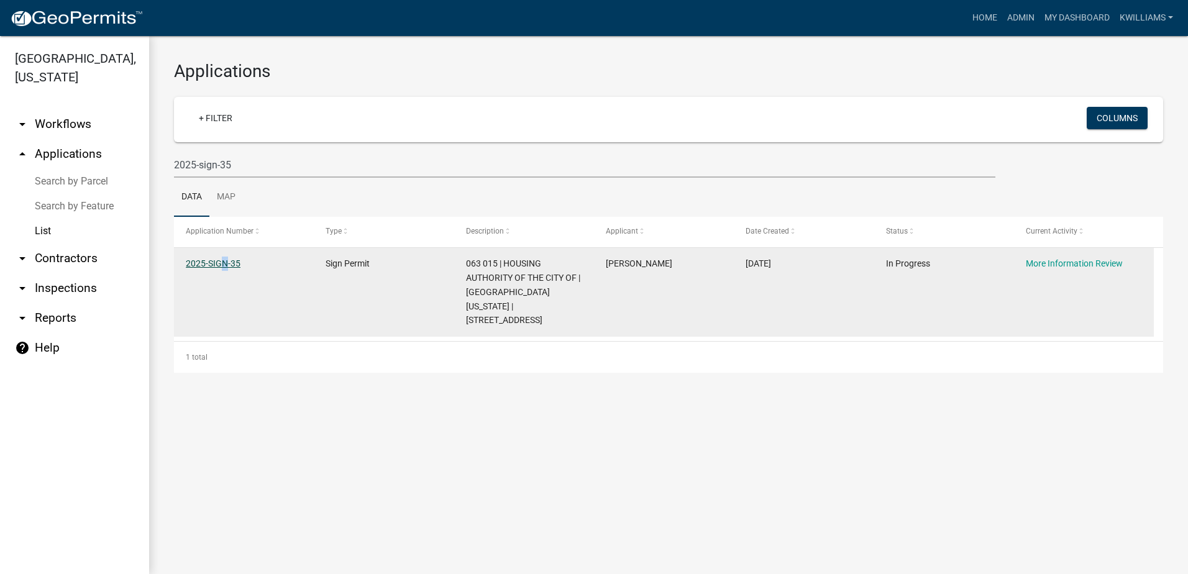
drag, startPoint x: 218, startPoint y: 250, endPoint x: 199, endPoint y: 262, distance: 22.3
click at [199, 262] on link "2025-SIGN-35" at bounding box center [213, 263] width 55 height 10
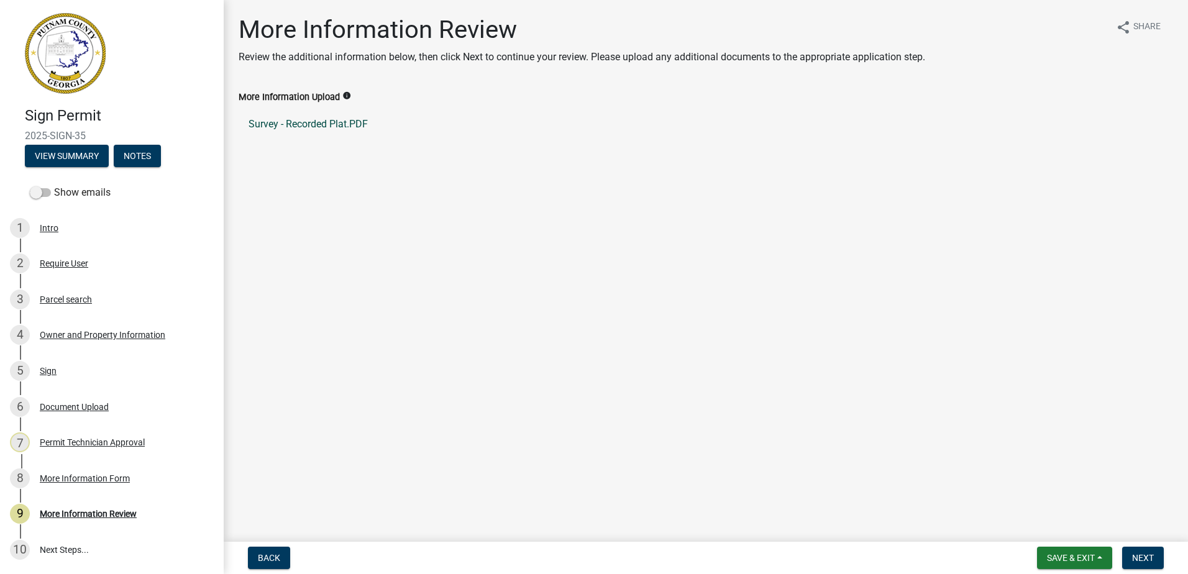
click at [278, 119] on link "Survey - Recorded Plat.PDF" at bounding box center [706, 124] width 934 height 30
click at [86, 469] on div "8 More Information Form" at bounding box center [107, 478] width 194 height 20
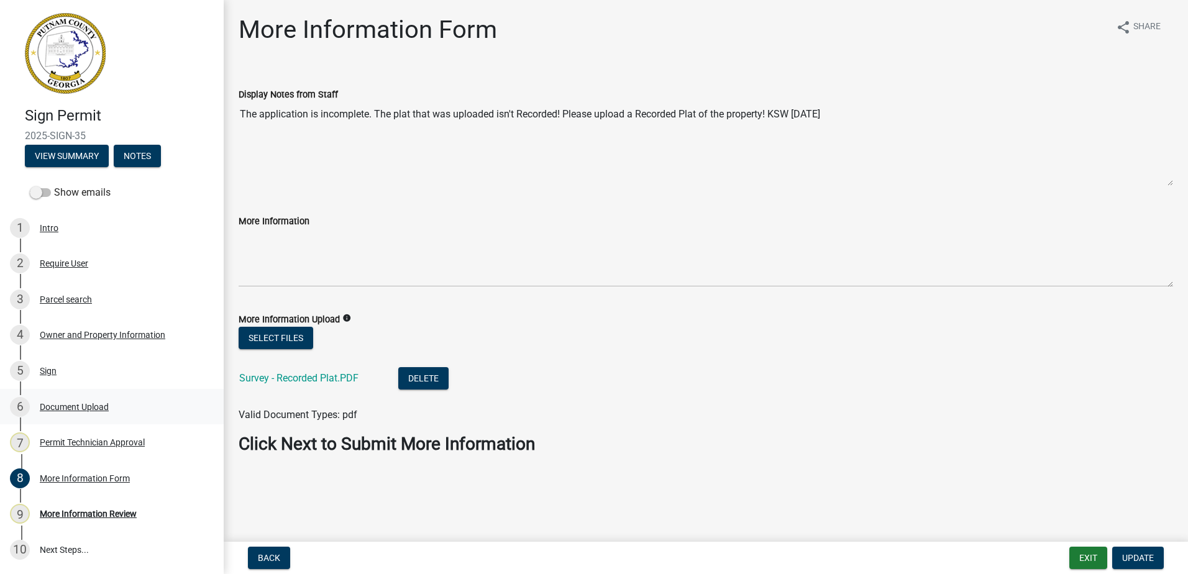
click at [69, 403] on div "Document Upload" at bounding box center [74, 407] width 69 height 9
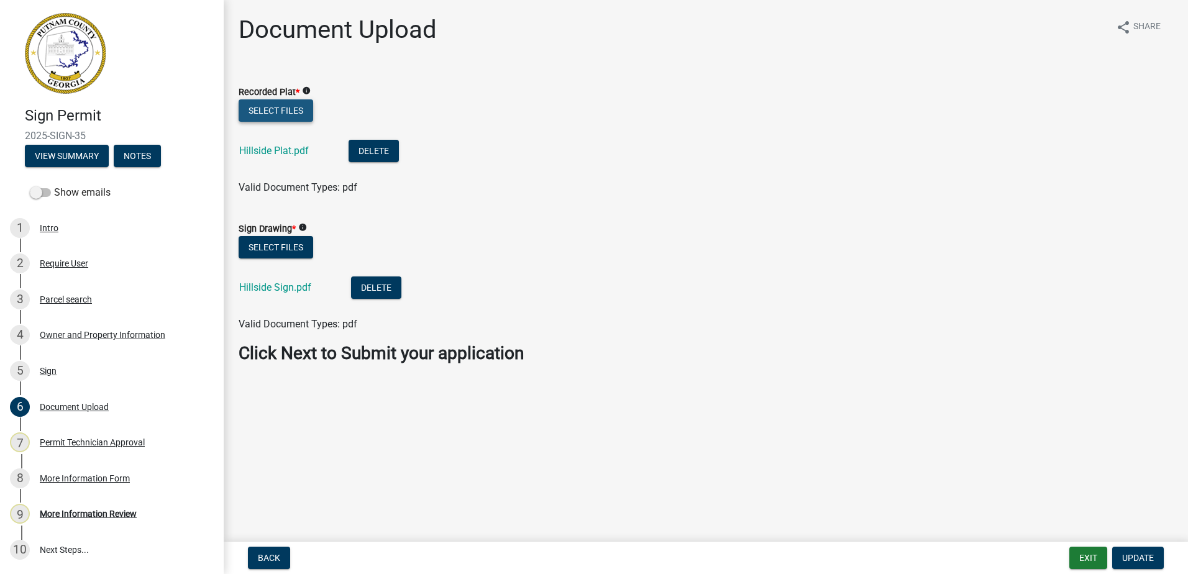
click at [270, 99] on button "Select files" at bounding box center [276, 110] width 75 height 22
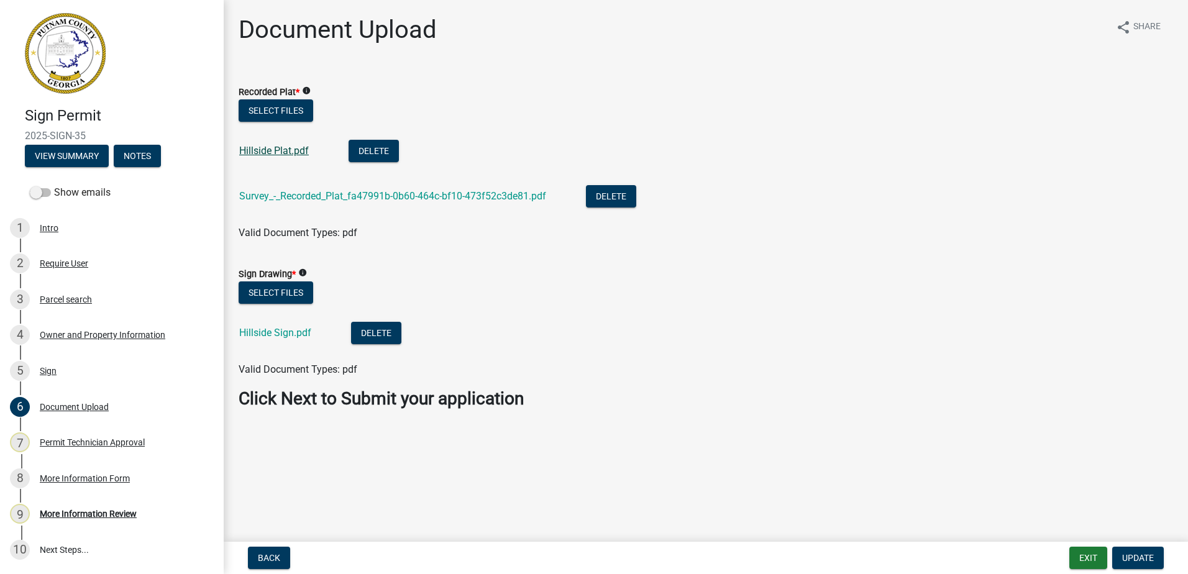
click at [278, 150] on link "Hillside Plat.pdf" at bounding box center [274, 151] width 70 height 12
click at [391, 156] on button "Delete" at bounding box center [374, 151] width 50 height 22
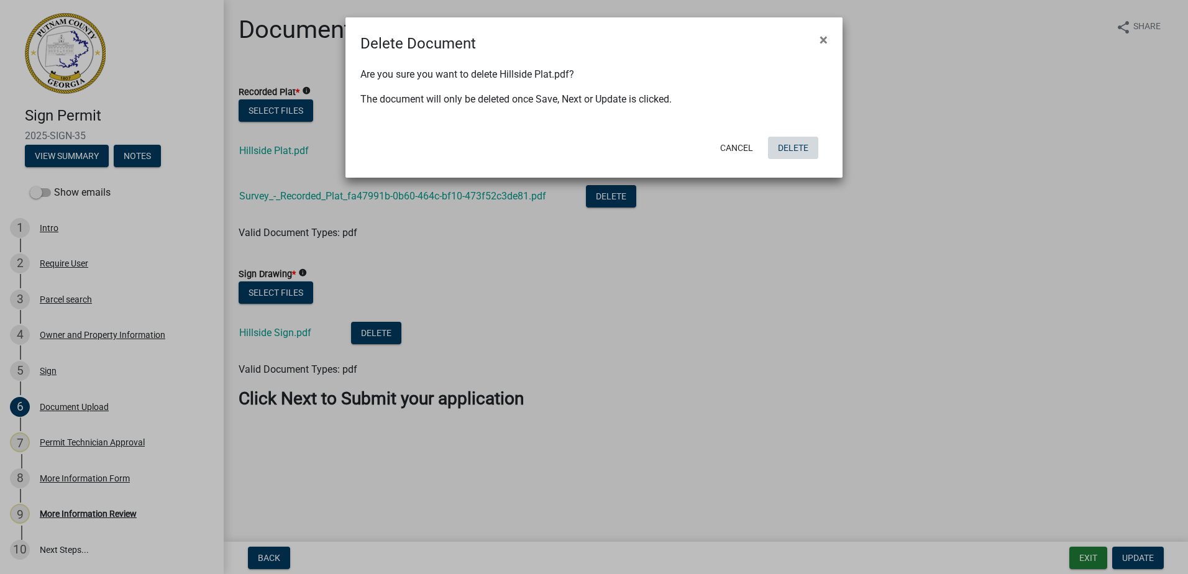
drag, startPoint x: 805, startPoint y: 145, endPoint x: 777, endPoint y: 147, distance: 28.6
click at [801, 142] on button "Delete" at bounding box center [793, 148] width 50 height 22
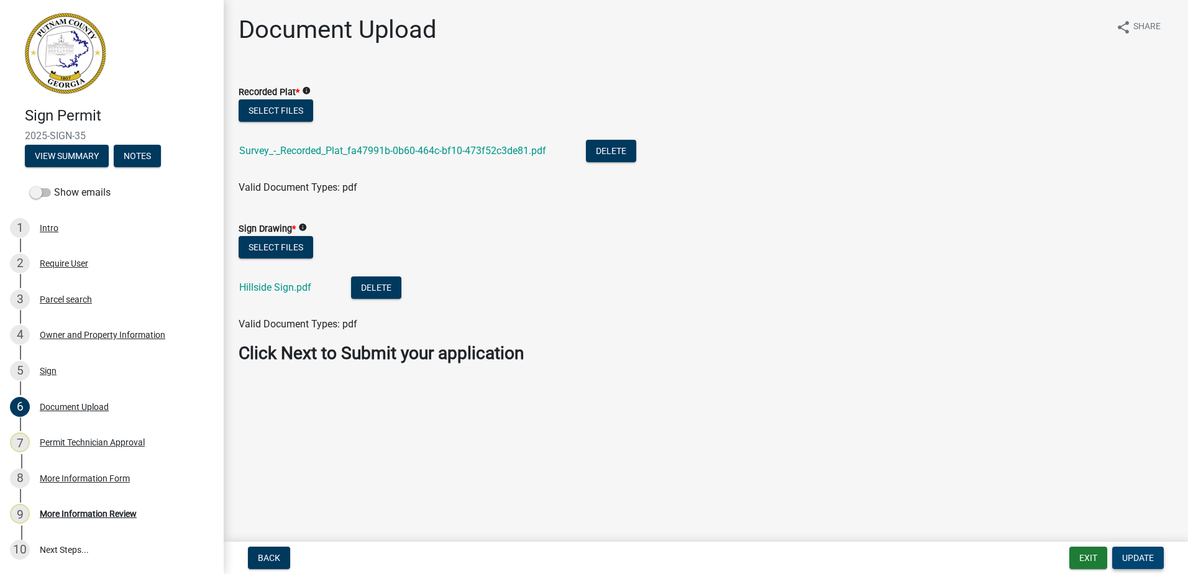
click at [1151, 554] on span "Update" at bounding box center [1138, 558] width 32 height 10
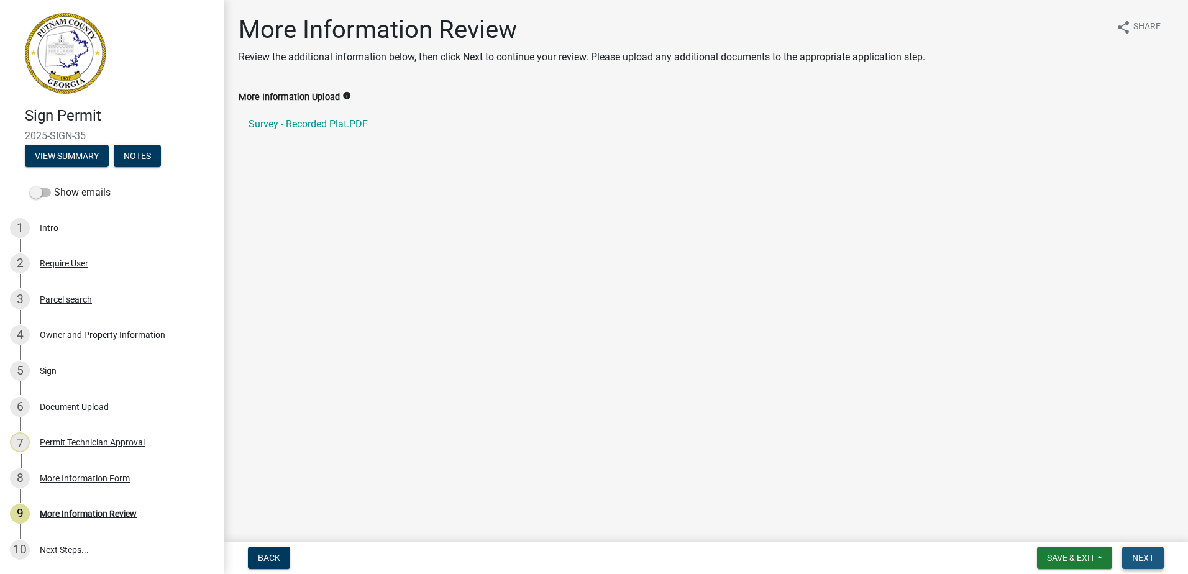
click at [1141, 557] on span "Next" at bounding box center [1143, 558] width 22 height 10
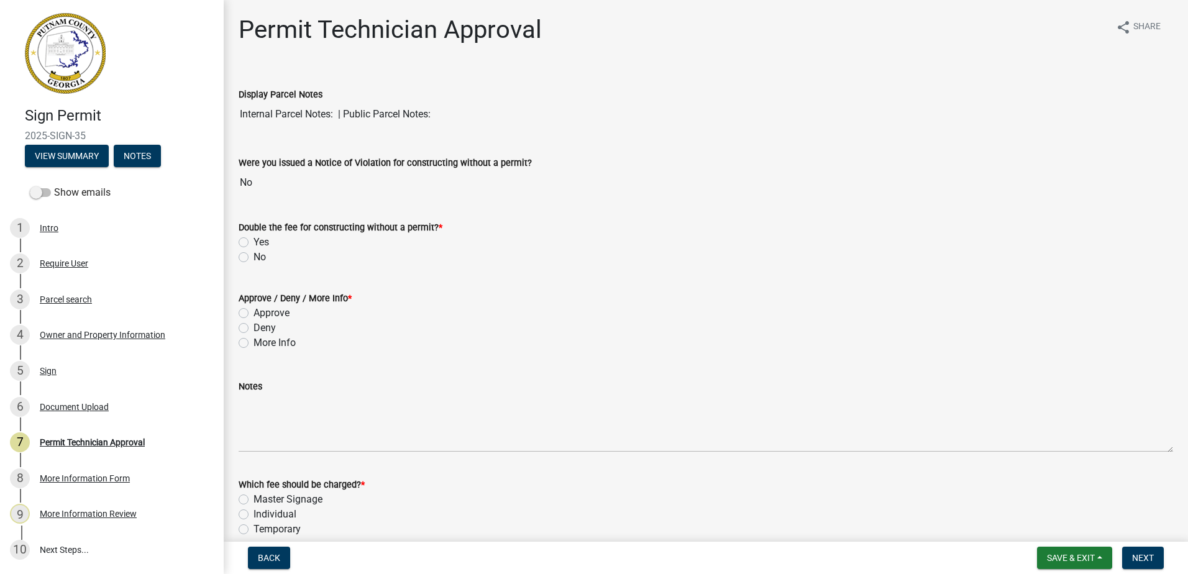
click at [253, 255] on label "No" at bounding box center [259, 257] width 12 height 15
click at [253, 255] on input "No" at bounding box center [257, 254] width 8 height 8
radio input "true"
click at [253, 309] on label "Approve" at bounding box center [271, 313] width 36 height 15
click at [253, 309] on input "Approve" at bounding box center [257, 310] width 8 height 8
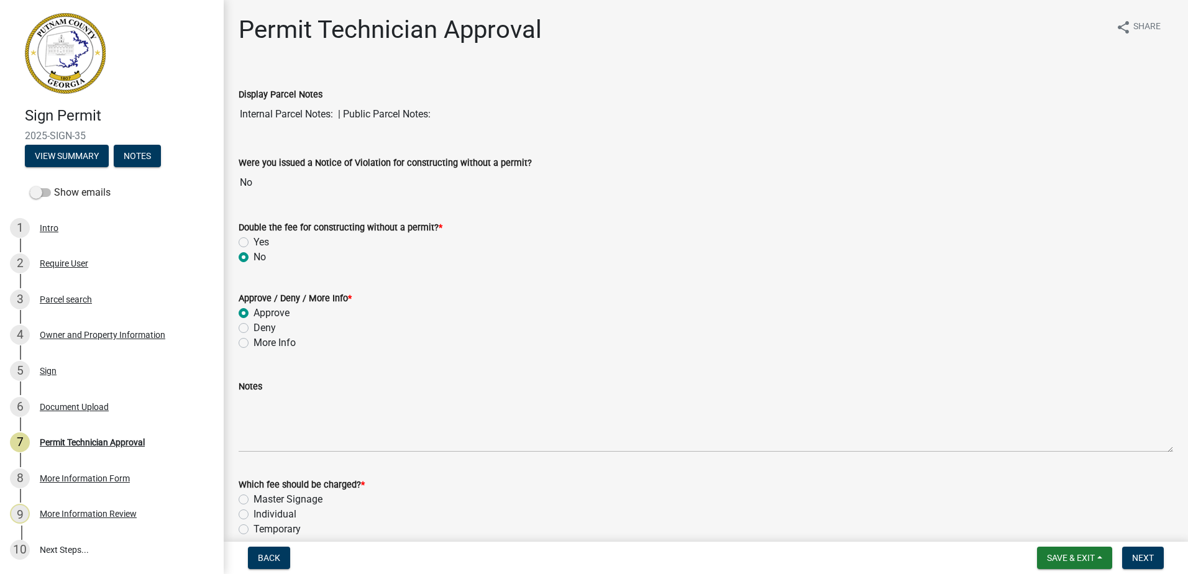
radio input "true"
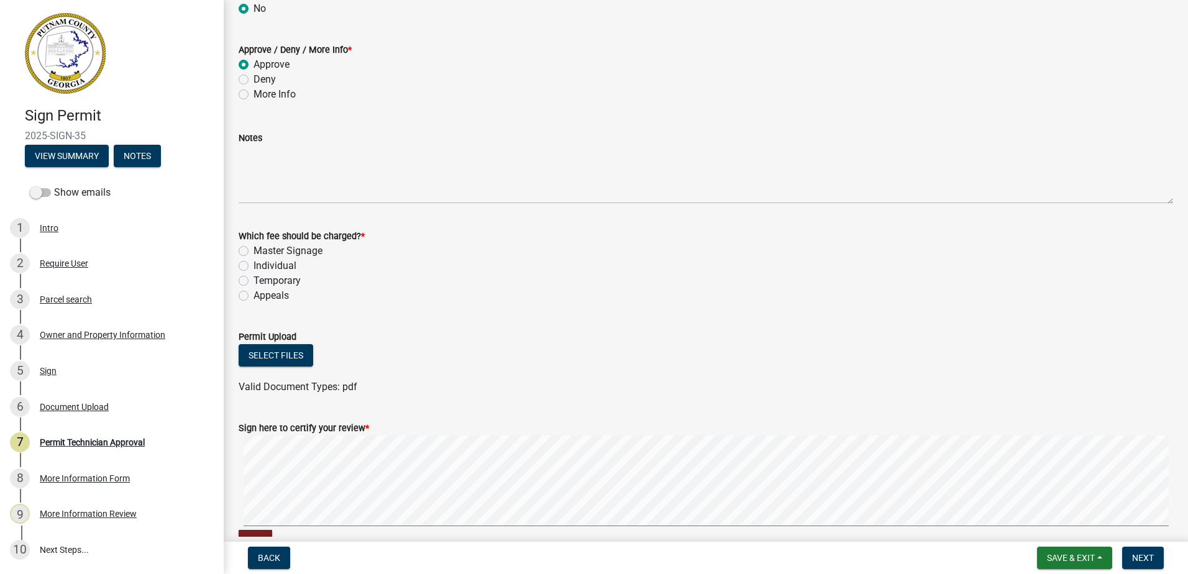
click at [253, 265] on label "Individual" at bounding box center [274, 265] width 43 height 15
click at [253, 265] on input "Individual" at bounding box center [257, 262] width 8 height 8
radio input "true"
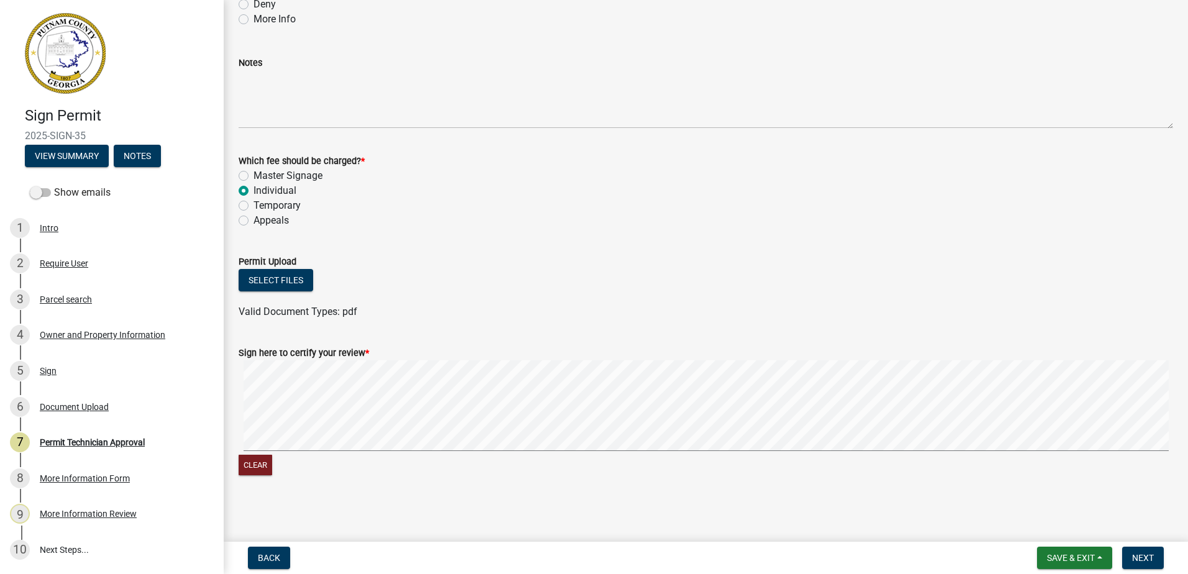
scroll to position [325, 0]
click at [1139, 557] on span "Next" at bounding box center [1143, 558] width 22 height 10
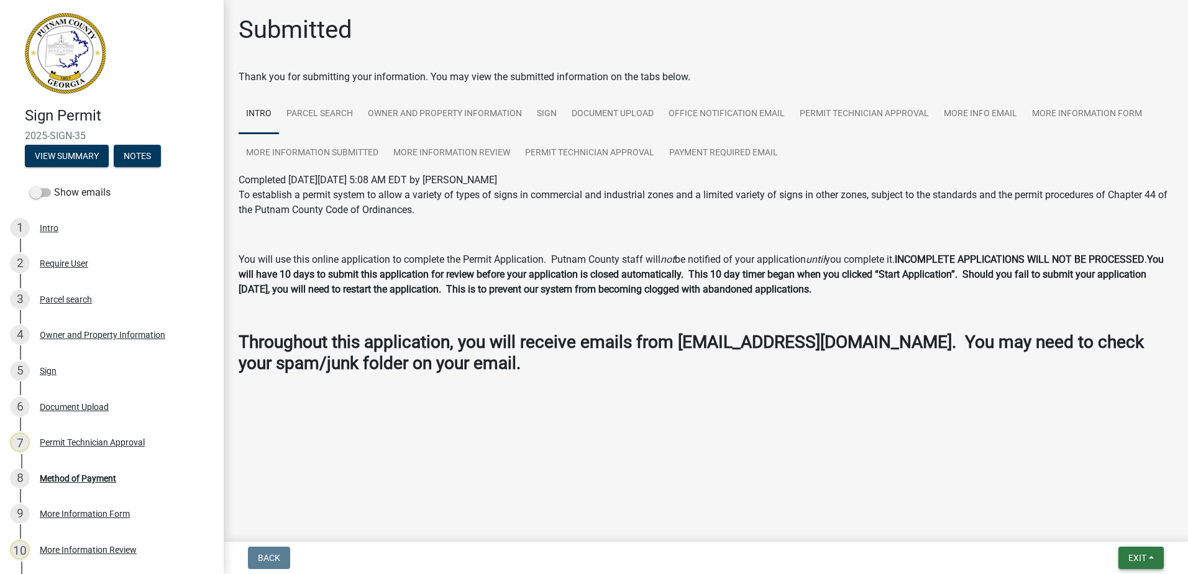
click at [1140, 557] on span "Exit" at bounding box center [1137, 558] width 18 height 10
click at [1085, 527] on button "Save & Exit" at bounding box center [1113, 526] width 99 height 30
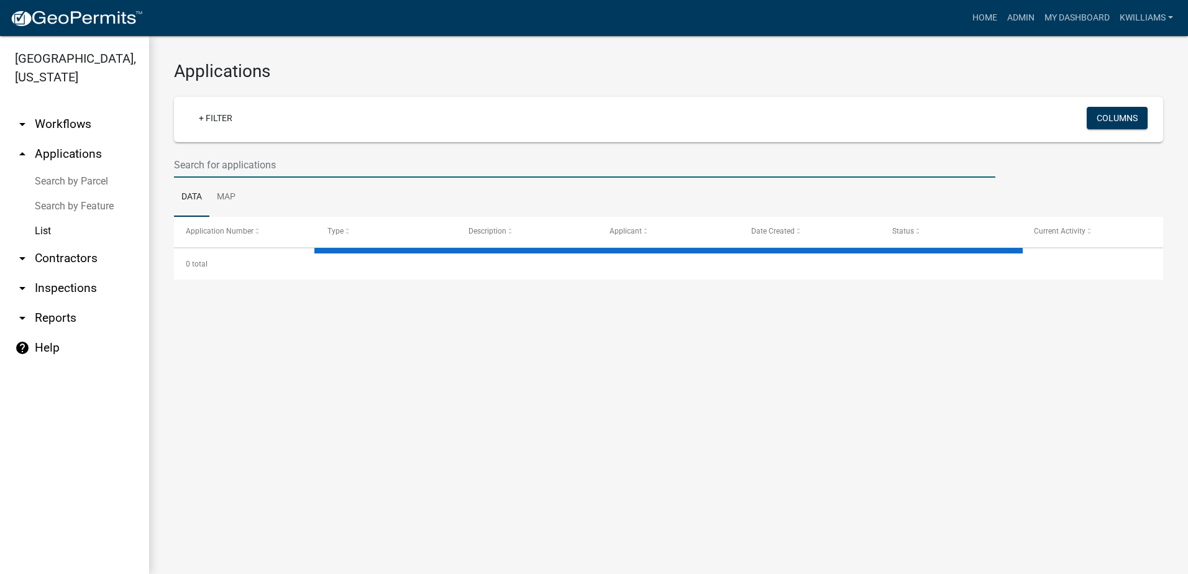
click at [281, 165] on input "text" at bounding box center [584, 164] width 821 height 25
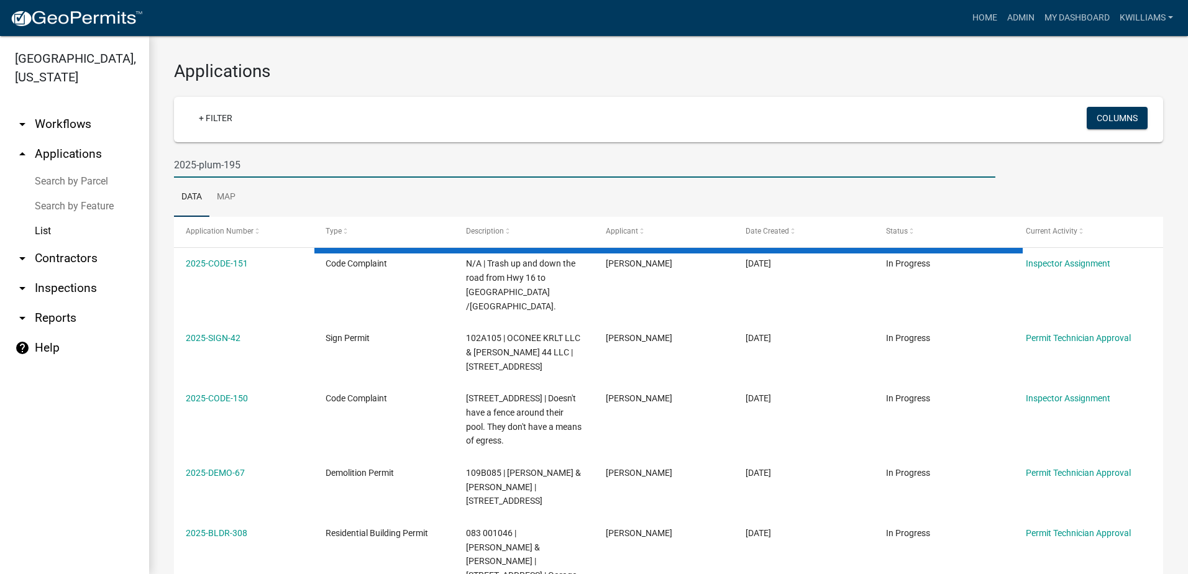
type input "2025-plum-195"
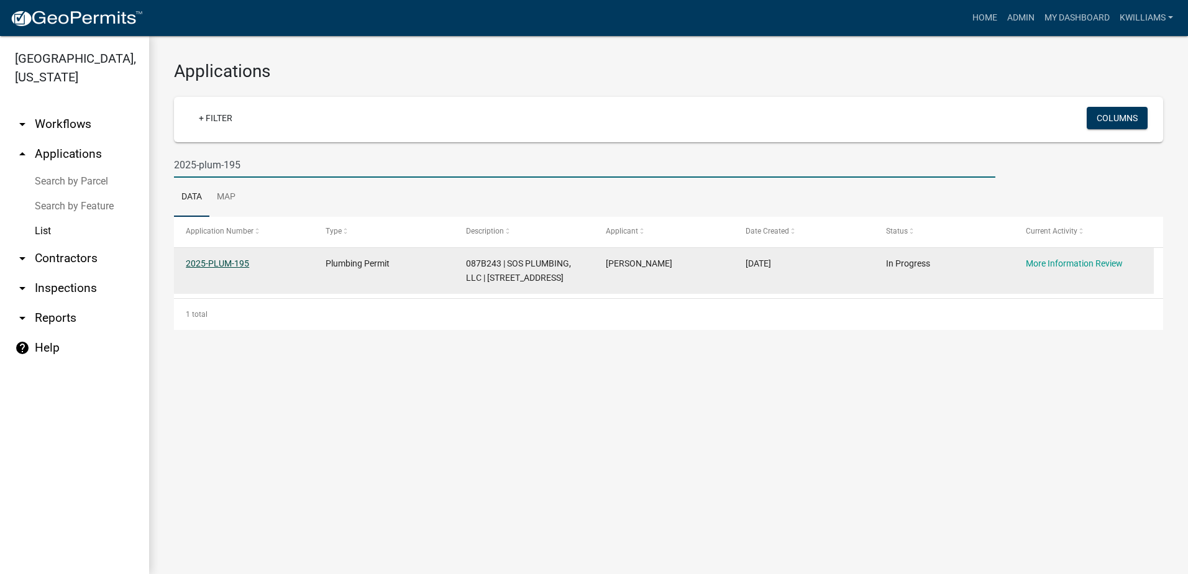
click at [194, 262] on link "2025-PLUM-195" at bounding box center [217, 263] width 63 height 10
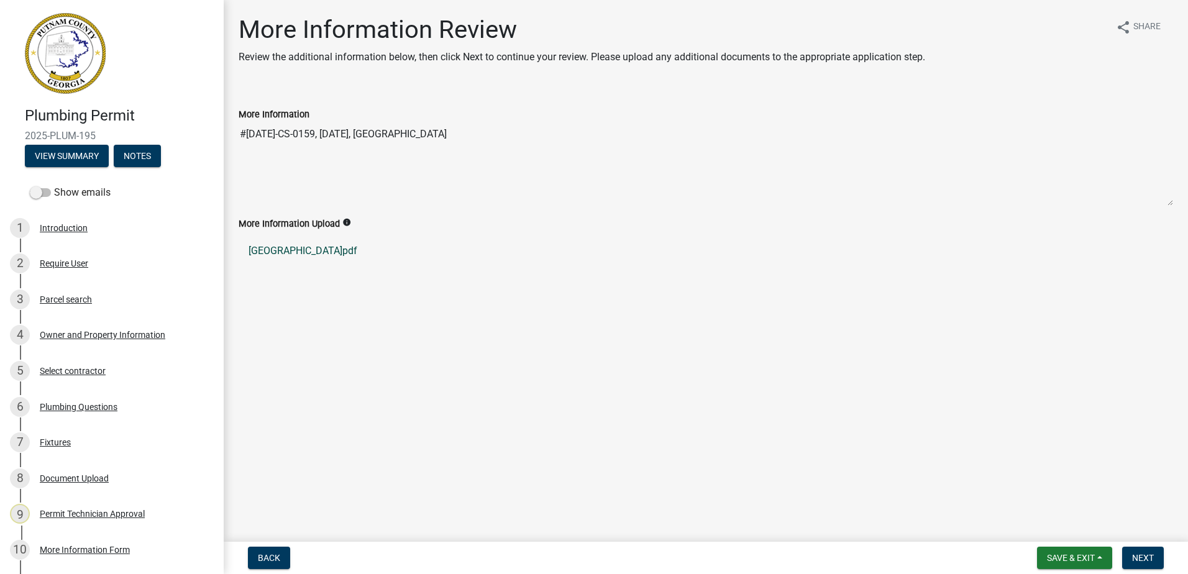
click at [278, 250] on link "Baldwin County.pdf" at bounding box center [706, 251] width 934 height 30
drag, startPoint x: 308, startPoint y: 135, endPoint x: 232, endPoint y: 140, distance: 76.6
click at [232, 140] on div "More Information #25BC-CS-0159, 12/31/25, Baldwin County" at bounding box center [705, 147] width 953 height 117
drag, startPoint x: 232, startPoint y: 140, endPoint x: 262, endPoint y: 140, distance: 30.4
click at [89, 342] on div "4 Owner and Property Information" at bounding box center [107, 335] width 194 height 20
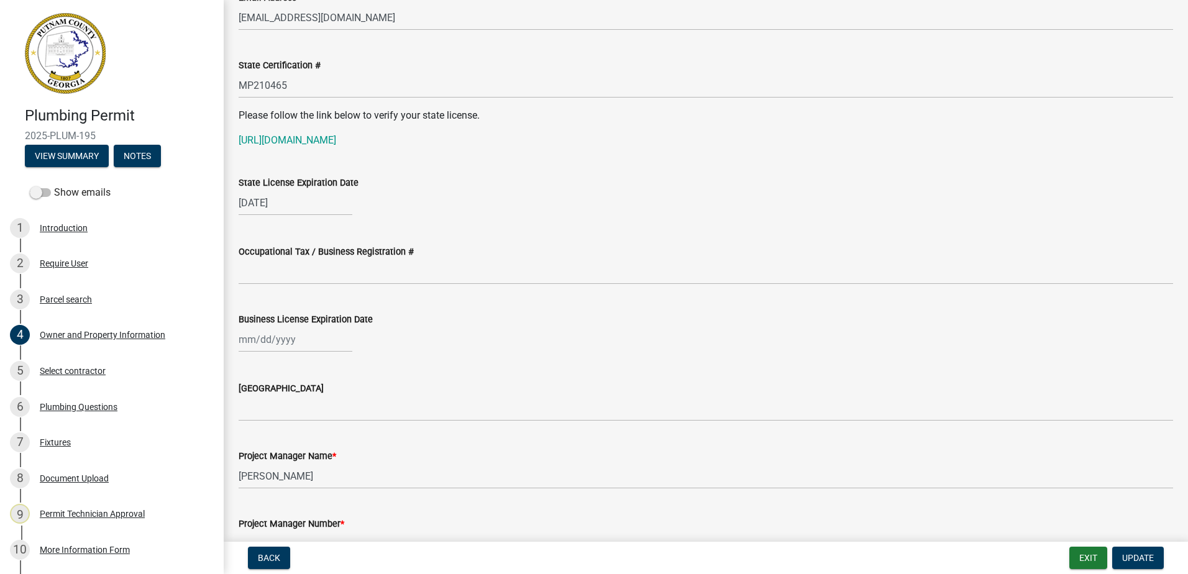
scroll to position [1615, 0]
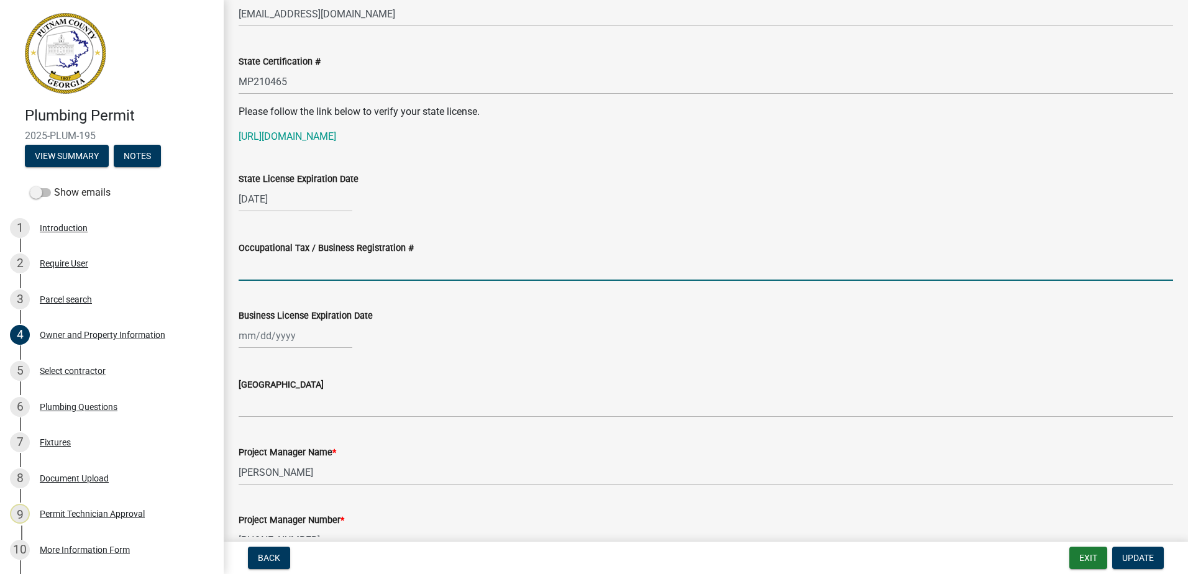
click at [252, 272] on input "Occupational Tax / Business Registration #" at bounding box center [706, 267] width 934 height 25
paste input "#25BC-CS-0159"
type input "#25BC-CS-0159"
select select "10"
select select "2025"
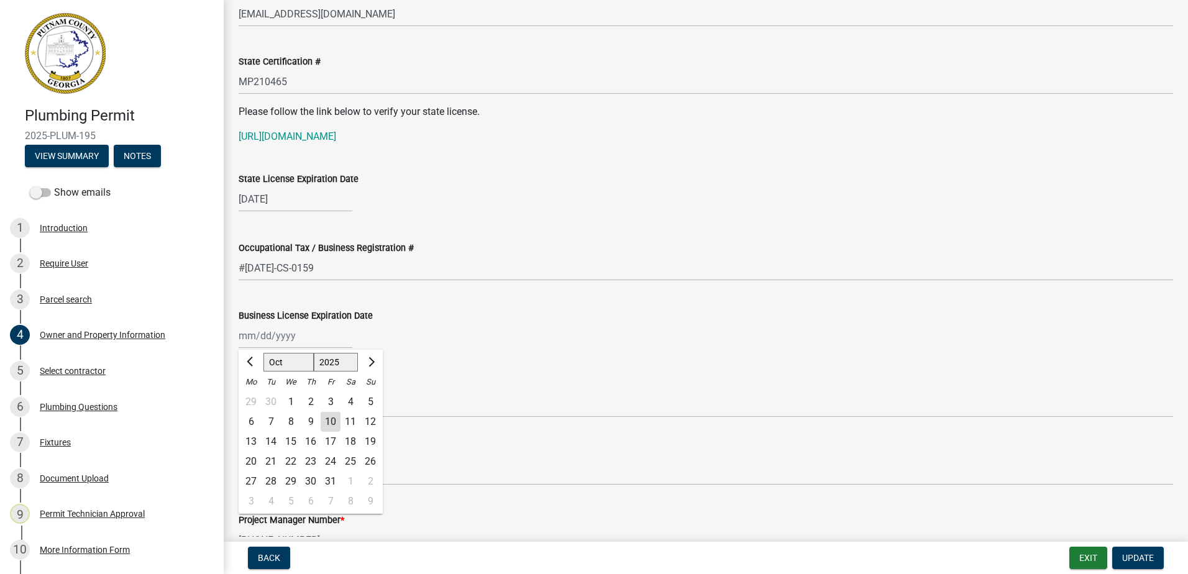
click at [286, 344] on div "Jan Feb Mar Apr May Jun Jul Aug Sep Oct Nov Dec 1525 1526 1527 1528 1529 1530 1…" at bounding box center [296, 335] width 114 height 25
click at [273, 363] on select "Jan Feb Mar Apr May Jun Jul Aug Sep Oct Nov Dec" at bounding box center [288, 362] width 50 height 19
select select "12"
click at [263, 353] on select "Jan Feb Mar Apr May Jun Jul Aug Sep Oct Nov Dec" at bounding box center [288, 362] width 50 height 19
click at [293, 476] on div "31" at bounding box center [291, 482] width 20 height 20
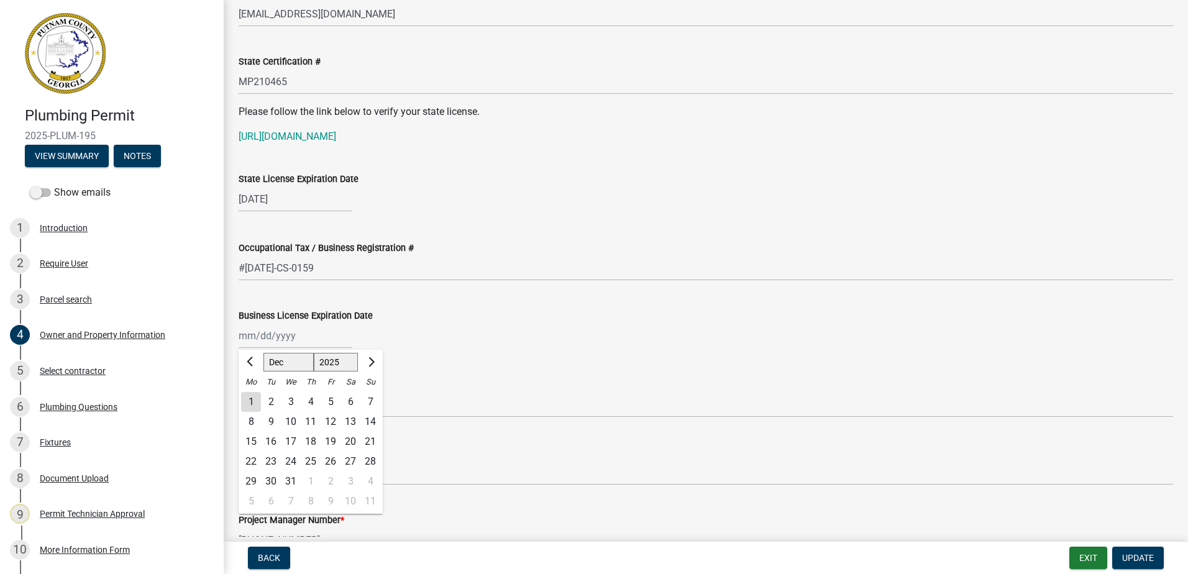
type input "12/31/2025"
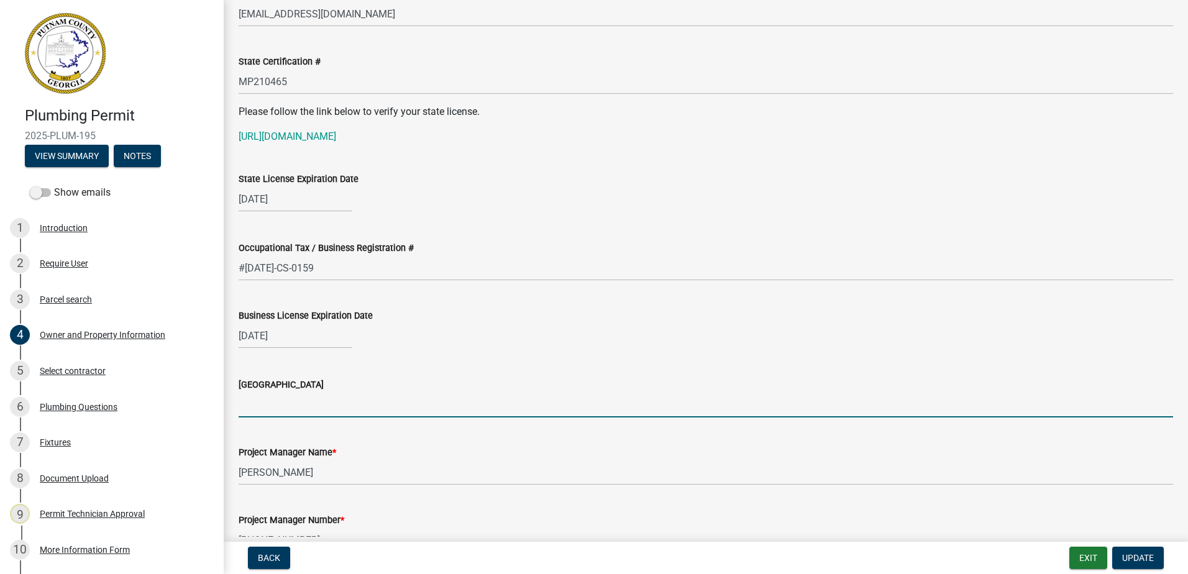
click at [286, 396] on input "Issuing County" at bounding box center [706, 404] width 934 height 25
type input "Baldwin"
drag, startPoint x: 1031, startPoint y: 456, endPoint x: 1031, endPoint y: 448, distance: 8.1
click at [1031, 455] on div "Project Manager Name *" at bounding box center [706, 452] width 934 height 15
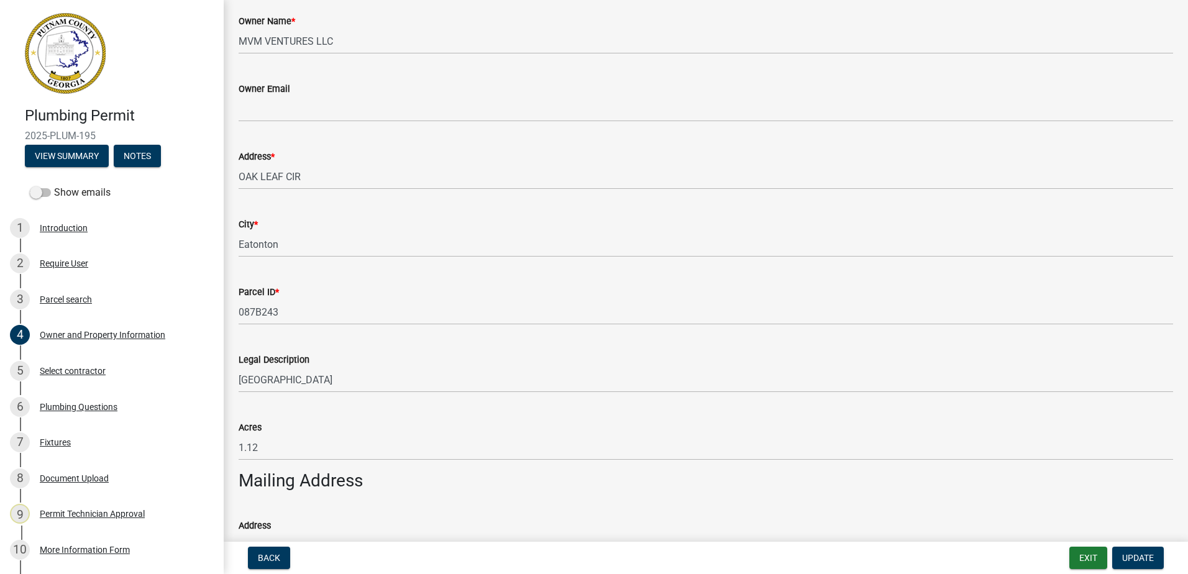
scroll to position [311, 0]
click at [80, 263] on div "Require User" at bounding box center [64, 263] width 48 height 9
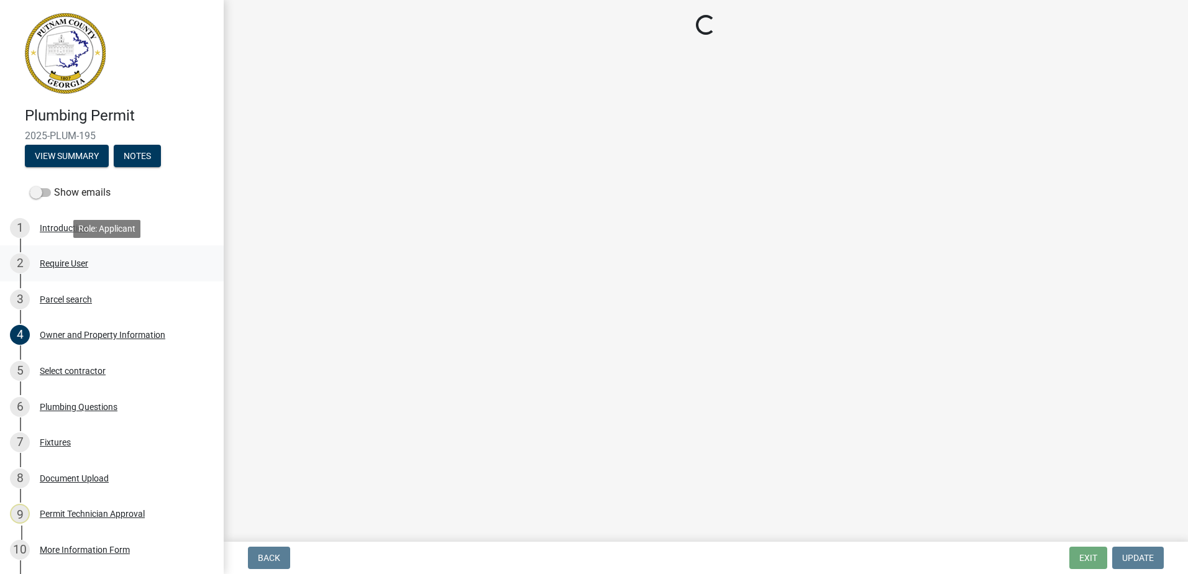
scroll to position [0, 0]
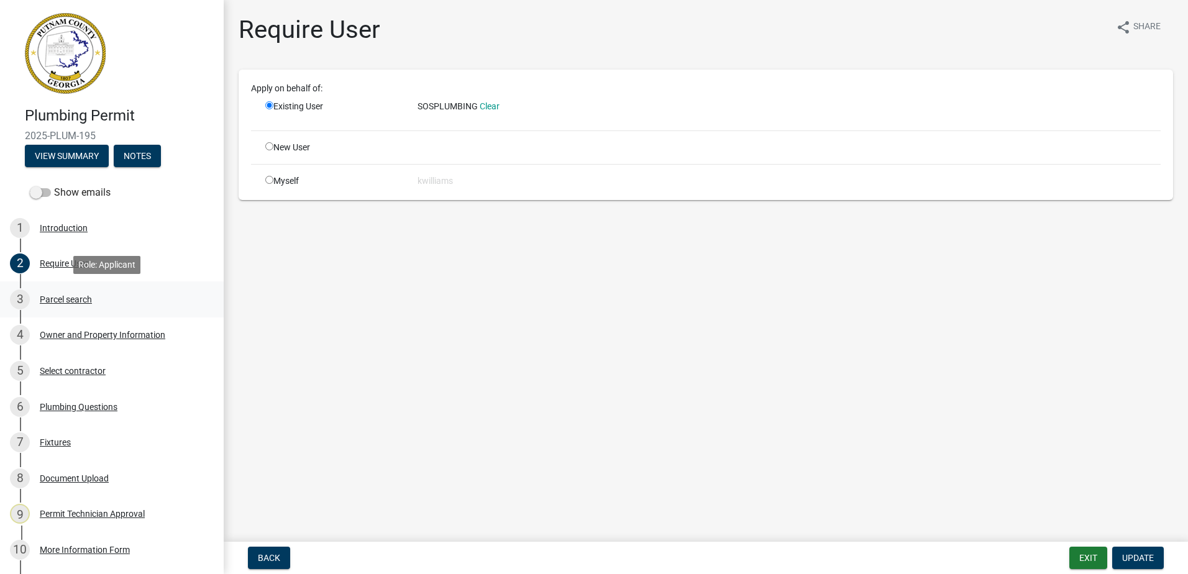
click at [60, 303] on div "Parcel search" at bounding box center [66, 299] width 52 height 9
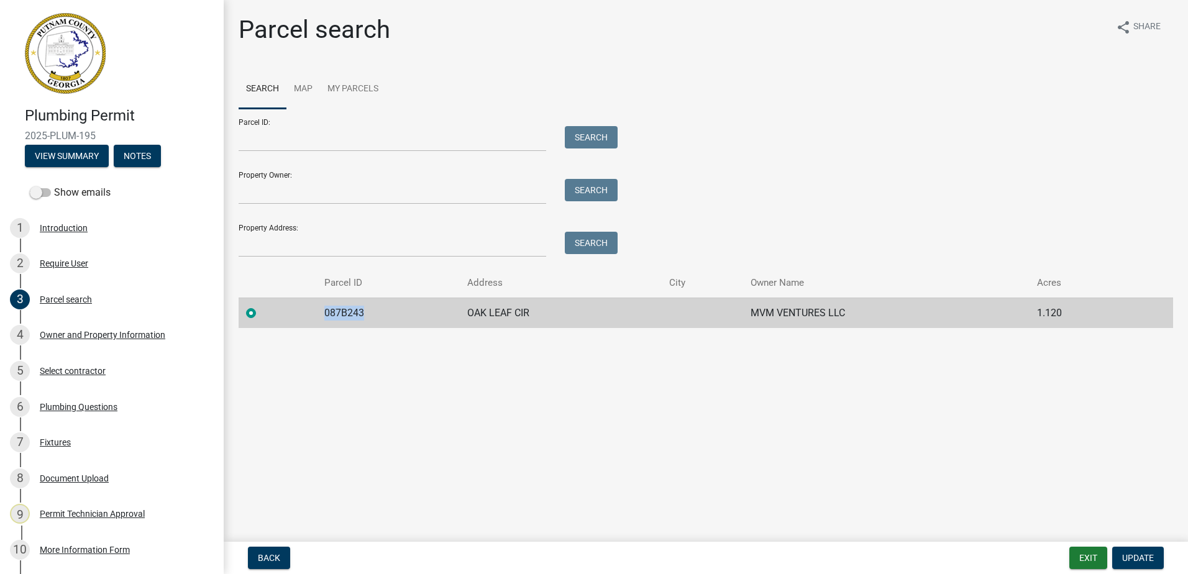
drag, startPoint x: 367, startPoint y: 312, endPoint x: 293, endPoint y: 323, distance: 75.3
click at [293, 323] on tr "087B243 OAK LEAF CIR MVM VENTURES LLC 1.120" at bounding box center [706, 313] width 934 height 30
drag, startPoint x: 293, startPoint y: 323, endPoint x: 332, endPoint y: 316, distance: 40.3
copy td "087B243"
drag, startPoint x: 57, startPoint y: 437, endPoint x: 63, endPoint y: 417, distance: 20.8
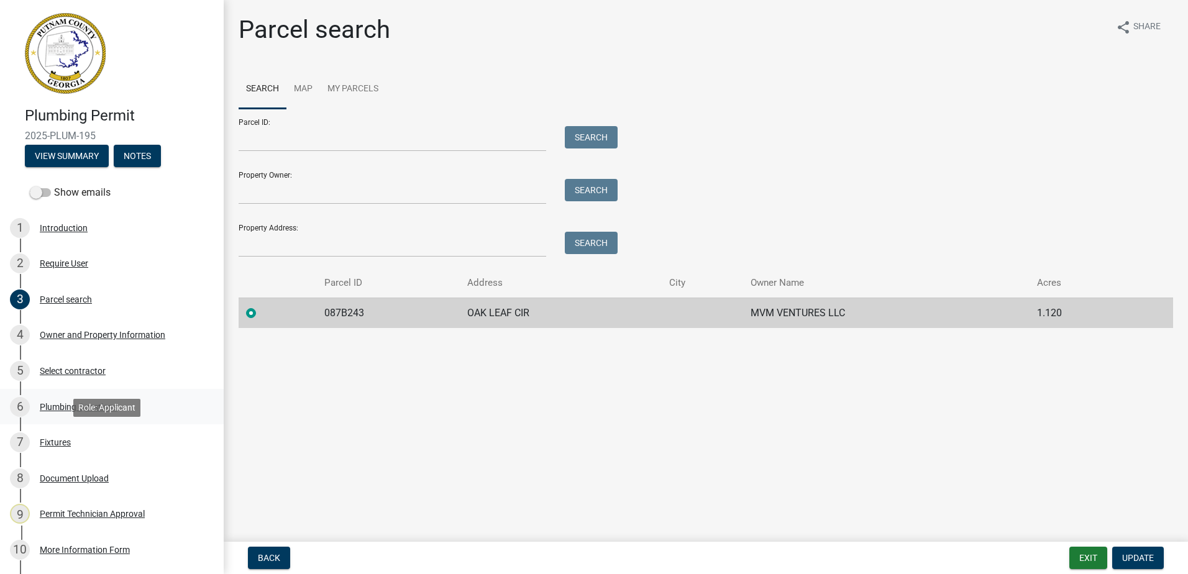
click at [57, 438] on div "Fixtures" at bounding box center [55, 442] width 31 height 9
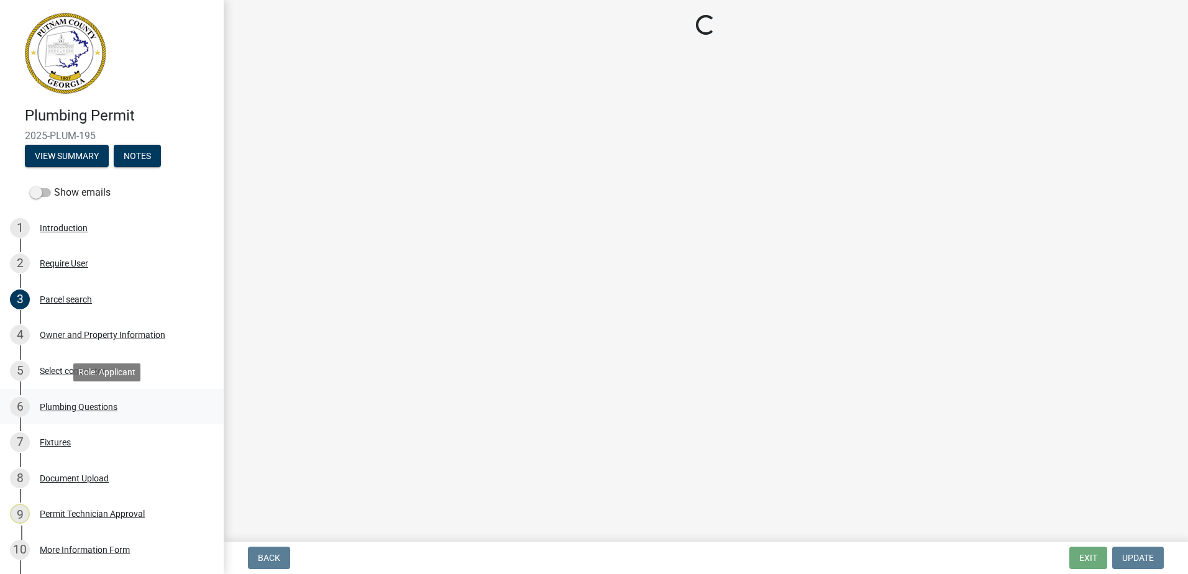
click at [68, 403] on div "Plumbing Questions" at bounding box center [79, 407] width 78 height 9
click at [84, 336] on div "Owner and Property Information" at bounding box center [102, 335] width 125 height 9
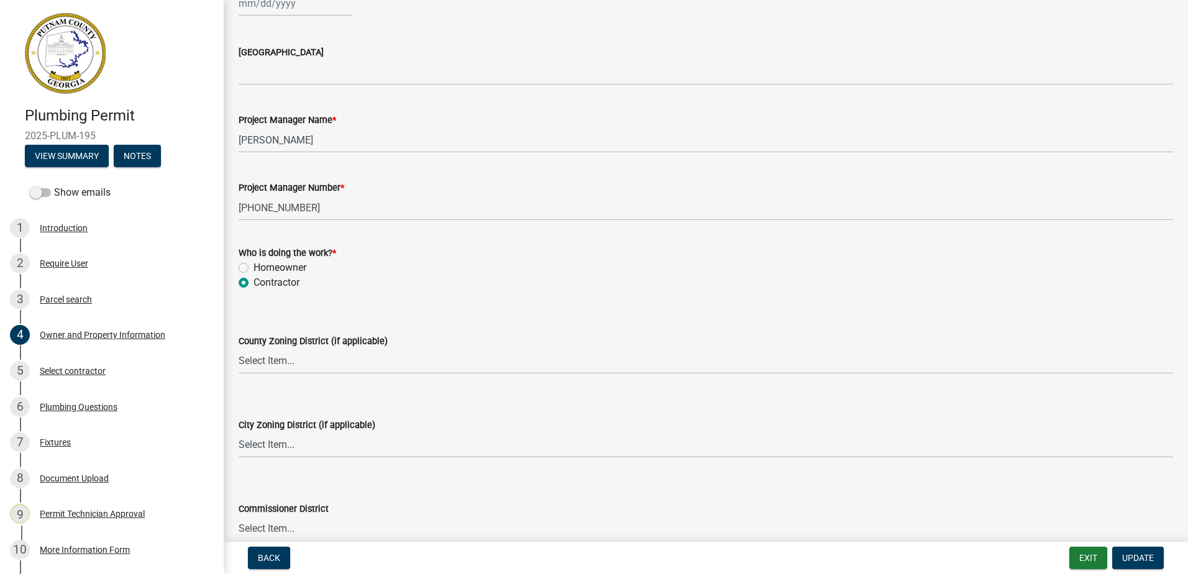
scroll to position [2096, 0]
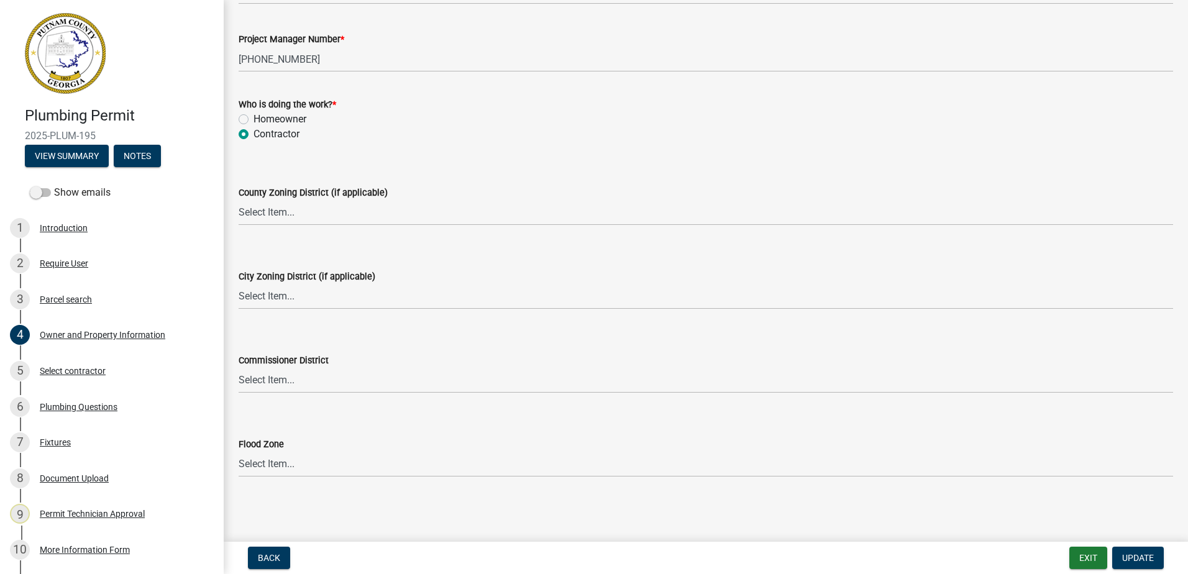
click at [271, 226] on wm-data-entity-input "County Zoning District (if applicable) Select Item... AG-1 R-1R R-1 R-2 MHP RM-…" at bounding box center [706, 195] width 934 height 84
click at [271, 216] on select "Select Item... AG-1 R-1R R-1 R-2 MHP RM-1 RM-3 C-1 C-2 I-M PUD N/A" at bounding box center [706, 212] width 934 height 25
click at [239, 200] on select "Select Item... AG-1 R-1R R-1 R-2 MHP RM-1 RM-3 C-1 C-2 I-M PUD N/A" at bounding box center [706, 212] width 934 height 25
select select "34fe85c2-5f76-4343-b6bb-8ca387e0bed7"
click at [275, 306] on select "Select Item... A-1 A-2 R-1 R-2 R-3 R-4 MHP C-1 C-2 I-1 I-2 DB FH H-P N/A" at bounding box center [706, 296] width 934 height 25
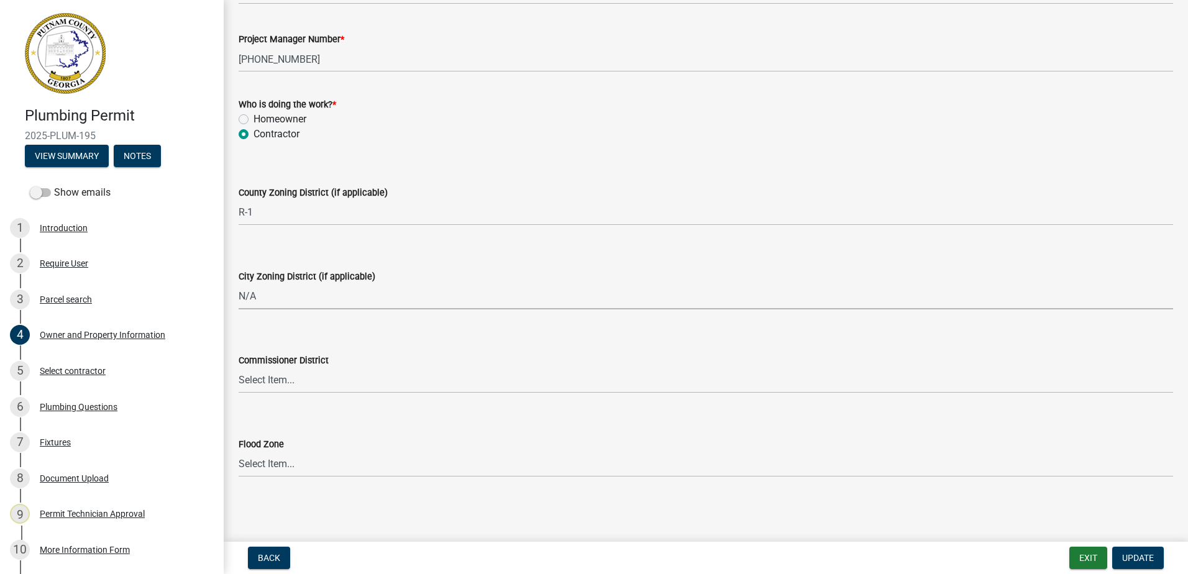
click at [239, 284] on select "Select Item... A-1 A-2 R-1 R-2 R-3 R-4 MHP C-1 C-2 I-1 I-2 DB FH H-P N/A" at bounding box center [706, 296] width 934 height 25
select select "83394b22-4a11-496c-8e5c-75ade2e72faf"
click at [271, 380] on select "Select Item... District 1 District 2 District 3 District 4" at bounding box center [706, 380] width 934 height 25
click at [239, 368] on select "Select Item... District 1 District 2 District 3 District 4" at bounding box center [706, 380] width 934 height 25
select select "295c155f-de53-4b68-9fdd-08c8883e9b6f"
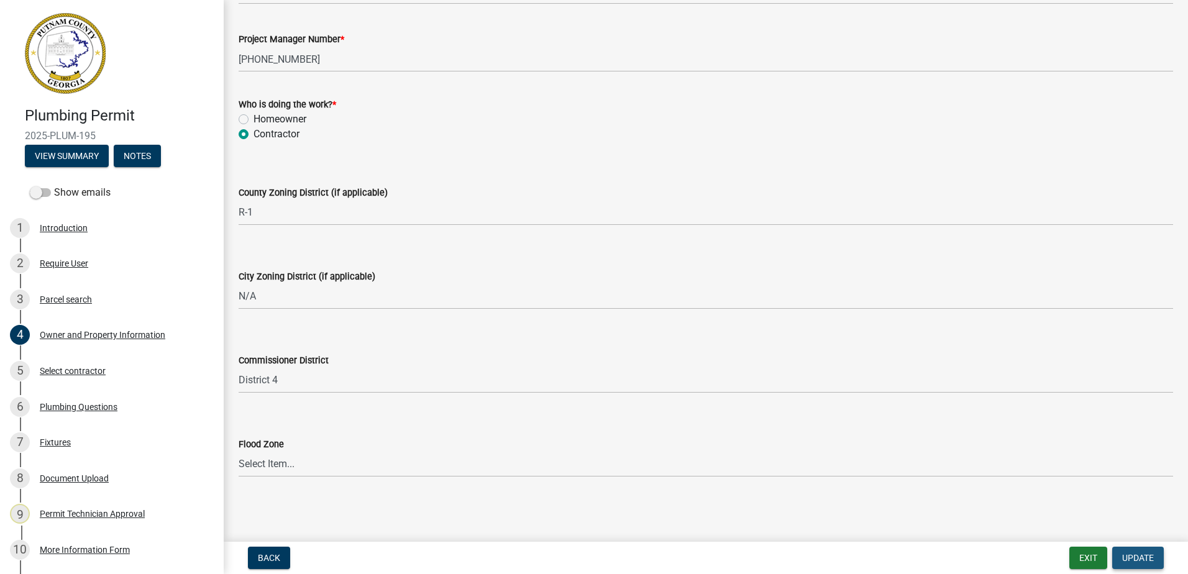
click at [1134, 553] on span "Update" at bounding box center [1138, 558] width 32 height 10
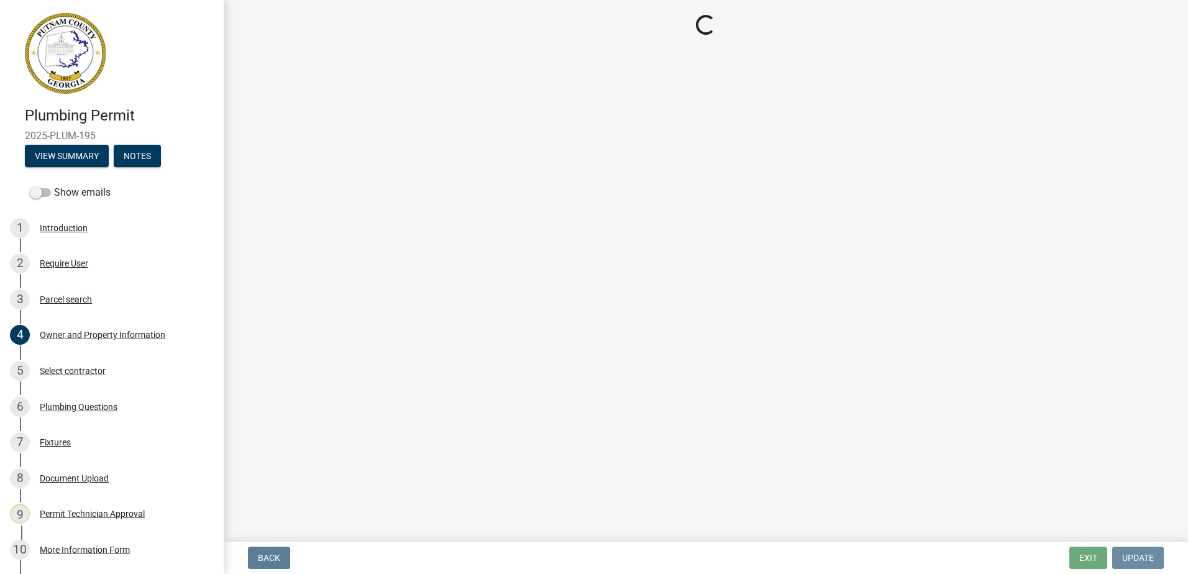
scroll to position [0, 0]
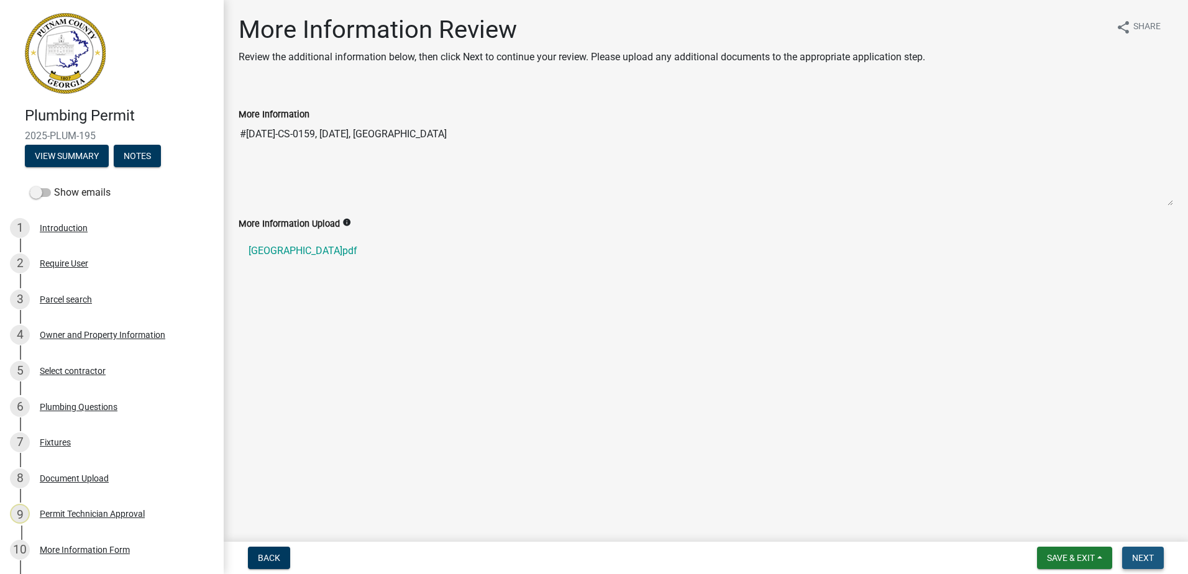
click at [1149, 557] on span "Next" at bounding box center [1143, 558] width 22 height 10
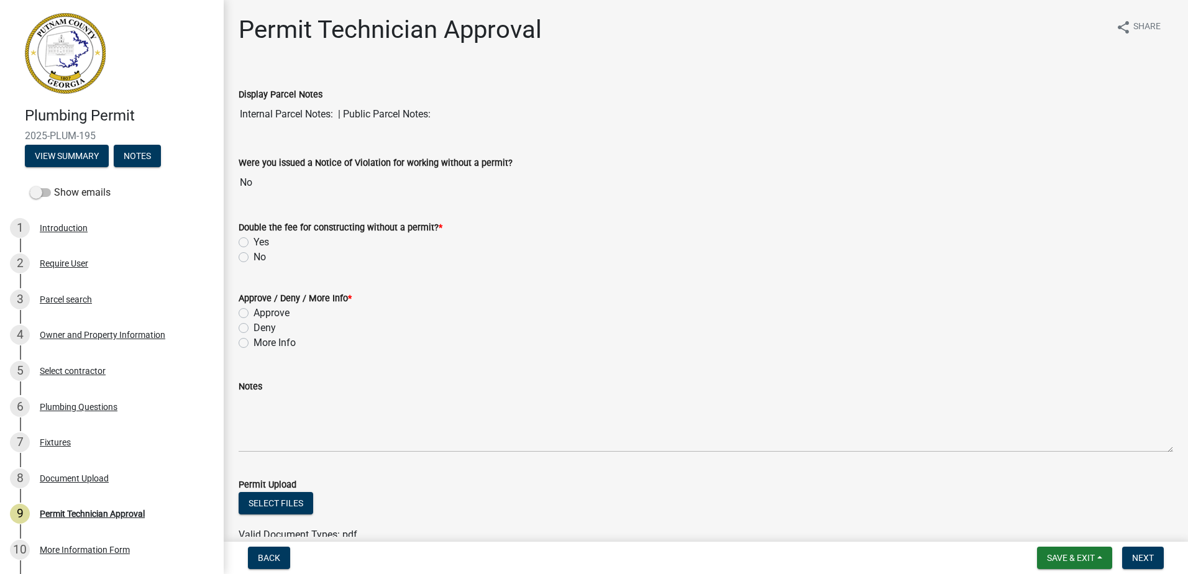
click at [253, 262] on label "No" at bounding box center [259, 257] width 12 height 15
click at [253, 258] on input "No" at bounding box center [257, 254] width 8 height 8
radio input "true"
click at [253, 314] on label "Approve" at bounding box center [271, 313] width 36 height 15
click at [253, 314] on input "Approve" at bounding box center [257, 310] width 8 height 8
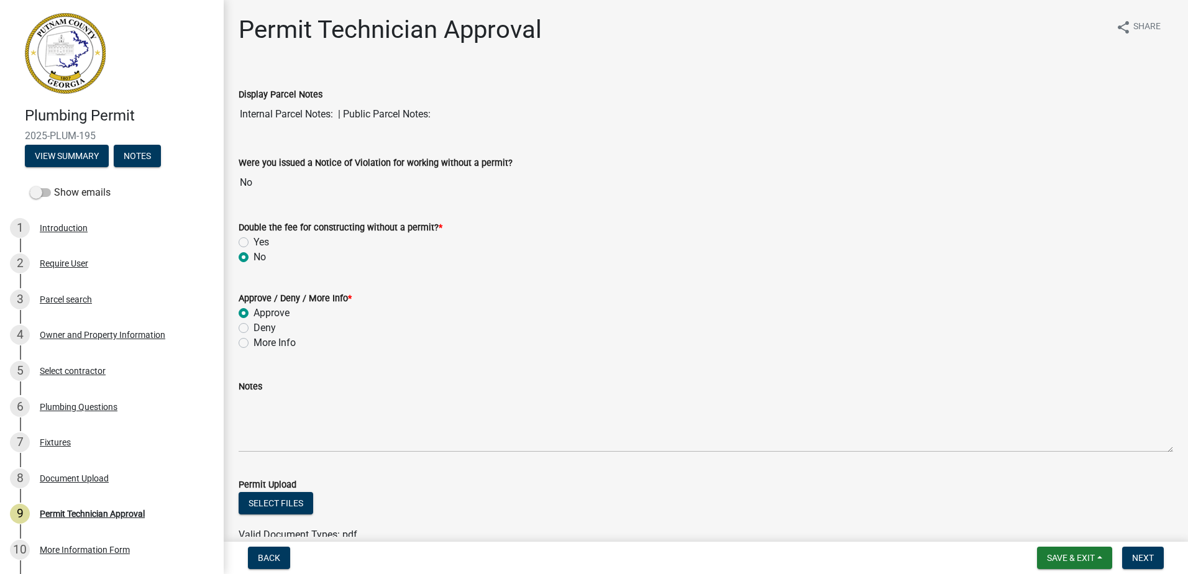
radio input "true"
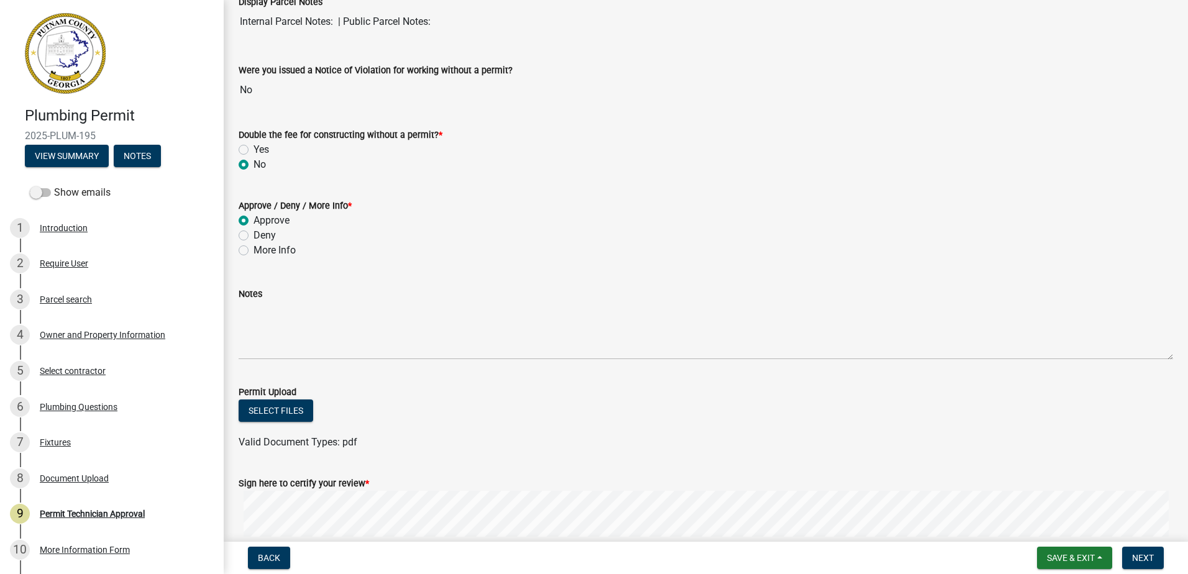
scroll to position [224, 0]
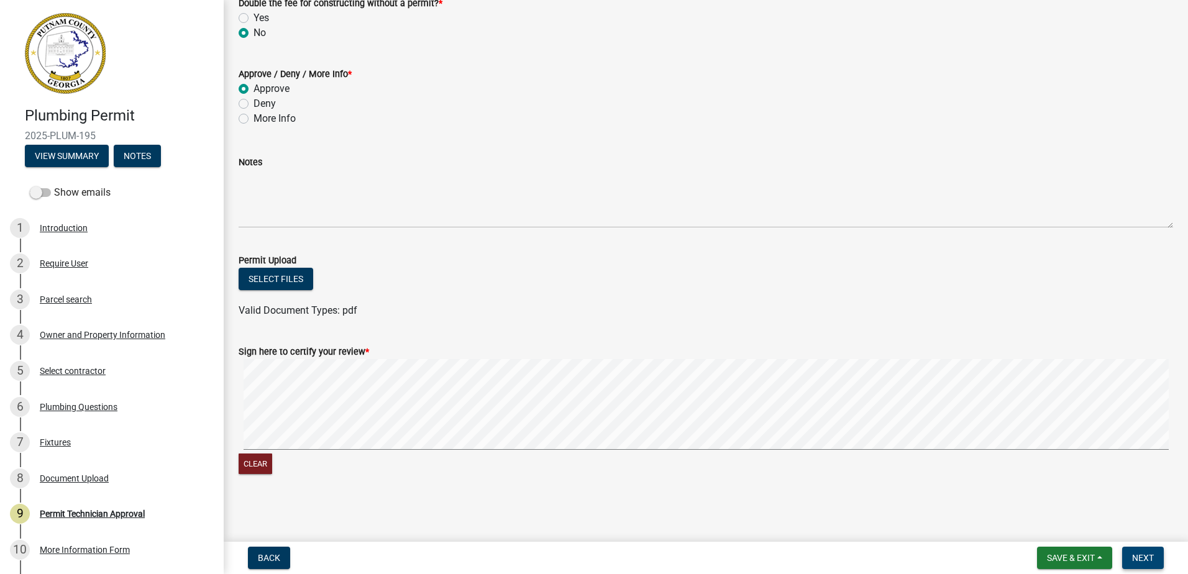
click at [1155, 557] on button "Next" at bounding box center [1143, 558] width 42 height 22
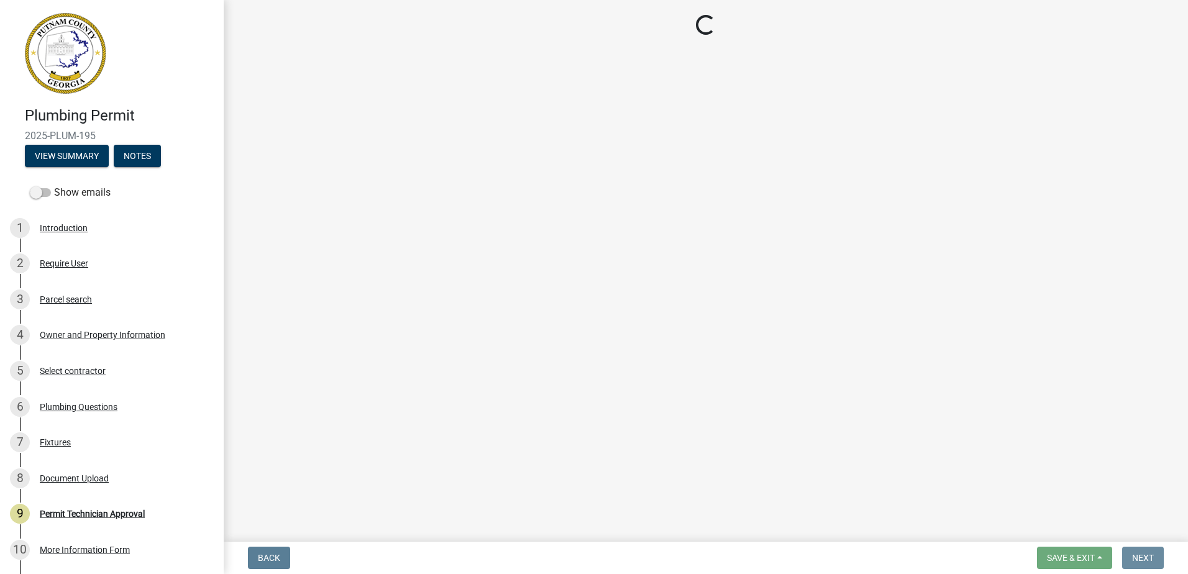
scroll to position [0, 0]
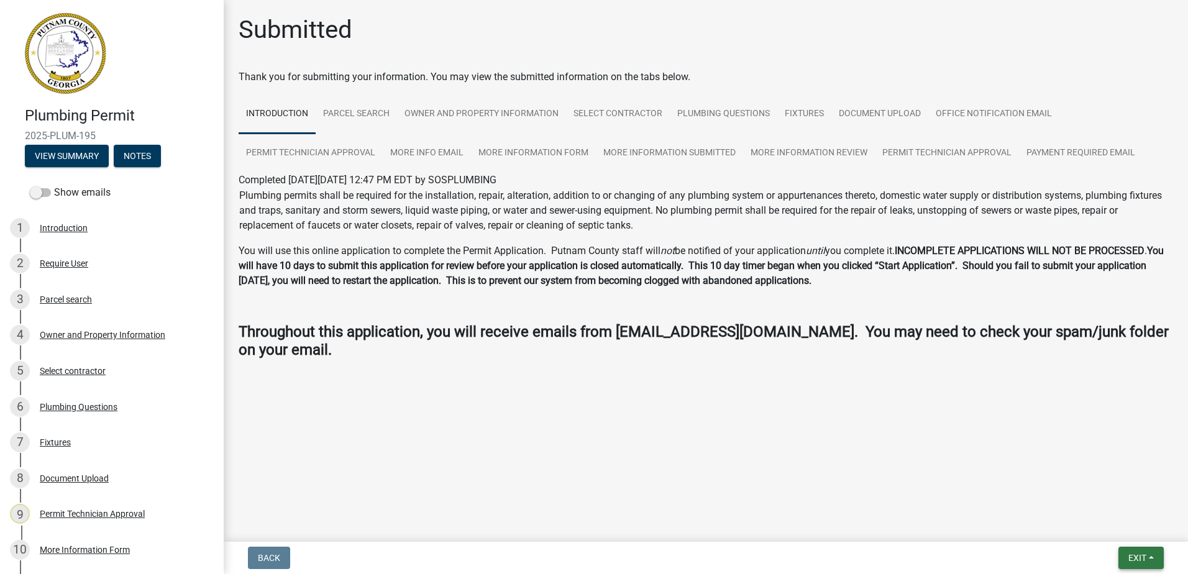
click at [1136, 562] on span "Exit" at bounding box center [1137, 558] width 18 height 10
click at [1118, 536] on button "Save & Exit" at bounding box center [1113, 526] width 99 height 30
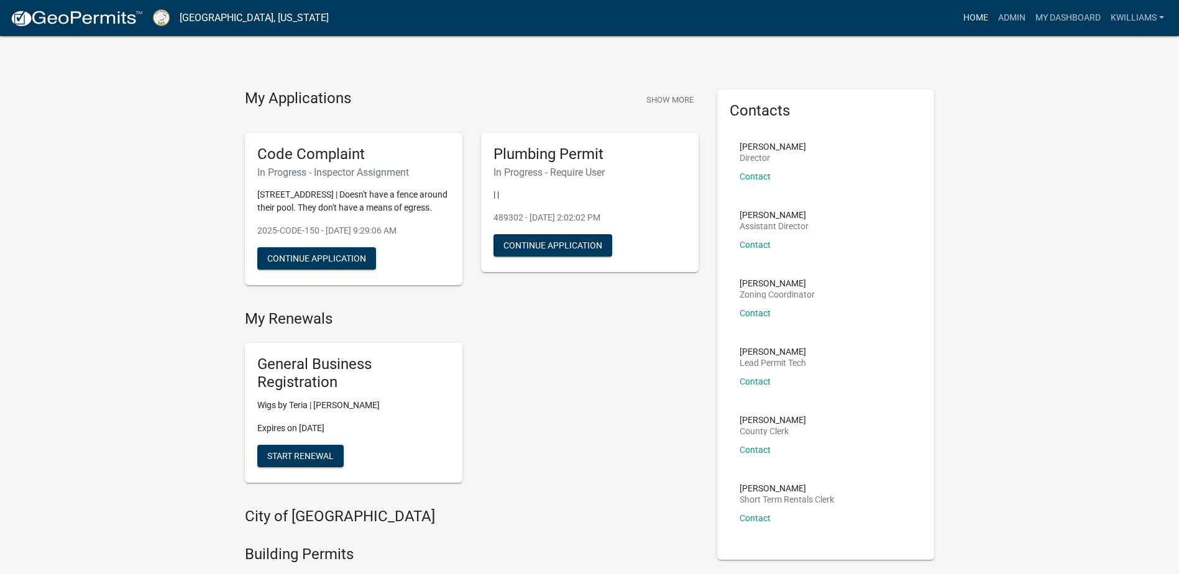
click at [972, 19] on link "Home" at bounding box center [975, 18] width 35 height 24
click at [1008, 21] on link "Admin" at bounding box center [1011, 18] width 37 height 24
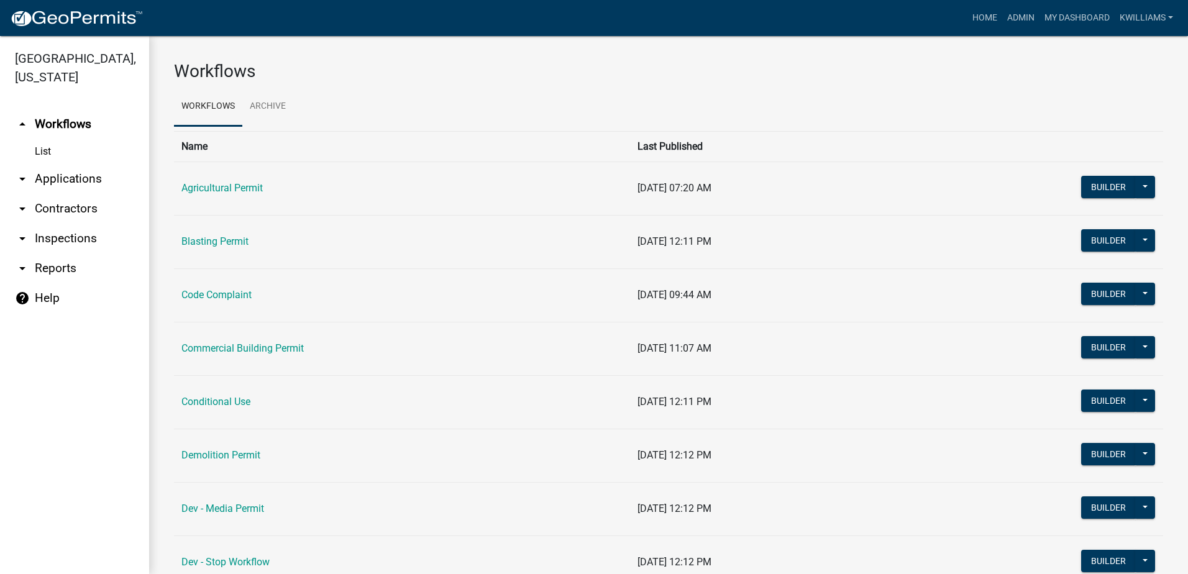
click at [71, 173] on link "arrow_drop_down Applications" at bounding box center [74, 179] width 149 height 30
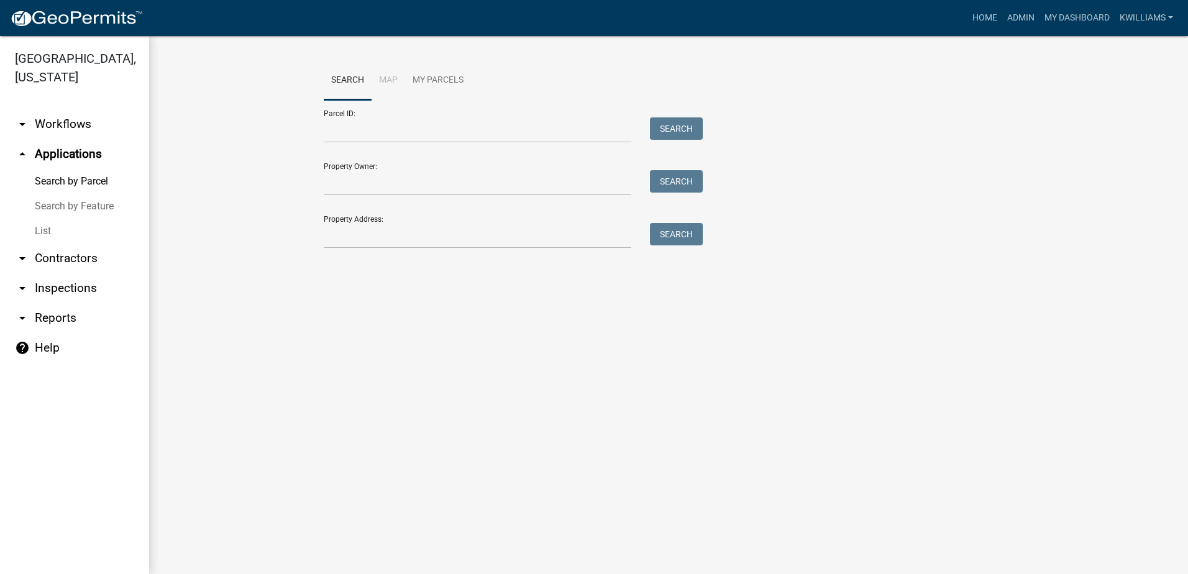
drag, startPoint x: 55, startPoint y: 230, endPoint x: 80, endPoint y: 223, distance: 26.5
click at [54, 229] on link "List" at bounding box center [74, 231] width 149 height 25
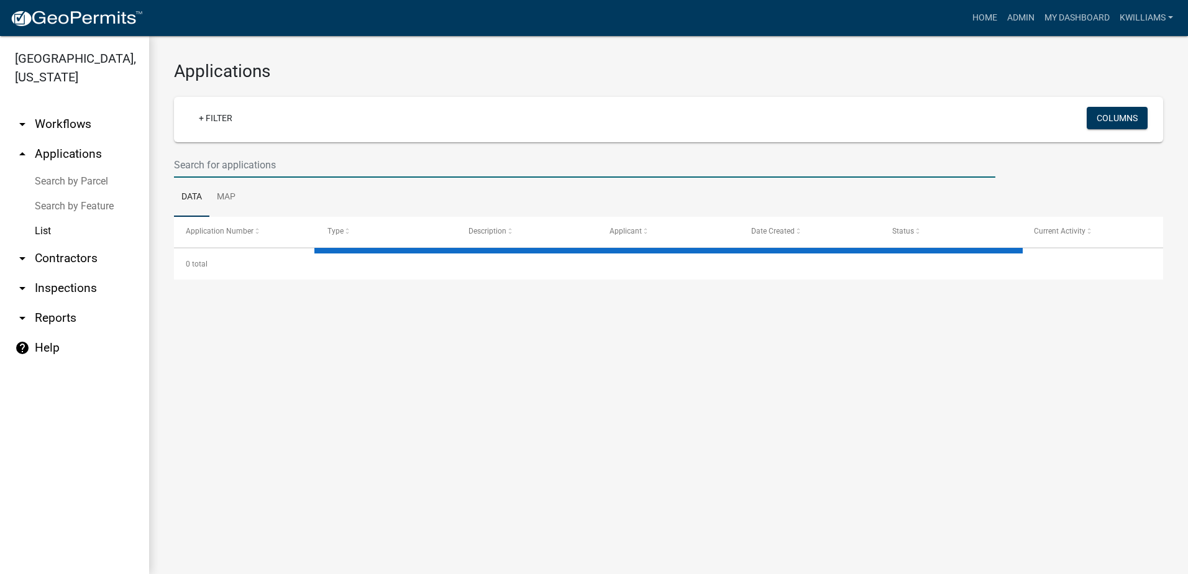
click at [224, 167] on input "text" at bounding box center [584, 164] width 821 height 25
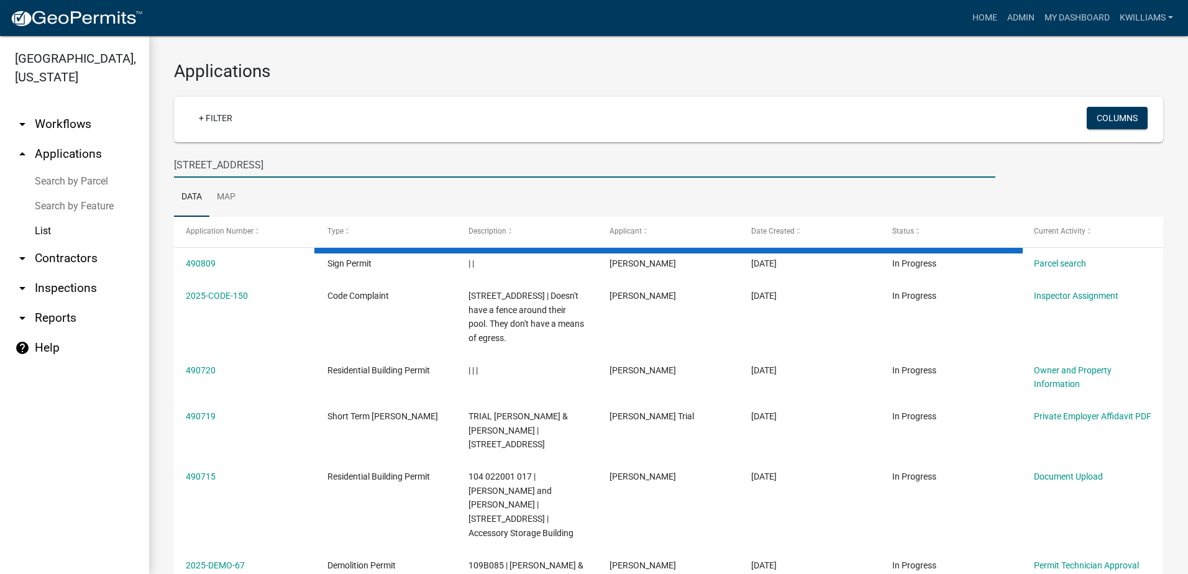
type input "200 oak st"
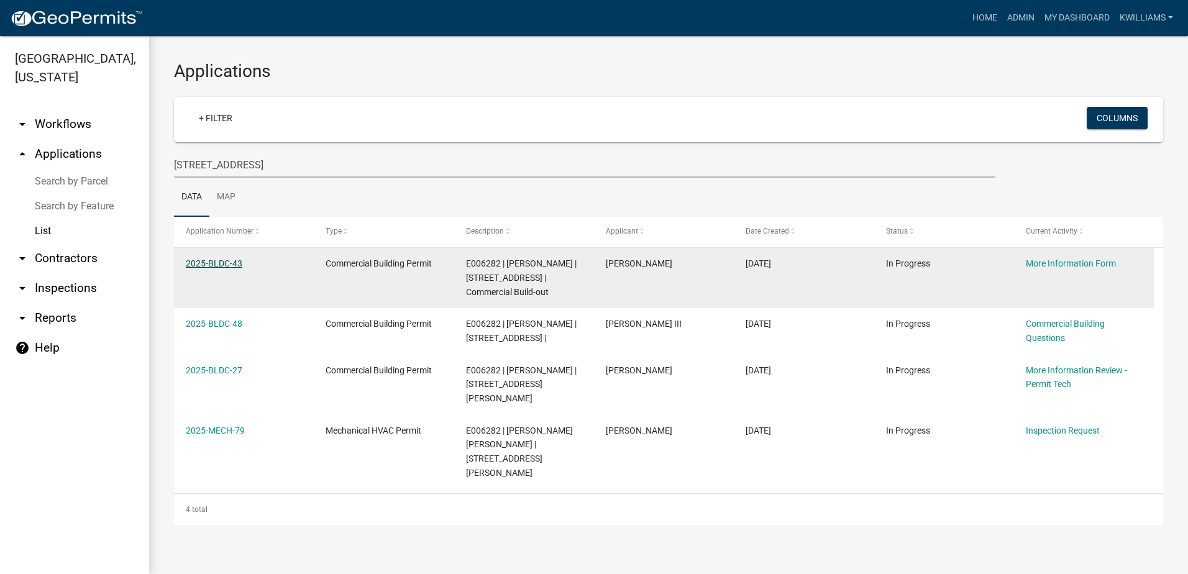
click at [214, 261] on link "2025-BLDC-43" at bounding box center [214, 263] width 57 height 10
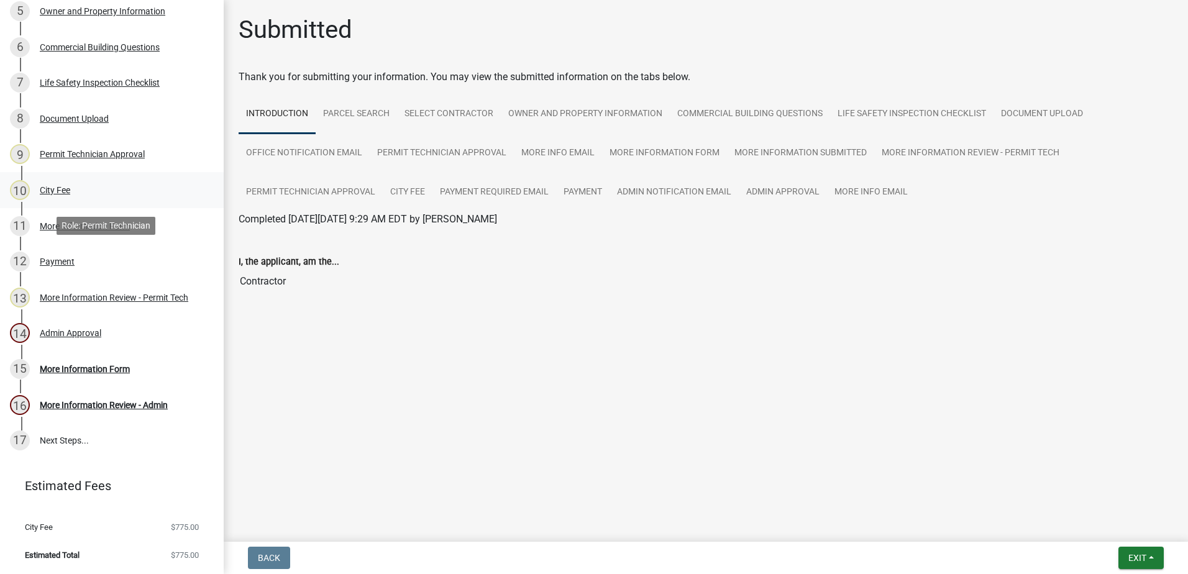
scroll to position [378, 0]
click at [78, 337] on div "Admin Approval" at bounding box center [71, 333] width 62 height 9
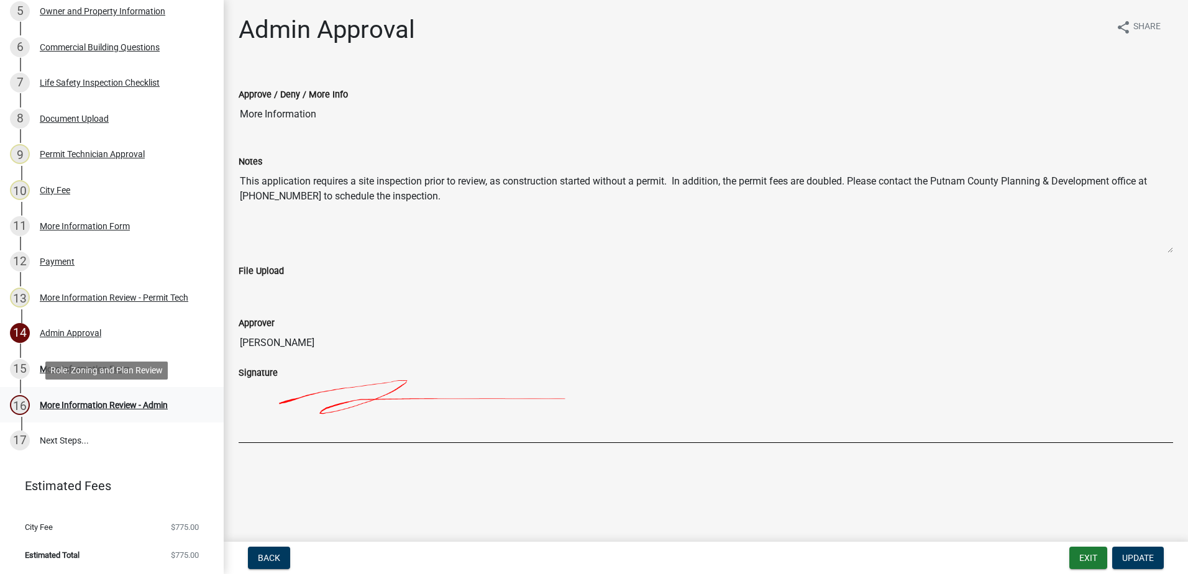
click at [95, 388] on link "16 More Information Review - Admin" at bounding box center [112, 405] width 224 height 36
click at [91, 369] on div "More Information Form" at bounding box center [85, 369] width 90 height 9
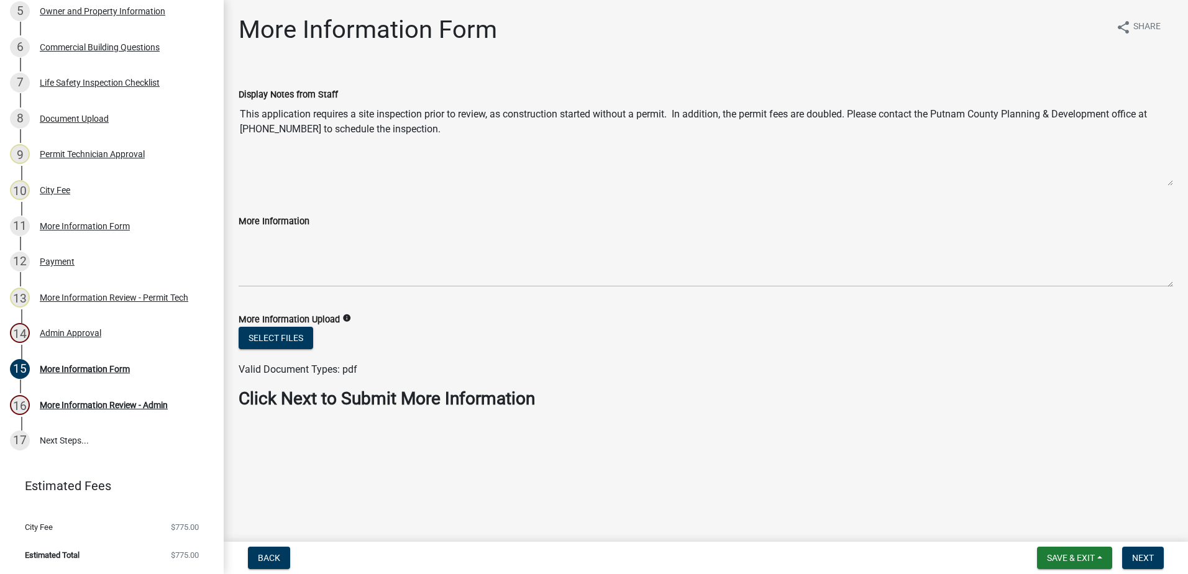
drag, startPoint x: 1151, startPoint y: 555, endPoint x: 840, endPoint y: 420, distance: 338.9
click at [828, 420] on div "More Information Form share Share Display Notes from Staff This application req…" at bounding box center [705, 223] width 953 height 416
click at [1138, 555] on span "Next" at bounding box center [1143, 558] width 22 height 10
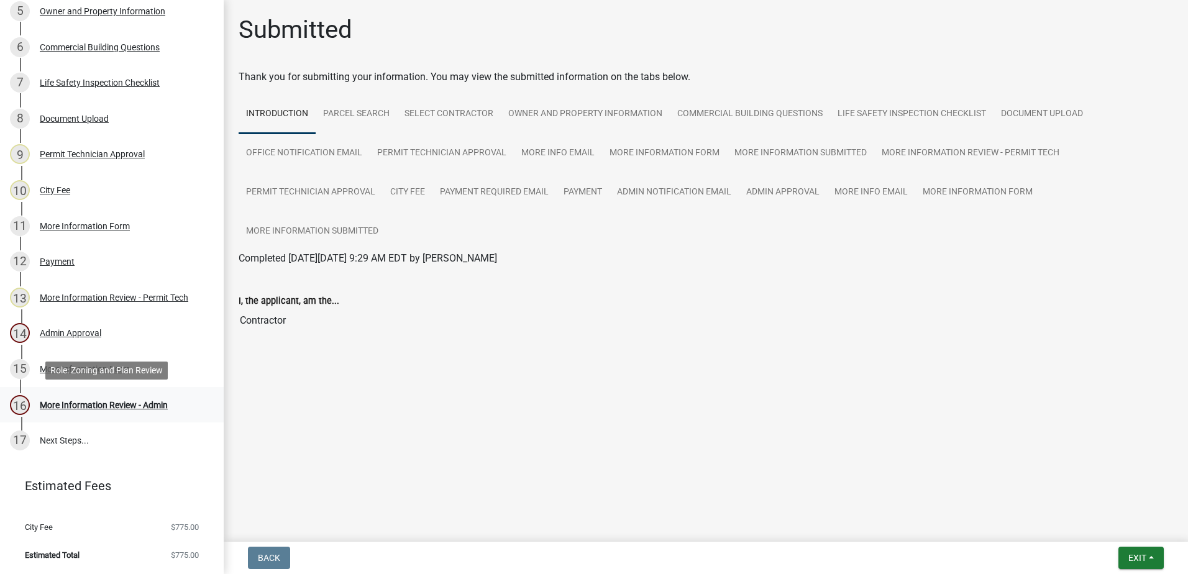
click at [136, 404] on div "More Information Review - Admin" at bounding box center [104, 405] width 128 height 9
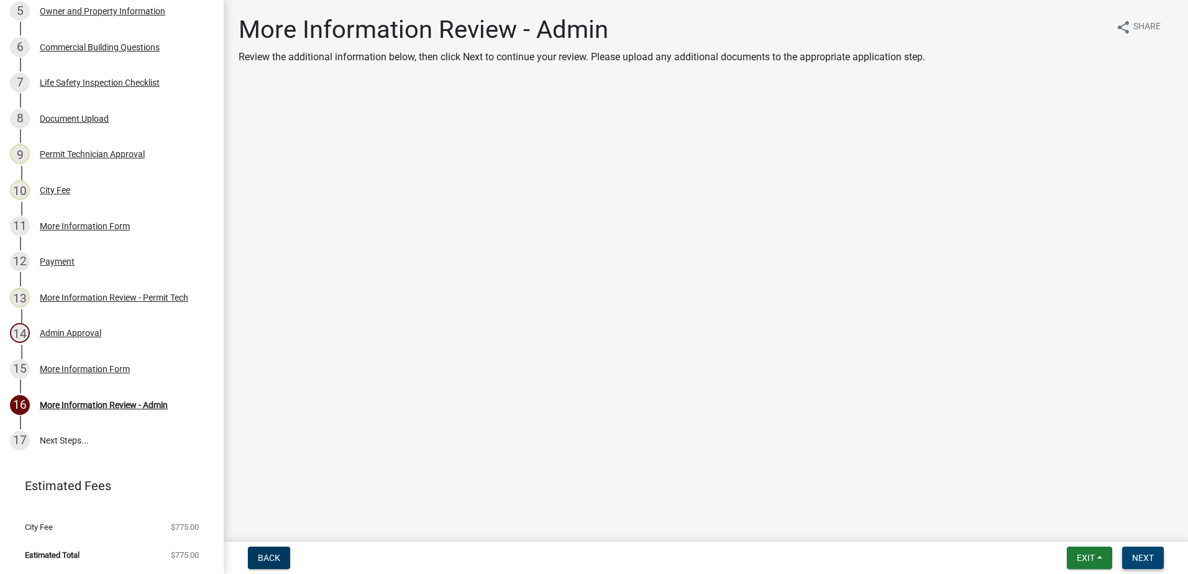
click at [1144, 554] on span "Next" at bounding box center [1143, 558] width 22 height 10
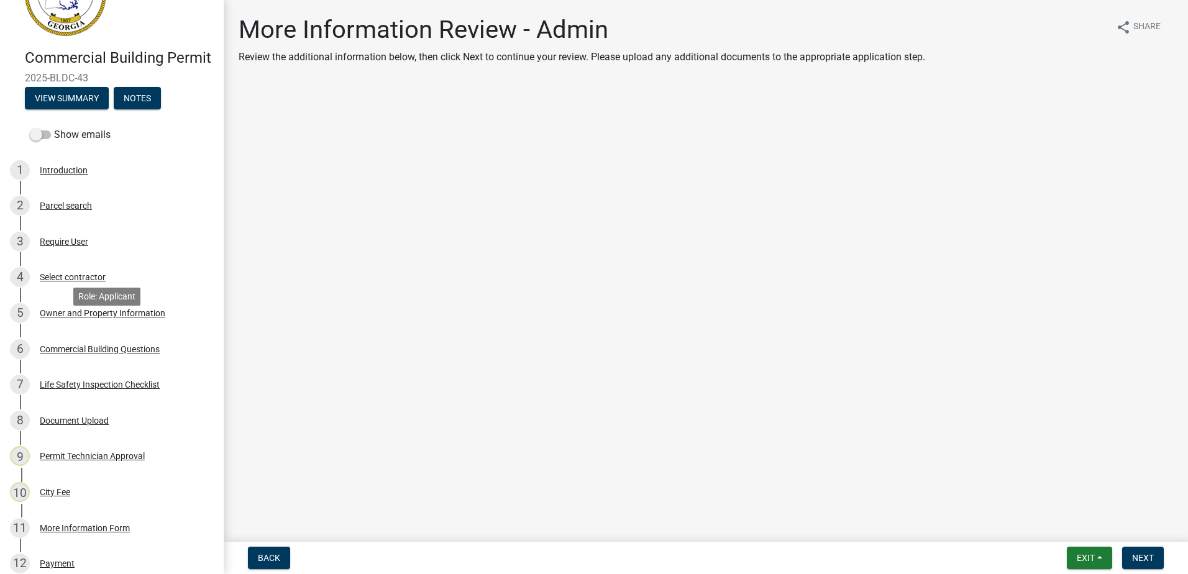
scroll to position [0, 0]
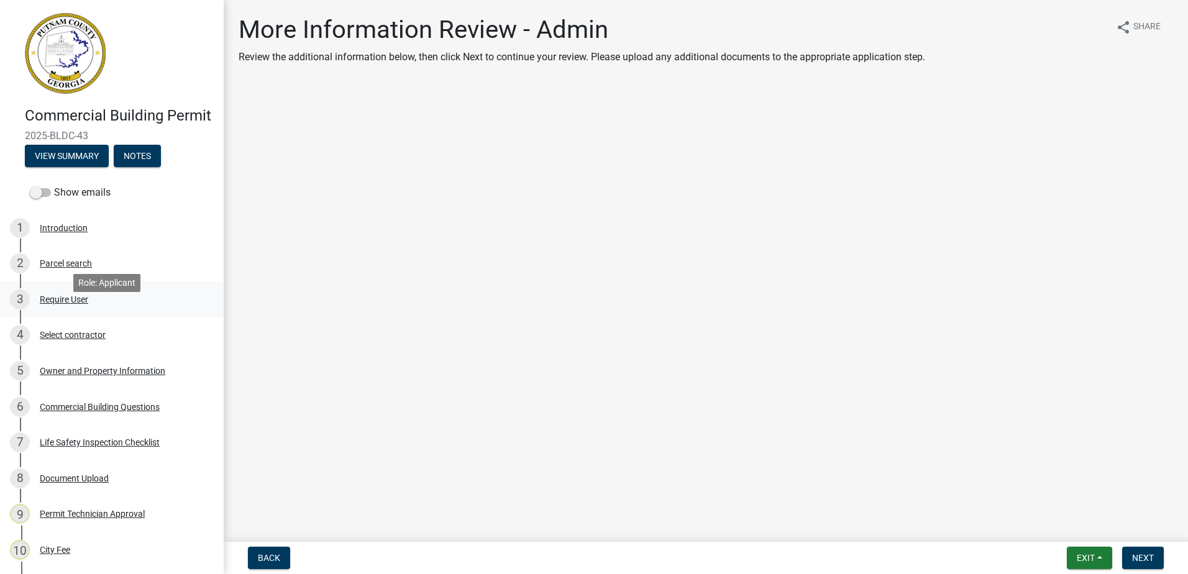
click at [60, 309] on div "3 Require User" at bounding box center [107, 300] width 194 height 20
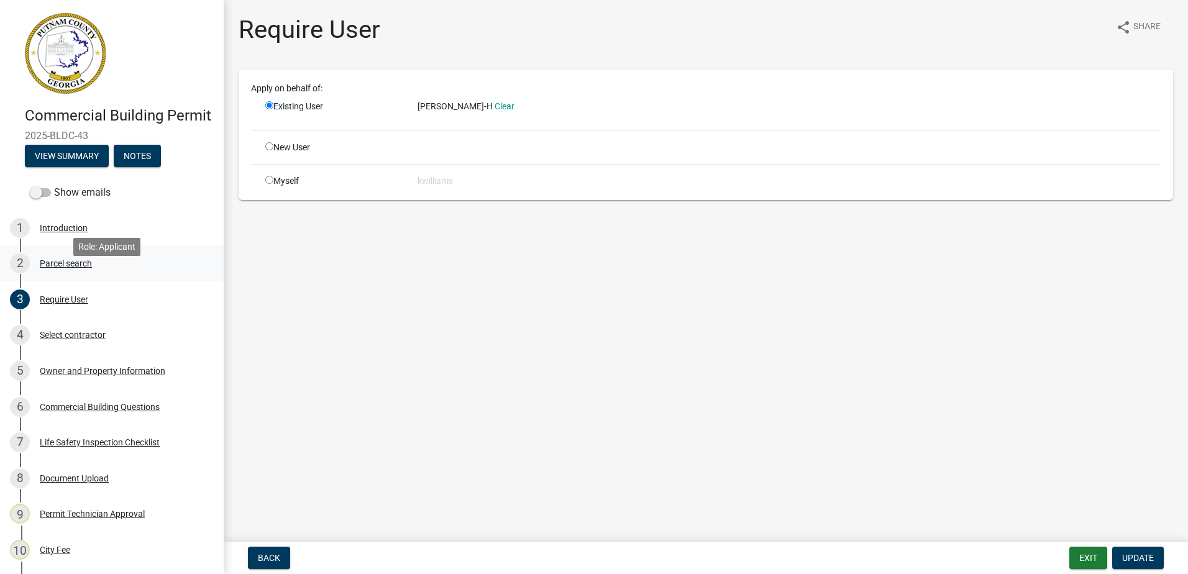
click at [71, 268] on div "Parcel search" at bounding box center [66, 263] width 52 height 9
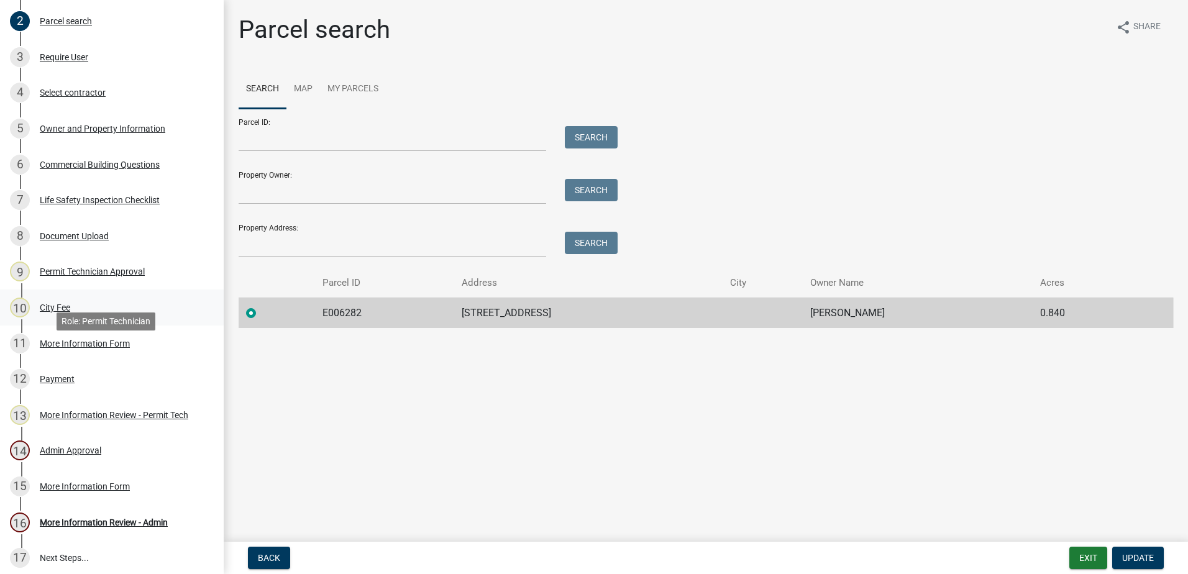
scroll to position [248, 0]
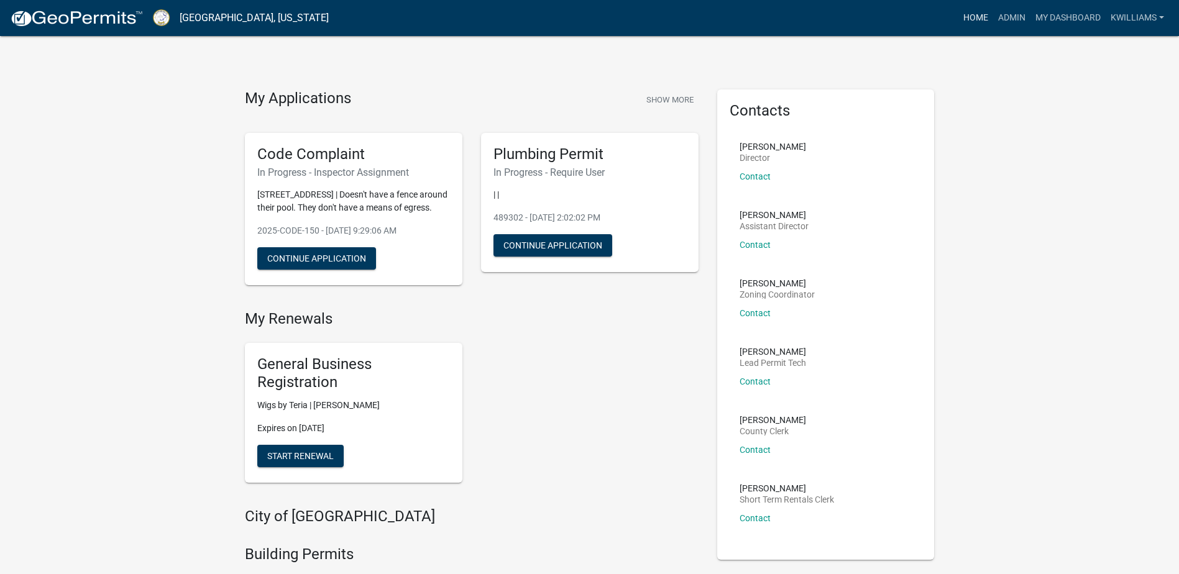
click at [982, 13] on link "Home" at bounding box center [975, 18] width 35 height 24
click at [1000, 13] on link "Admin" at bounding box center [1011, 18] width 37 height 24
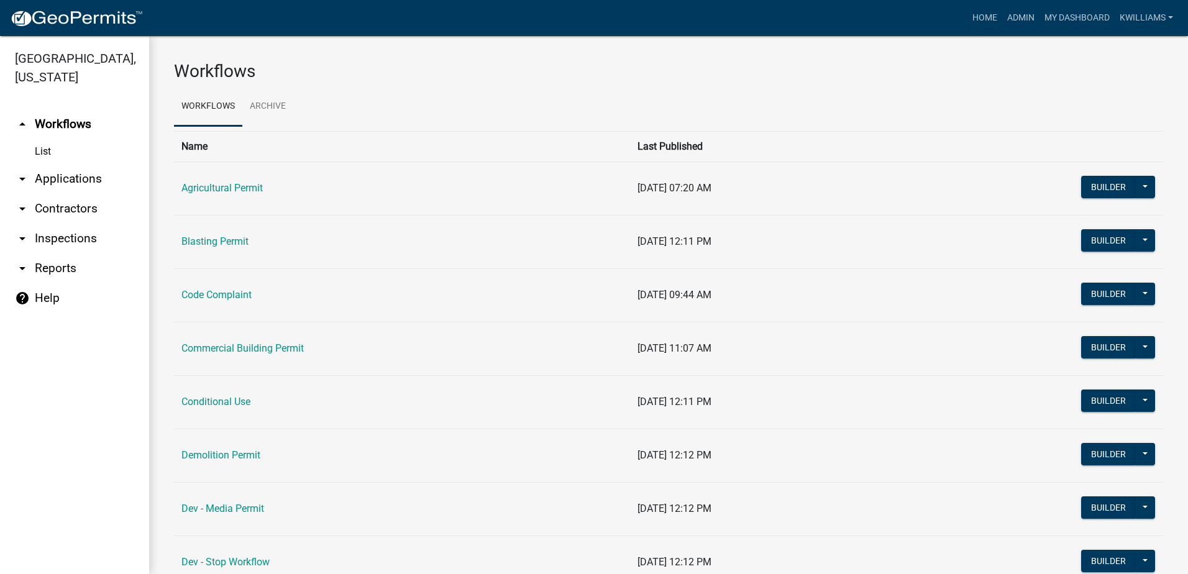
click at [83, 168] on link "arrow_drop_down Applications" at bounding box center [74, 179] width 149 height 30
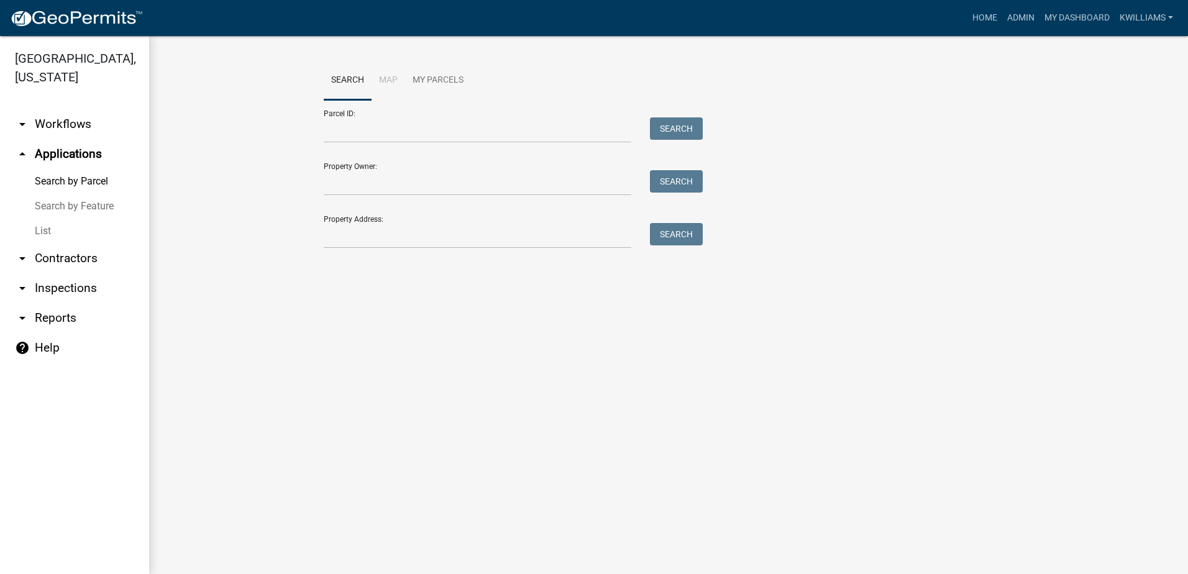
click at [46, 223] on link "List" at bounding box center [74, 231] width 149 height 25
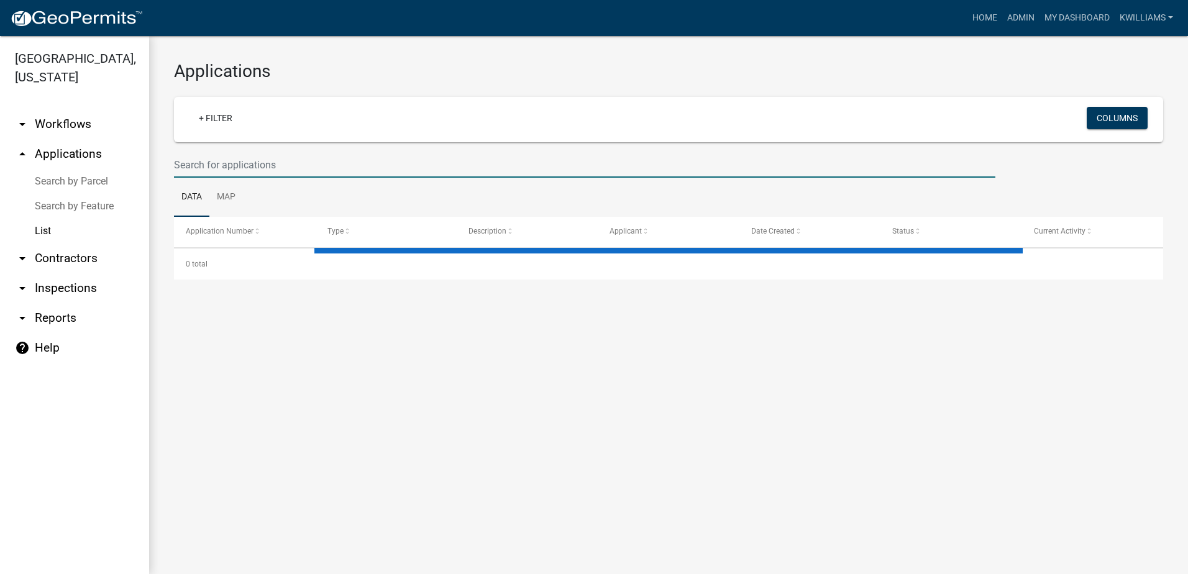
drag, startPoint x: 271, startPoint y: 163, endPoint x: 276, endPoint y: 158, distance: 6.6
click at [271, 163] on input "text" at bounding box center [584, 164] width 821 height 25
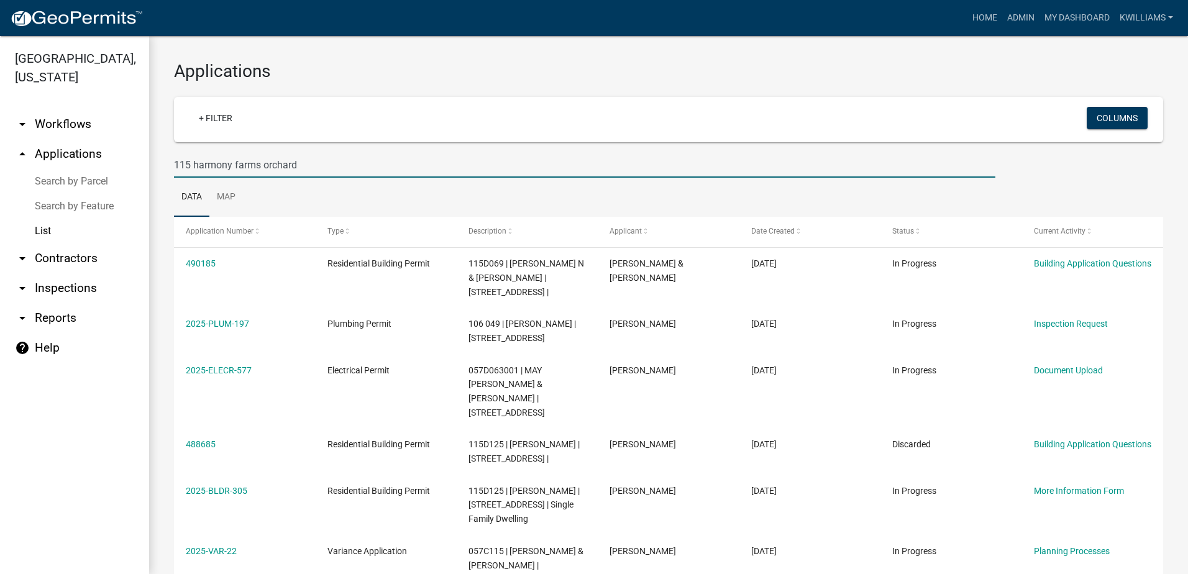
type input "115 harmony farms orchard"
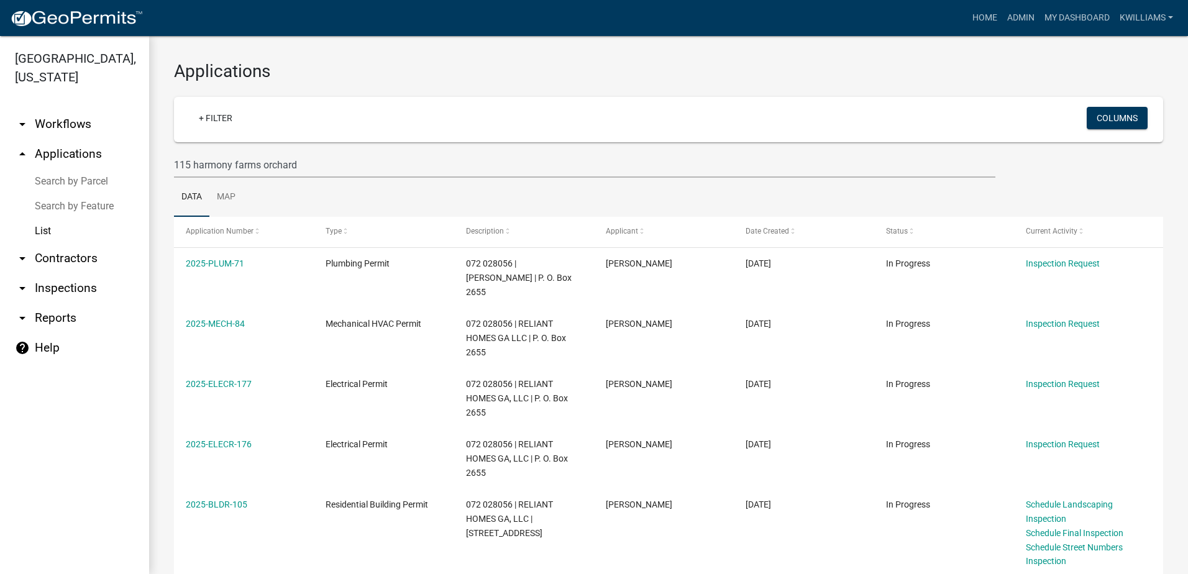
click at [58, 279] on link "arrow_drop_down Inspections" at bounding box center [74, 288] width 149 height 30
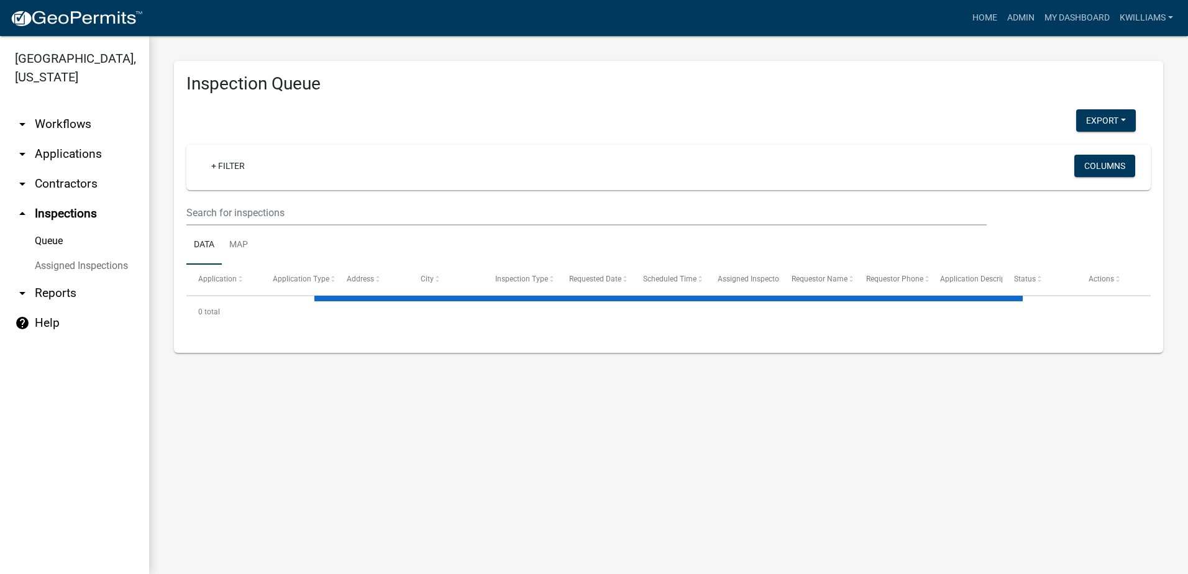
drag, startPoint x: 265, startPoint y: 185, endPoint x: 248, endPoint y: 206, distance: 26.9
click at [264, 187] on div "+ Filter Columns" at bounding box center [668, 167] width 953 height 45
click at [245, 209] on input "text" at bounding box center [586, 212] width 800 height 25
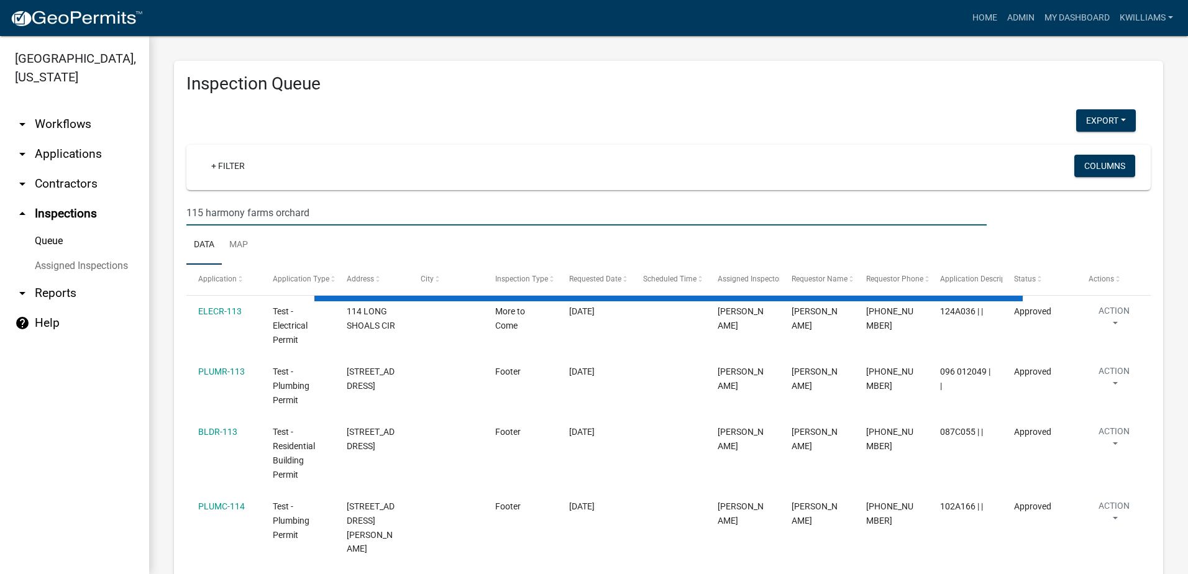
type input "115 harmony farms orchard"
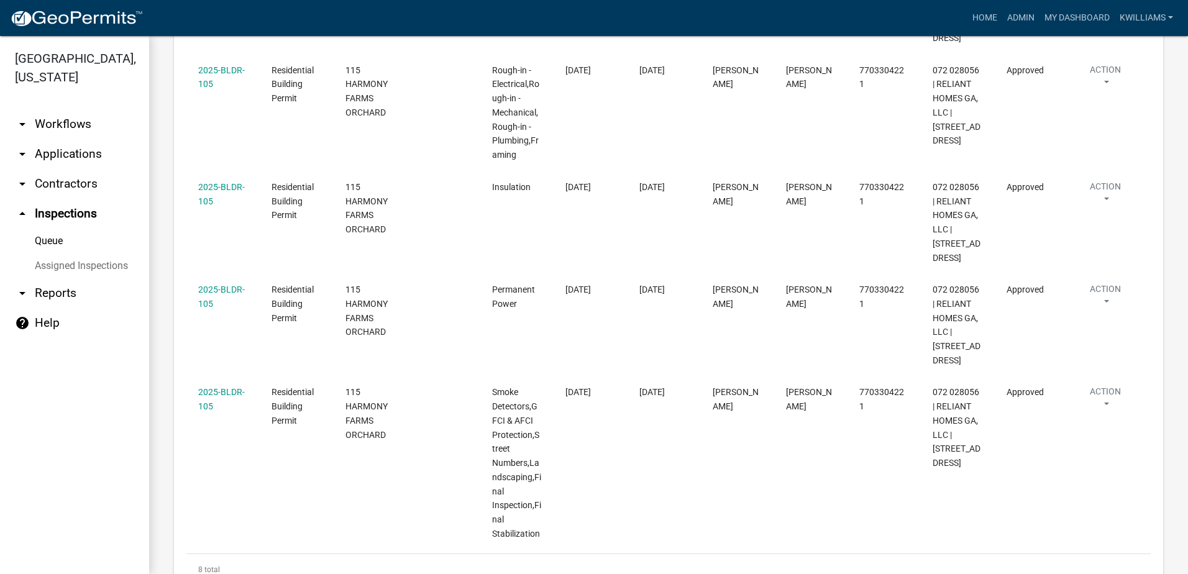
scroll to position [939, 0]
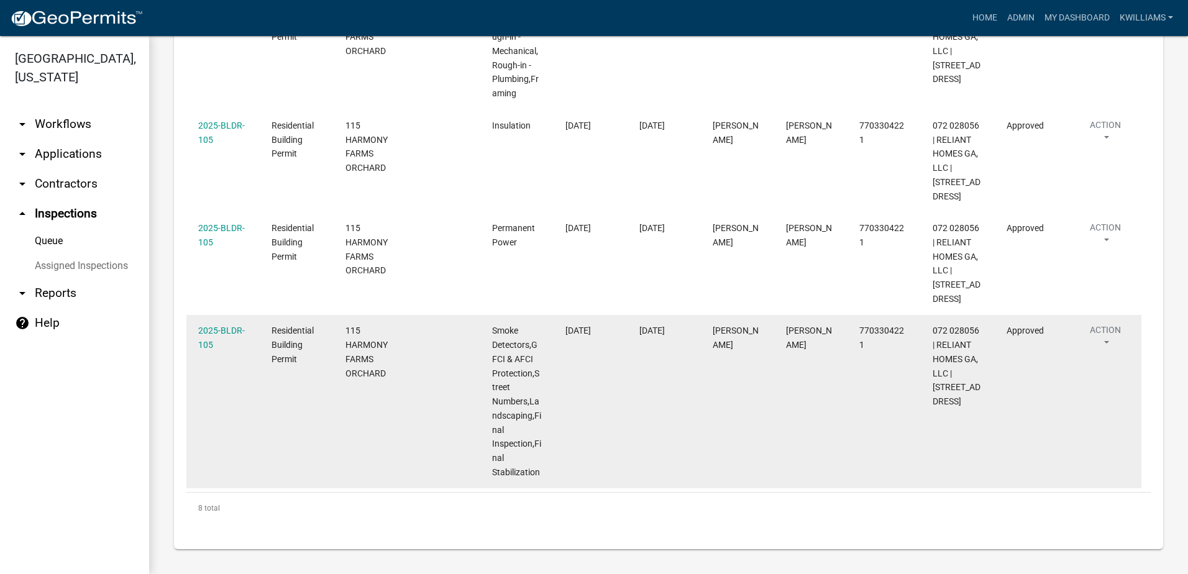
drag, startPoint x: 205, startPoint y: 333, endPoint x: 442, endPoint y: 422, distance: 253.0
click at [442, 422] on datatable-body-cell at bounding box center [443, 401] width 73 height 173
click at [210, 338] on div "2025-BLDR-105" at bounding box center [223, 338] width 50 height 29
click at [214, 327] on link "2025-BLDR-105" at bounding box center [221, 338] width 47 height 24
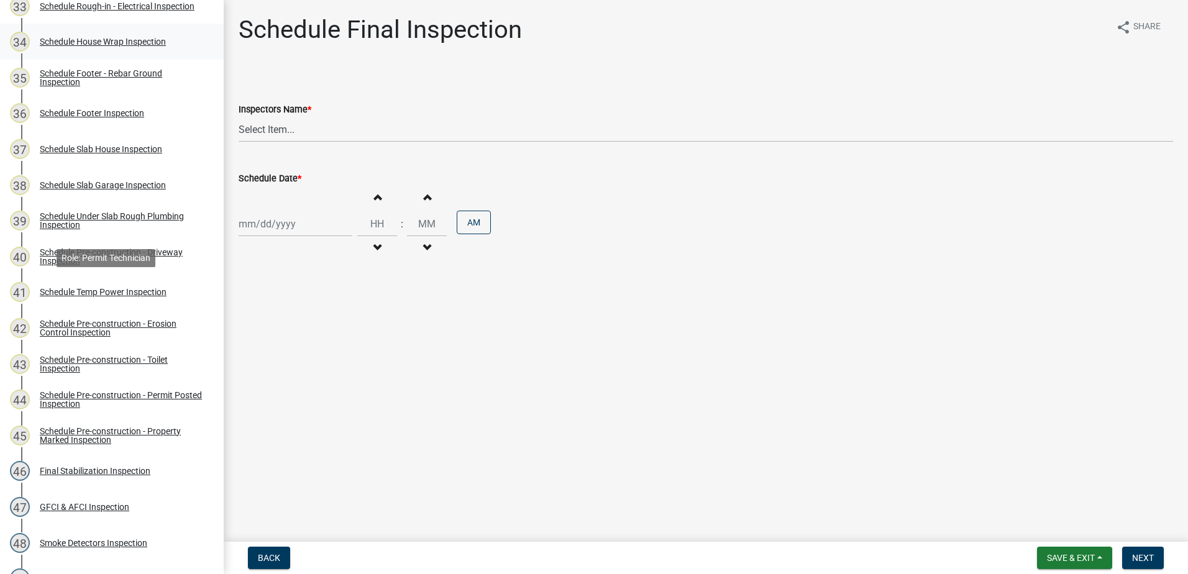
scroll to position [1429, 0]
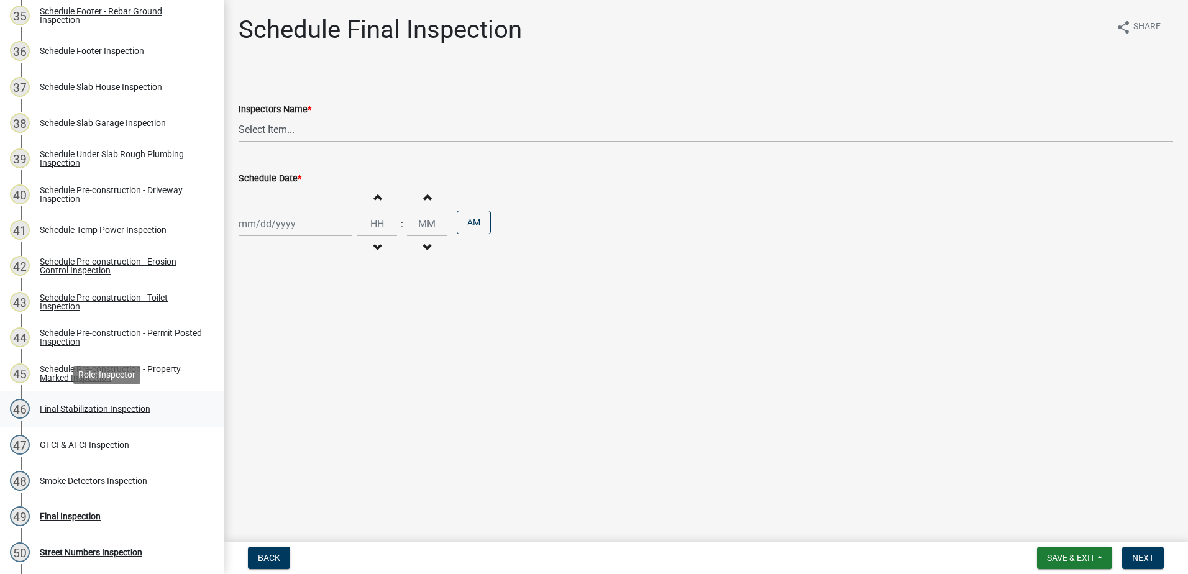
click at [101, 407] on div "Final Stabilization Inspection" at bounding box center [95, 408] width 111 height 9
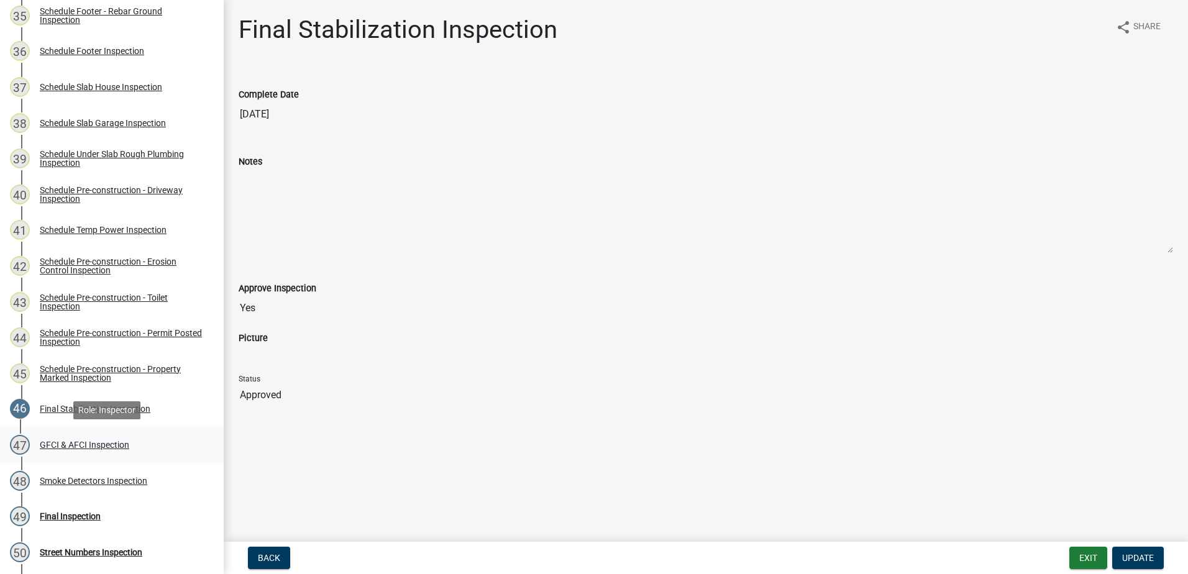
click at [53, 450] on div "47 GFCI & AFCI Inspection" at bounding box center [107, 445] width 194 height 20
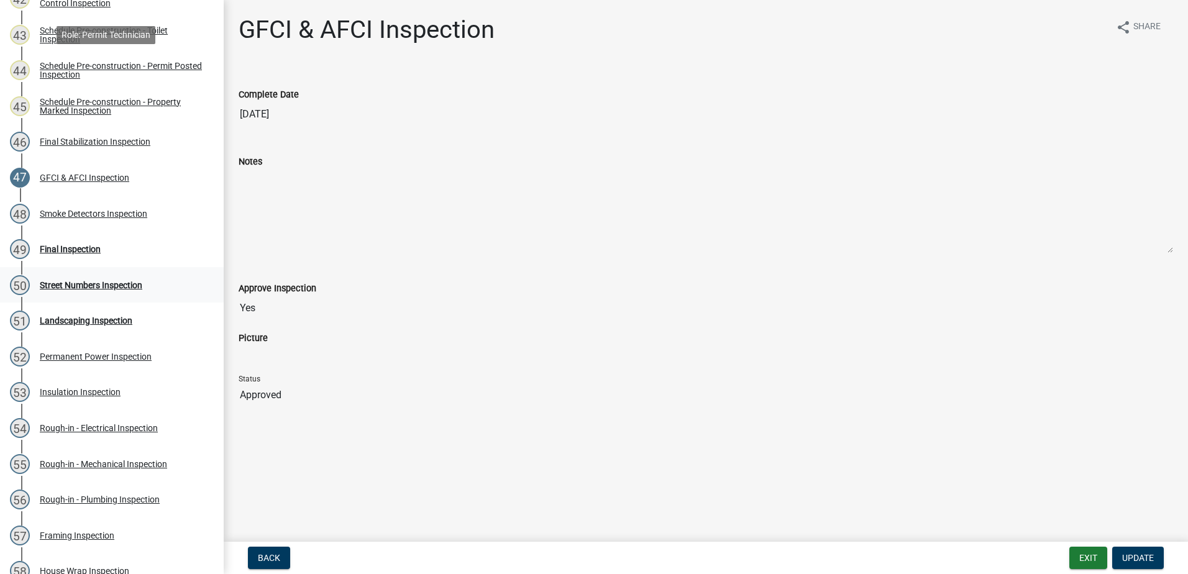
scroll to position [1697, 0]
click at [55, 247] on div "Final Inspection" at bounding box center [70, 248] width 61 height 9
click at [57, 278] on div "50 Street Numbers Inspection" at bounding box center [107, 285] width 194 height 20
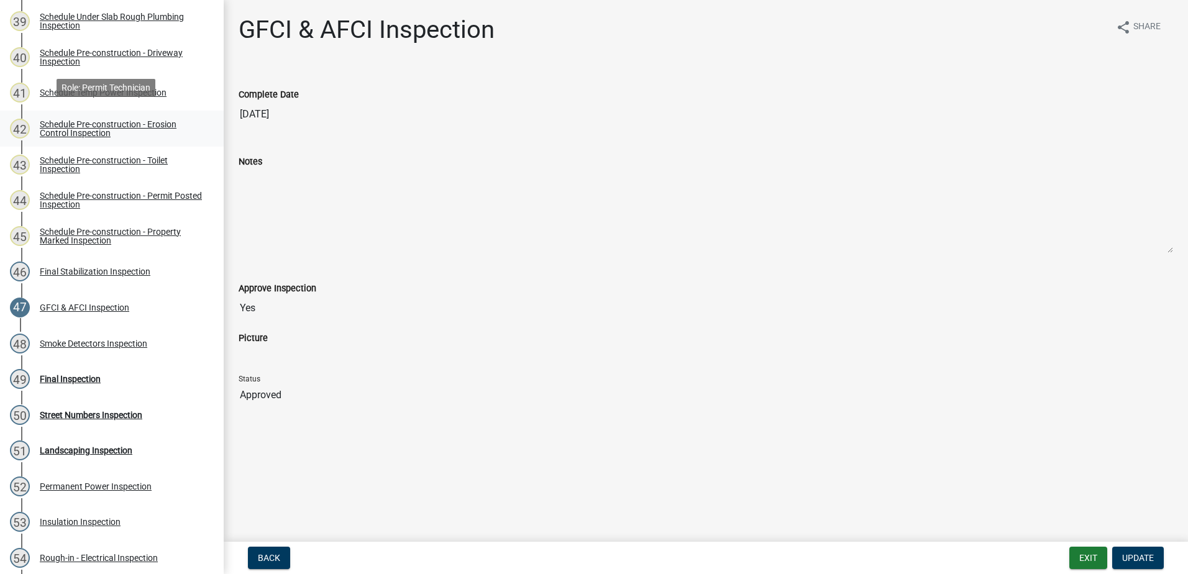
scroll to position [1572, 0]
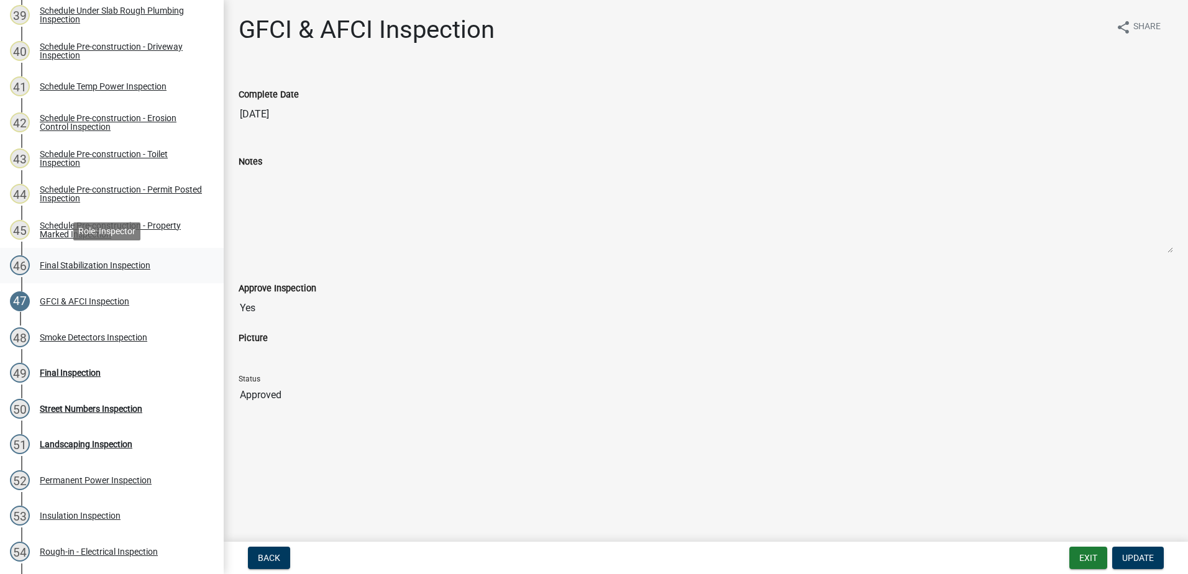
click at [106, 267] on div "Final Stabilization Inspection" at bounding box center [95, 265] width 111 height 9
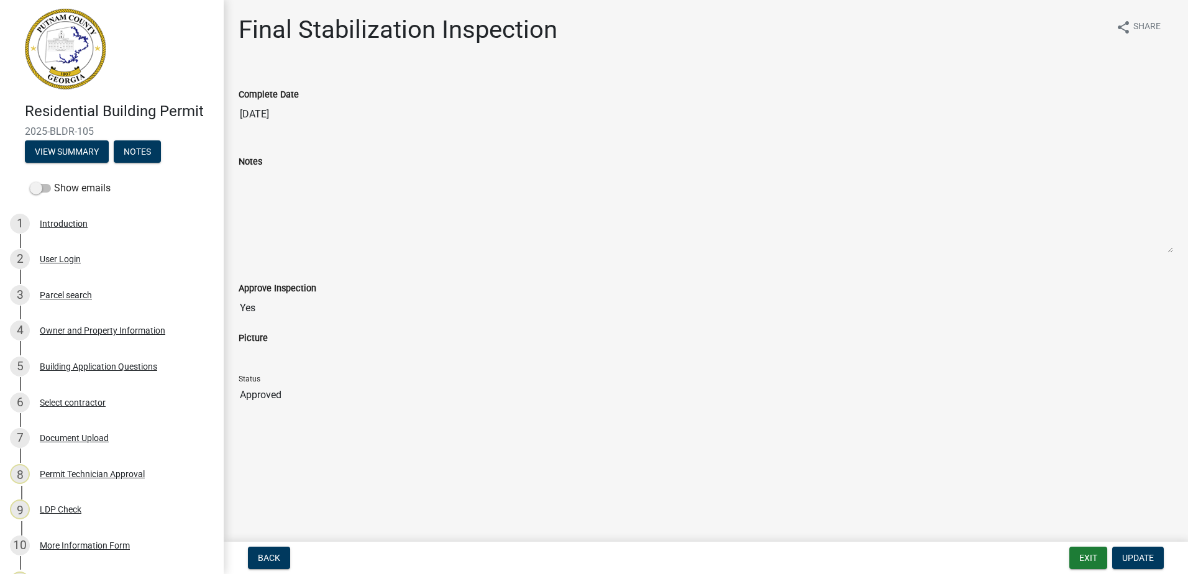
scroll to position [0, 0]
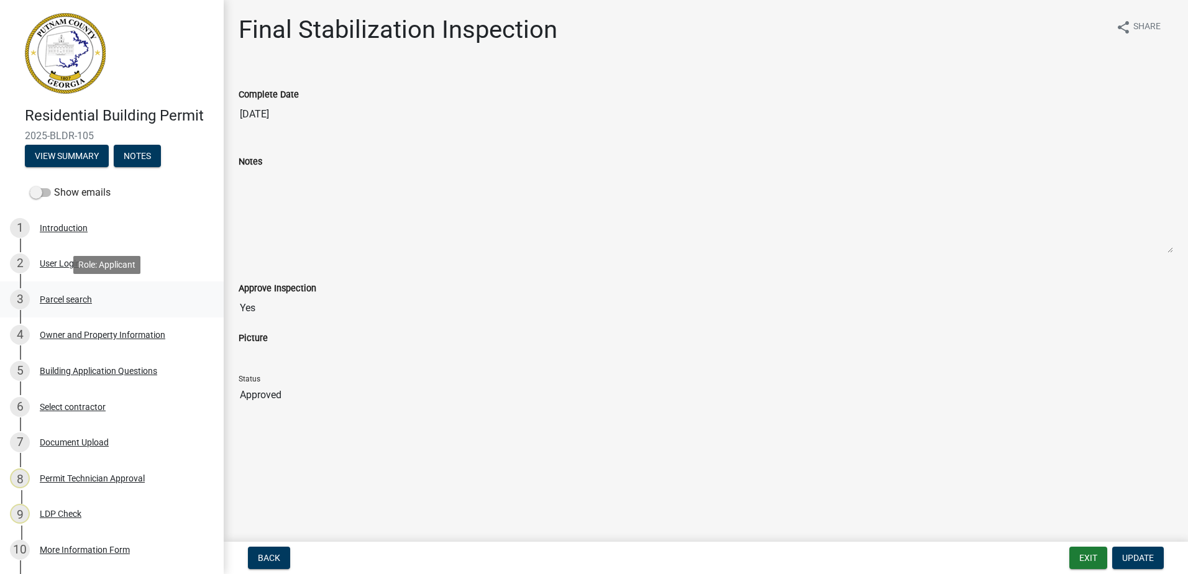
click at [54, 299] on div "Parcel search" at bounding box center [66, 299] width 52 height 9
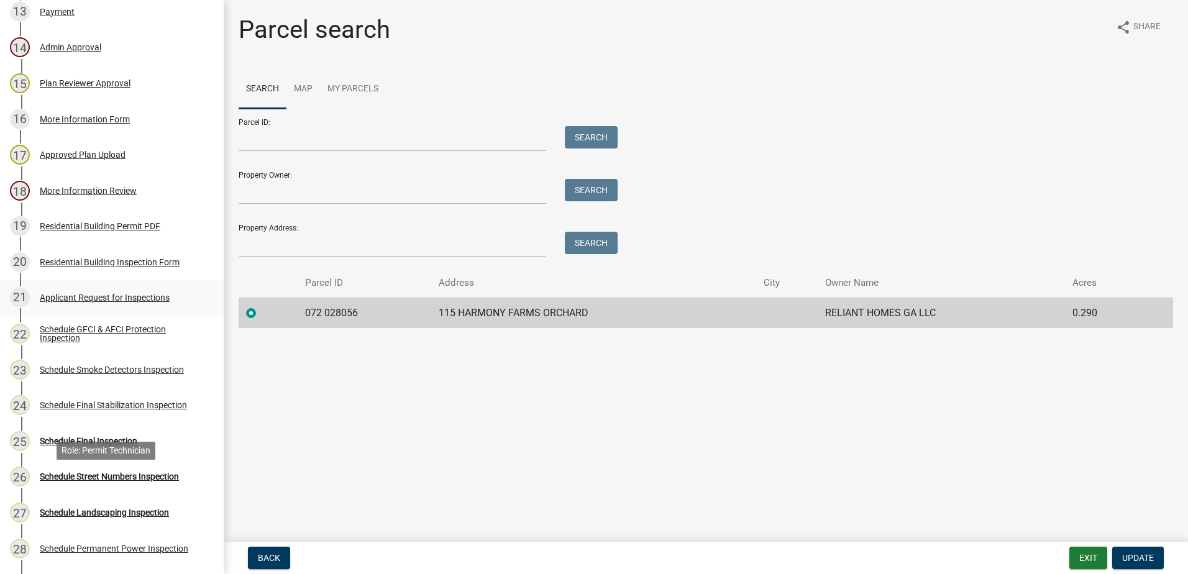
scroll to position [641, 0]
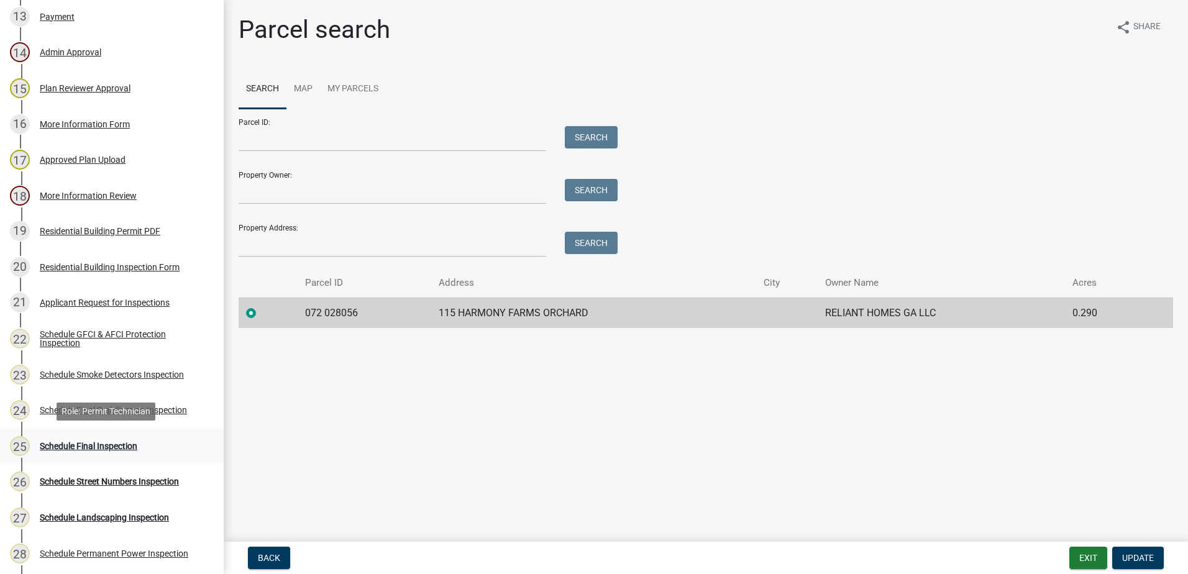
click at [80, 443] on div "Schedule Final Inspection" at bounding box center [89, 446] width 98 height 9
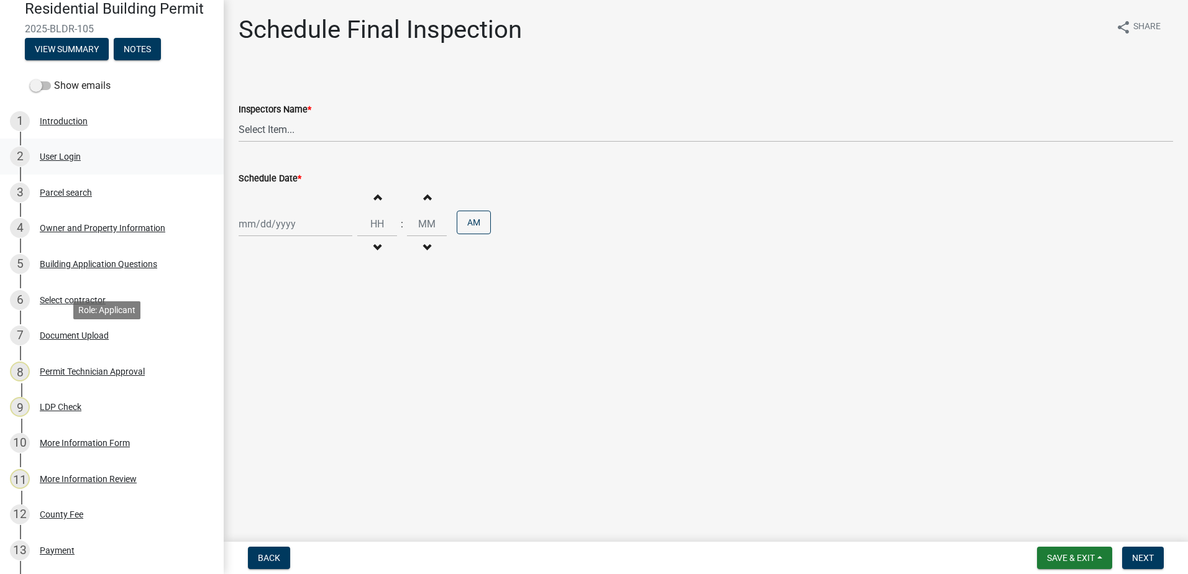
scroll to position [0, 0]
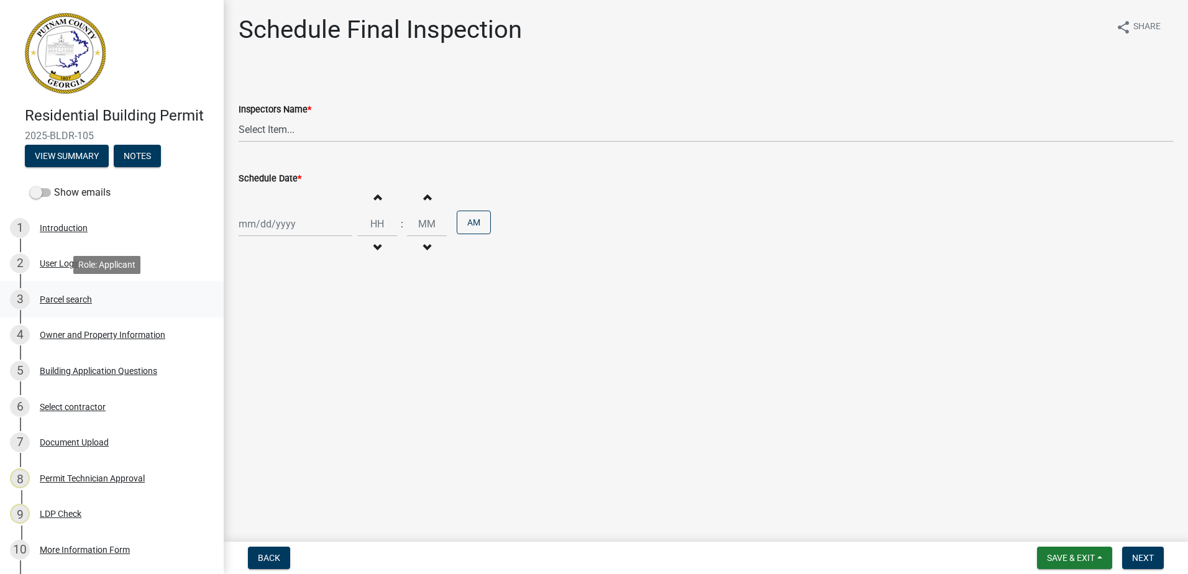
click at [44, 292] on div "3 Parcel search" at bounding box center [107, 300] width 194 height 20
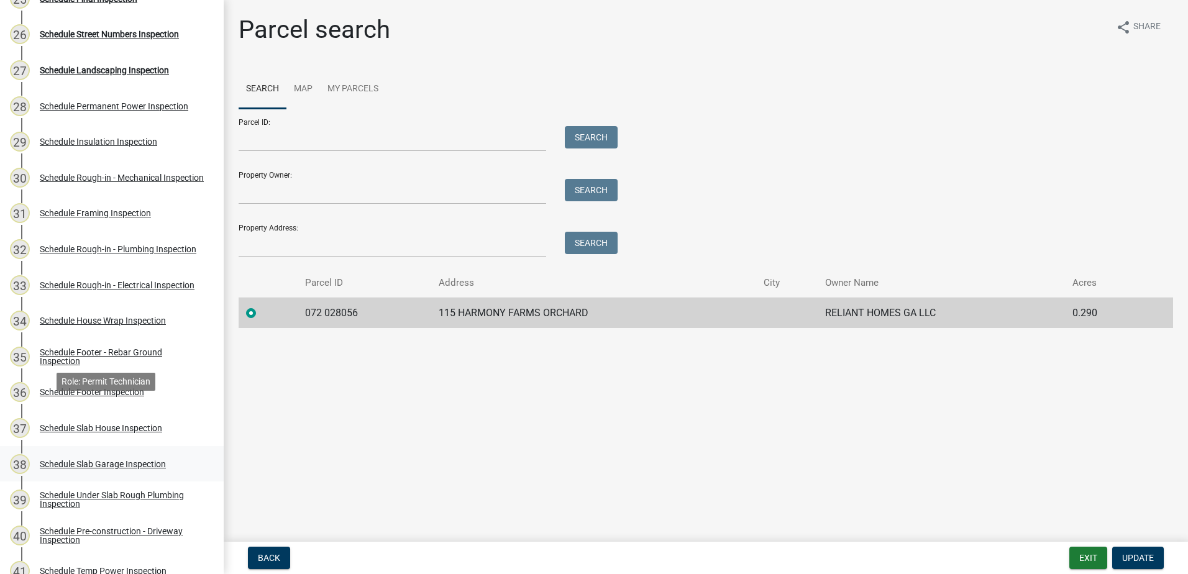
scroll to position [1118, 0]
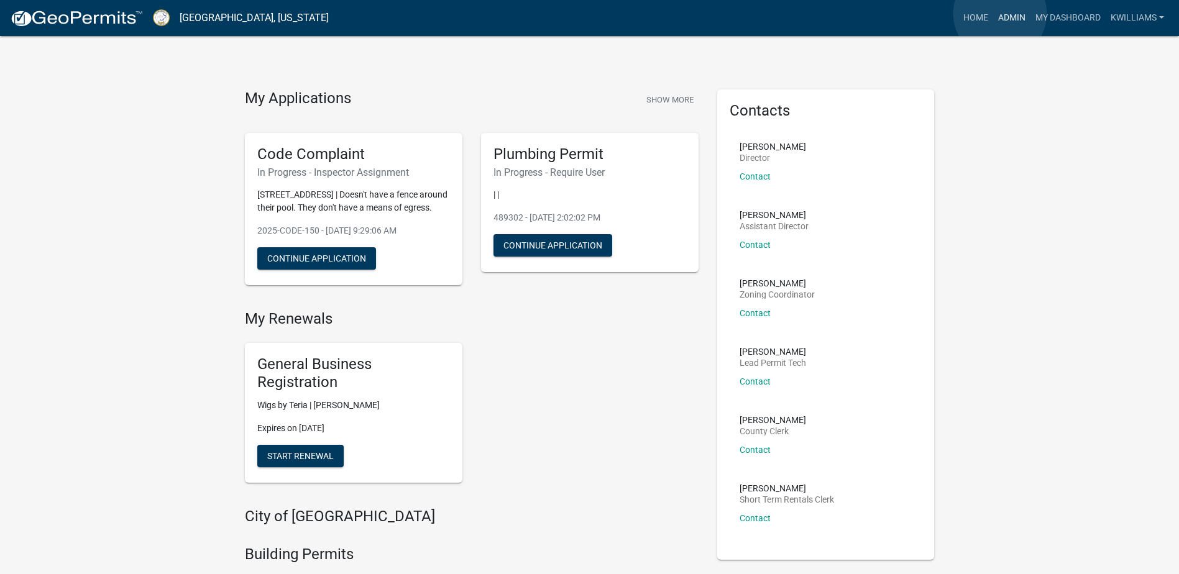
click at [1000, 14] on link "Admin" at bounding box center [1011, 18] width 37 height 24
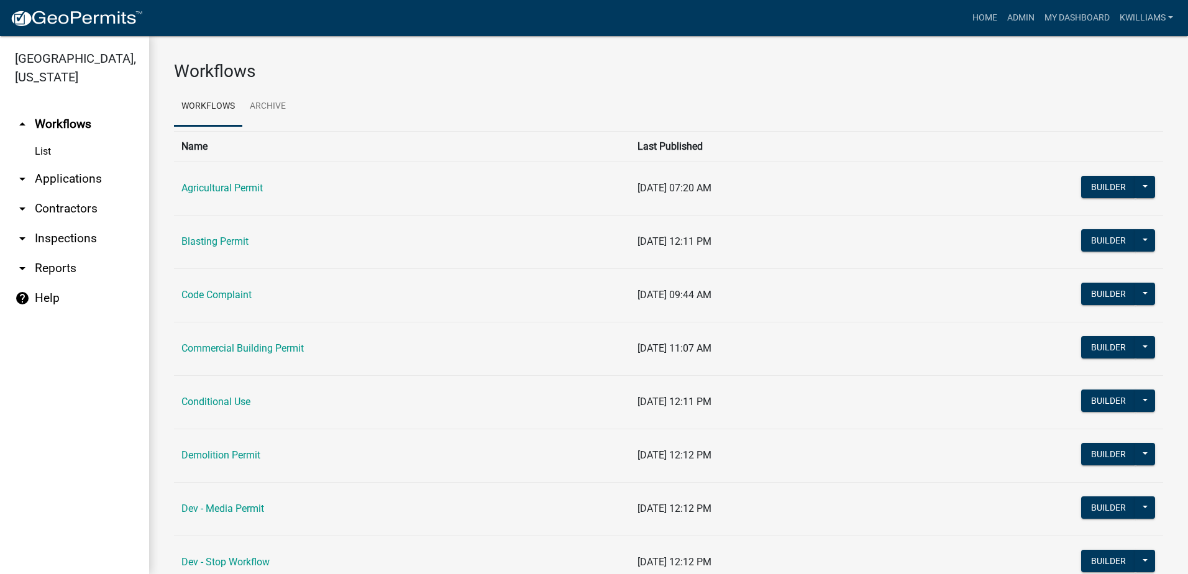
click at [68, 183] on link "arrow_drop_down Applications" at bounding box center [74, 179] width 149 height 30
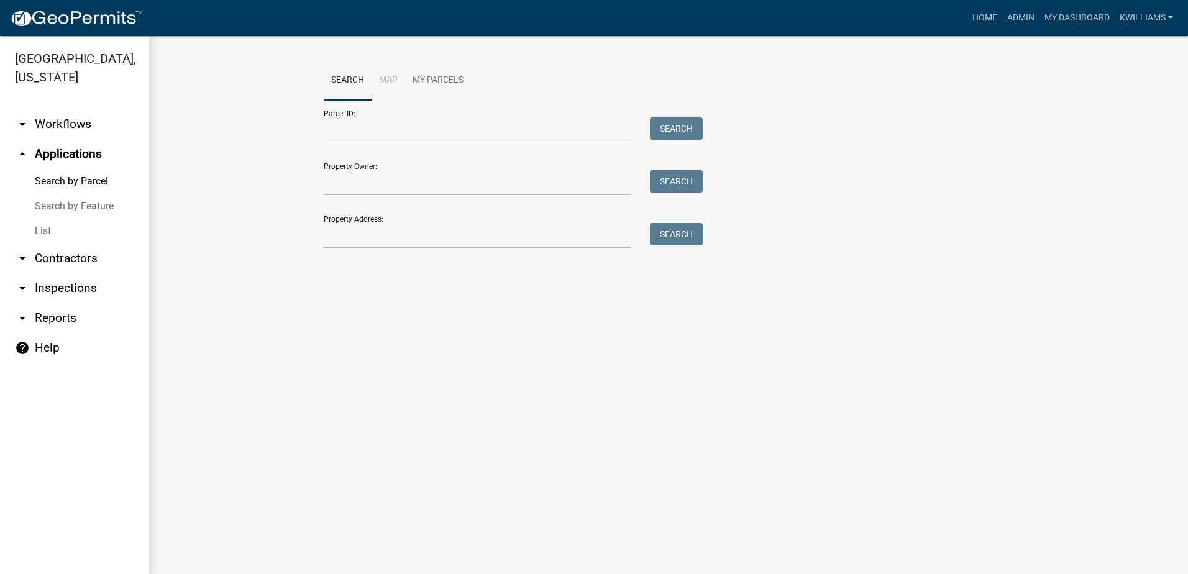
click at [53, 235] on link "List" at bounding box center [74, 231] width 149 height 25
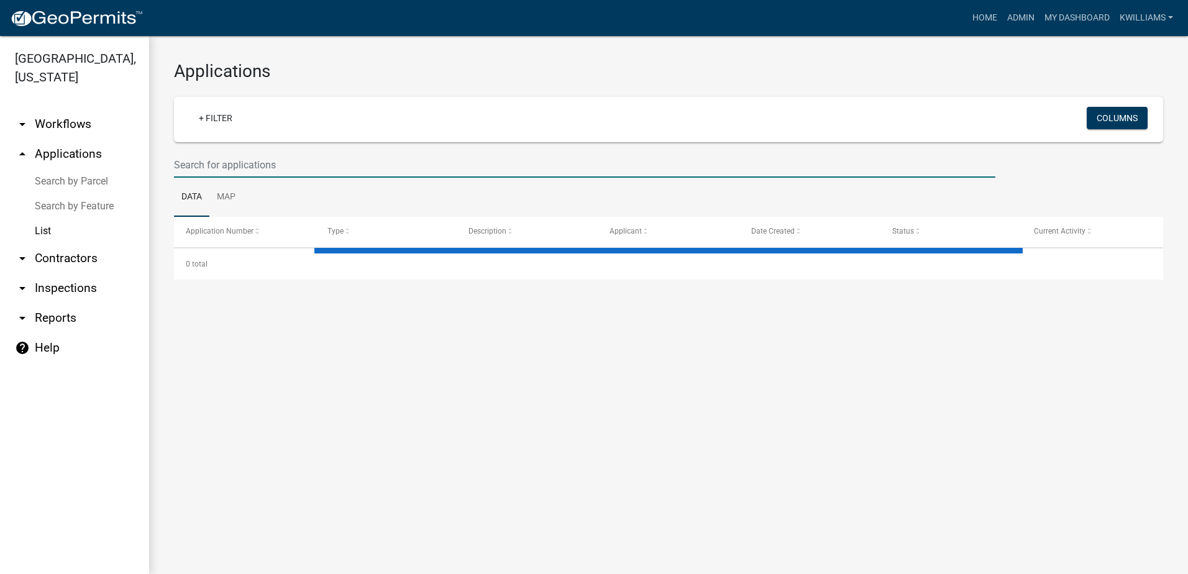
click at [235, 162] on input "text" at bounding box center [584, 164] width 821 height 25
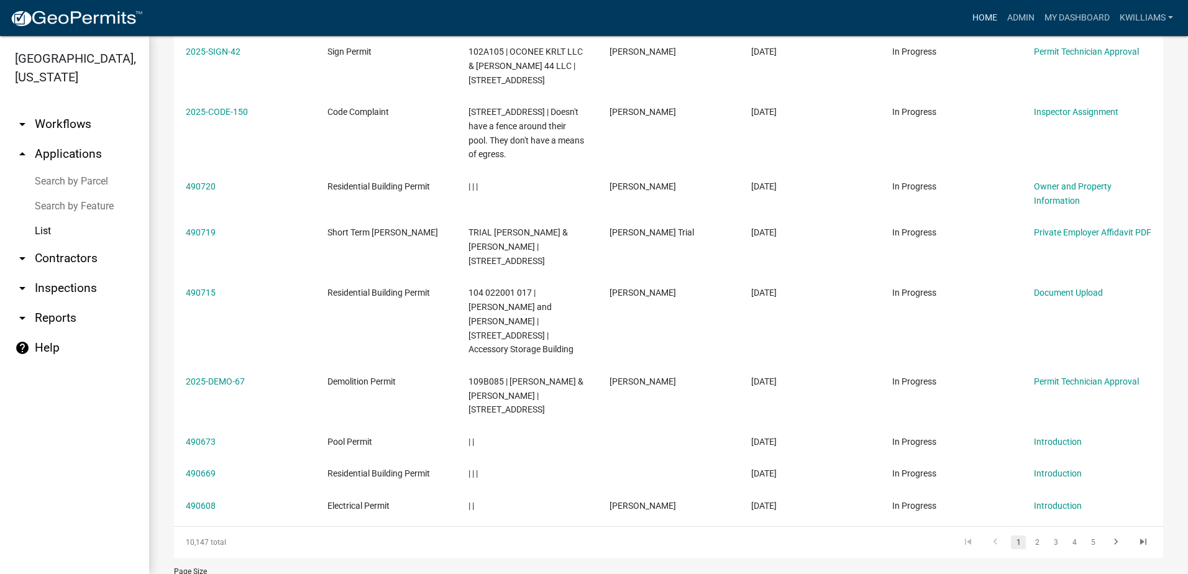
scroll to position [319, 0]
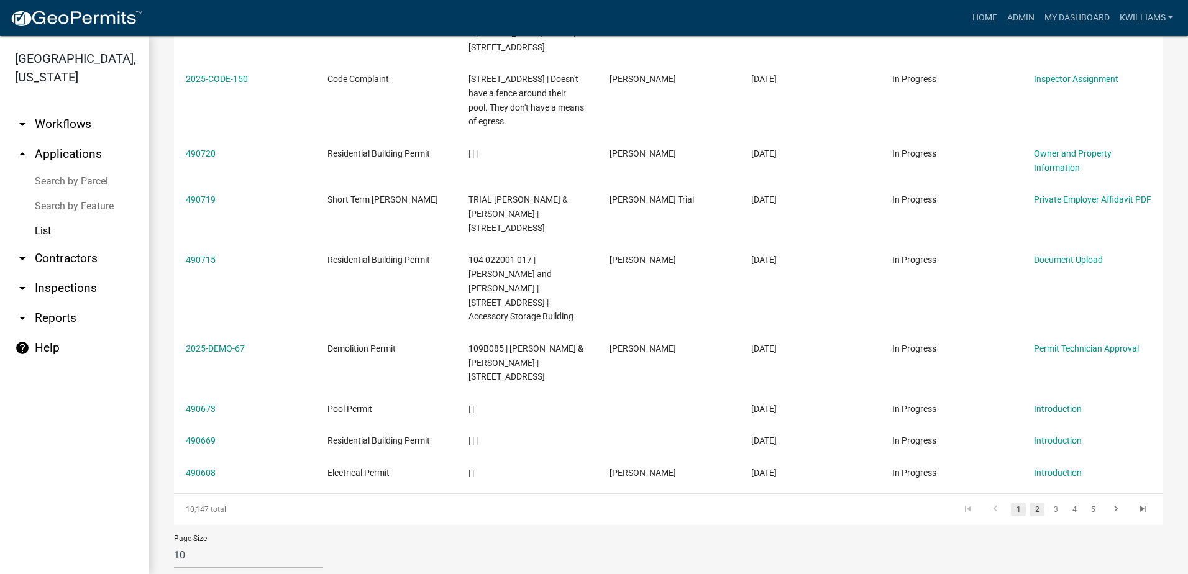
click at [1029, 503] on link "2" at bounding box center [1036, 510] width 15 height 14
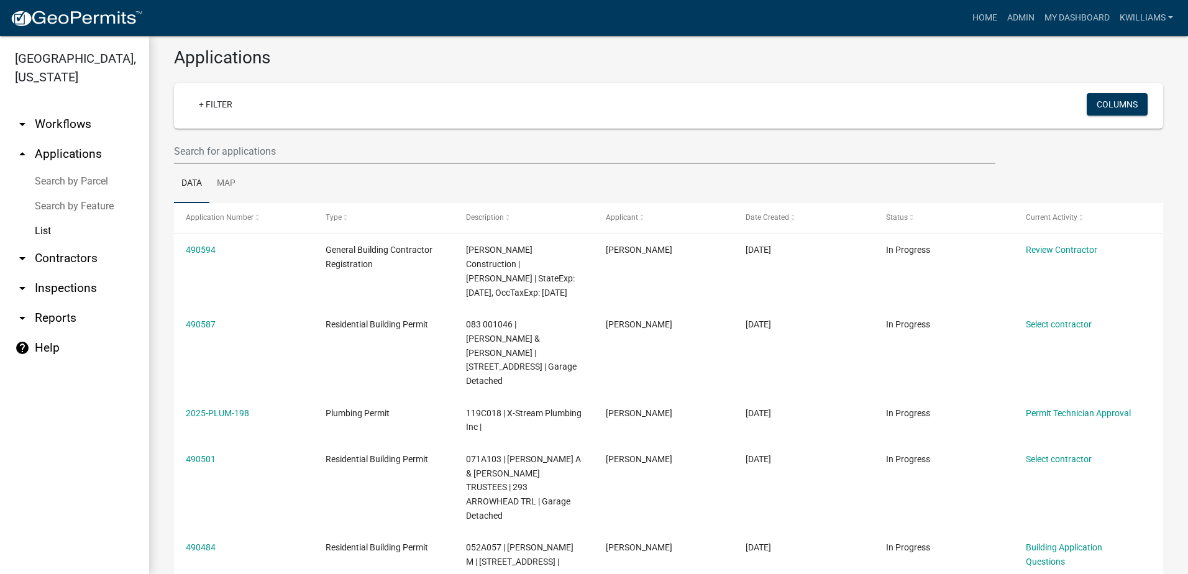
scroll to position [9, 0]
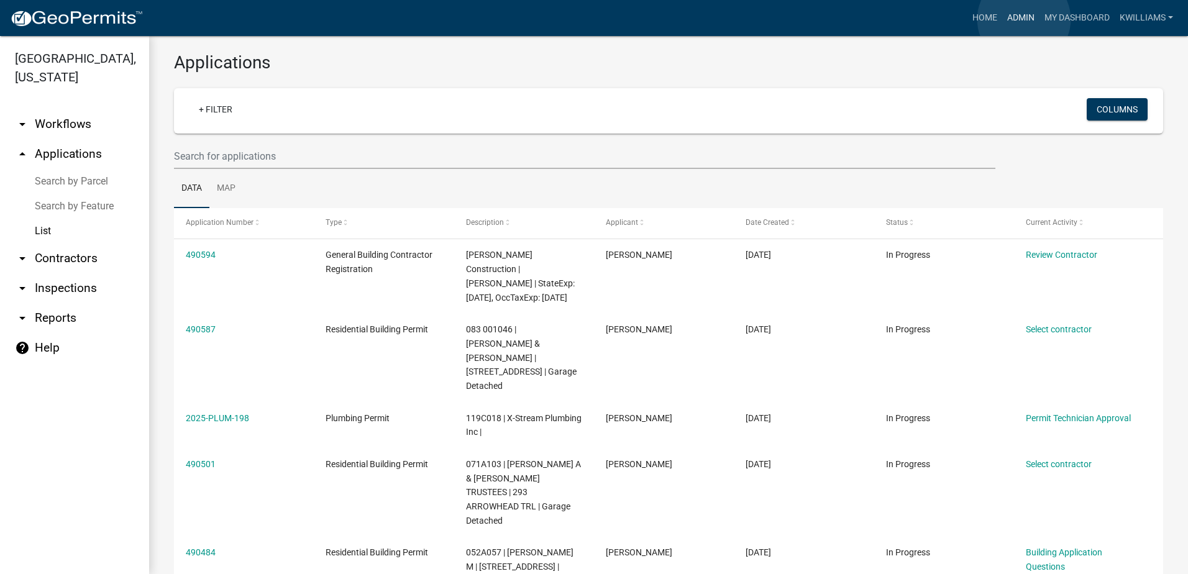
click at [1024, 19] on link "Admin" at bounding box center [1020, 18] width 37 height 24
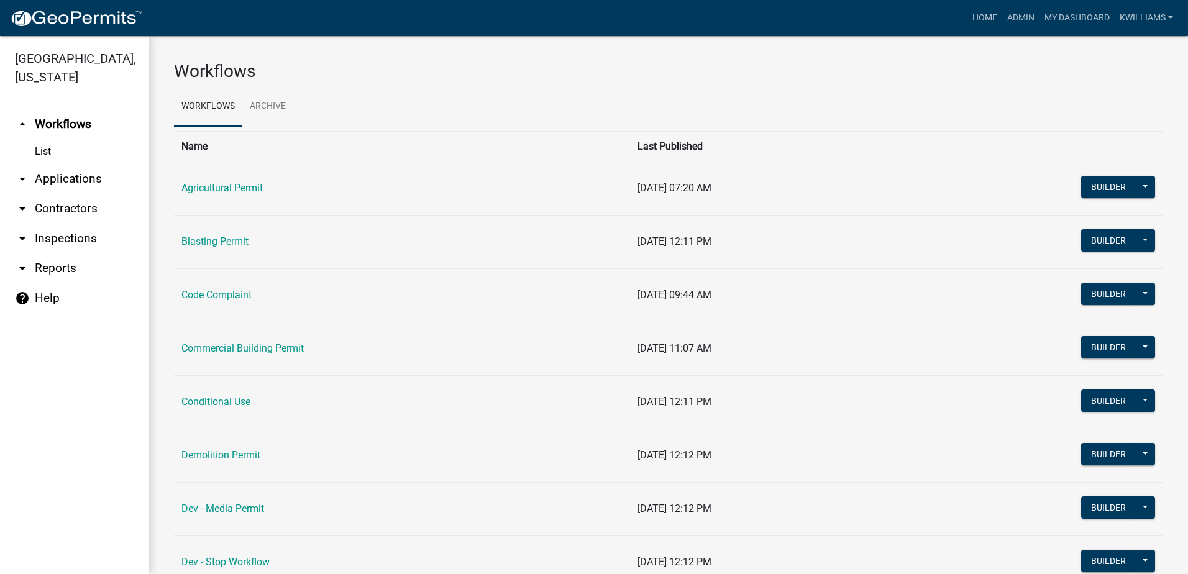
click at [83, 178] on link "arrow_drop_down Applications" at bounding box center [74, 179] width 149 height 30
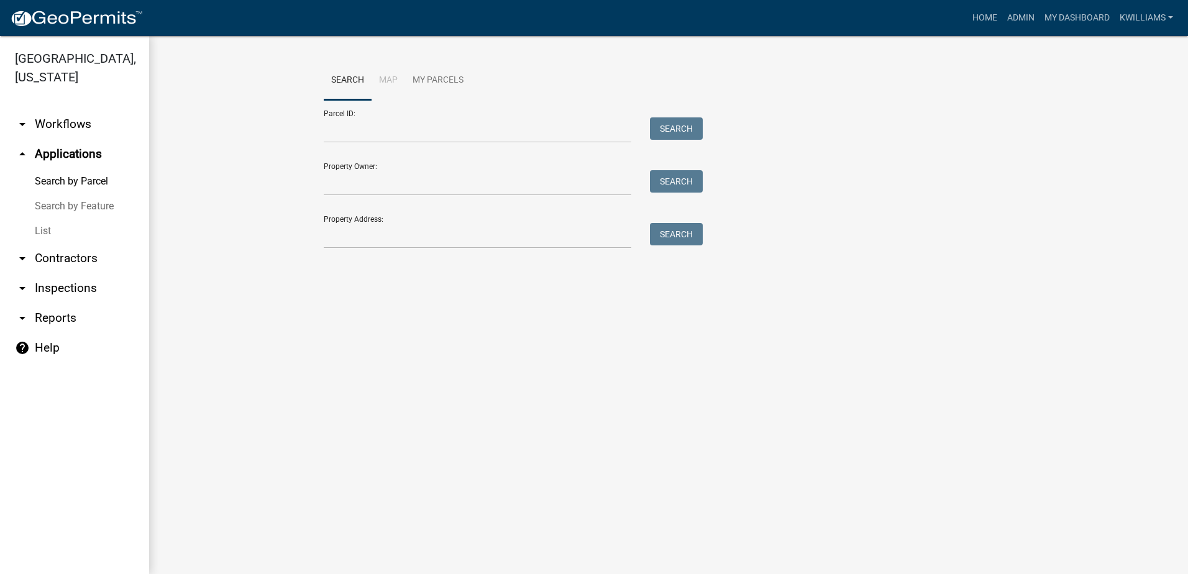
click at [56, 222] on link "List" at bounding box center [74, 231] width 149 height 25
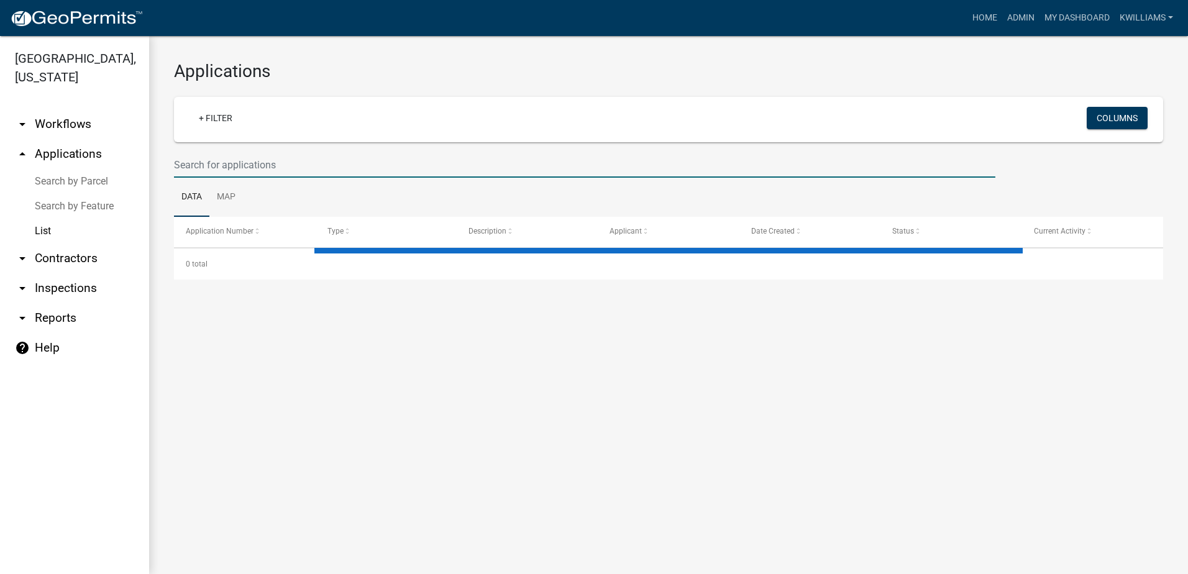
click at [258, 164] on input "text" at bounding box center [584, 164] width 821 height 25
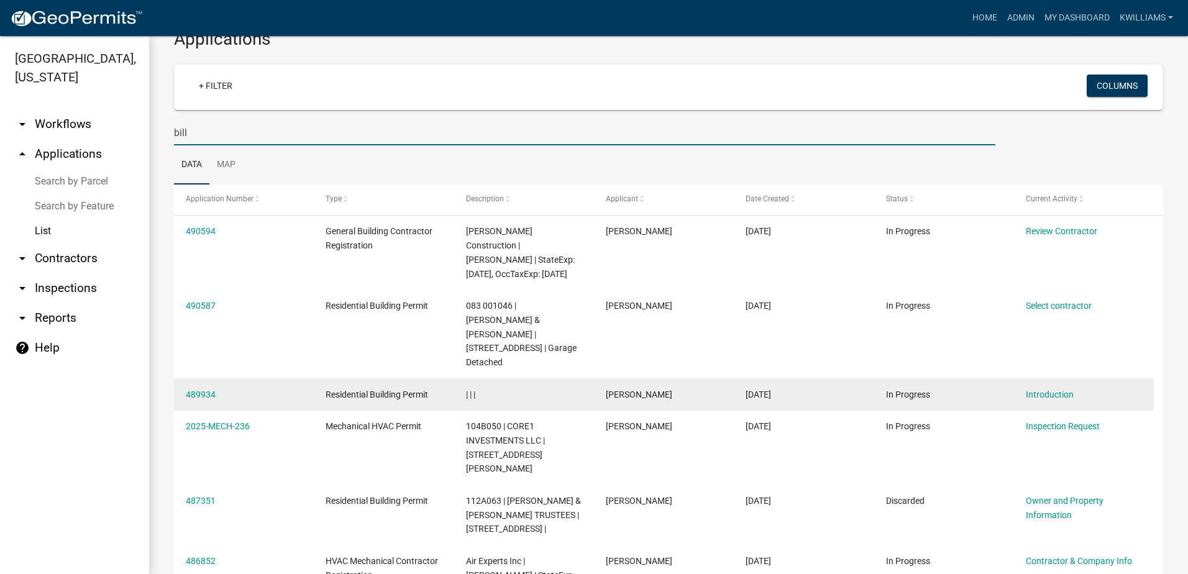
scroll to position [62, 0]
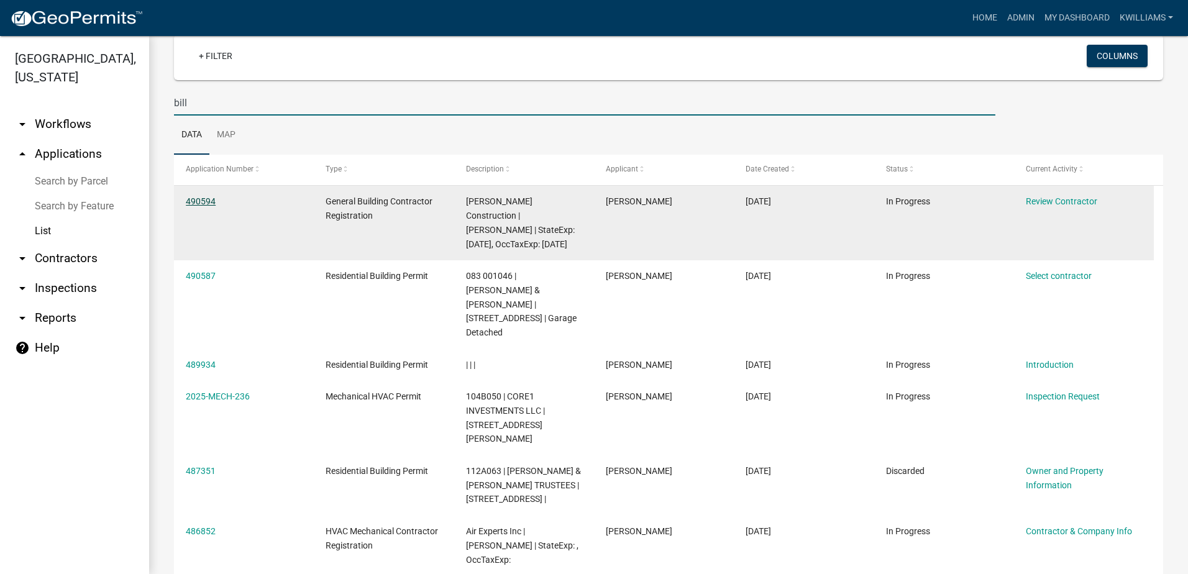
type input "bill"
click at [200, 200] on link "490594" at bounding box center [201, 201] width 30 height 10
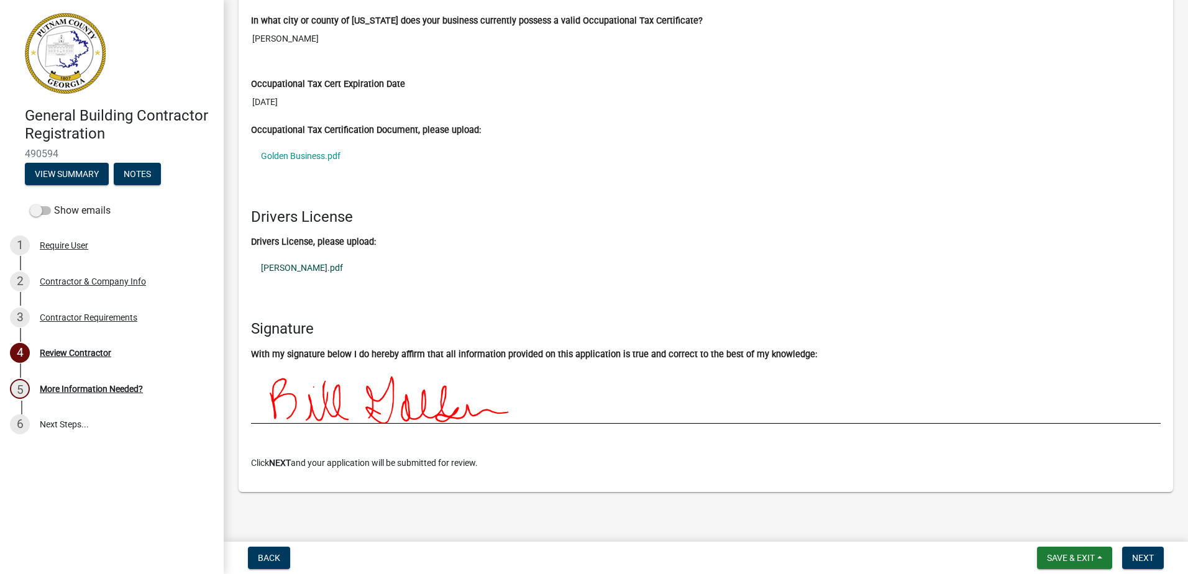
scroll to position [1323, 0]
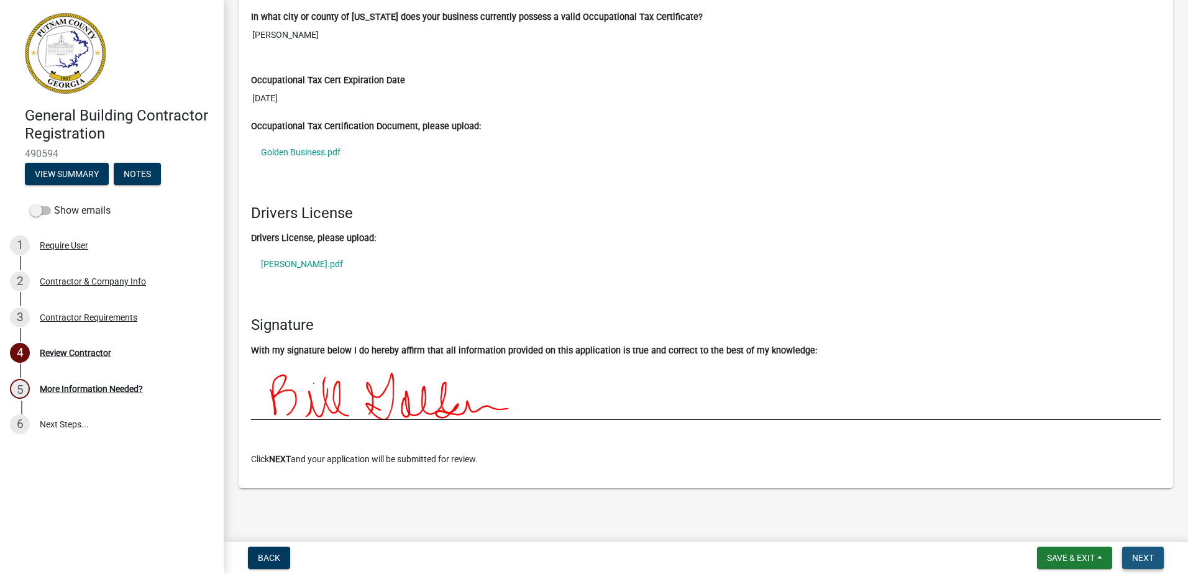
click at [1136, 557] on span "Next" at bounding box center [1143, 558] width 22 height 10
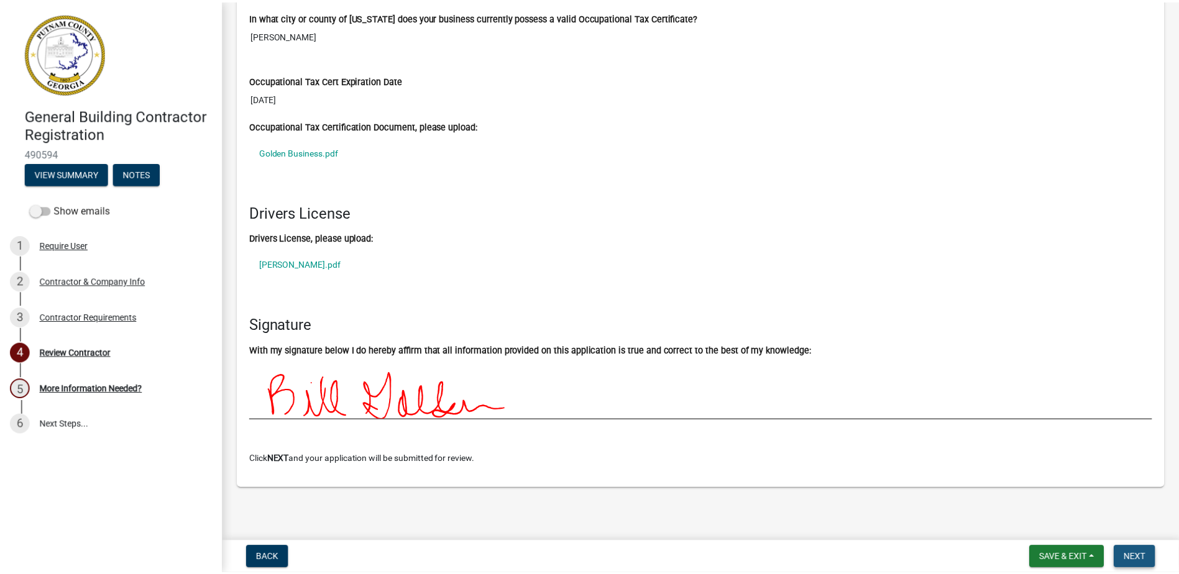
scroll to position [0, 0]
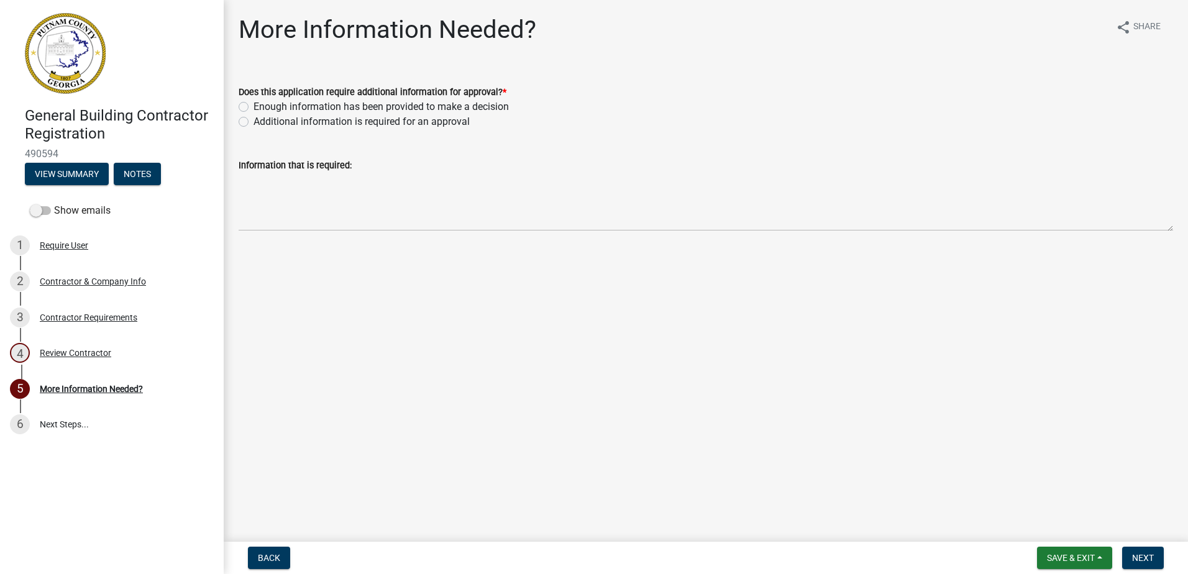
click at [253, 108] on label "Enough information has been provided to make a decision" at bounding box center [380, 106] width 255 height 15
click at [253, 107] on input "Enough information has been provided to make a decision" at bounding box center [257, 103] width 8 height 8
radio input "true"
click at [1150, 550] on button "Next" at bounding box center [1143, 558] width 42 height 22
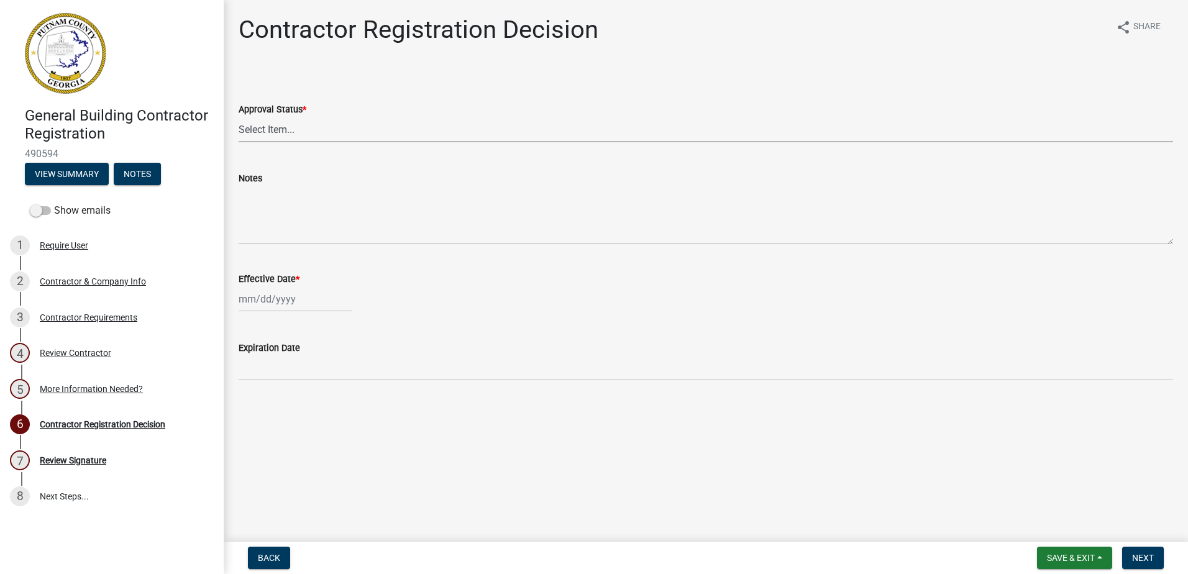
drag, startPoint x: 360, startPoint y: 119, endPoint x: 359, endPoint y: 127, distance: 8.2
click at [363, 123] on select "Select Item... Approved Denied" at bounding box center [706, 129] width 934 height 25
click at [239, 117] on select "Select Item... Approved Denied" at bounding box center [706, 129] width 934 height 25
select select "4b86b809-39dd-4c68-9f3d-fdb3e7050482"
select select "10"
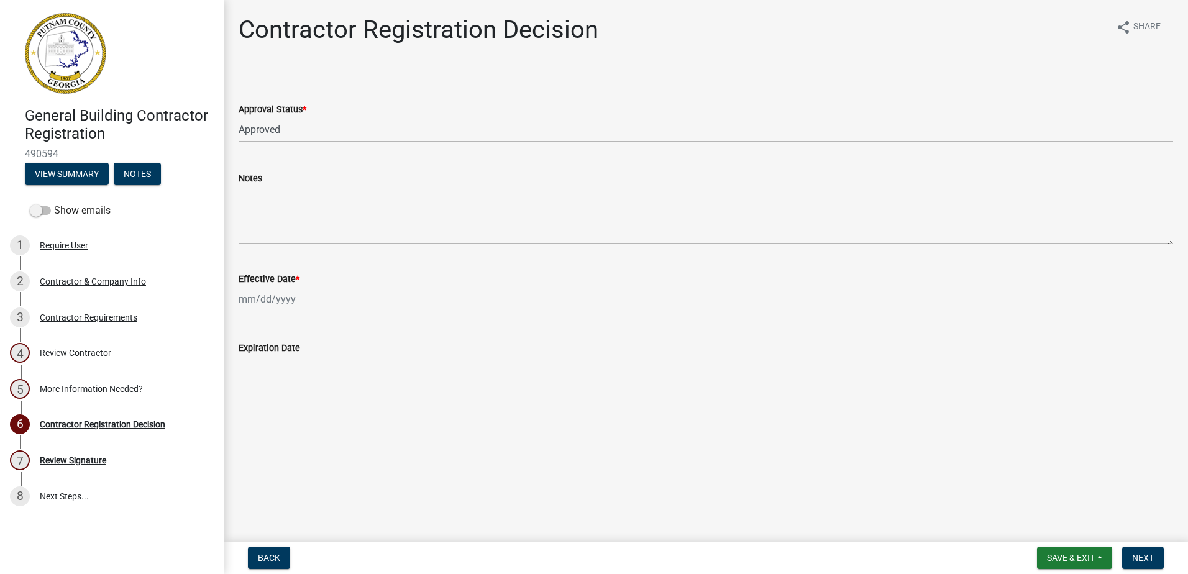
select select "2025"
click at [282, 300] on div "Jan Feb Mar Apr May Jun Jul Aug Sep Oct Nov Dec 1525 1526 1527 1528 1529 1530 1…" at bounding box center [296, 298] width 114 height 25
click at [332, 378] on div "10" at bounding box center [331, 385] width 20 height 20
type input "10/10/2025"
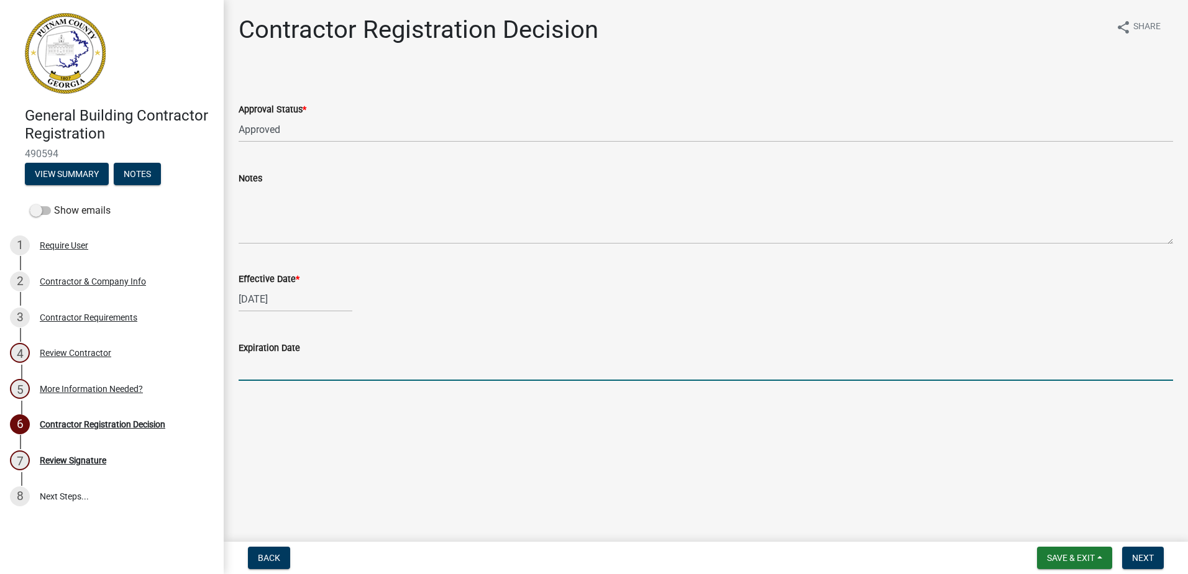
click at [384, 369] on input "Expiration Date" at bounding box center [706, 367] width 934 height 25
type input "12/31/2025"
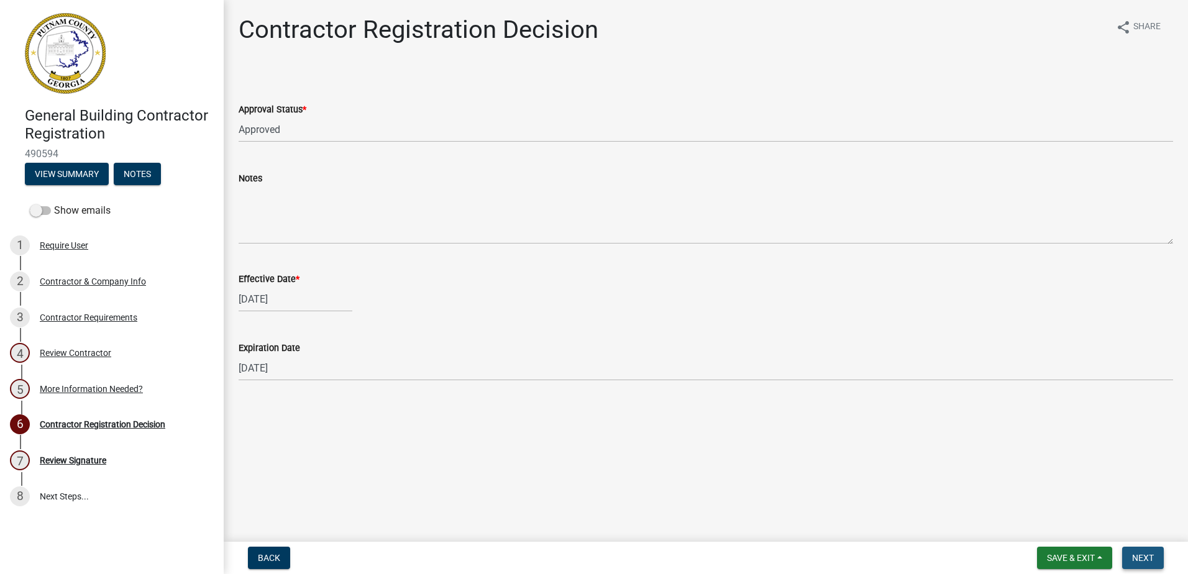
click at [1142, 554] on span "Next" at bounding box center [1143, 558] width 22 height 10
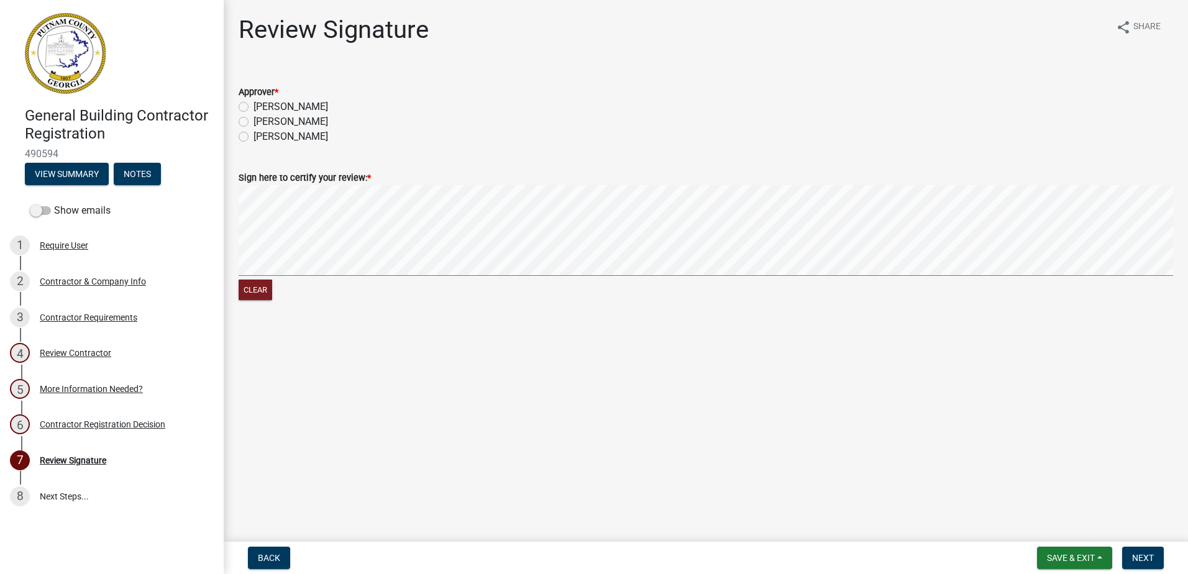
click at [306, 127] on label "Kenteria Williams" at bounding box center [290, 121] width 75 height 15
click at [262, 122] on input "Kenteria Williams" at bounding box center [257, 118] width 8 height 8
radio input "true"
click at [1155, 562] on button "Next" at bounding box center [1143, 558] width 42 height 22
